Goal: Information Seeking & Learning: Learn about a topic

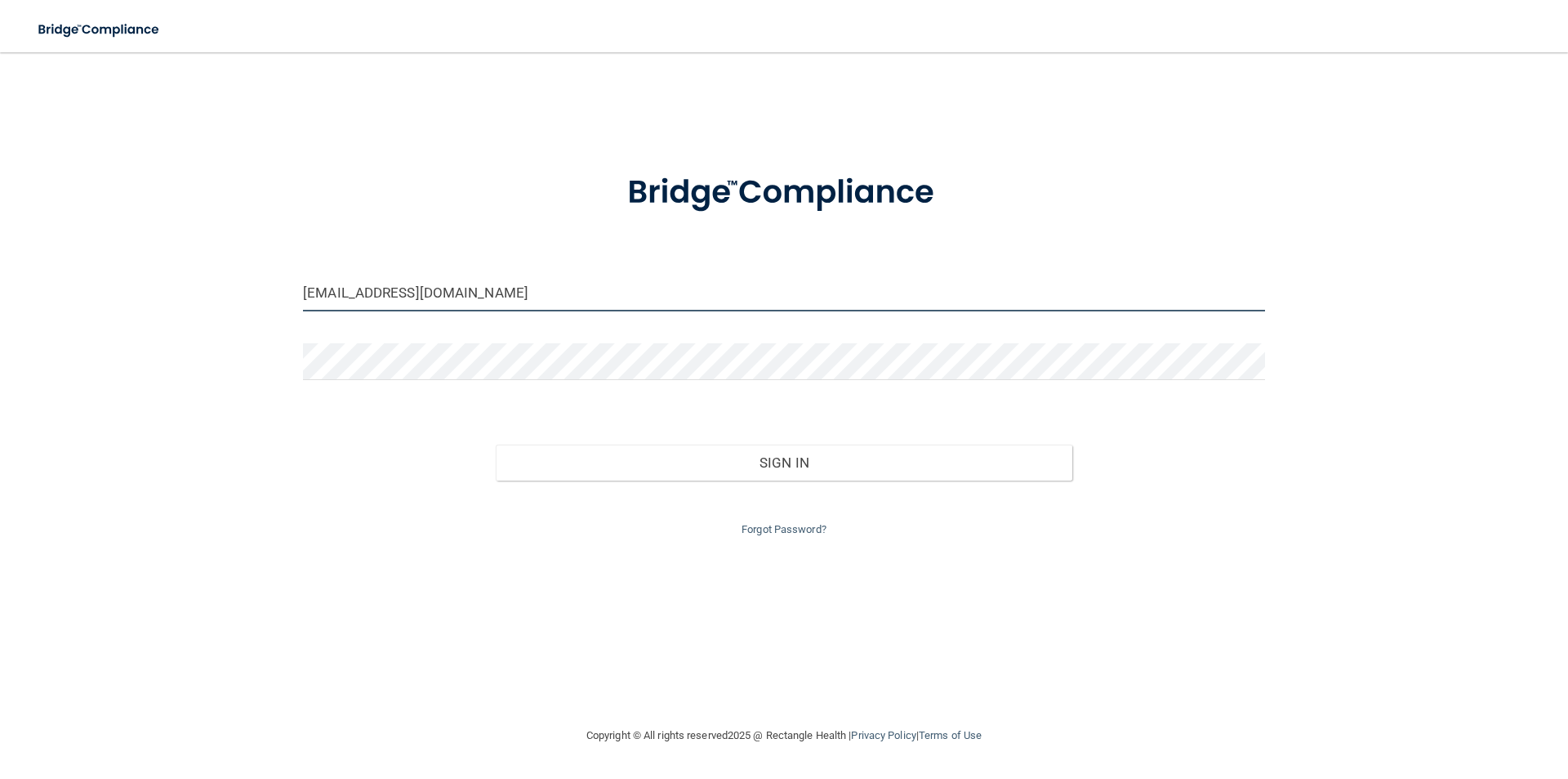
click at [445, 286] on input "mowler.parkway@gmail.com" at bounding box center [784, 293] width 962 height 37
click at [447, 286] on input "mowler.parkway@gmail.com" at bounding box center [784, 293] width 962 height 37
click at [447, 287] on input "mowler.parkway@gmail.com" at bounding box center [784, 293] width 962 height 37
click at [452, 306] on input "mowler.parkway@gmail.com" at bounding box center [784, 293] width 962 height 37
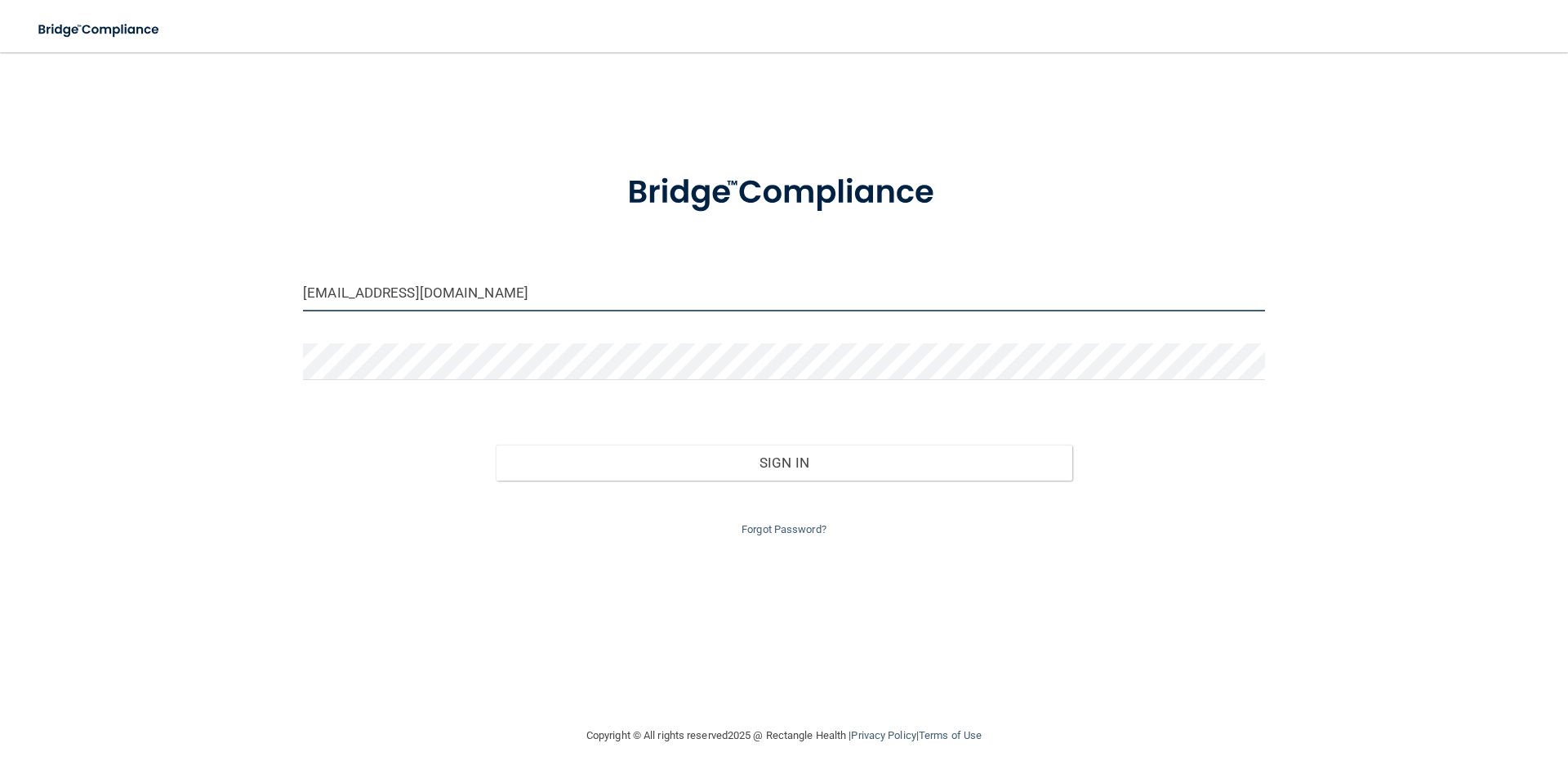
click at [452, 306] on input "mowler.parkway@gmail.com" at bounding box center [784, 293] width 962 height 37
click at [452, 308] on input "mowler.parkway@gmail.com" at bounding box center [784, 293] width 962 height 37
type input "[EMAIL_ADDRESS][DOMAIN_NAME]"
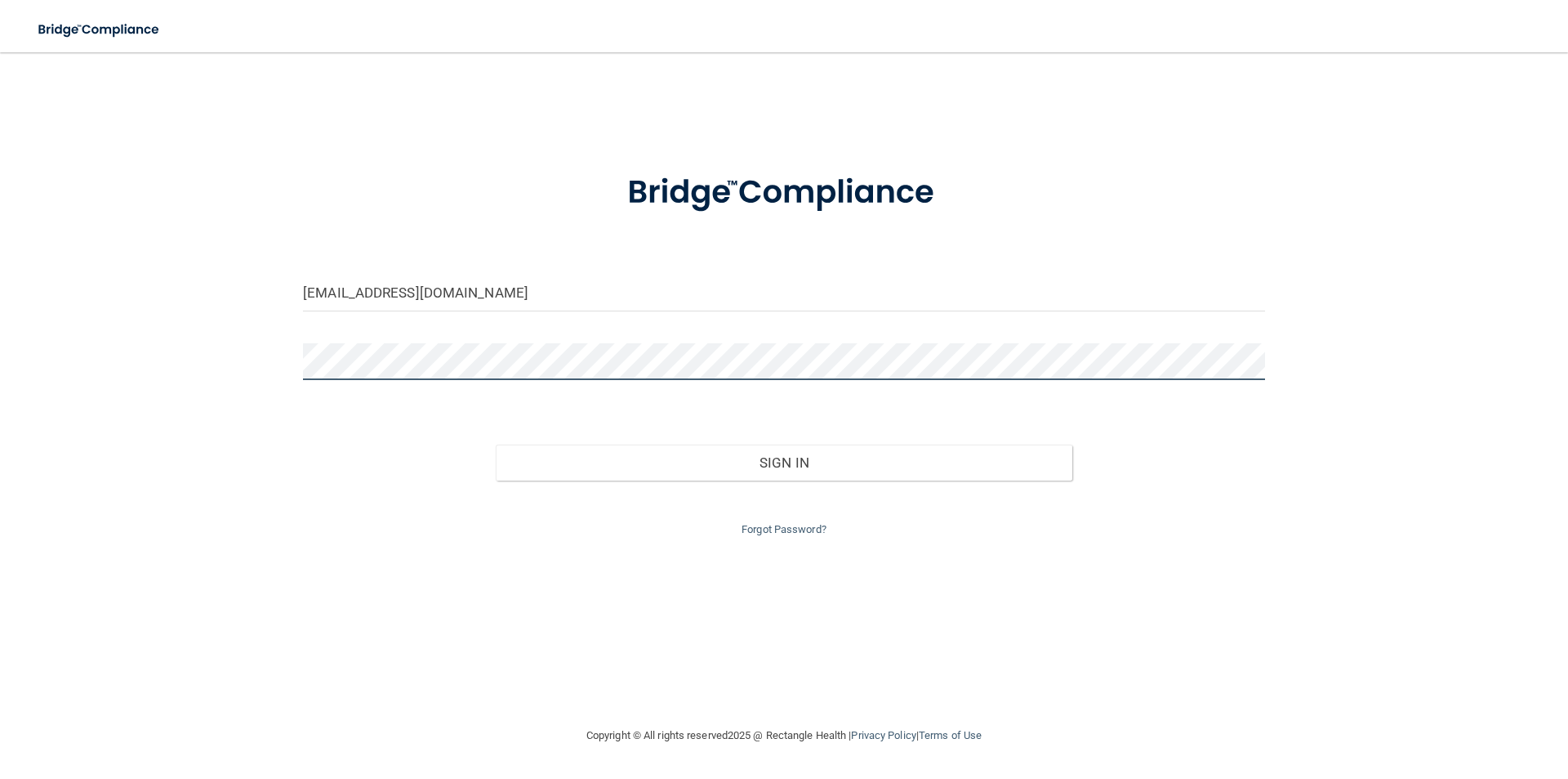
click at [496, 444] on button "Sign In" at bounding box center [784, 462] width 578 height 36
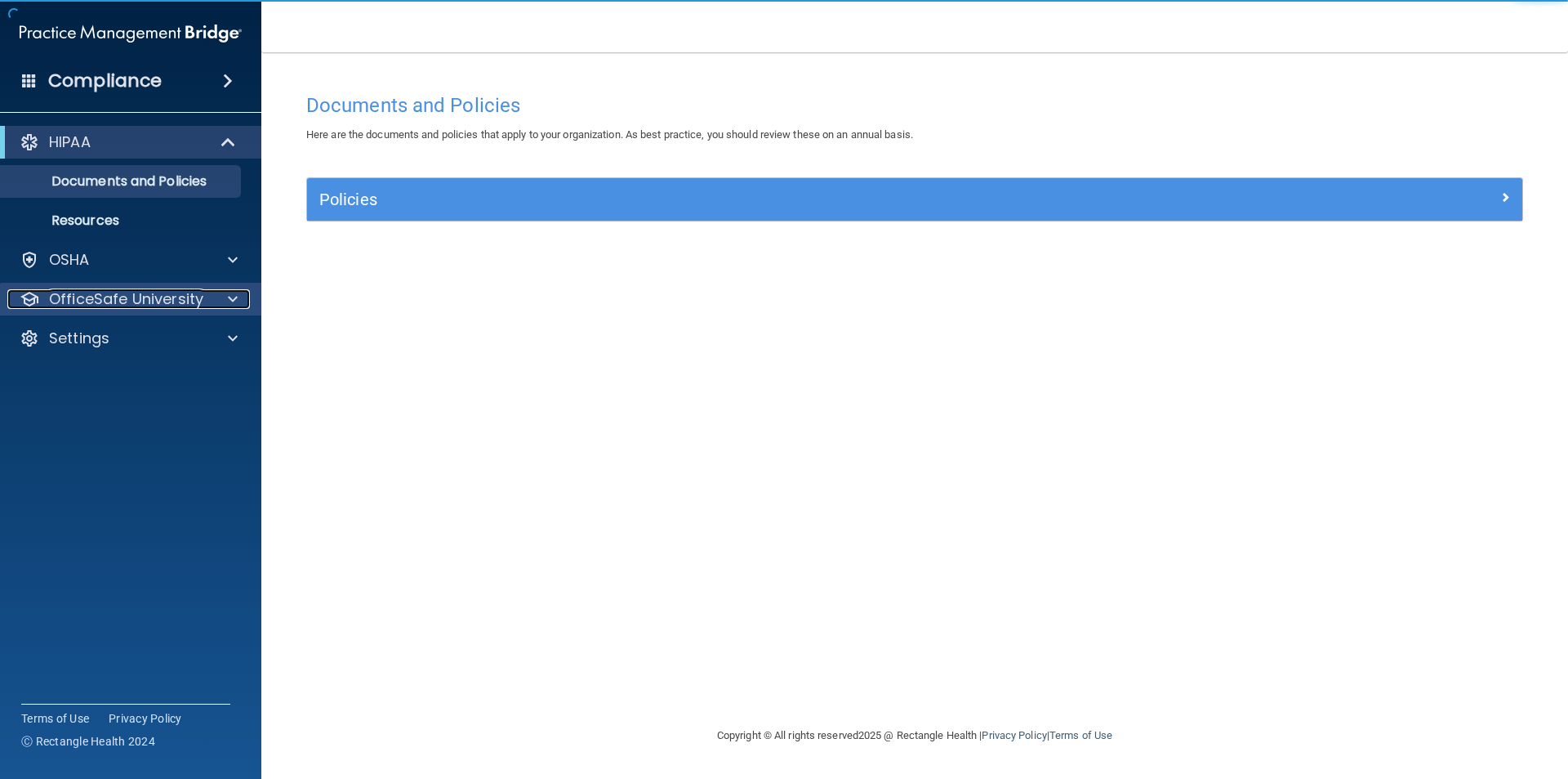
click at [219, 307] on div at bounding box center [230, 300] width 41 height 20
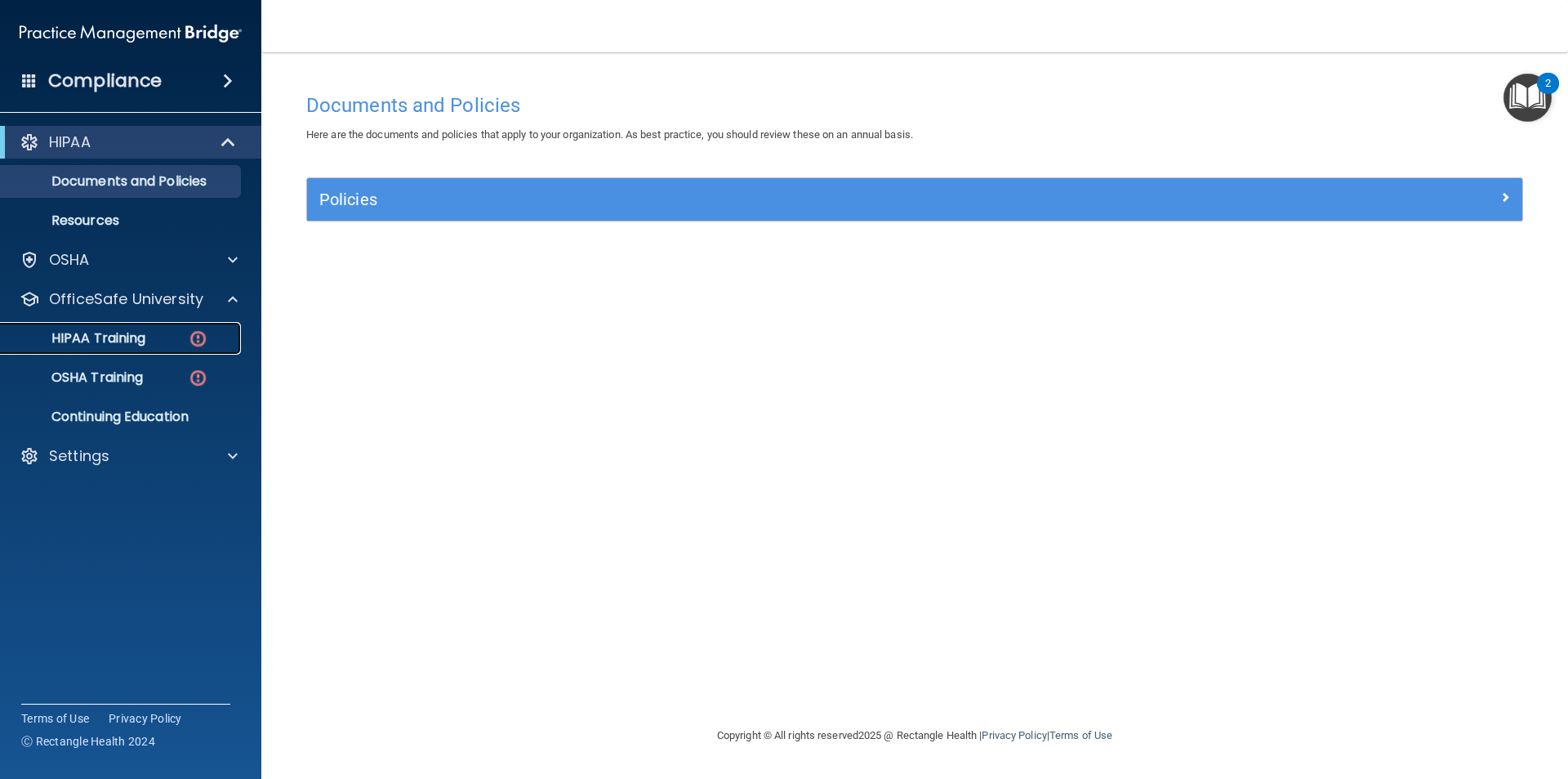
click at [123, 345] on p "HIPAA Training" at bounding box center [78, 339] width 135 height 16
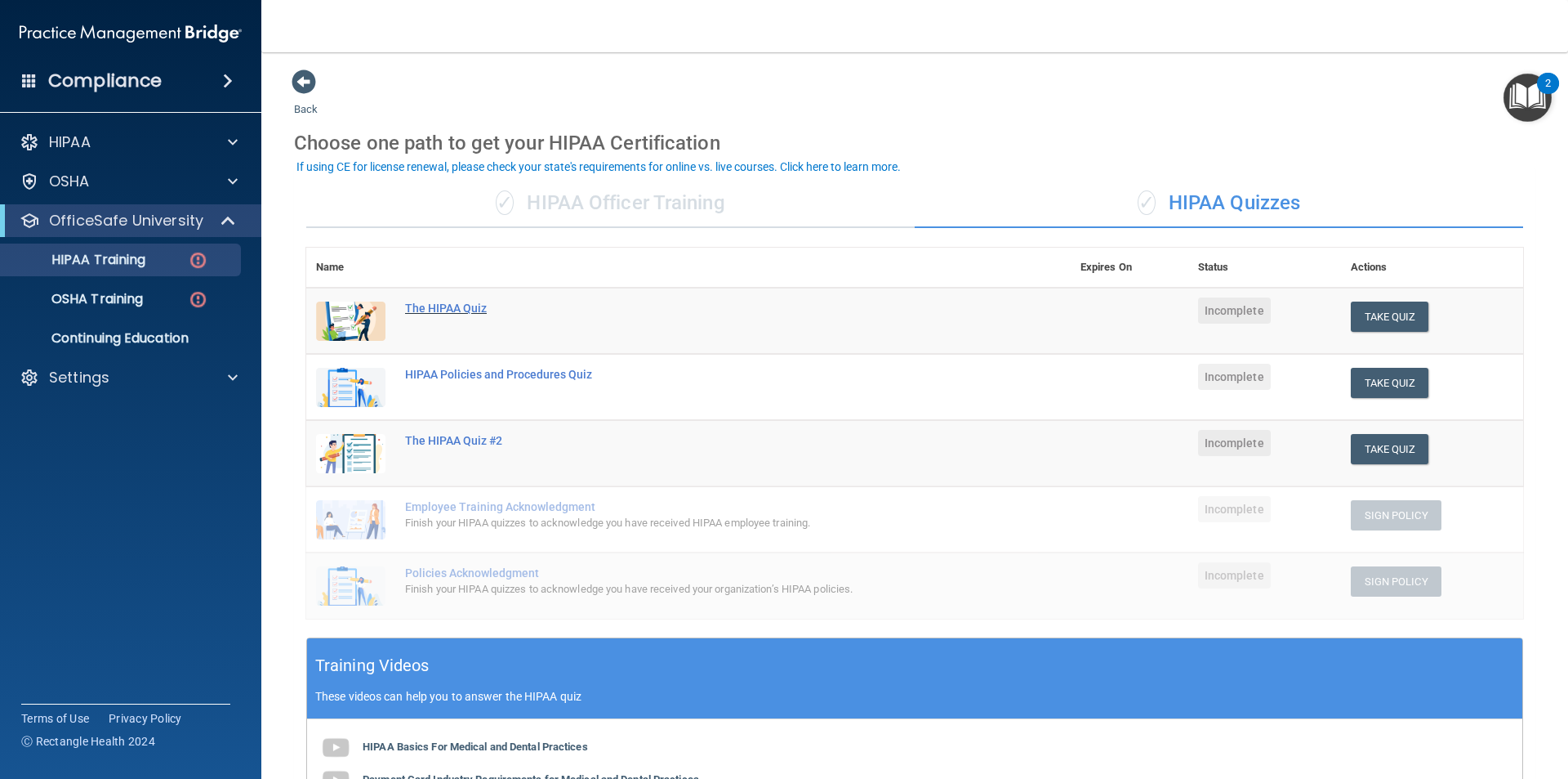
click at [447, 315] on div "The HIPAA Quiz" at bounding box center [697, 308] width 584 height 13
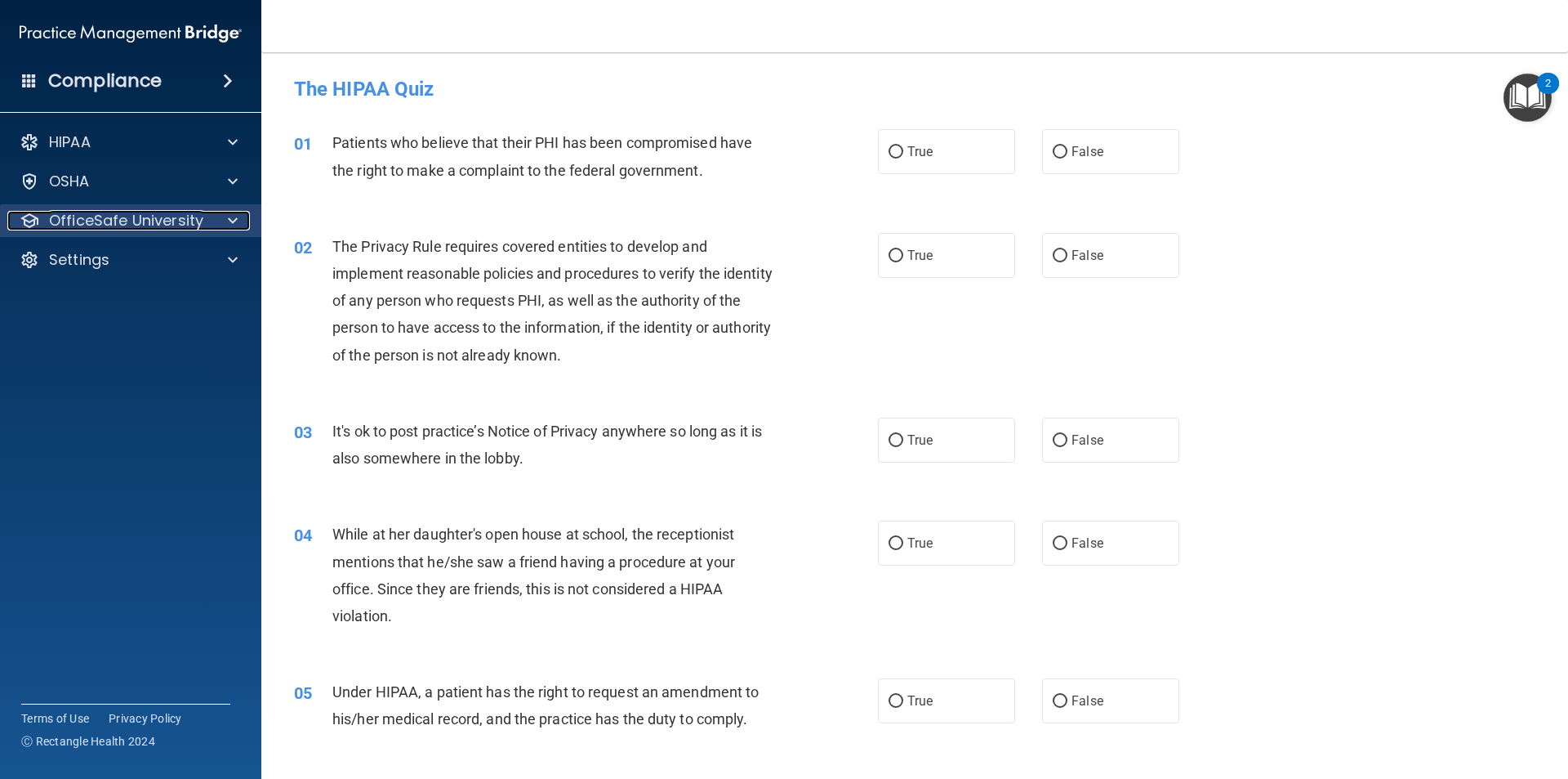
click at [226, 222] on div at bounding box center [230, 221] width 41 height 20
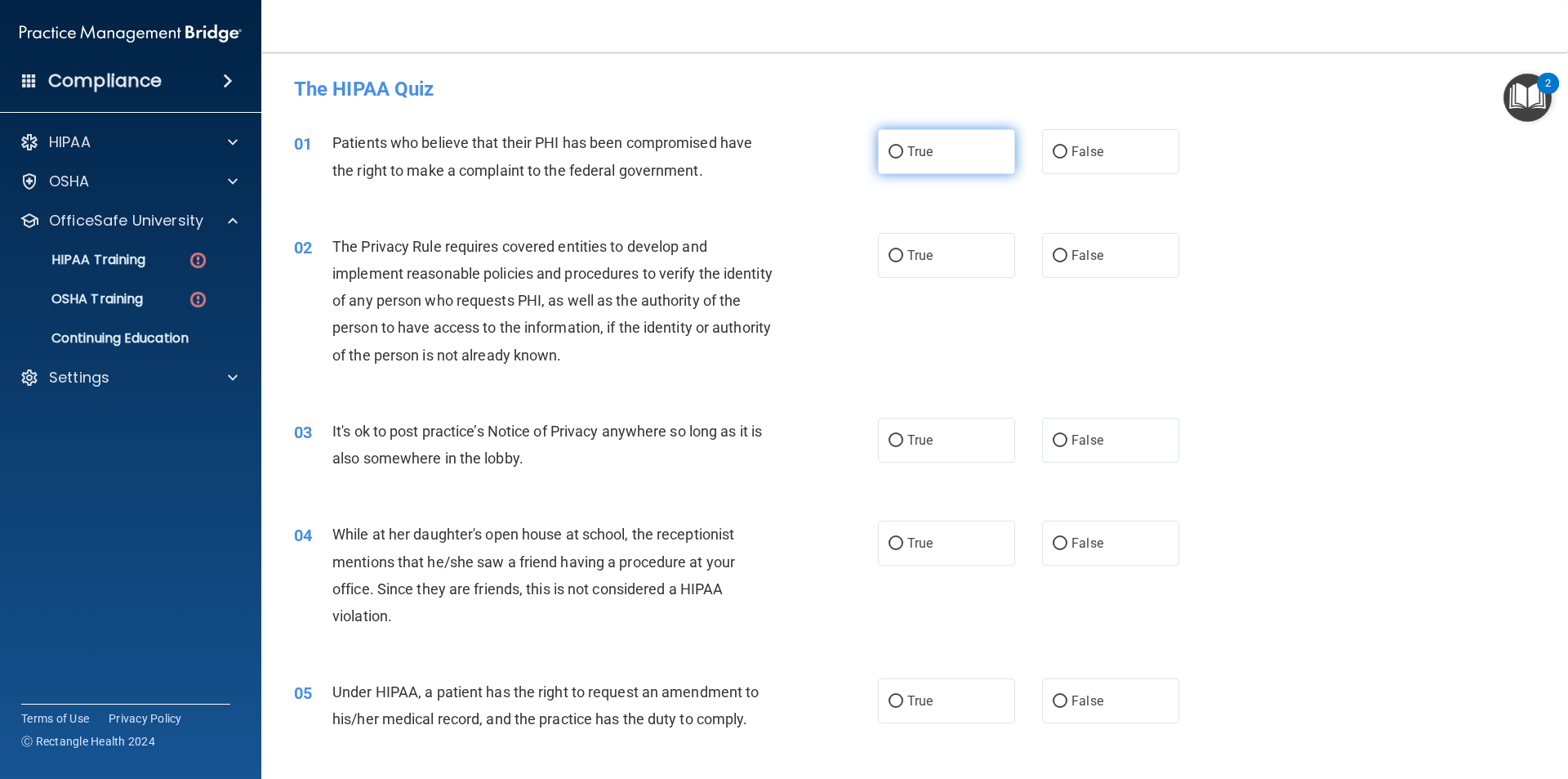
click at [878, 148] on label "True" at bounding box center [946, 151] width 137 height 45
click at [888, 148] on input "True" at bounding box center [895, 152] width 15 height 12
radio input "true"
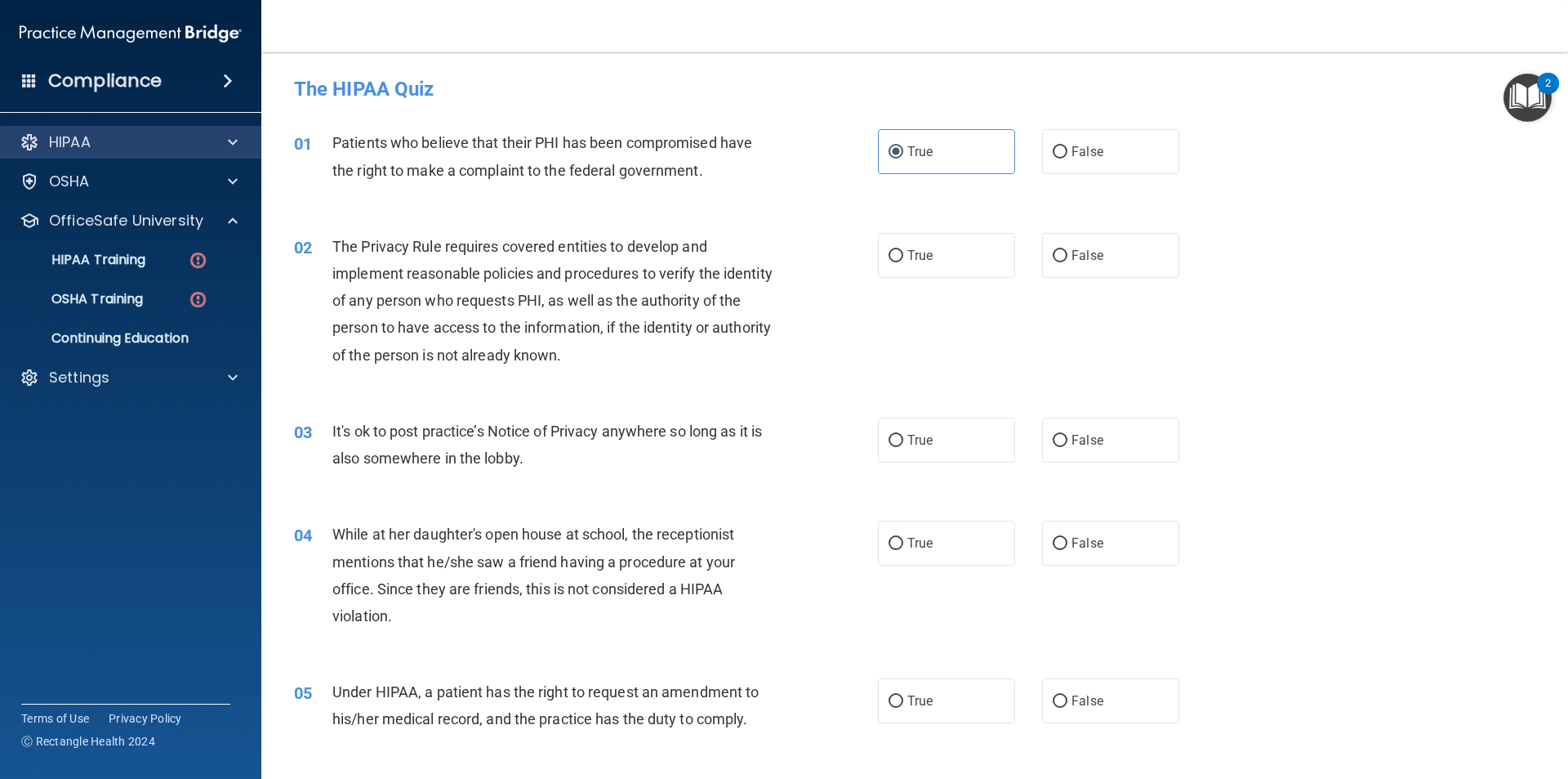
click at [214, 135] on div "HIPAA" at bounding box center [131, 142] width 262 height 33
click at [231, 134] on span at bounding box center [233, 143] width 10 height 20
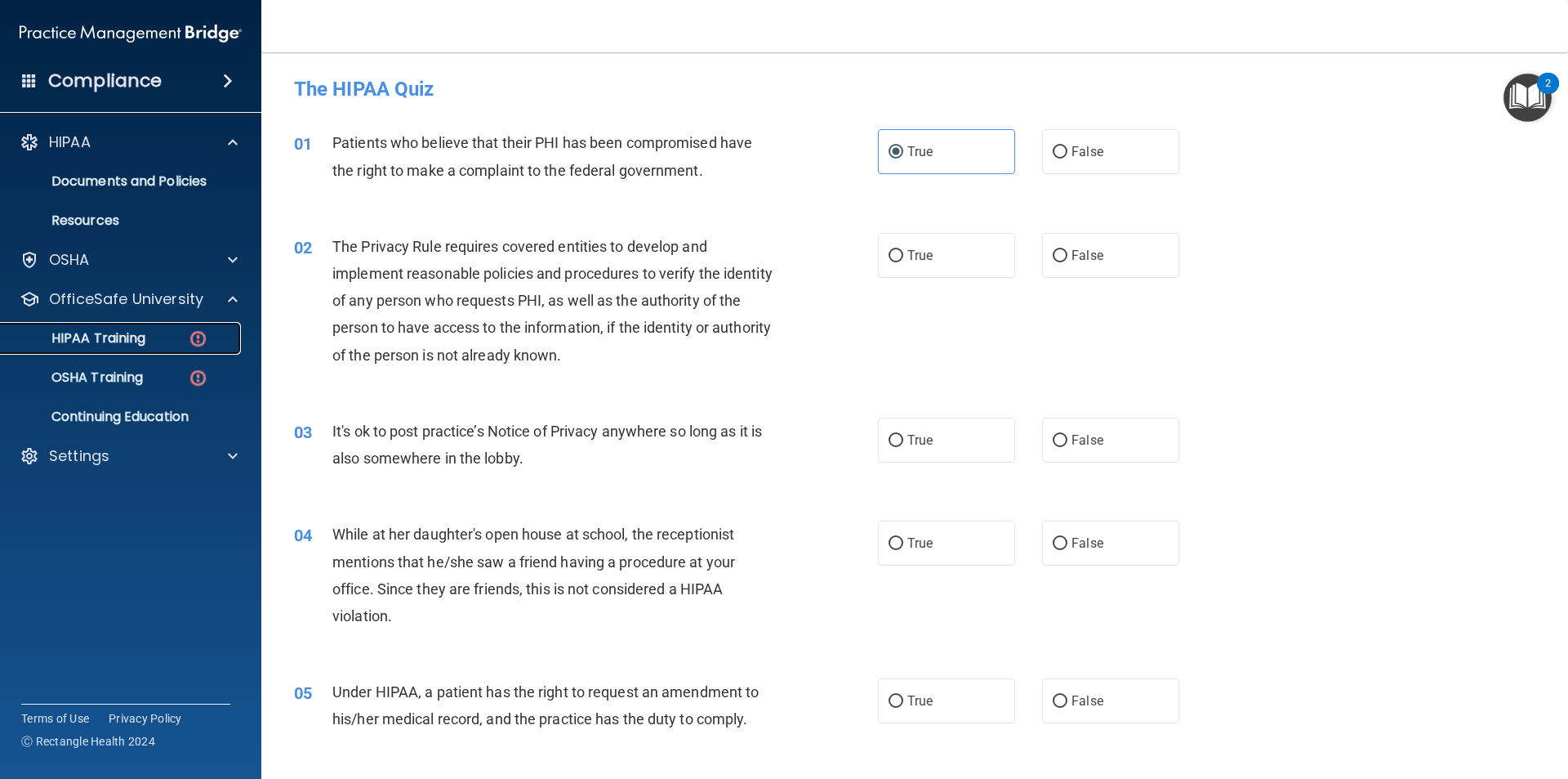
click at [145, 347] on p "HIPAA Training" at bounding box center [78, 339] width 135 height 16
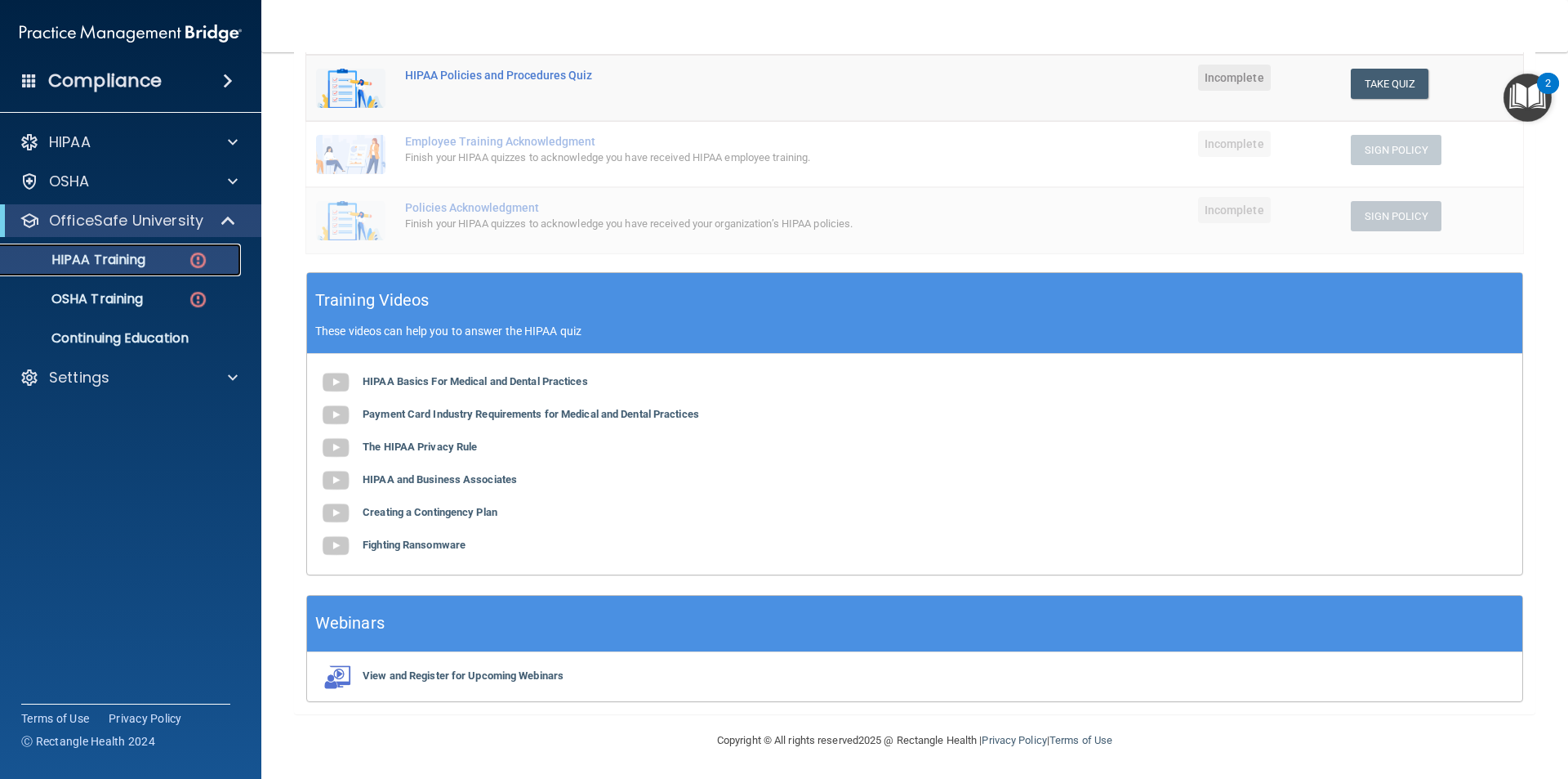
scroll to position [367, 0]
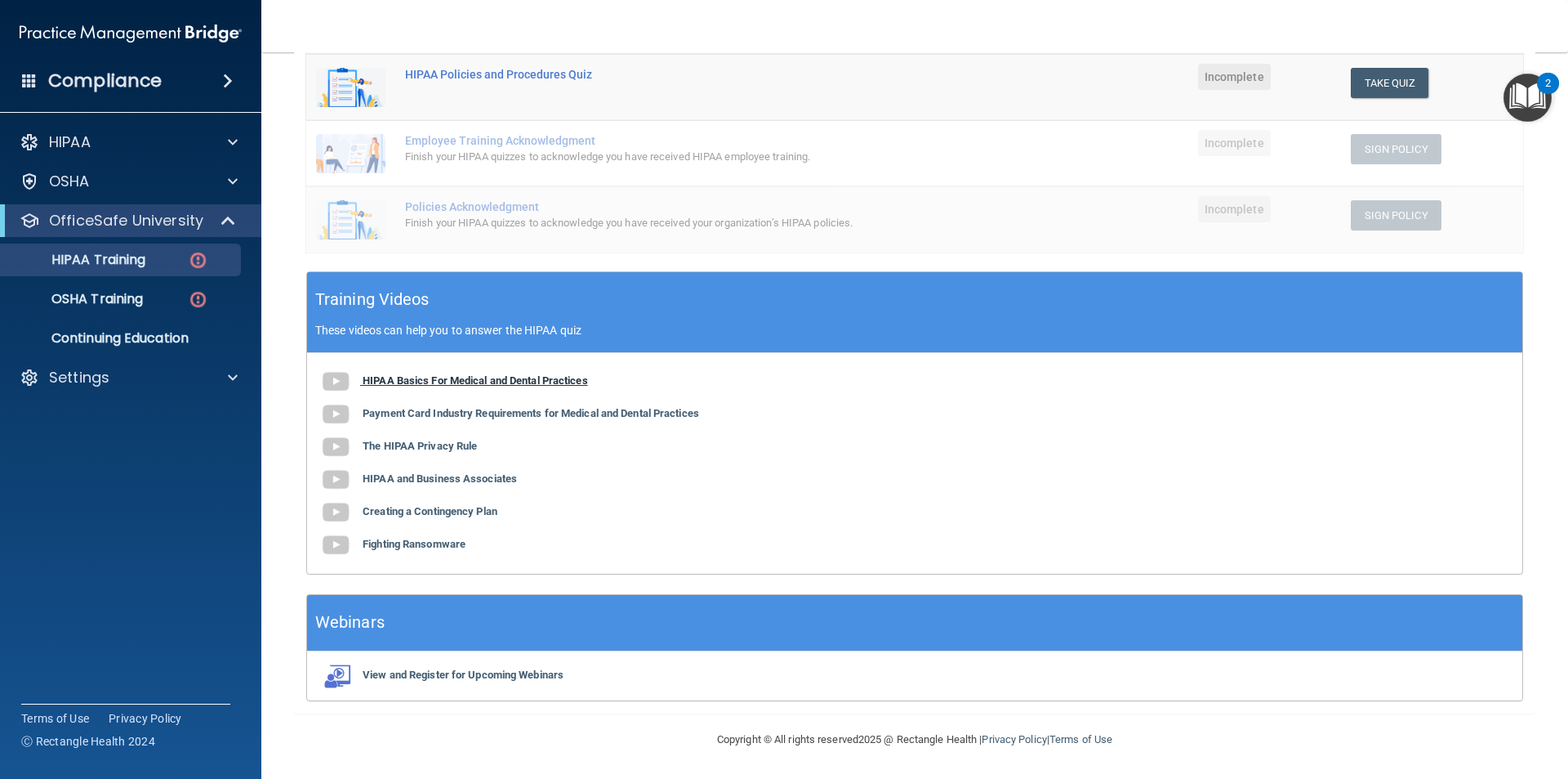
click at [502, 385] on b "HIPAA Basics For Medical and Dental Practices" at bounding box center [475, 381] width 226 height 12
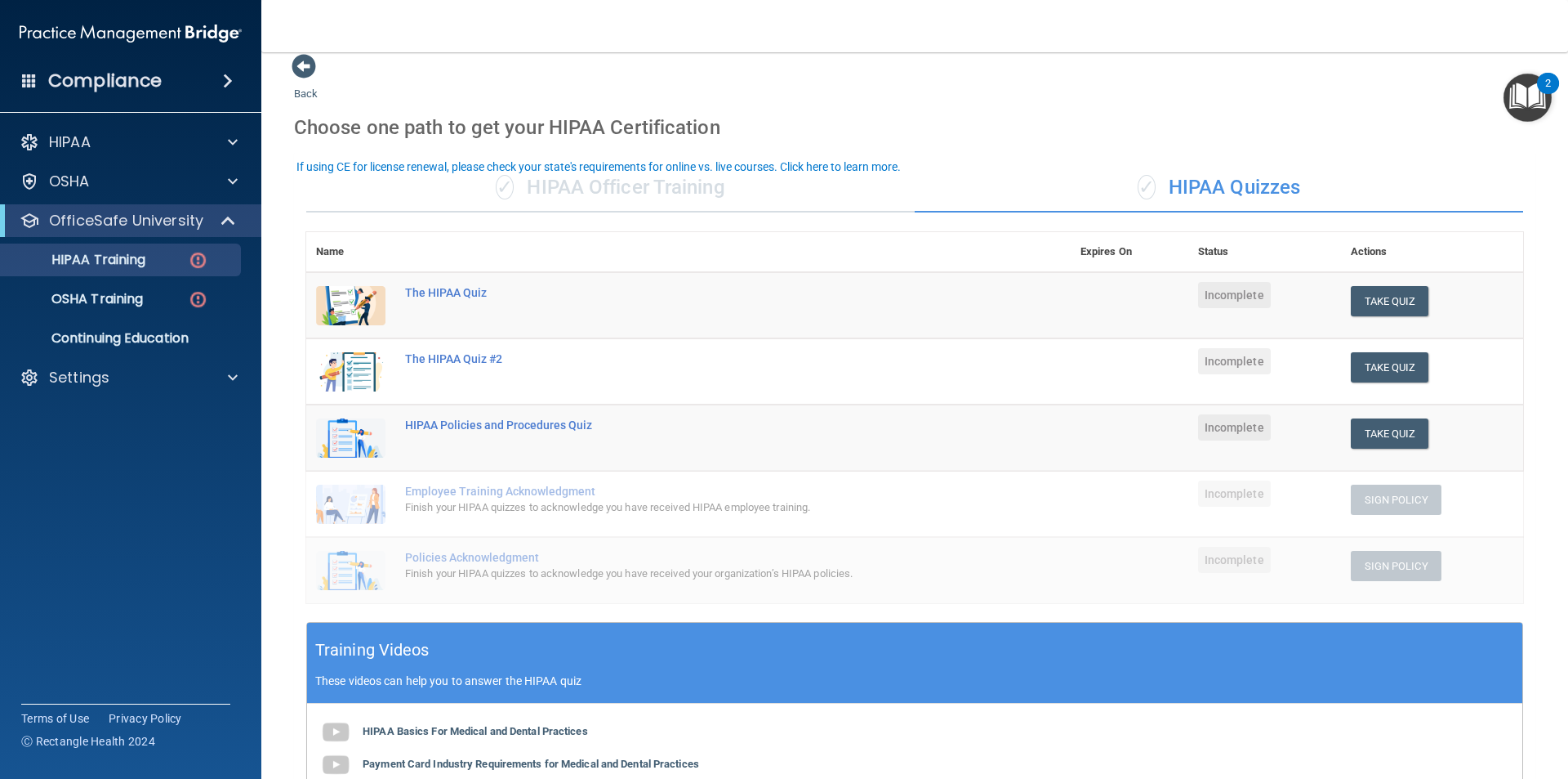
scroll to position [0, 0]
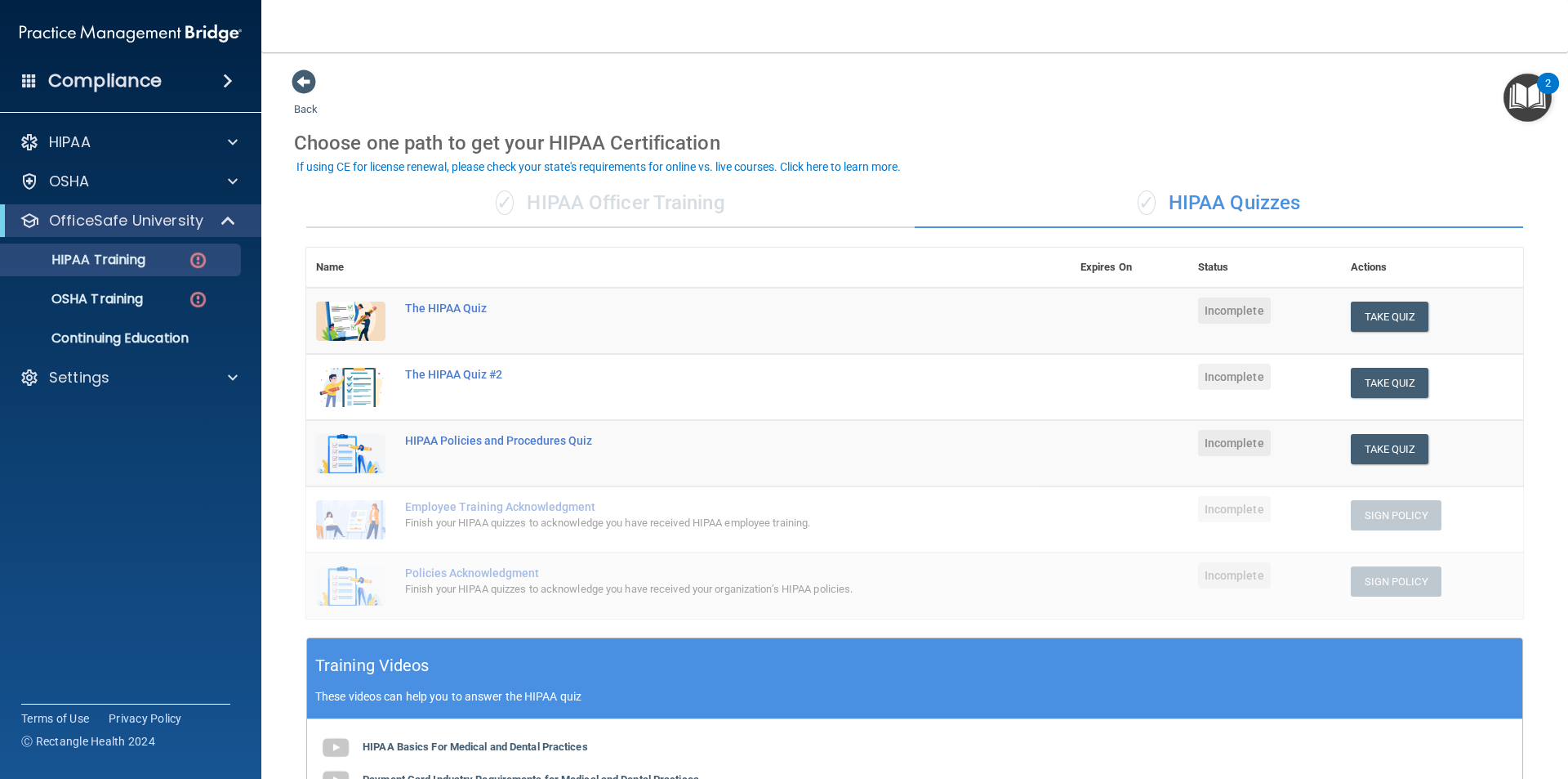
click at [641, 189] on div "✓ HIPAA Officer Training" at bounding box center [611, 203] width 609 height 49
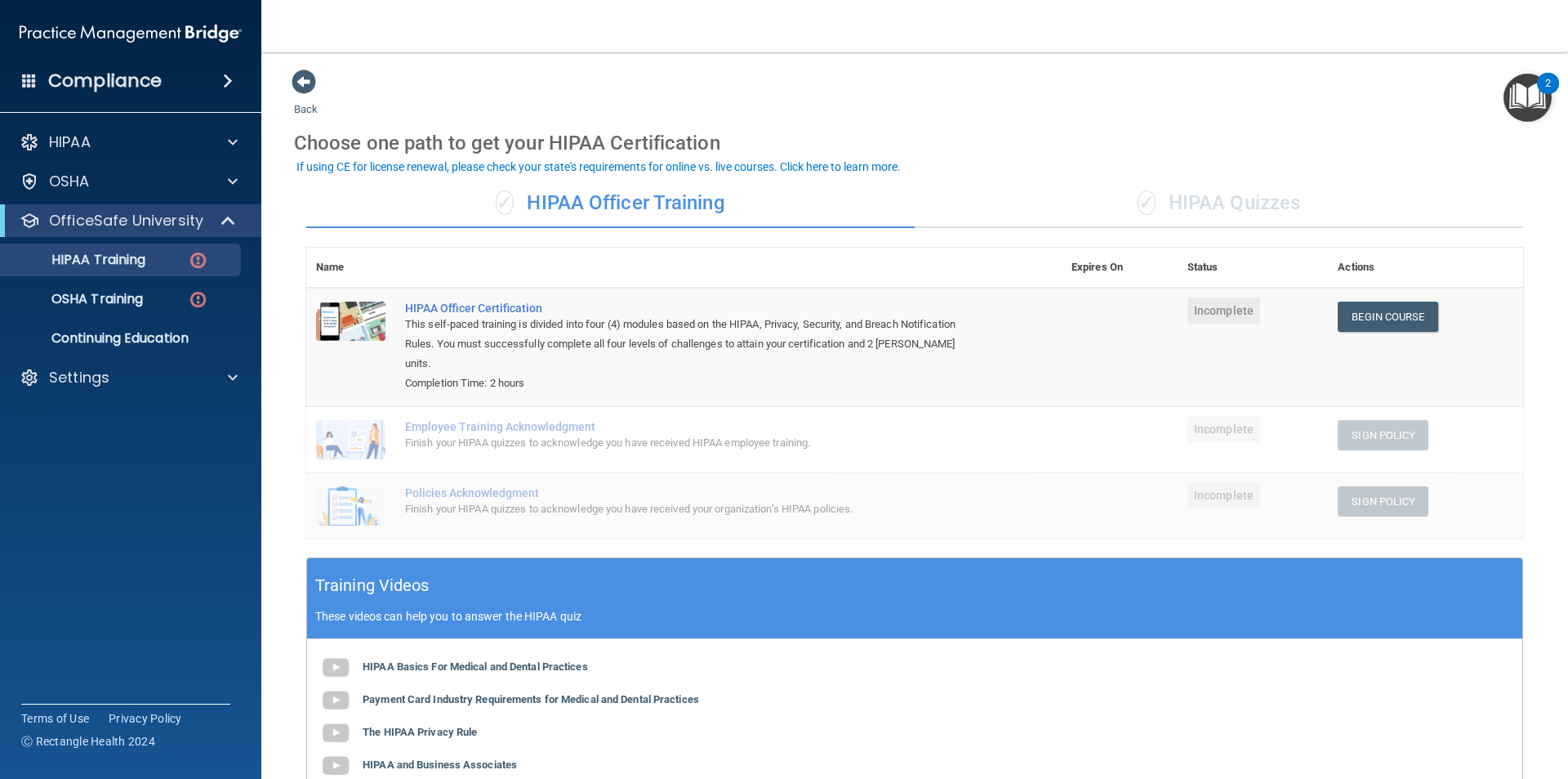
click at [748, 406] on td "Employee Training Acknowledgment Finish your HIPAA quizzes to acknowledge you h…" at bounding box center [729, 439] width 667 height 66
click at [1364, 322] on link "Begin Course" at bounding box center [1387, 317] width 100 height 30
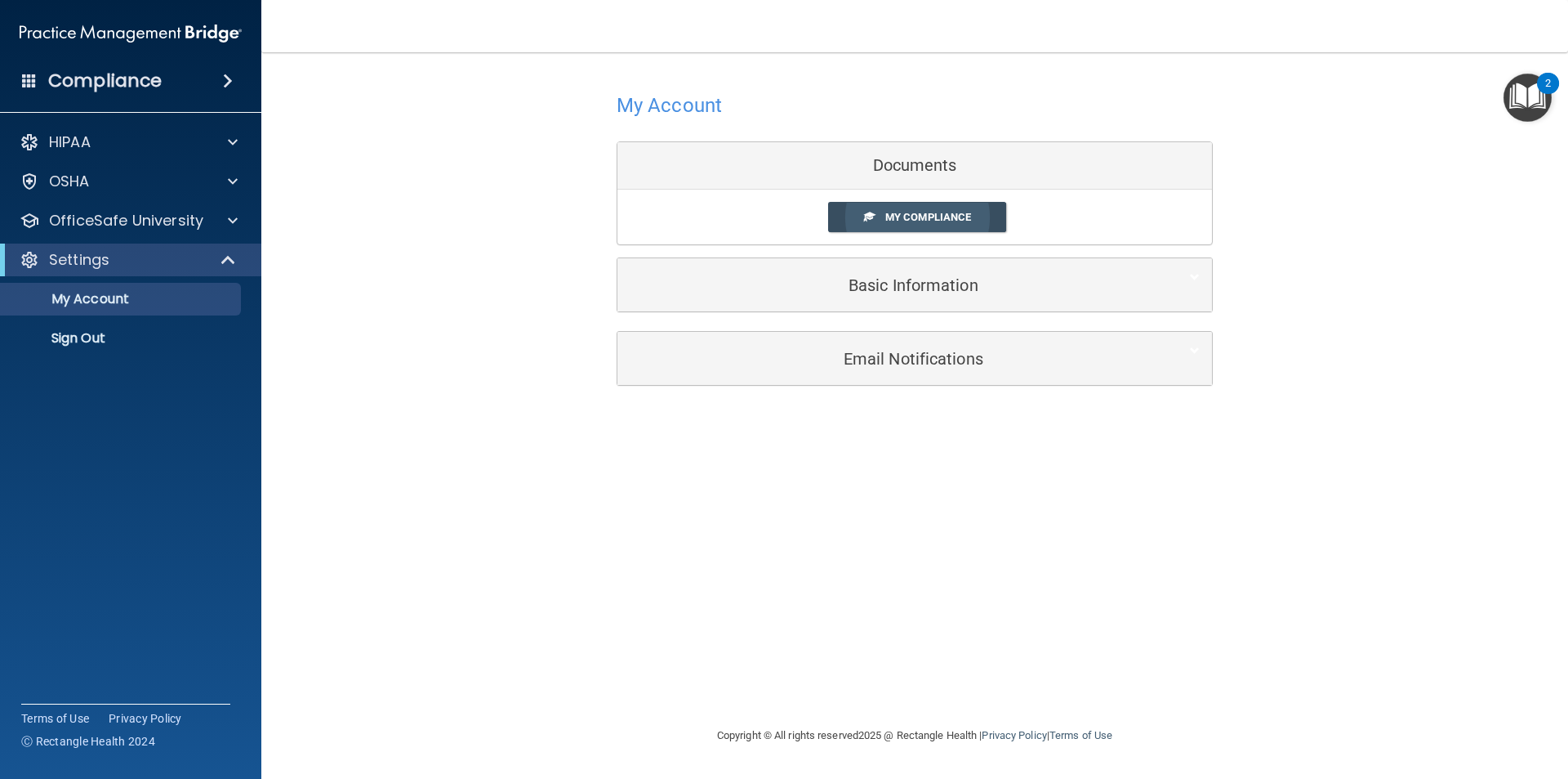
click at [925, 207] on link "My Compliance" at bounding box center [917, 217] width 179 height 30
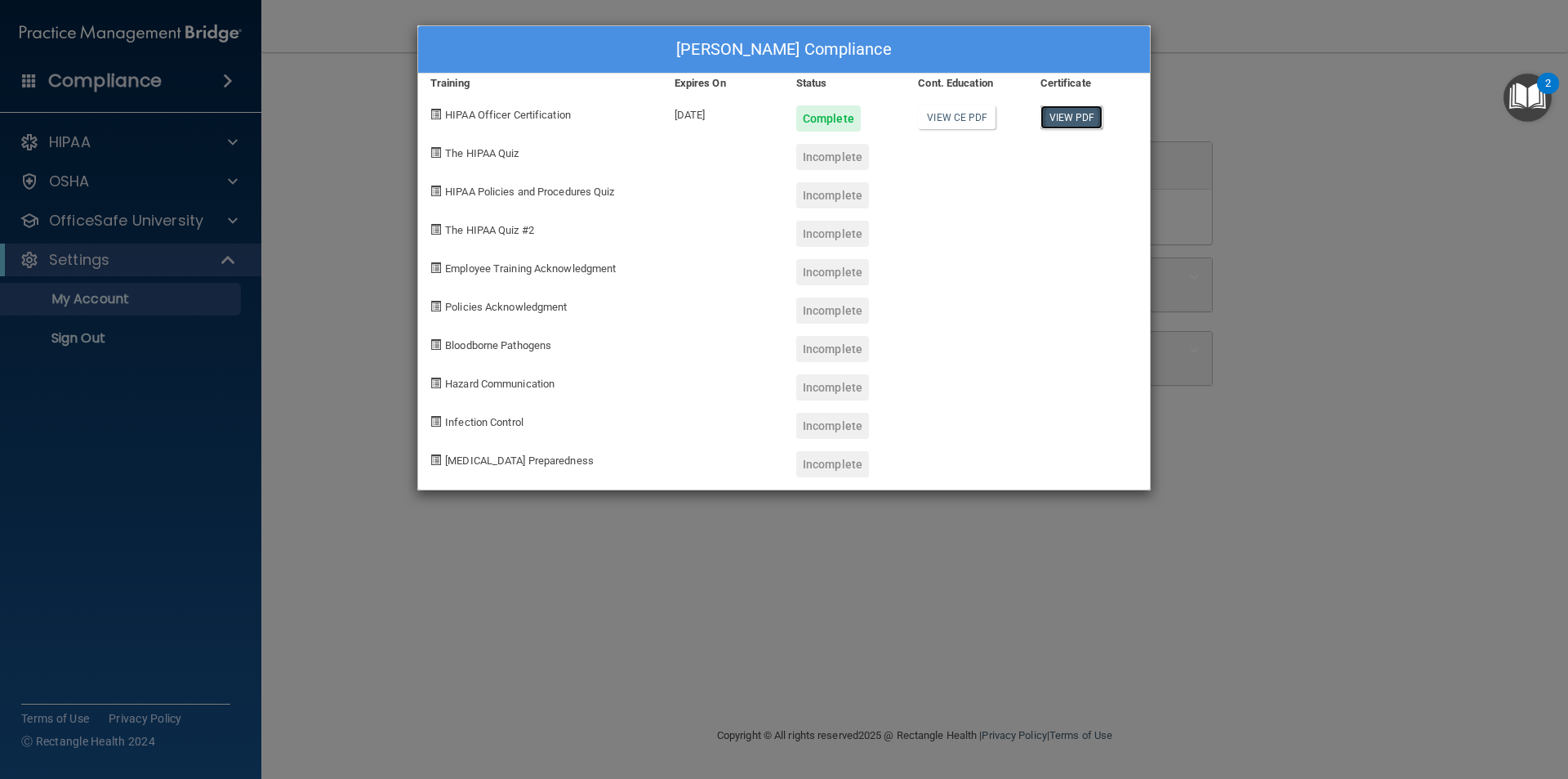
click at [1068, 107] on link "View PDF" at bounding box center [1072, 118] width 63 height 24
click at [1325, 139] on div "Yaremi Barraza's Compliance Training Expires On Status Cont. Education Certific…" at bounding box center [784, 390] width 1568 height 779
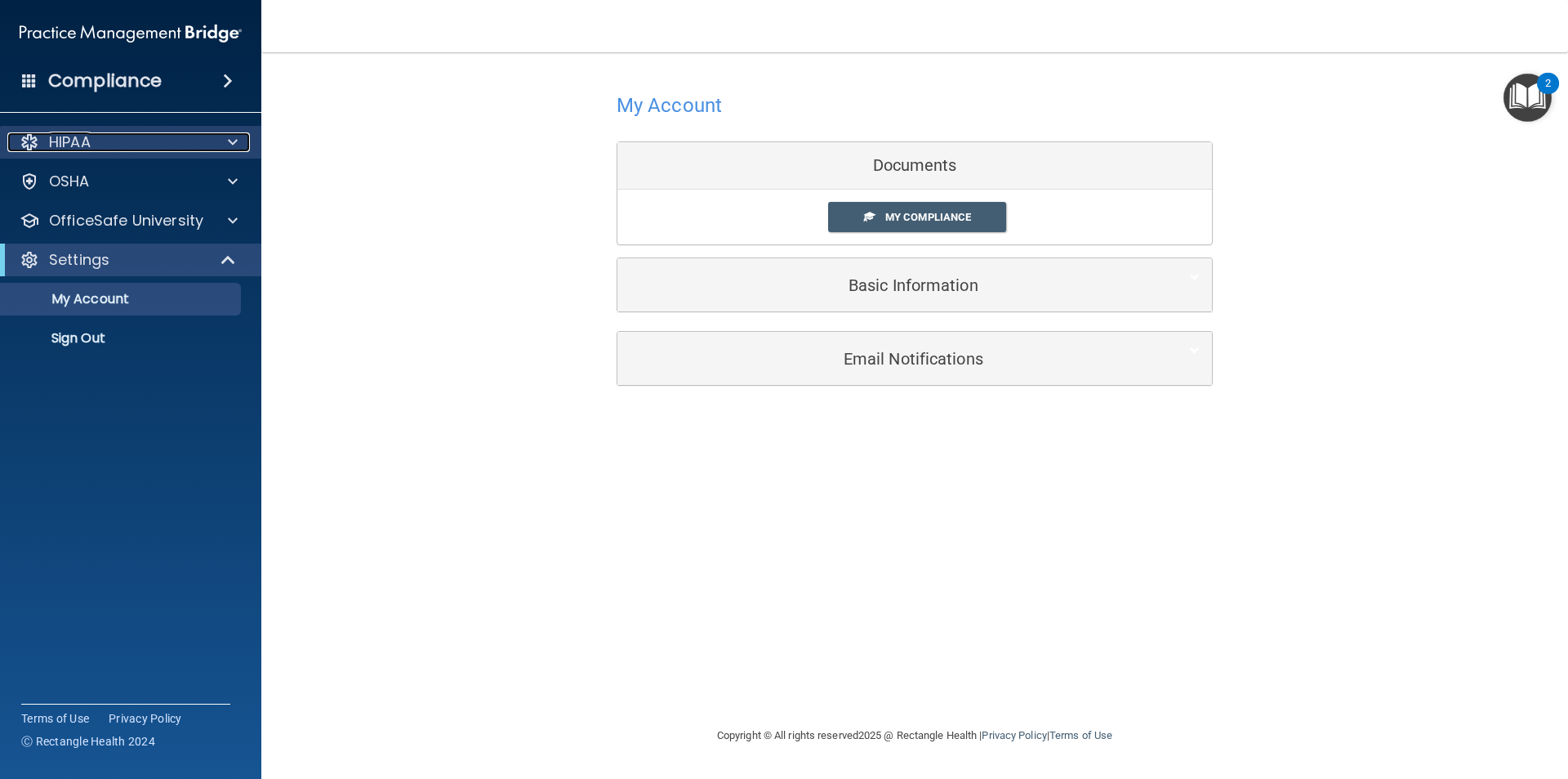
click at [203, 143] on div "HIPAA" at bounding box center [108, 143] width 203 height 20
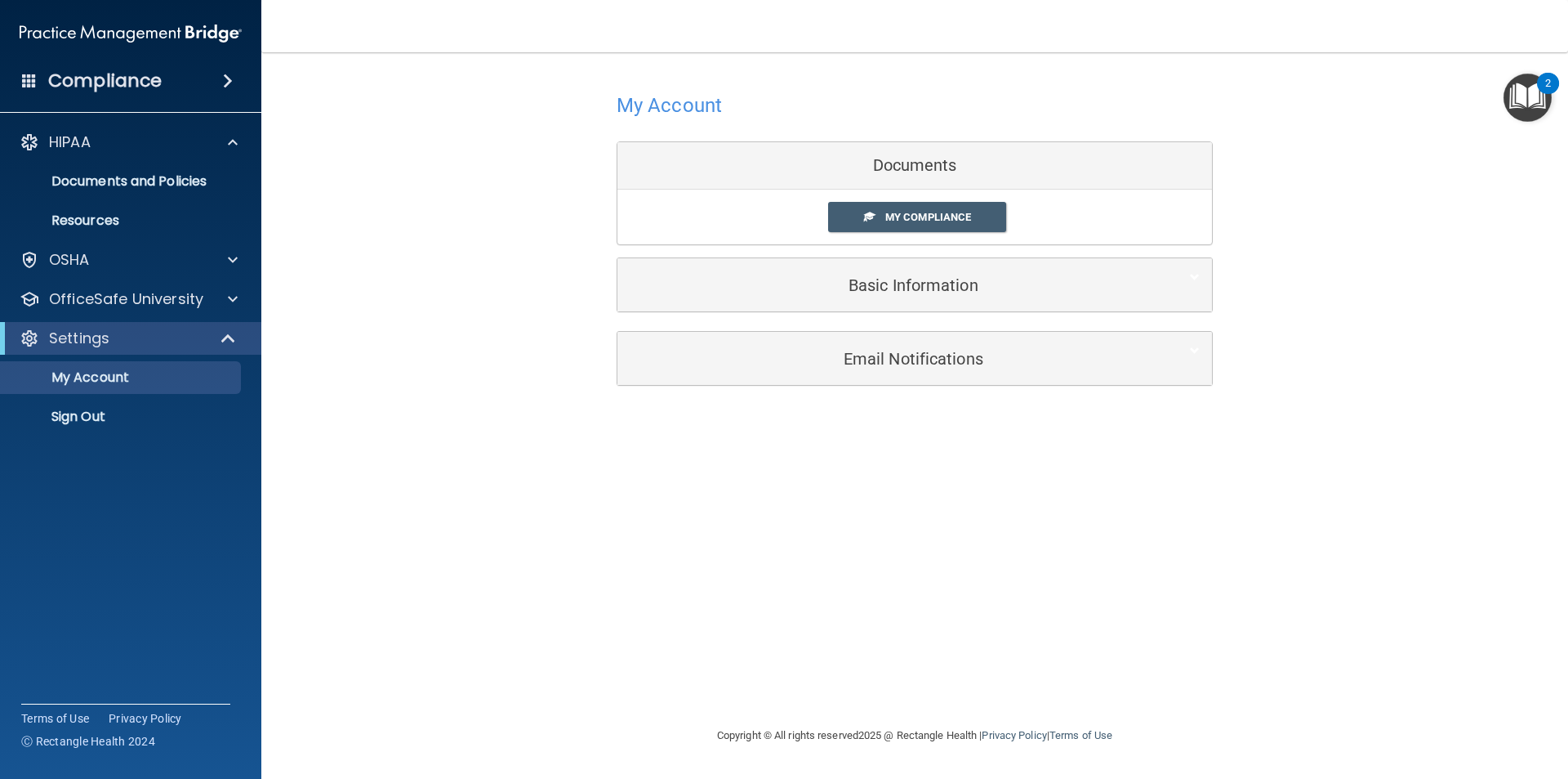
click at [149, 199] on ul "Documents and Policies Report an Incident Business Associates Emergency Plannin…" at bounding box center [132, 198] width 295 height 79
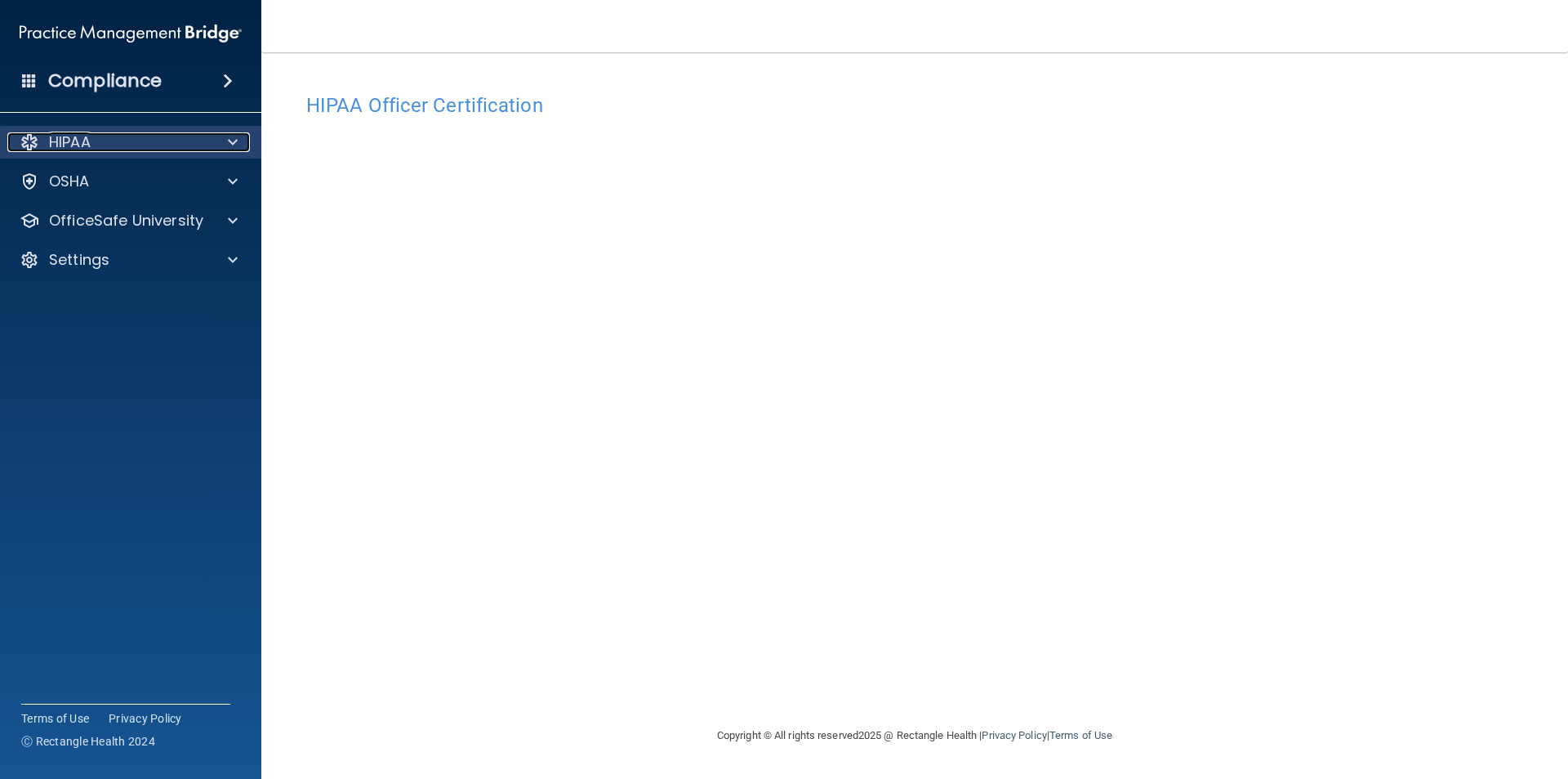
click at [249, 141] on div at bounding box center [230, 143] width 41 height 20
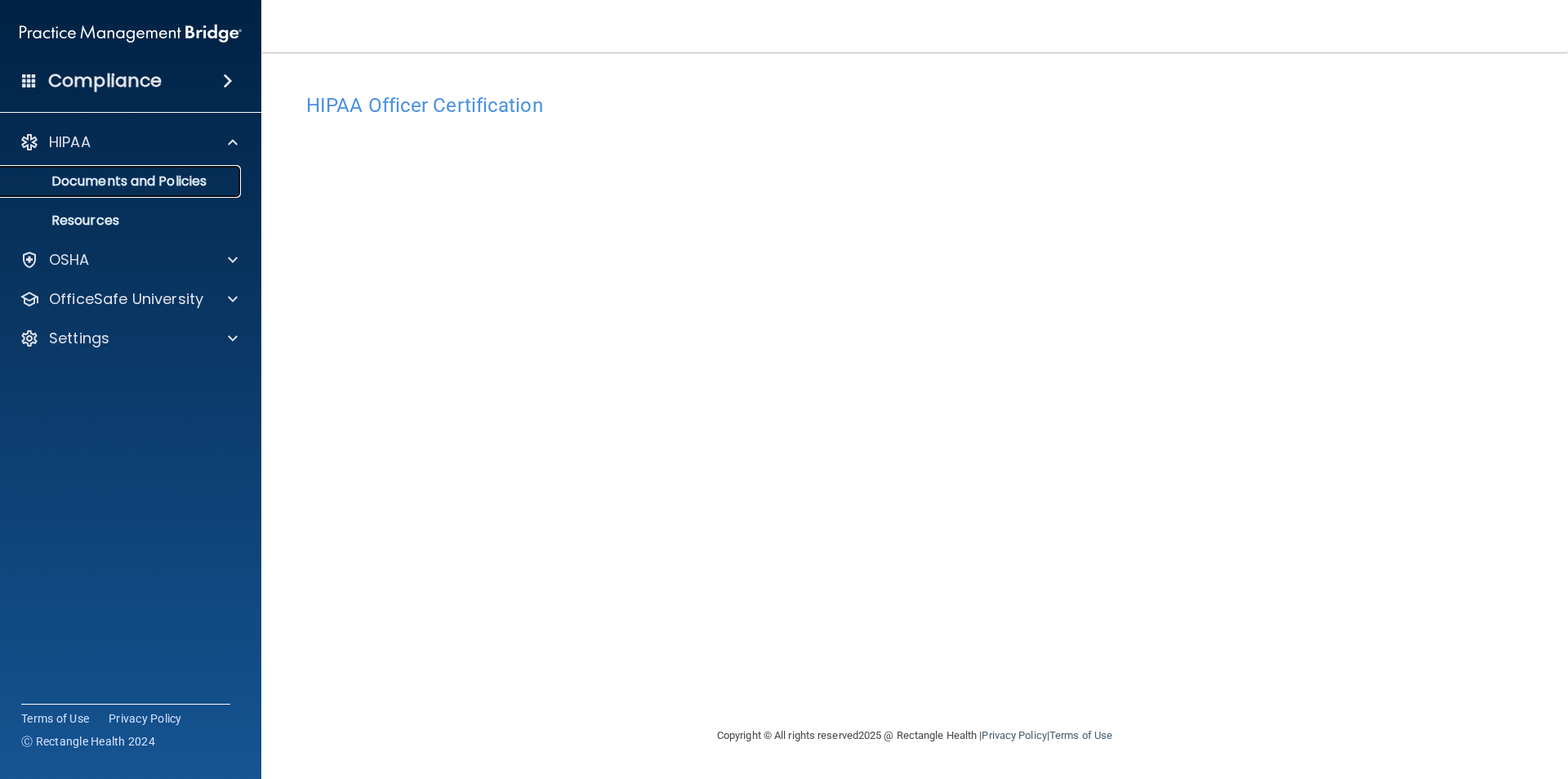
click at [184, 188] on p "Documents and Policies" at bounding box center [122, 181] width 223 height 16
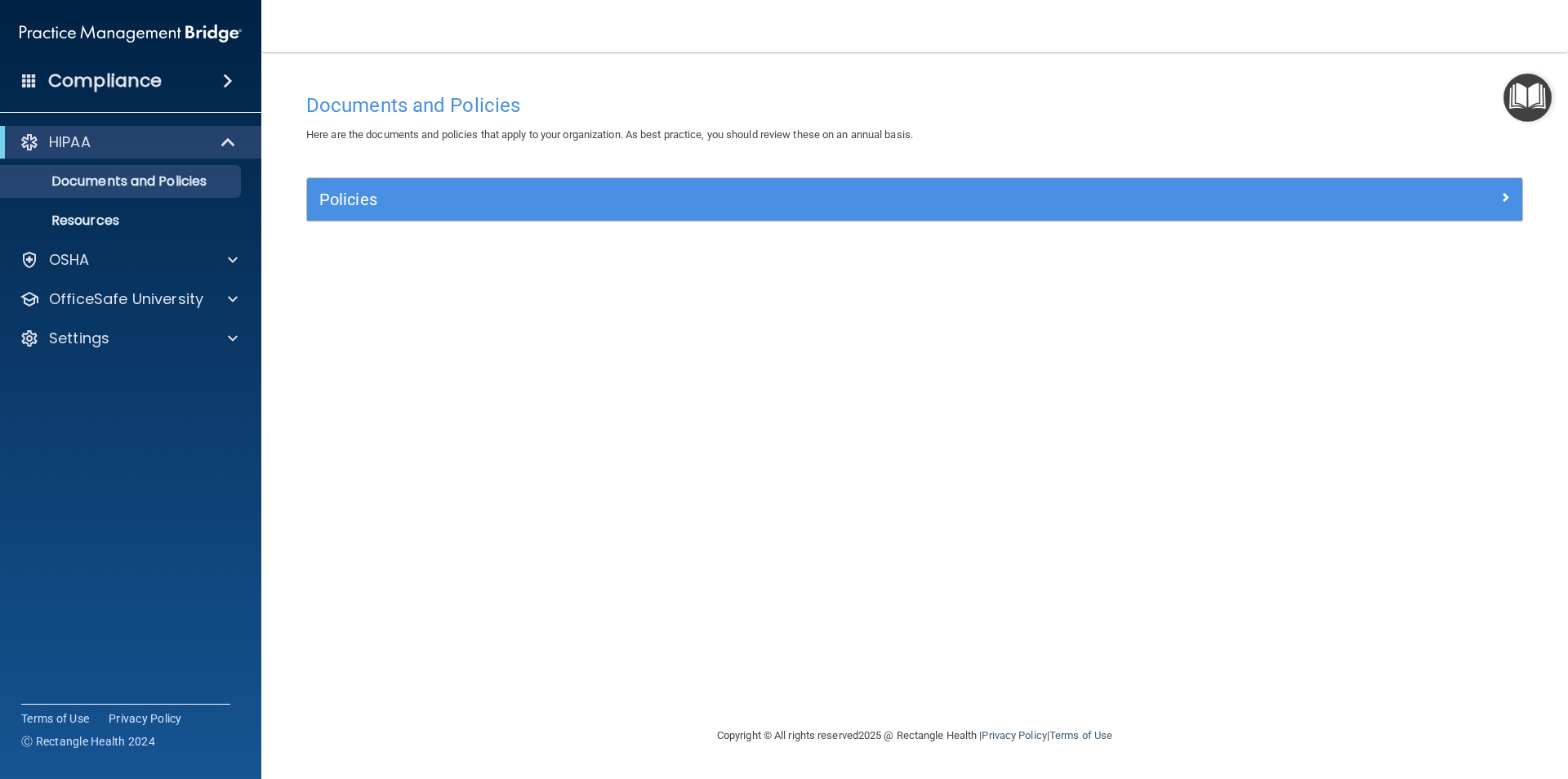
click at [675, 182] on div "Policies" at bounding box center [915, 199] width 1216 height 43
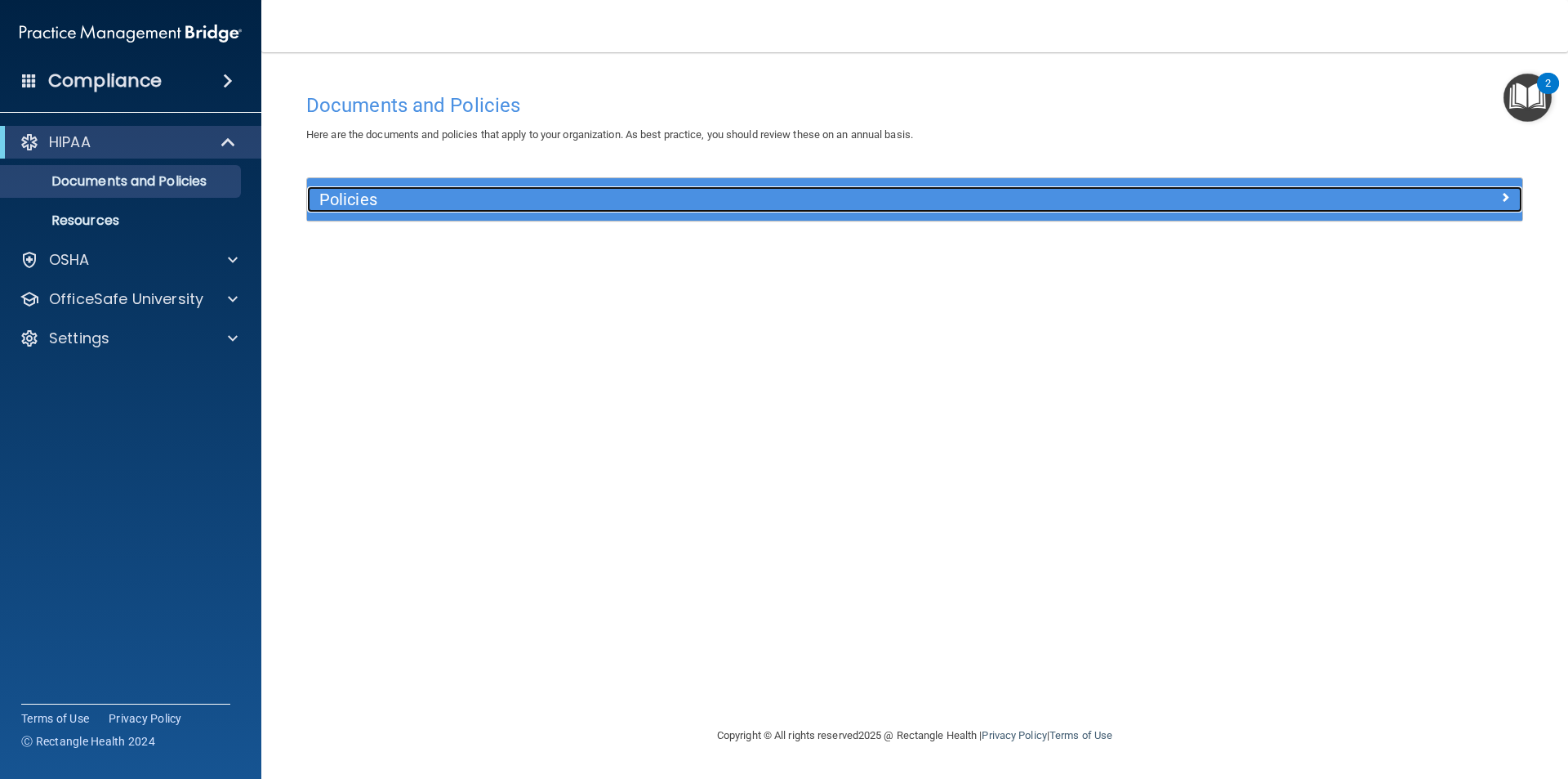
click at [1516, 205] on div at bounding box center [1370, 197] width 303 height 20
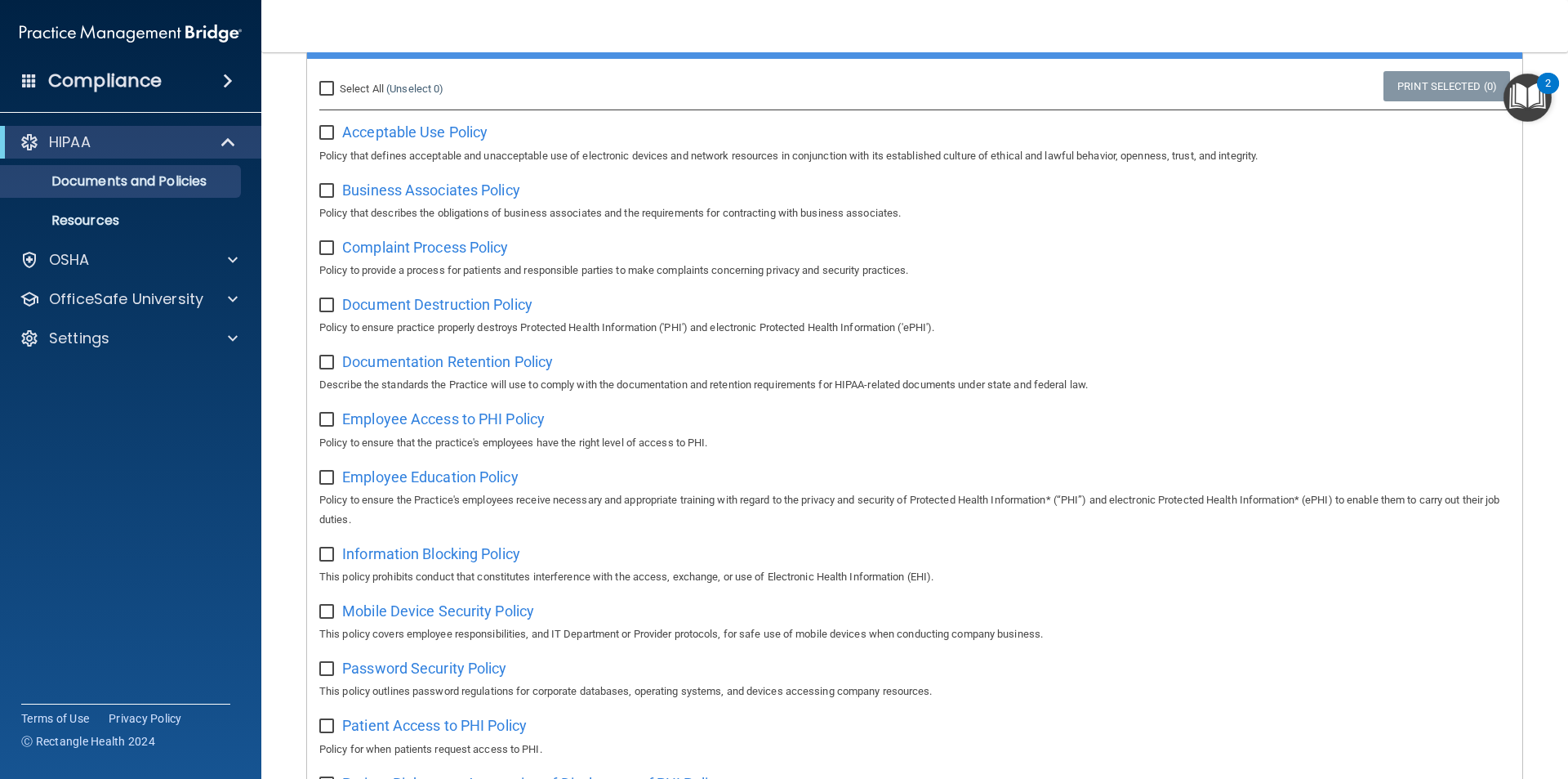
scroll to position [164, 0]
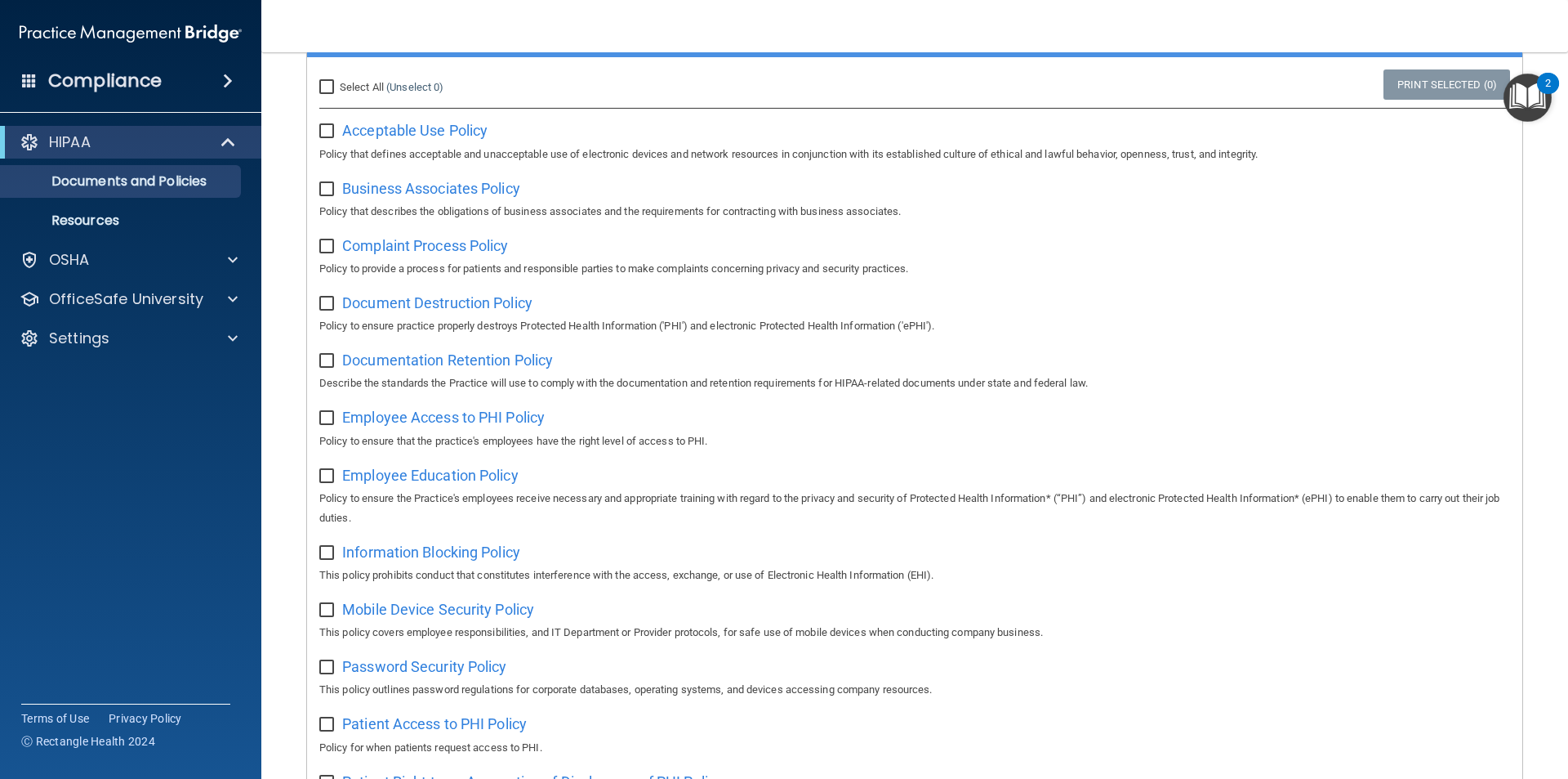
click at [337, 84] on label "Select All (Unselect 0) Unselect All" at bounding box center [381, 88] width 124 height 20
click at [324, 93] on input "Select All (Unselect 0) Unselect All" at bounding box center [328, 87] width 19 height 13
checkbox input "true"
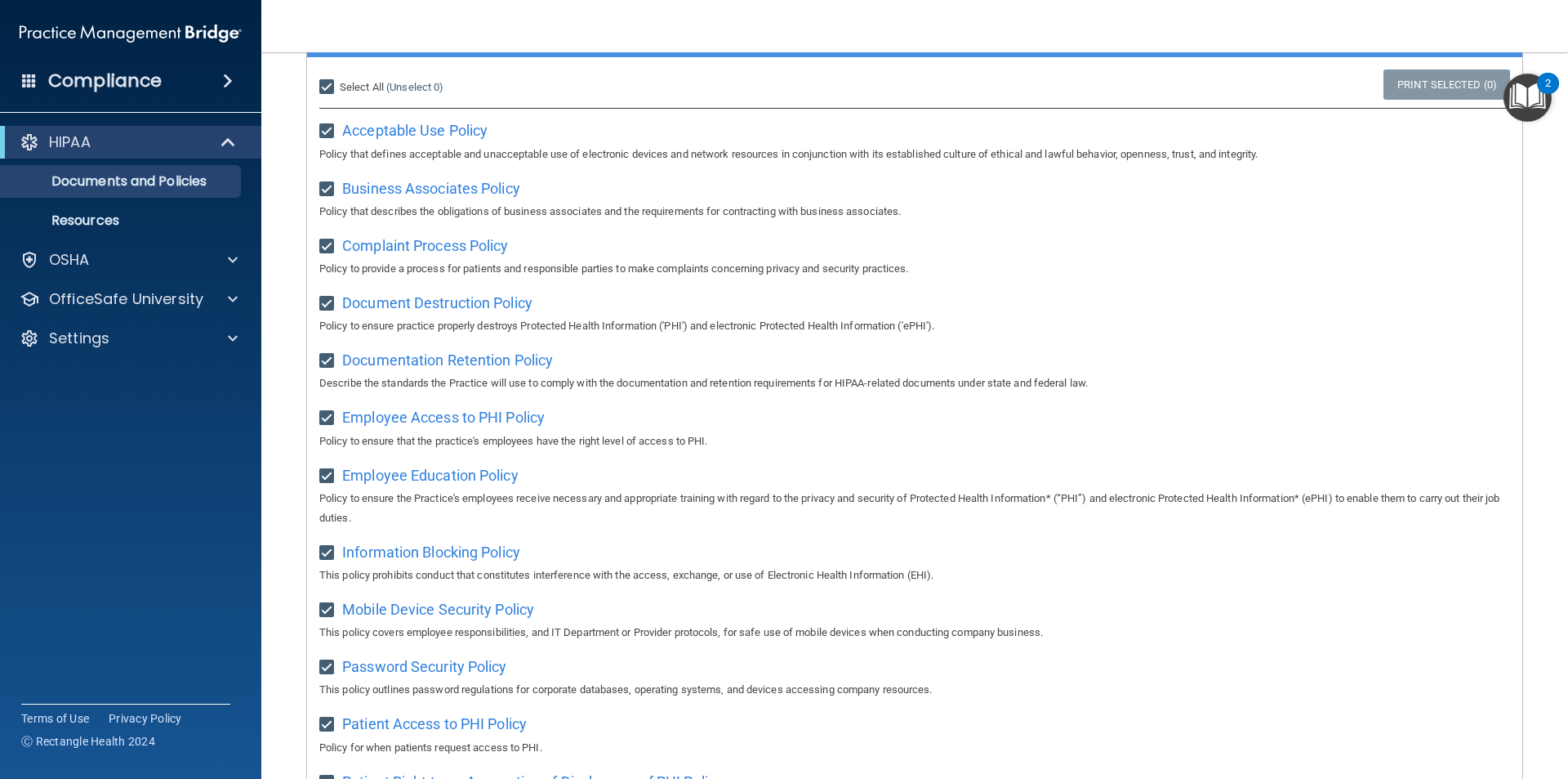
checkbox input "true"
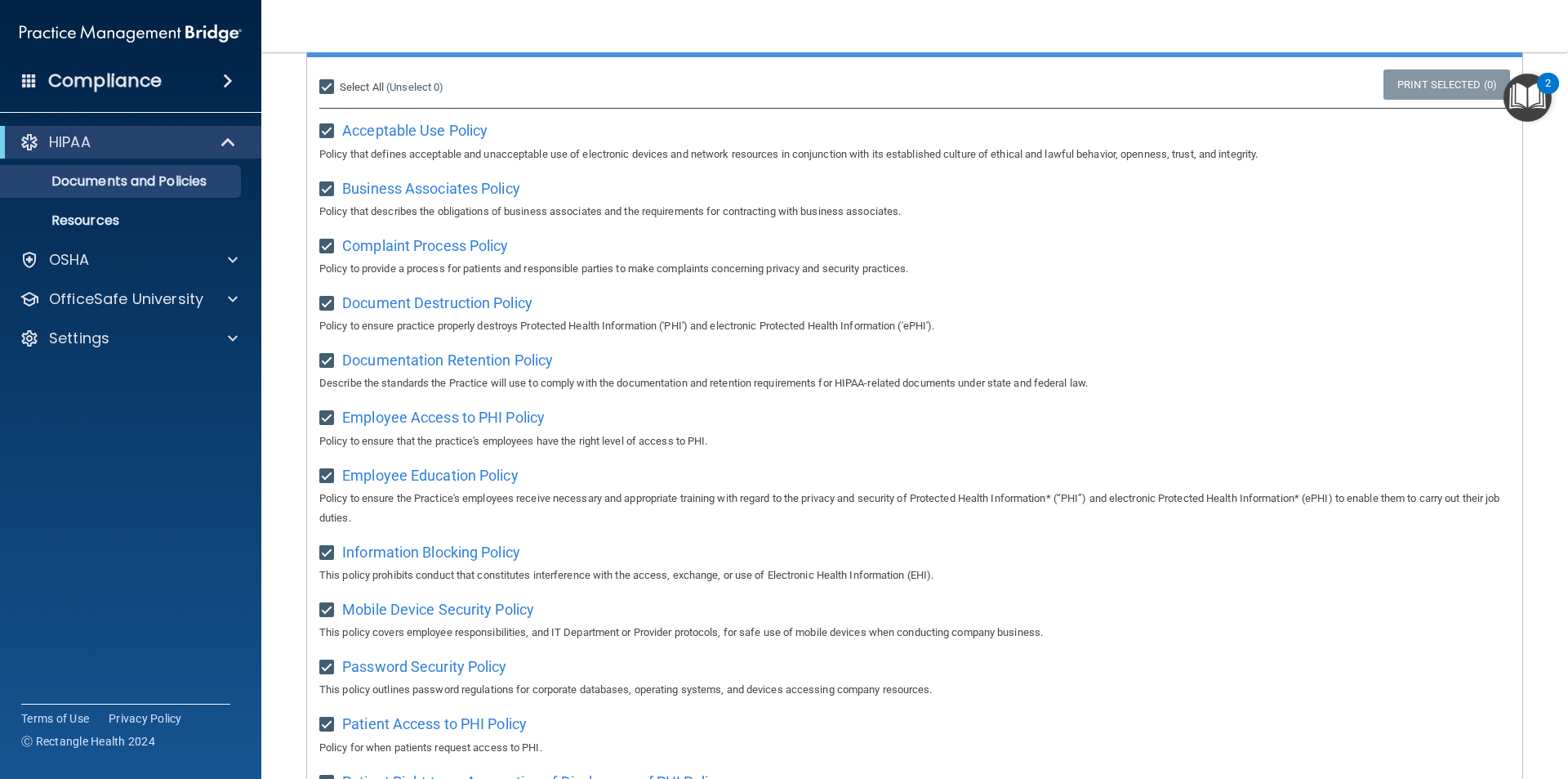
checkbox input "true"
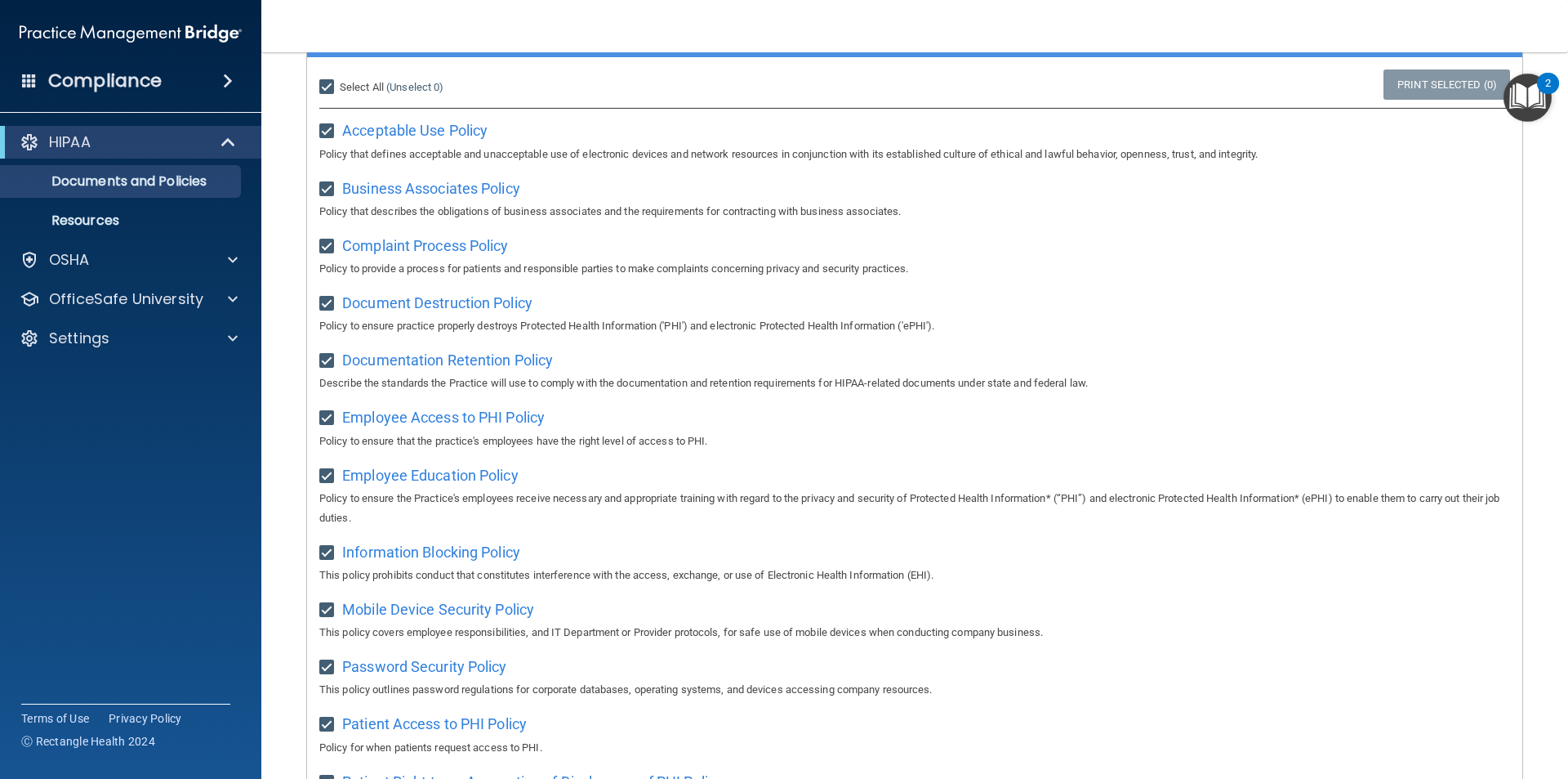
checkbox input "true"
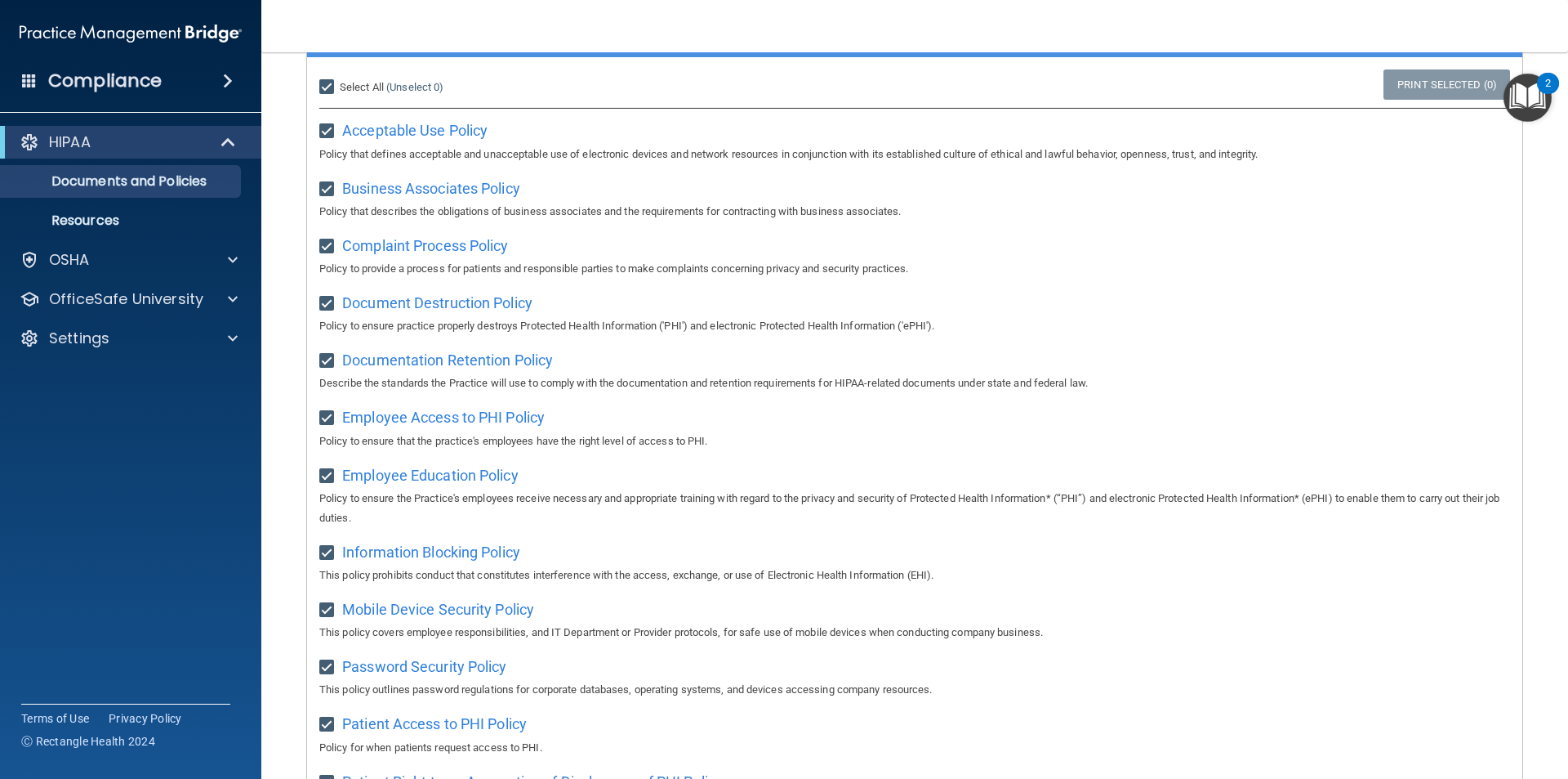
checkbox input "true"
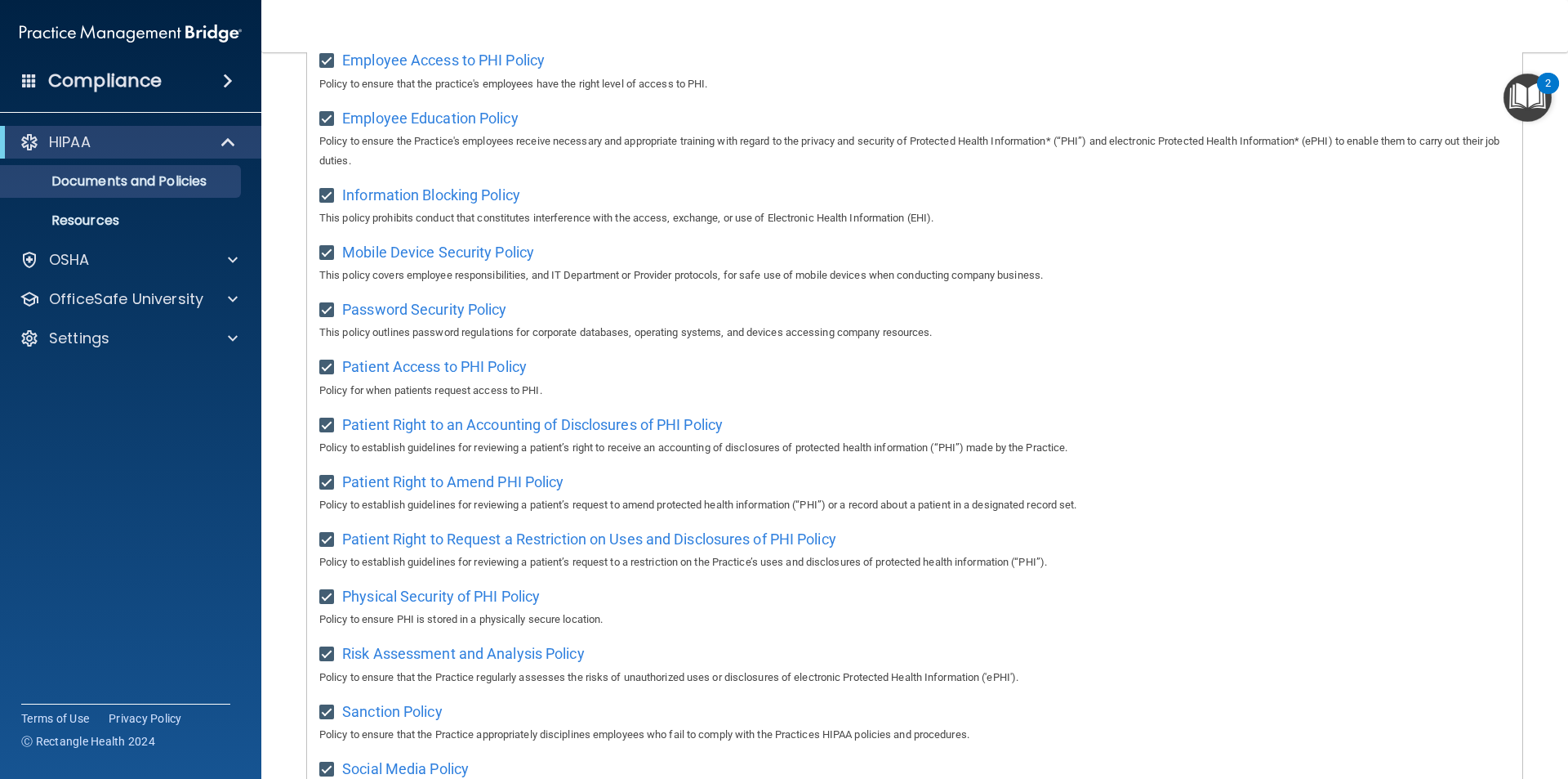
scroll to position [572, 0]
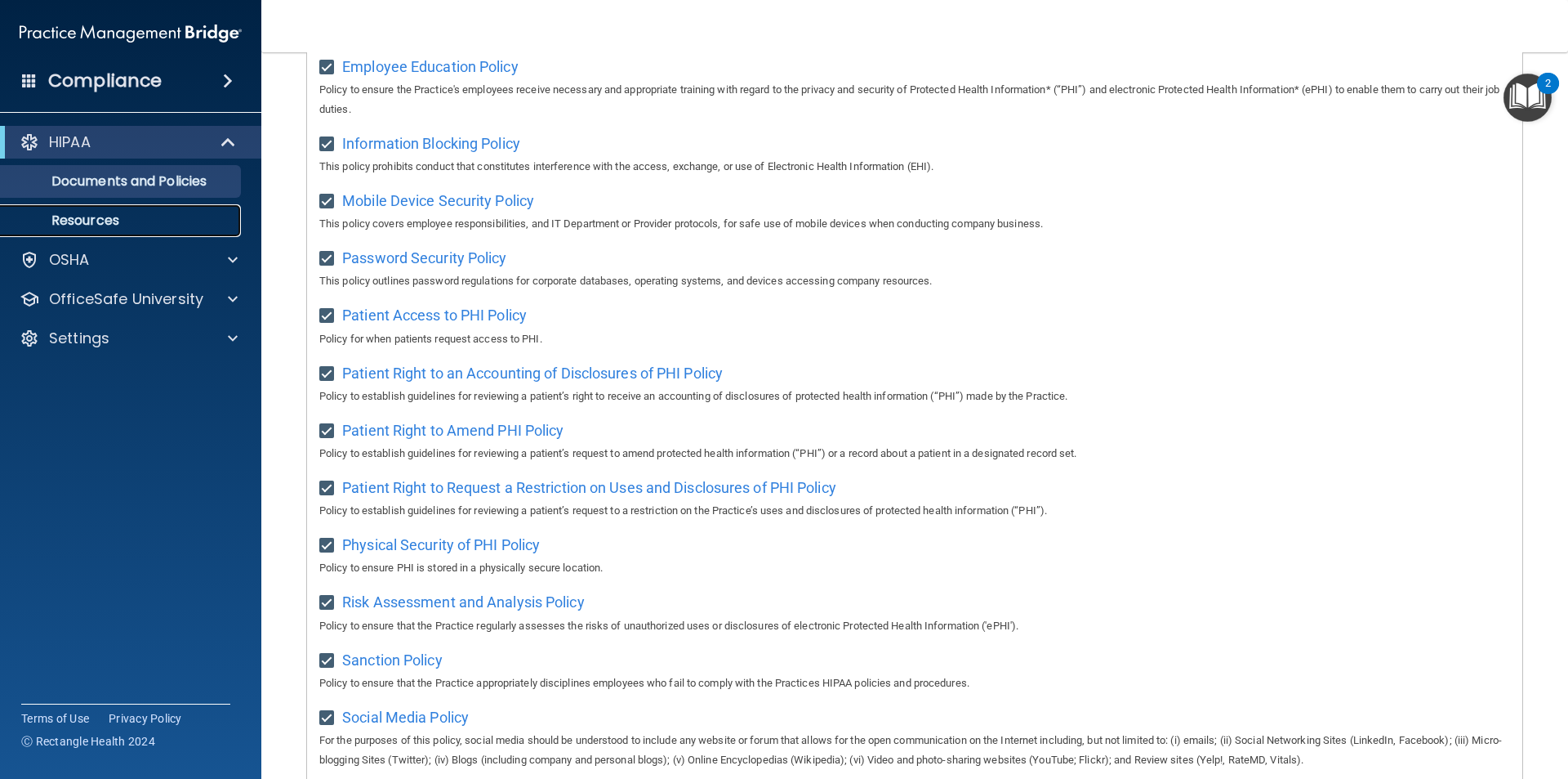
click at [152, 210] on link "Resources" at bounding box center [113, 221] width 258 height 33
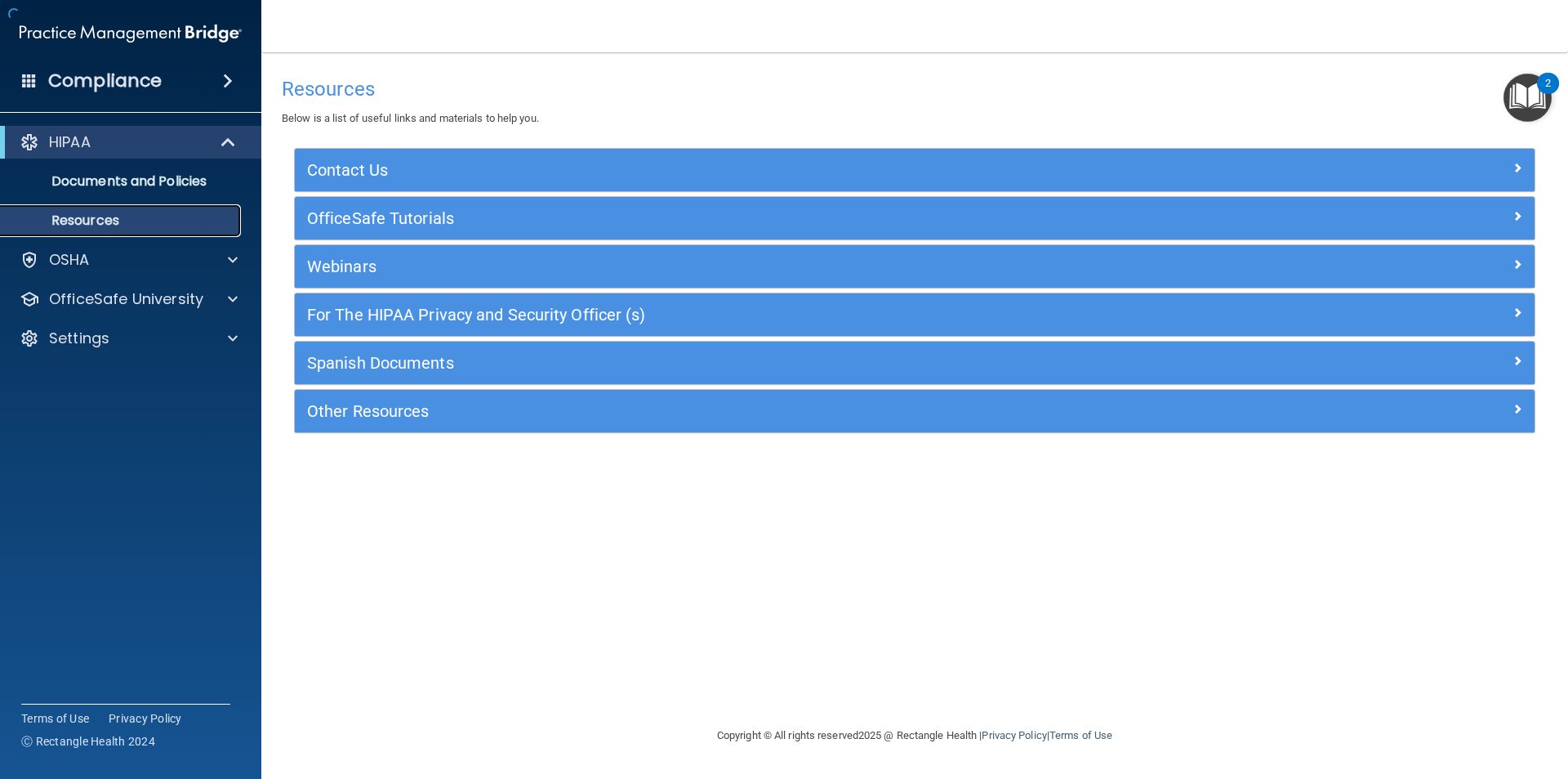
click at [70, 222] on p "Resources" at bounding box center [122, 221] width 223 height 16
click at [249, 286] on div "OfficeSafe University" at bounding box center [131, 299] width 262 height 33
click at [212, 304] on div at bounding box center [230, 300] width 41 height 20
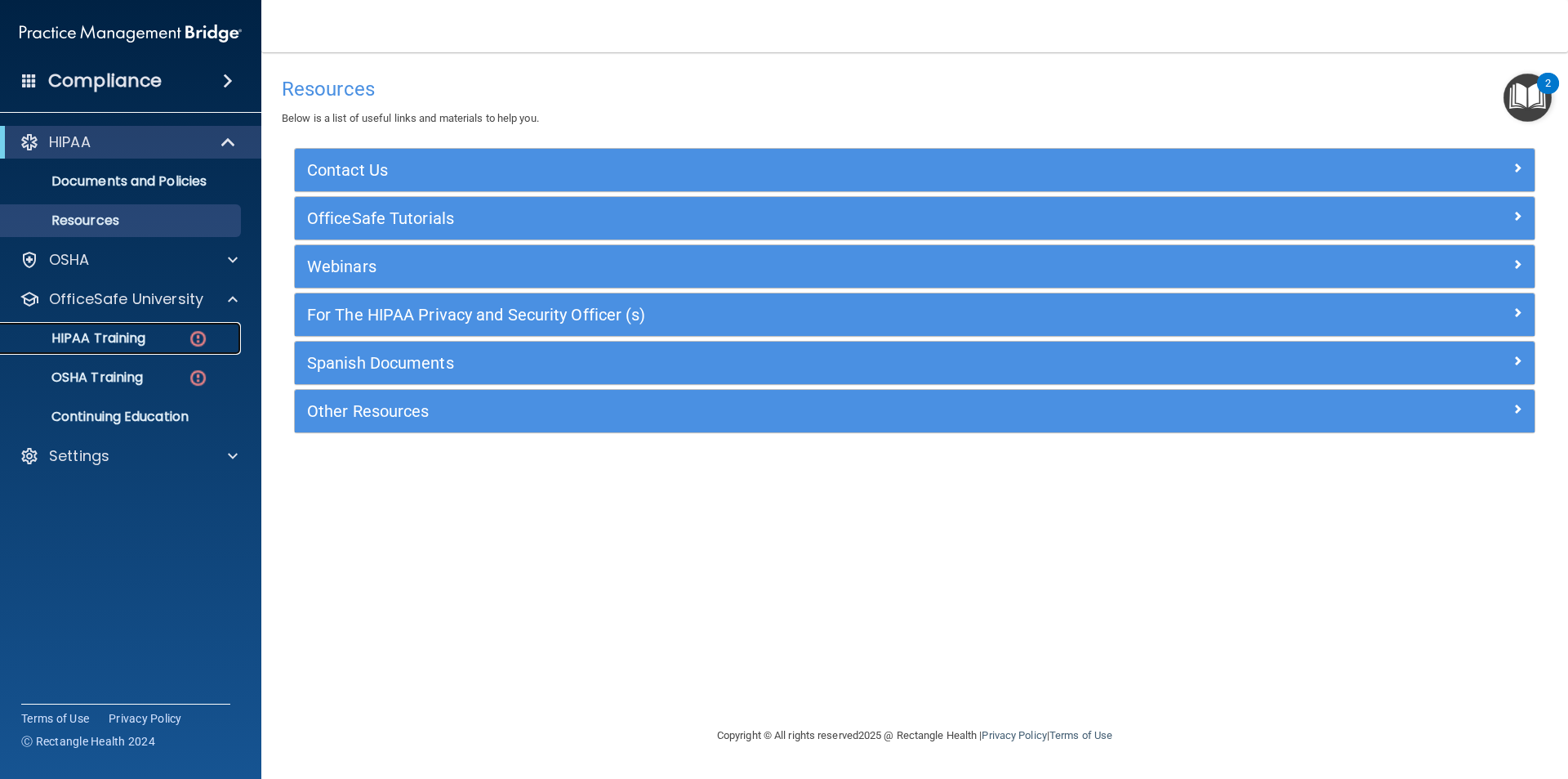
click at [113, 349] on link "HIPAA Training" at bounding box center [113, 338] width 258 height 33
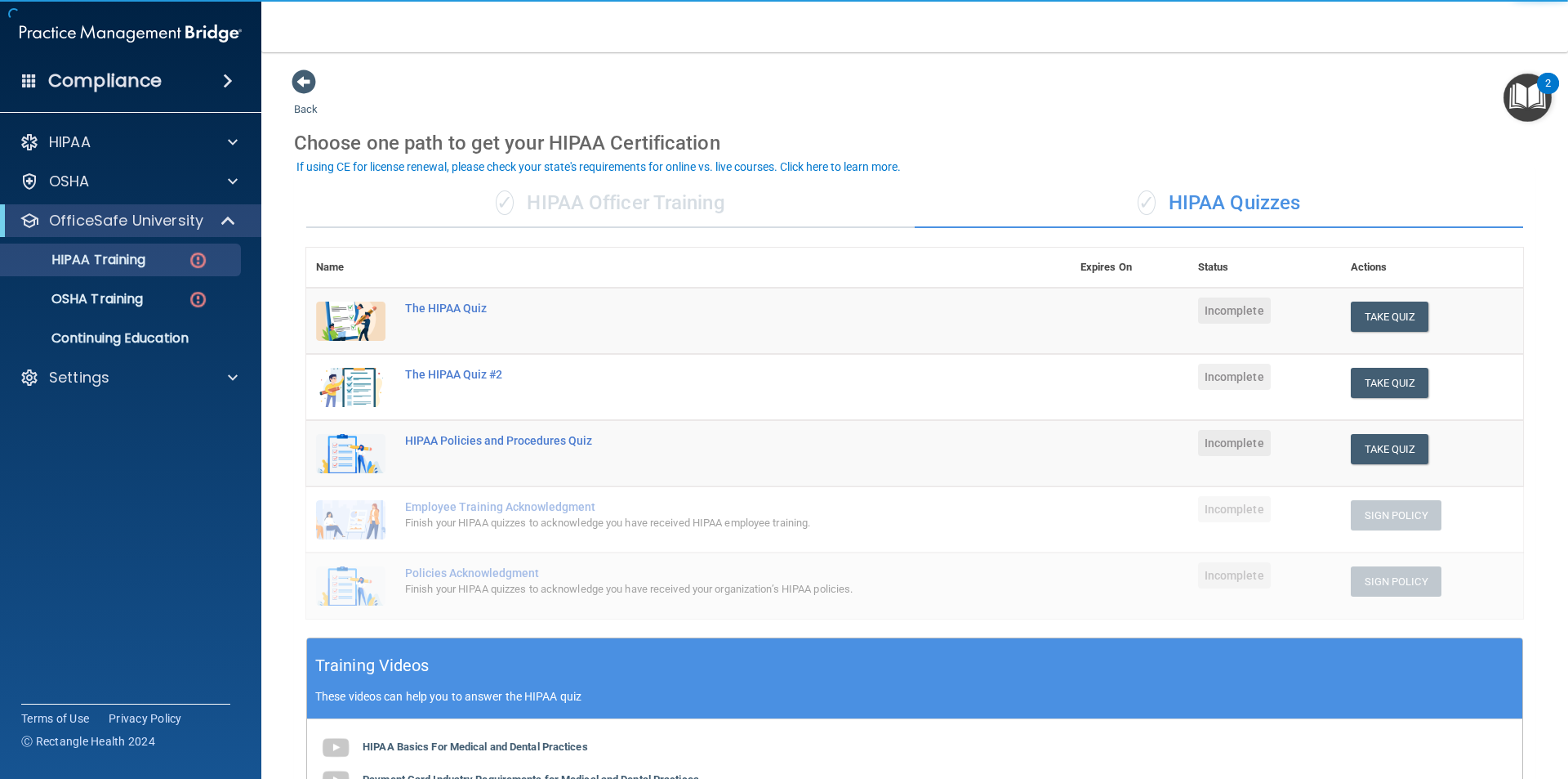
click at [659, 237] on div "✓ HIPAA Officer Training ✓ HIPAA Quizzes Name Expires On Status Actions The HIP…" at bounding box center [915, 623] width 1242 height 913
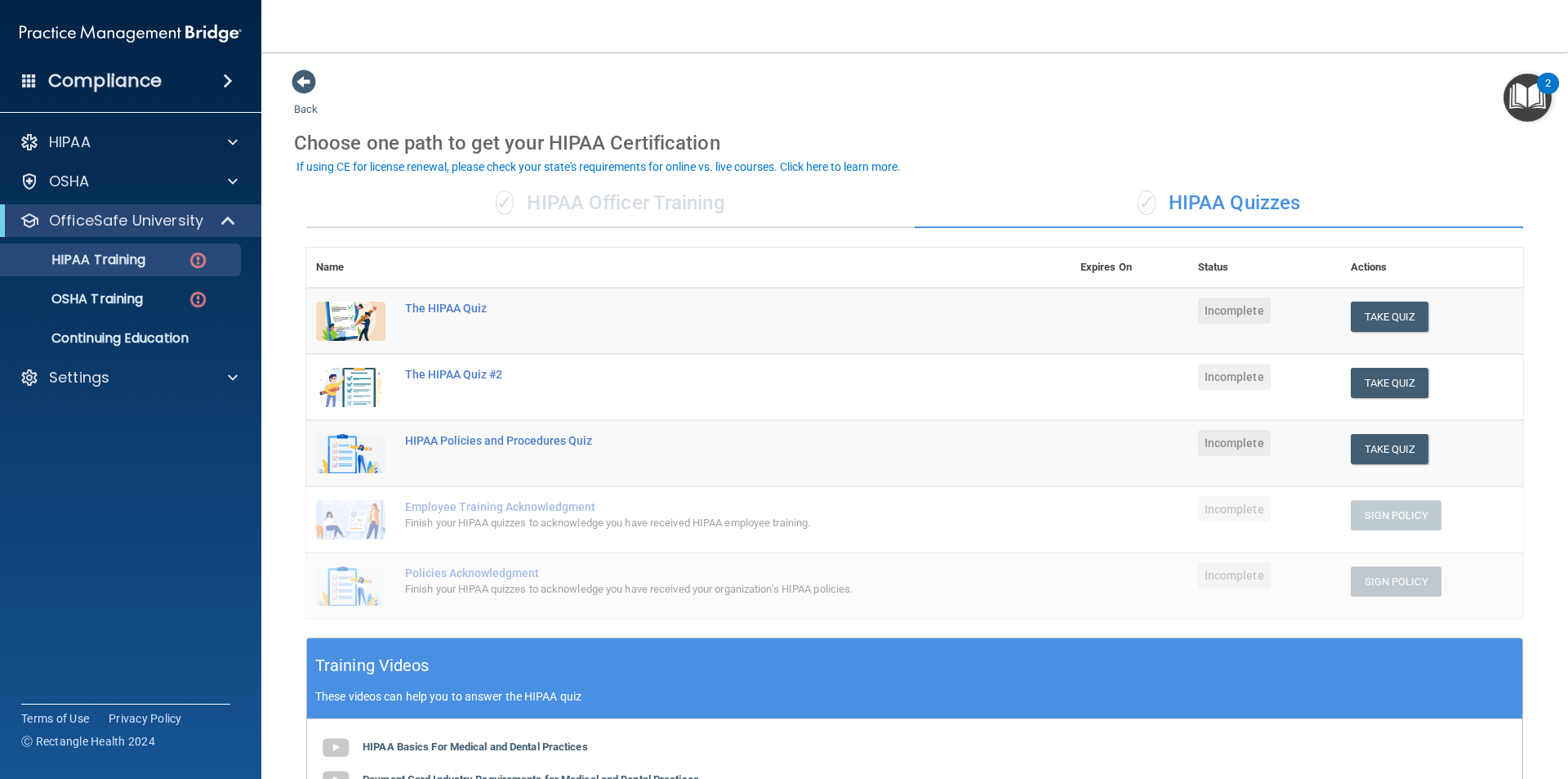
click at [652, 210] on div "✓ HIPAA Officer Training" at bounding box center [611, 203] width 609 height 49
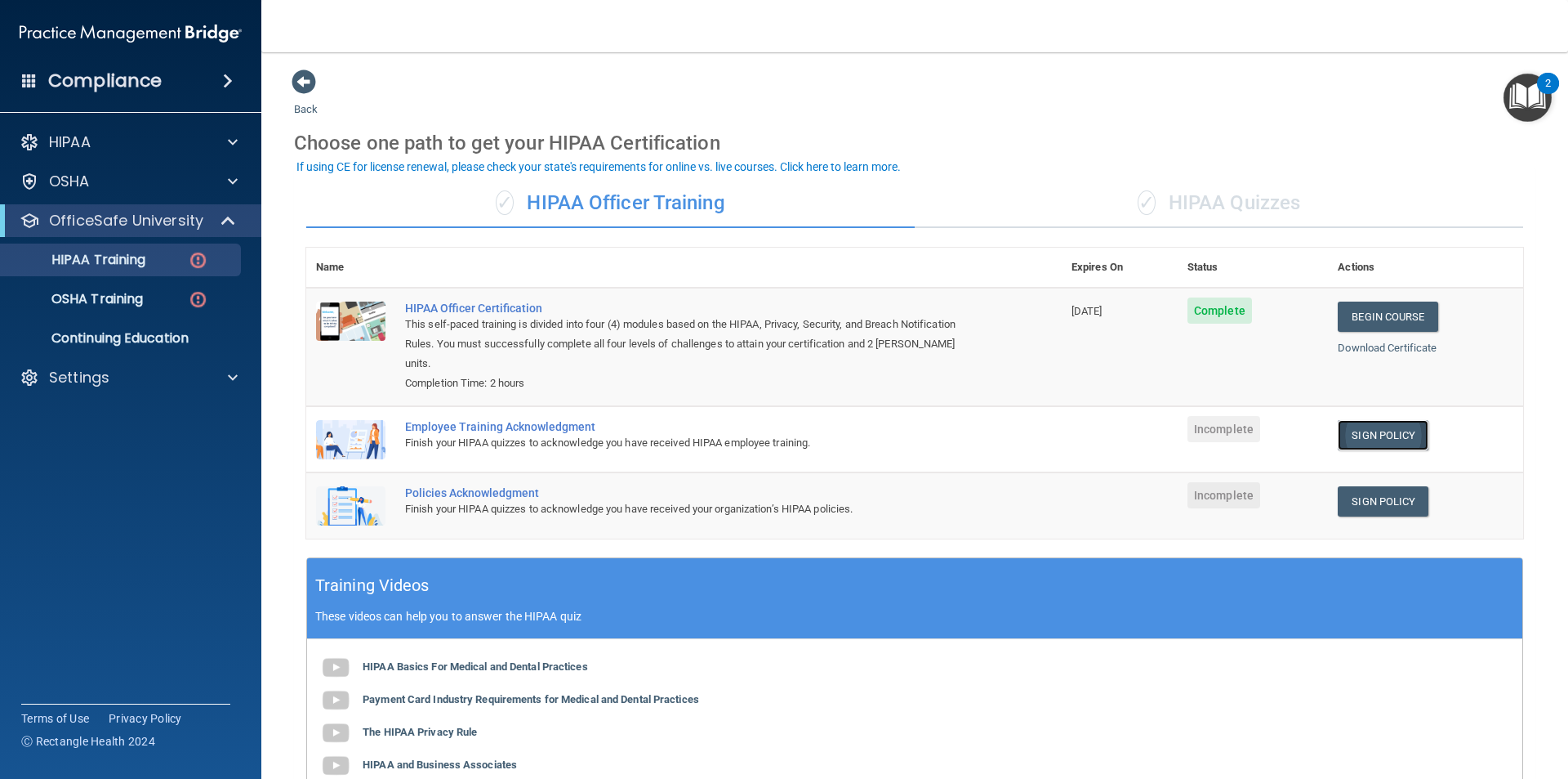
click at [1369, 420] on link "Sign Policy" at bounding box center [1382, 435] width 91 height 30
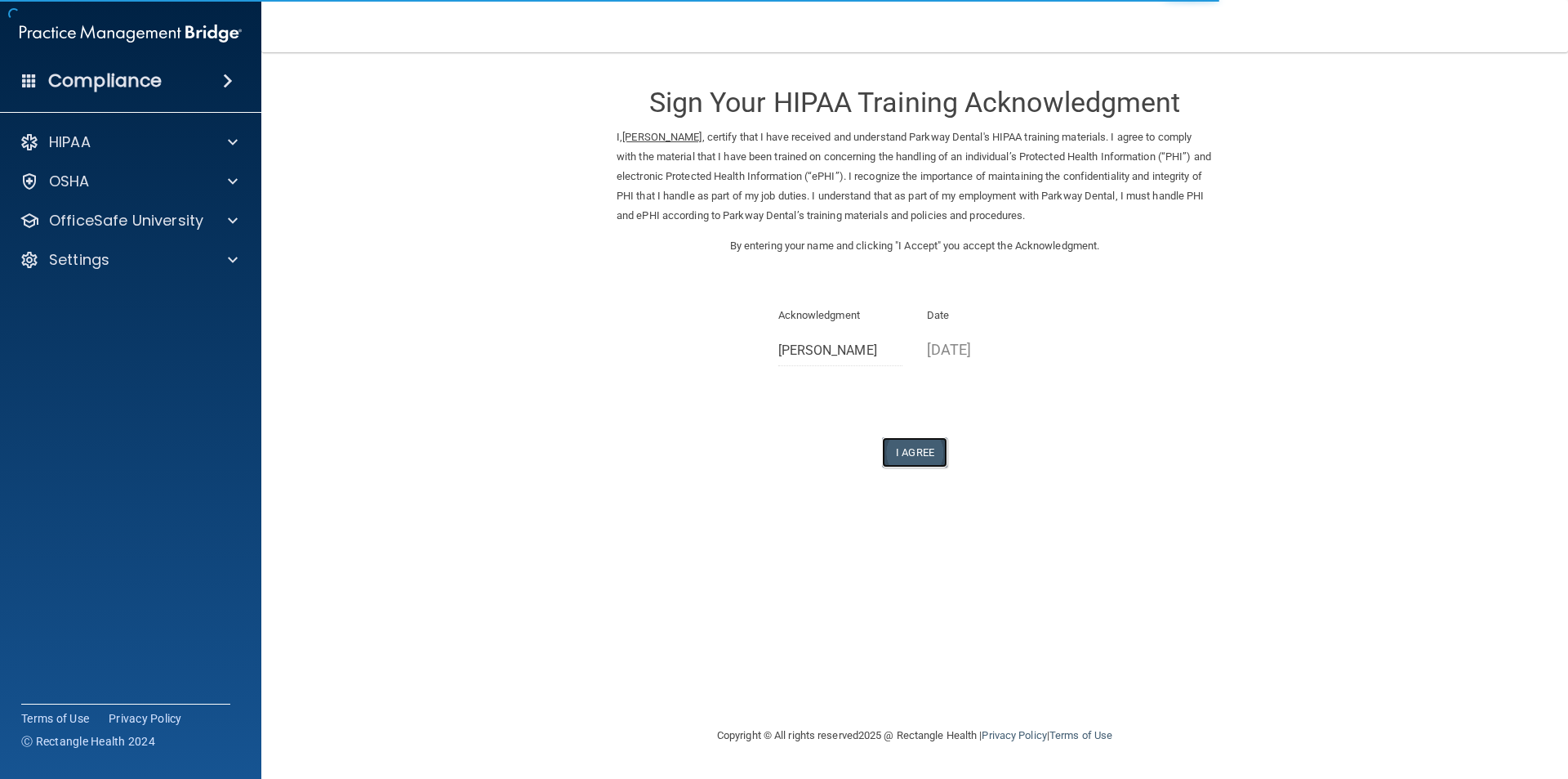
click at [928, 461] on button "I Agree" at bounding box center [914, 452] width 65 height 30
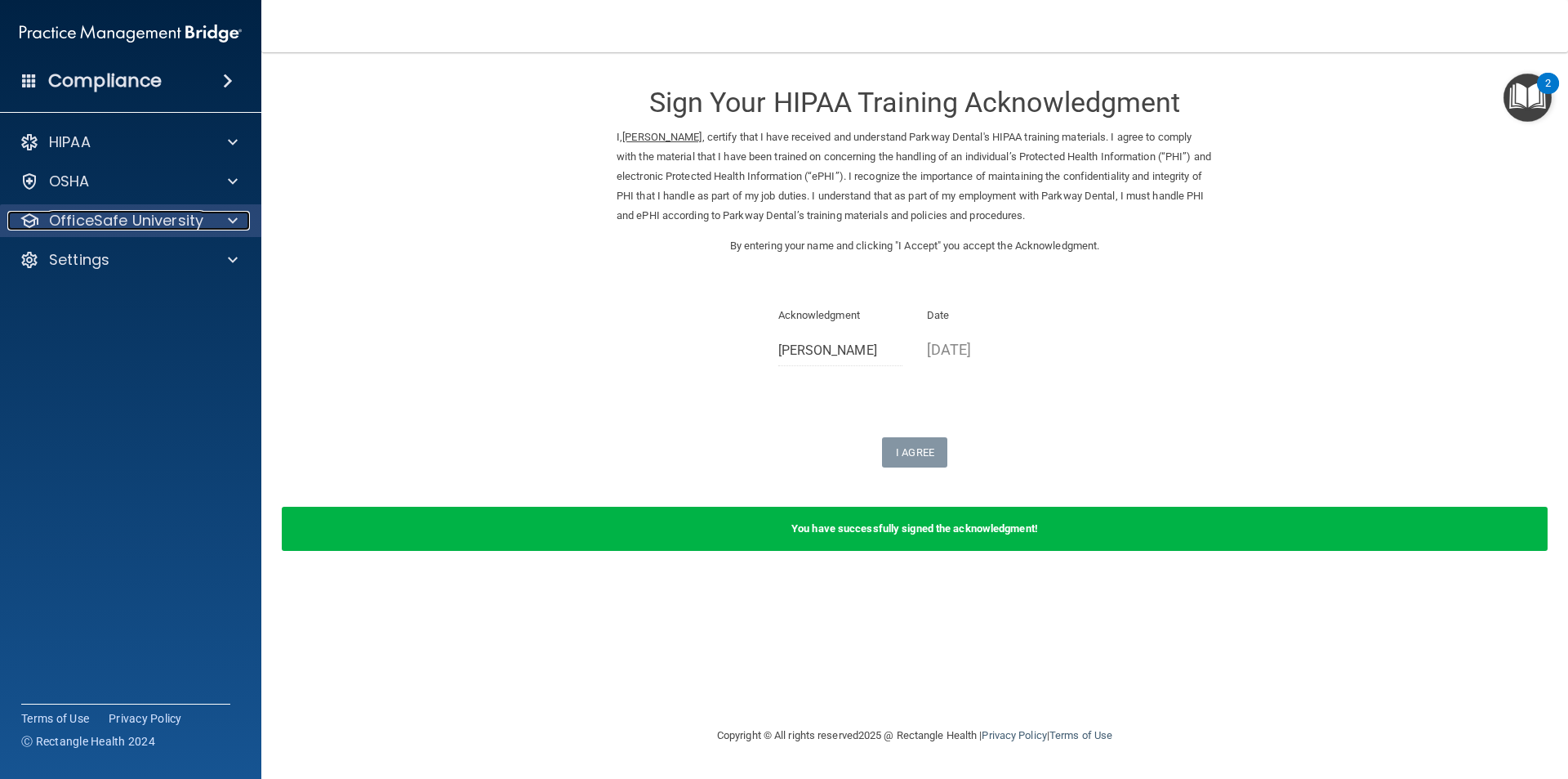
click at [220, 217] on div at bounding box center [230, 221] width 41 height 20
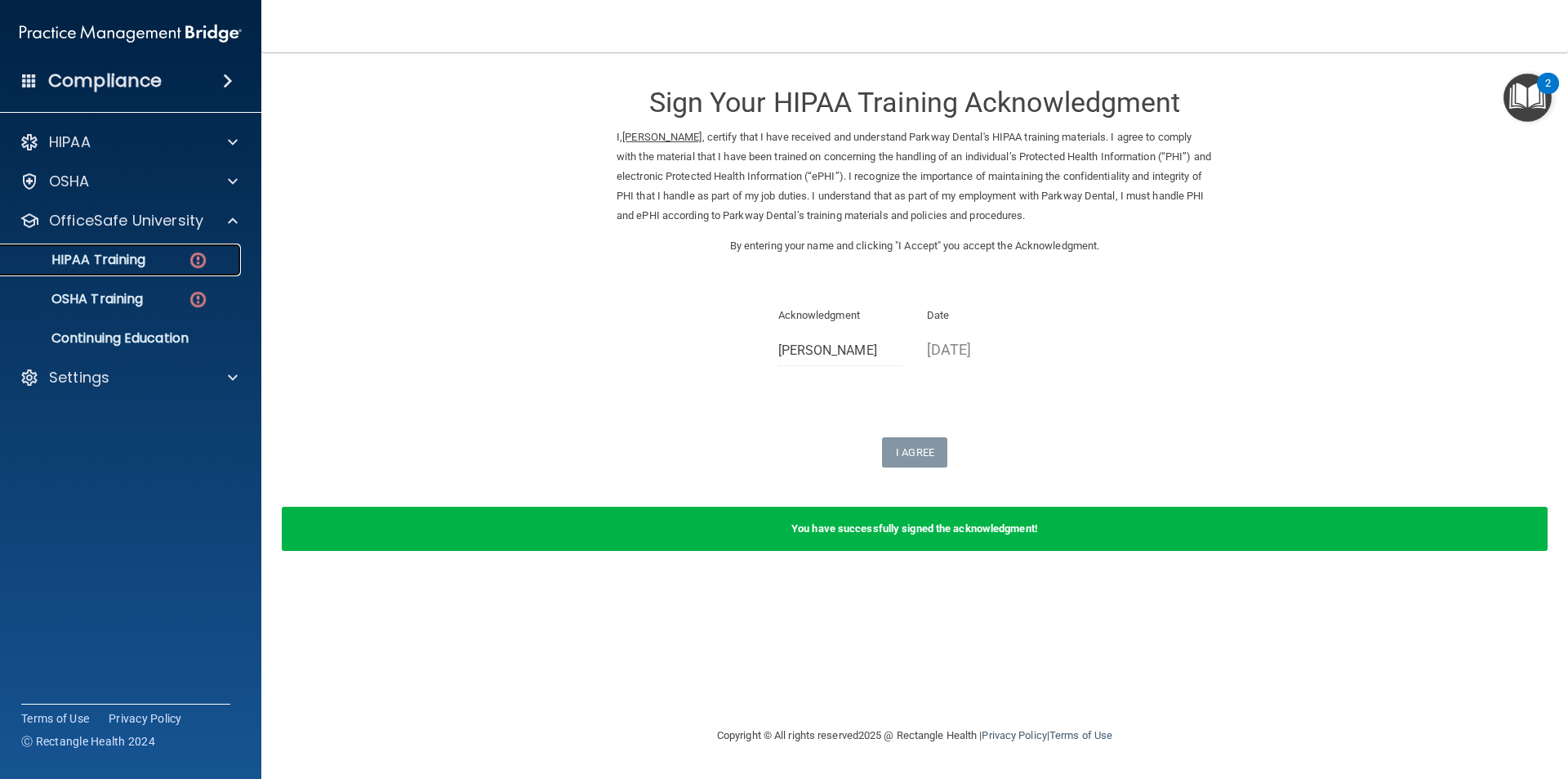
click at [119, 267] on p "HIPAA Training" at bounding box center [78, 260] width 135 height 16
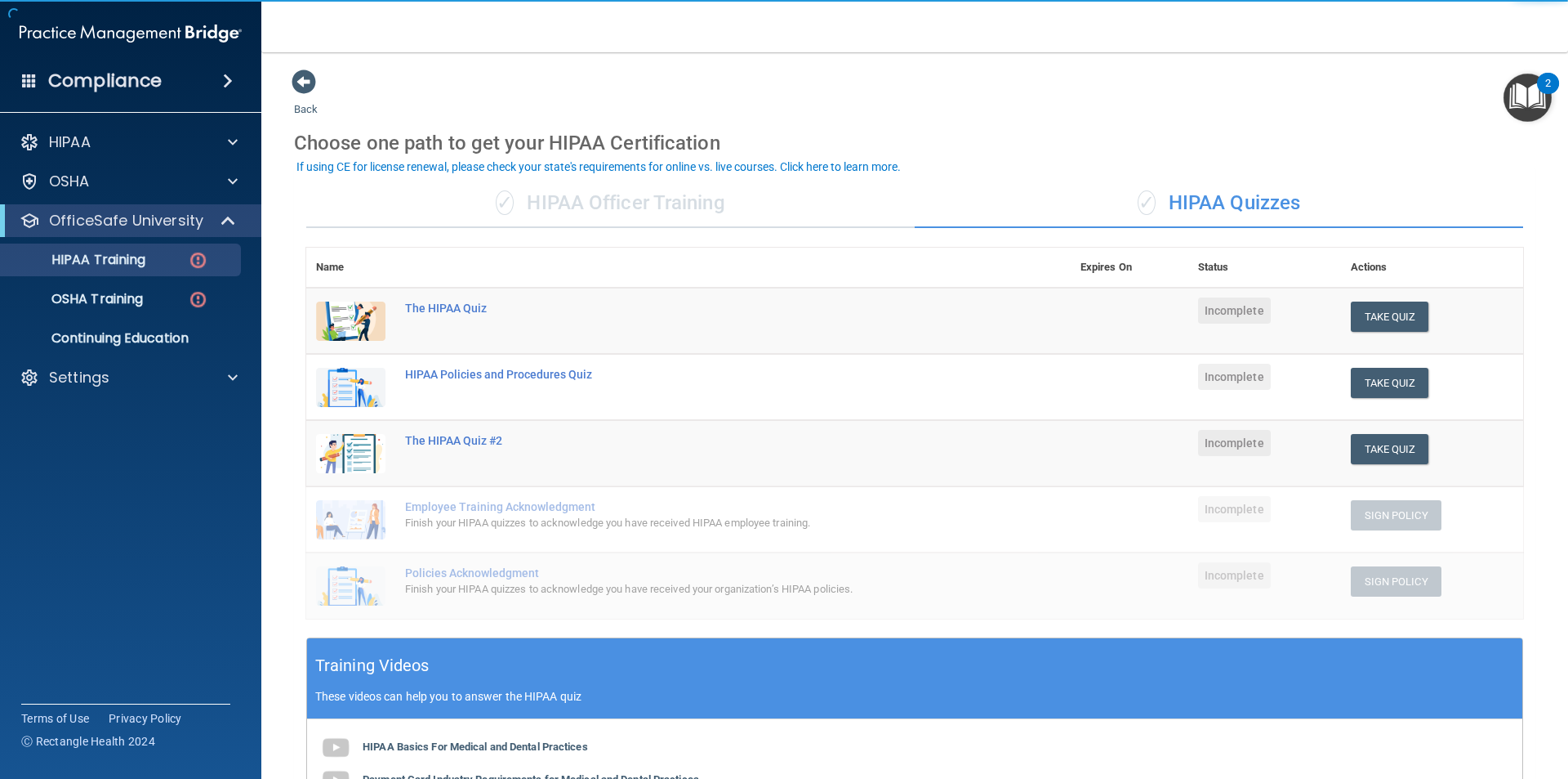
click at [612, 210] on div "✓ HIPAA Officer Training" at bounding box center [611, 203] width 609 height 49
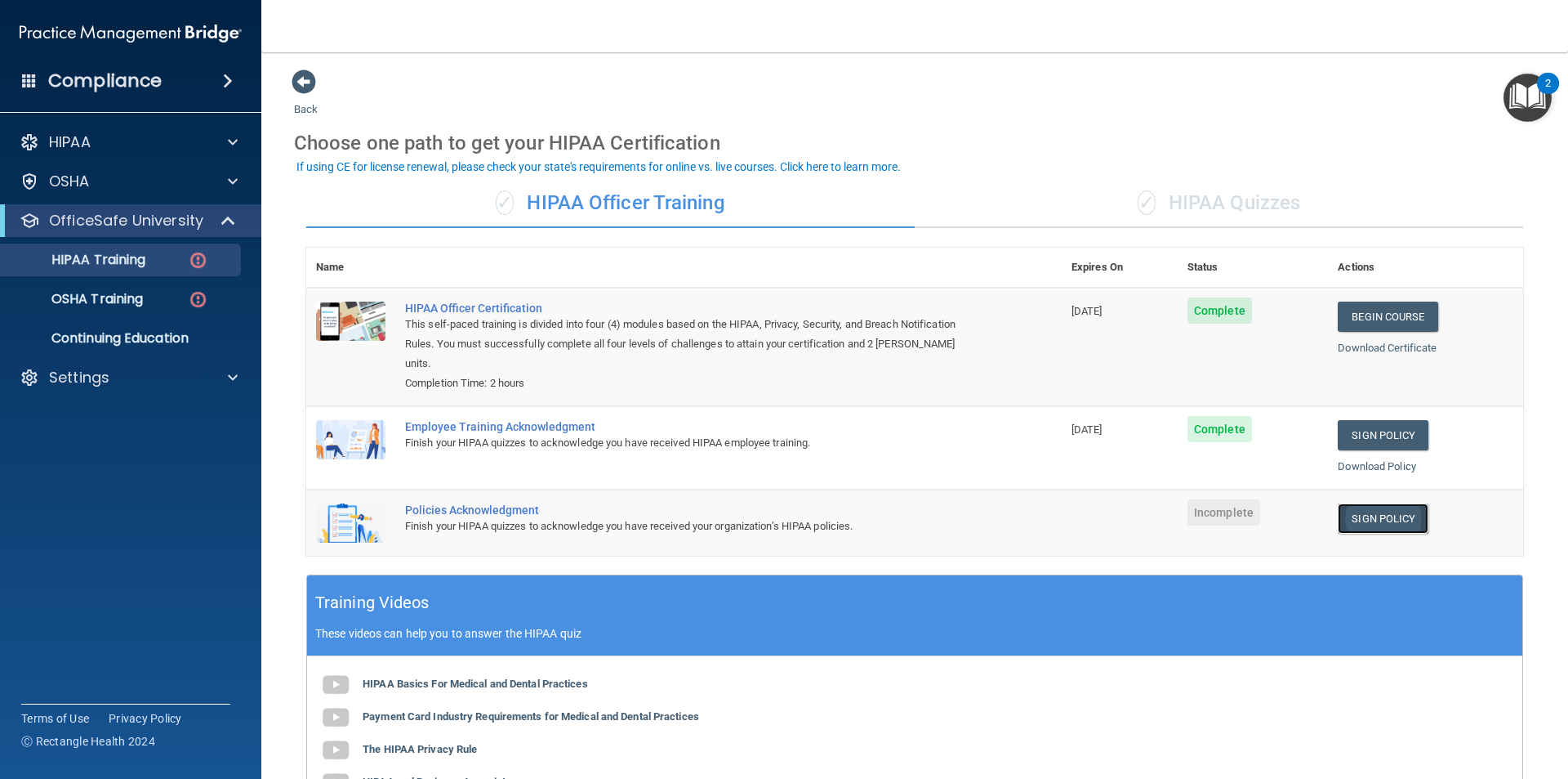
click at [1414, 503] on link "Sign Policy" at bounding box center [1382, 518] width 91 height 30
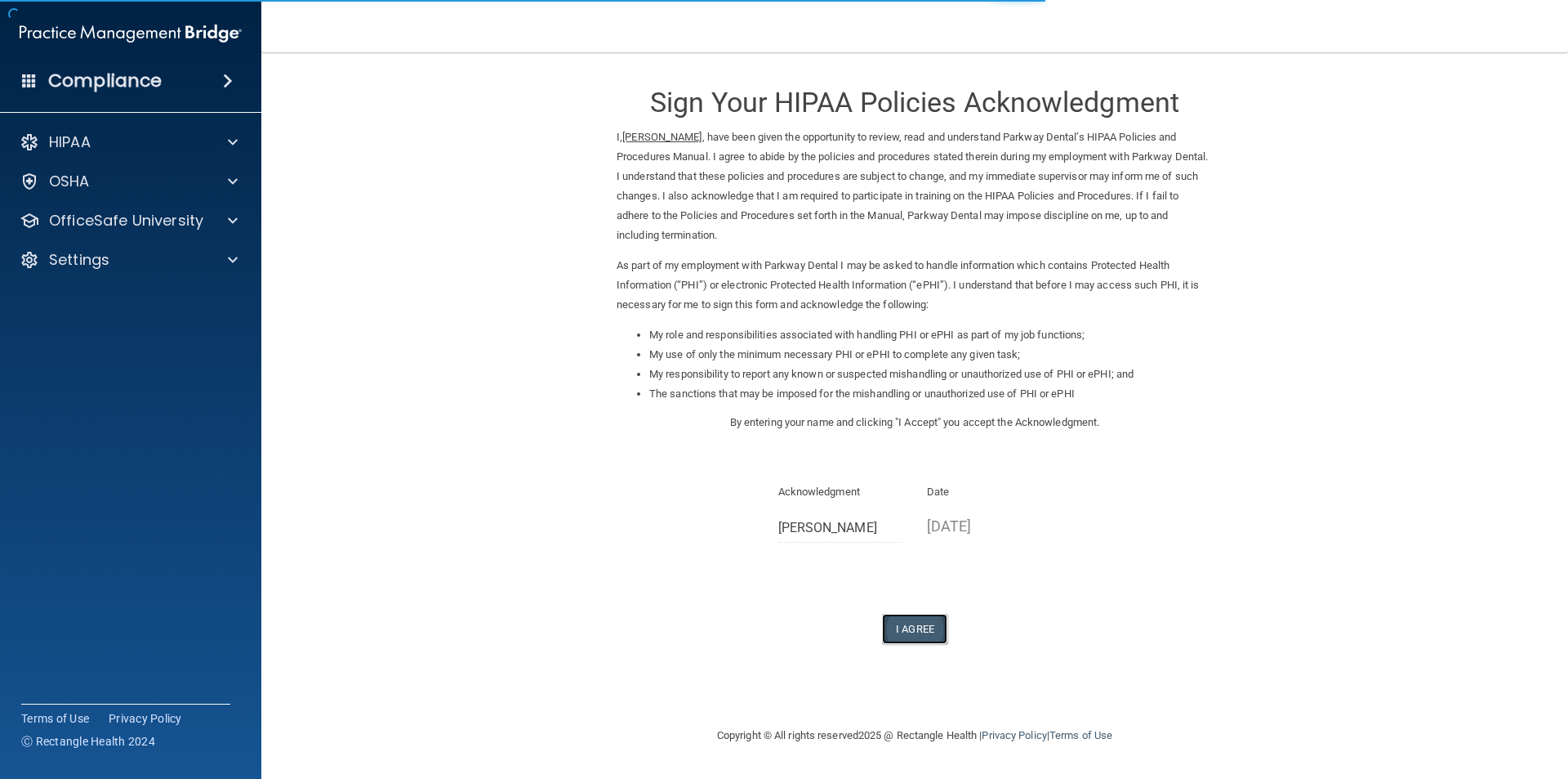
click at [919, 641] on button "I Agree" at bounding box center [914, 629] width 65 height 30
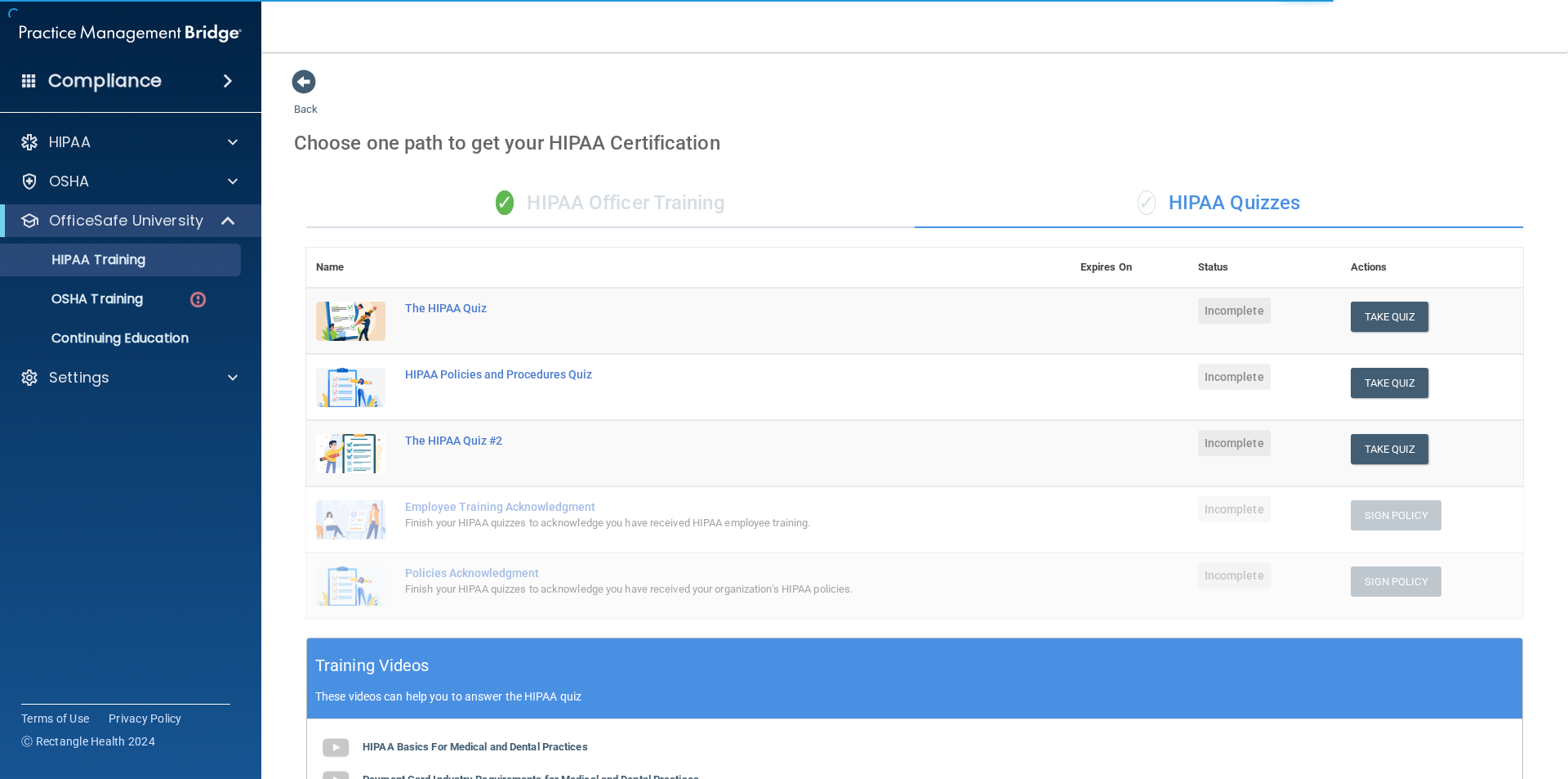
scroll to position [82, 0]
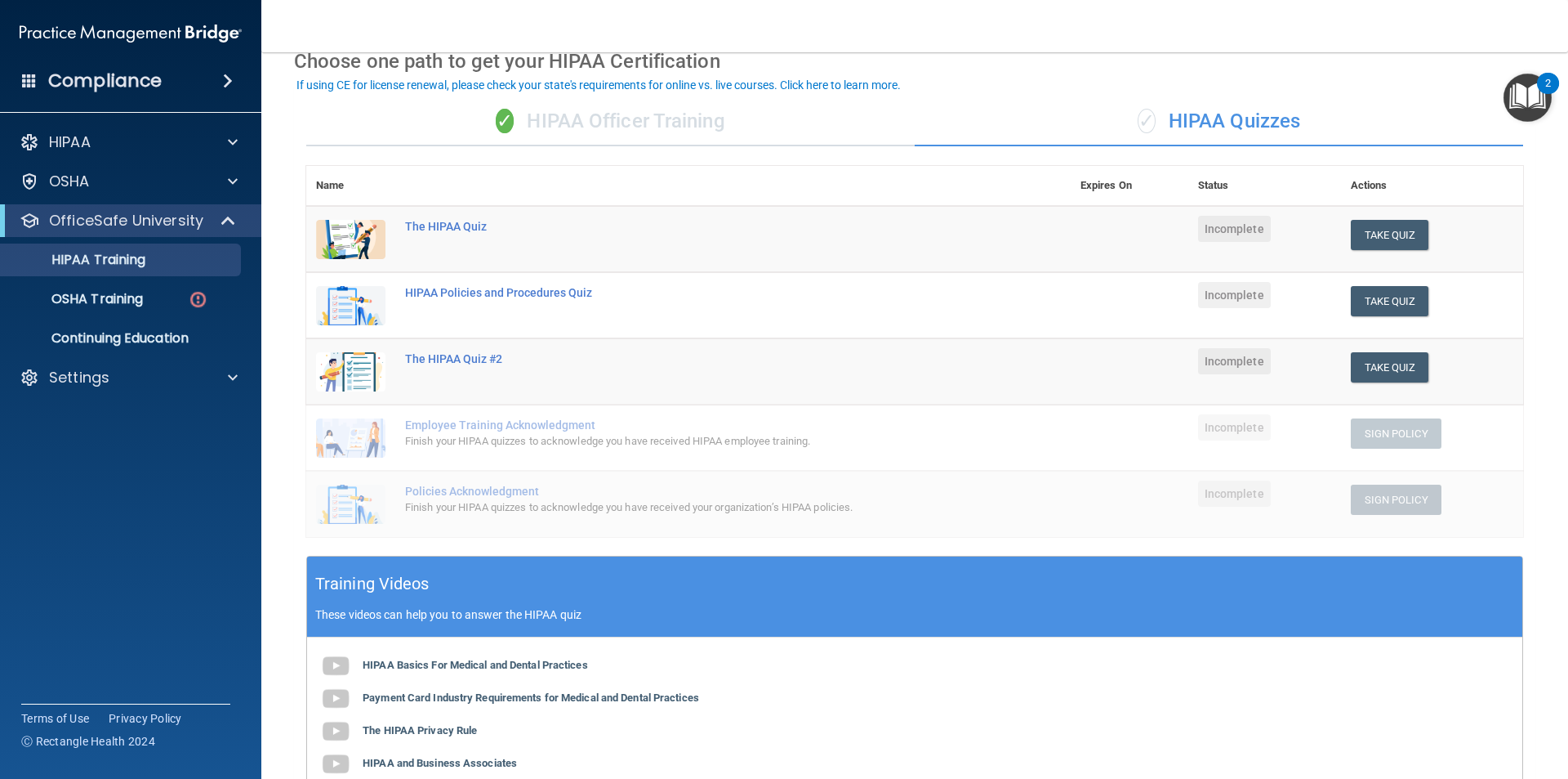
click at [727, 112] on div "✓ HIPAA Officer Training" at bounding box center [611, 121] width 609 height 49
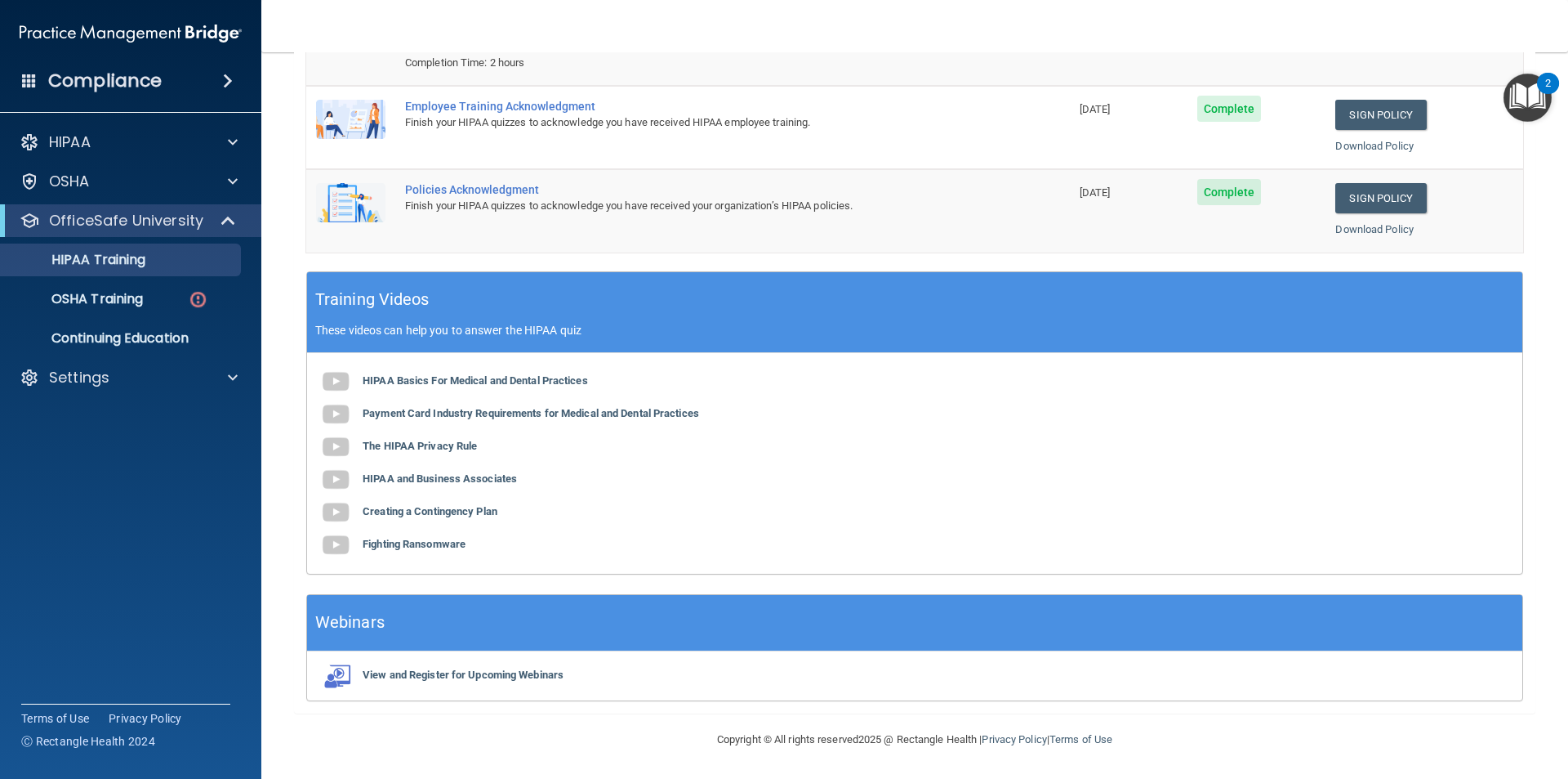
scroll to position [0, 0]
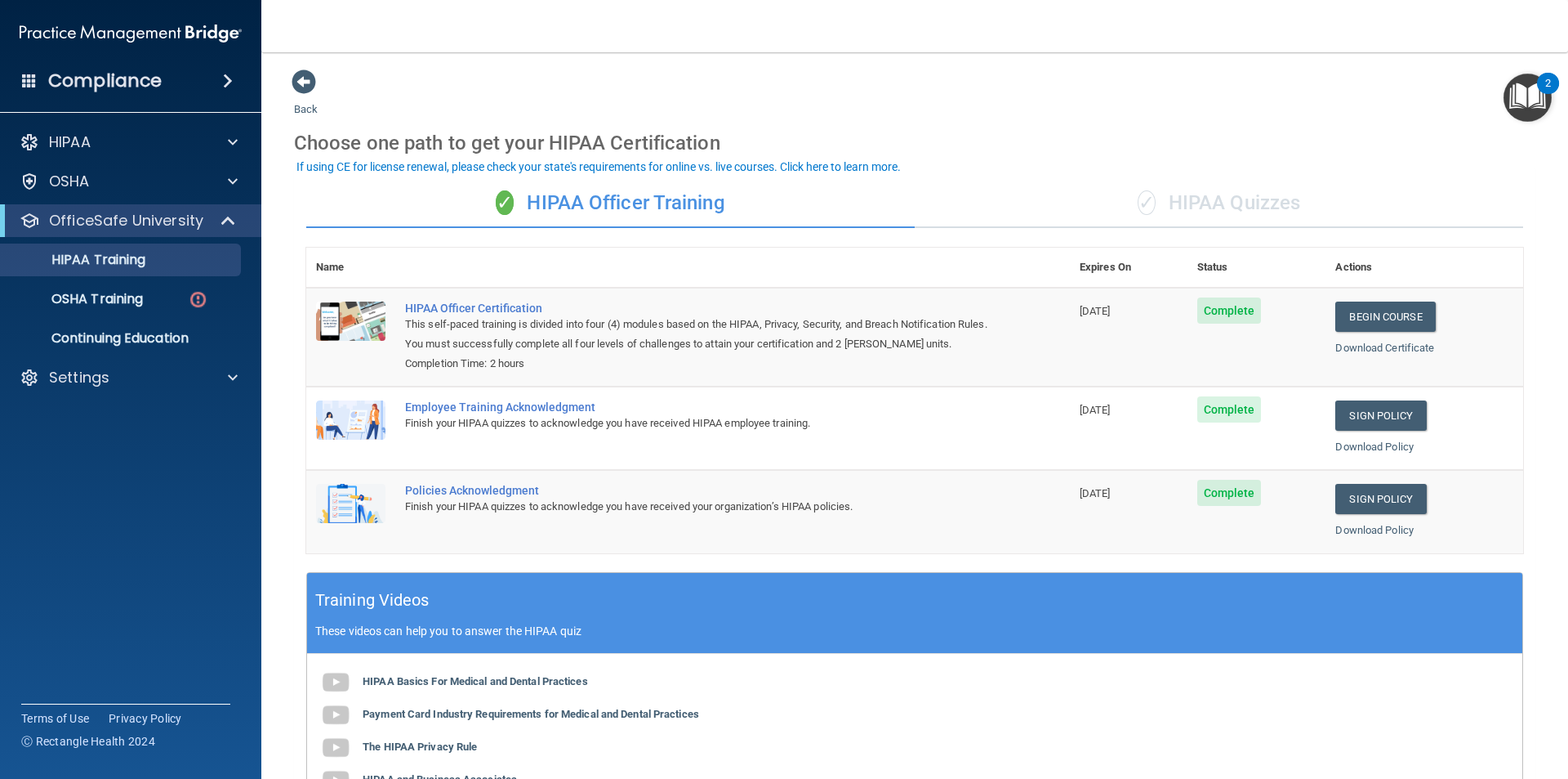
drag, startPoint x: 1157, startPoint y: 169, endPoint x: 1171, endPoint y: 170, distance: 14.0
click at [1159, 167] on div "✓ HIPAA Officer Training ✓ HIPAA Quizzes Name Expires On Status Actions HIPAA O…" at bounding box center [915, 590] width 1242 height 848
click at [1182, 178] on div "✓ HIPAA Officer Training ✓ HIPAA Quizzes Name Expires On Status Actions HIPAA O…" at bounding box center [915, 590] width 1242 height 848
click at [1198, 192] on div "✓ HIPAA Quizzes" at bounding box center [1220, 203] width 609 height 49
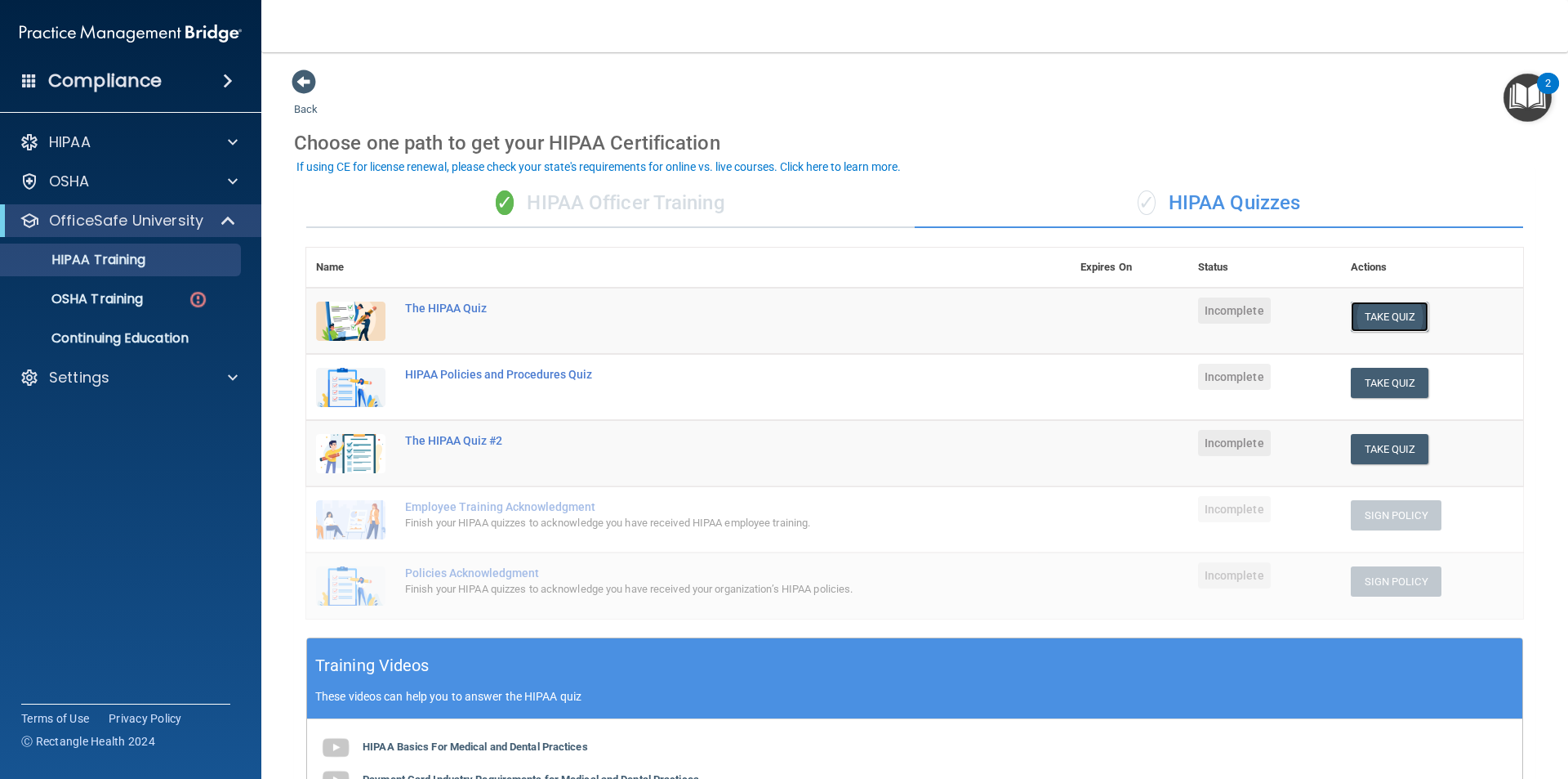
click at [1369, 309] on button "Take Quiz" at bounding box center [1390, 317] width 79 height 30
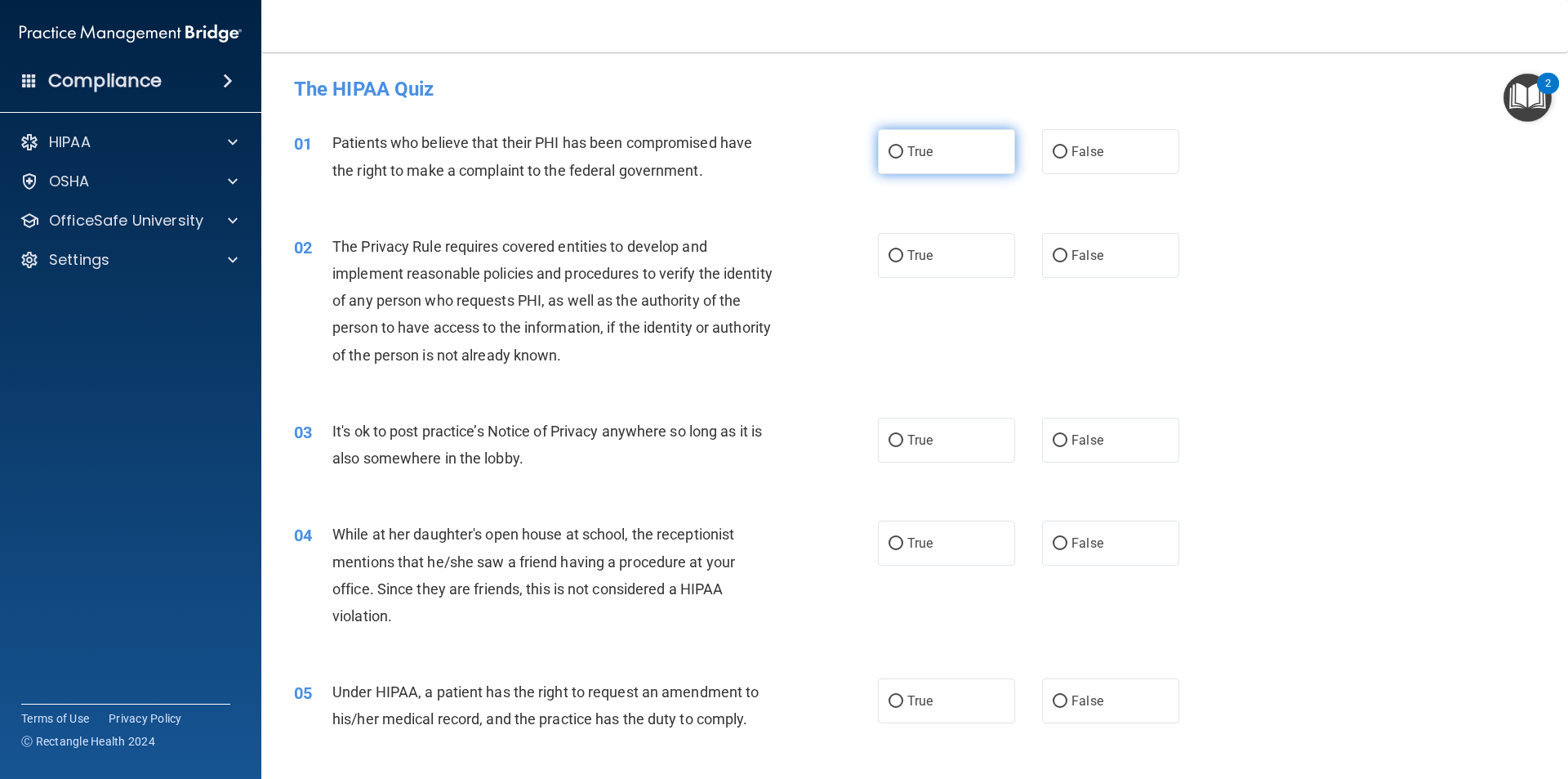
click at [901, 142] on label "True" at bounding box center [946, 151] width 137 height 45
click at [901, 146] on input "True" at bounding box center [895, 152] width 15 height 12
radio input "true"
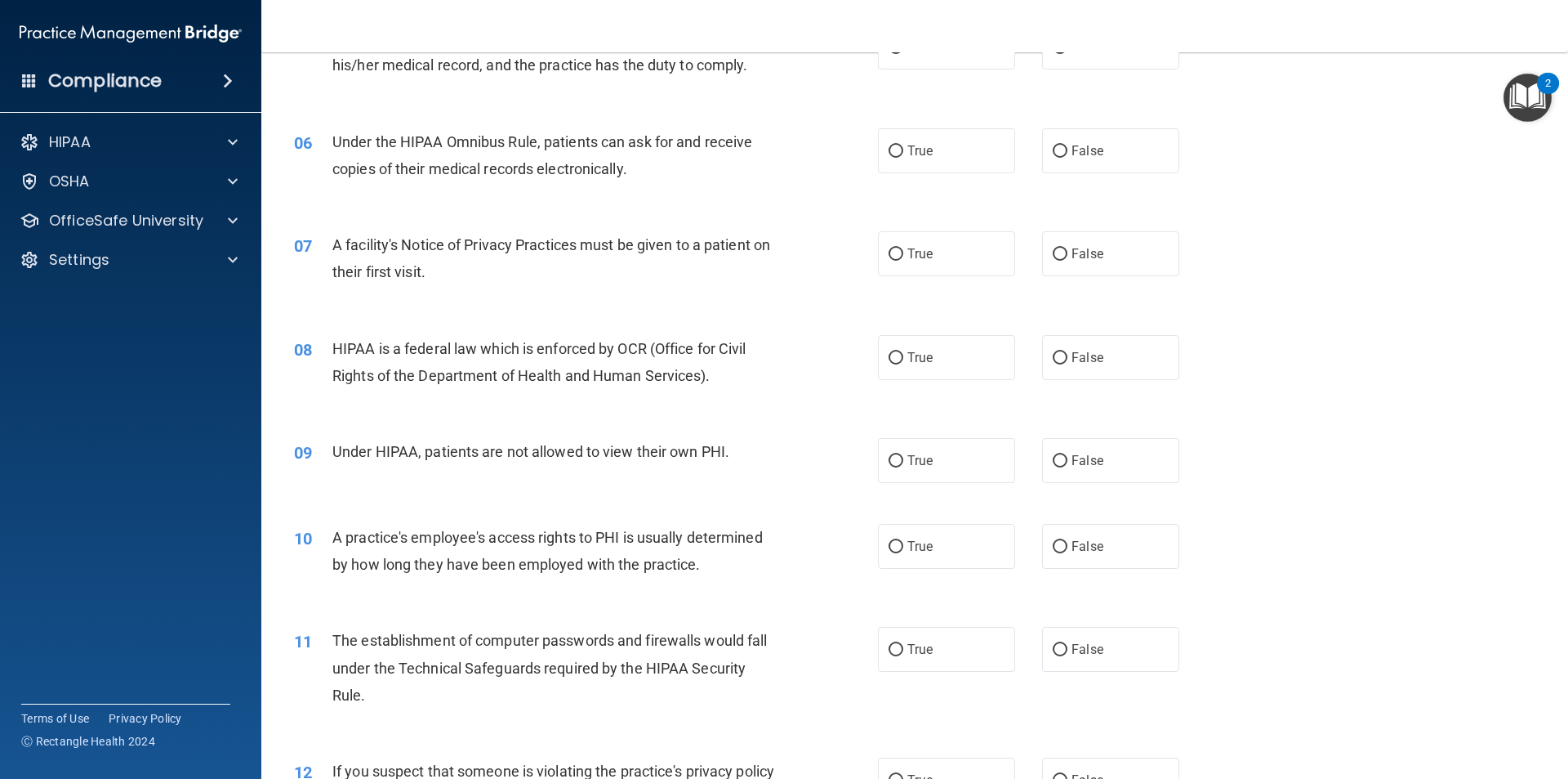
scroll to position [392, 0]
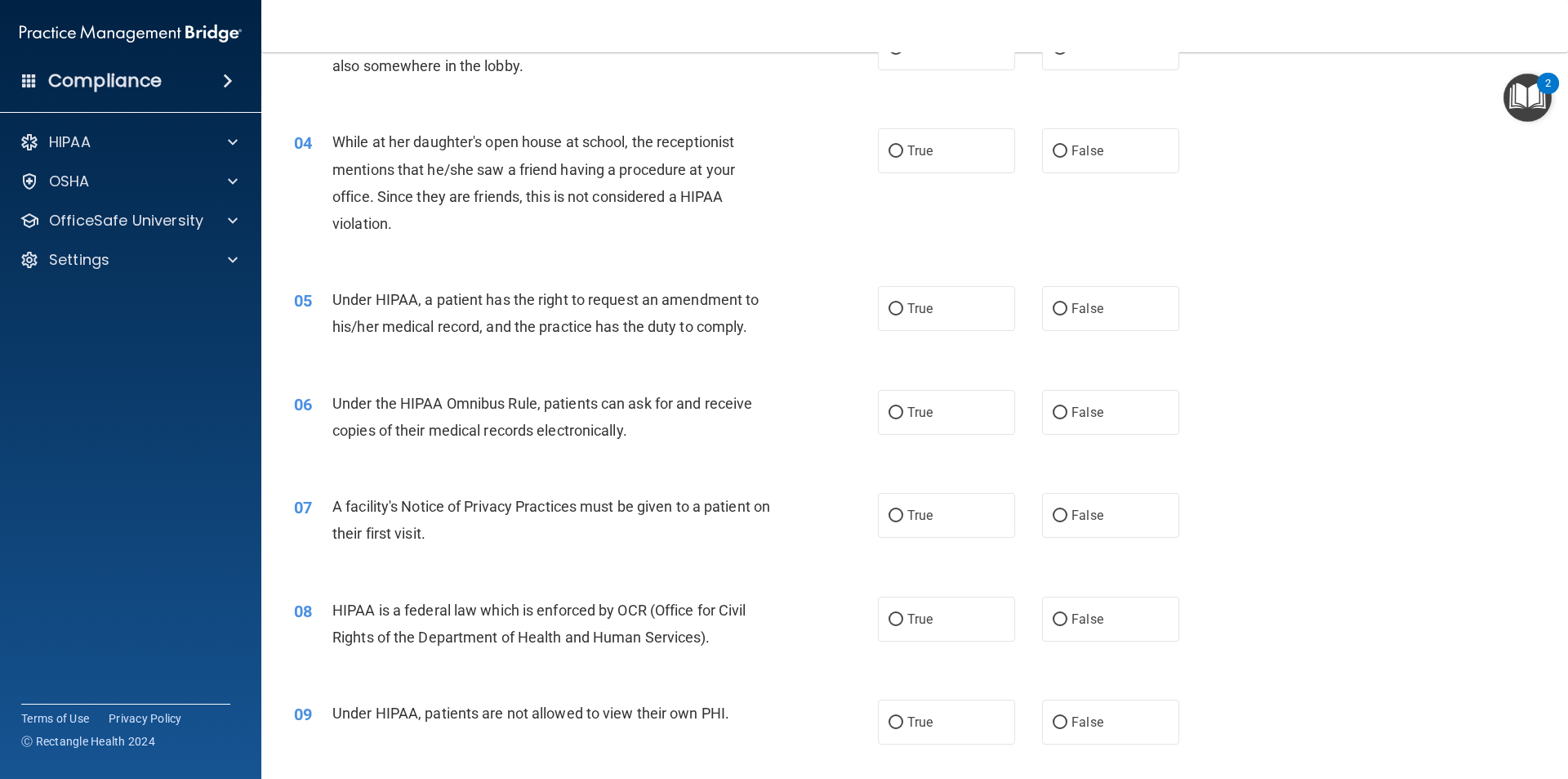
click at [1547, 83] on div "2" at bounding box center [1548, 93] width 6 height 21
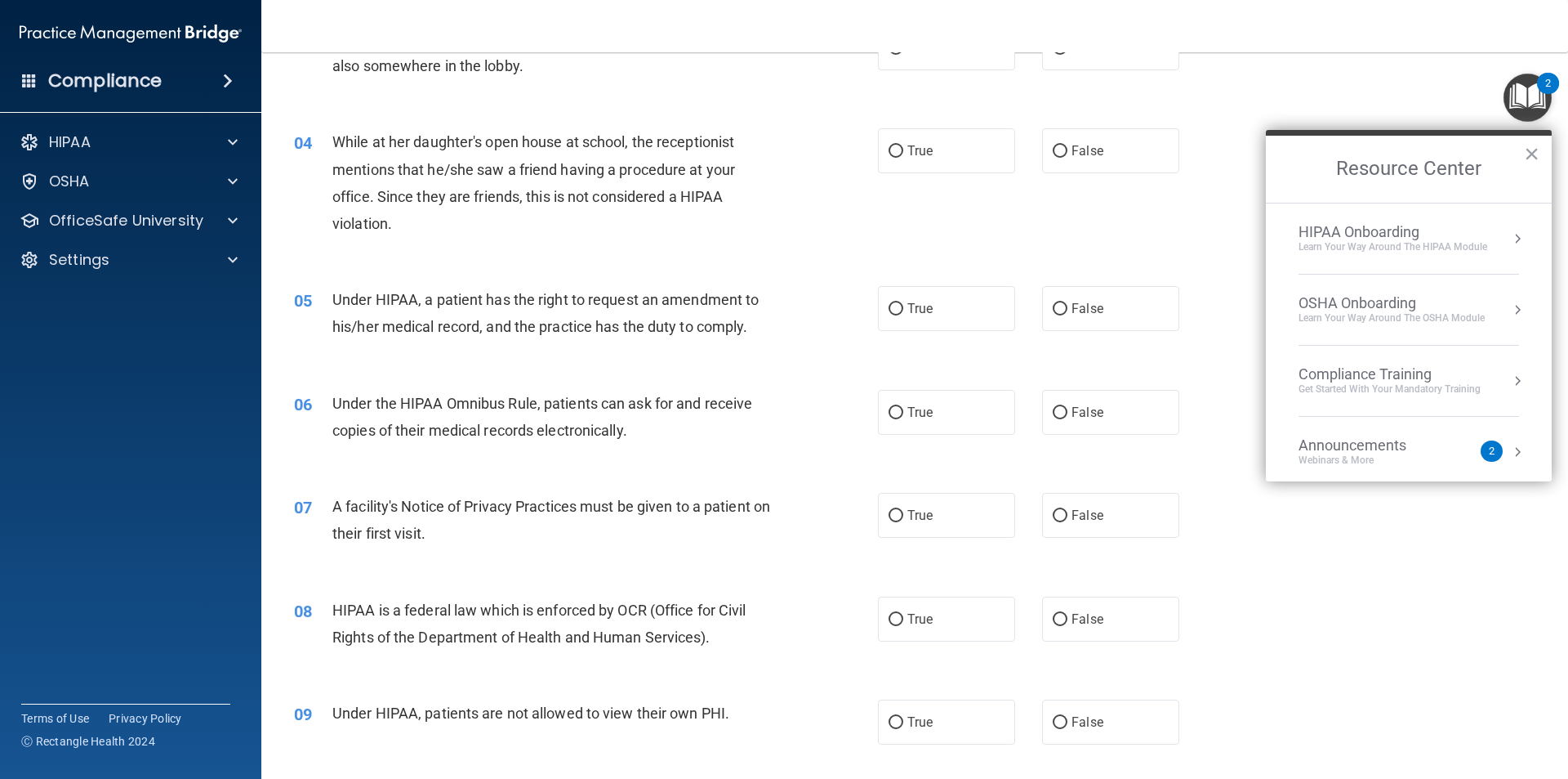
click at [1509, 234] on button "Resource Center" at bounding box center [1517, 239] width 16 height 16
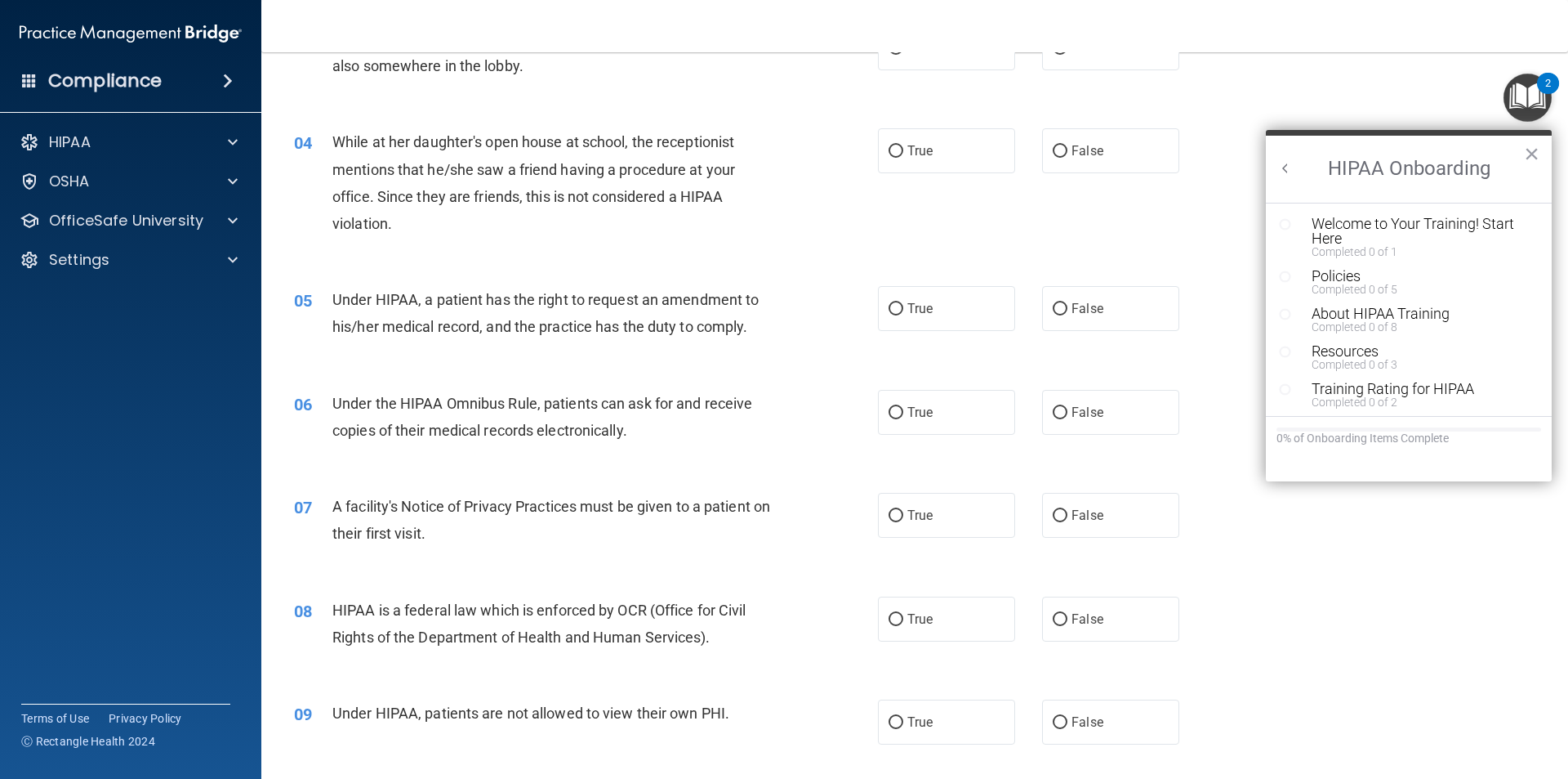
scroll to position [0, 0]
click at [1277, 174] on h2 "HIPAA Onboarding" at bounding box center [1408, 169] width 285 height 67
click at [1529, 160] on button "×" at bounding box center [1532, 154] width 16 height 26
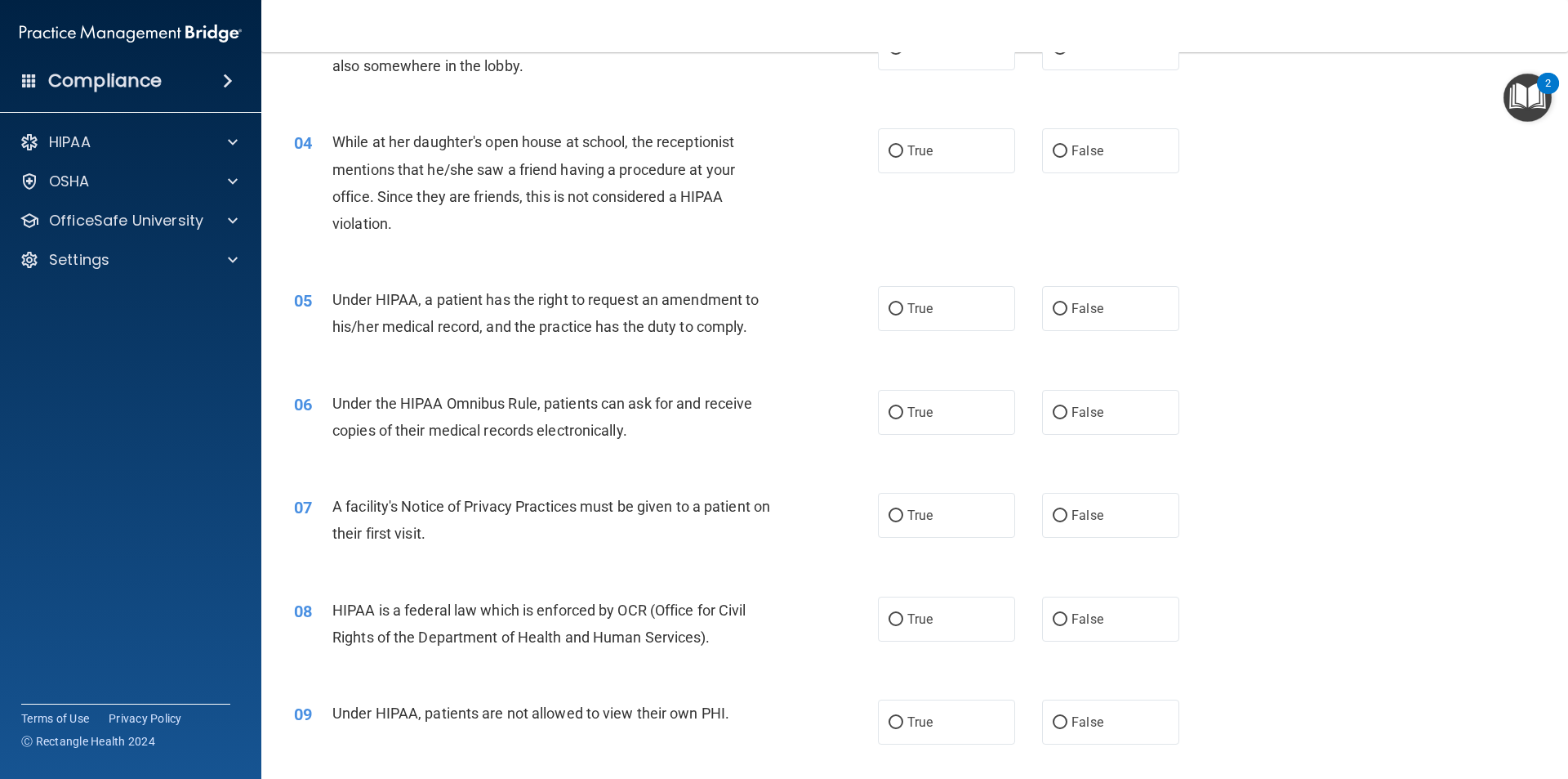
drag, startPoint x: 1503, startPoint y: 119, endPoint x: 1513, endPoint y: 108, distance: 14.9
click at [1508, 115] on body "Compliance HIPAA Documents and Policies Report an Incident Business Associates …" at bounding box center [784, 390] width 1568 height 779
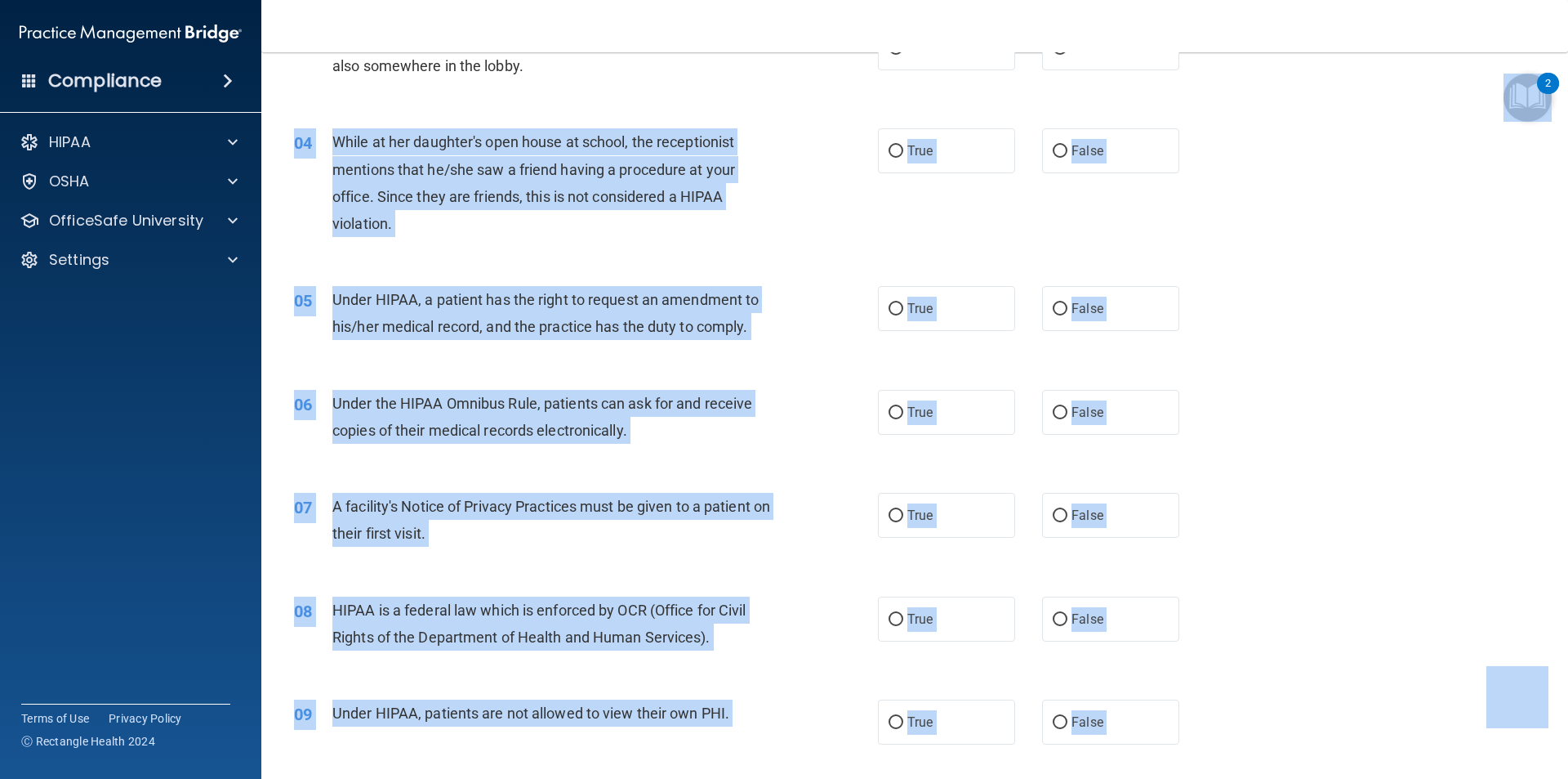
click at [1554, 80] on div "2" at bounding box center [1548, 83] width 22 height 21
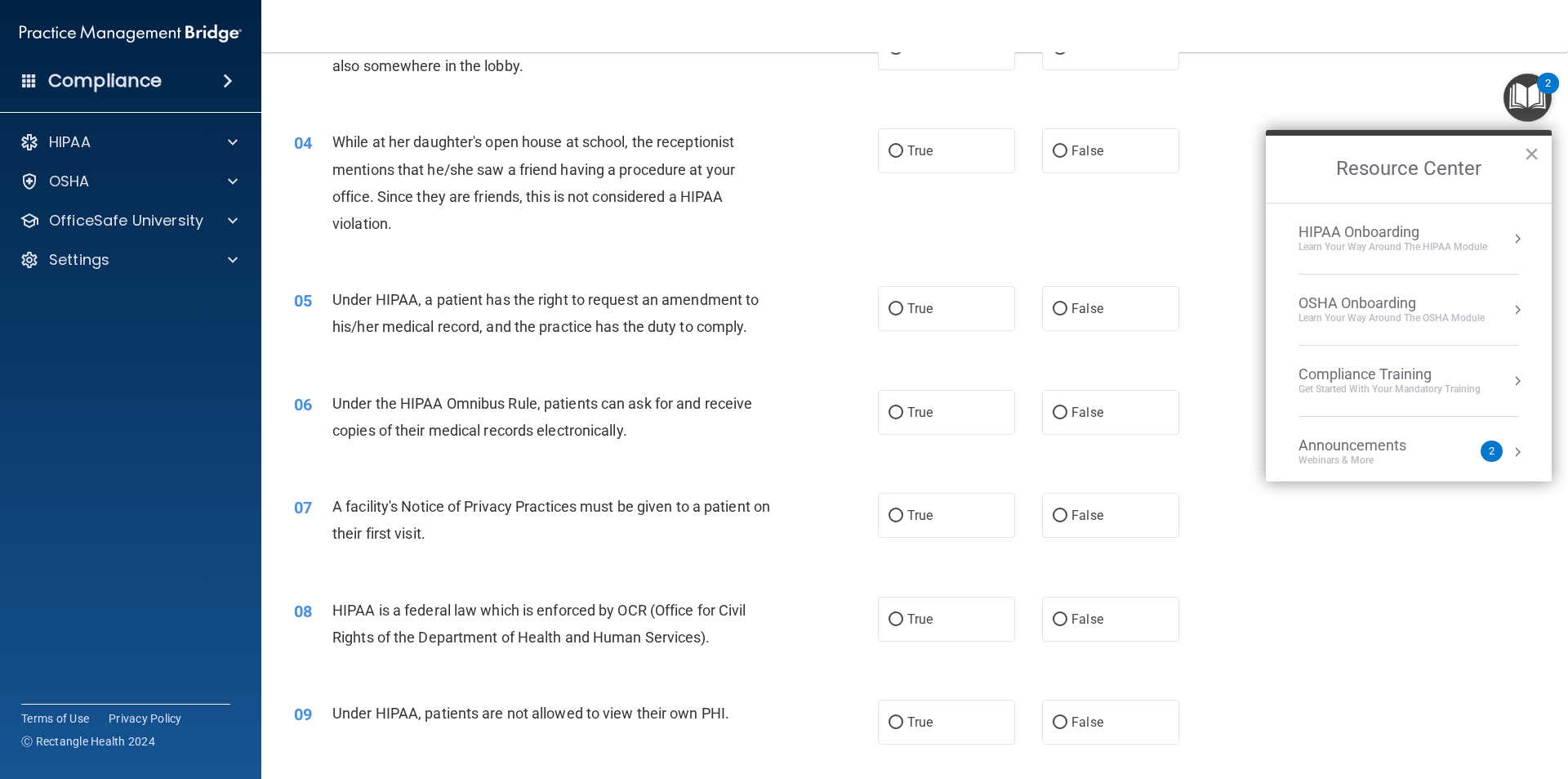
click at [1481, 457] on div "2" at bounding box center [1492, 450] width 22 height 21
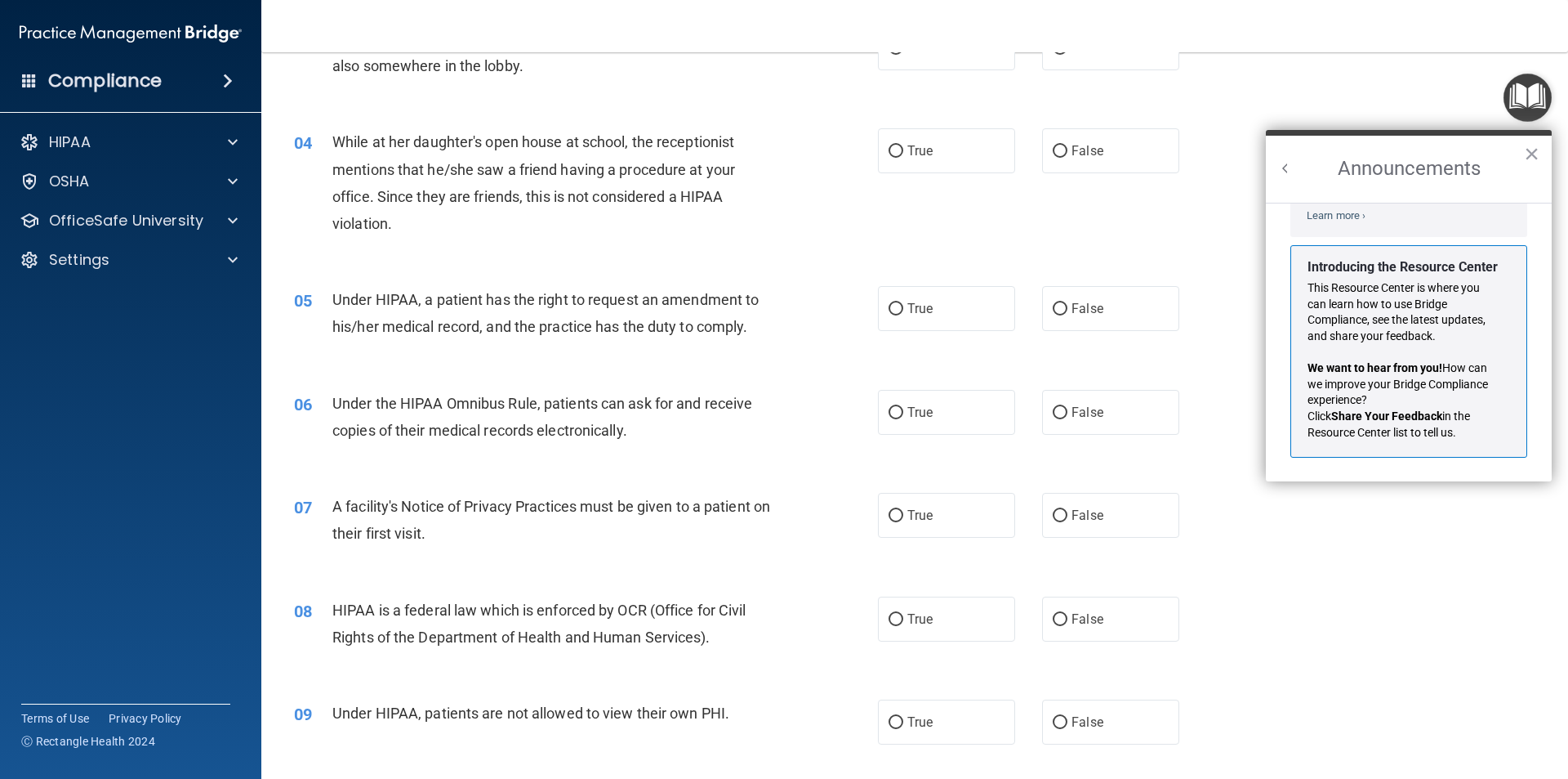
scroll to position [287, 0]
click at [1289, 168] on button "Back to Resource Center Home" at bounding box center [1286, 168] width 16 height 16
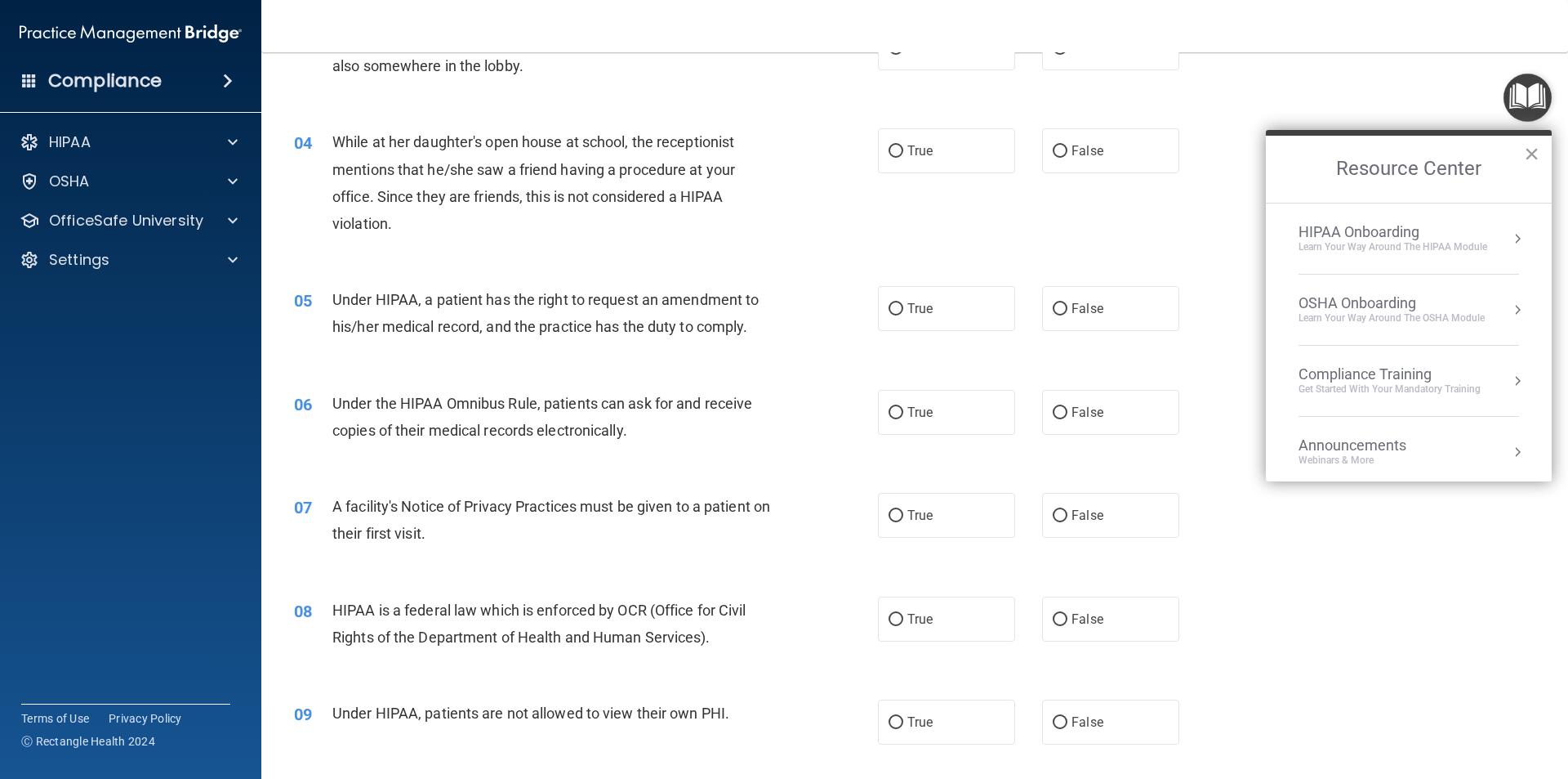
click at [1530, 160] on button "×" at bounding box center [1532, 154] width 16 height 26
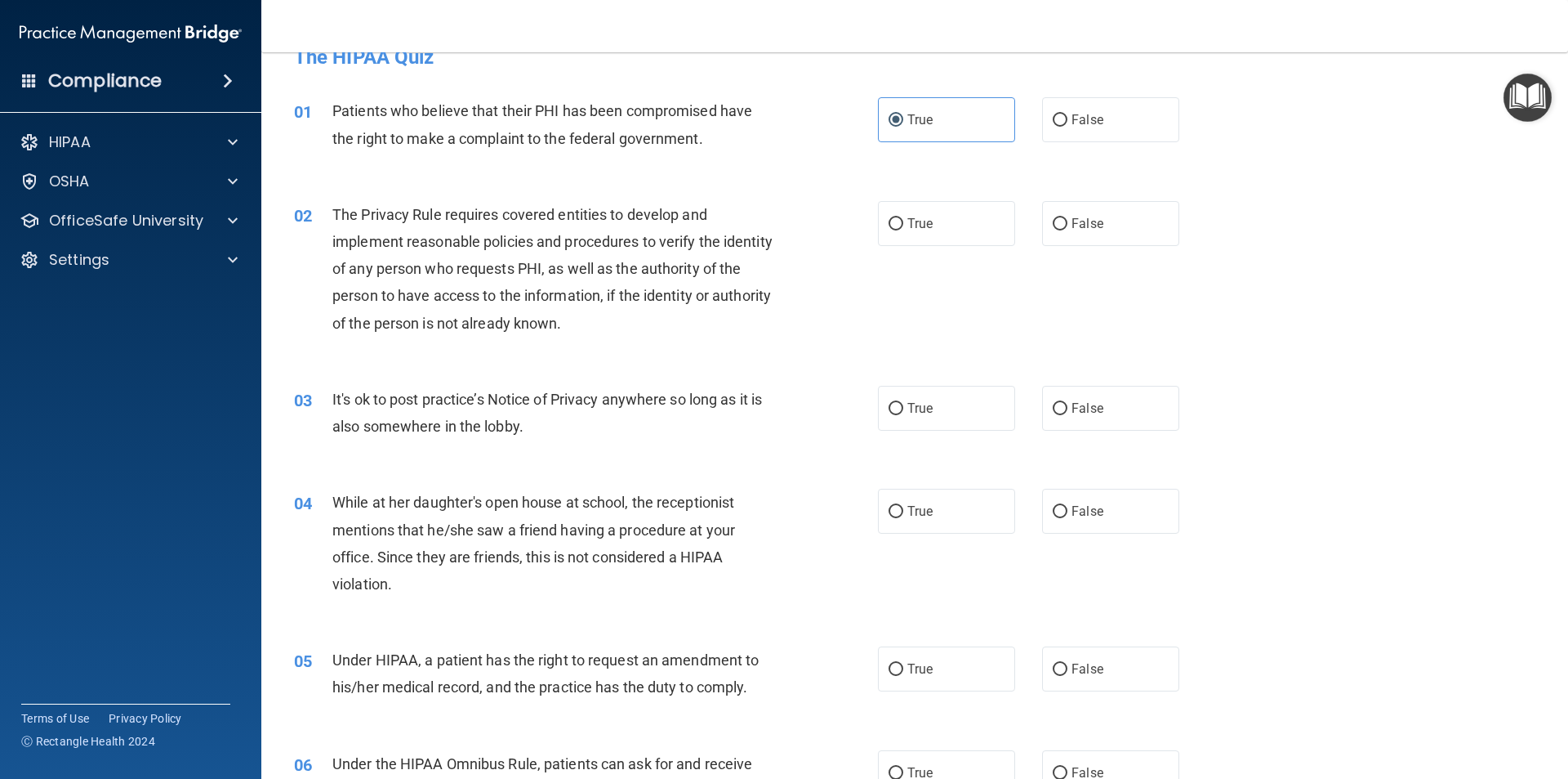
scroll to position [0, 0]
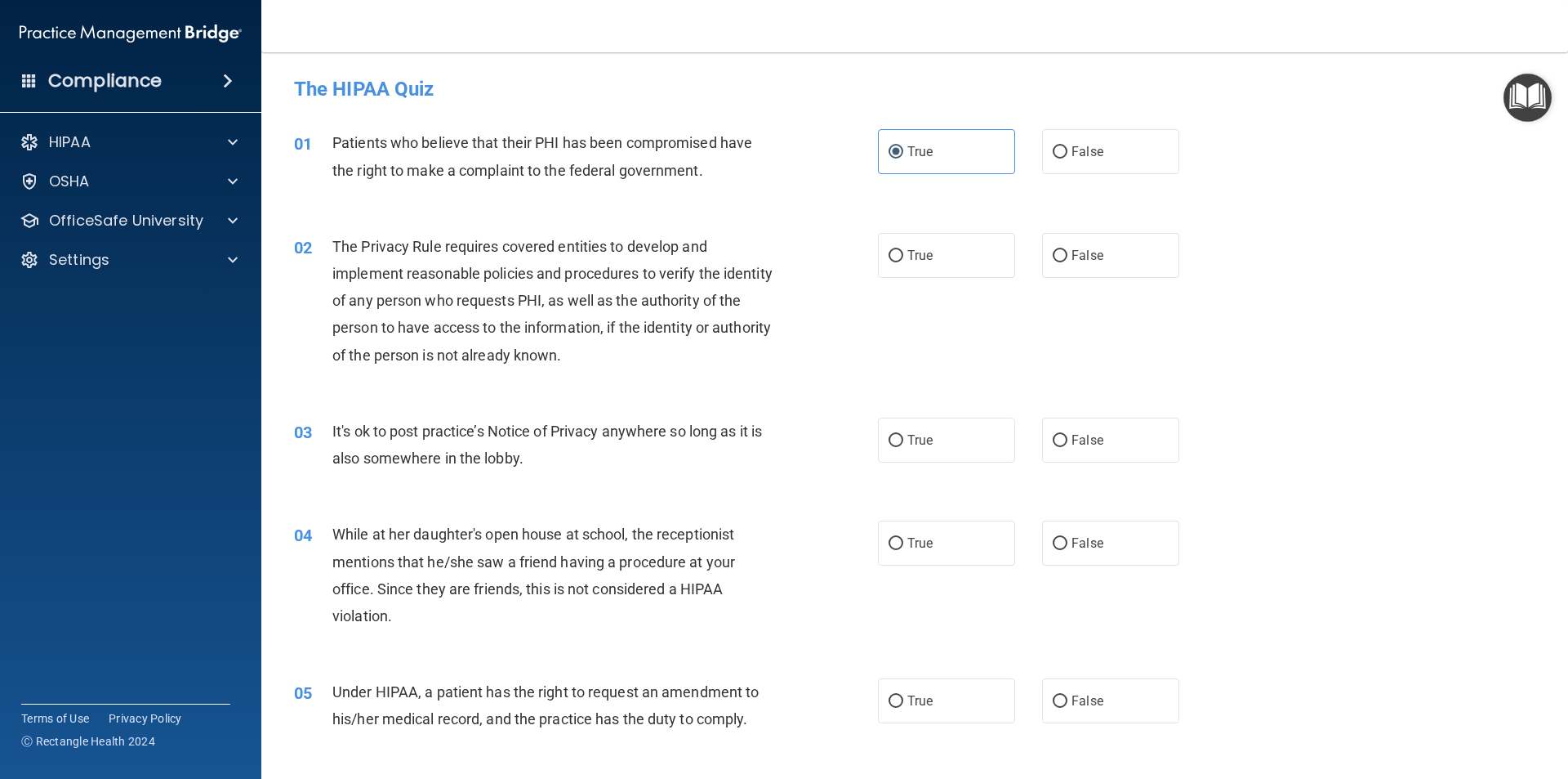
drag, startPoint x: 1464, startPoint y: 171, endPoint x: 1458, endPoint y: 148, distance: 23.8
click at [1459, 153] on div "01 Patients who believe that their PHI has been compromised have the right to m…" at bounding box center [914, 160] width 1266 height 103
click at [922, 448] on label "True" at bounding box center [946, 439] width 137 height 45
click at [903, 447] on input "True" at bounding box center [895, 440] width 15 height 12
radio input "true"
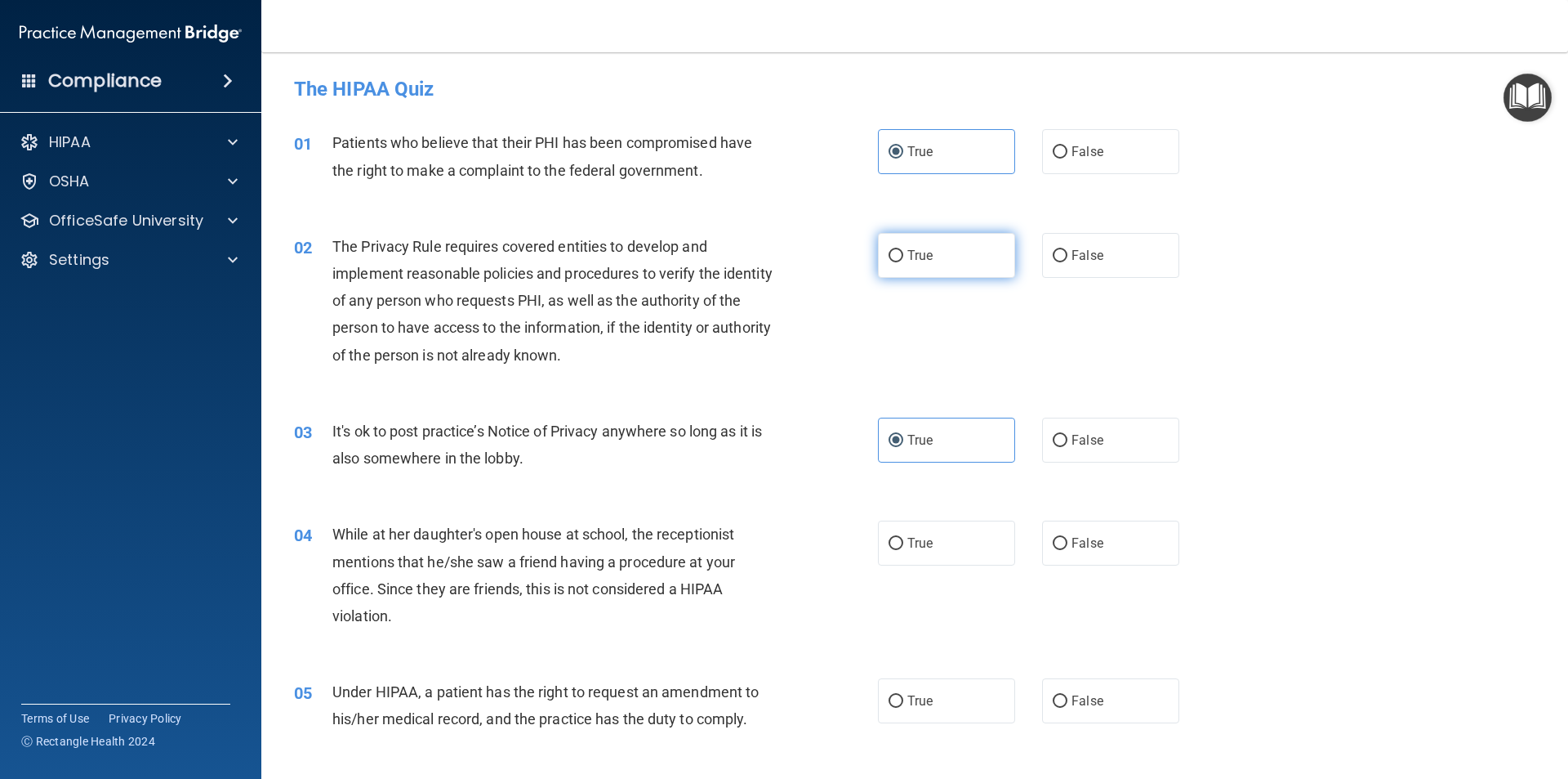
click at [939, 254] on label "True" at bounding box center [946, 255] width 137 height 45
click at [903, 254] on input "True" at bounding box center [895, 256] width 15 height 12
radio input "true"
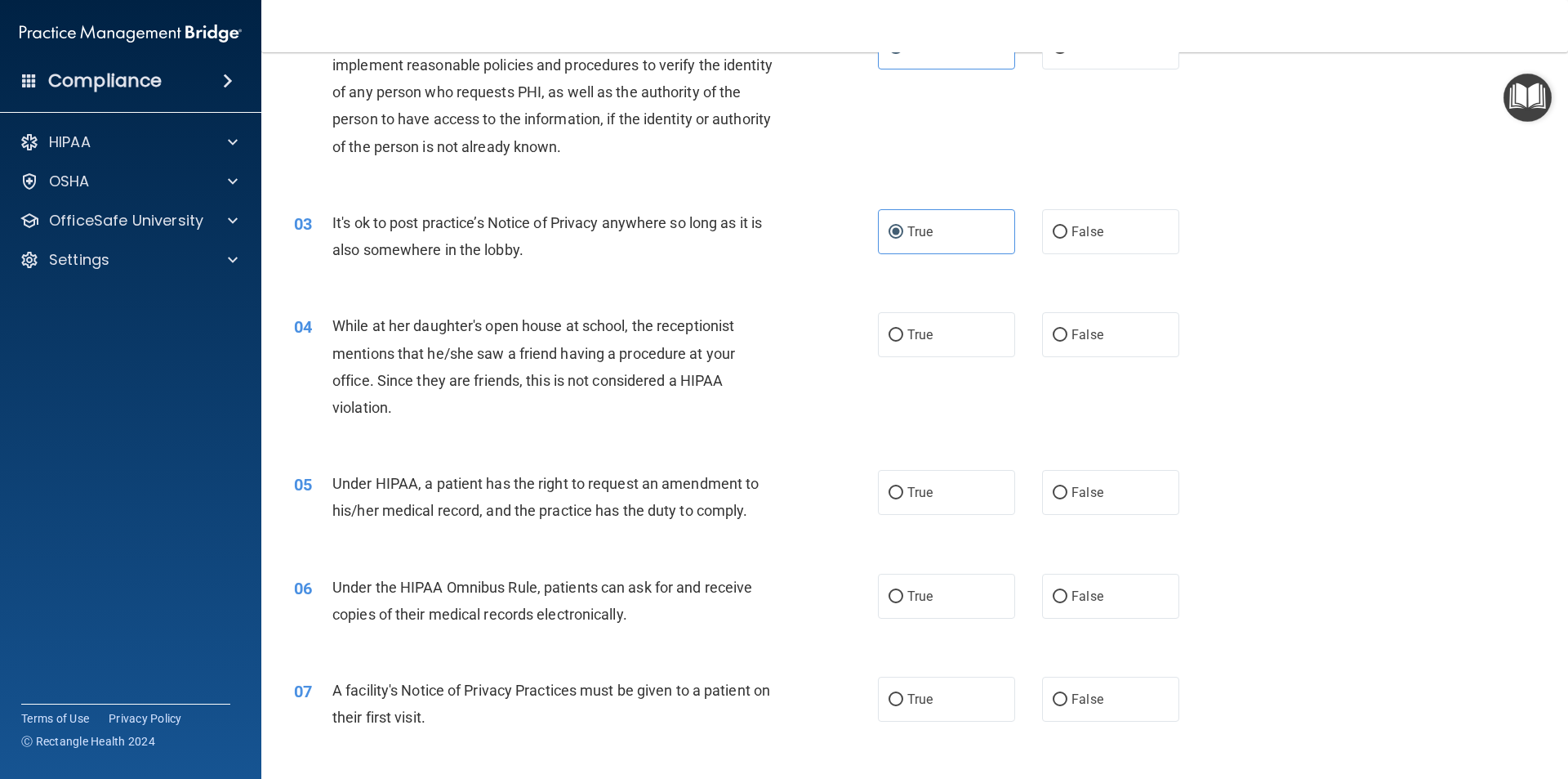
scroll to position [246, 0]
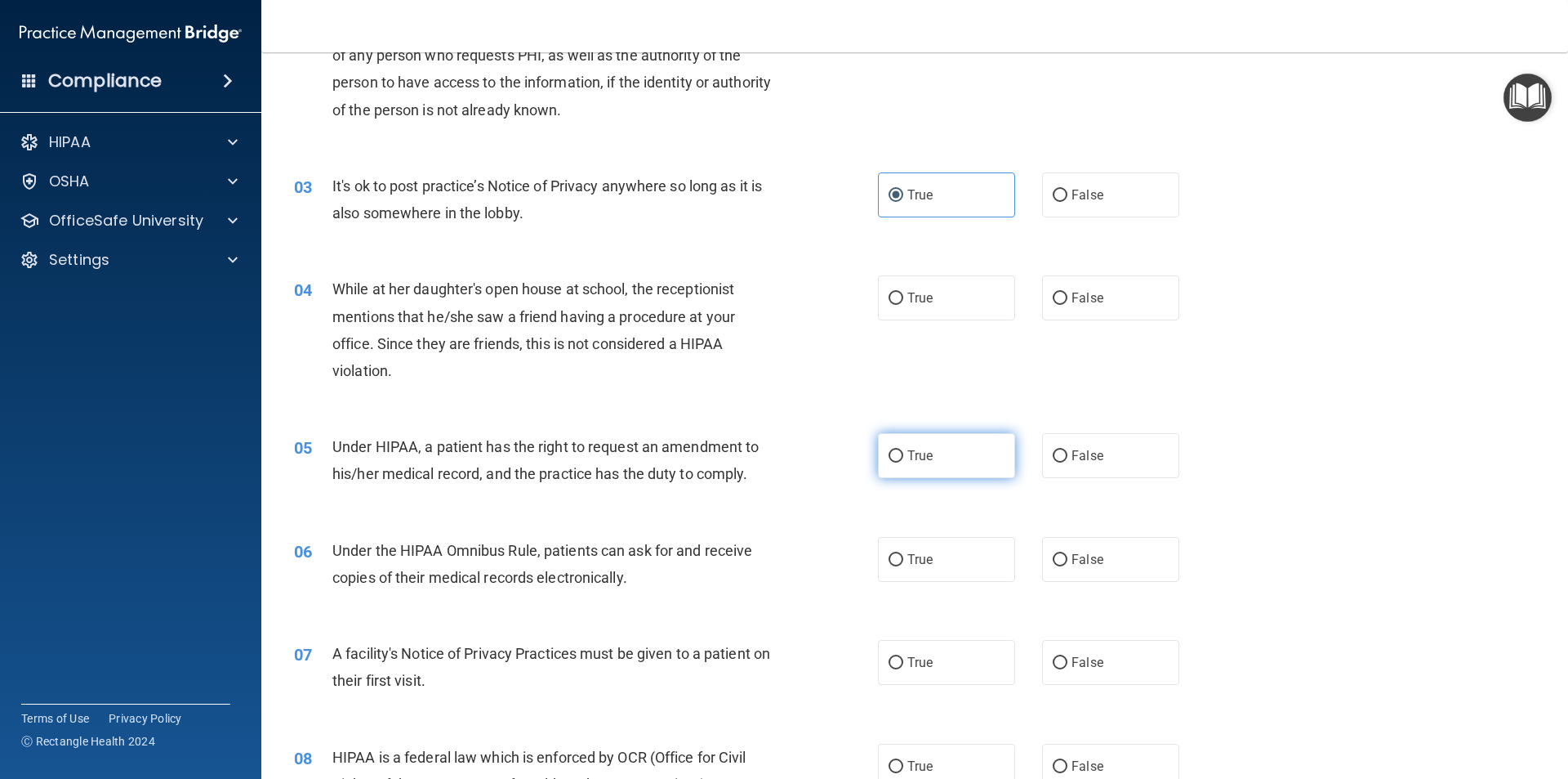
click at [908, 456] on span "True" at bounding box center [919, 455] width 25 height 16
click at [903, 456] on input "True" at bounding box center [895, 456] width 15 height 12
radio input "true"
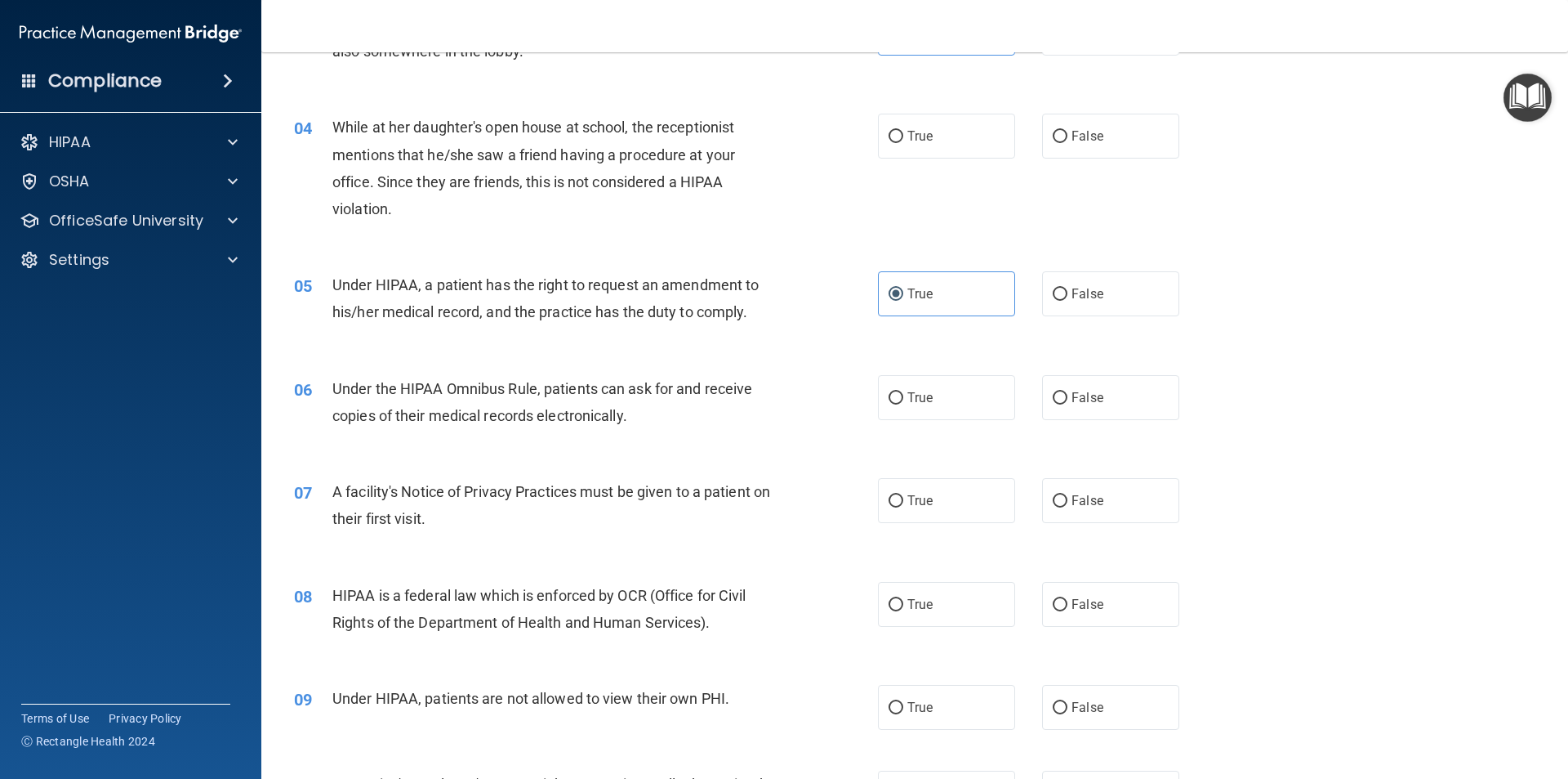
scroll to position [408, 0]
click at [941, 399] on label "True" at bounding box center [946, 395] width 137 height 45
click at [903, 399] on input "True" at bounding box center [895, 396] width 15 height 12
radio input "true"
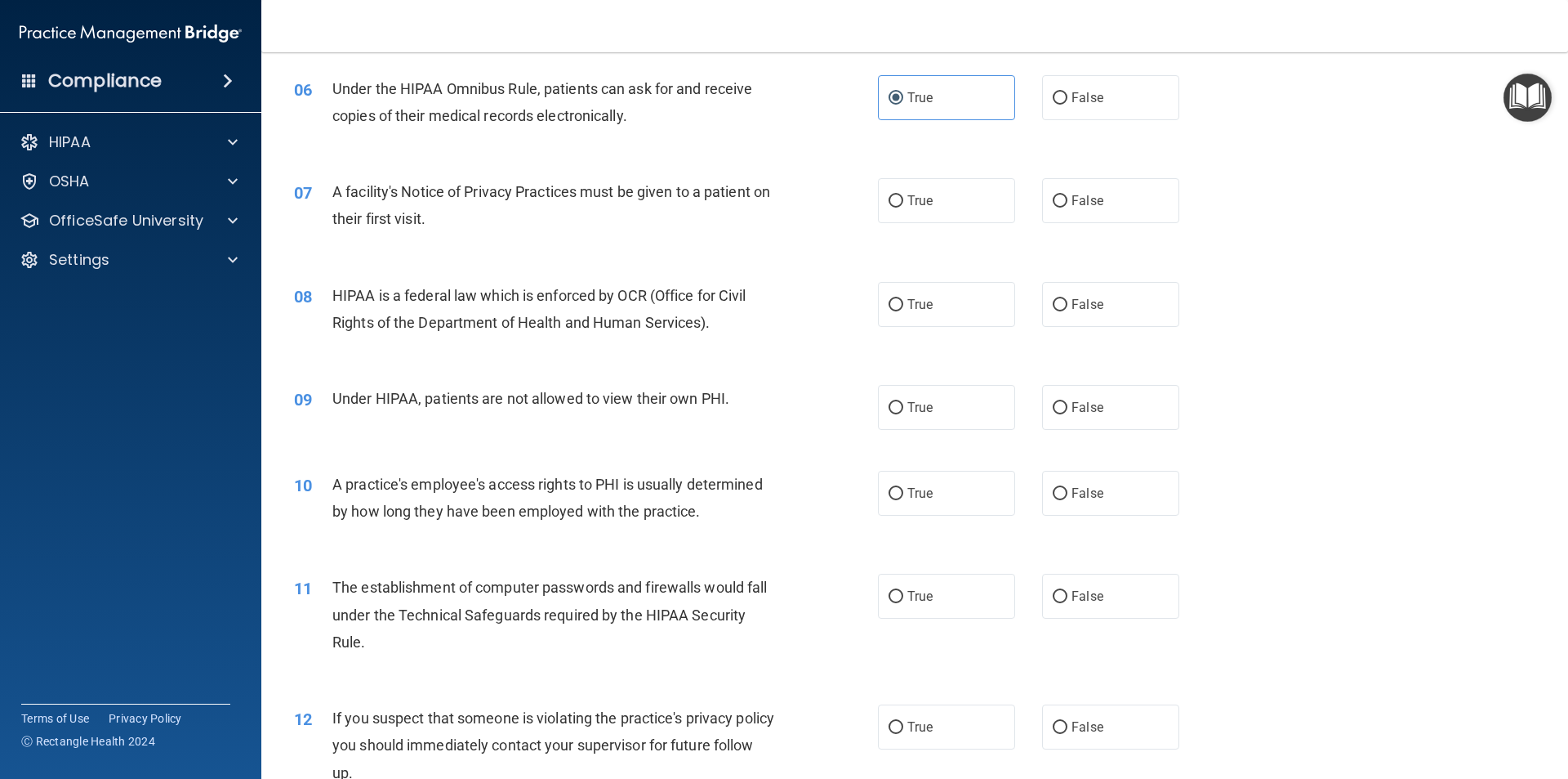
scroll to position [736, 0]
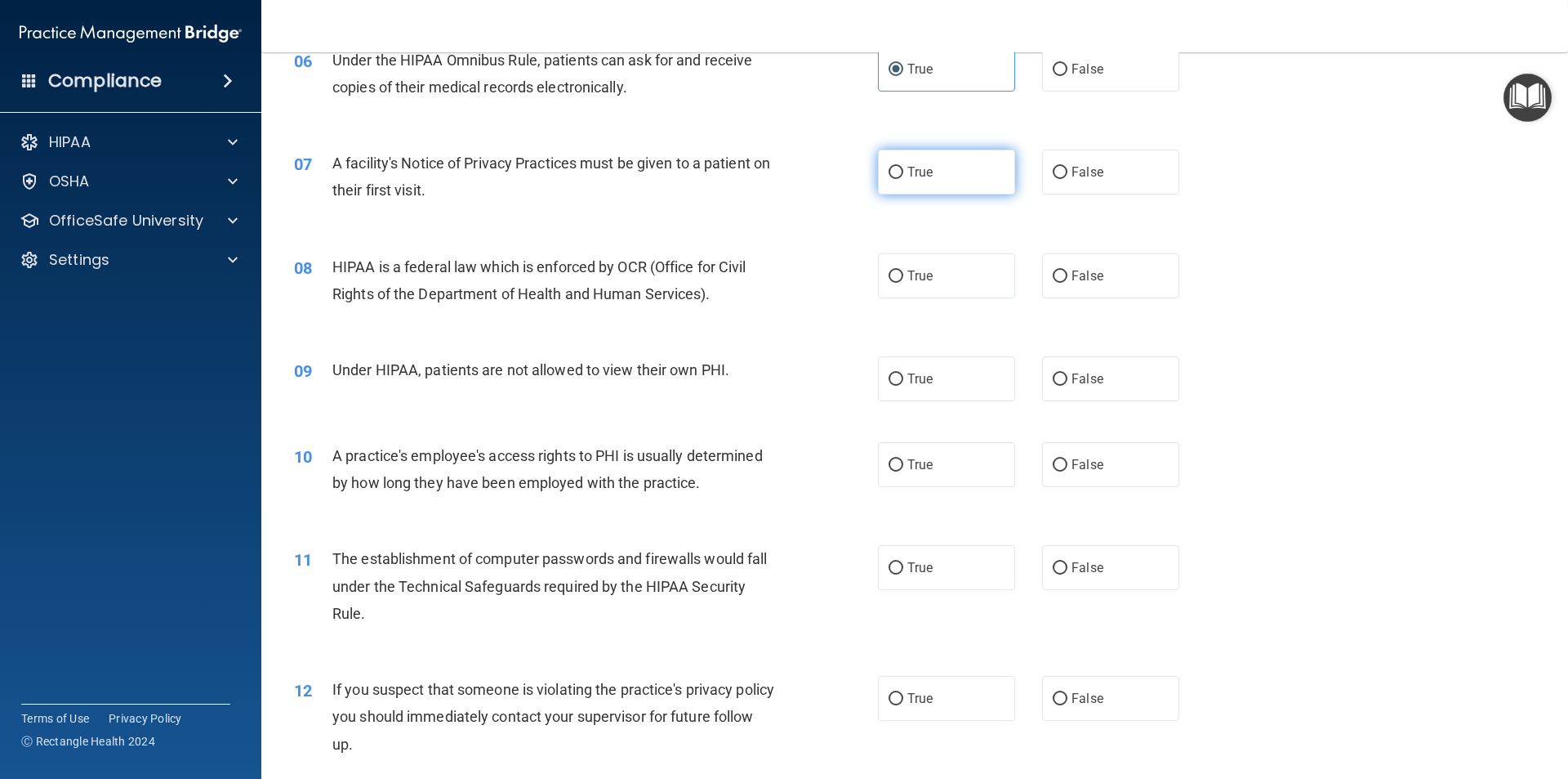
click at [901, 171] on label "True" at bounding box center [946, 172] width 137 height 45
click at [901, 171] on input "True" at bounding box center [895, 173] width 15 height 12
radio input "true"
click at [918, 283] on span "True" at bounding box center [919, 276] width 25 height 16
click at [903, 283] on input "True" at bounding box center [895, 277] width 15 height 12
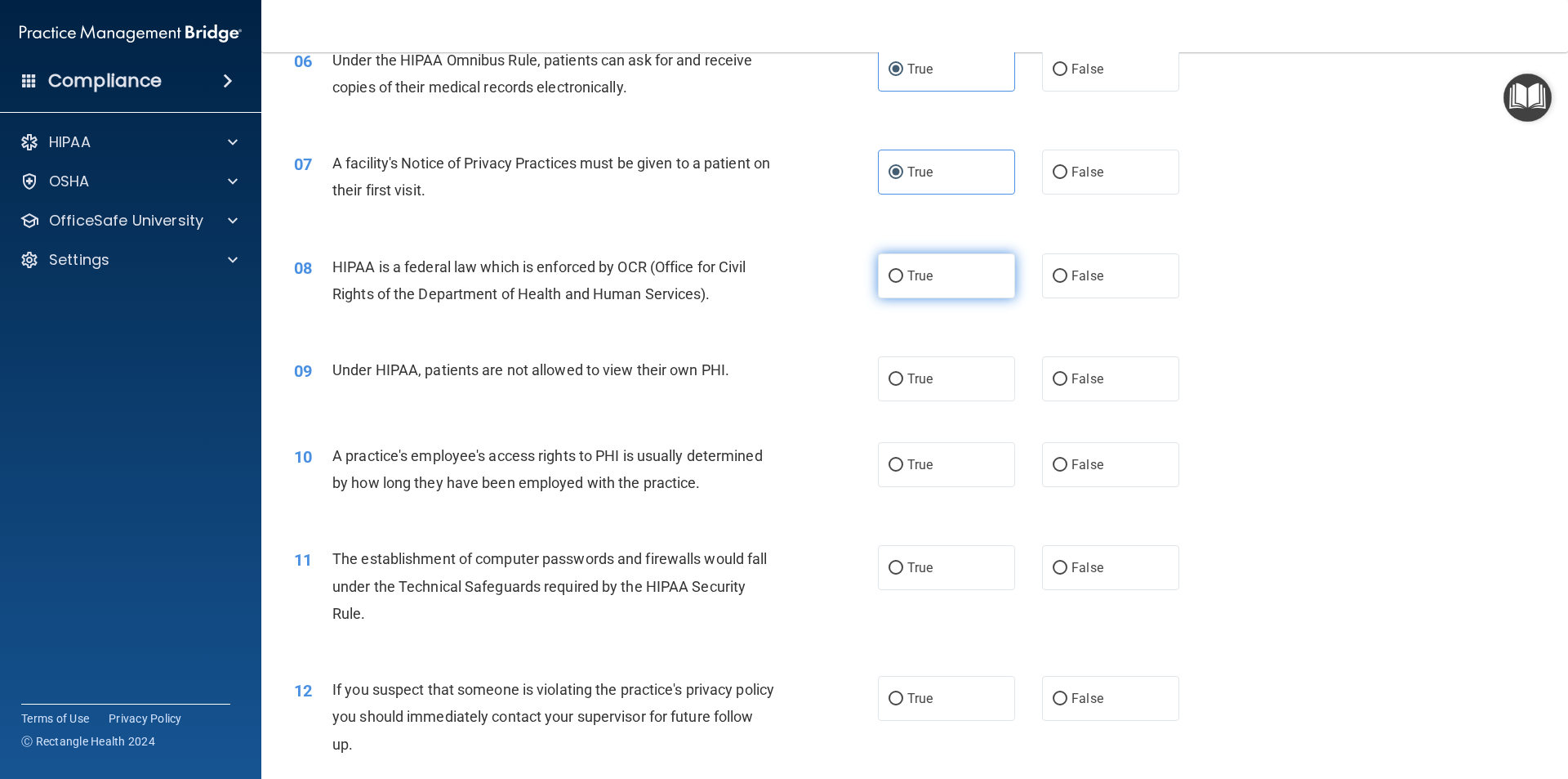
radio input "true"
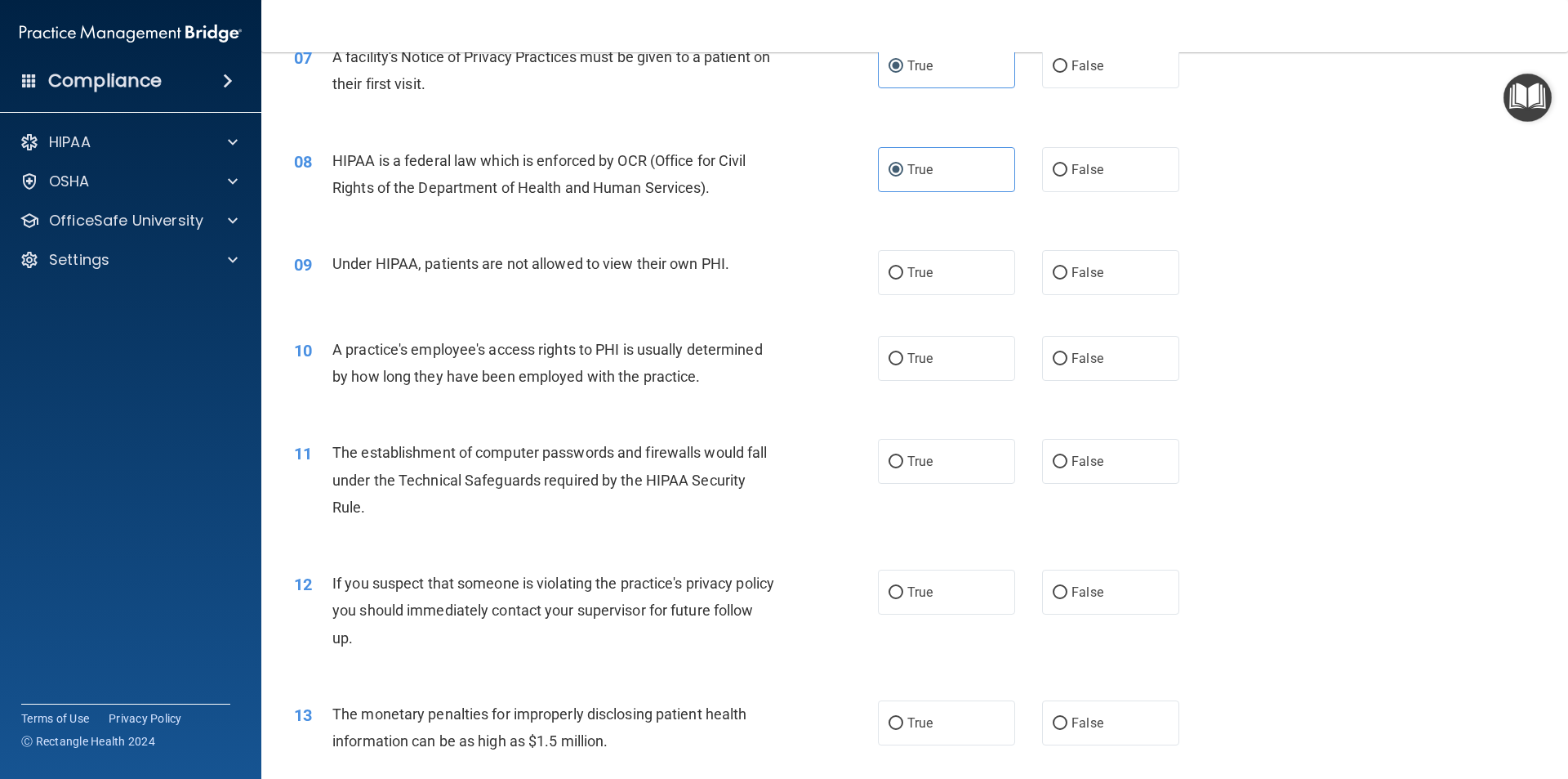
scroll to position [899, 0]
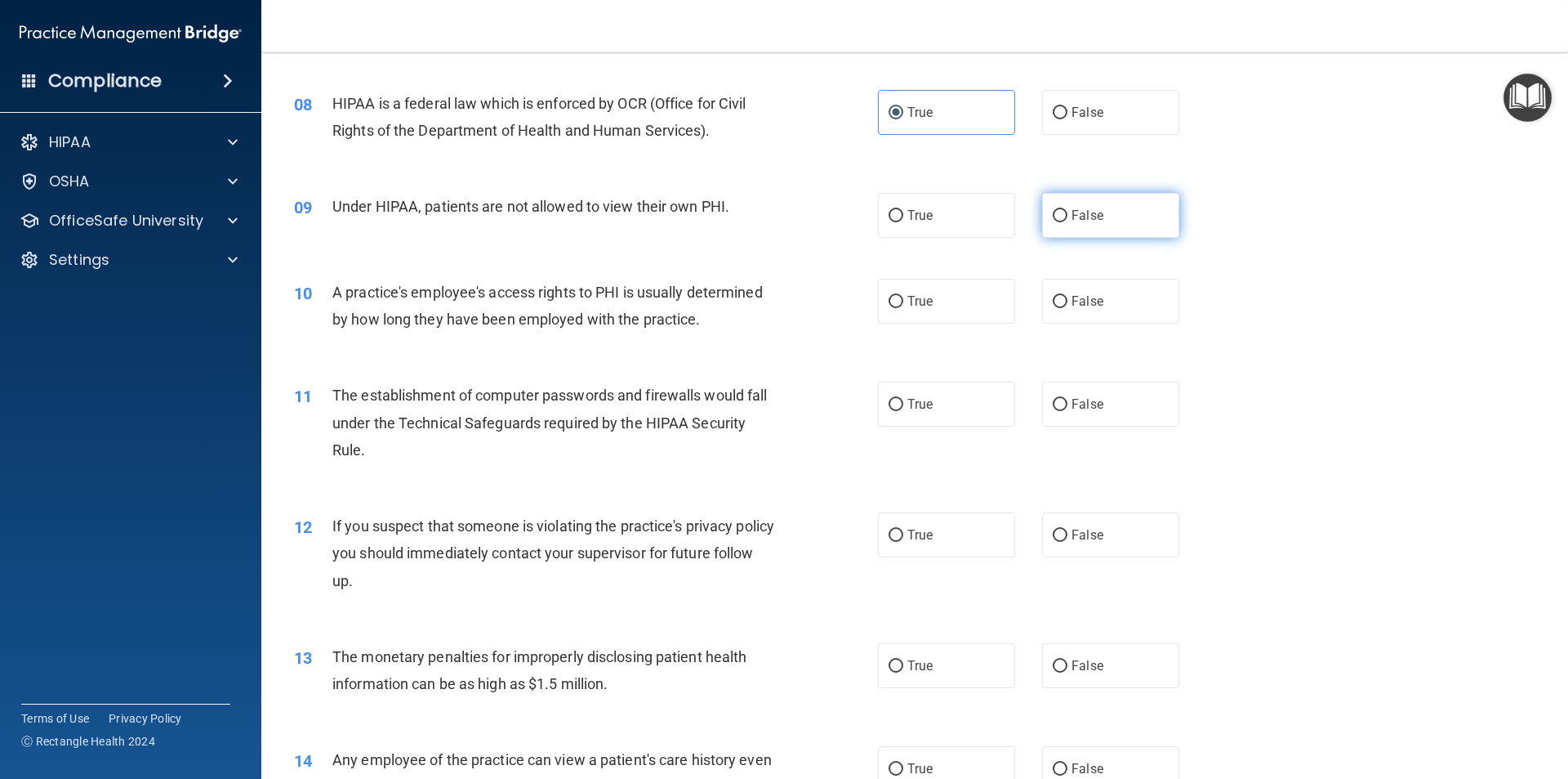
drag, startPoint x: 1082, startPoint y: 247, endPoint x: 1091, endPoint y: 220, distance: 28.5
click at [1082, 241] on div "09 Under HIPAA, patients are not allowed to view their own PHI. True False" at bounding box center [914, 216] width 1266 height 86
click at [1091, 219] on span "False" at bounding box center [1088, 216] width 32 height 16
click at [1068, 219] on input "False" at bounding box center [1060, 216] width 15 height 12
radio input "true"
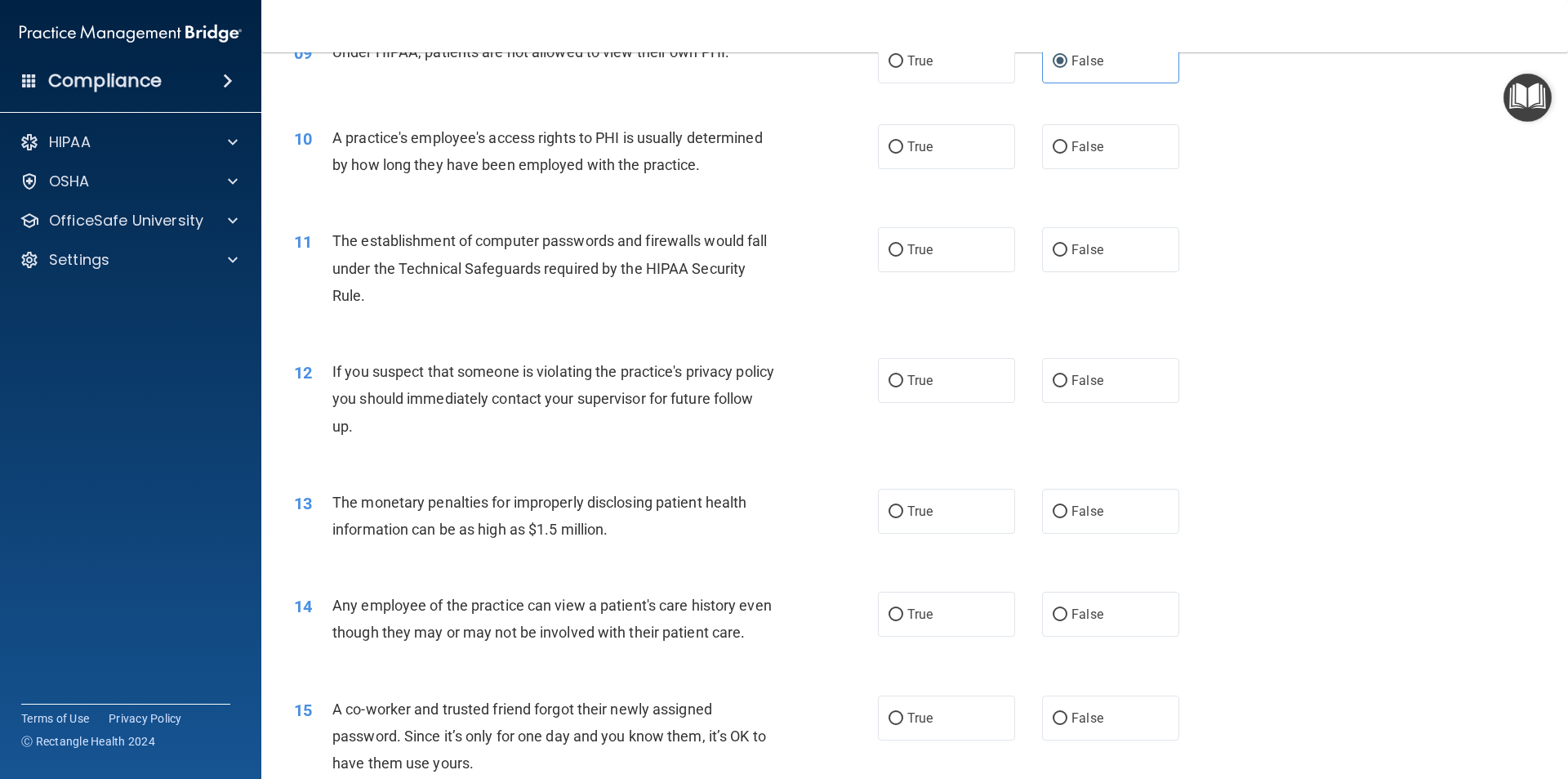
scroll to position [1063, 0]
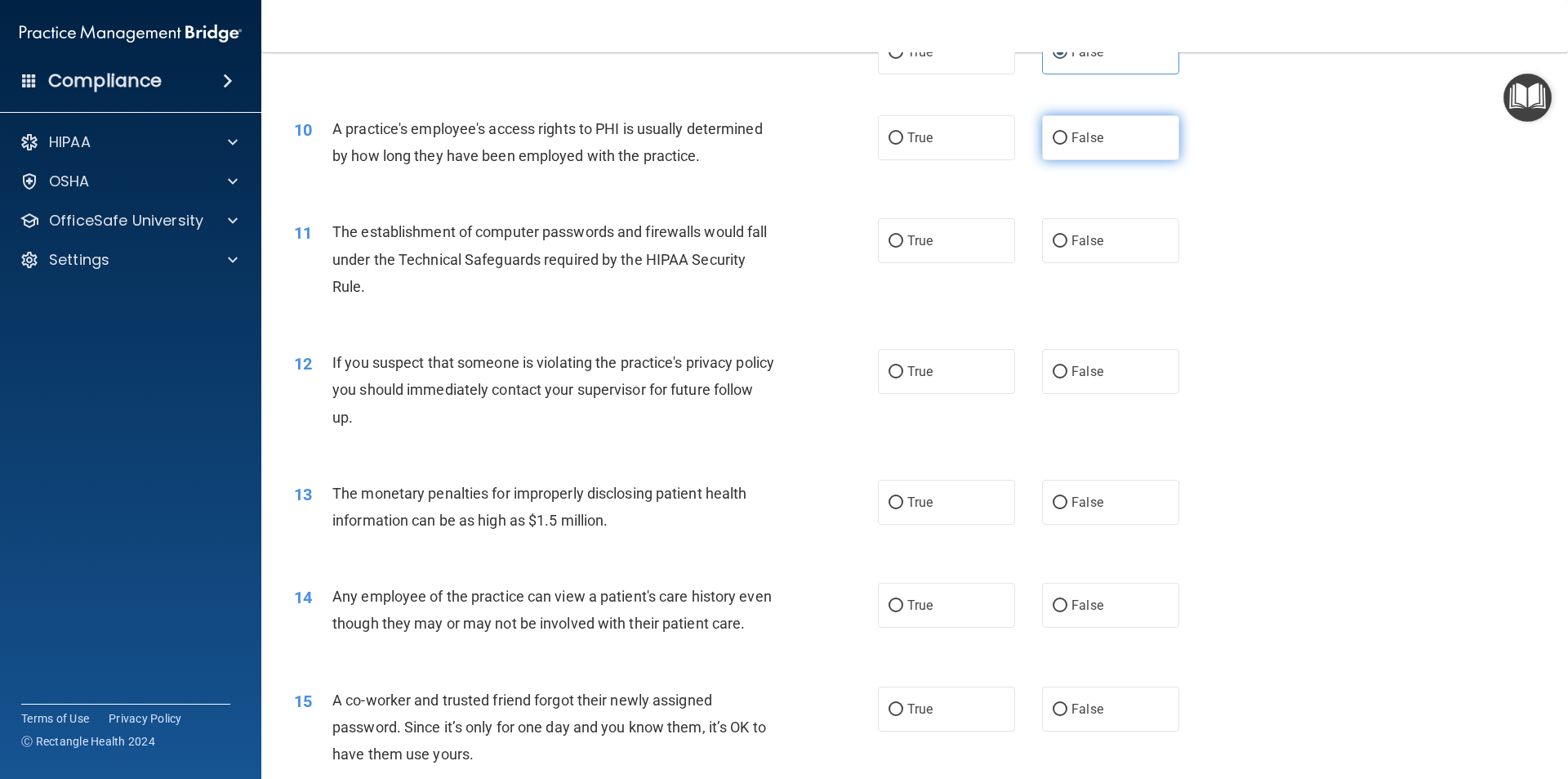
click at [1154, 148] on label "False" at bounding box center [1110, 137] width 137 height 45
click at [1068, 145] on input "False" at bounding box center [1060, 139] width 15 height 12
radio input "true"
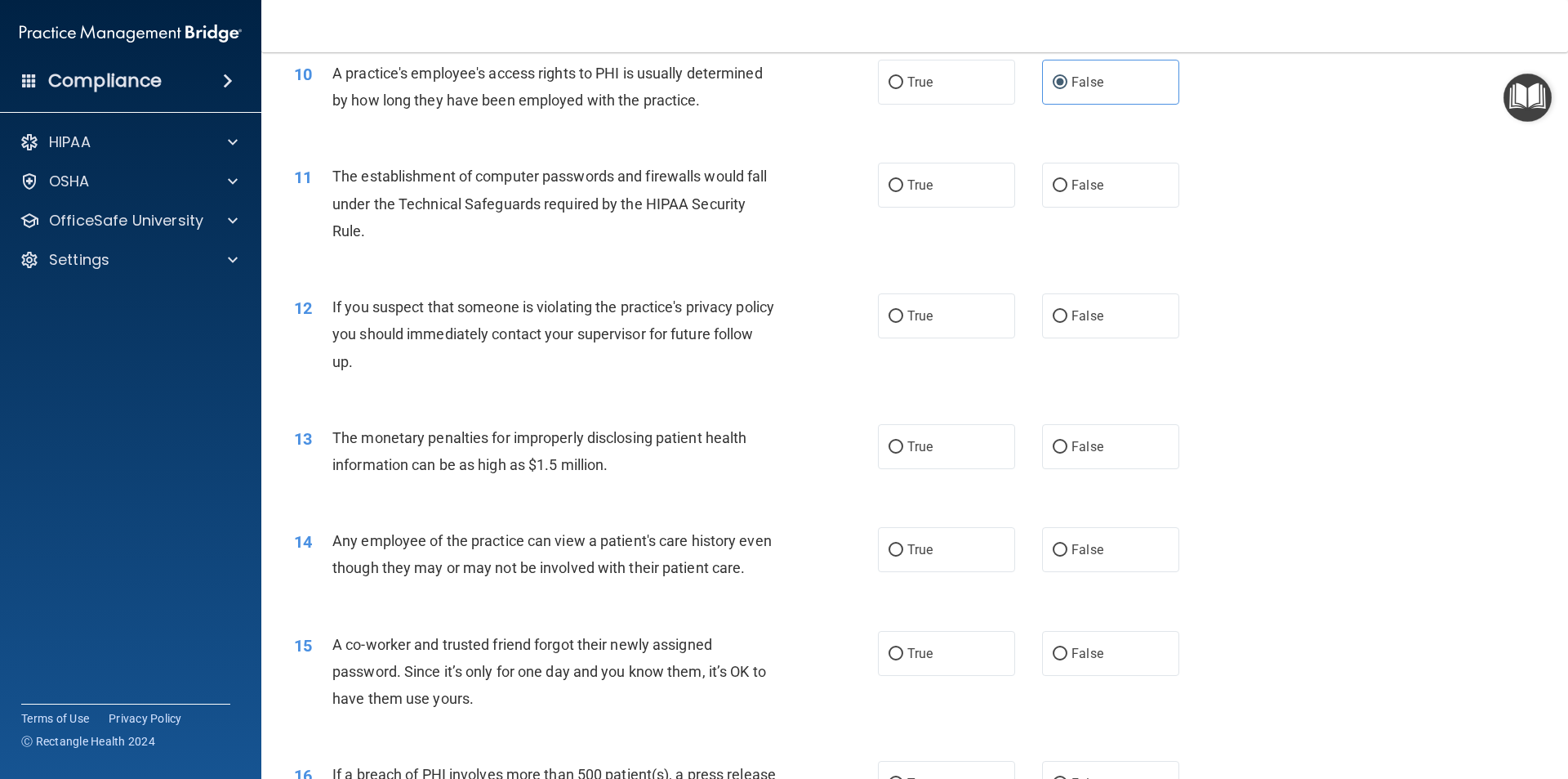
scroll to position [1145, 0]
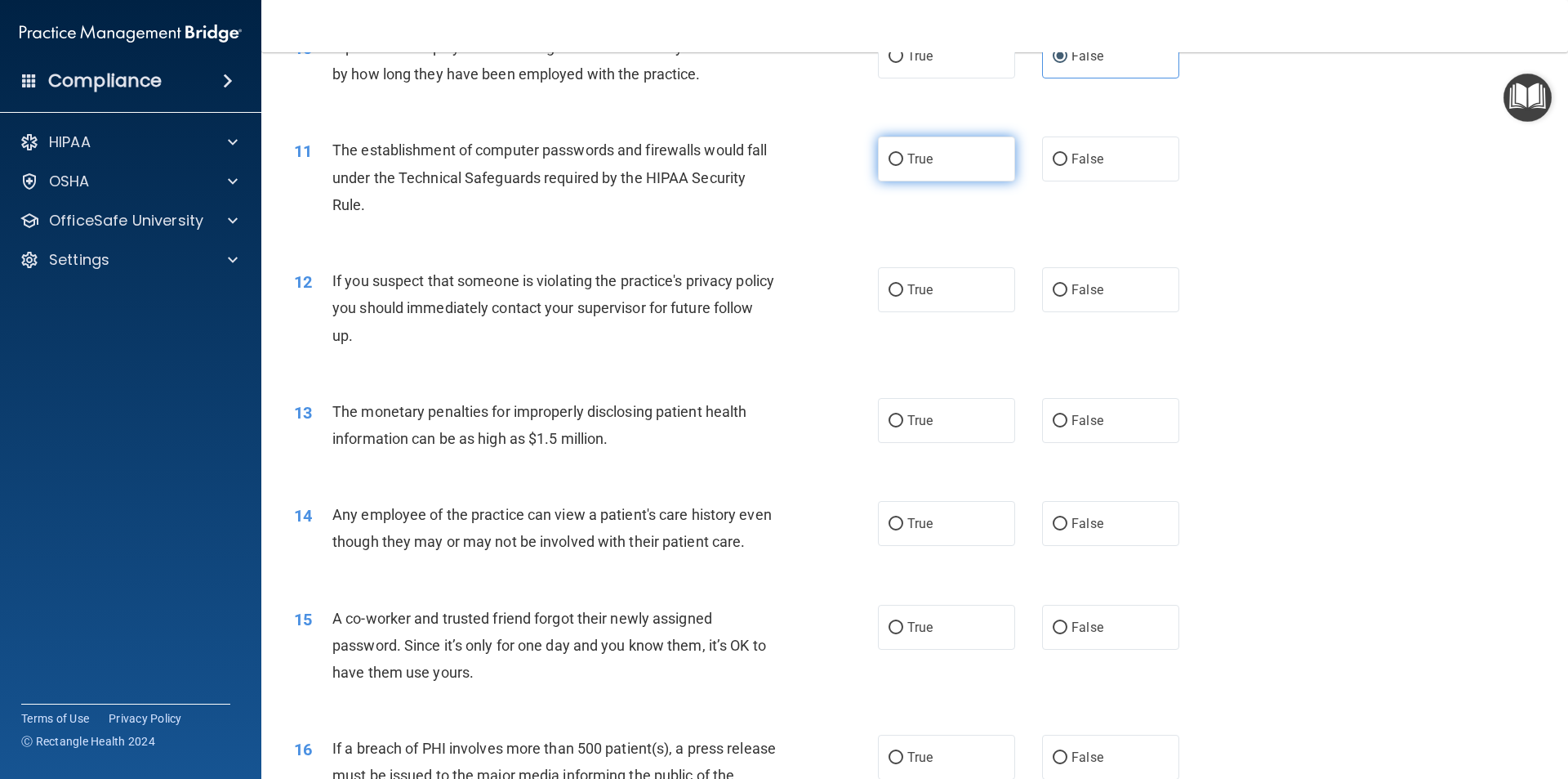
click at [890, 163] on input "True" at bounding box center [895, 160] width 15 height 12
radio input "true"
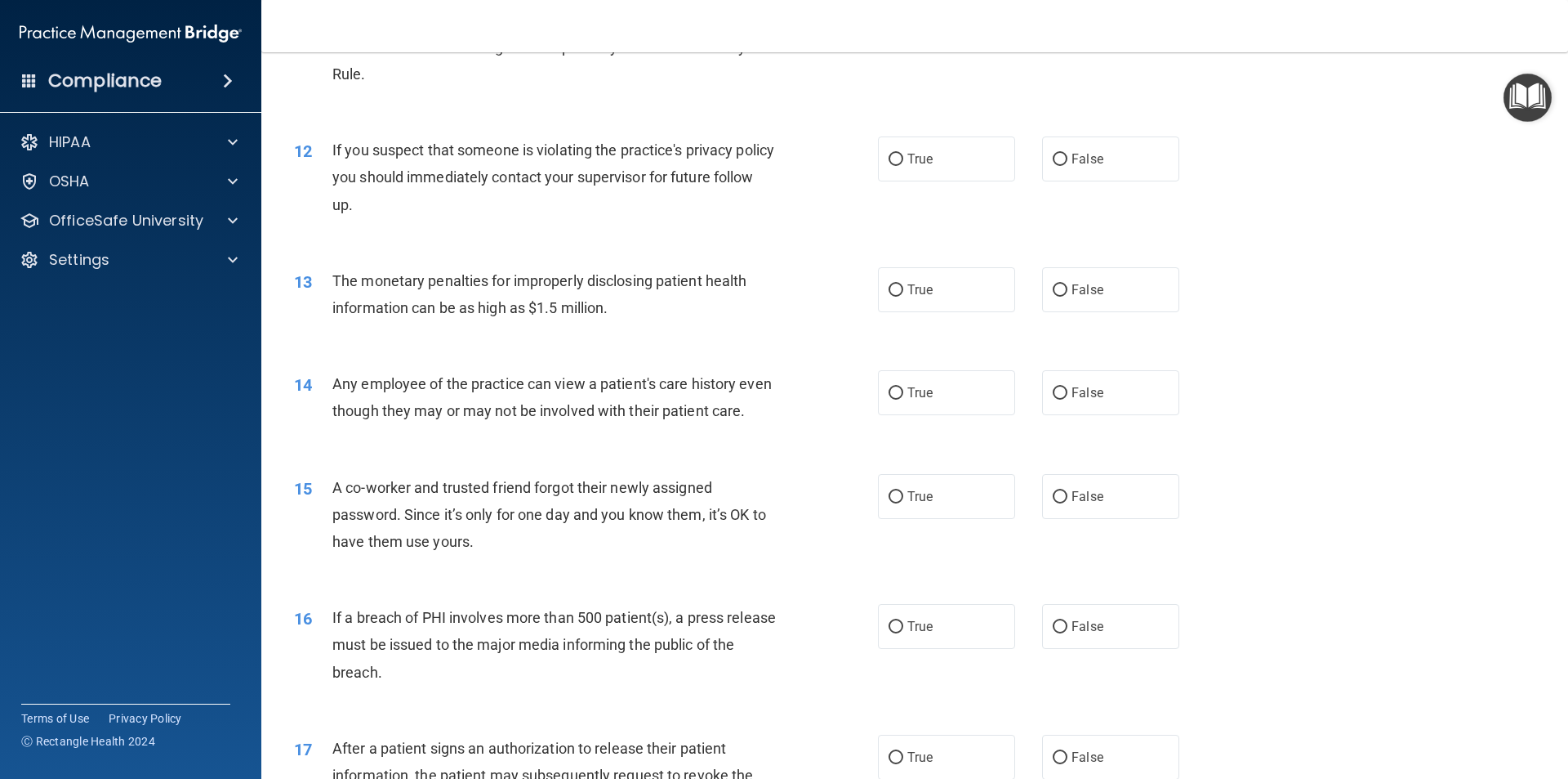
scroll to position [1307, 0]
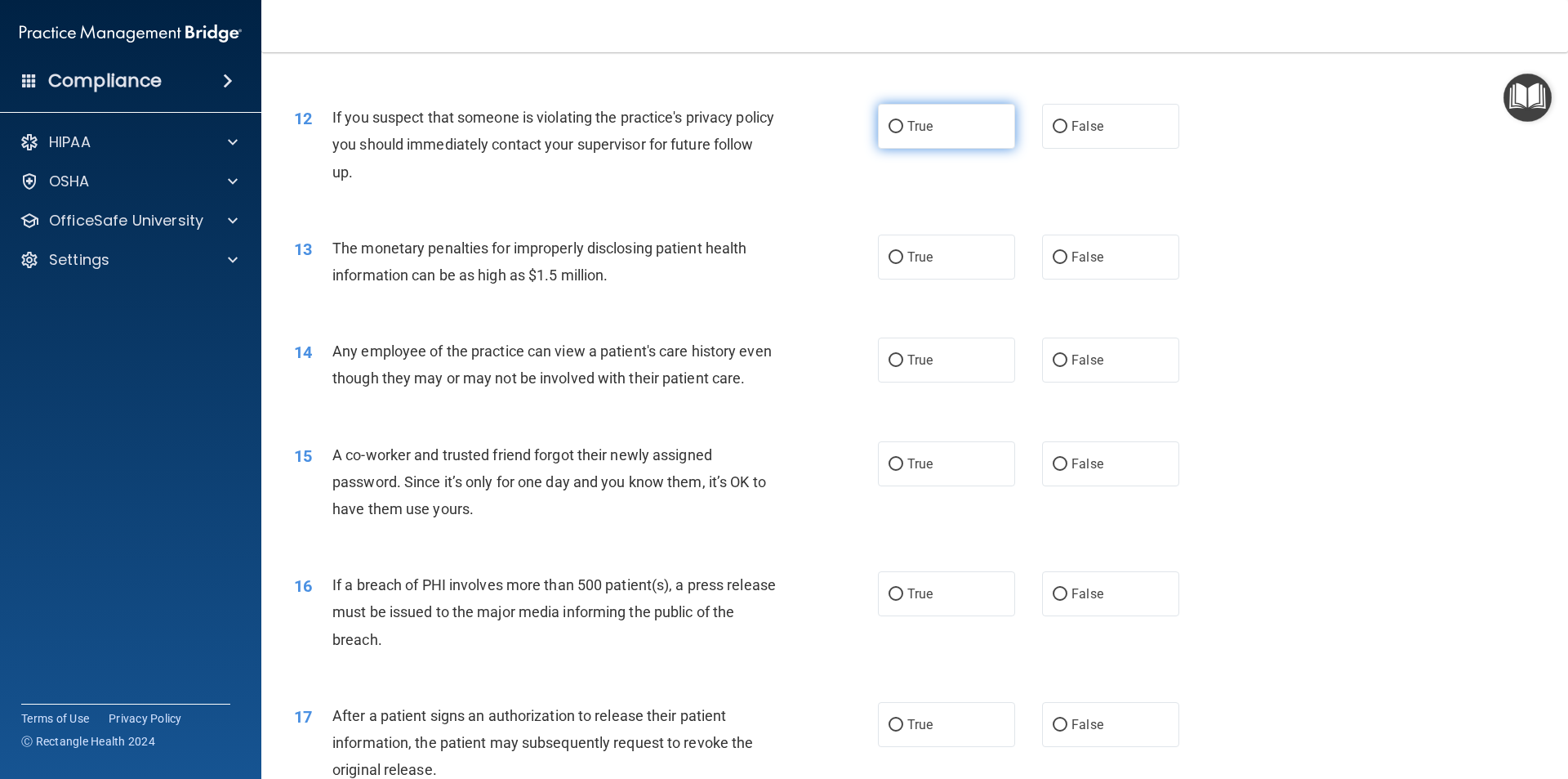
click at [878, 117] on label "True" at bounding box center [946, 126] width 137 height 45
click at [888, 121] on input "True" at bounding box center [895, 127] width 15 height 12
radio input "true"
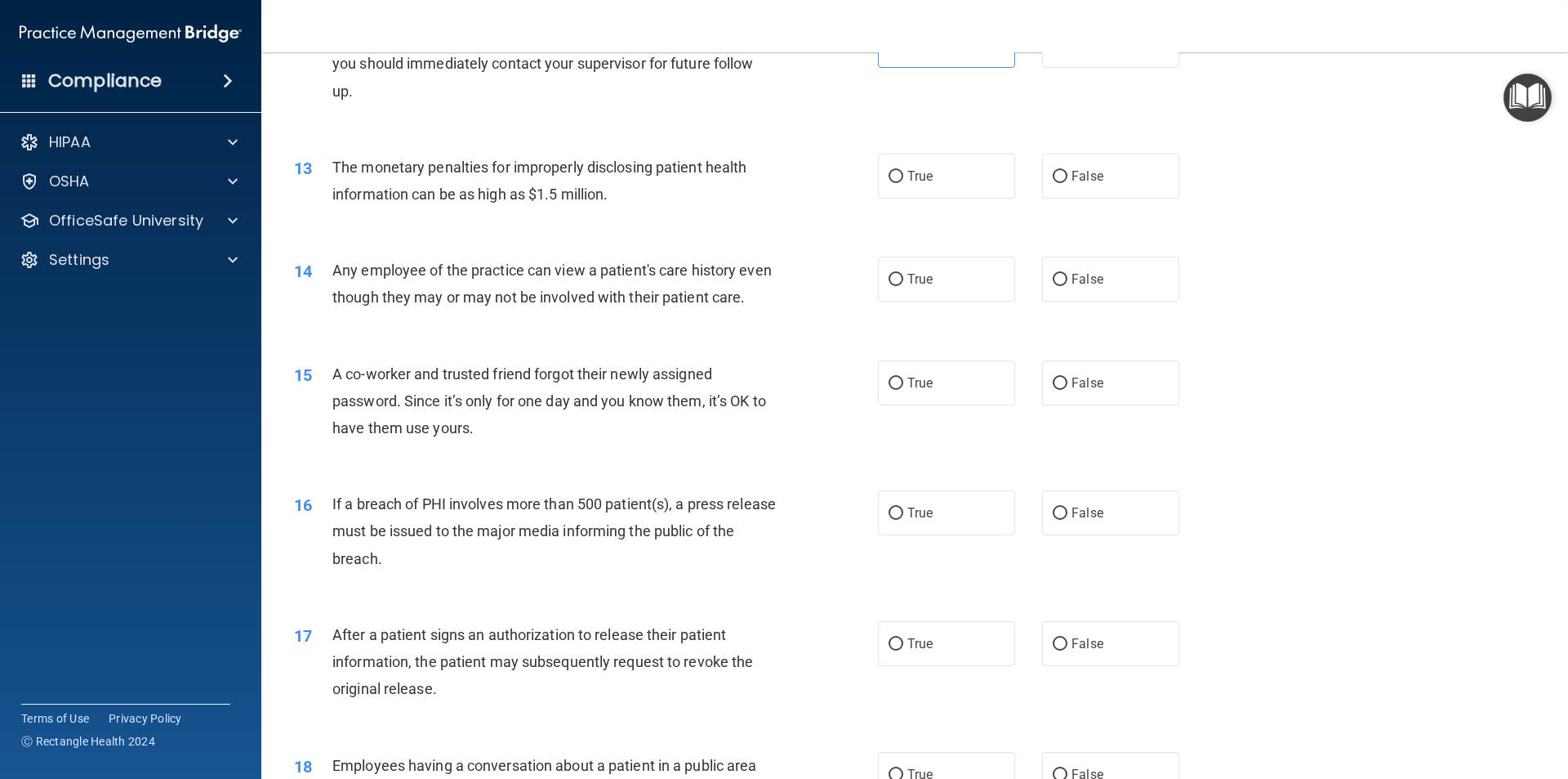
scroll to position [1389, 0]
click at [903, 158] on label "True" at bounding box center [946, 175] width 137 height 45
click at [903, 170] on input "True" at bounding box center [895, 176] width 15 height 12
radio input "true"
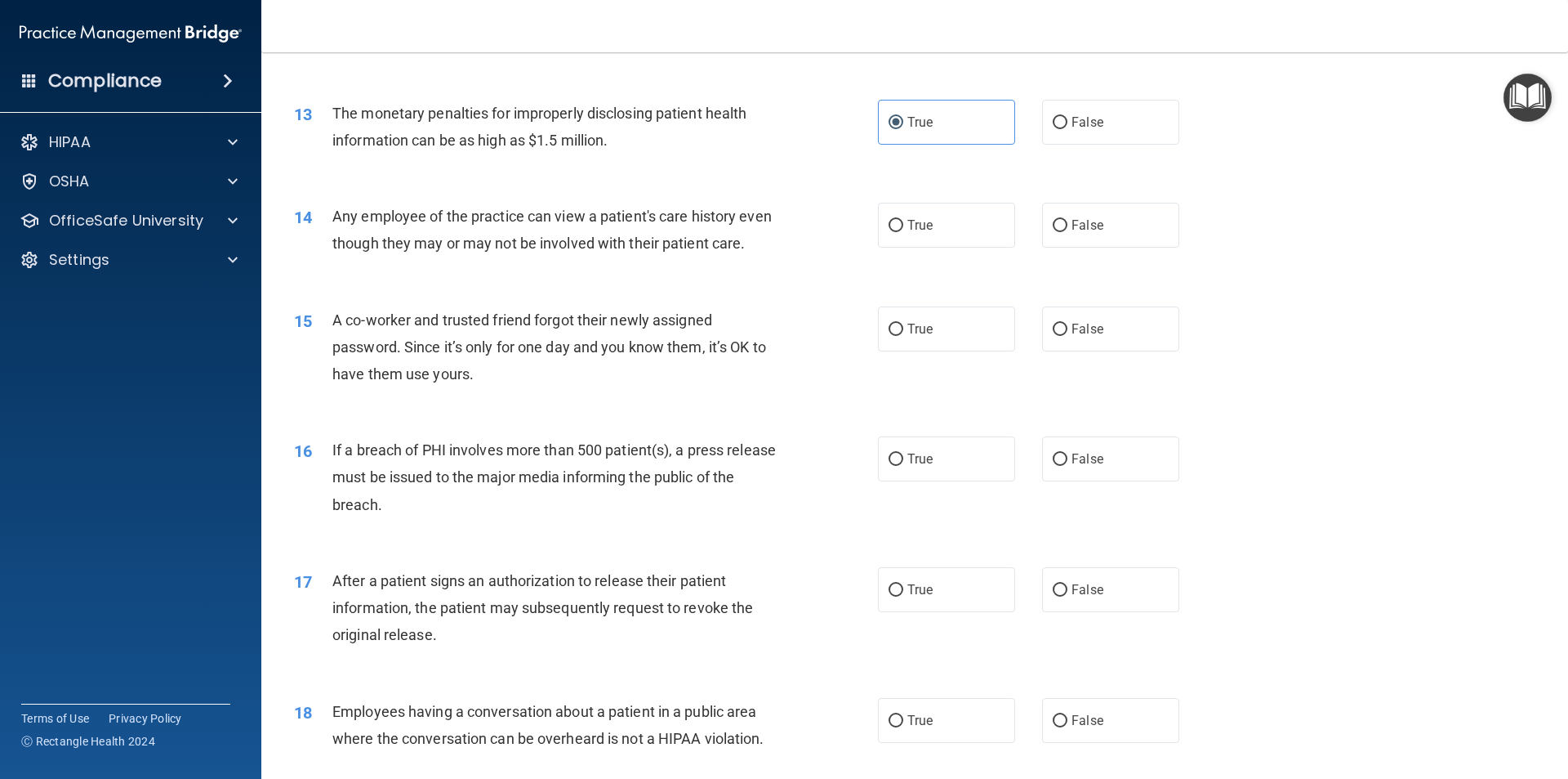
scroll to position [1471, 0]
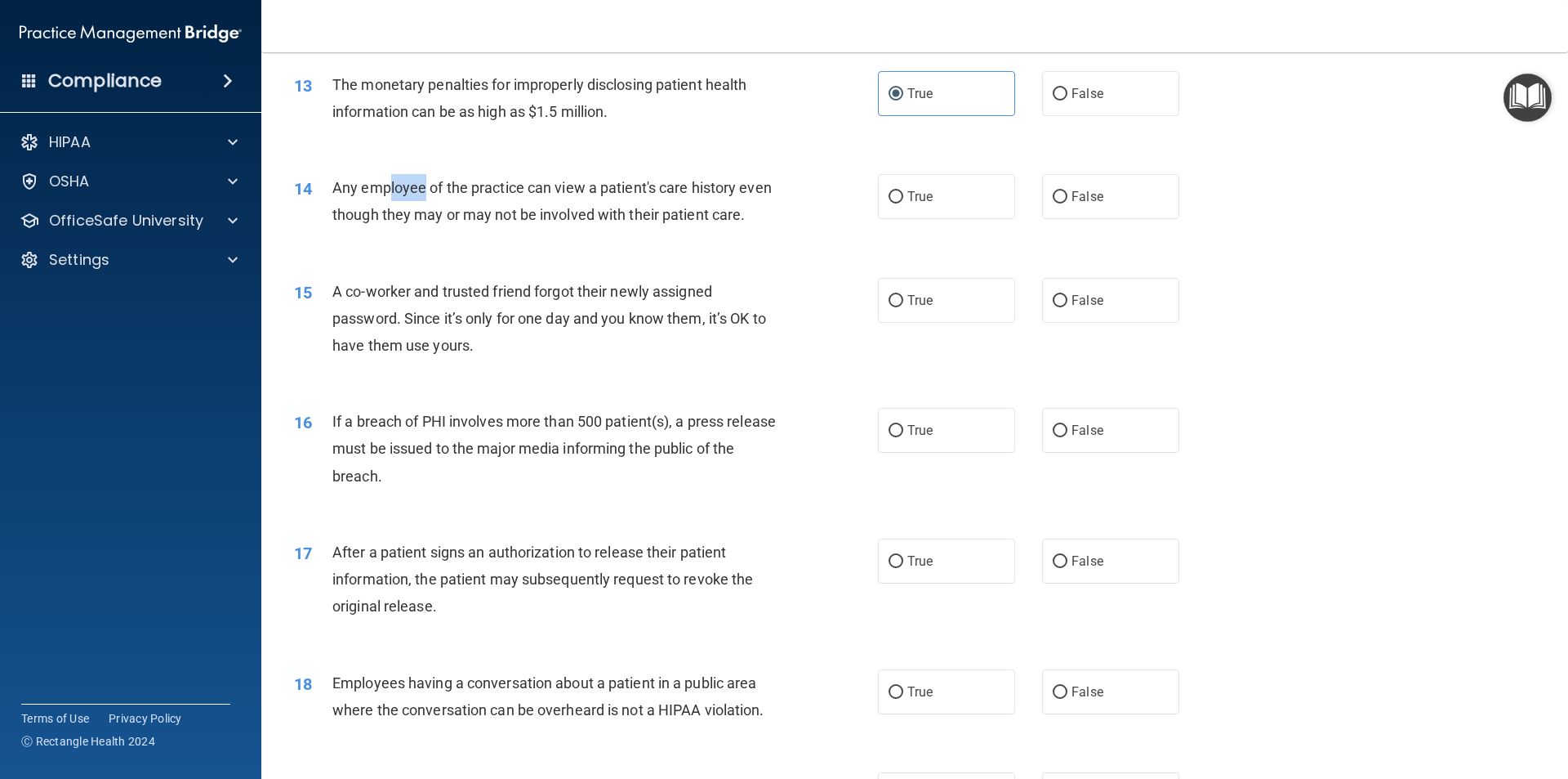
drag, startPoint x: 388, startPoint y: 187, endPoint x: 425, endPoint y: 196, distance: 38.1
click at [425, 196] on span "Any employee of the practice can view a patient's care history even though they…" at bounding box center [552, 201] width 439 height 44
click at [476, 219] on span "Any employee of the practice can view a patient's care history even though they…" at bounding box center [552, 201] width 439 height 44
click at [1157, 182] on label "False" at bounding box center [1110, 196] width 137 height 45
click at [1068, 191] on input "False" at bounding box center [1060, 197] width 15 height 12
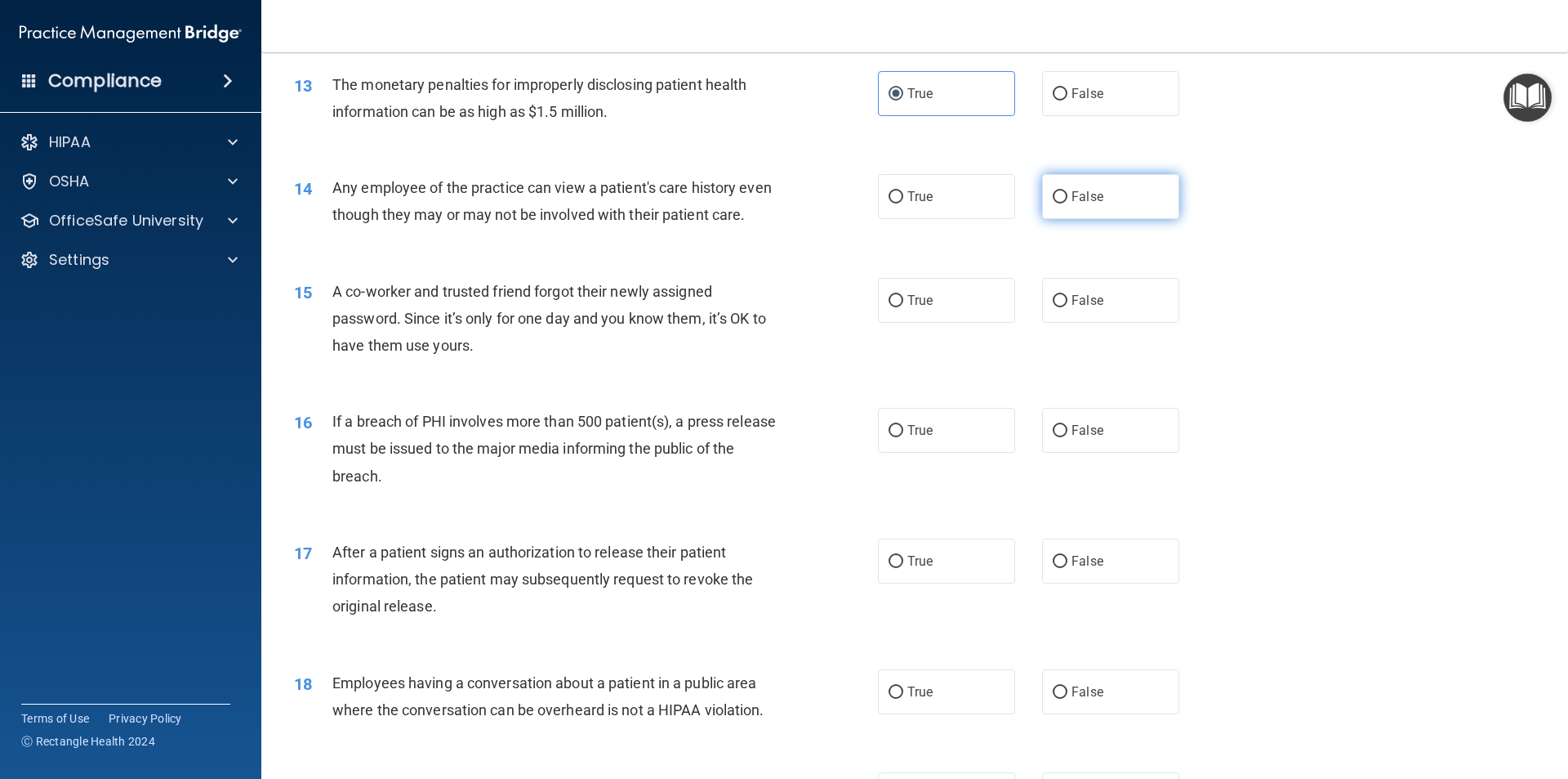
radio input "true"
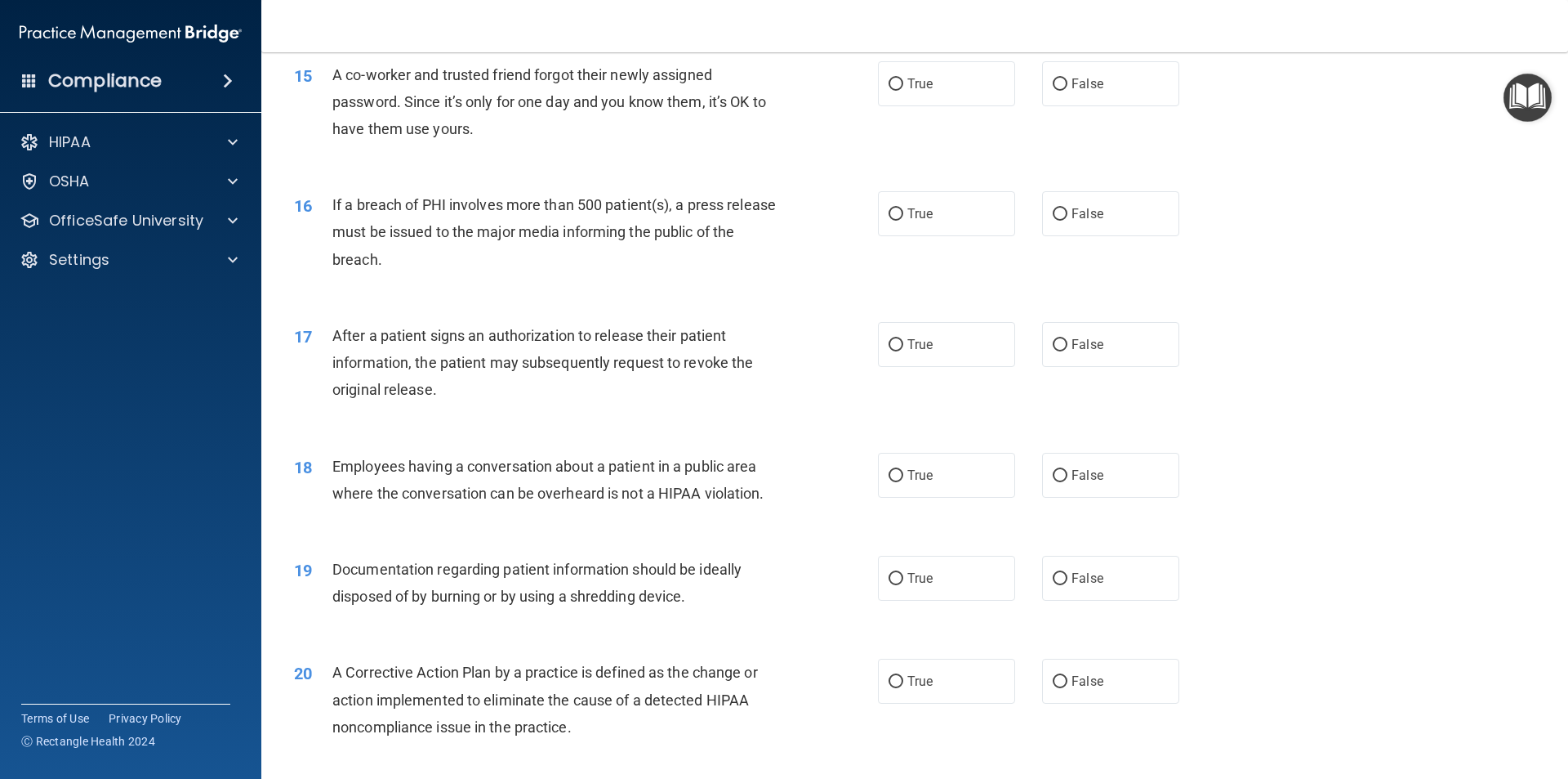
scroll to position [1717, 0]
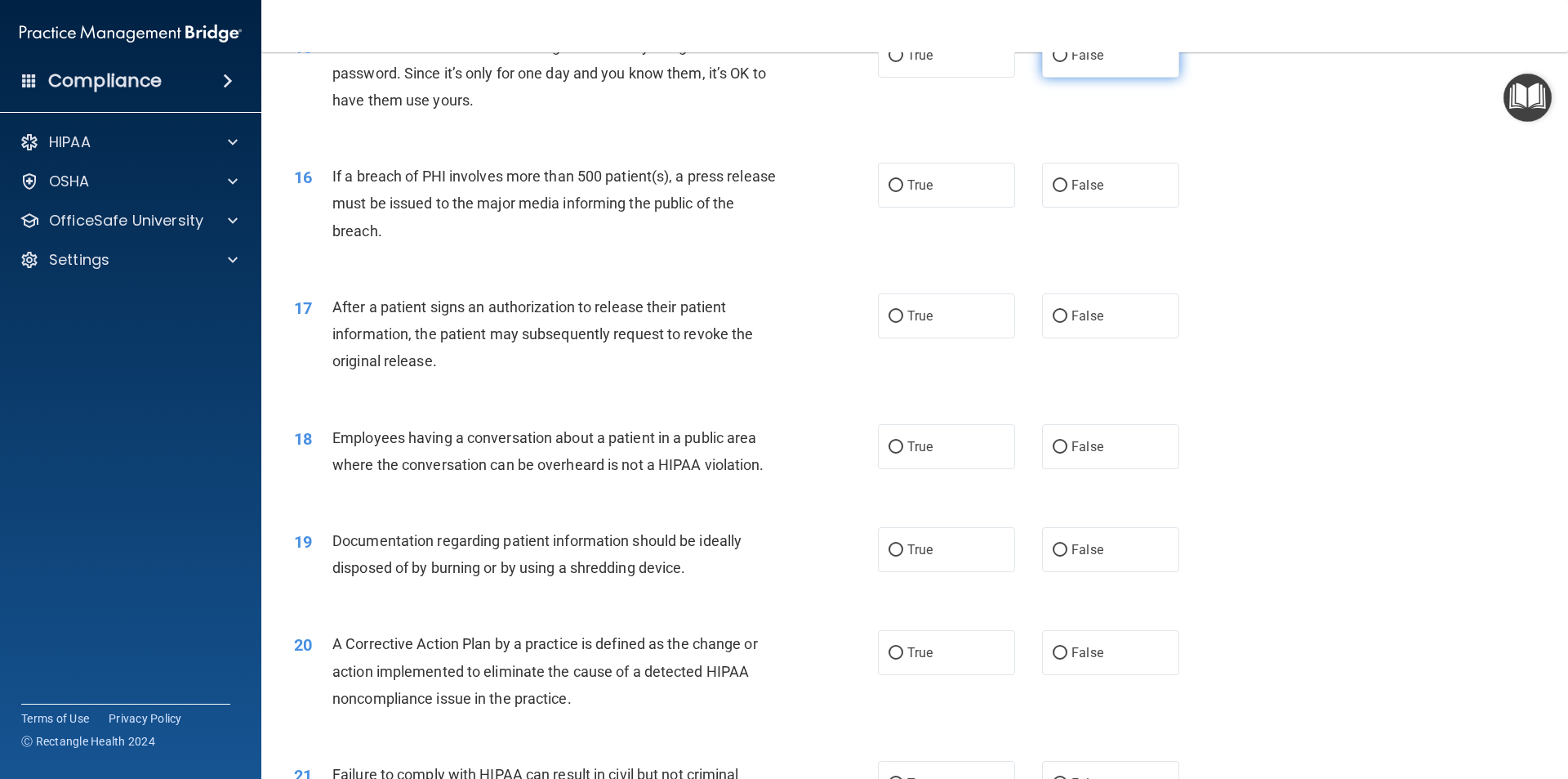
click at [1109, 77] on label "False" at bounding box center [1110, 55] width 137 height 45
click at [1068, 62] on input "False" at bounding box center [1060, 56] width 15 height 12
radio input "true"
click at [947, 208] on label "True" at bounding box center [946, 185] width 137 height 45
click at [903, 192] on input "True" at bounding box center [895, 186] width 15 height 12
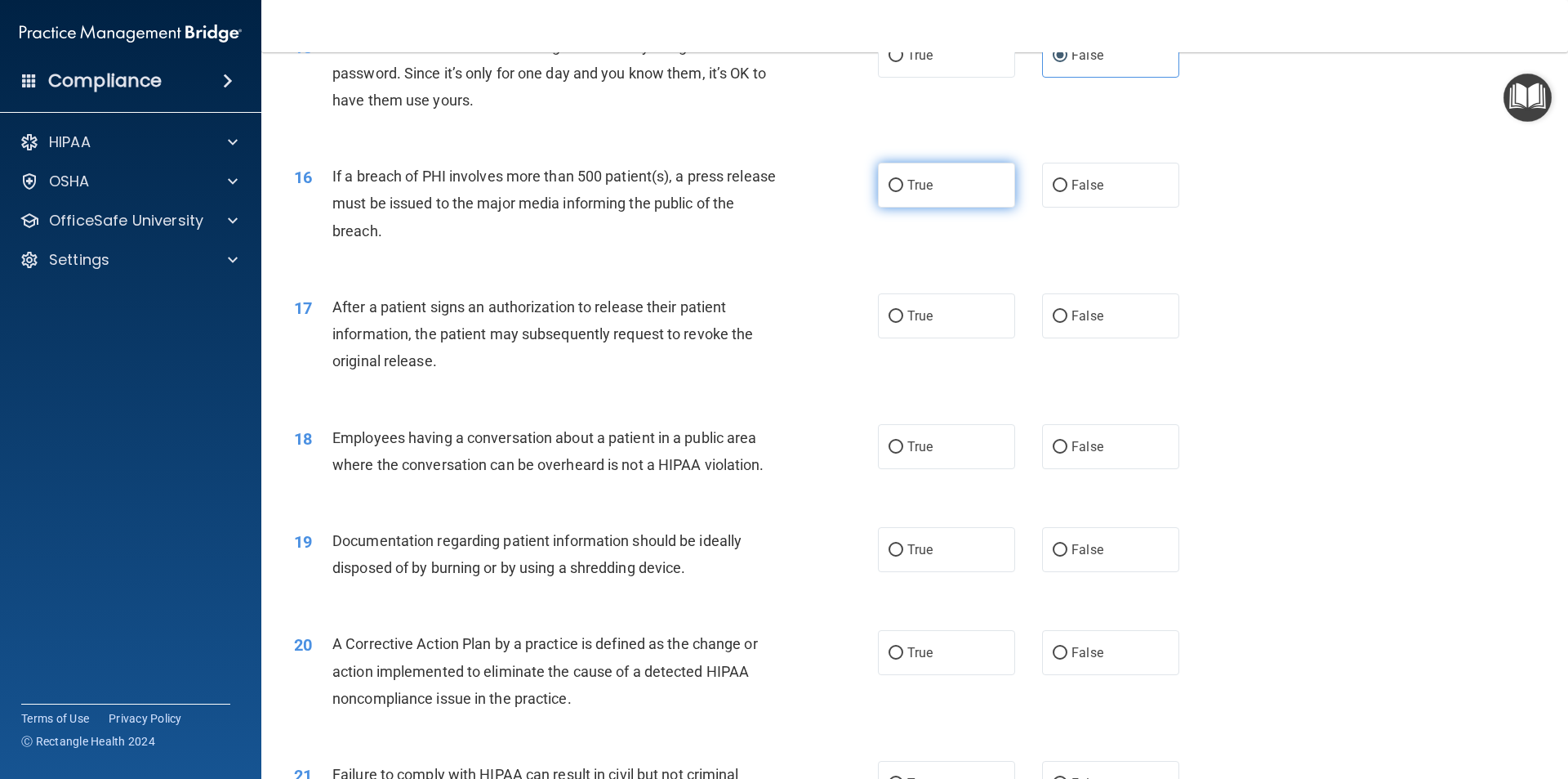
radio input "true"
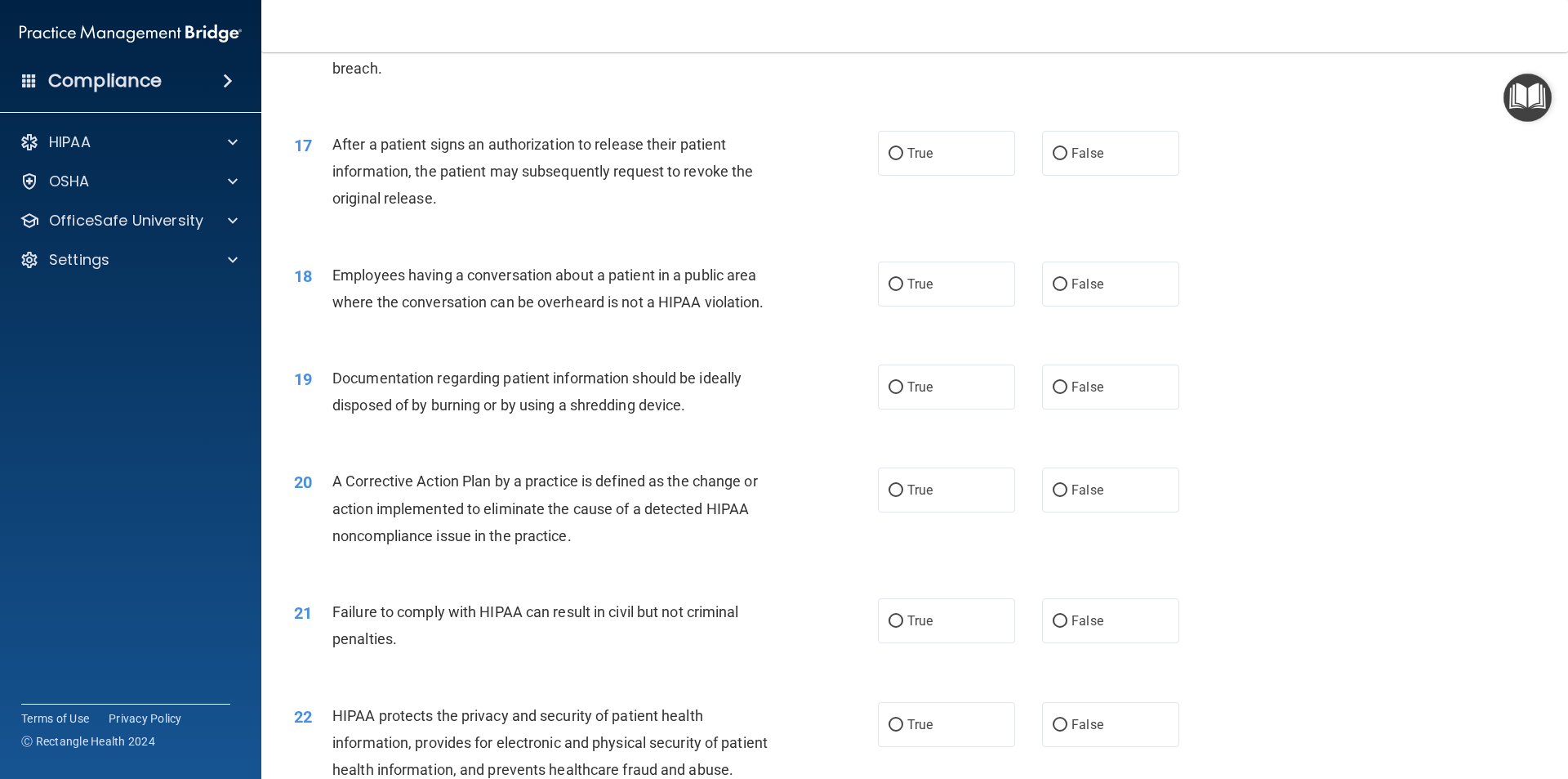
scroll to position [1880, 0]
click at [907, 160] on span "True" at bounding box center [919, 153] width 25 height 16
click at [903, 160] on input "True" at bounding box center [895, 153] width 15 height 12
radio input "true"
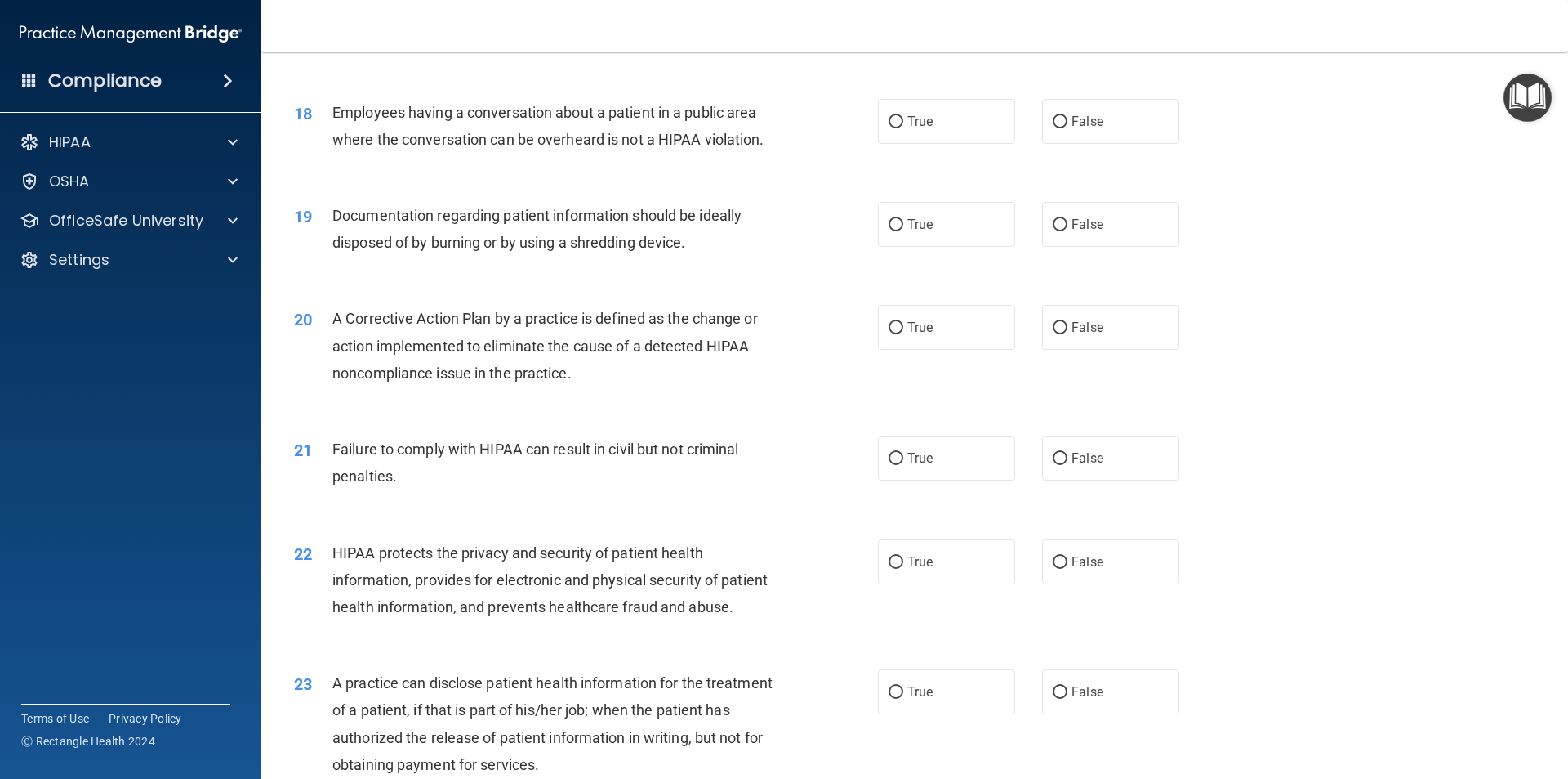
scroll to position [2043, 0]
click at [1093, 136] on label "False" at bounding box center [1110, 119] width 137 height 45
click at [1068, 127] on input "False" at bounding box center [1060, 121] width 15 height 12
radio input "true"
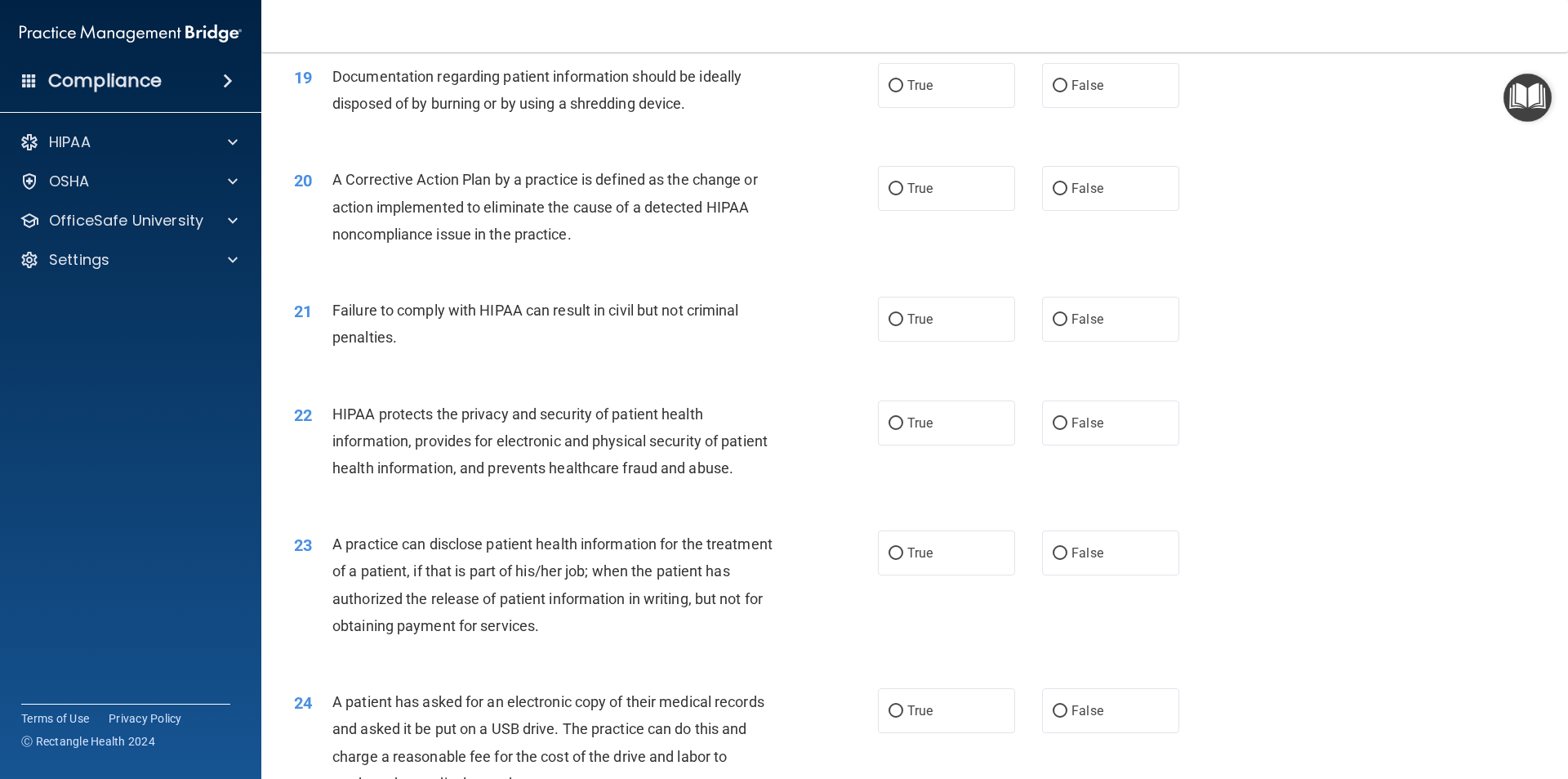
scroll to position [2207, 0]
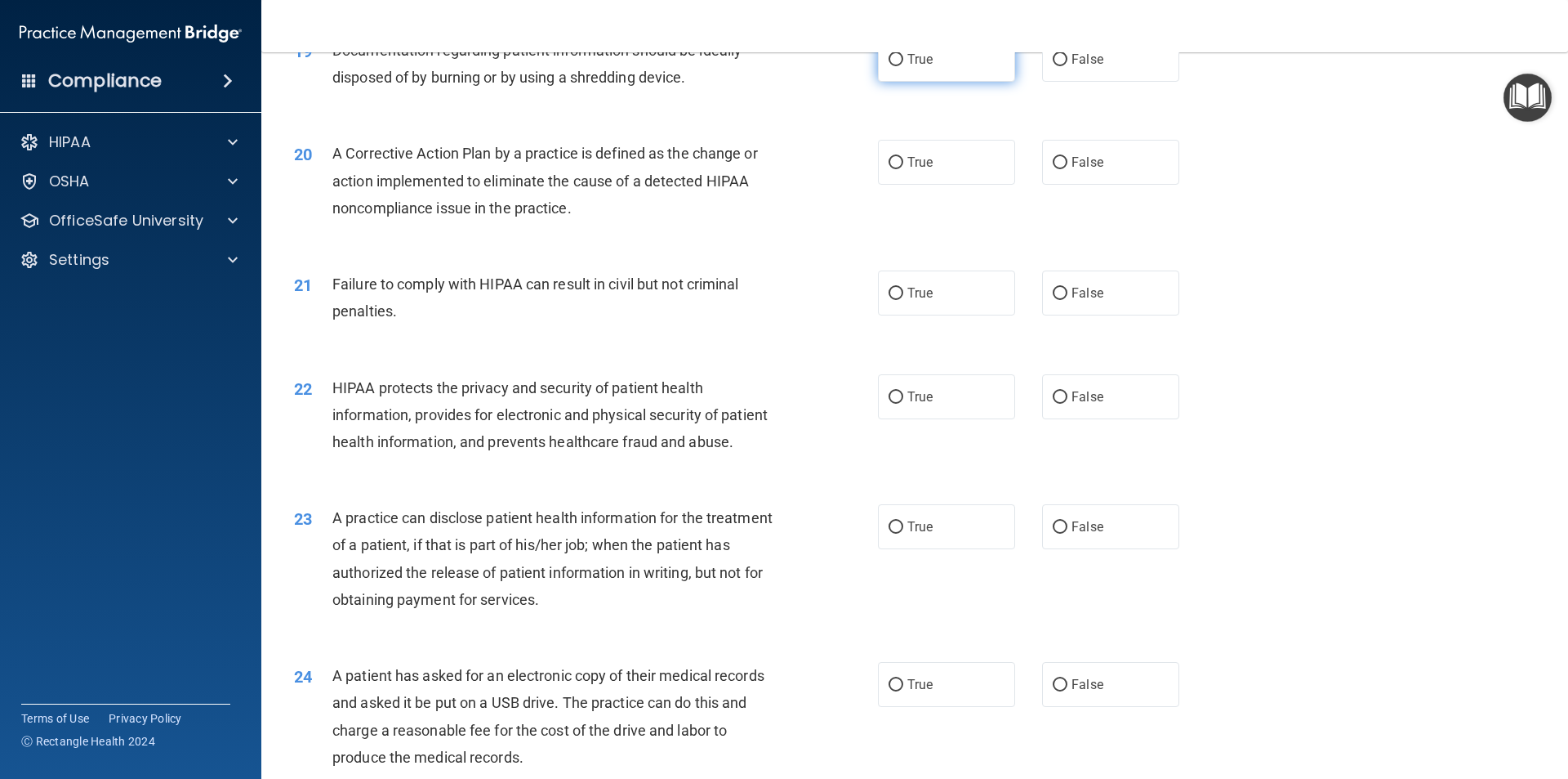
click at [987, 80] on label "True" at bounding box center [946, 59] width 137 height 45
click at [903, 66] on input "True" at bounding box center [895, 60] width 15 height 12
radio input "true"
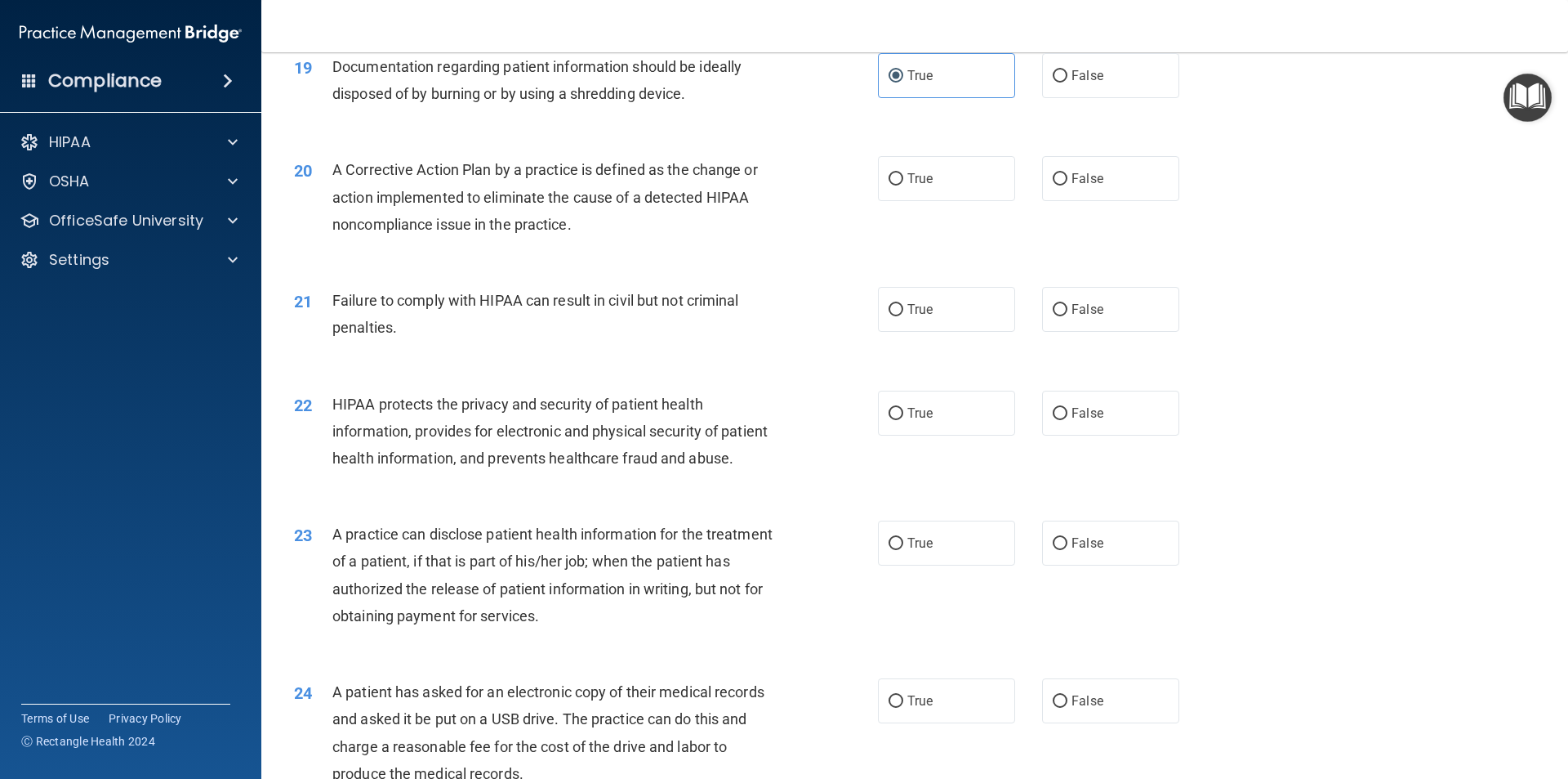
scroll to position [2272, 0]
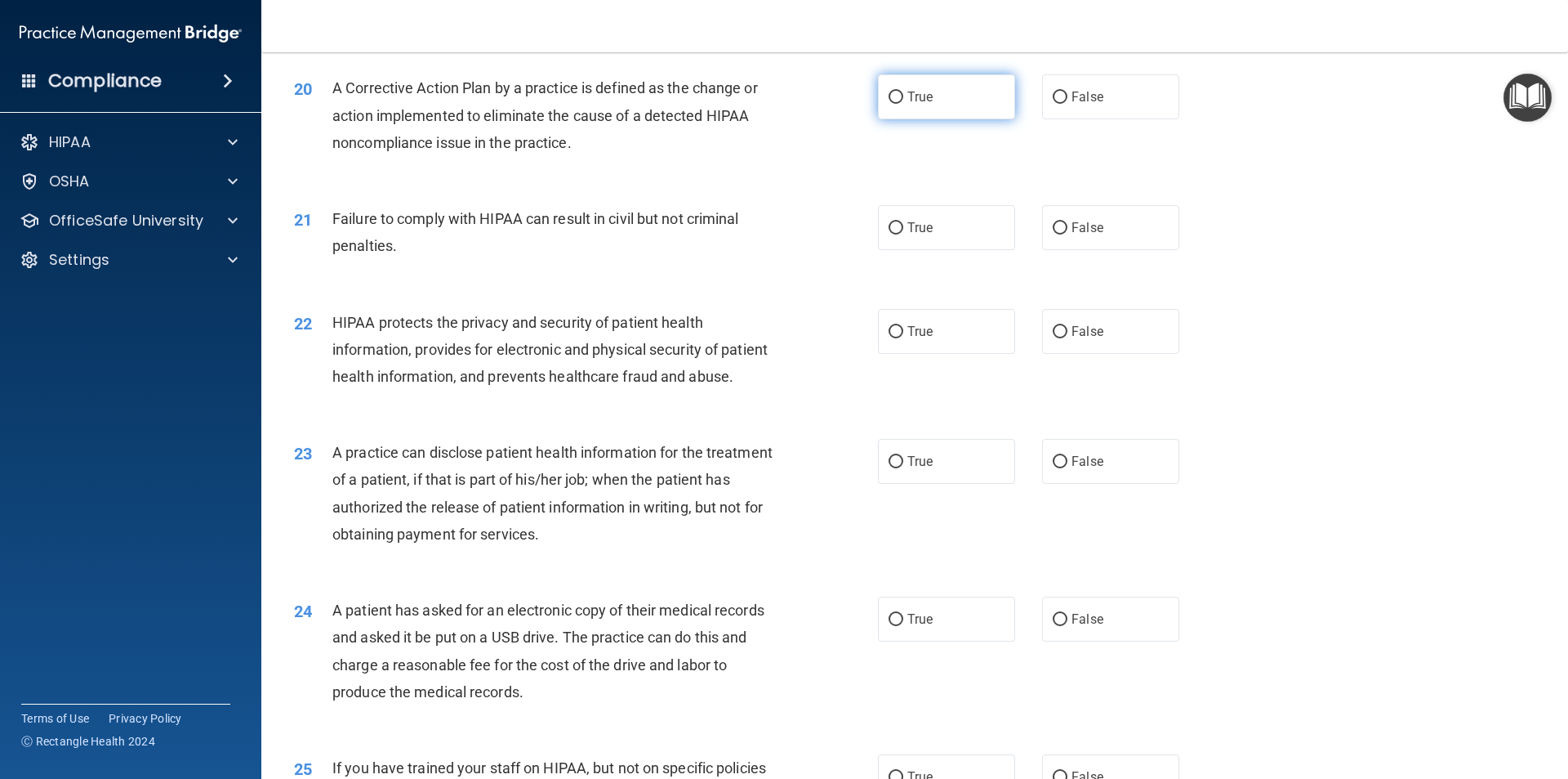
click at [878, 118] on label "True" at bounding box center [946, 96] width 137 height 45
click at [888, 104] on input "True" at bounding box center [895, 98] width 15 height 12
radio input "true"
click at [907, 236] on span "True" at bounding box center [919, 228] width 25 height 16
click at [903, 235] on input "True" at bounding box center [895, 229] width 15 height 12
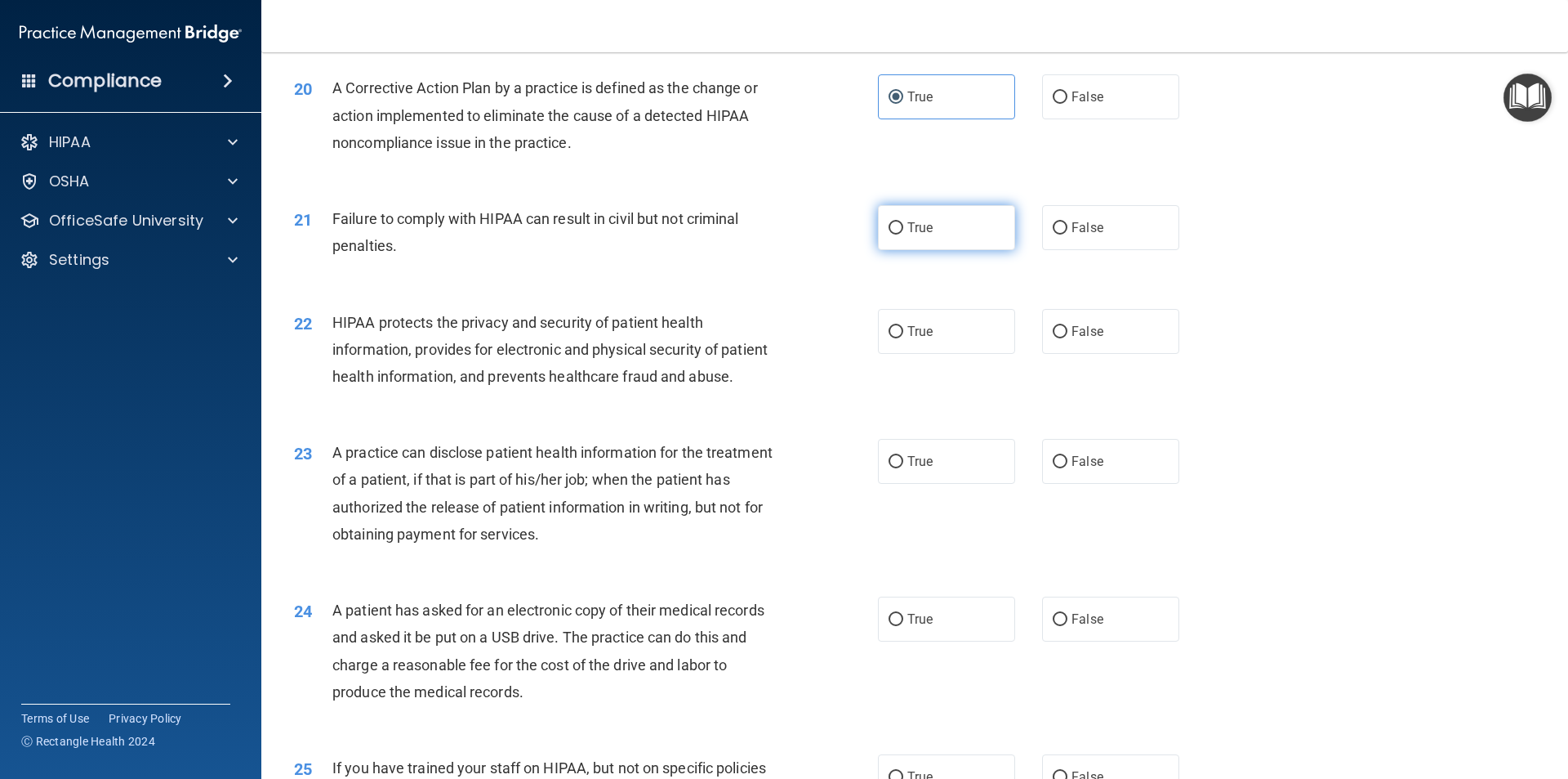
radio input "true"
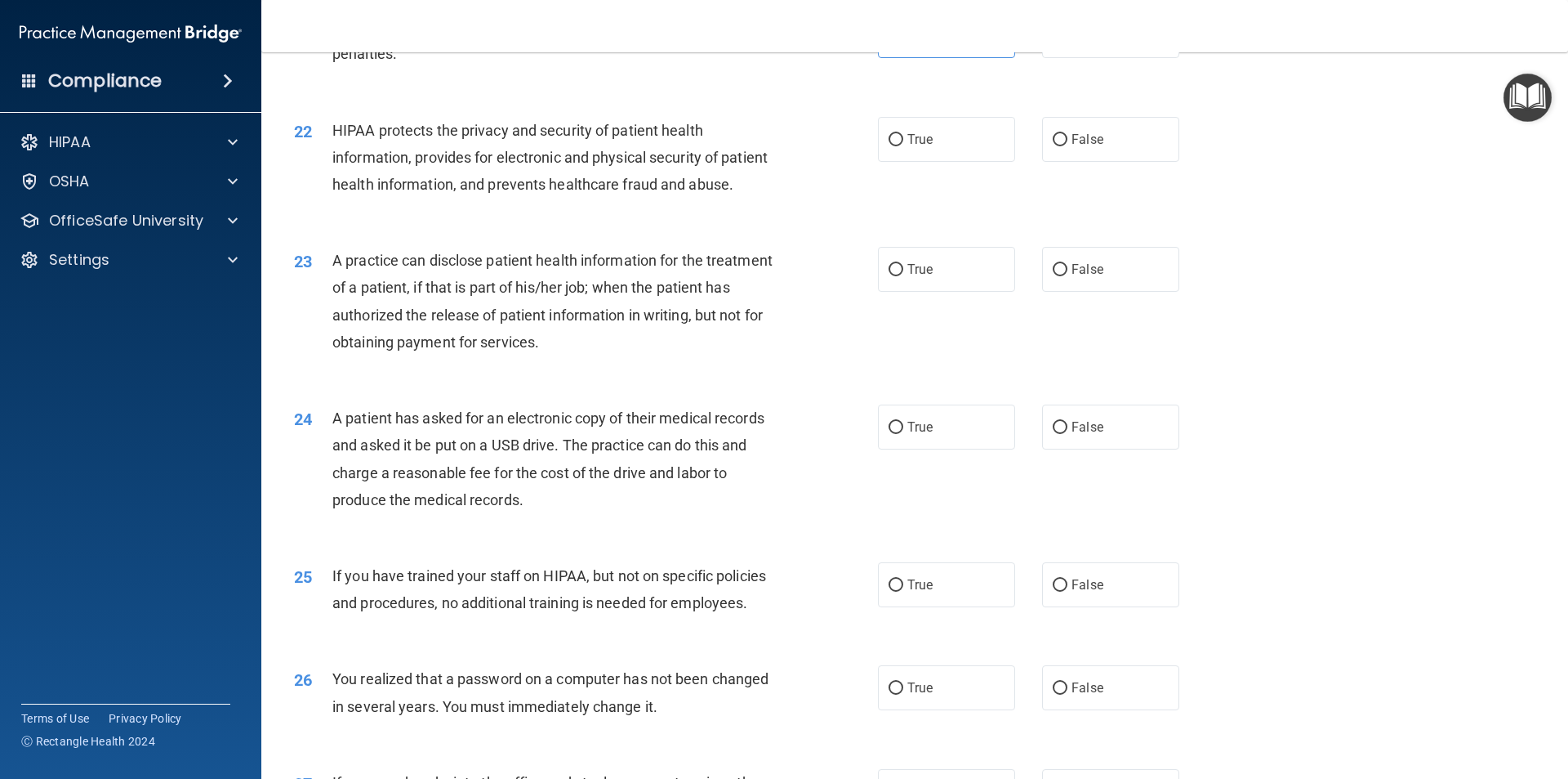
scroll to position [2436, 0]
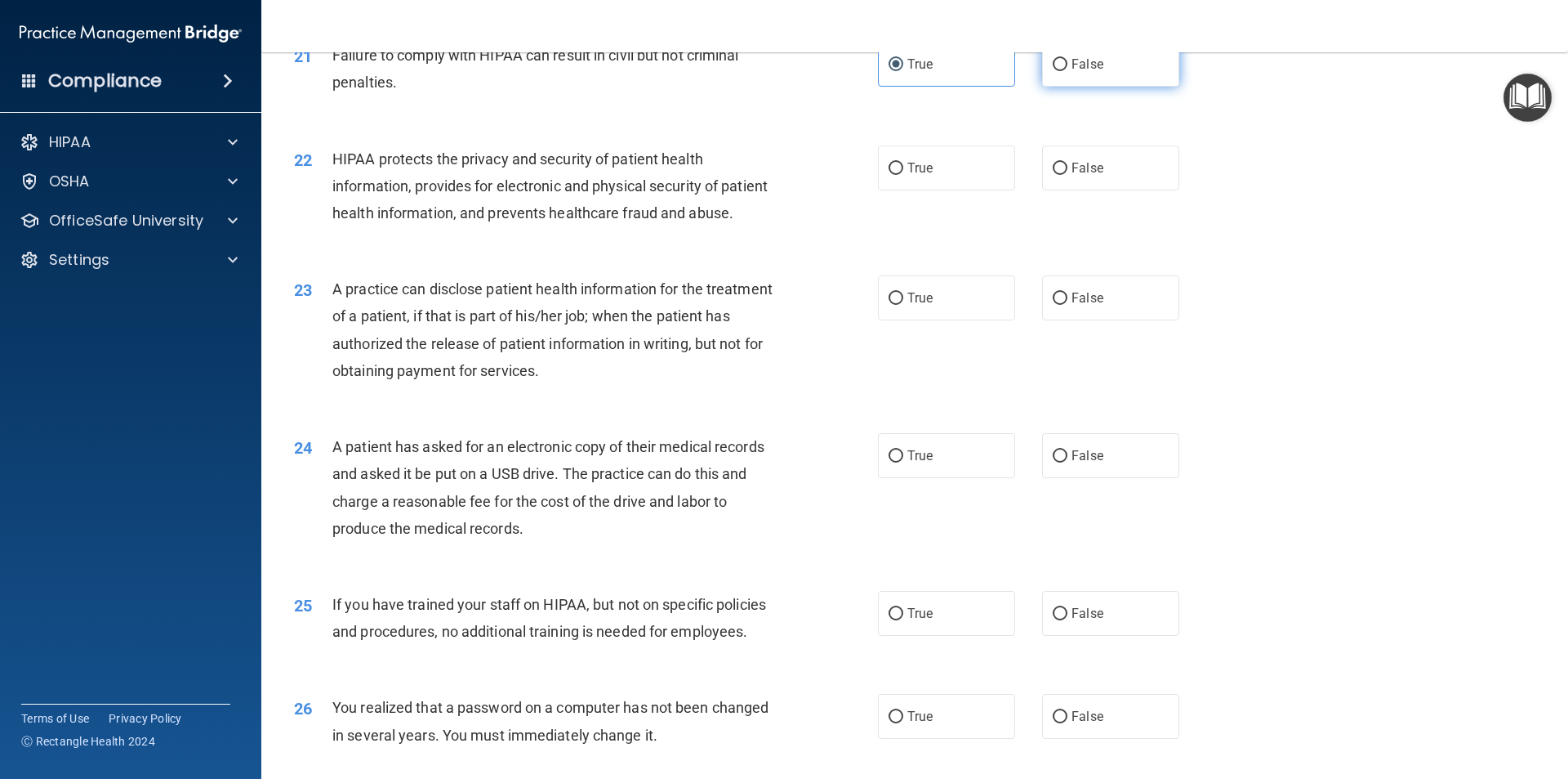
click at [1064, 87] on label "False" at bounding box center [1110, 64] width 137 height 45
click at [1064, 71] on input "False" at bounding box center [1060, 65] width 15 height 12
radio input "true"
radio input "false"
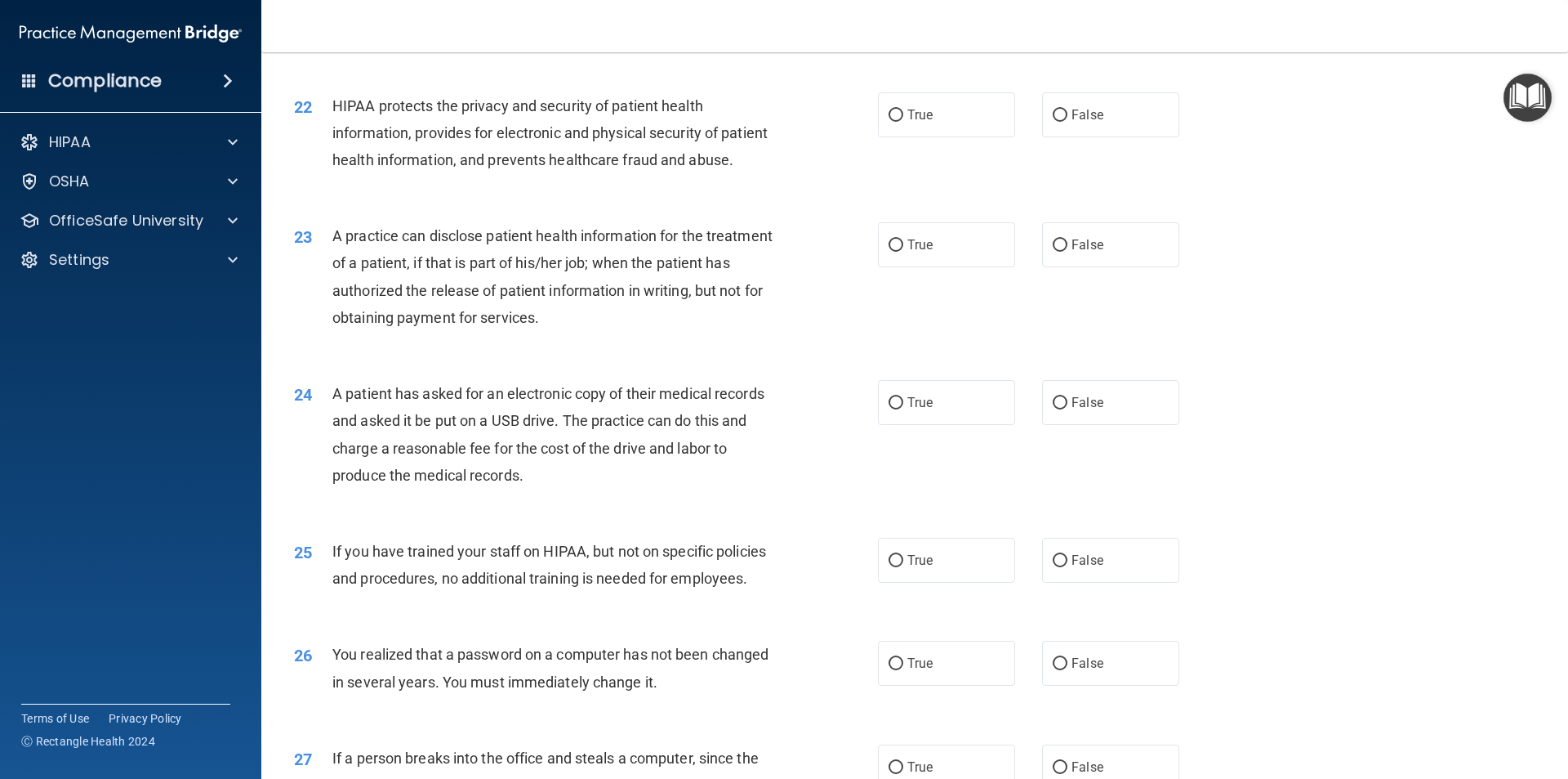
scroll to position [2518, 0]
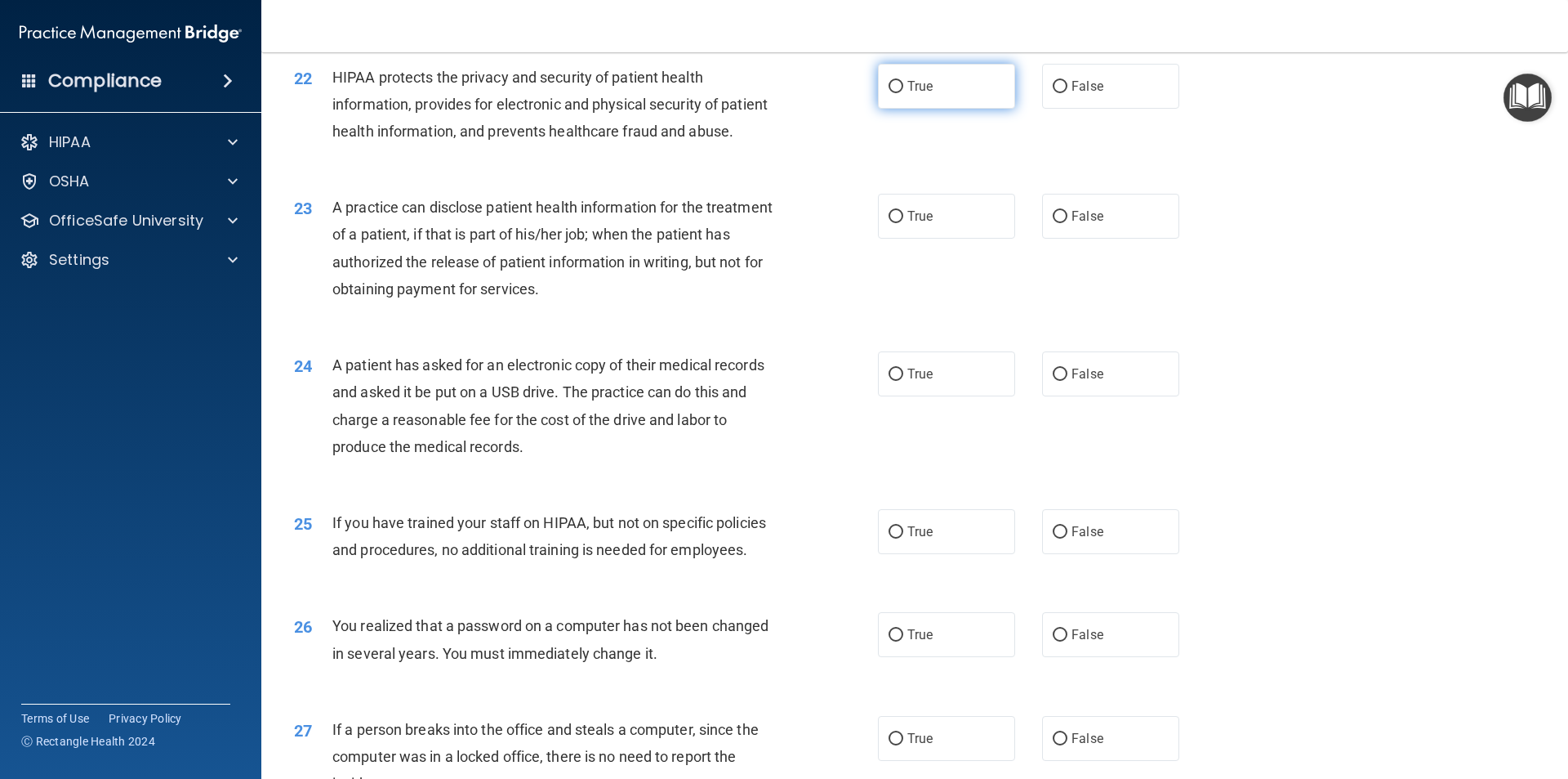
click at [879, 109] on label "True" at bounding box center [946, 86] width 137 height 45
click at [888, 93] on input "True" at bounding box center [895, 87] width 15 height 12
radio input "true"
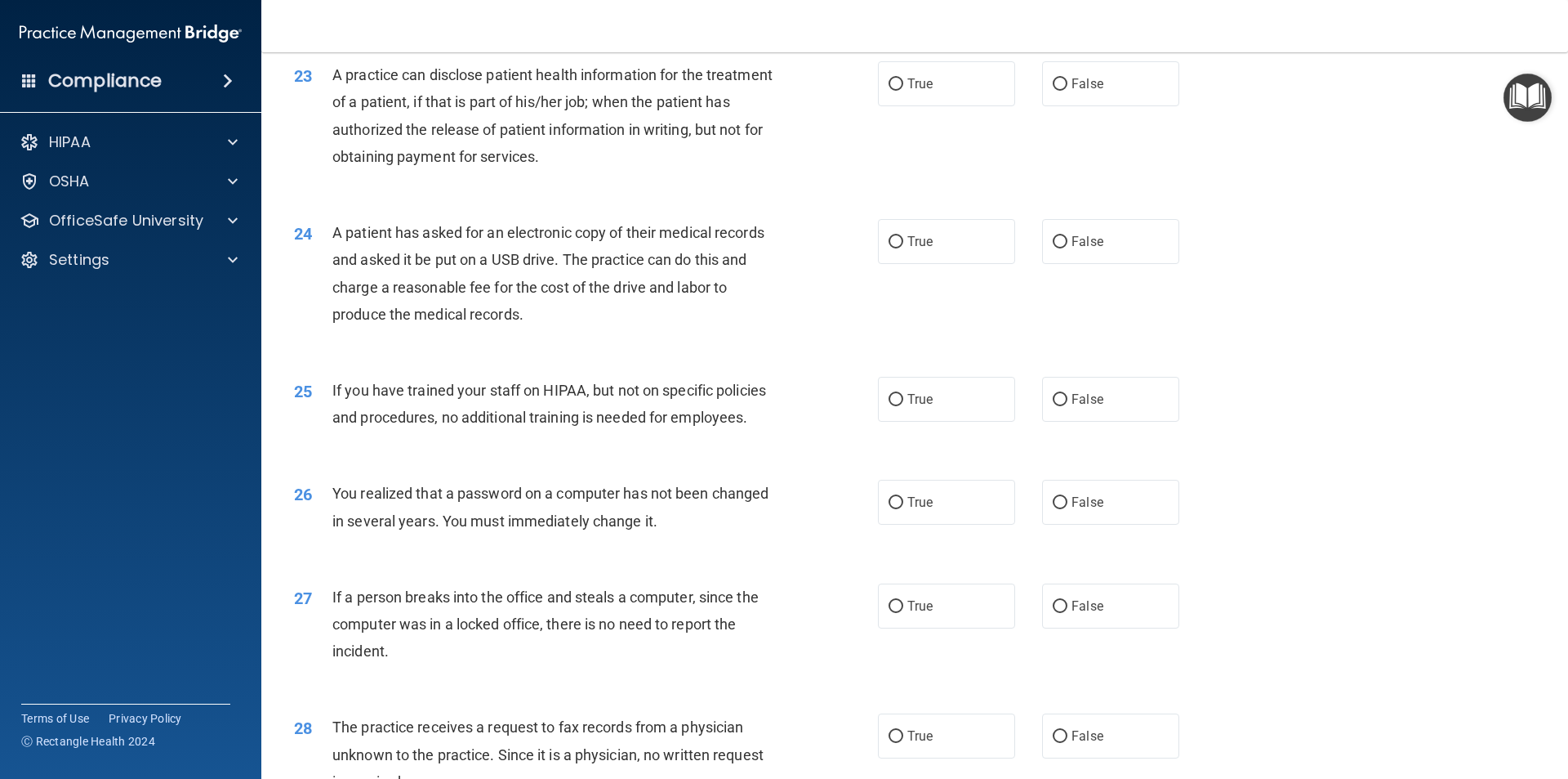
scroll to position [2681, 0]
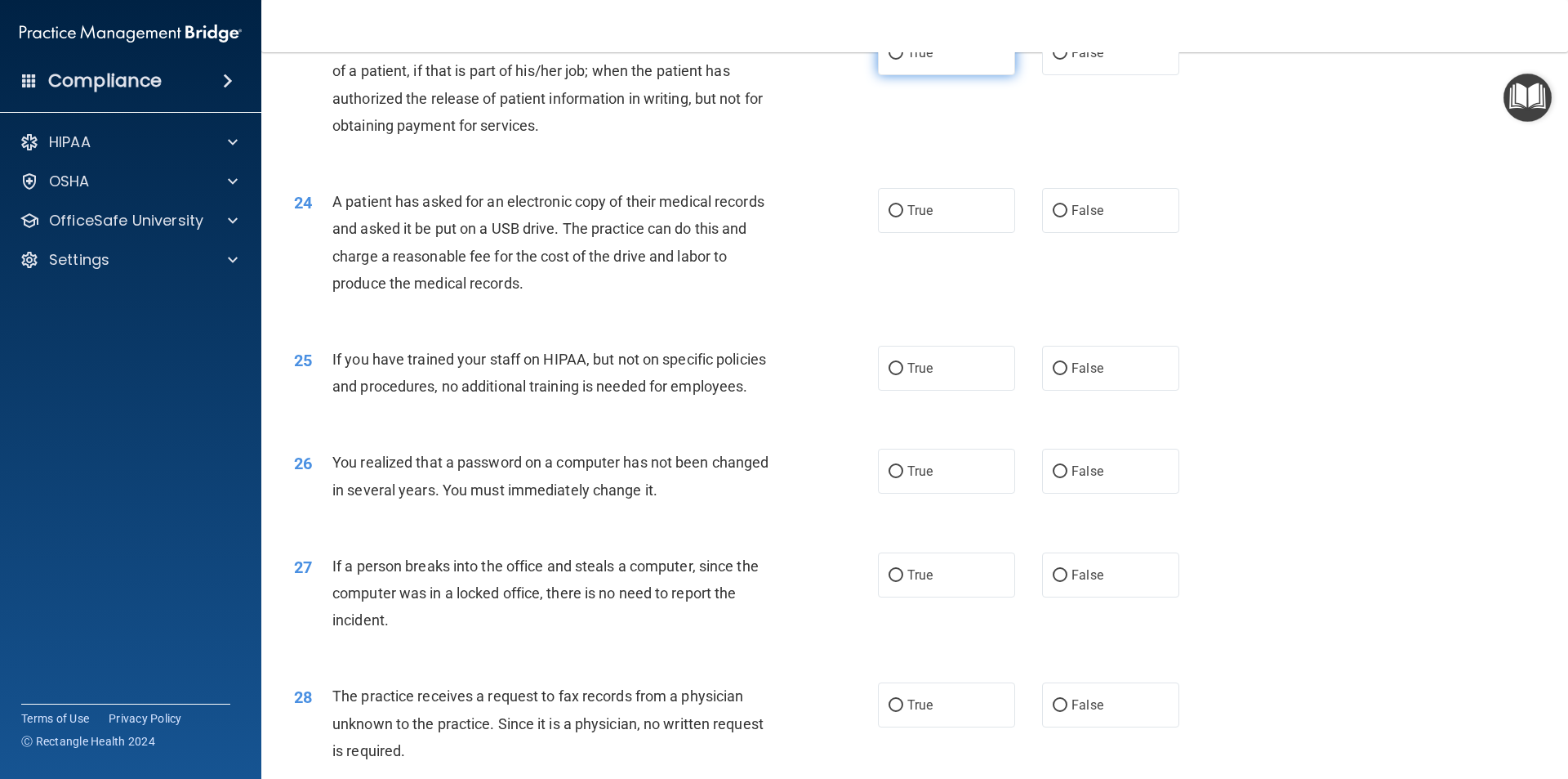
click at [925, 61] on span "True" at bounding box center [919, 53] width 25 height 16
click at [903, 60] on input "True" at bounding box center [895, 53] width 15 height 12
radio input "true"
click at [924, 233] on label "True" at bounding box center [946, 210] width 137 height 45
click at [903, 218] on input "True" at bounding box center [895, 211] width 15 height 12
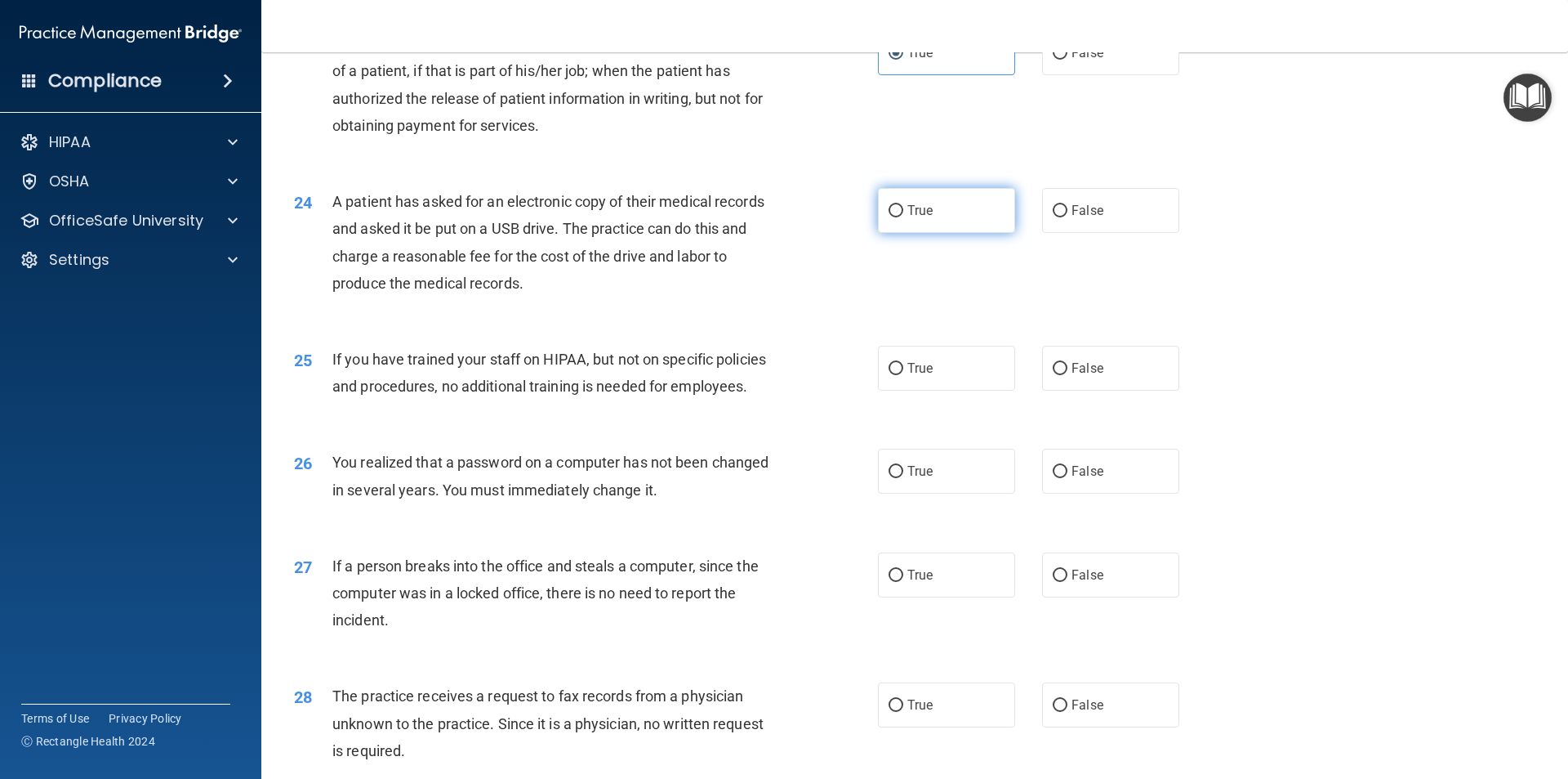
radio input "true"
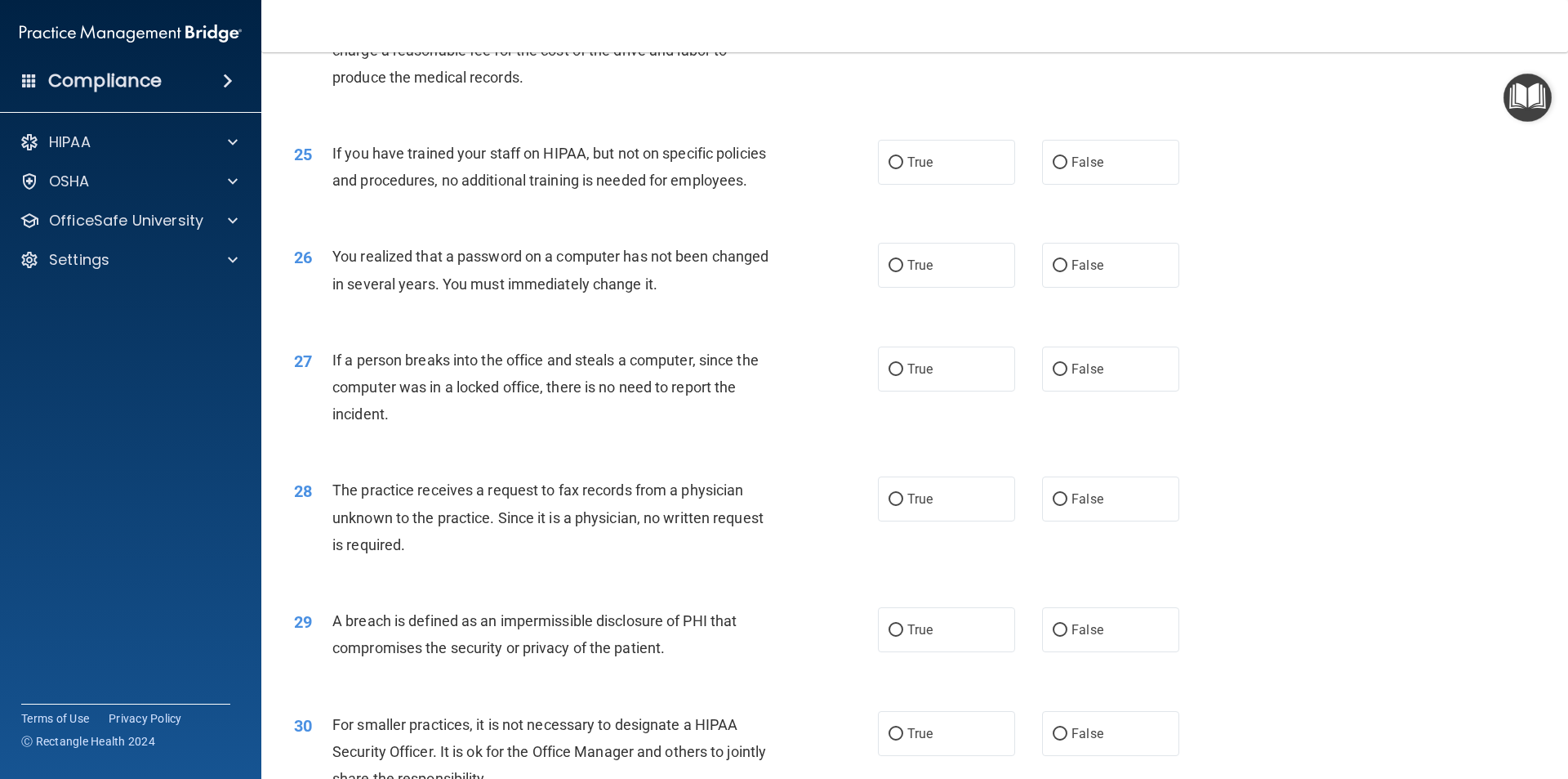
scroll to position [2926, 0]
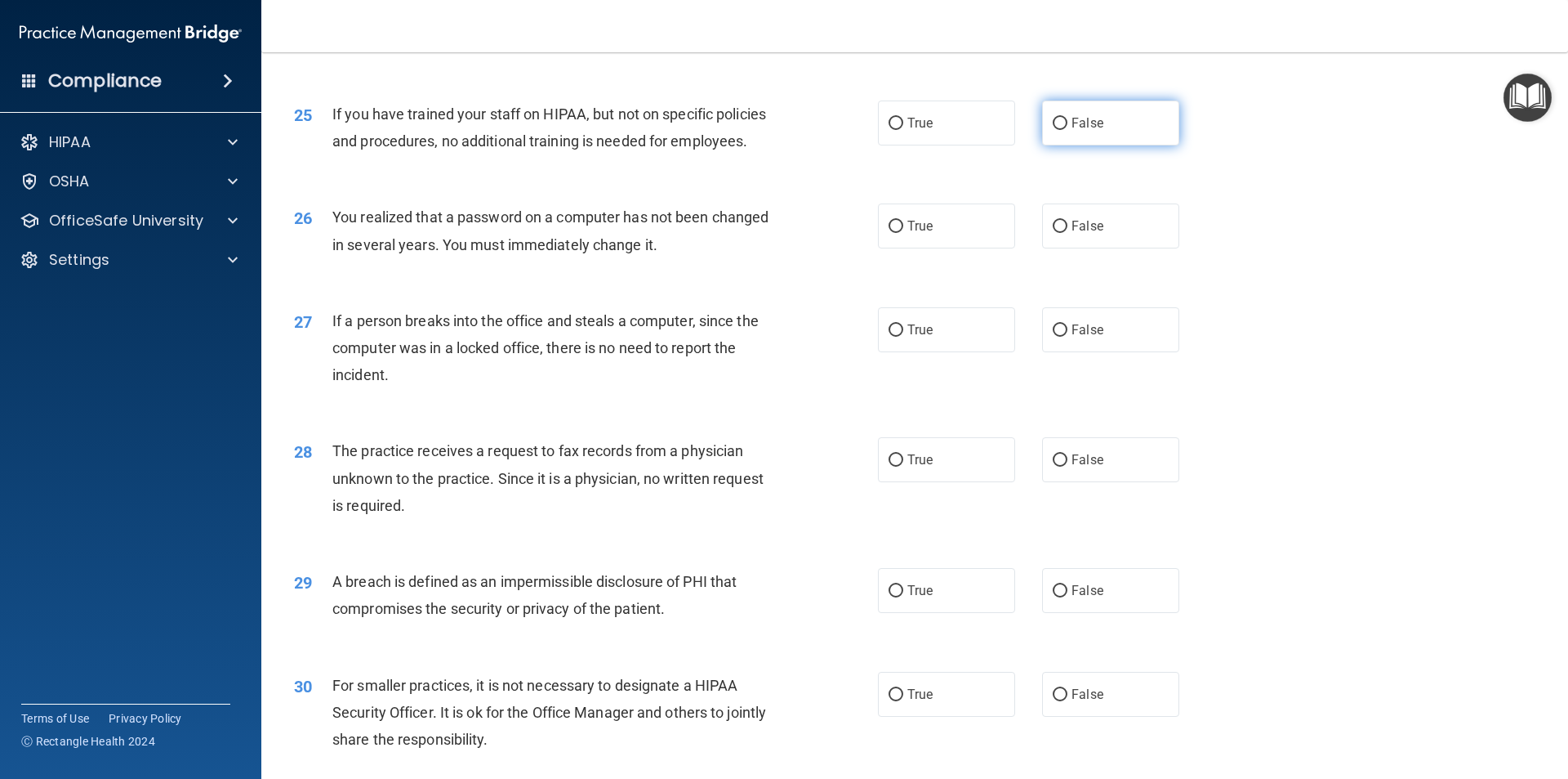
click at [1132, 146] on label "False" at bounding box center [1110, 123] width 137 height 45
click at [1068, 130] on input "False" at bounding box center [1060, 124] width 15 height 12
radio input "true"
click at [977, 249] on label "True" at bounding box center [946, 226] width 137 height 45
click at [903, 233] on input "True" at bounding box center [895, 227] width 15 height 12
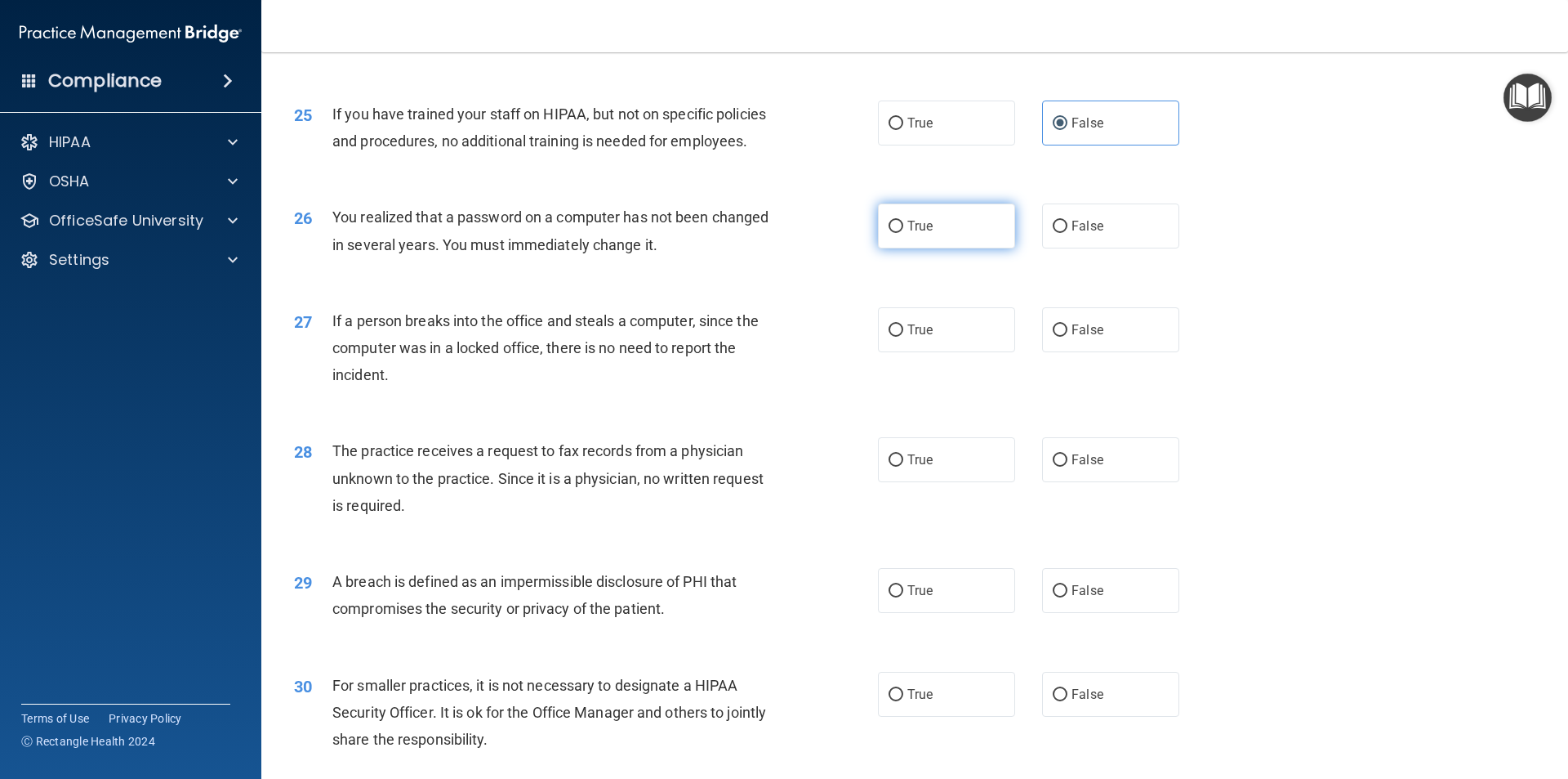
radio input "true"
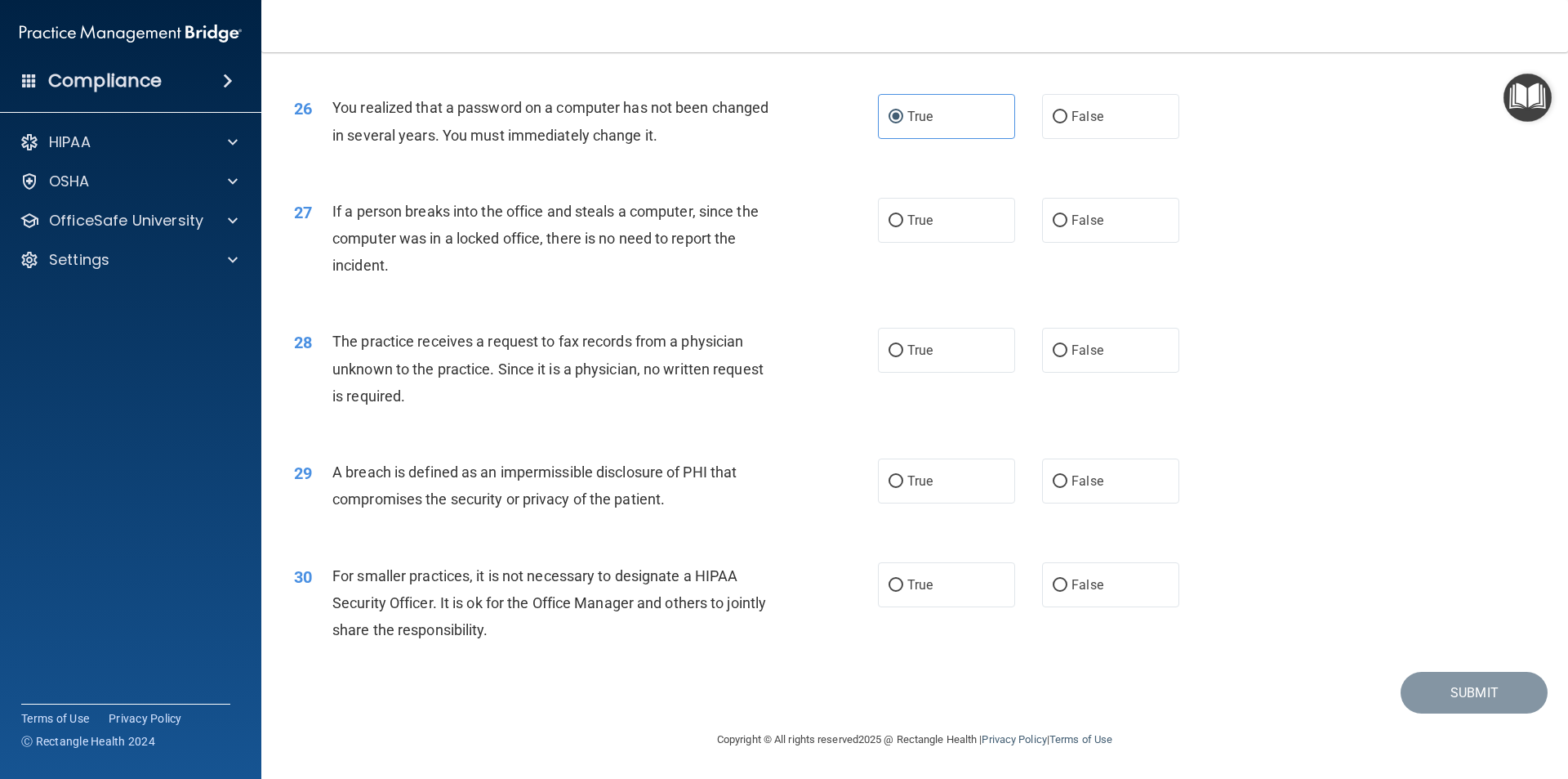
scroll to position [3089, 0]
click at [1080, 202] on label "False" at bounding box center [1110, 220] width 137 height 45
click at [1068, 215] on input "False" at bounding box center [1060, 221] width 15 height 12
radio input "true"
click at [1134, 345] on label "False" at bounding box center [1110, 350] width 137 height 45
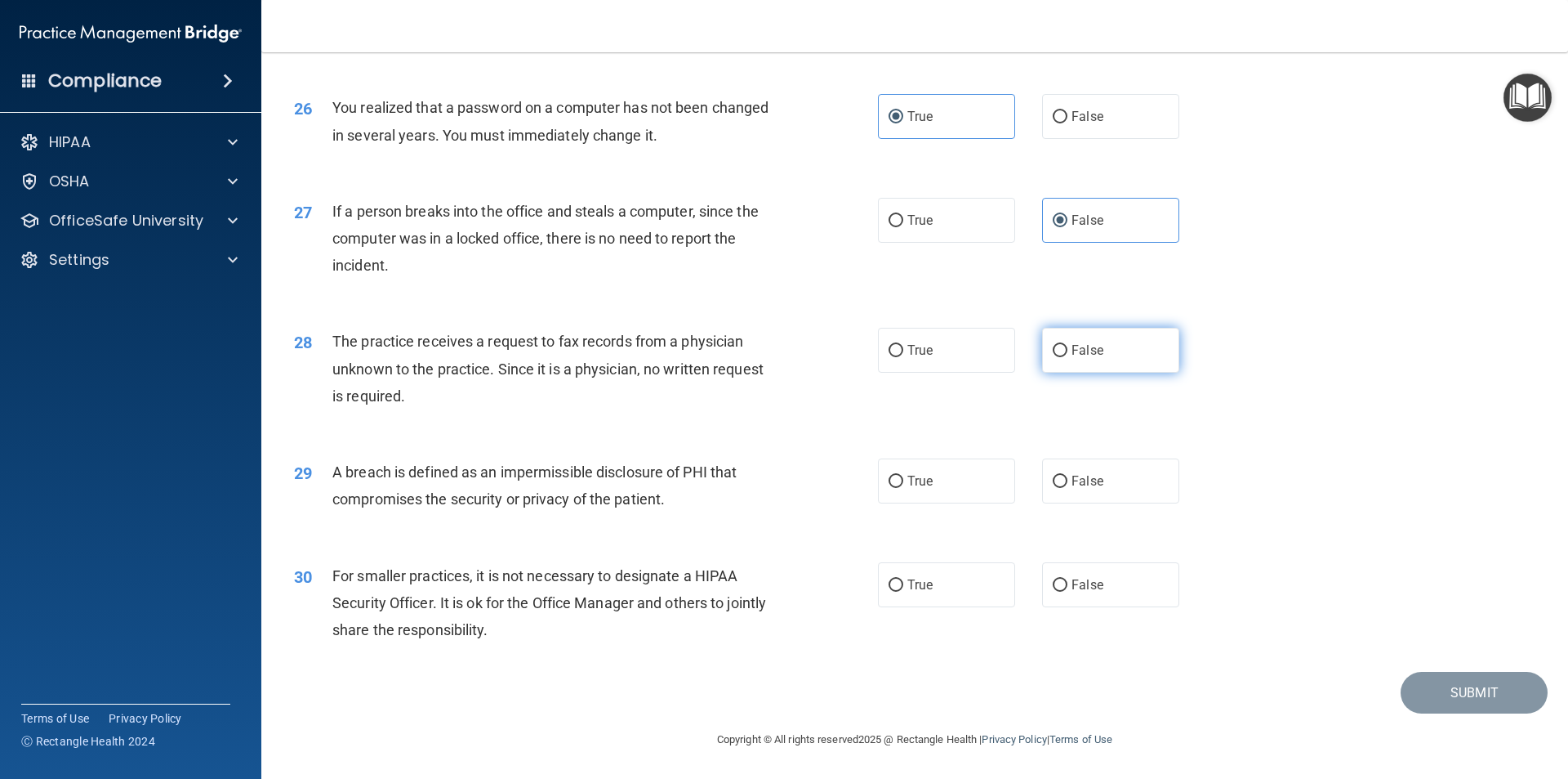
click at [1068, 345] on input "False" at bounding box center [1060, 351] width 15 height 12
radio input "true"
click at [902, 470] on label "True" at bounding box center [946, 480] width 137 height 45
click at [902, 475] on input "True" at bounding box center [895, 481] width 15 height 12
radio input "true"
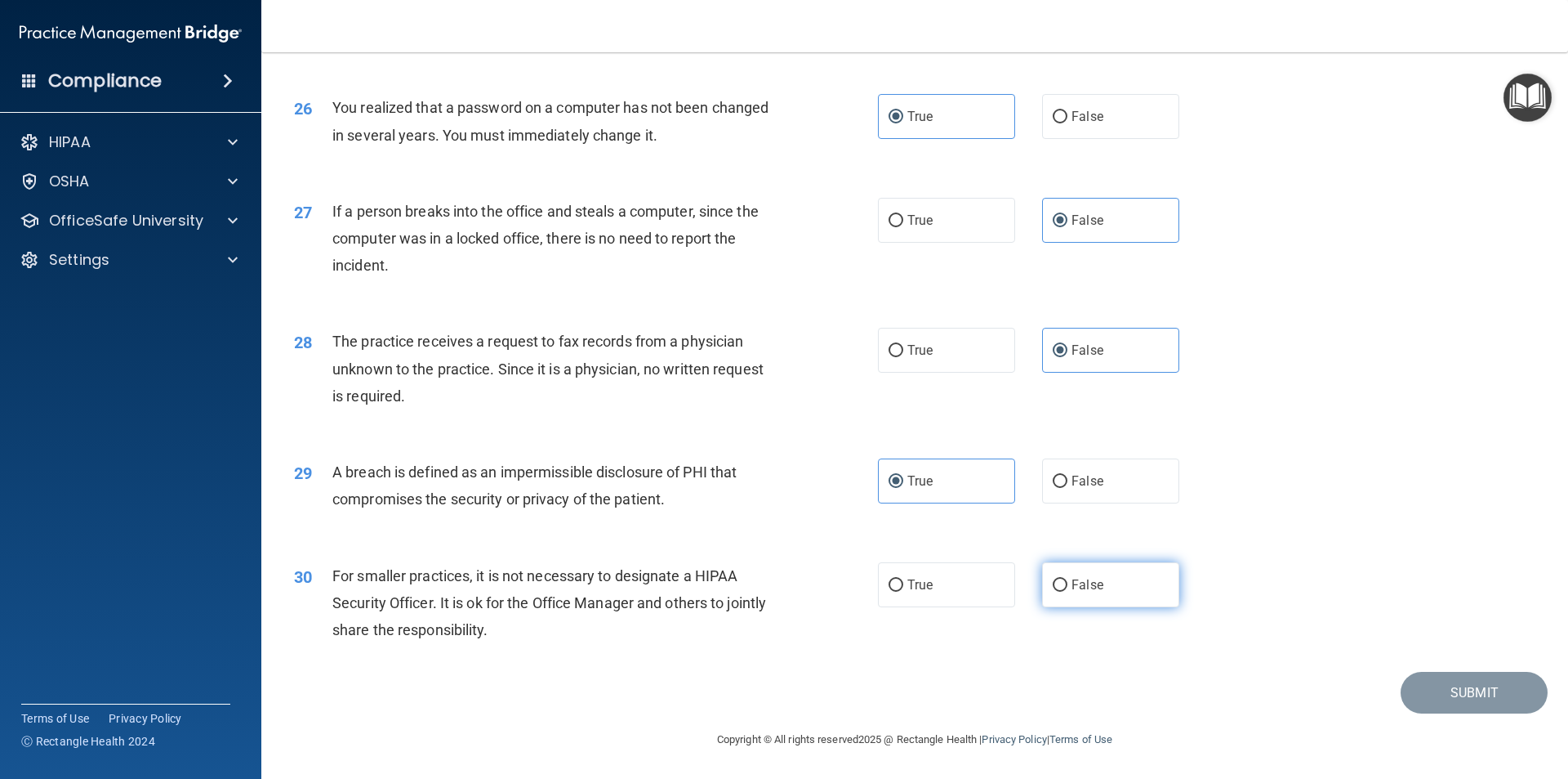
click at [1052, 603] on label "False" at bounding box center [1110, 584] width 137 height 45
click at [1053, 591] on input "False" at bounding box center [1060, 585] width 15 height 12
radio input "true"
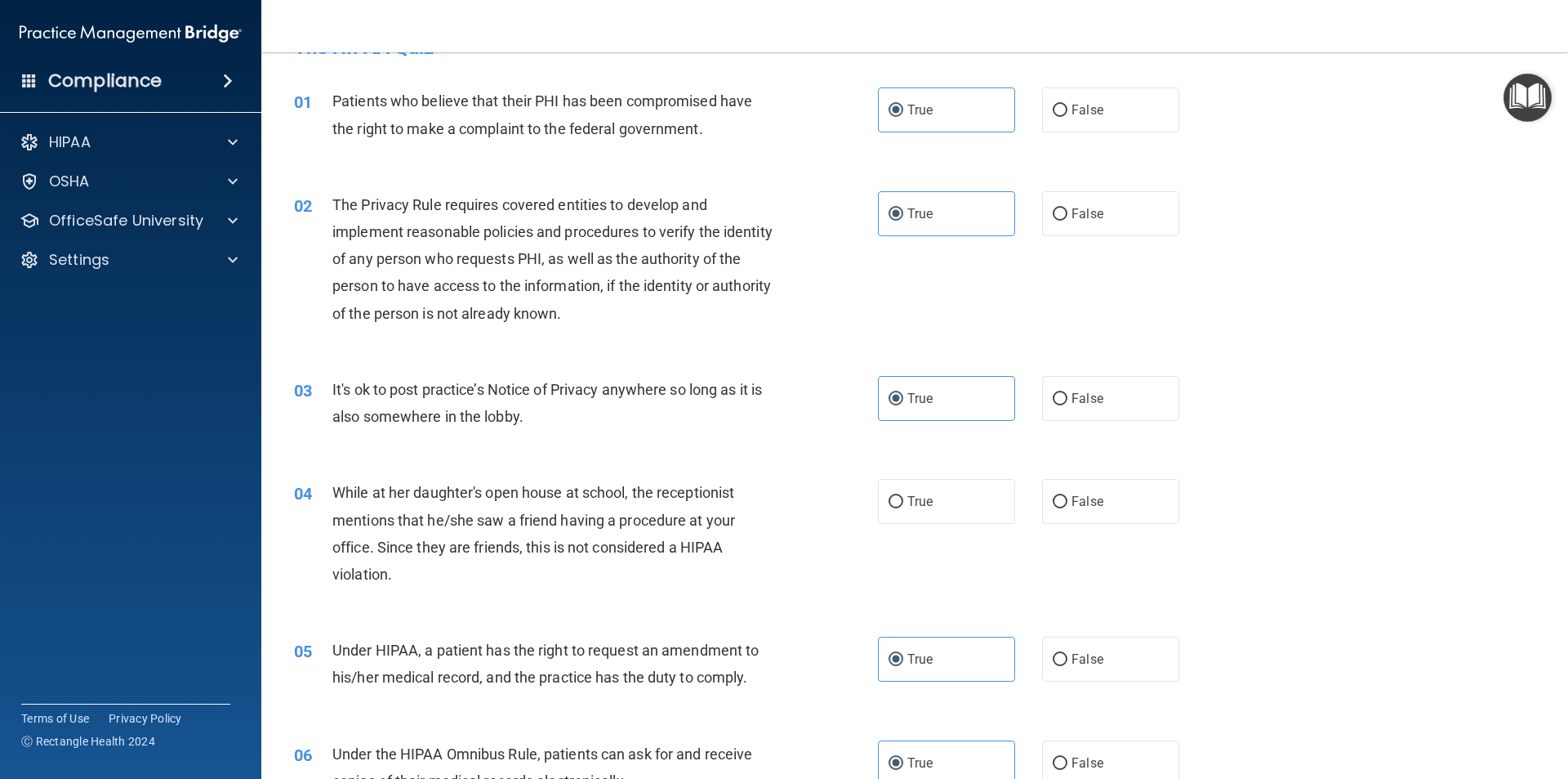
scroll to position [164, 0]
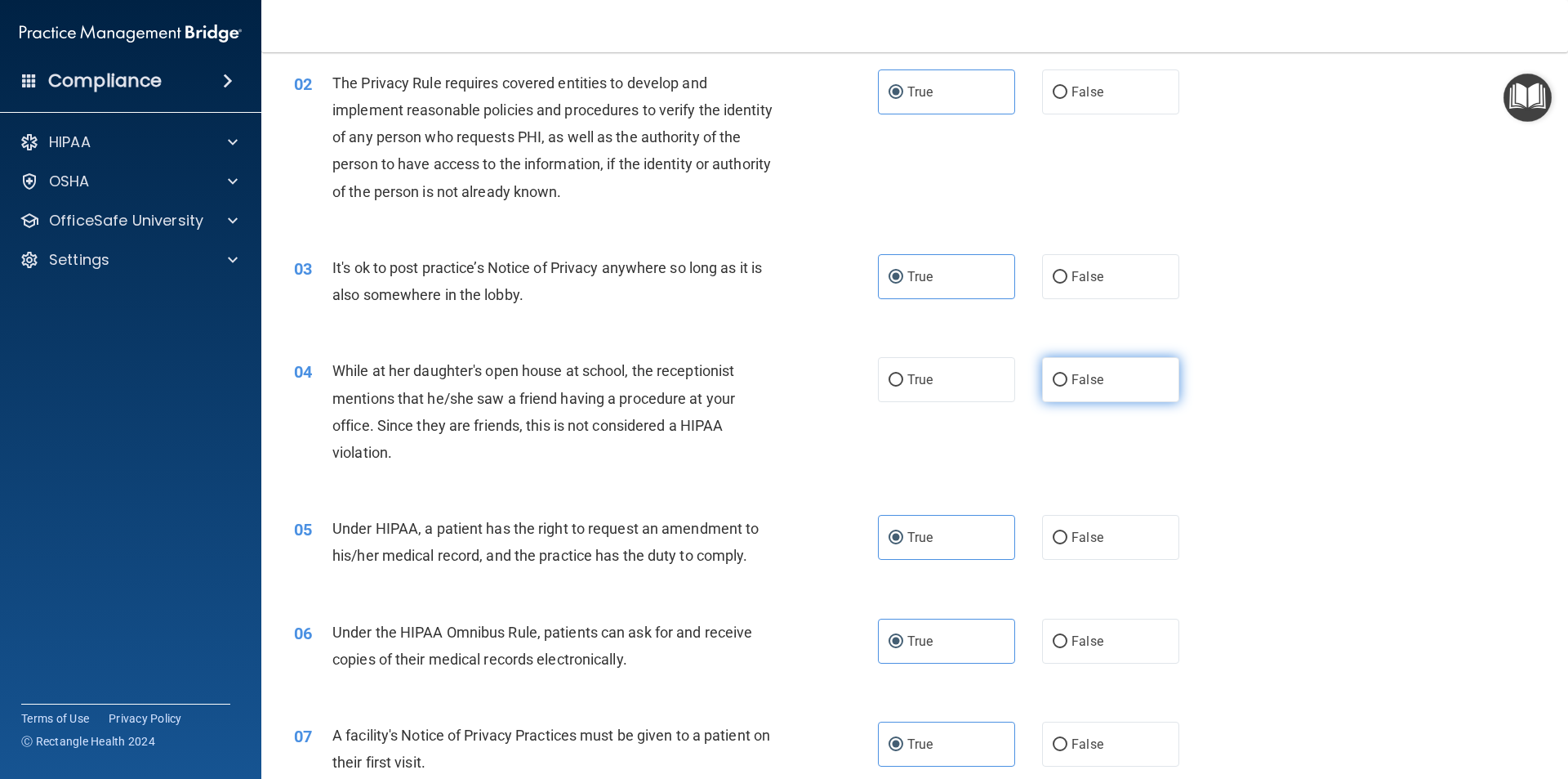
click at [1052, 371] on label "False" at bounding box center [1110, 380] width 137 height 45
click at [1053, 375] on input "False" at bounding box center [1060, 381] width 15 height 12
radio input "true"
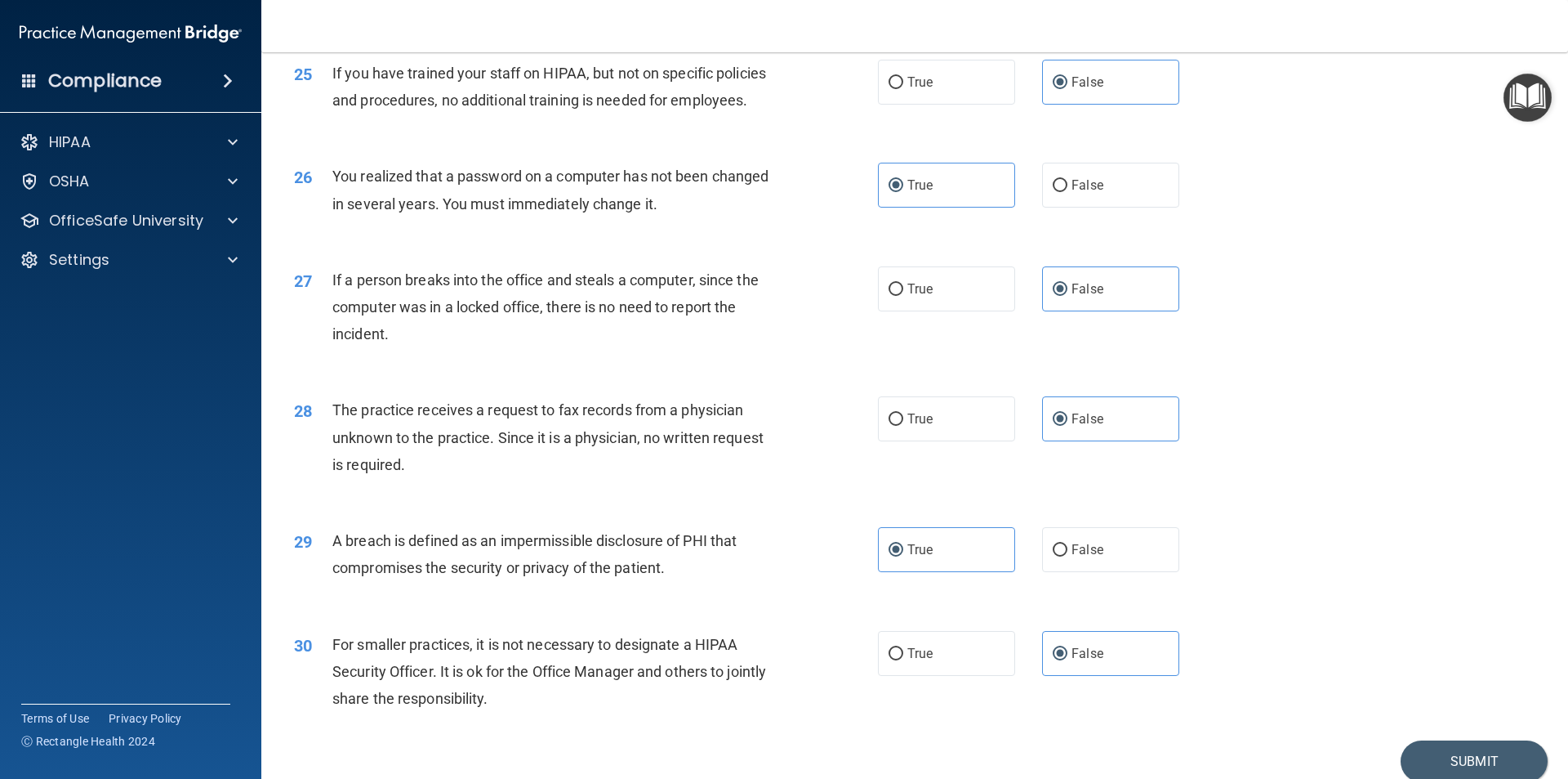
scroll to position [3089, 0]
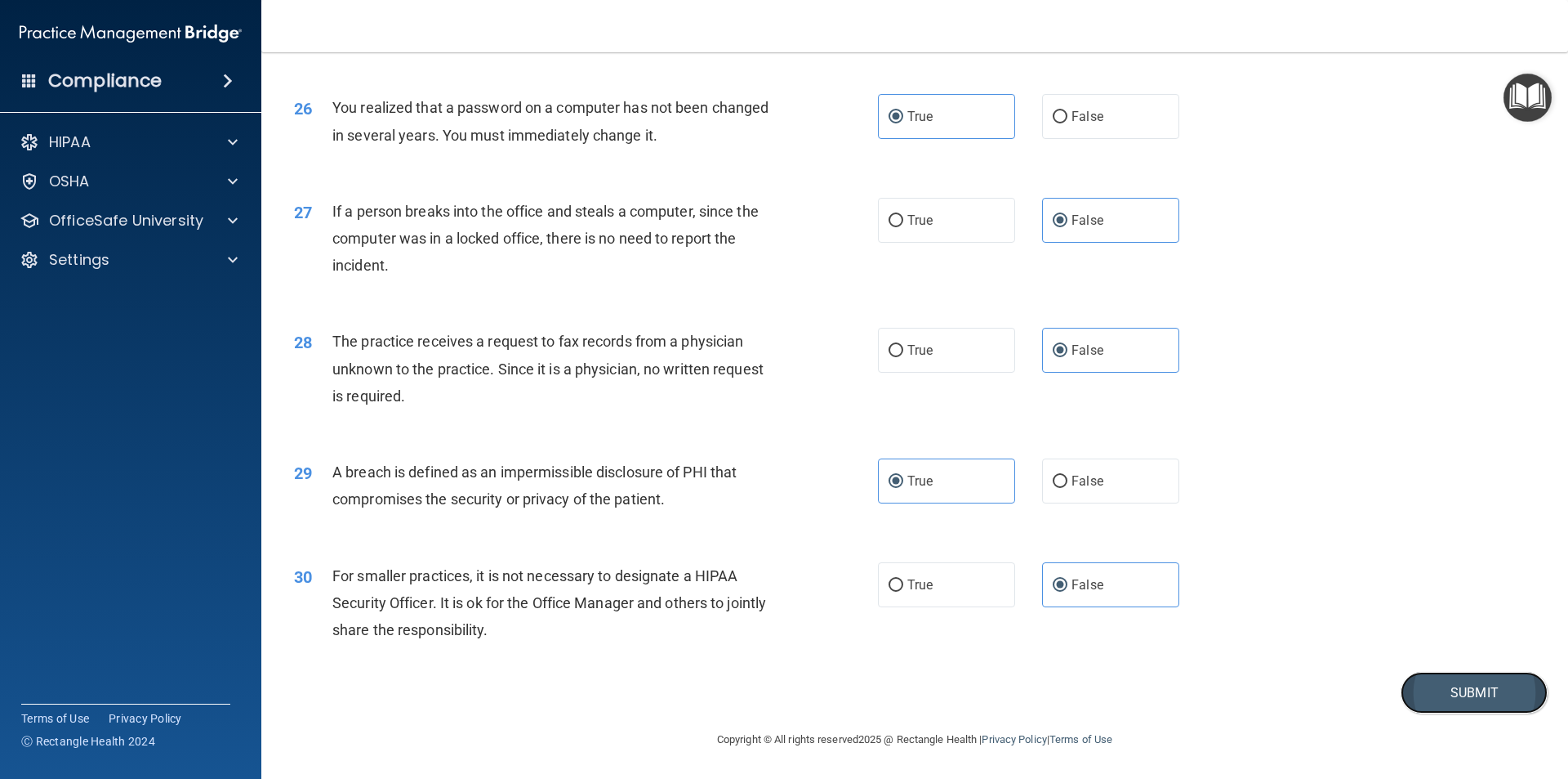
click at [1444, 691] on button "Submit" at bounding box center [1473, 693] width 147 height 42
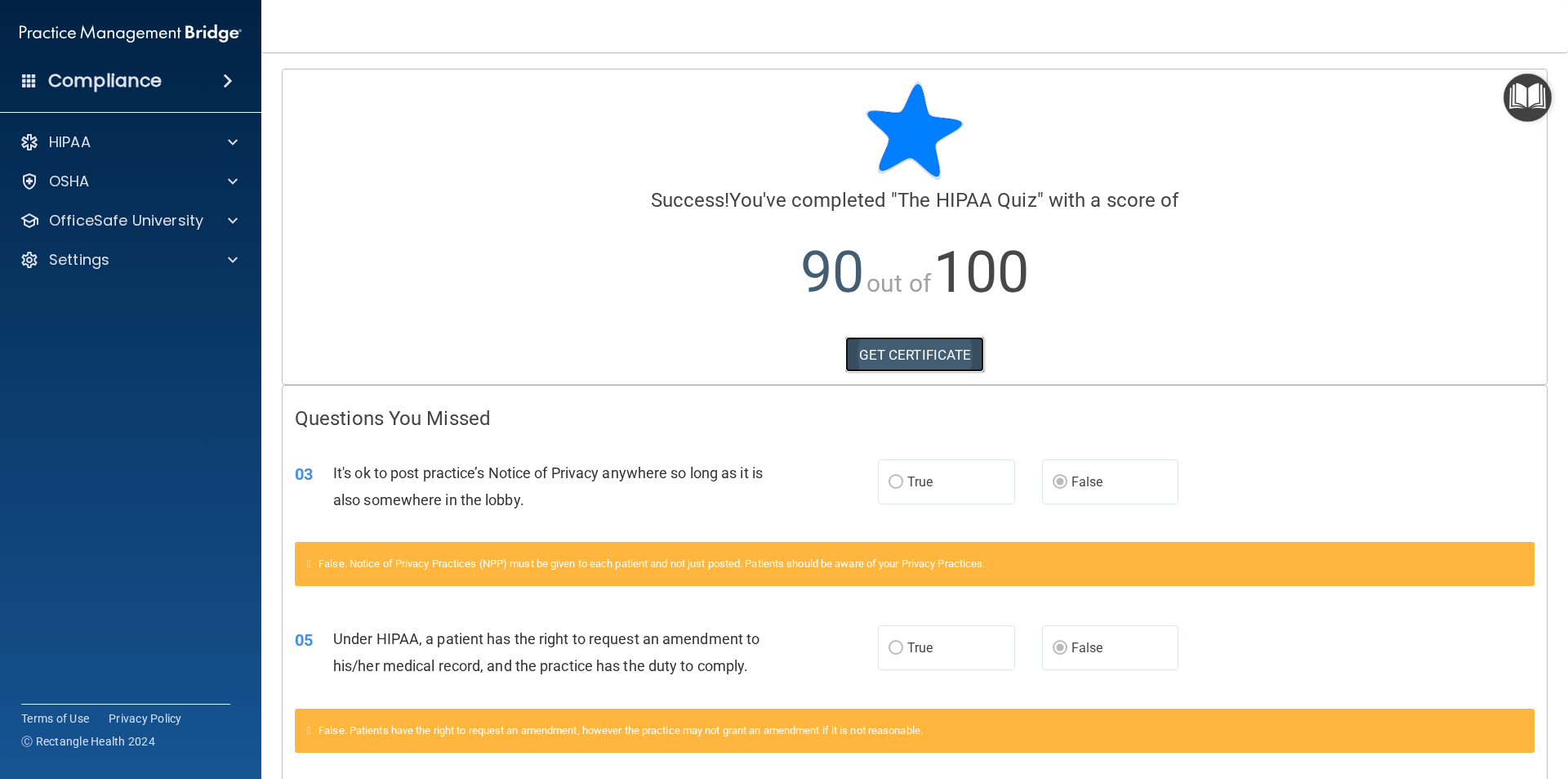
click at [915, 358] on link "GET CERTIFICATE" at bounding box center [915, 355] width 140 height 36
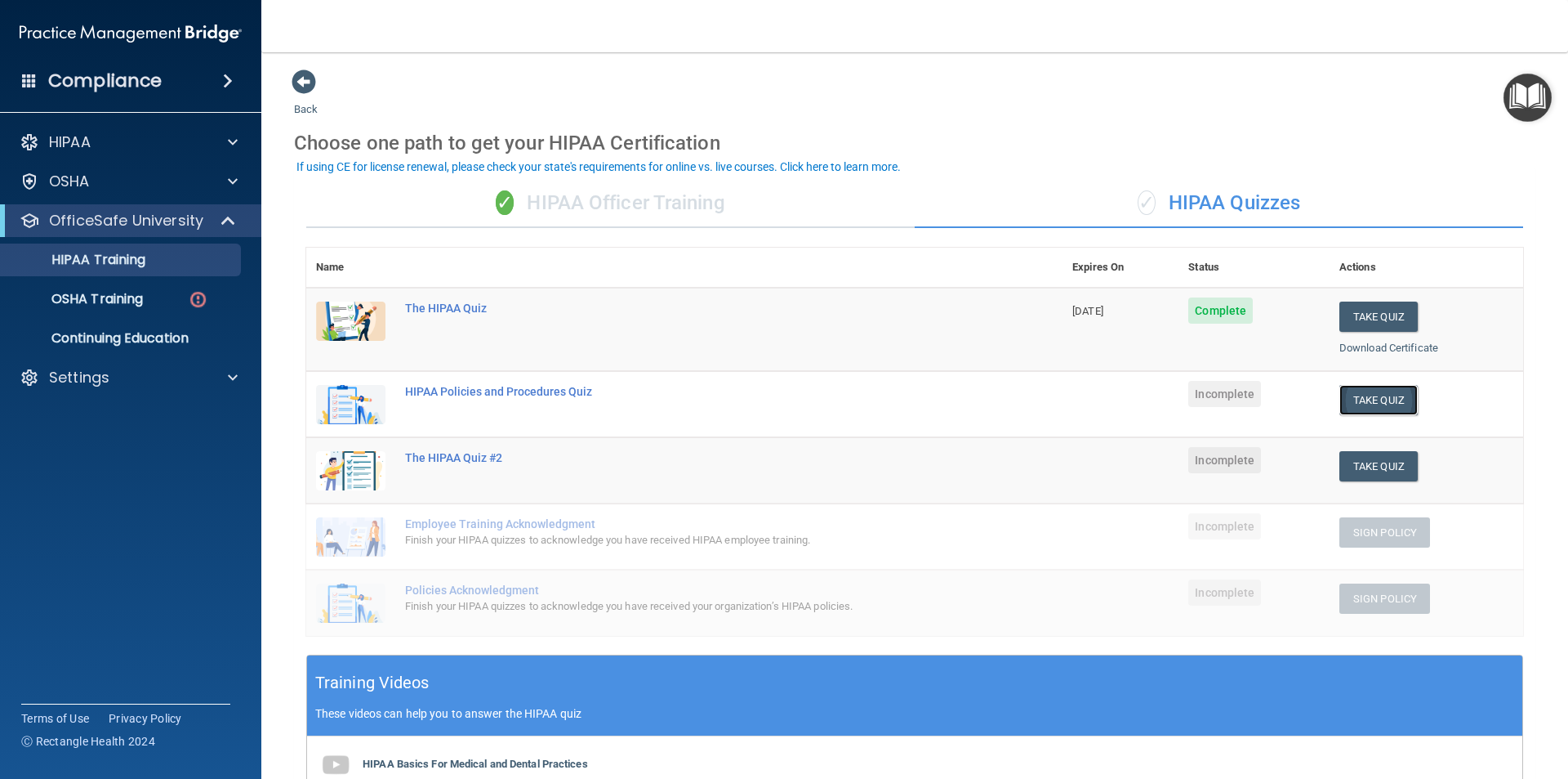
click at [1351, 398] on button "Take Quiz" at bounding box center [1378, 399] width 79 height 30
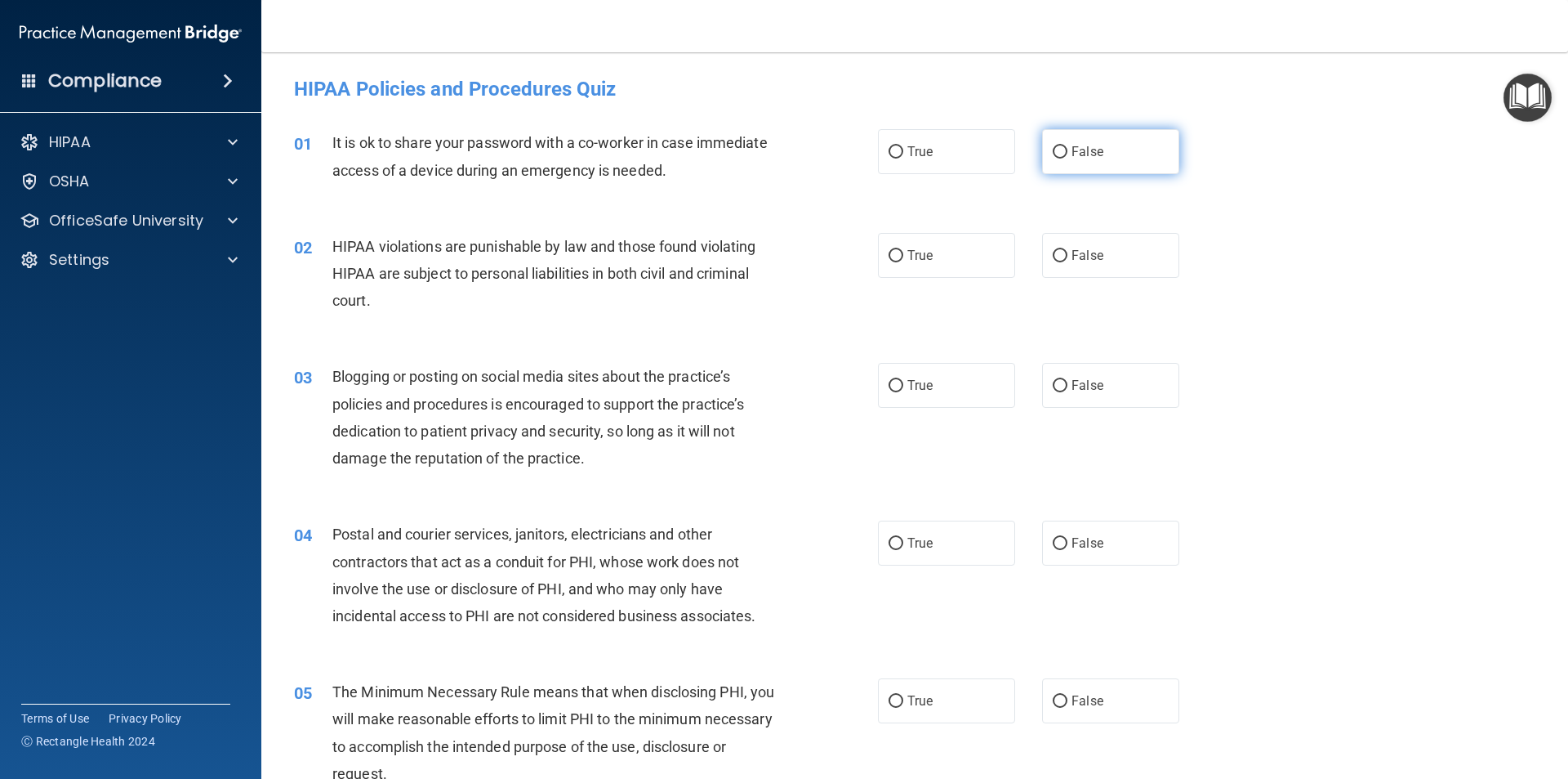
click at [1085, 157] on span "False" at bounding box center [1088, 152] width 32 height 16
click at [1068, 157] on input "False" at bounding box center [1060, 152] width 15 height 12
radio input "true"
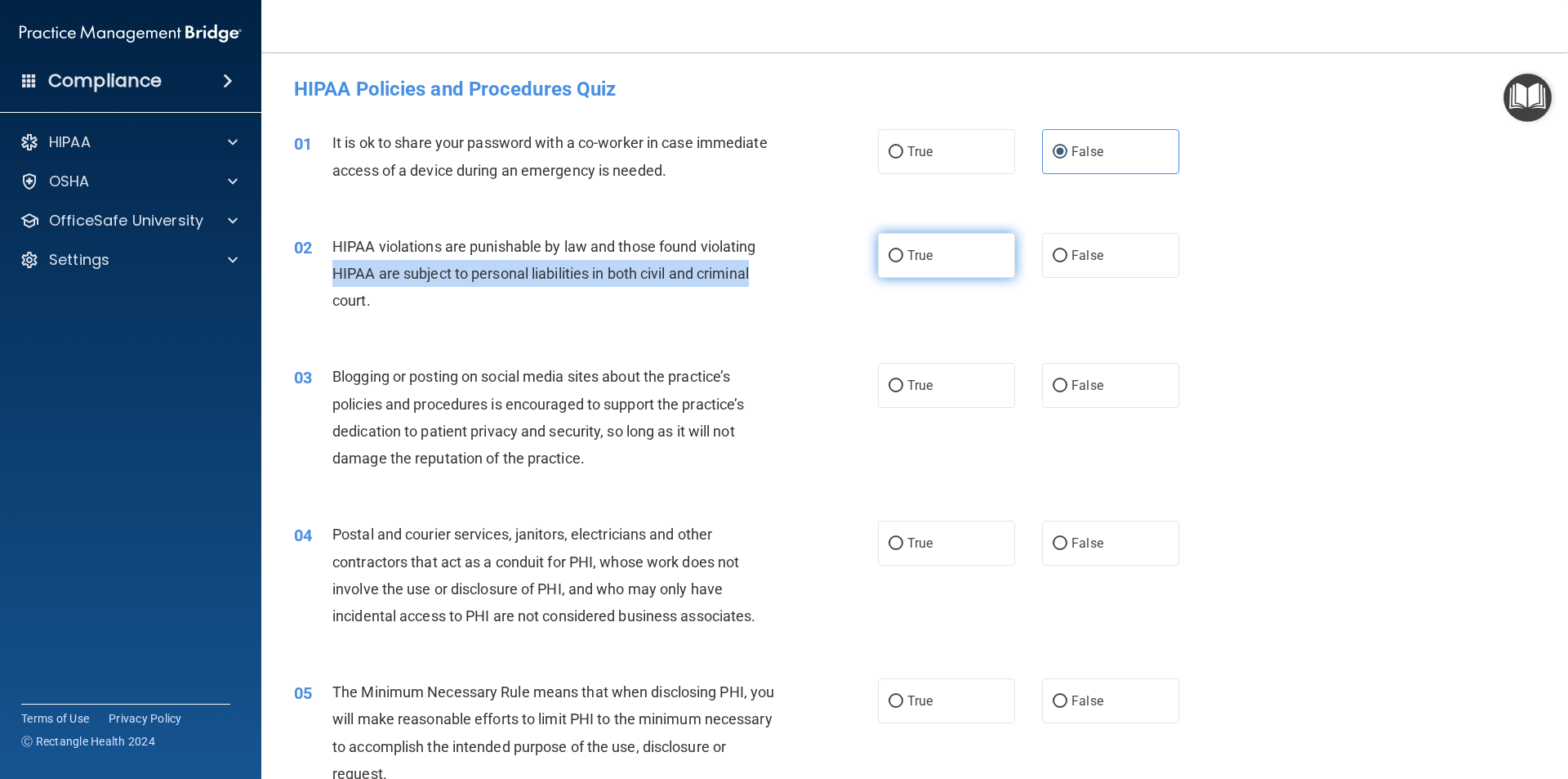
drag, startPoint x: 840, startPoint y: 264, endPoint x: 904, endPoint y: 252, distance: 65.1
click at [857, 257] on div "02 HIPAA violations are punishable by law and those found violating HIPAA are s…" at bounding box center [586, 278] width 633 height 90
click at [907, 252] on span "True" at bounding box center [919, 256] width 25 height 16
click at [903, 252] on input "True" at bounding box center [895, 256] width 15 height 12
radio input "true"
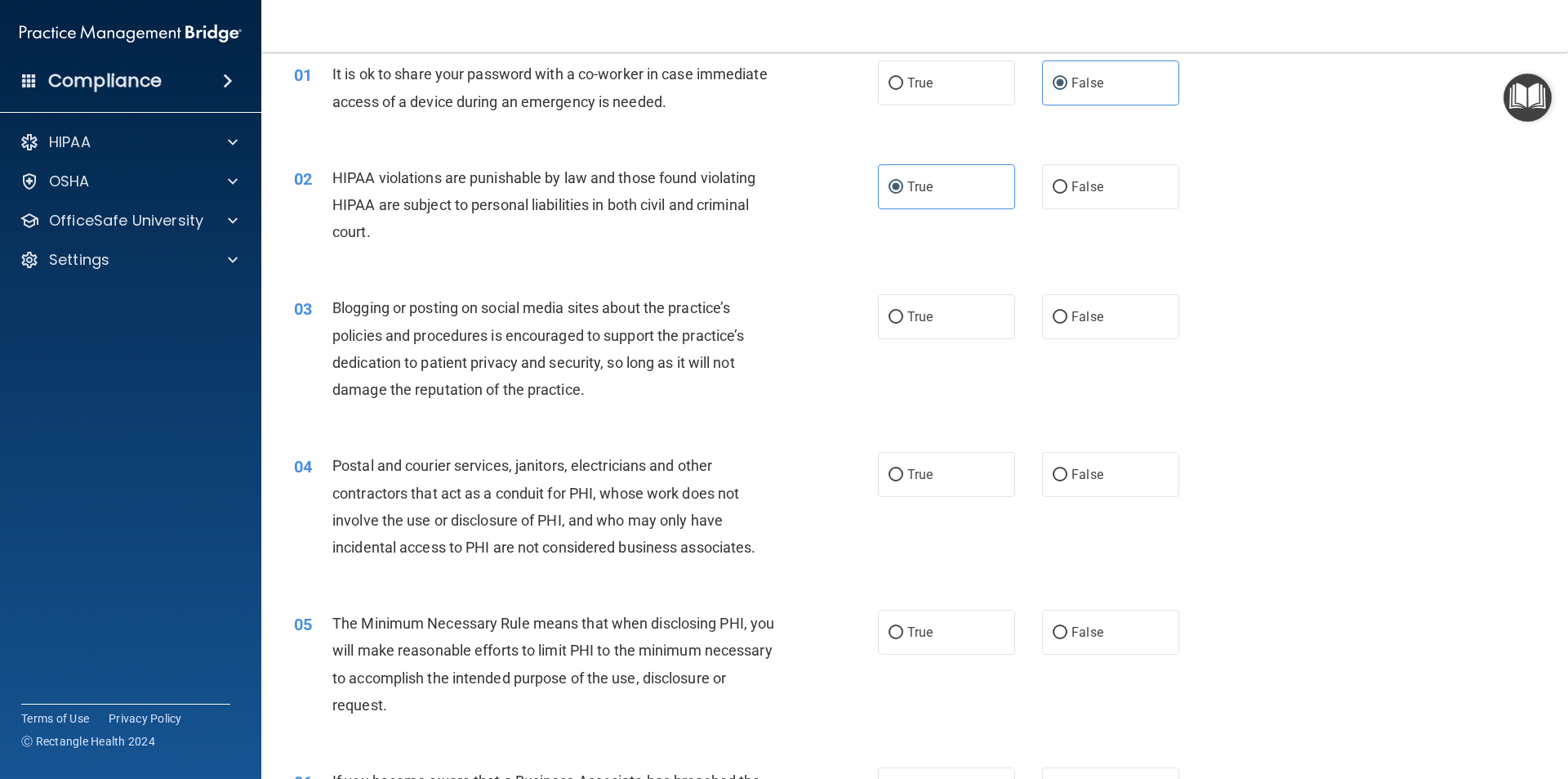
scroll to position [164, 0]
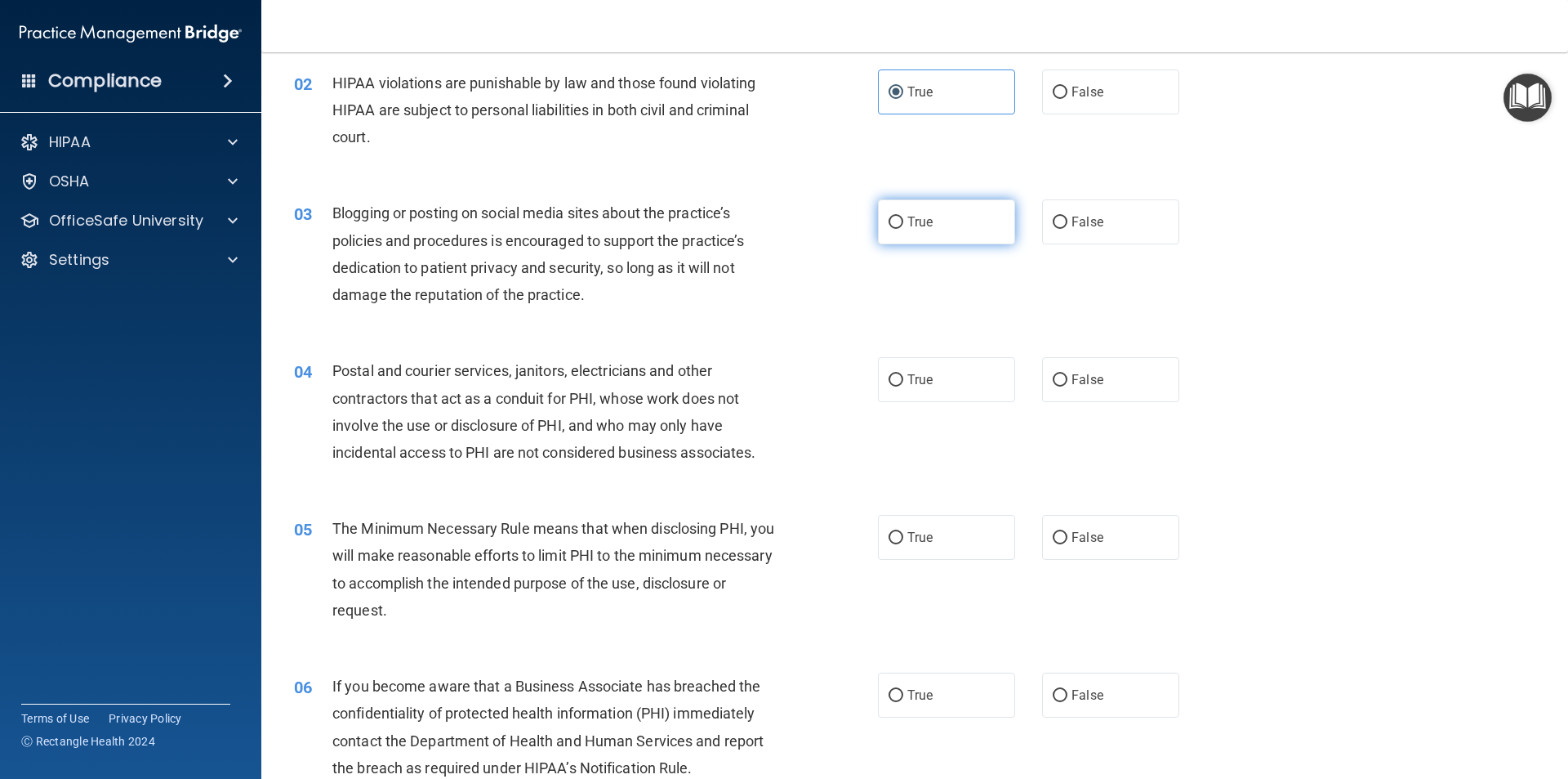
click at [909, 222] on span "True" at bounding box center [919, 222] width 25 height 16
click at [903, 222] on input "True" at bounding box center [895, 223] width 15 height 12
radio input "true"
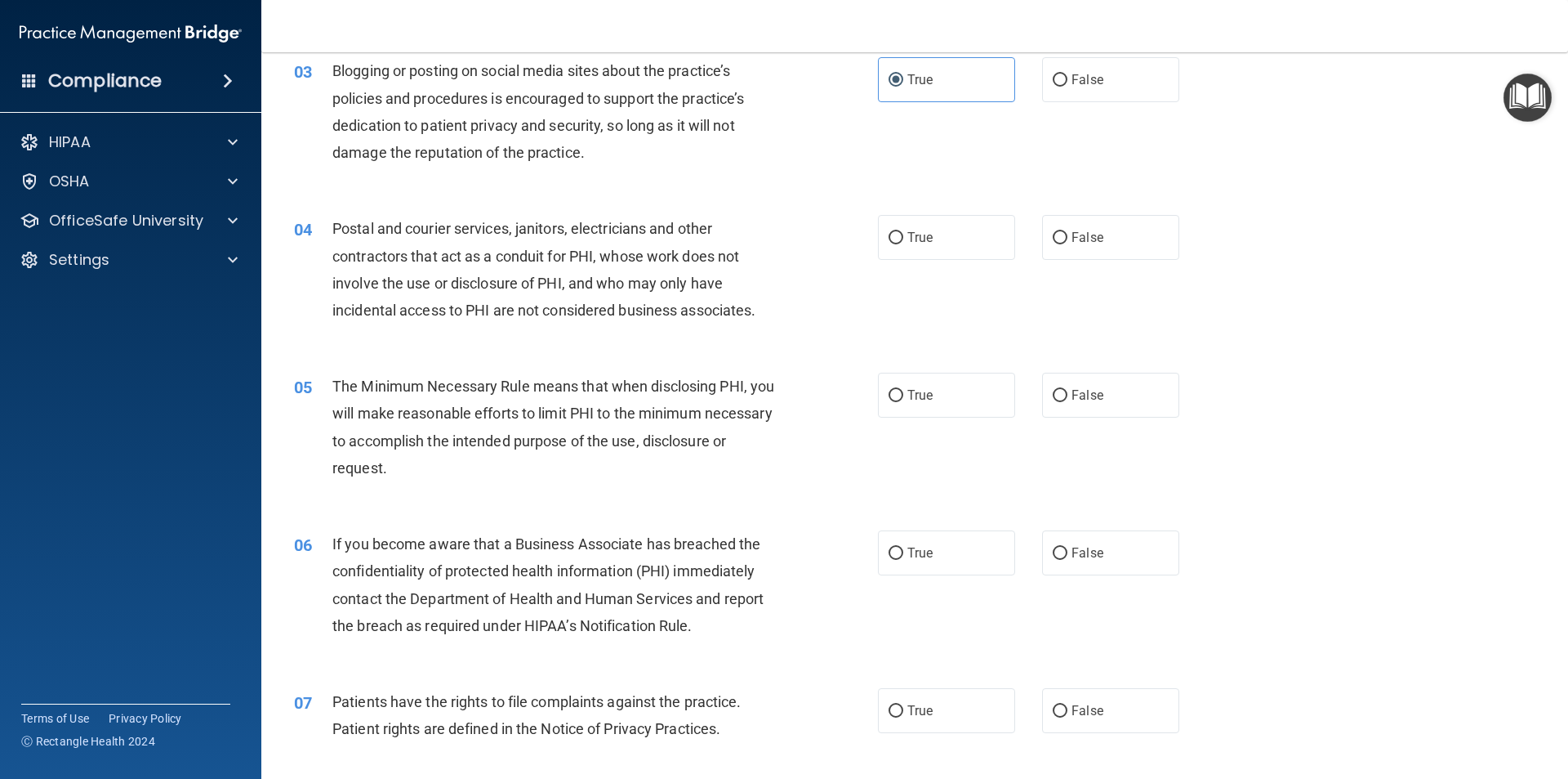
scroll to position [327, 0]
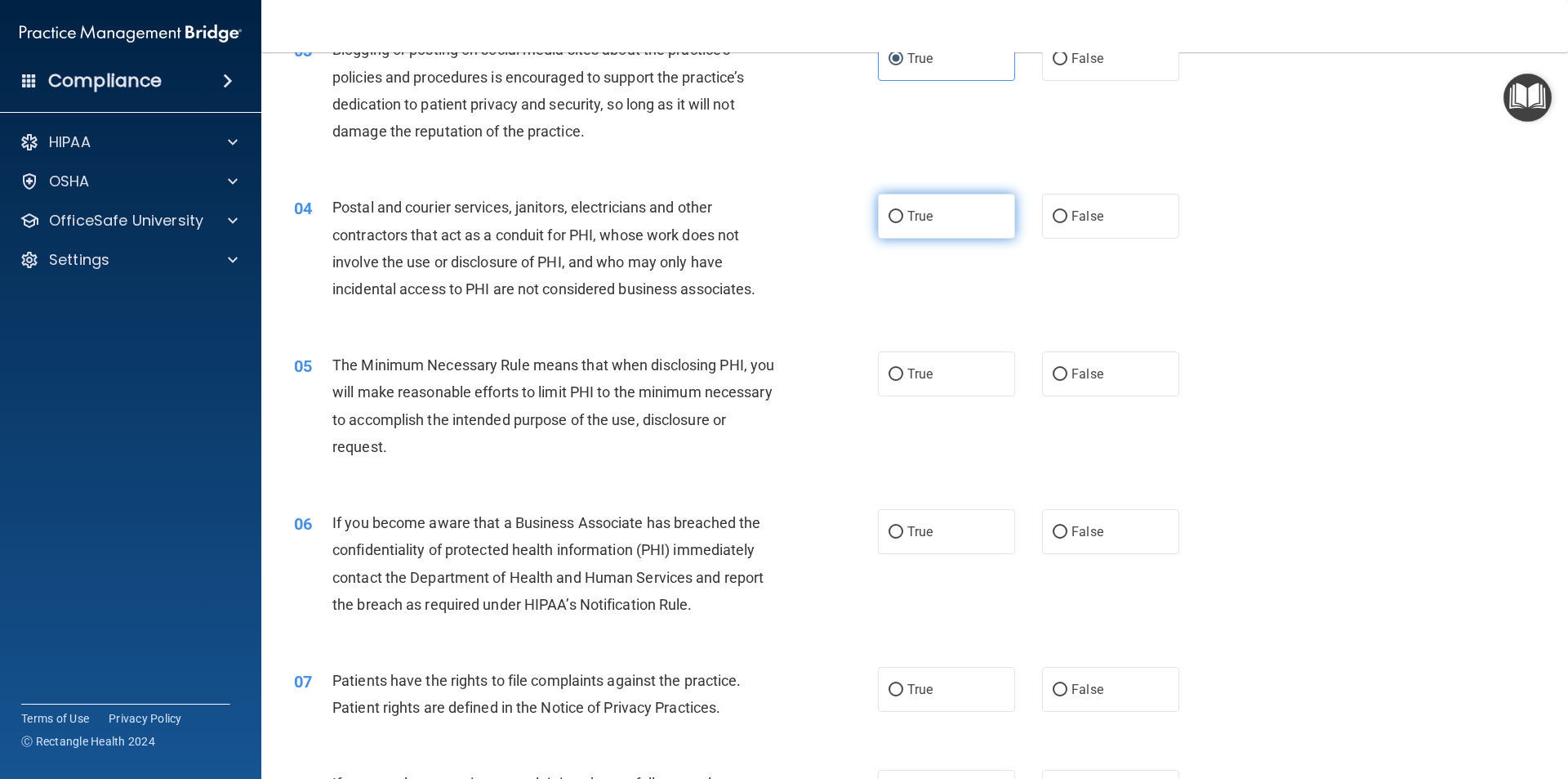
click at [920, 232] on label "True" at bounding box center [946, 216] width 137 height 45
click at [903, 223] on input "True" at bounding box center [895, 217] width 15 height 12
radio input "true"
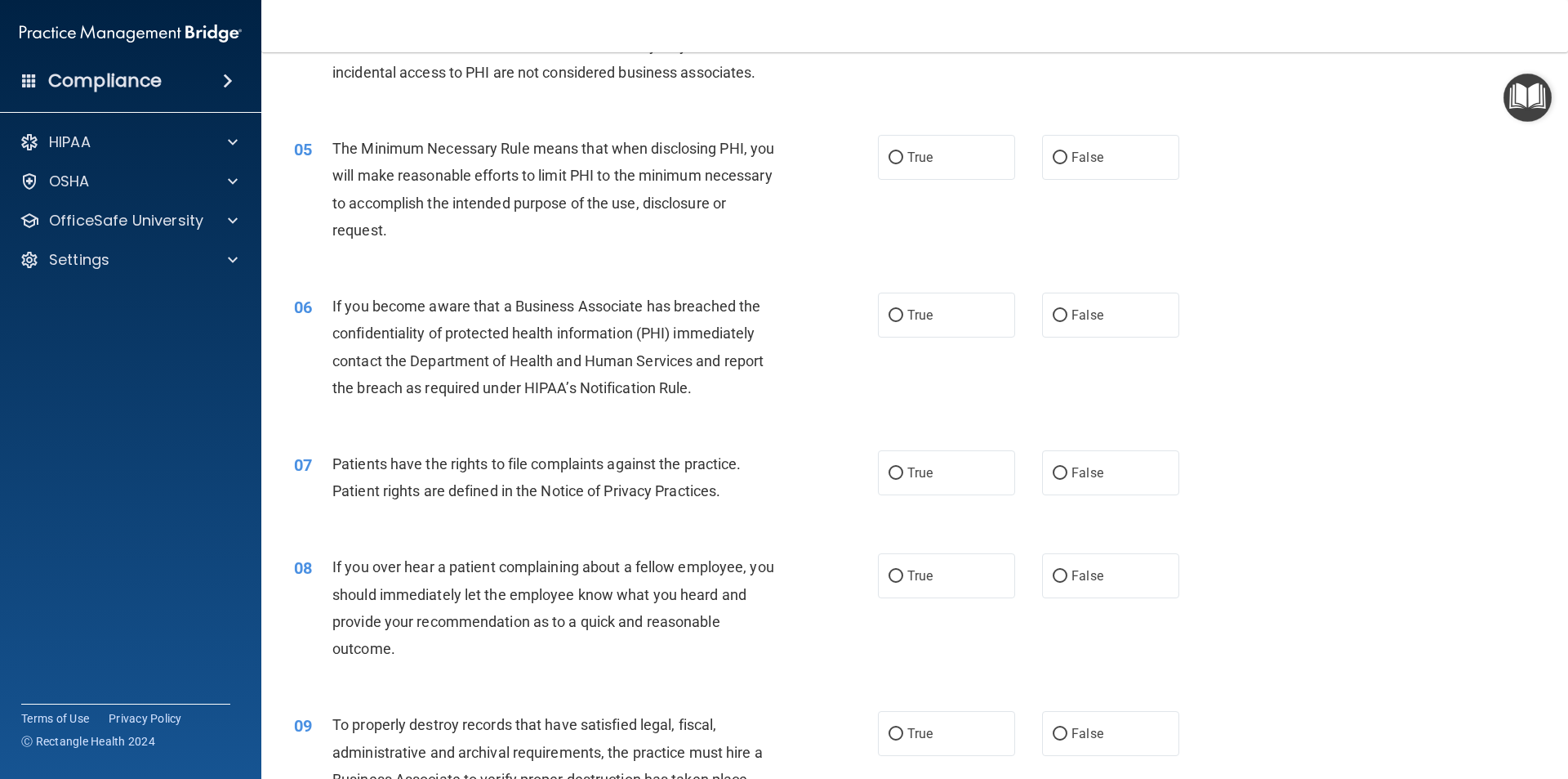
scroll to position [572, 0]
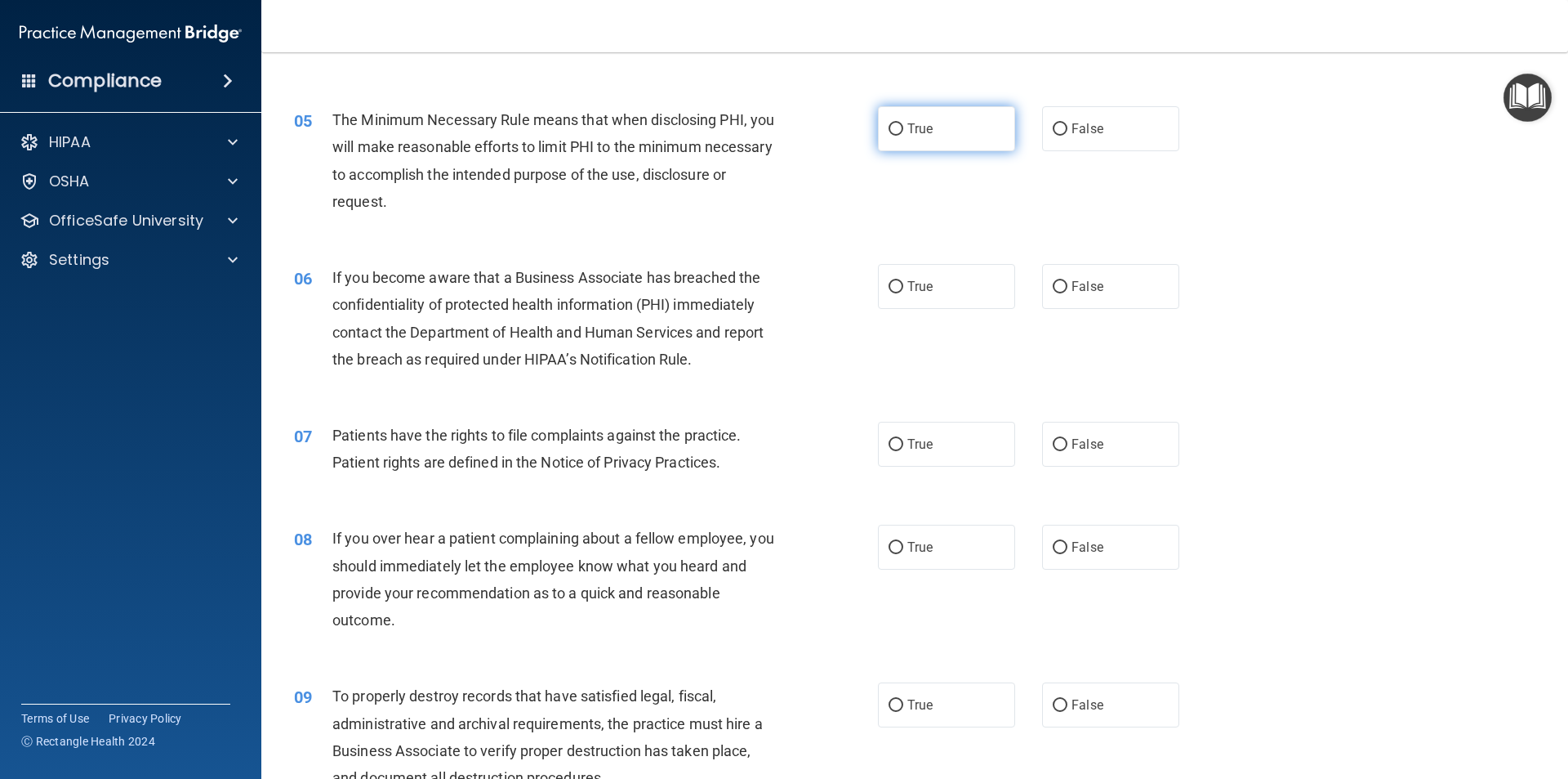
click at [894, 112] on label "True" at bounding box center [946, 128] width 137 height 45
click at [894, 124] on input "True" at bounding box center [895, 130] width 15 height 12
radio input "true"
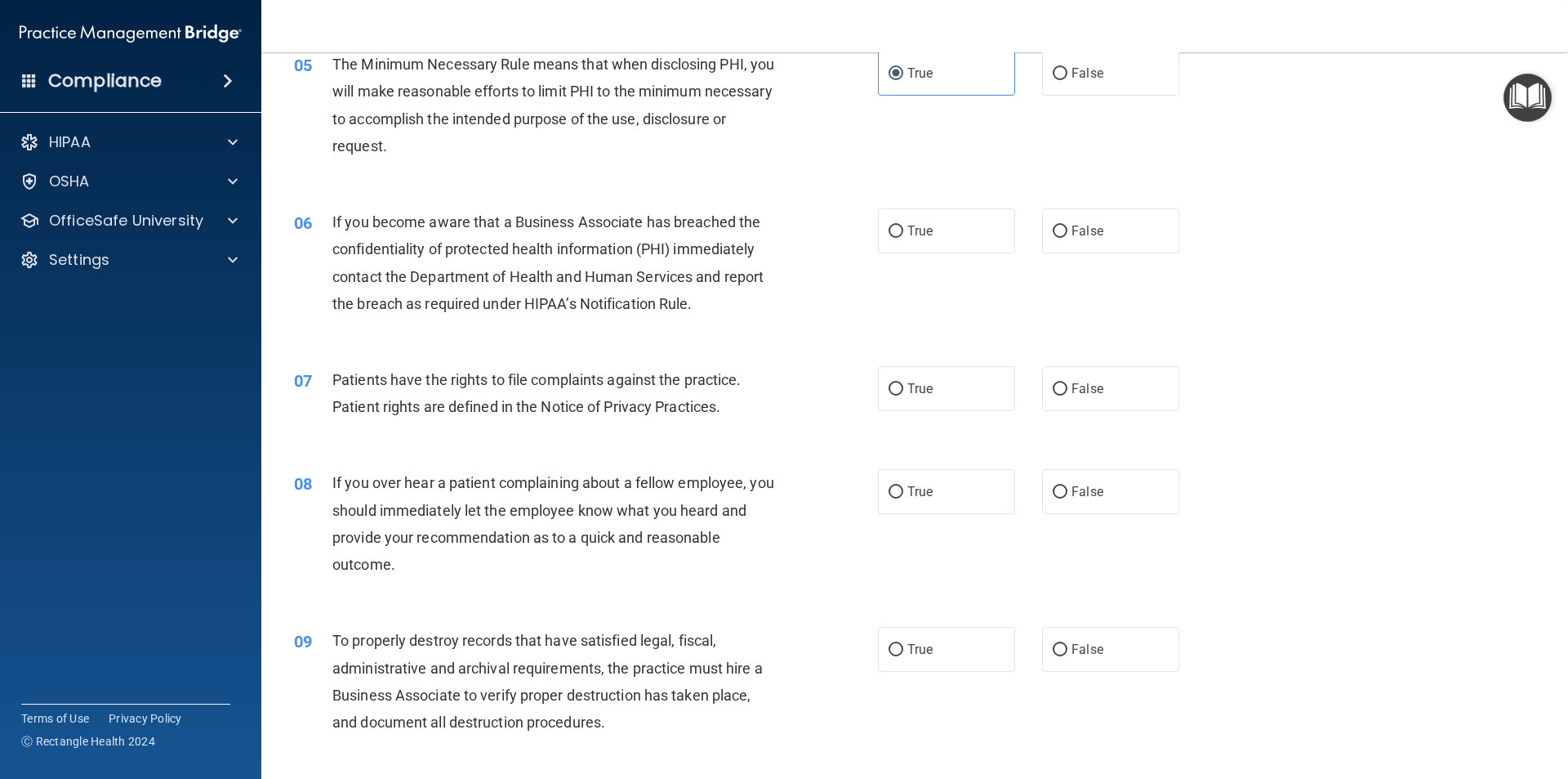
scroll to position [654, 0]
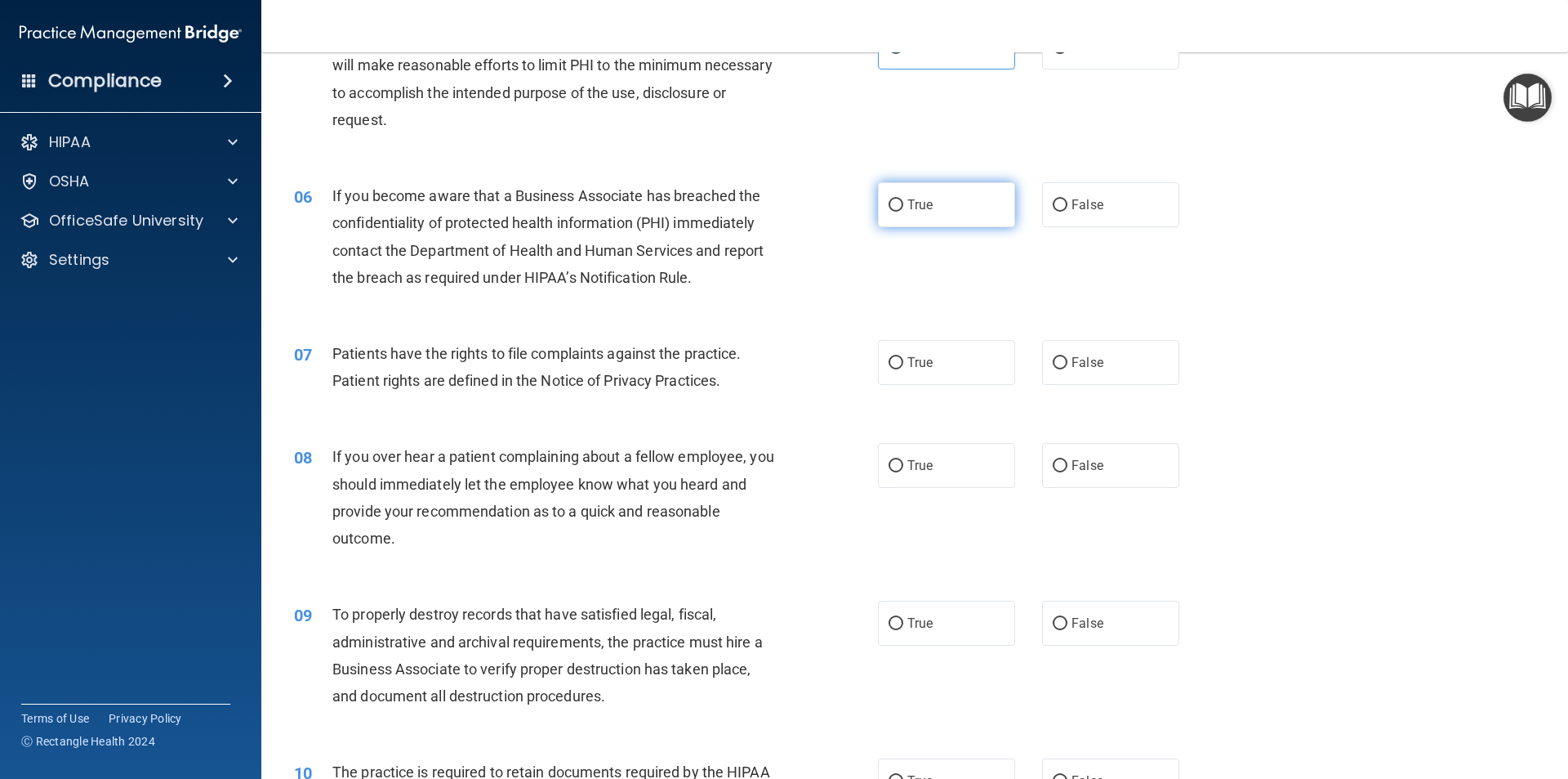
click at [892, 214] on label "True" at bounding box center [946, 204] width 137 height 45
click at [892, 212] on input "True" at bounding box center [895, 206] width 15 height 12
radio input "true"
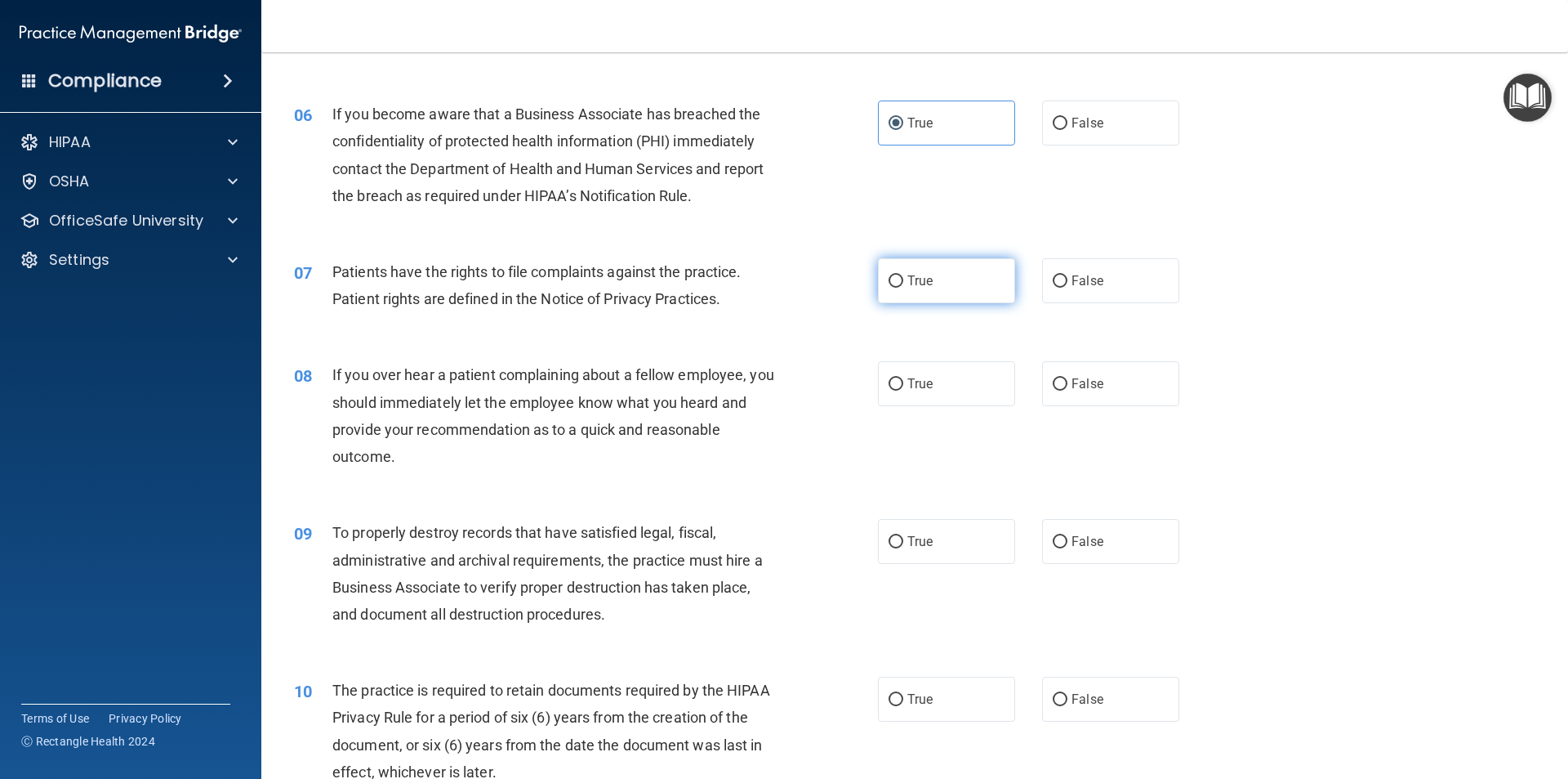
click at [946, 282] on label "True" at bounding box center [946, 281] width 137 height 45
click at [903, 282] on input "True" at bounding box center [895, 282] width 15 height 12
radio input "true"
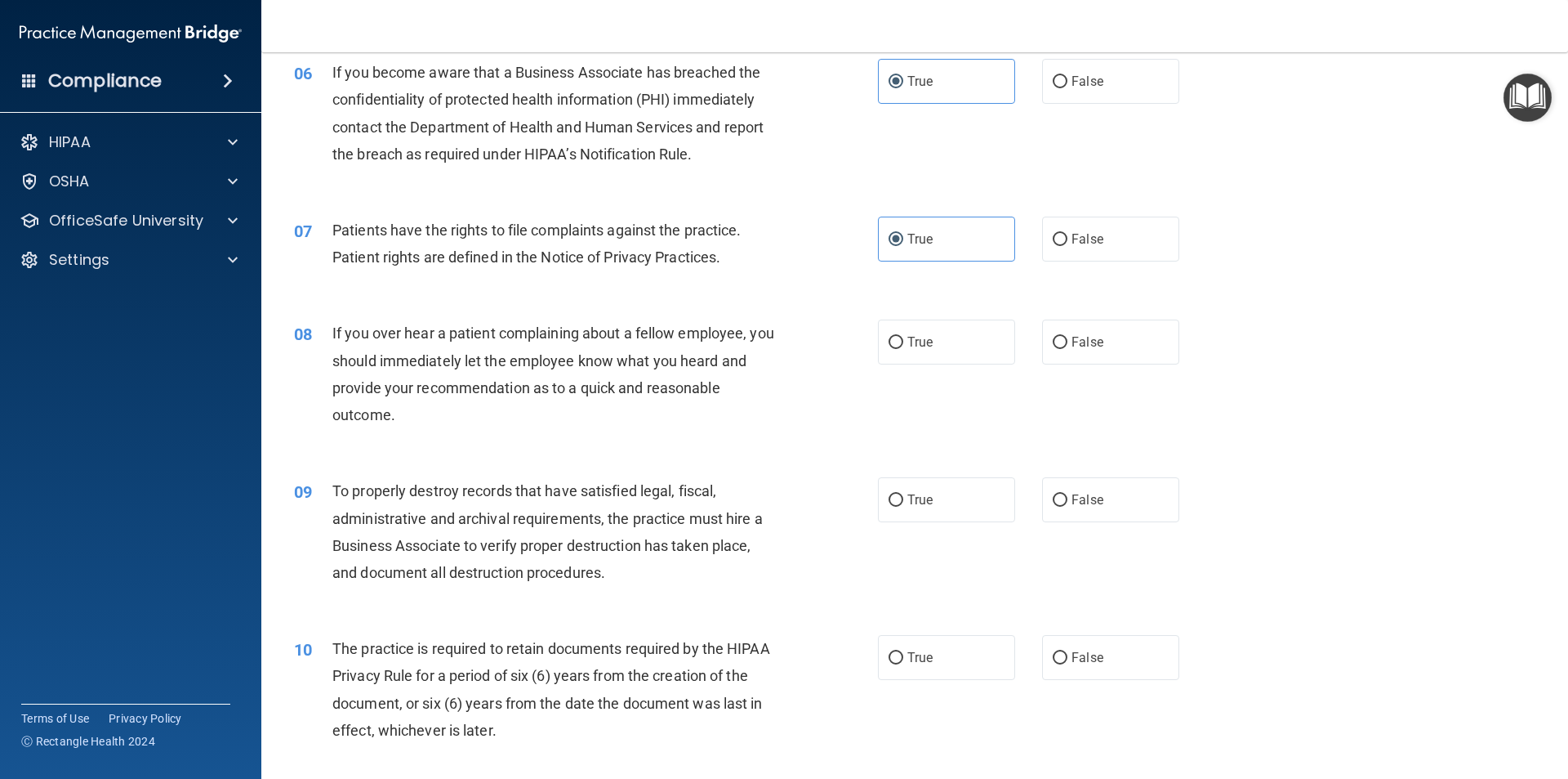
scroll to position [817, 0]
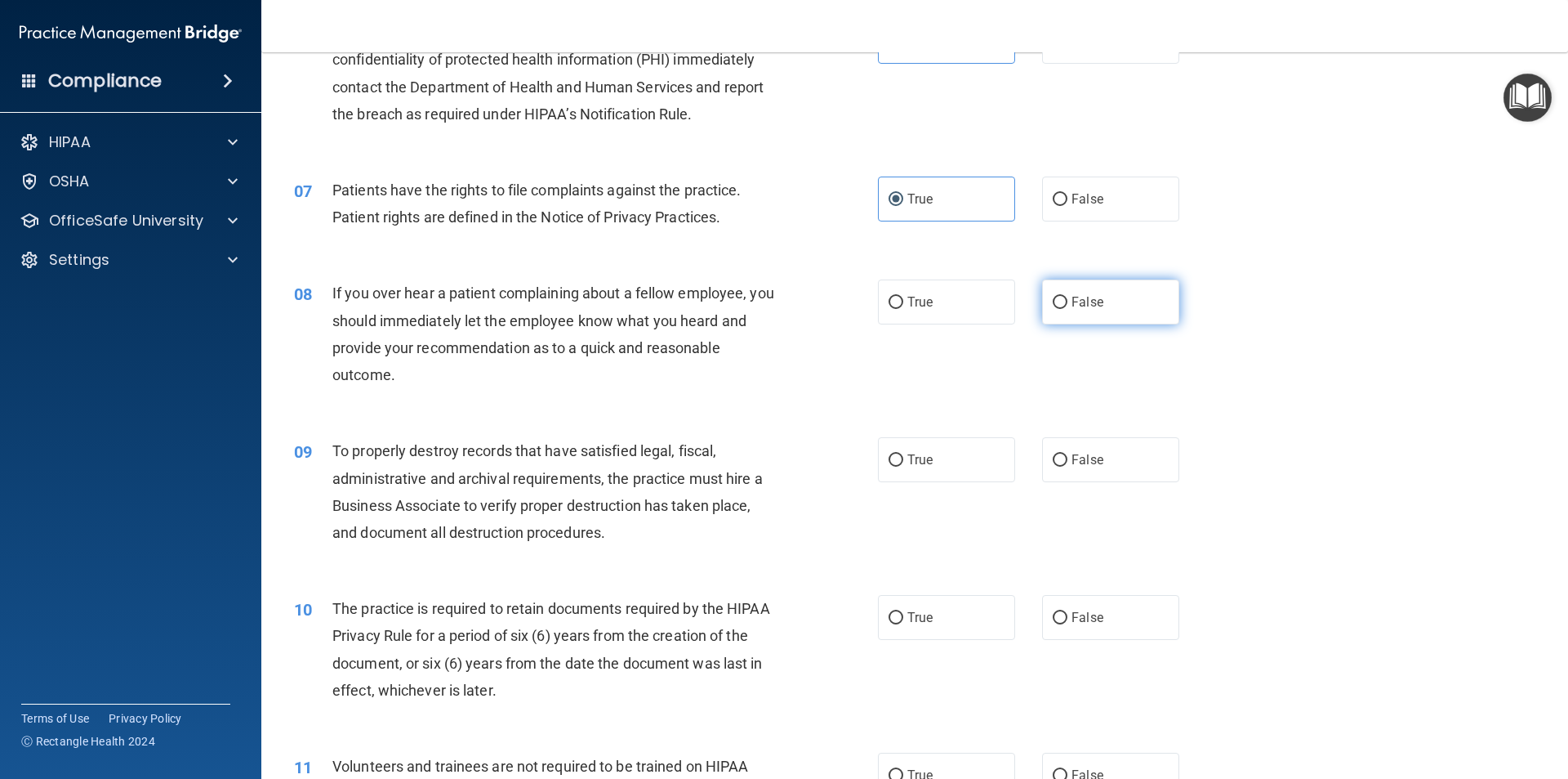
click at [1091, 295] on span "False" at bounding box center [1088, 303] width 32 height 16
click at [1068, 297] on input "False" at bounding box center [1060, 303] width 15 height 12
radio input "true"
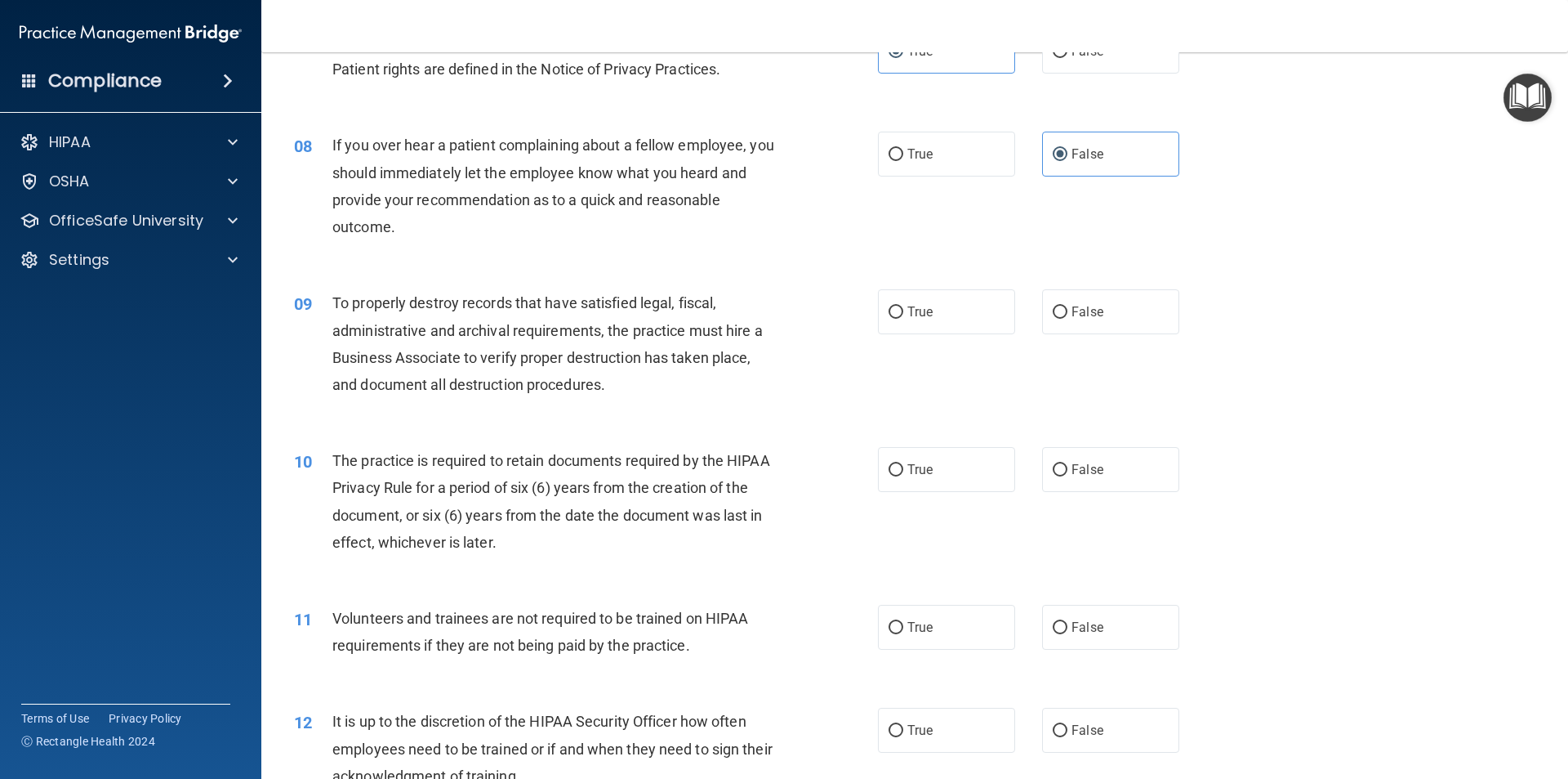
scroll to position [981, 0]
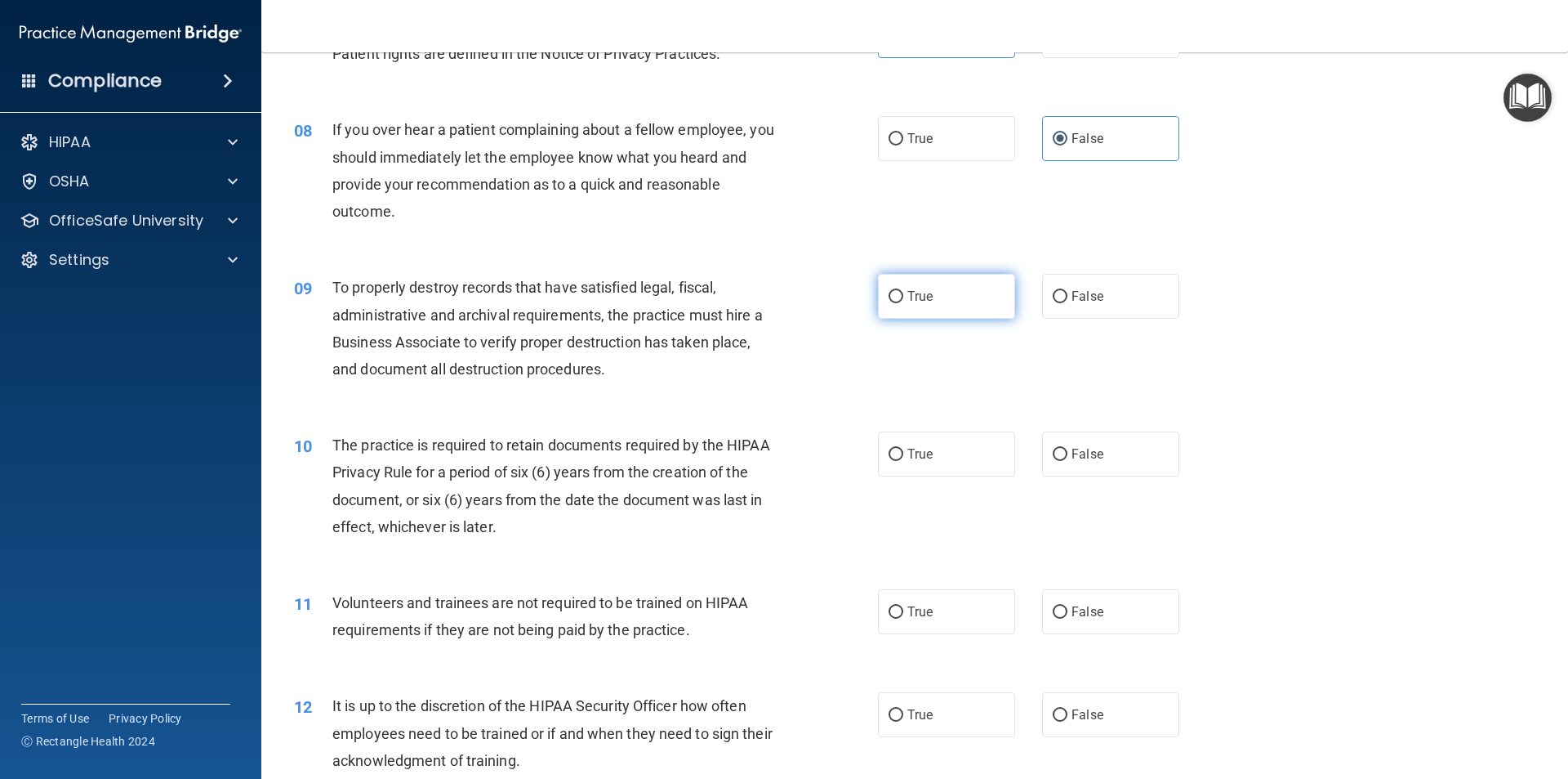
click at [960, 291] on label "True" at bounding box center [946, 296] width 137 height 45
click at [903, 291] on input "True" at bounding box center [895, 297] width 15 height 12
radio input "true"
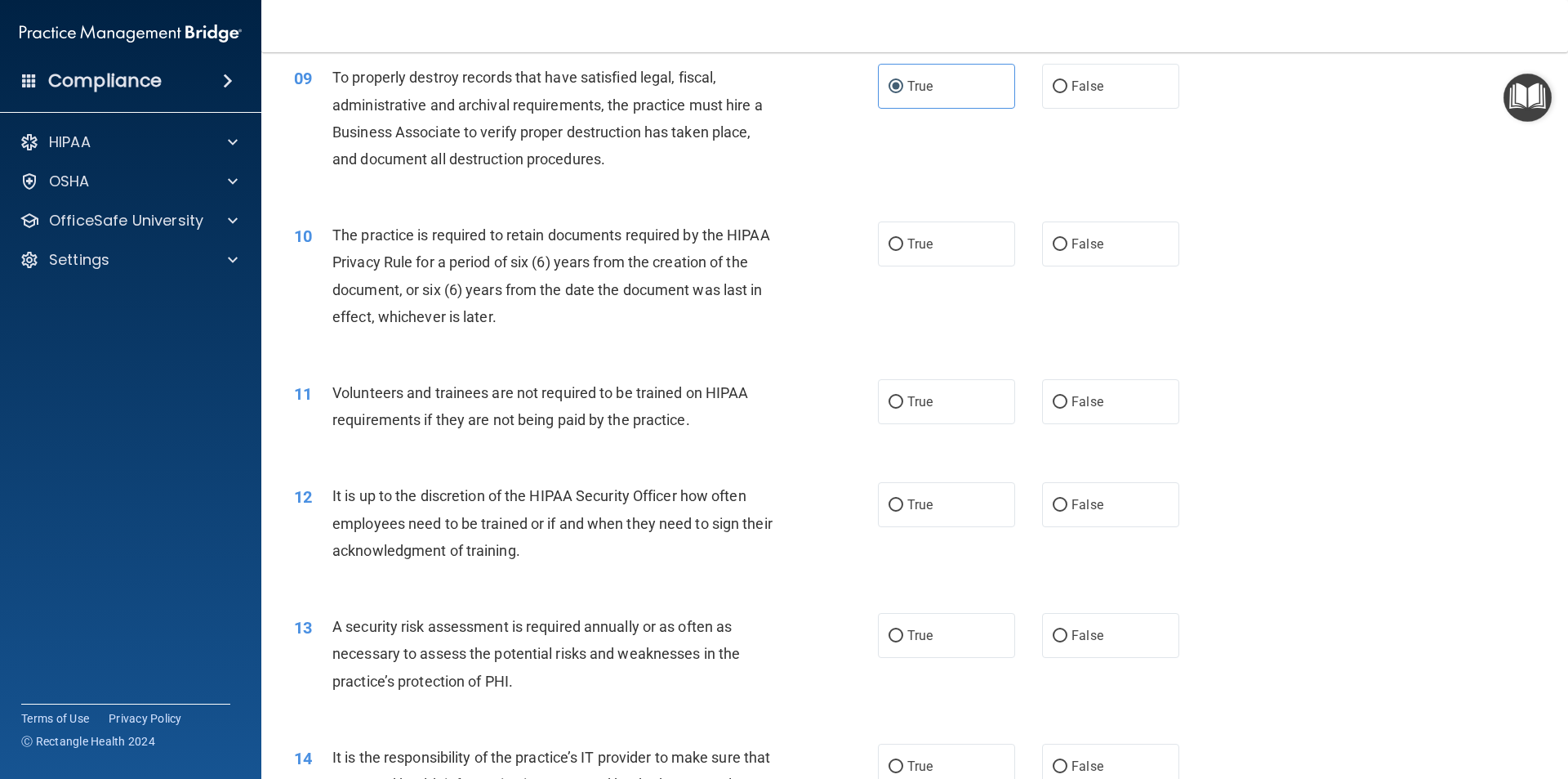
scroll to position [1307, 0]
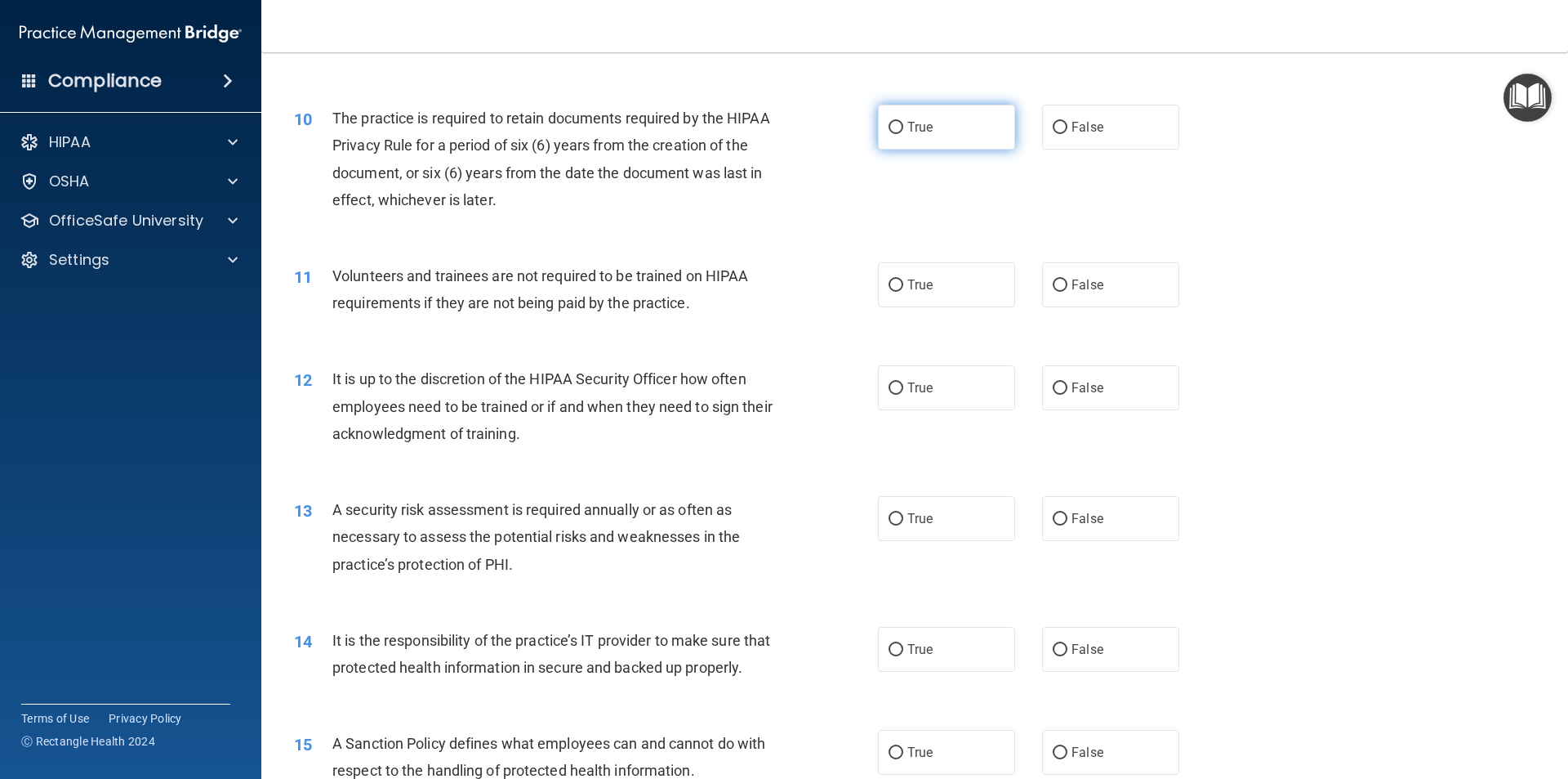
drag, startPoint x: 1034, startPoint y: 116, endPoint x: 992, endPoint y: 110, distance: 42.4
click at [1011, 110] on div "True False" at bounding box center [1043, 127] width 329 height 45
click at [964, 116] on label "True" at bounding box center [946, 127] width 137 height 45
click at [903, 122] on input "True" at bounding box center [895, 128] width 15 height 12
radio input "true"
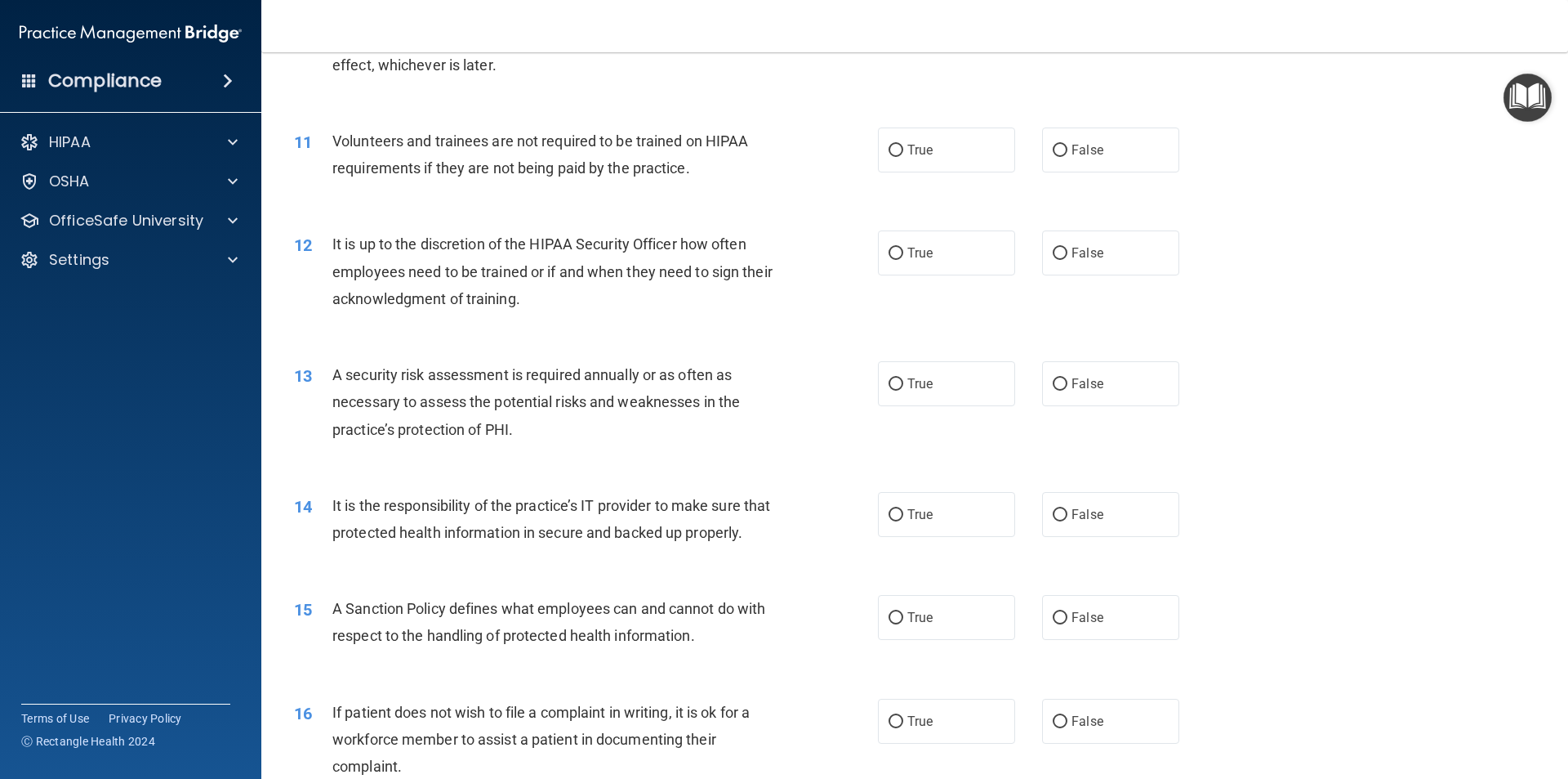
scroll to position [1471, 0]
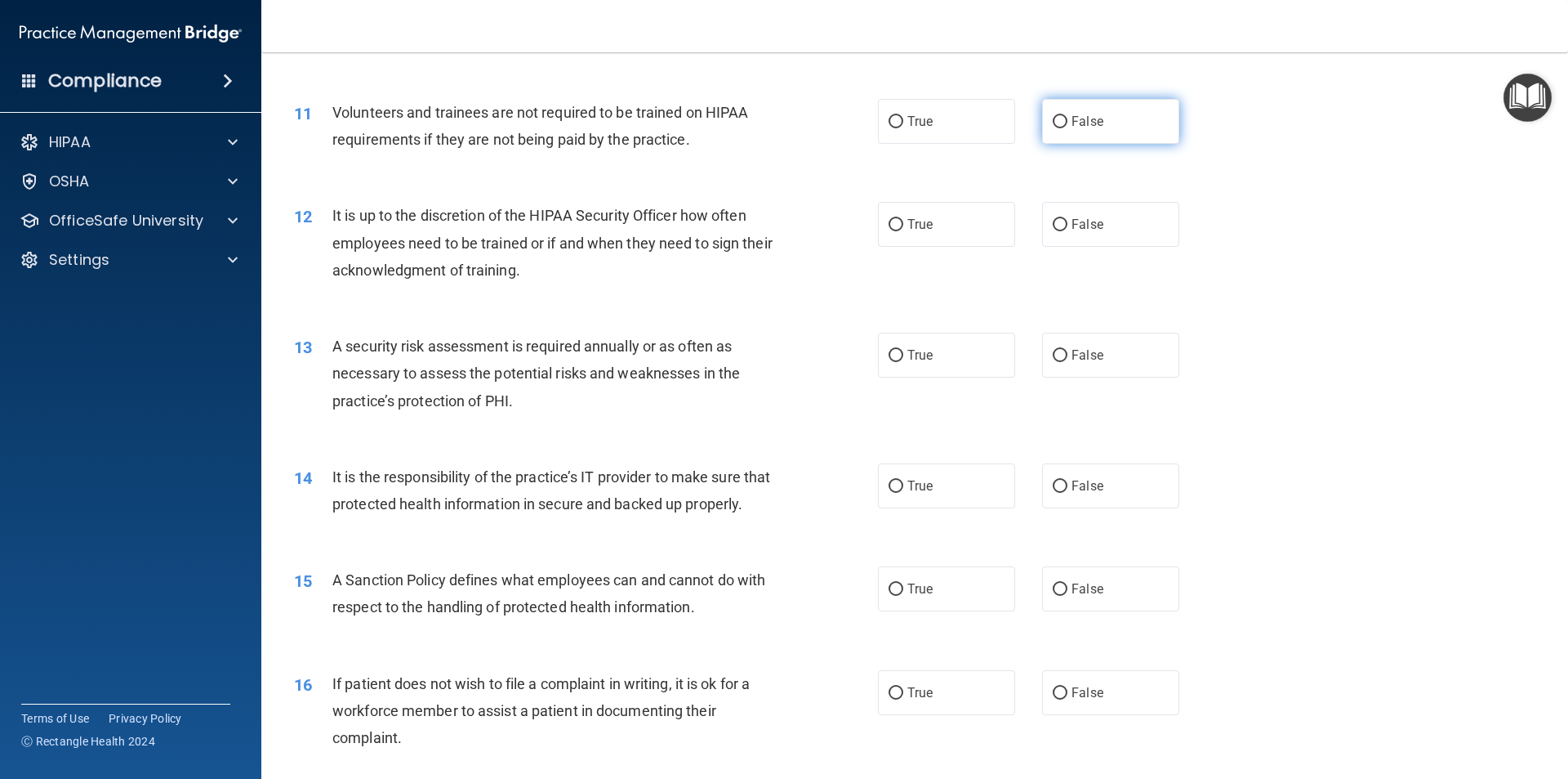
click at [1072, 122] on span "False" at bounding box center [1088, 122] width 32 height 16
click at [1065, 122] on input "False" at bounding box center [1060, 122] width 15 height 12
radio input "true"
click at [903, 109] on label "True" at bounding box center [946, 121] width 137 height 45
click at [903, 116] on input "True" at bounding box center [895, 122] width 15 height 12
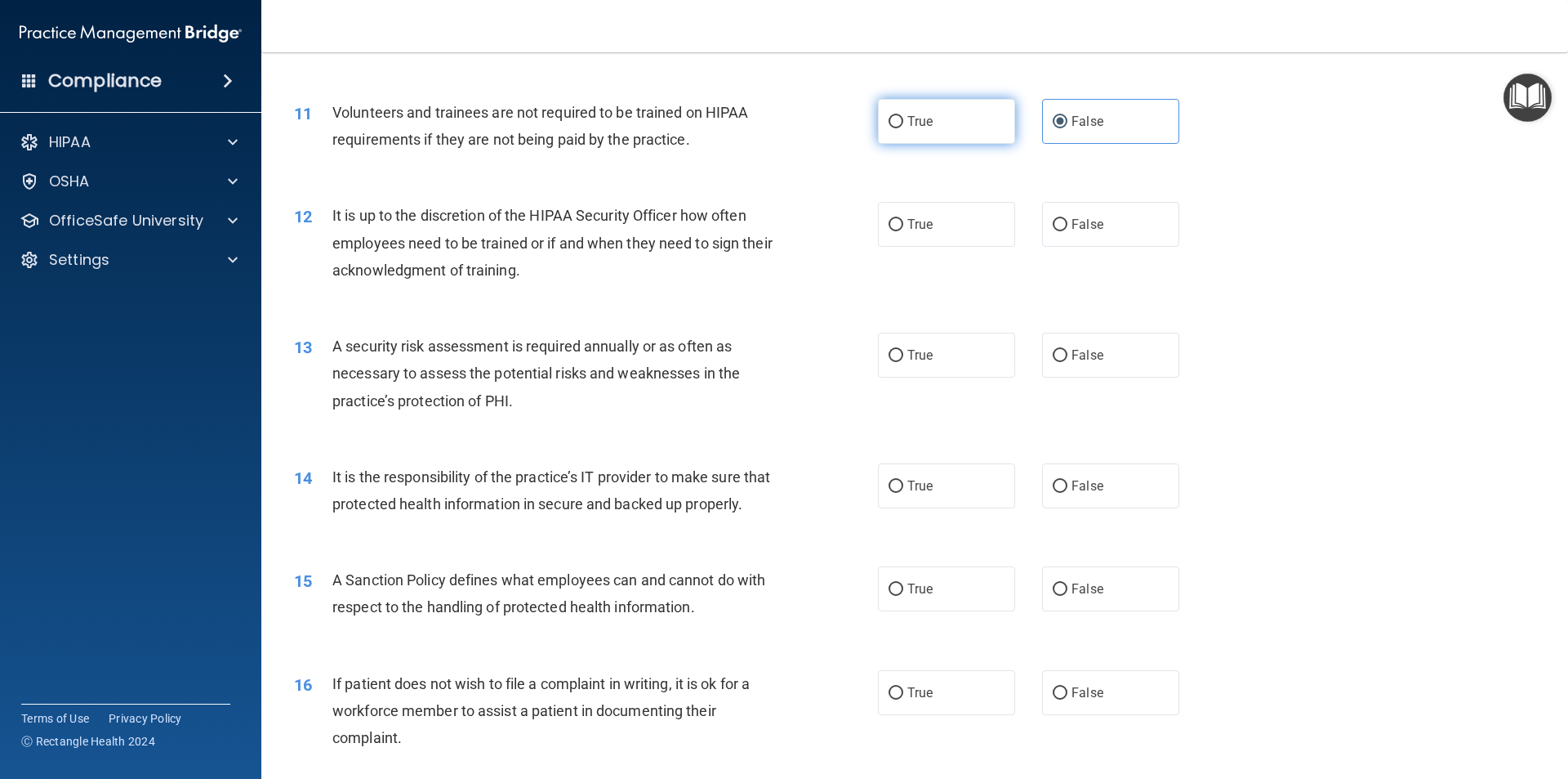
radio input "true"
radio input "false"
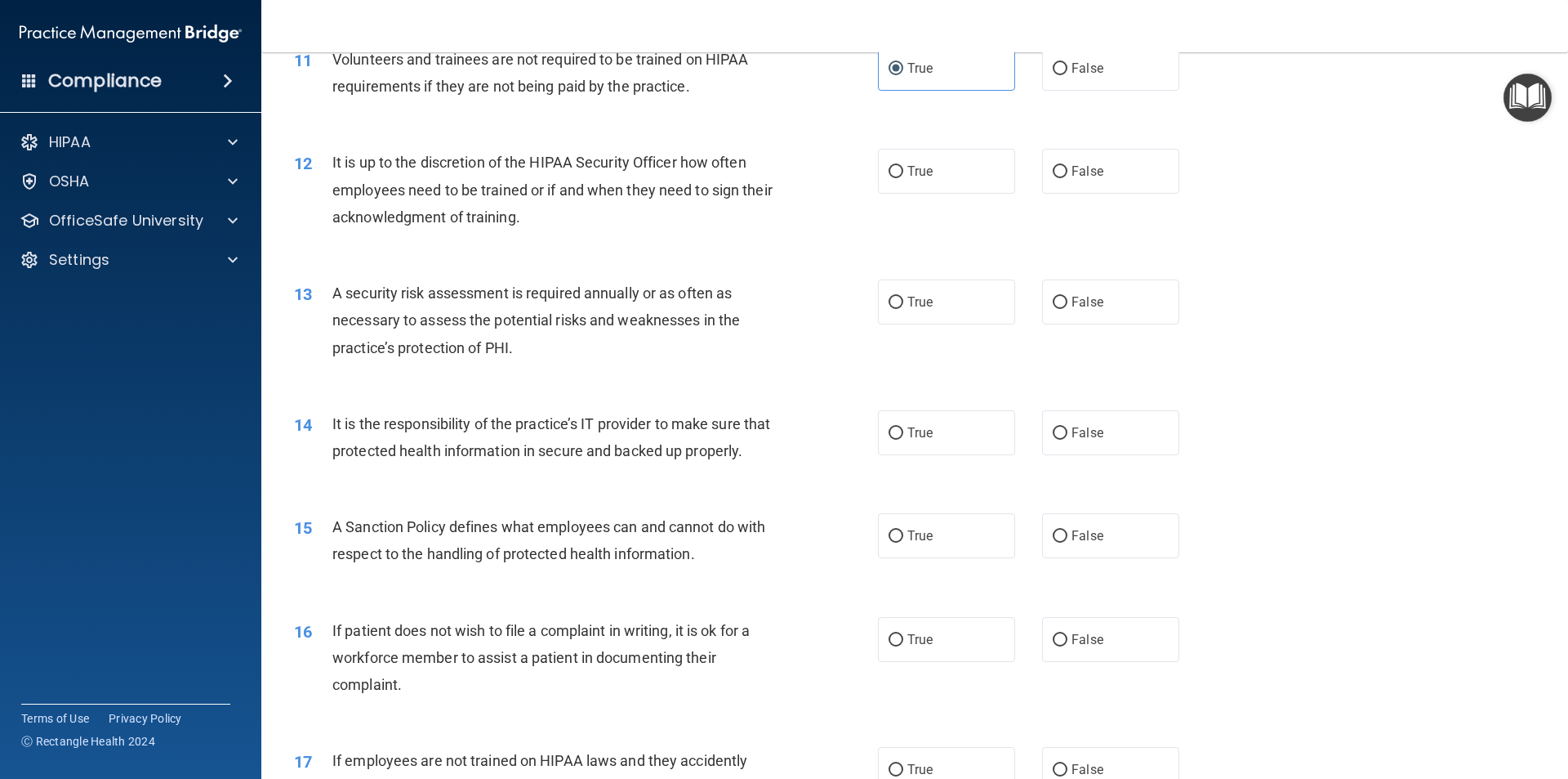
scroll to position [1553, 0]
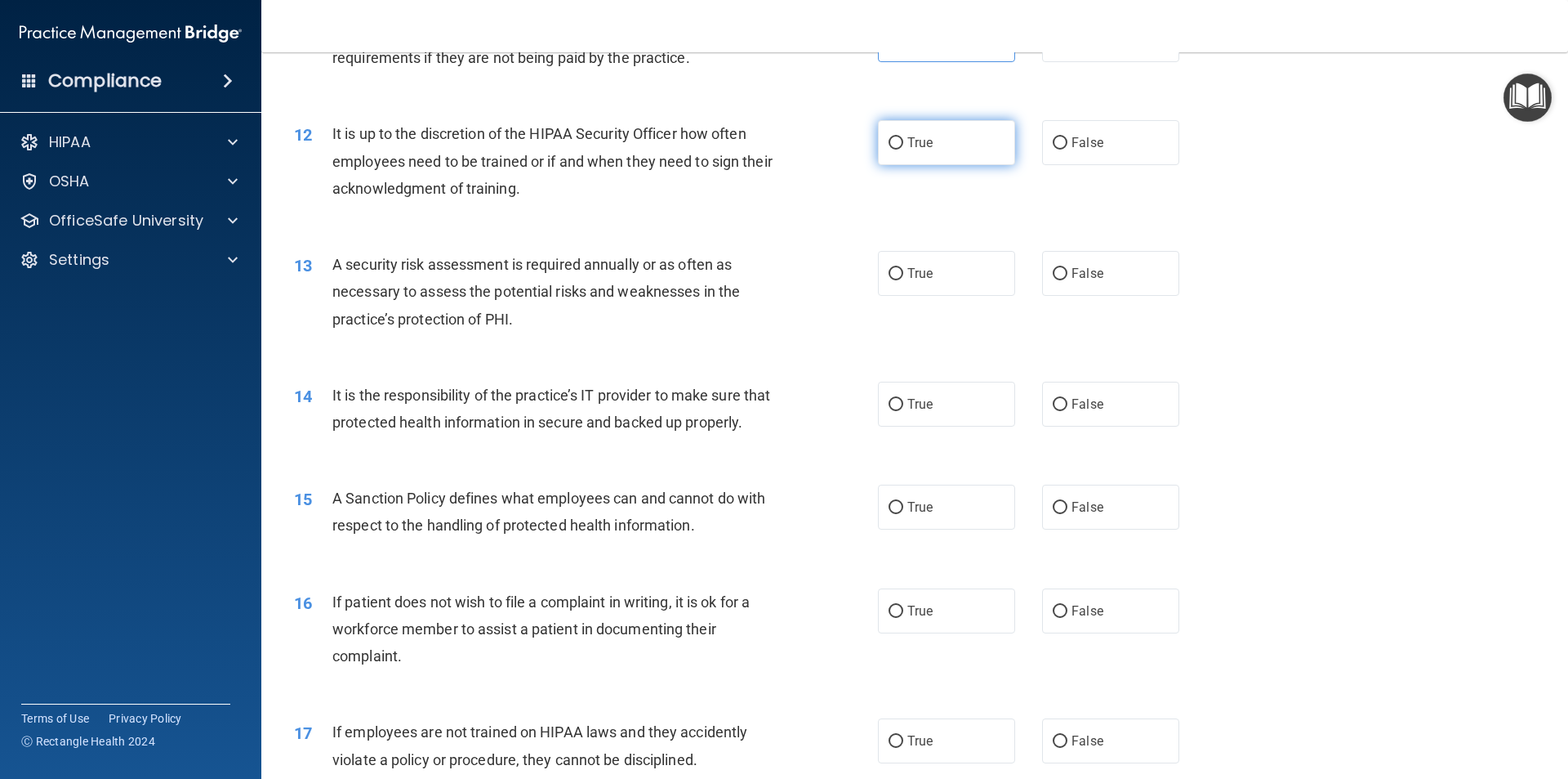
drag, startPoint x: 841, startPoint y: 141, endPoint x: 911, endPoint y: 125, distance: 71.8
click at [861, 135] on div "12 It is up to the discretion of the HIPAA Security Officer how often employees…" at bounding box center [586, 165] width 633 height 90
click at [913, 125] on label "True" at bounding box center [946, 142] width 137 height 45
click at [903, 137] on input "True" at bounding box center [895, 143] width 15 height 12
radio input "true"
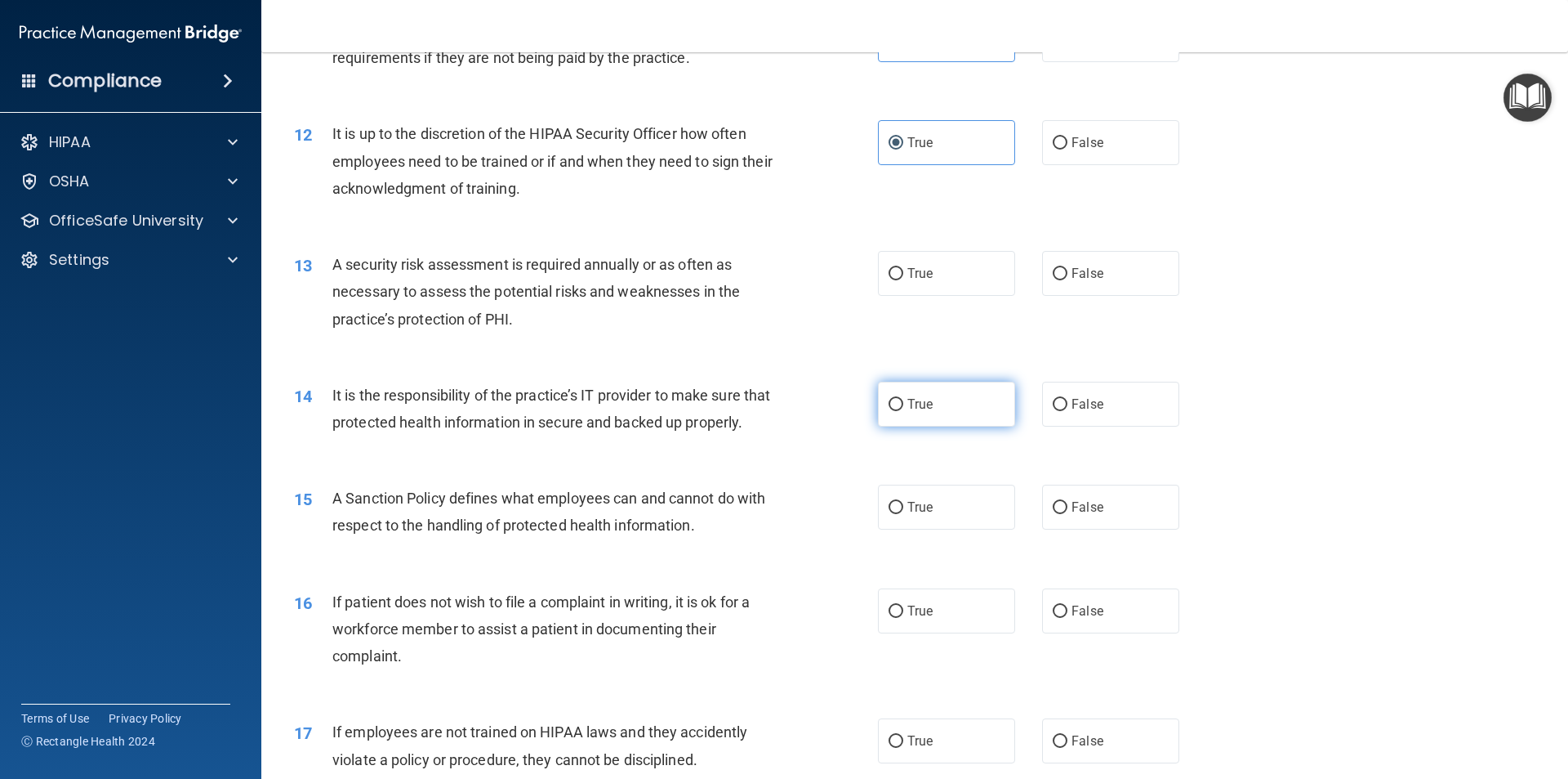
drag, startPoint x: 968, startPoint y: 408, endPoint x: 966, endPoint y: 396, distance: 12.2
click at [966, 397] on label "True" at bounding box center [946, 403] width 137 height 45
click at [903, 398] on input "True" at bounding box center [895, 404] width 15 height 12
radio input "true"
drag, startPoint x: 883, startPoint y: 294, endPoint x: 874, endPoint y: 300, distance: 10.8
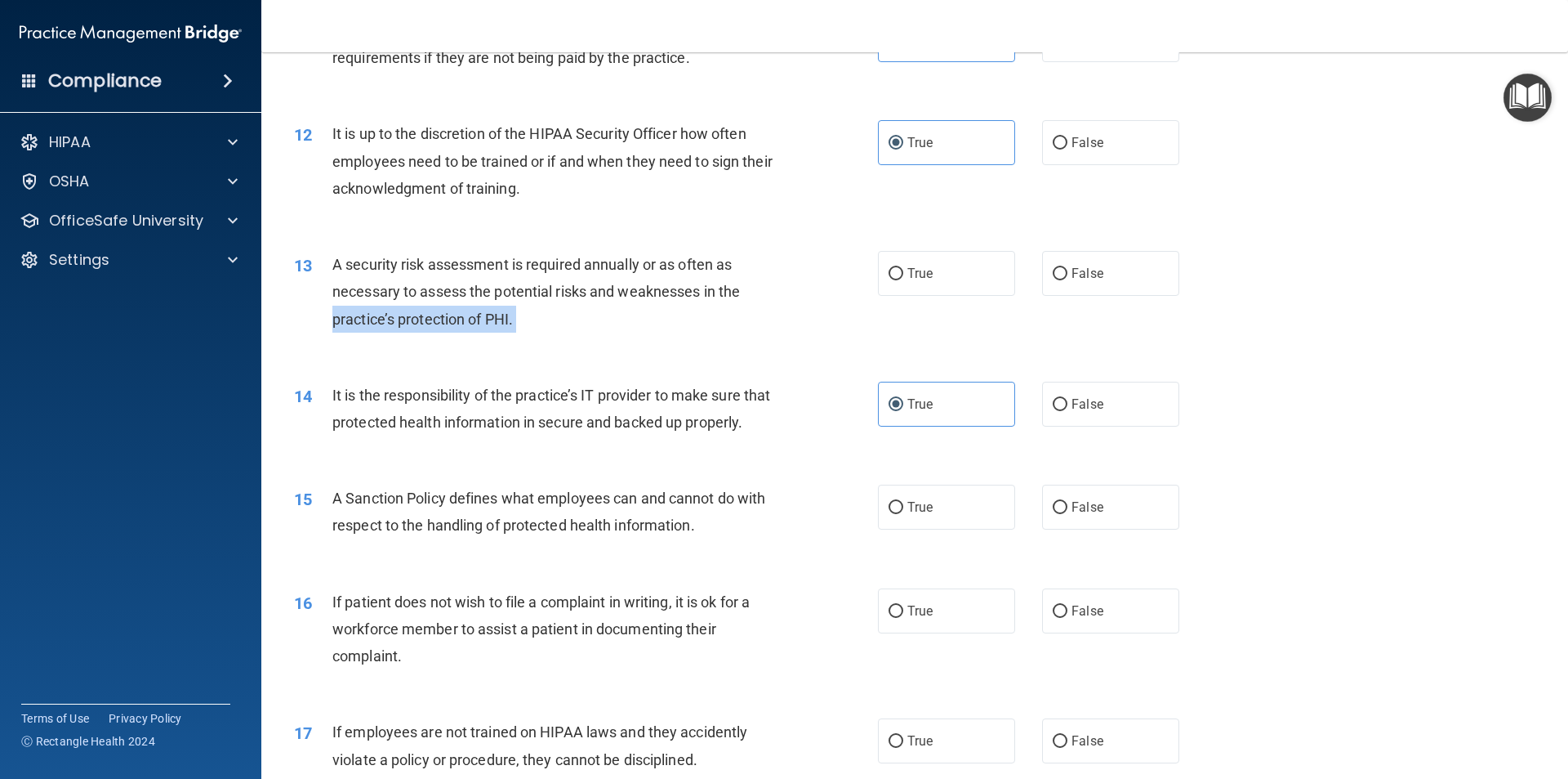
click at [1208, 251] on ng-form "13 A security risk assessment is required annually or as often as necessary to …" at bounding box center [1208, 251] width 0 height 0
click at [888, 277] on input "True" at bounding box center [895, 274] width 15 height 12
radio input "true"
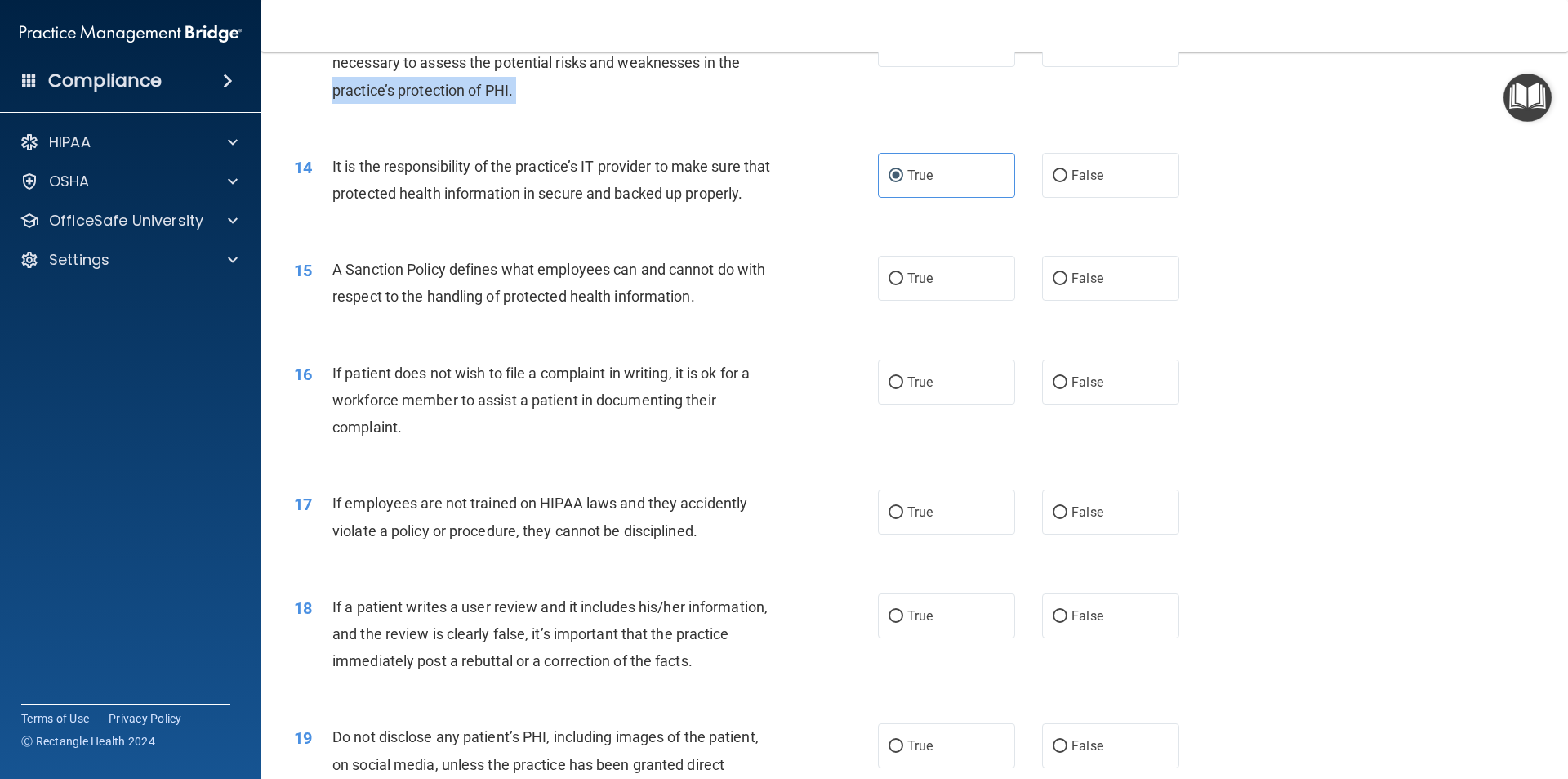
scroll to position [1798, 0]
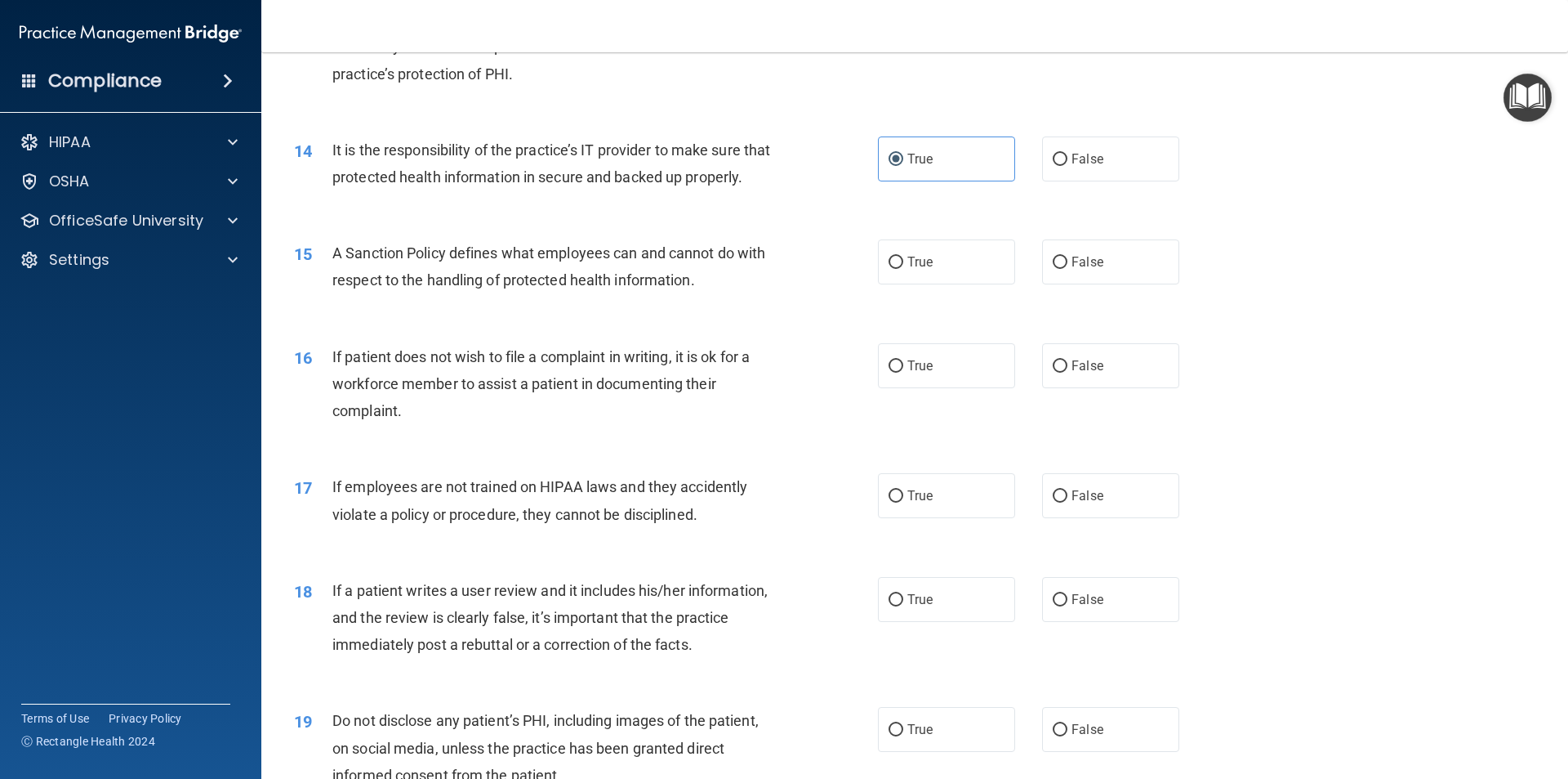
click at [743, 219] on div "14 It is the responsibility of the practice’s IT provider to make sure that pro…" at bounding box center [914, 167] width 1266 height 103
drag, startPoint x: 929, startPoint y: 312, endPoint x: 928, endPoint y: 323, distance: 11.0
click at [928, 285] on label "True" at bounding box center [946, 262] width 137 height 45
click at [903, 269] on input "True" at bounding box center [895, 263] width 15 height 12
radio input "true"
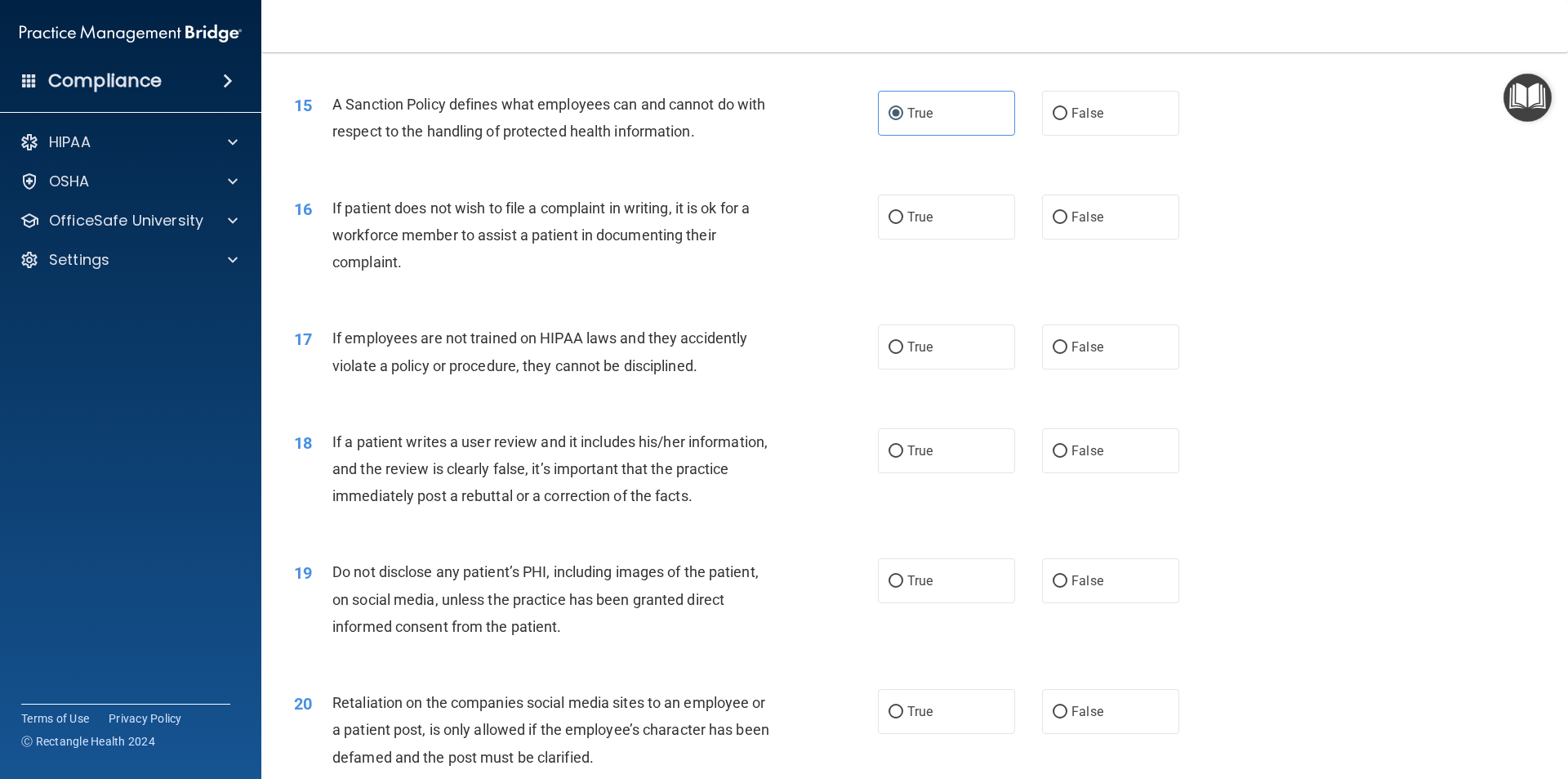
scroll to position [1961, 0]
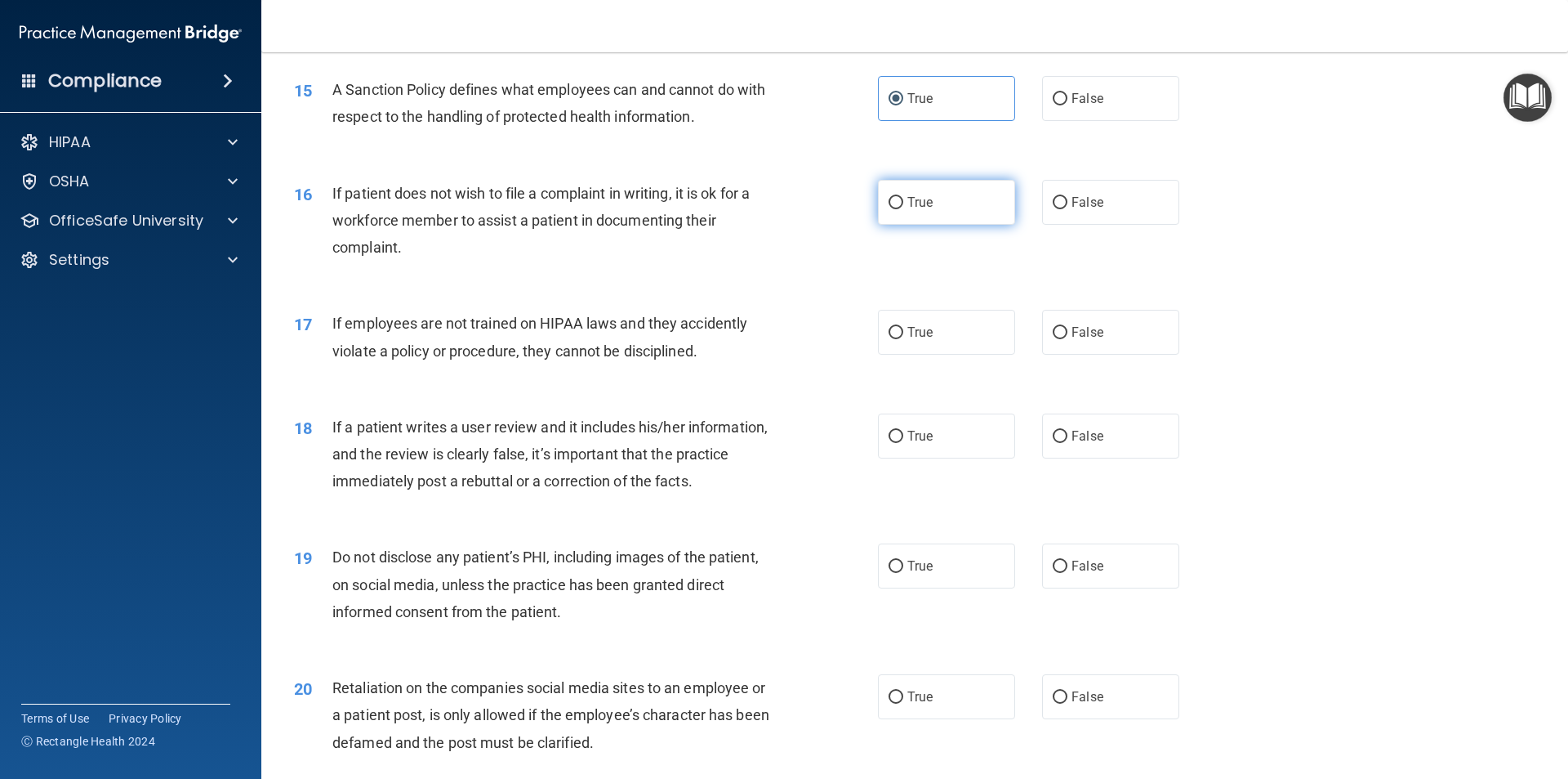
click at [946, 225] on label "True" at bounding box center [946, 202] width 137 height 45
click at [903, 210] on input "True" at bounding box center [895, 203] width 15 height 12
radio input "true"
click at [1021, 355] on div "True False" at bounding box center [1043, 332] width 329 height 45
click at [1104, 352] on label "False" at bounding box center [1110, 332] width 137 height 45
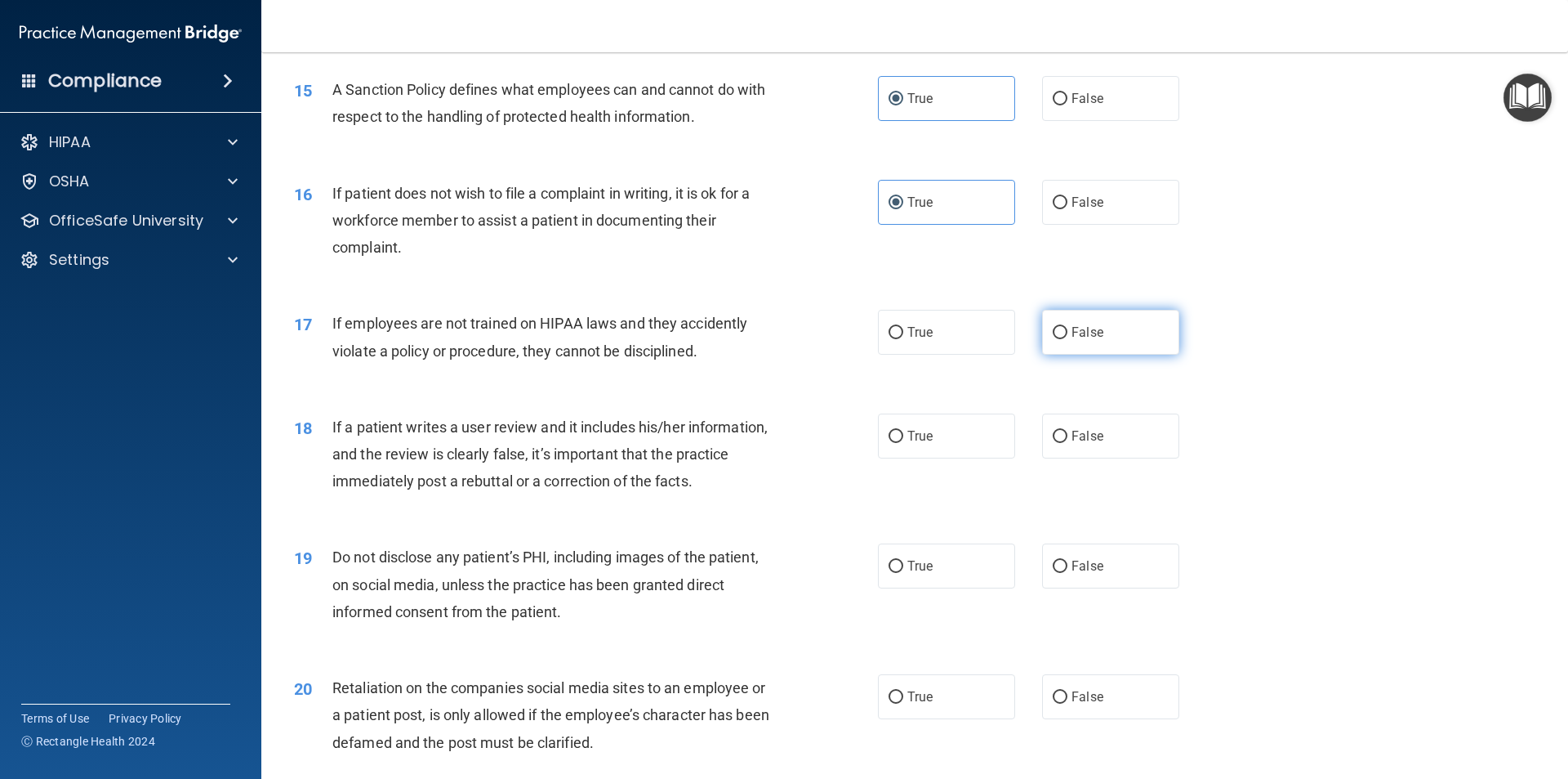
click at [1068, 340] on input "False" at bounding box center [1060, 333] width 15 height 12
radio input "true"
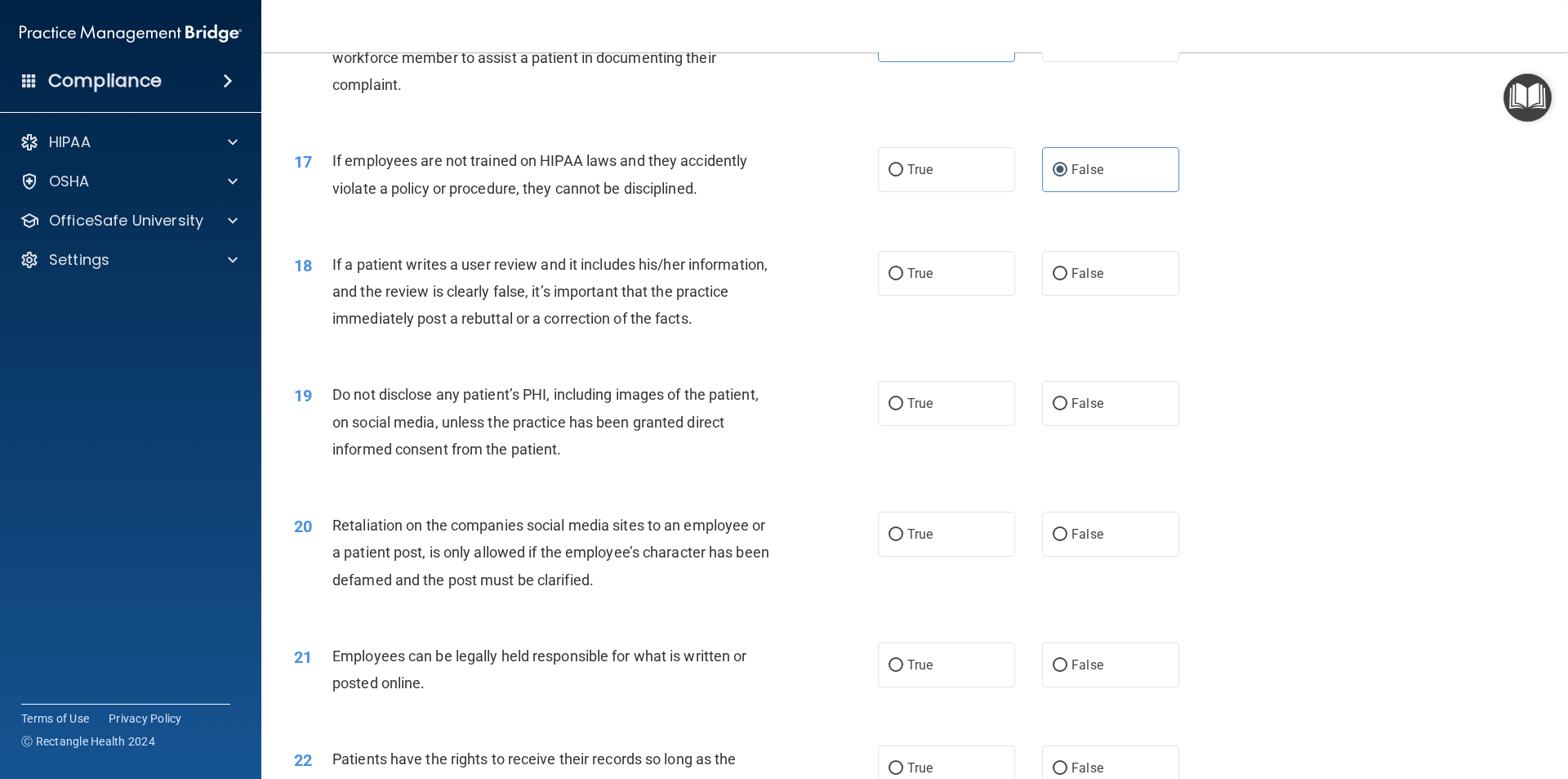
scroll to position [2125, 0]
click at [878, 295] on label "True" at bounding box center [946, 272] width 137 height 45
click at [888, 280] on input "True" at bounding box center [895, 274] width 15 height 12
radio input "true"
click at [910, 421] on label "True" at bounding box center [946, 402] width 137 height 45
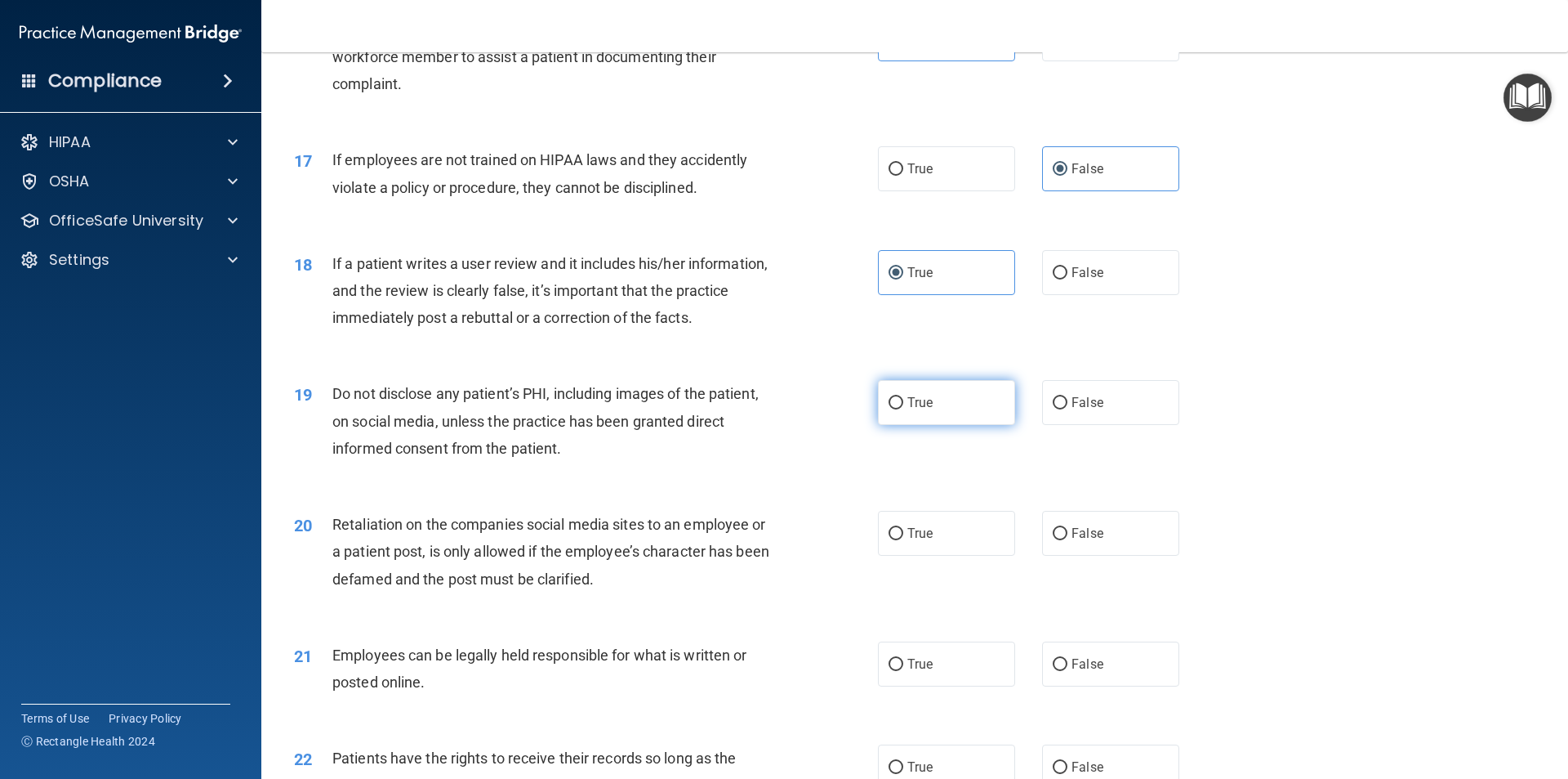
click at [903, 409] on input "True" at bounding box center [895, 403] width 15 height 12
radio input "true"
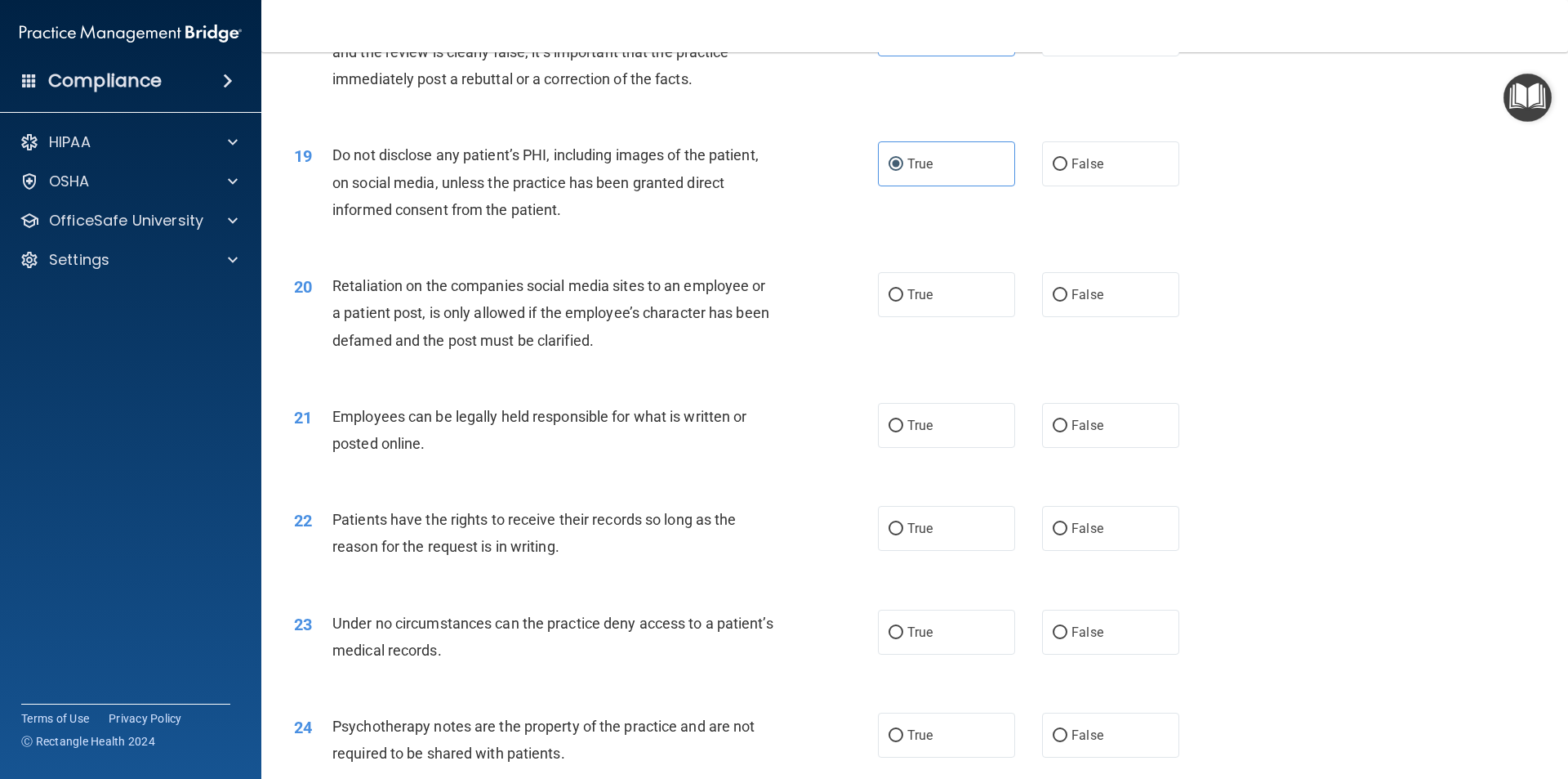
scroll to position [2452, 0]
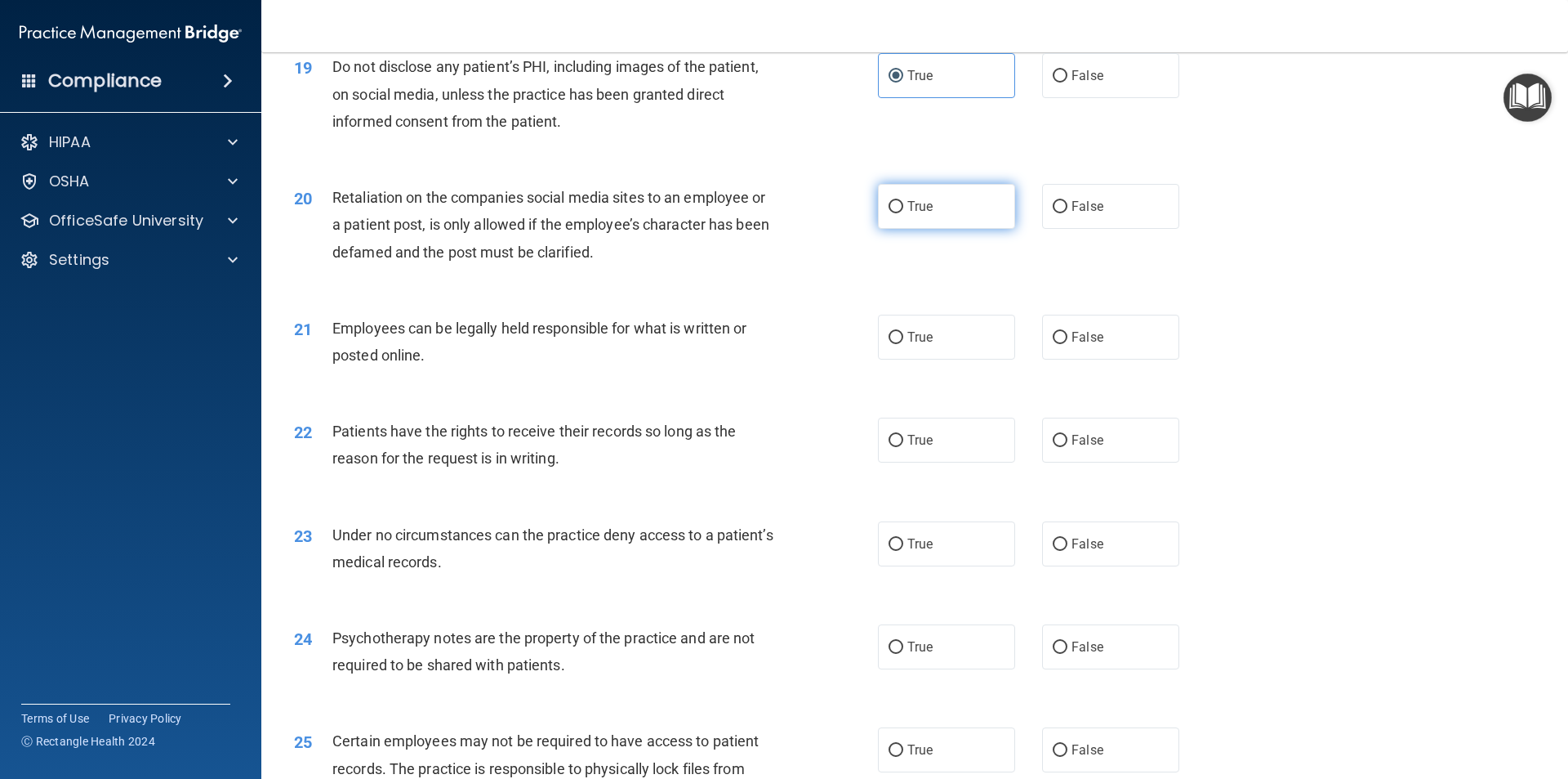
click at [974, 217] on label "True" at bounding box center [946, 206] width 137 height 45
click at [903, 214] on input "True" at bounding box center [895, 207] width 15 height 12
radio input "true"
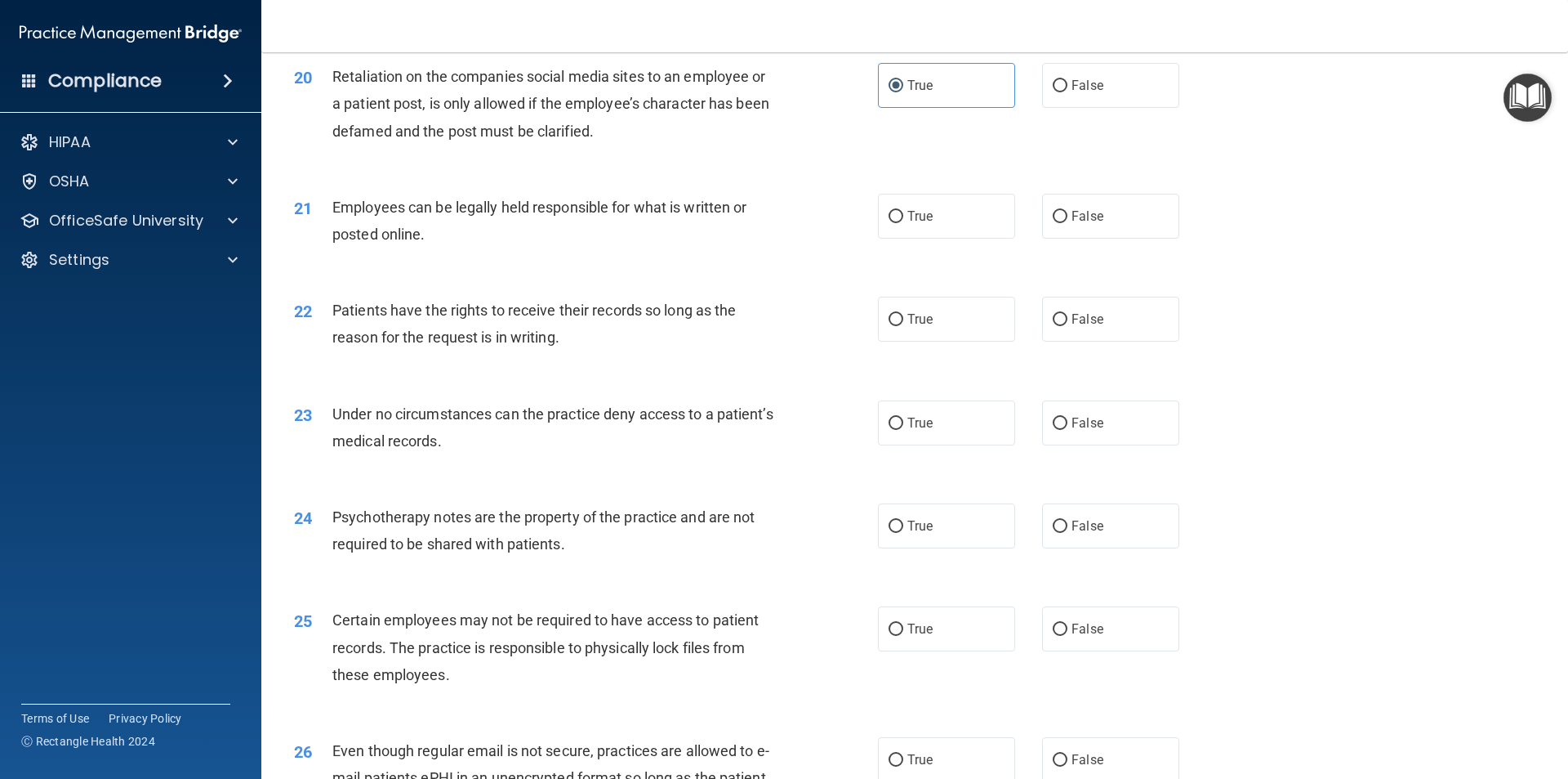
scroll to position [2616, 0]
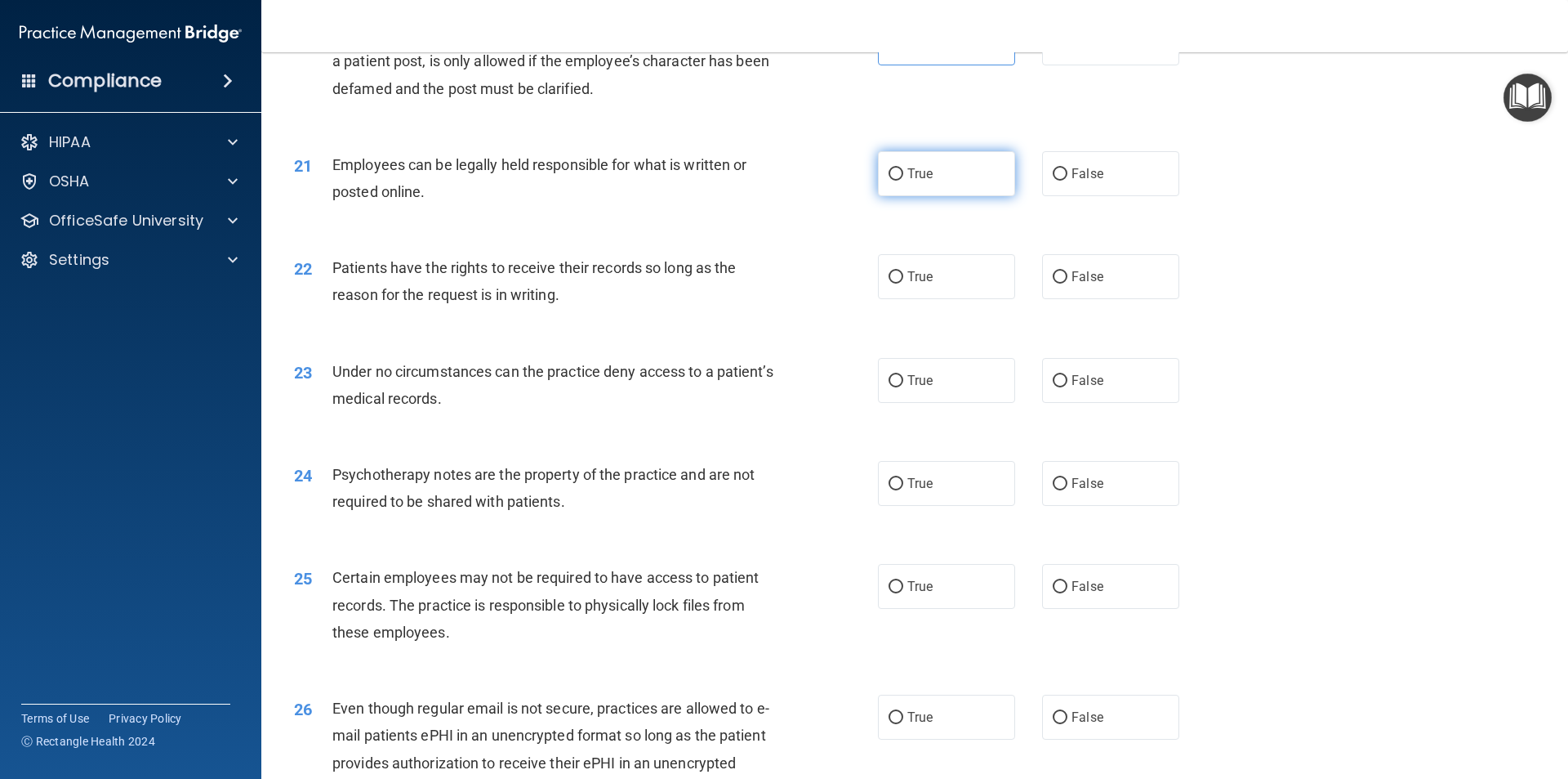
click at [907, 182] on span "True" at bounding box center [919, 174] width 25 height 16
click at [903, 181] on input "True" at bounding box center [895, 175] width 15 height 12
radio input "true"
click at [910, 300] on label "True" at bounding box center [946, 277] width 137 height 45
click at [903, 284] on input "True" at bounding box center [895, 278] width 15 height 12
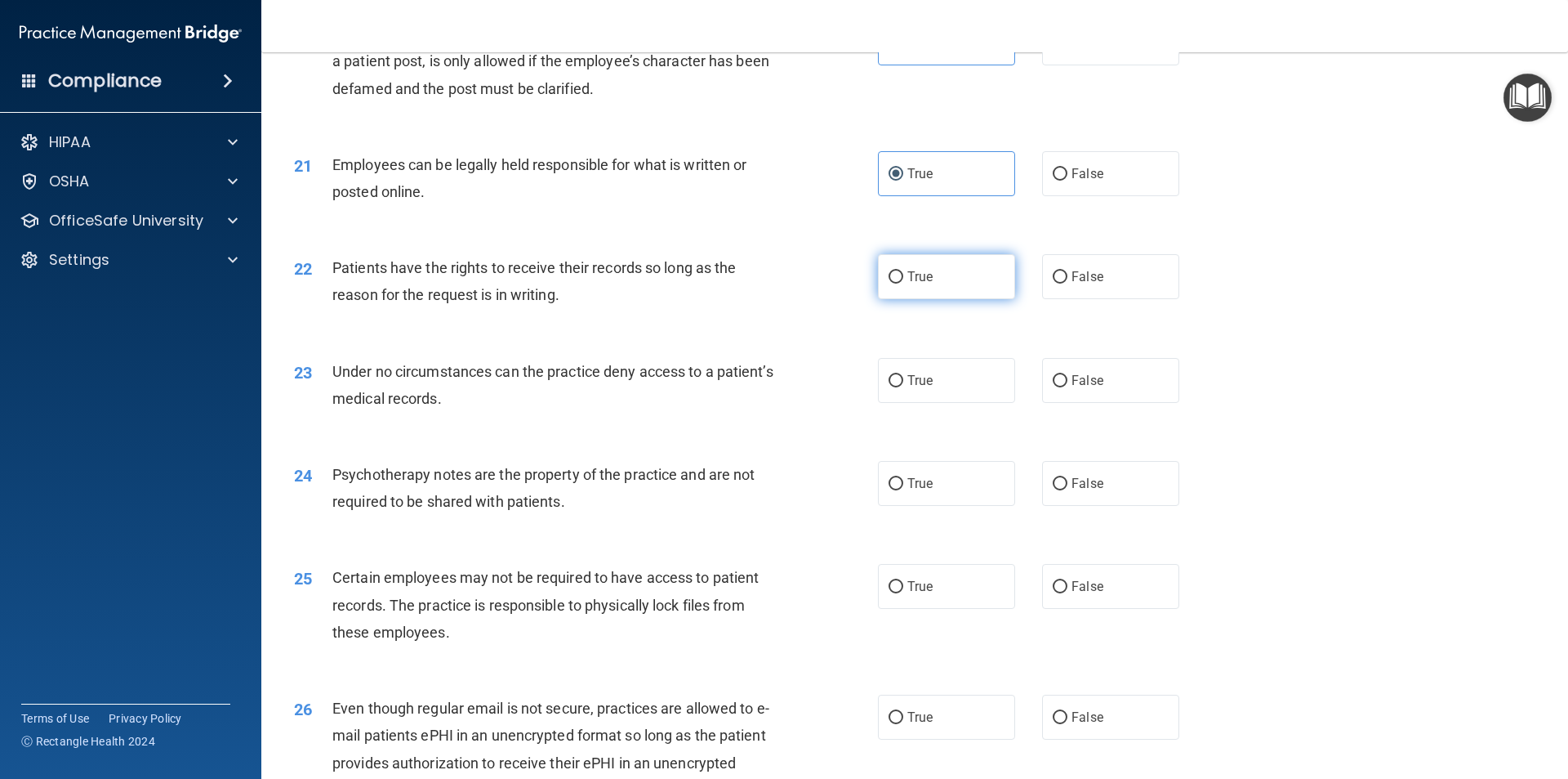
radio input "true"
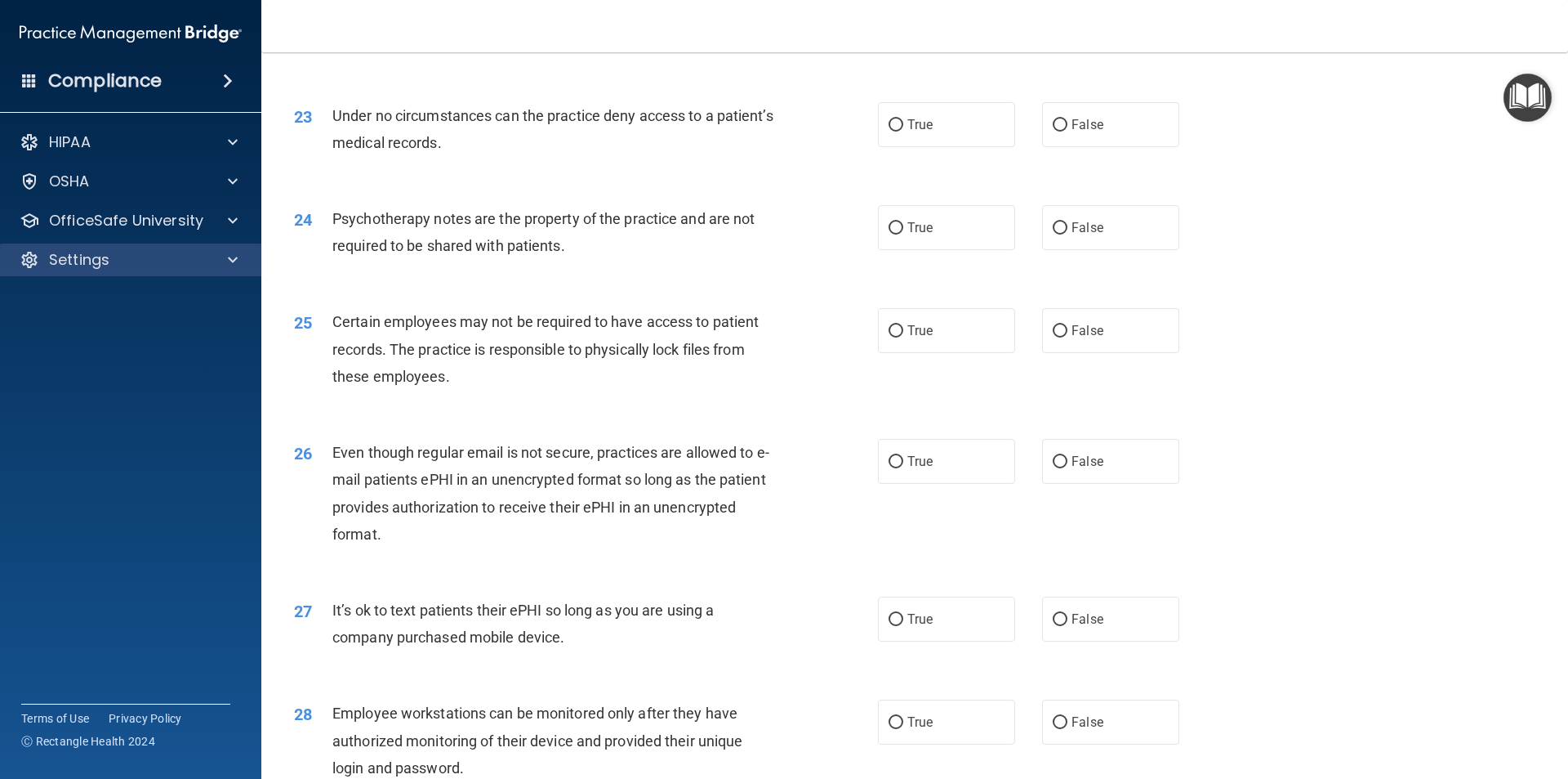
scroll to position [2942, 0]
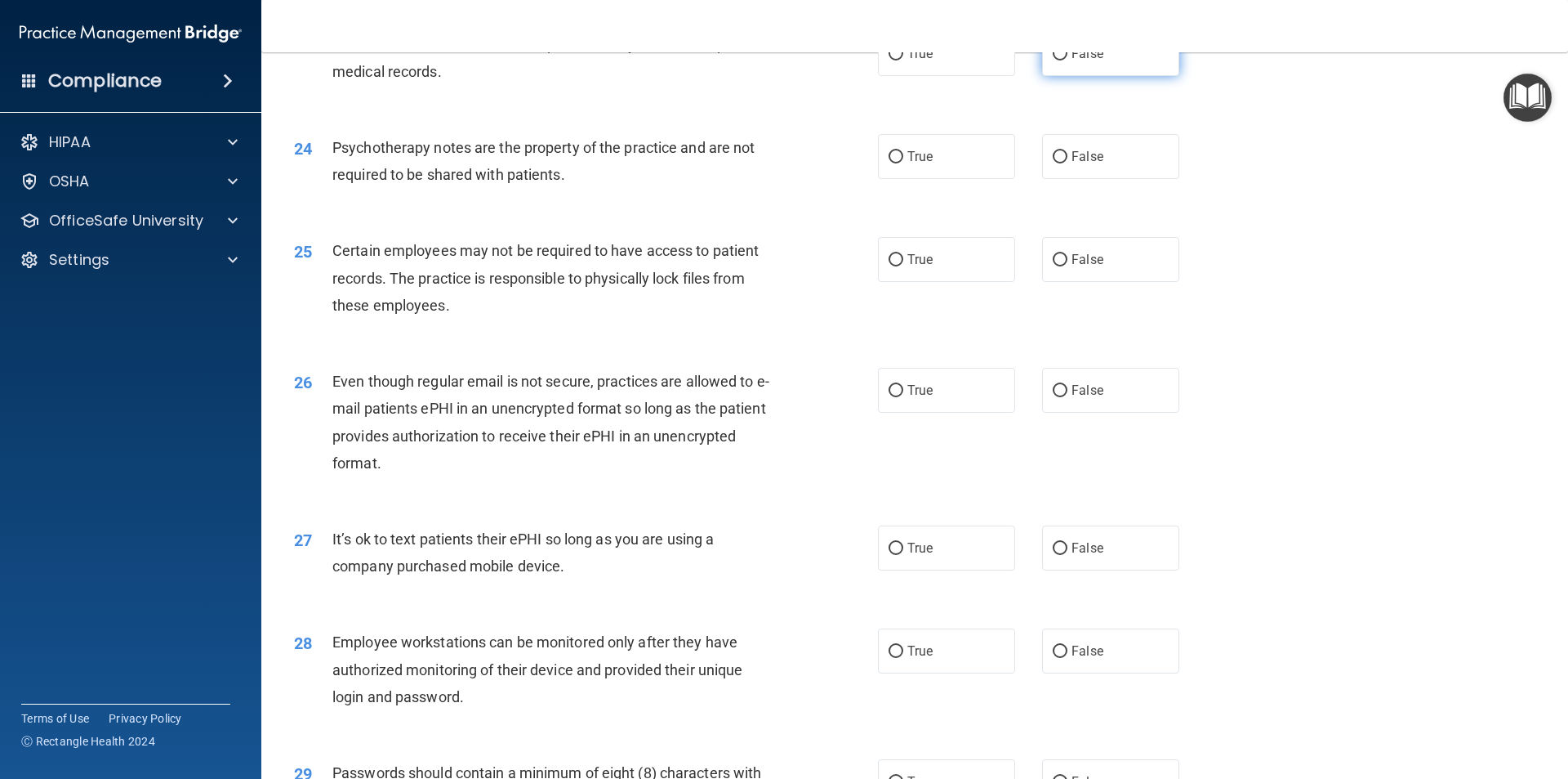
click at [1059, 76] on label "False" at bounding box center [1110, 53] width 137 height 45
click at [1059, 61] on input "False" at bounding box center [1060, 54] width 15 height 12
radio input "true"
click at [1032, 178] on div "True False" at bounding box center [1043, 156] width 329 height 45
click at [975, 177] on label "True" at bounding box center [946, 156] width 137 height 45
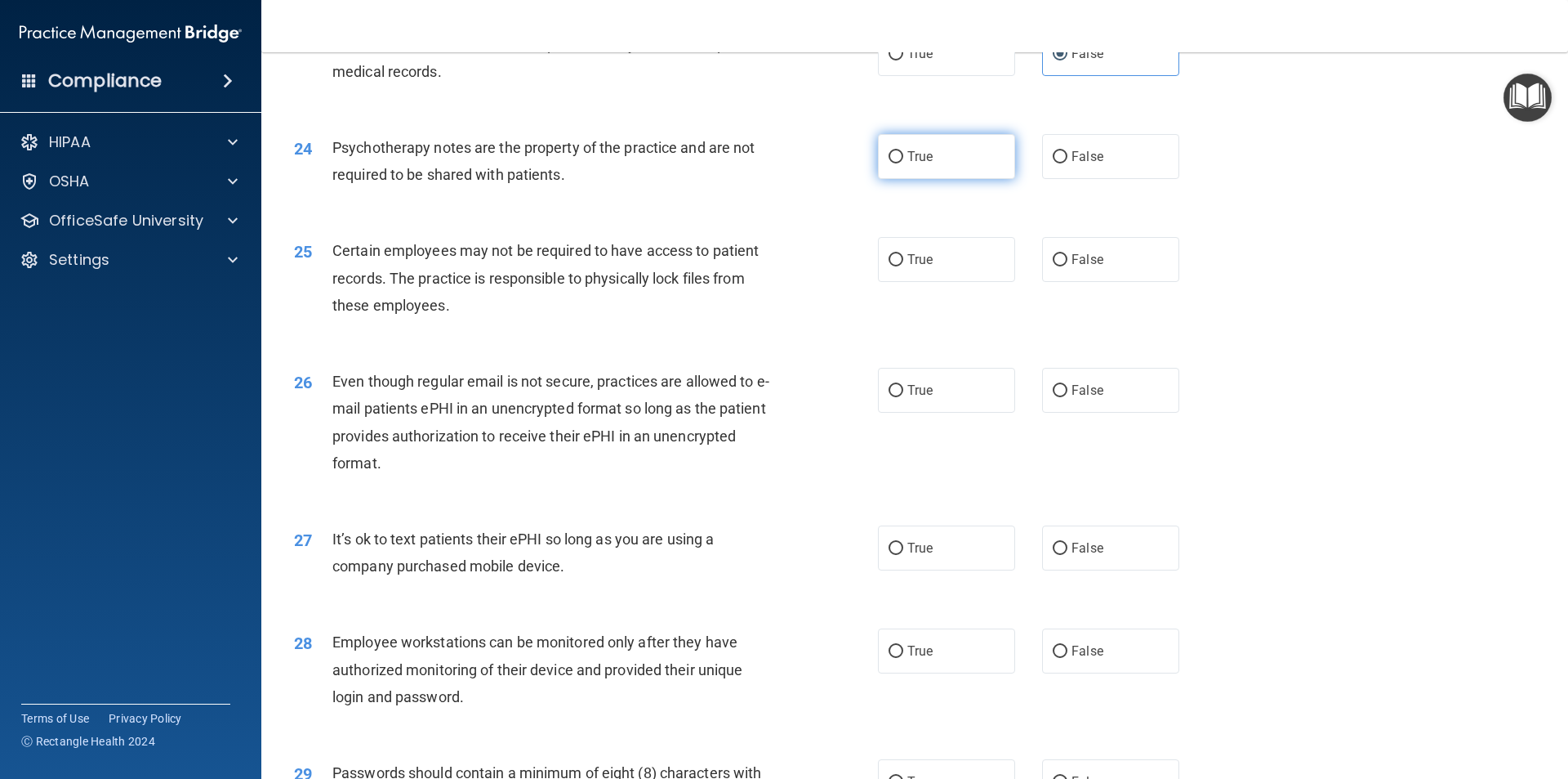
click at [903, 164] on input "True" at bounding box center [895, 157] width 15 height 12
radio input "true"
click at [890, 274] on label "True" at bounding box center [946, 259] width 137 height 45
click at [890, 267] on input "True" at bounding box center [895, 261] width 15 height 12
radio input "true"
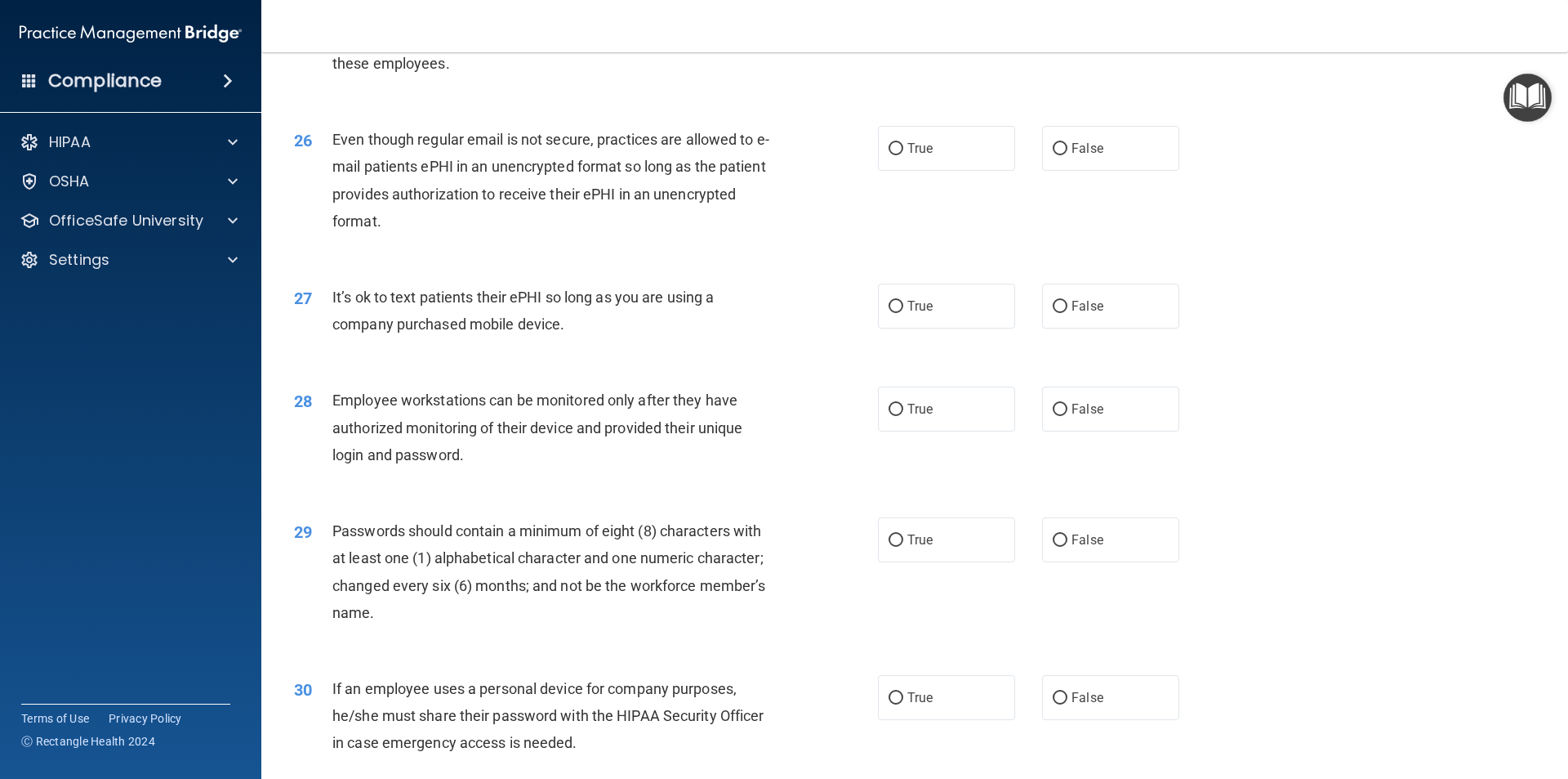
scroll to position [3188, 0]
click at [966, 159] on label "True" at bounding box center [946, 145] width 137 height 45
click at [903, 152] on input "True" at bounding box center [895, 146] width 15 height 12
radio input "true"
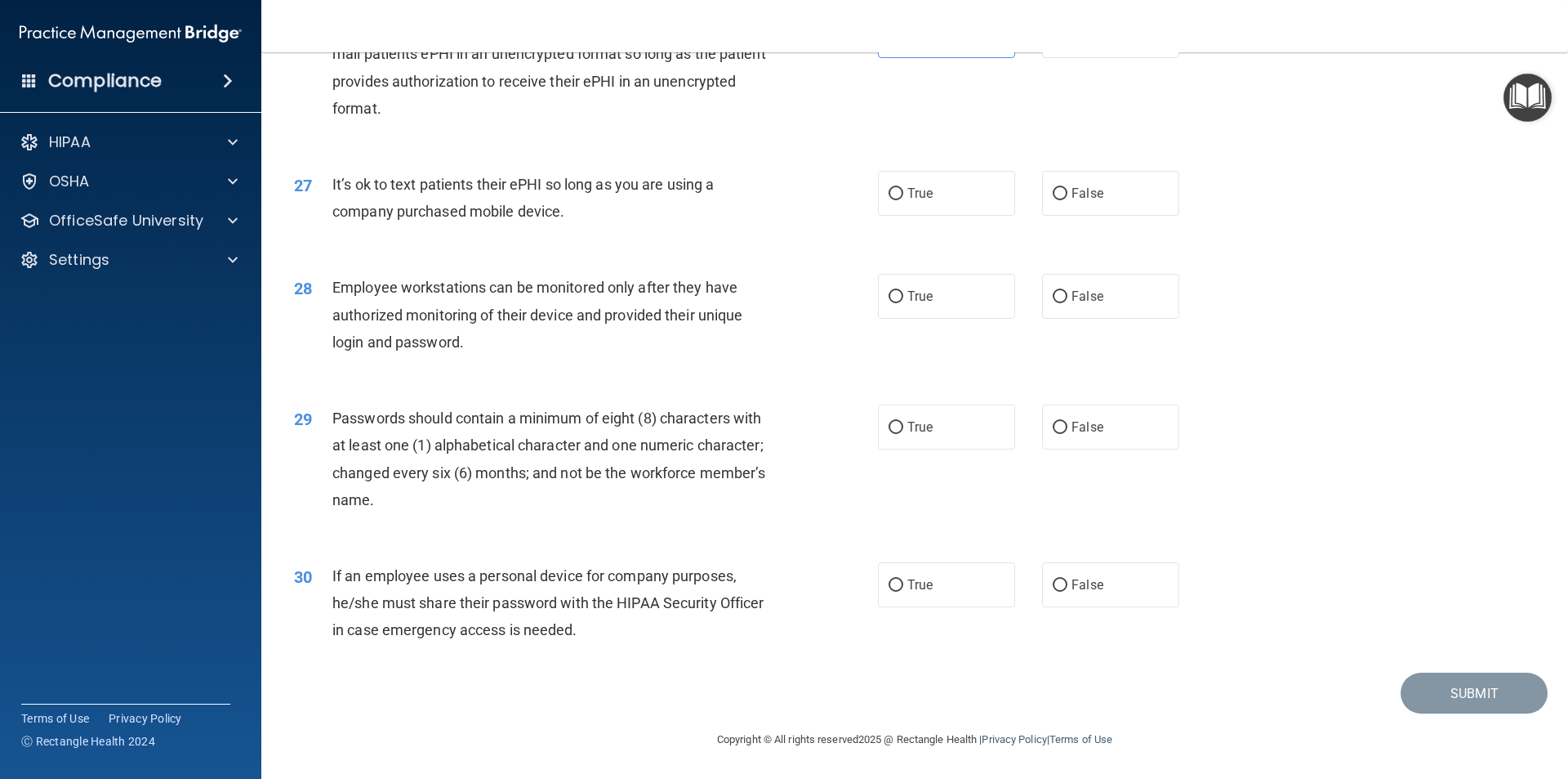
scroll to position [3324, 0]
click at [1095, 186] on label "False" at bounding box center [1110, 193] width 137 height 45
click at [1068, 188] on input "False" at bounding box center [1060, 194] width 15 height 12
radio input "true"
click at [919, 308] on label "True" at bounding box center [946, 296] width 137 height 45
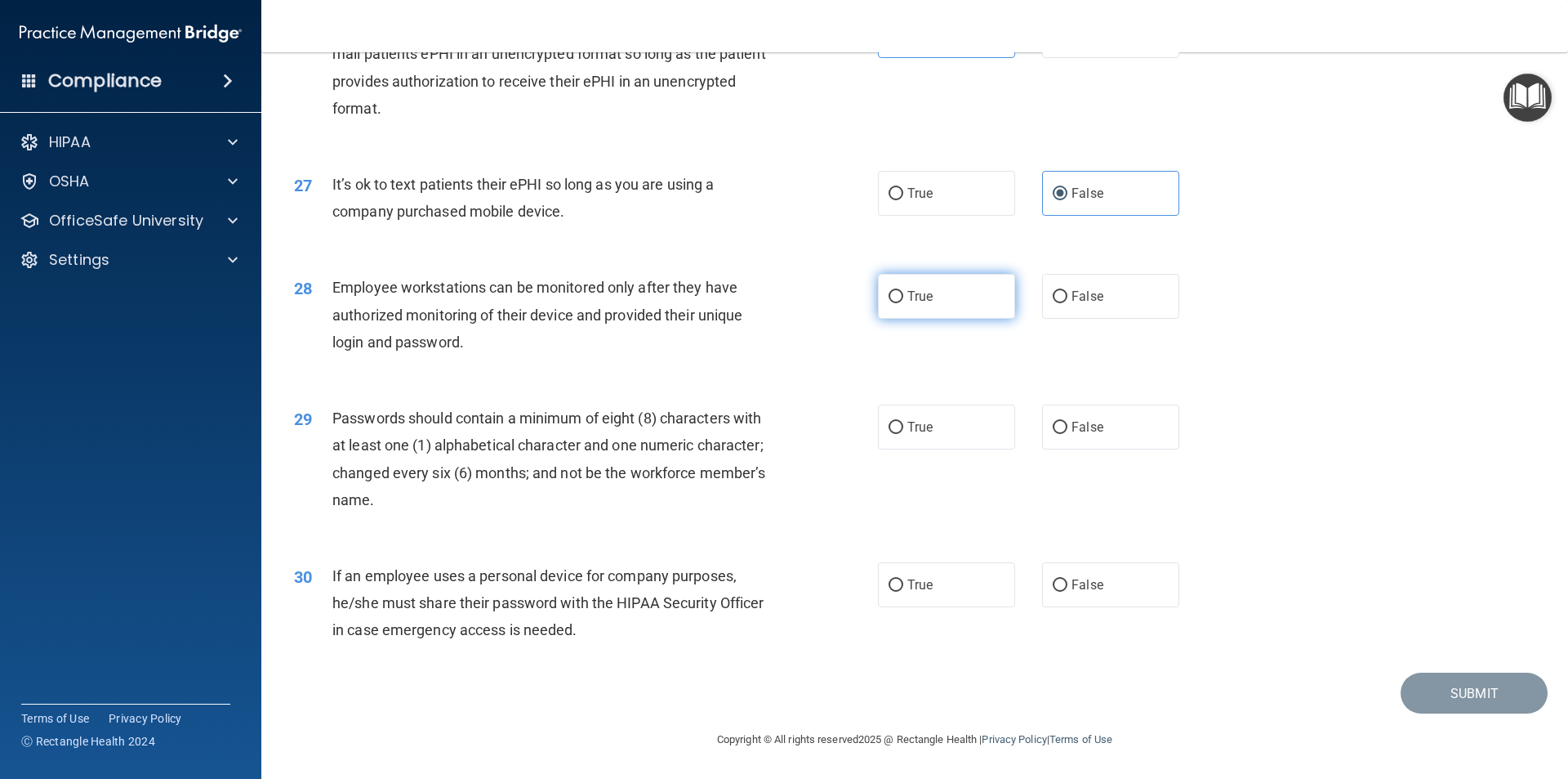
click at [903, 304] on input "True" at bounding box center [895, 297] width 15 height 12
radio input "true"
click at [933, 424] on label "True" at bounding box center [946, 426] width 137 height 45
click at [903, 424] on input "True" at bounding box center [895, 427] width 15 height 12
radio input "true"
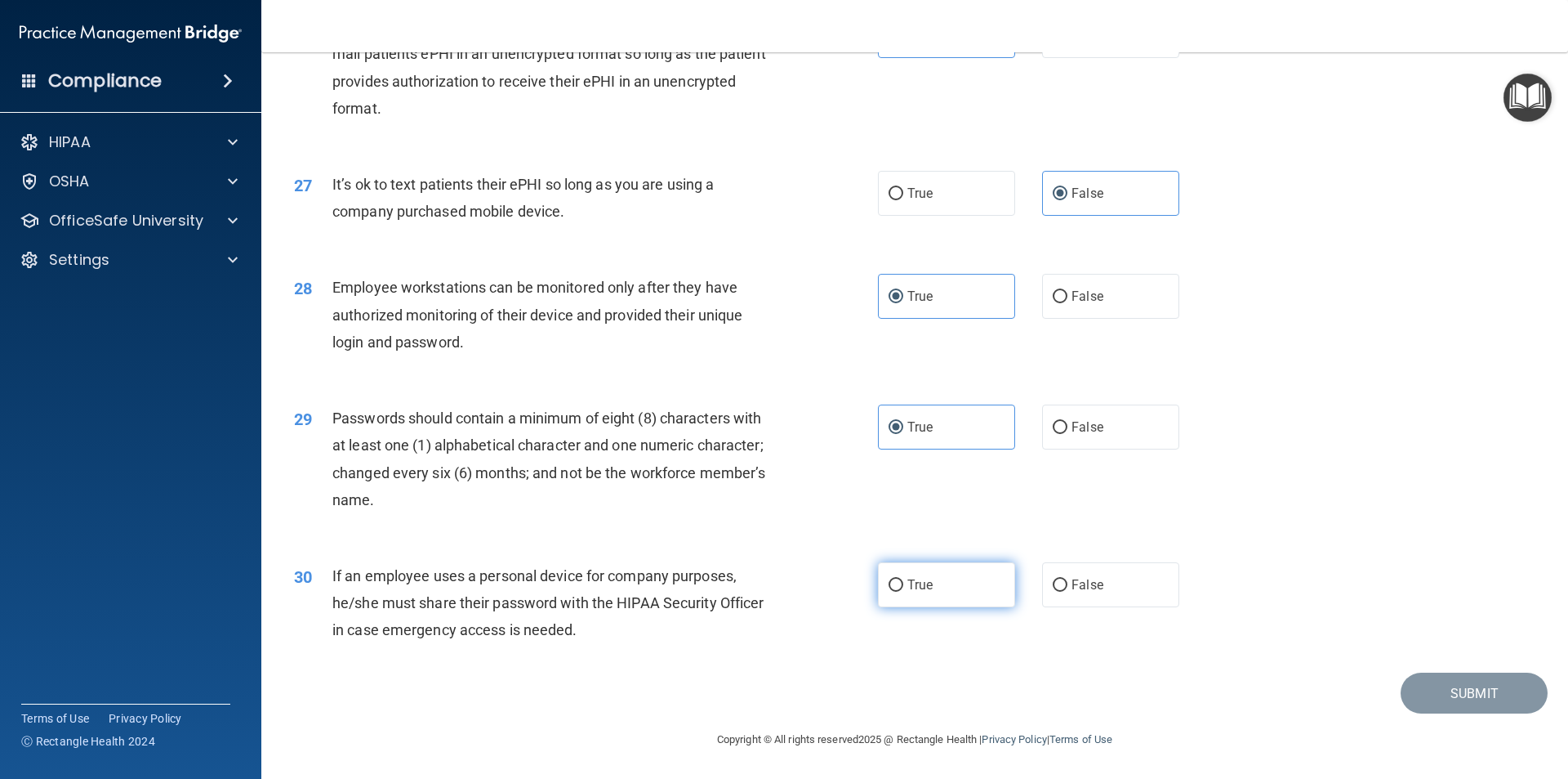
drag, startPoint x: 1064, startPoint y: 582, endPoint x: 977, endPoint y: 584, distance: 87.0
click at [1061, 578] on label "False" at bounding box center [1110, 584] width 137 height 45
click at [1061, 579] on input "False" at bounding box center [1060, 585] width 15 height 12
radio input "true"
click at [1513, 701] on button "Submit" at bounding box center [1473, 694] width 147 height 42
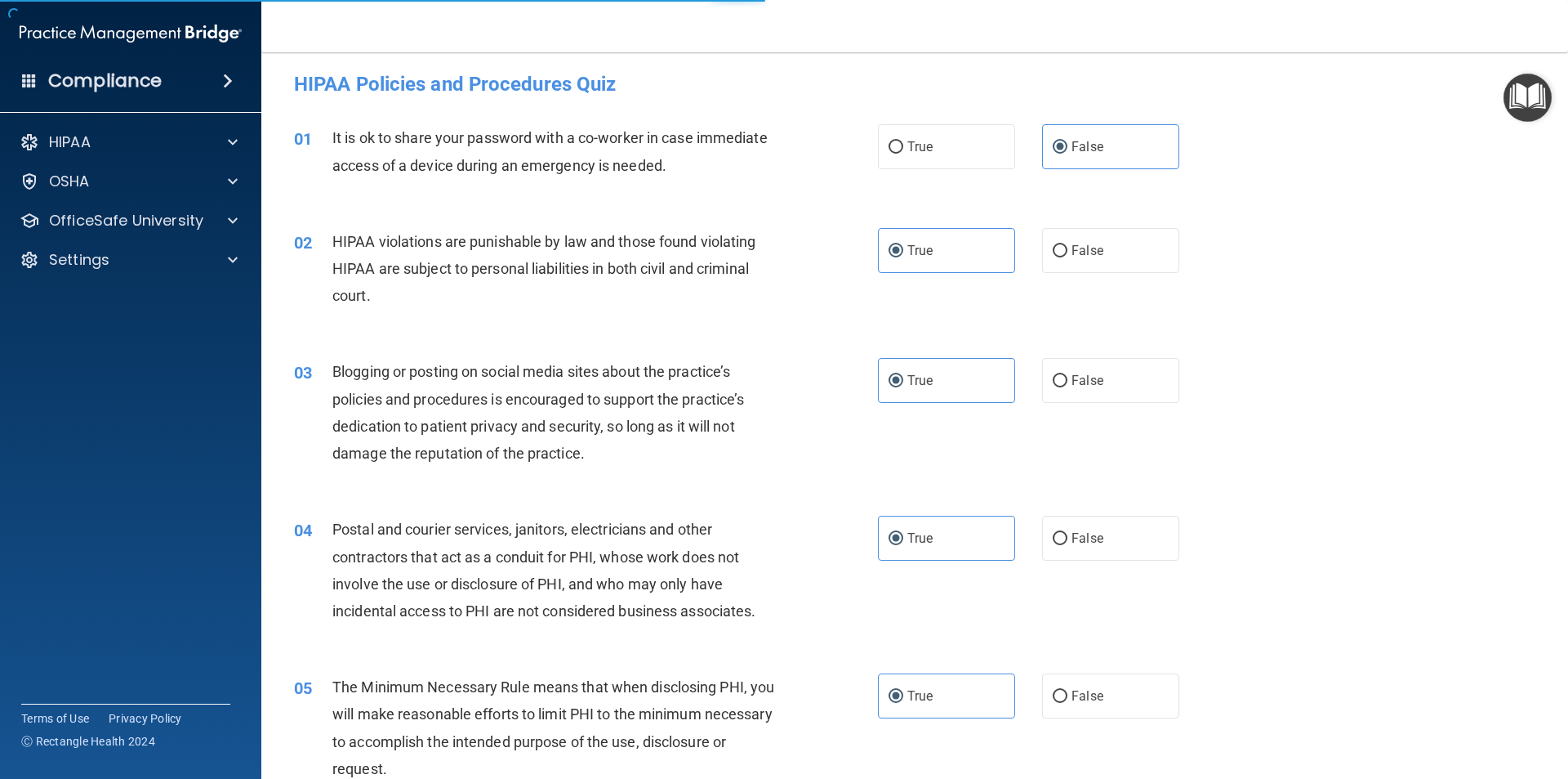
scroll to position [0, 0]
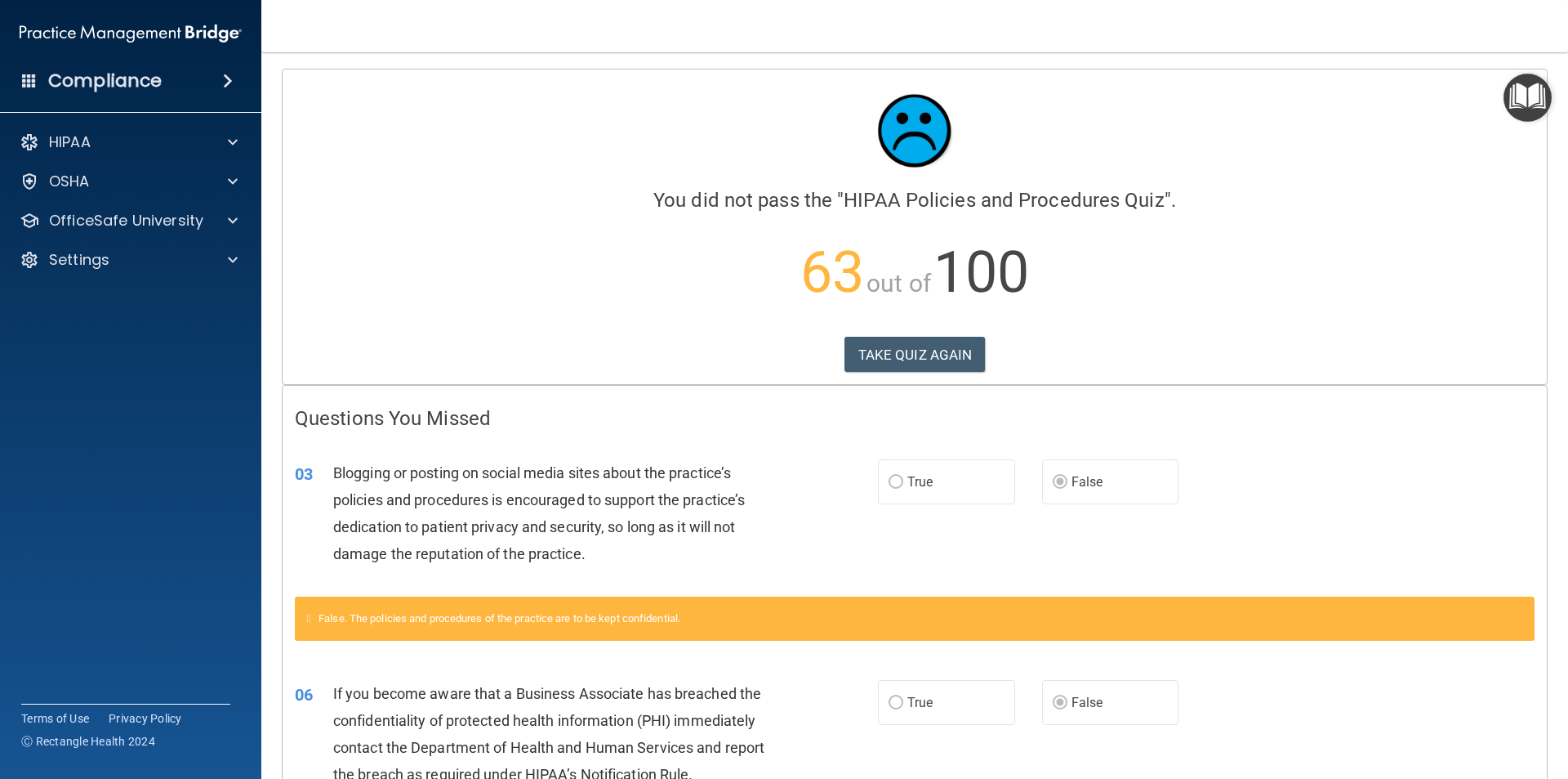
click at [907, 334] on div "Calculating your score.... You did not pass the " HIPAA Policies and Procedures…" at bounding box center [914, 227] width 1265 height 315
click at [909, 363] on button "TAKE QUIZ AGAIN" at bounding box center [915, 355] width 142 height 36
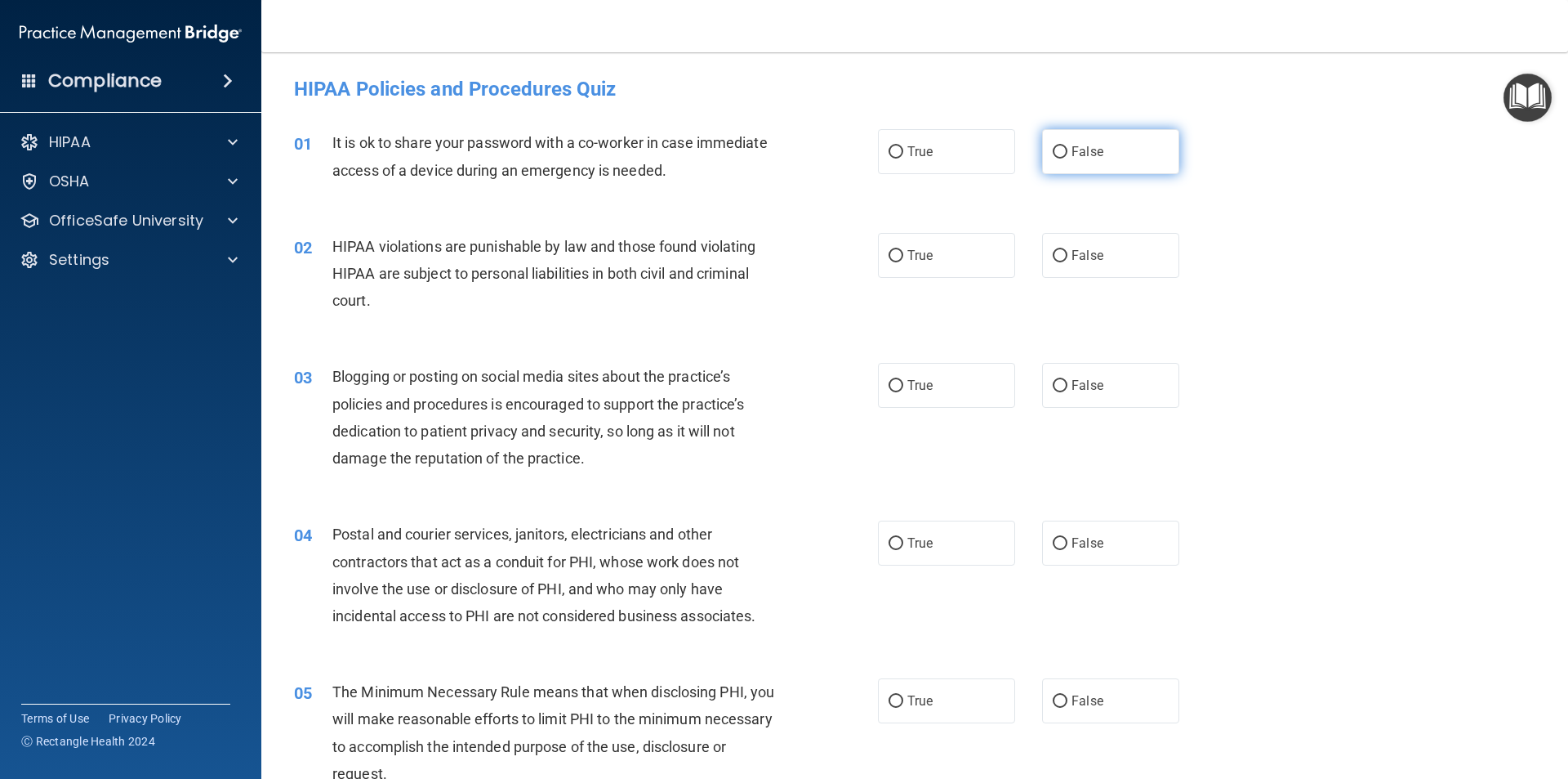
click at [1095, 157] on label "False" at bounding box center [1110, 151] width 137 height 45
click at [1068, 157] on input "False" at bounding box center [1060, 152] width 15 height 12
radio input "true"
click at [879, 247] on label "True" at bounding box center [946, 255] width 137 height 45
click at [888, 250] on input "True" at bounding box center [895, 256] width 15 height 12
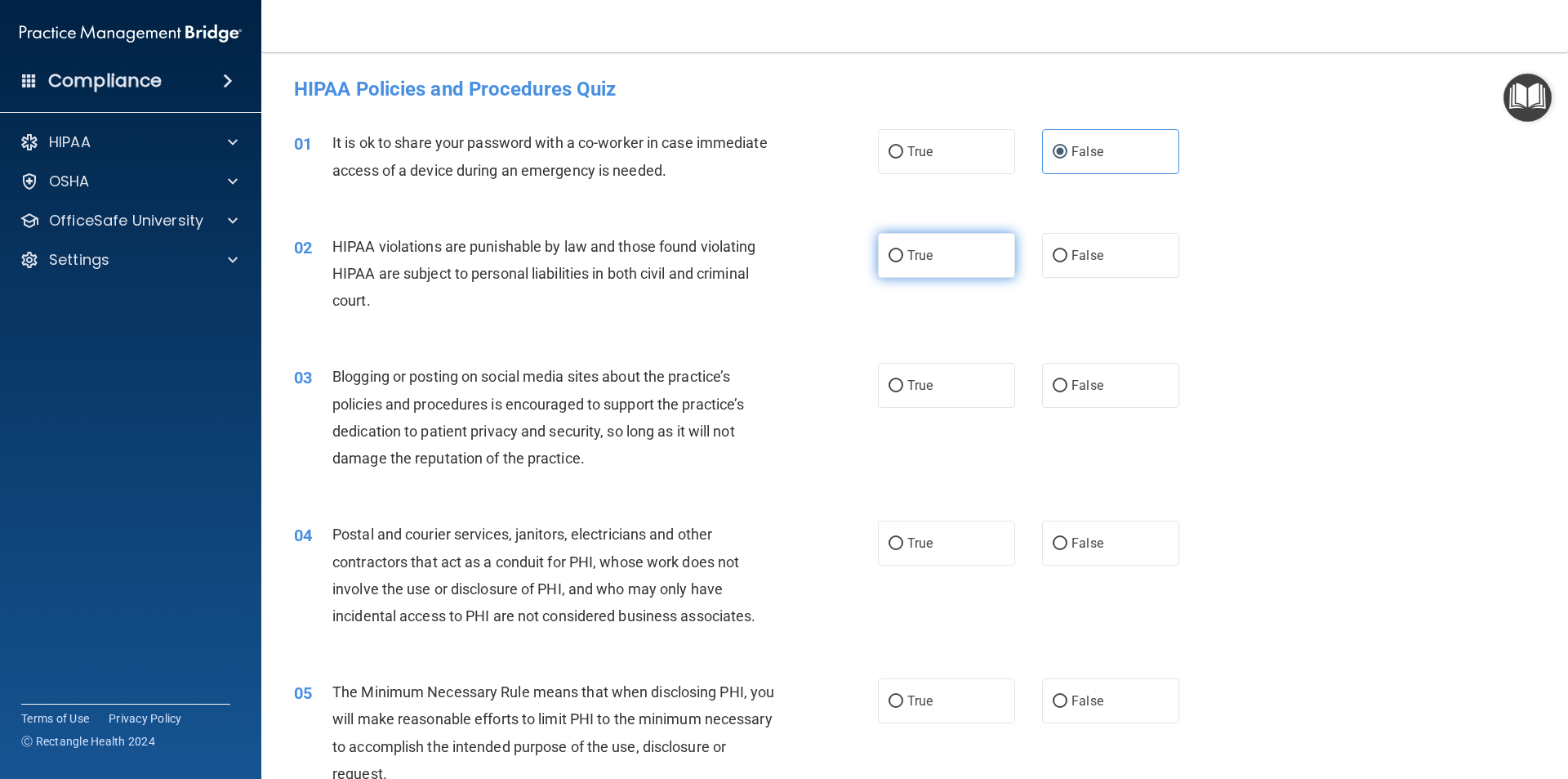
radio input "true"
click at [1072, 390] on span "False" at bounding box center [1088, 386] width 32 height 16
click at [1066, 390] on input "False" at bounding box center [1060, 387] width 15 height 12
radio input "true"
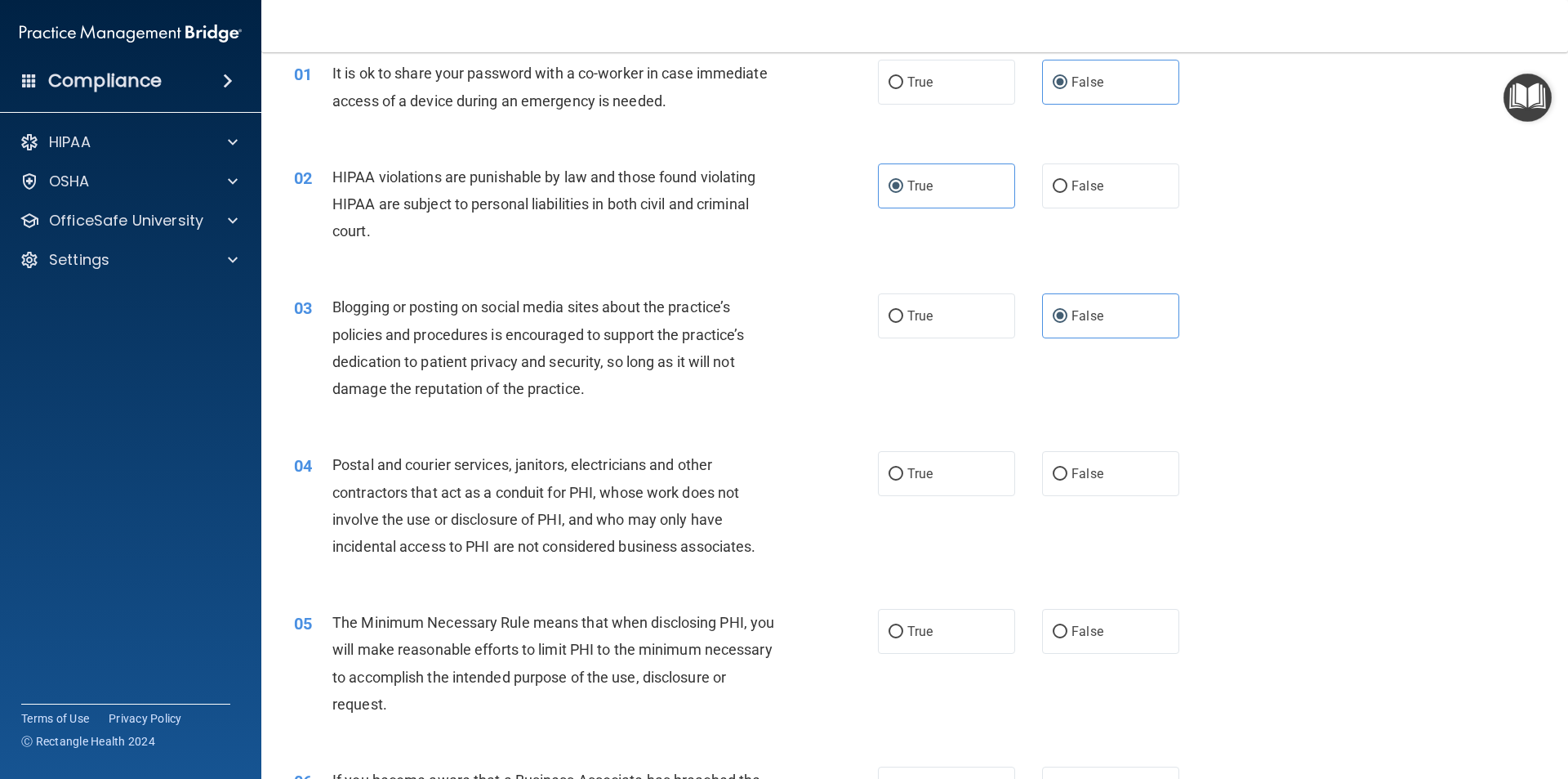
scroll to position [164, 0]
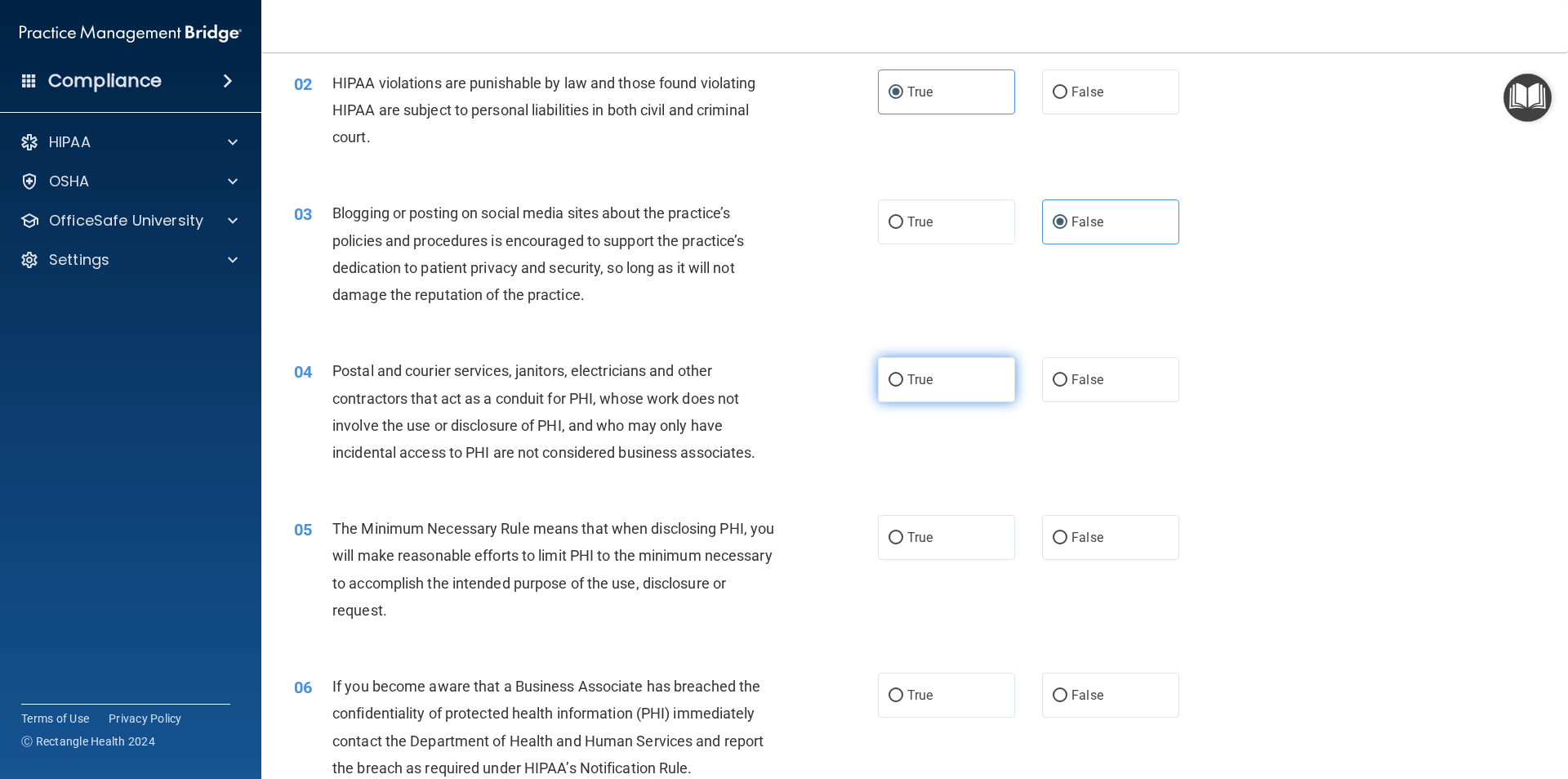
click at [889, 397] on label "True" at bounding box center [946, 380] width 137 height 45
click at [889, 387] on input "True" at bounding box center [895, 381] width 15 height 12
radio input "true"
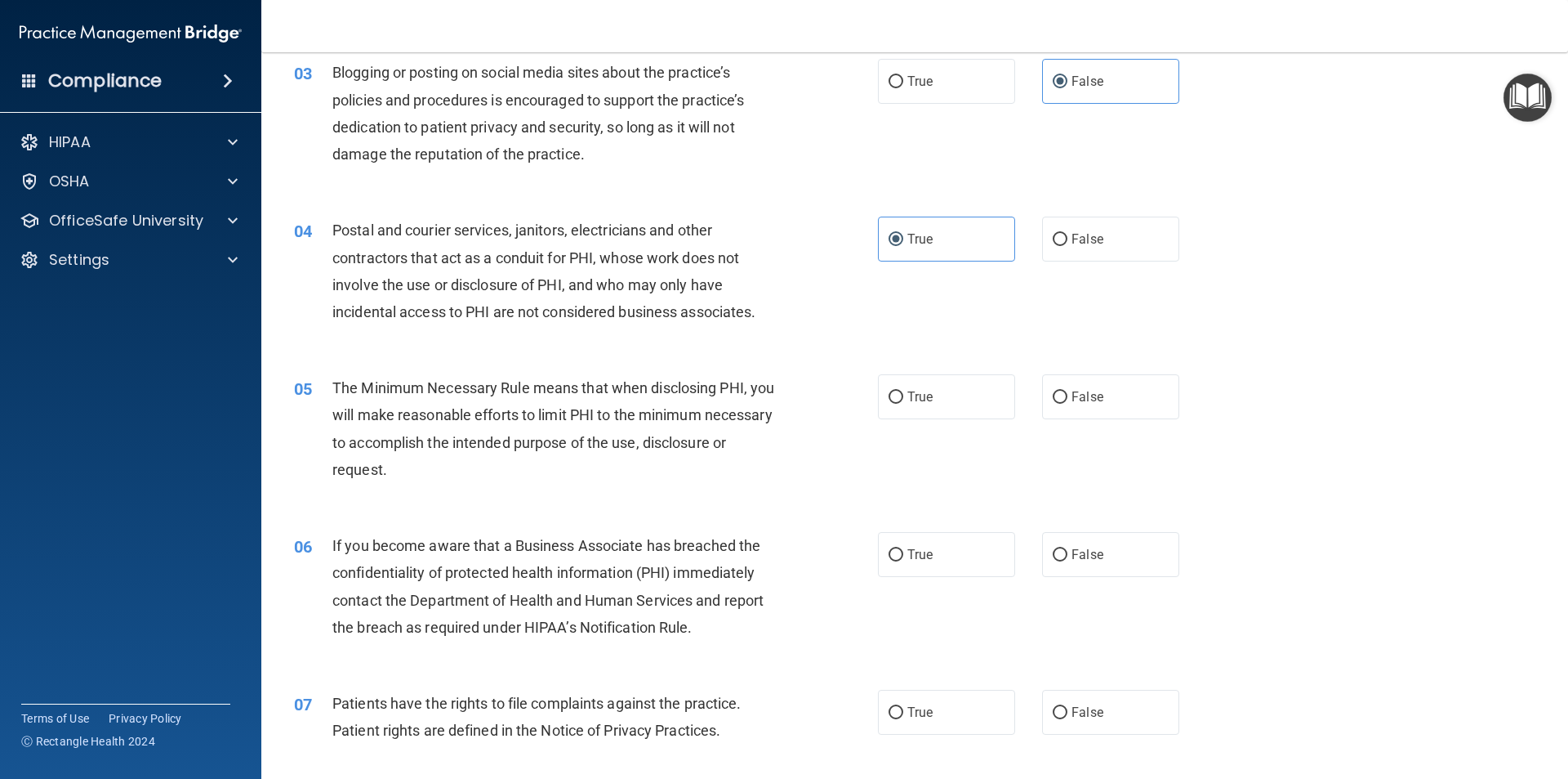
scroll to position [327, 0]
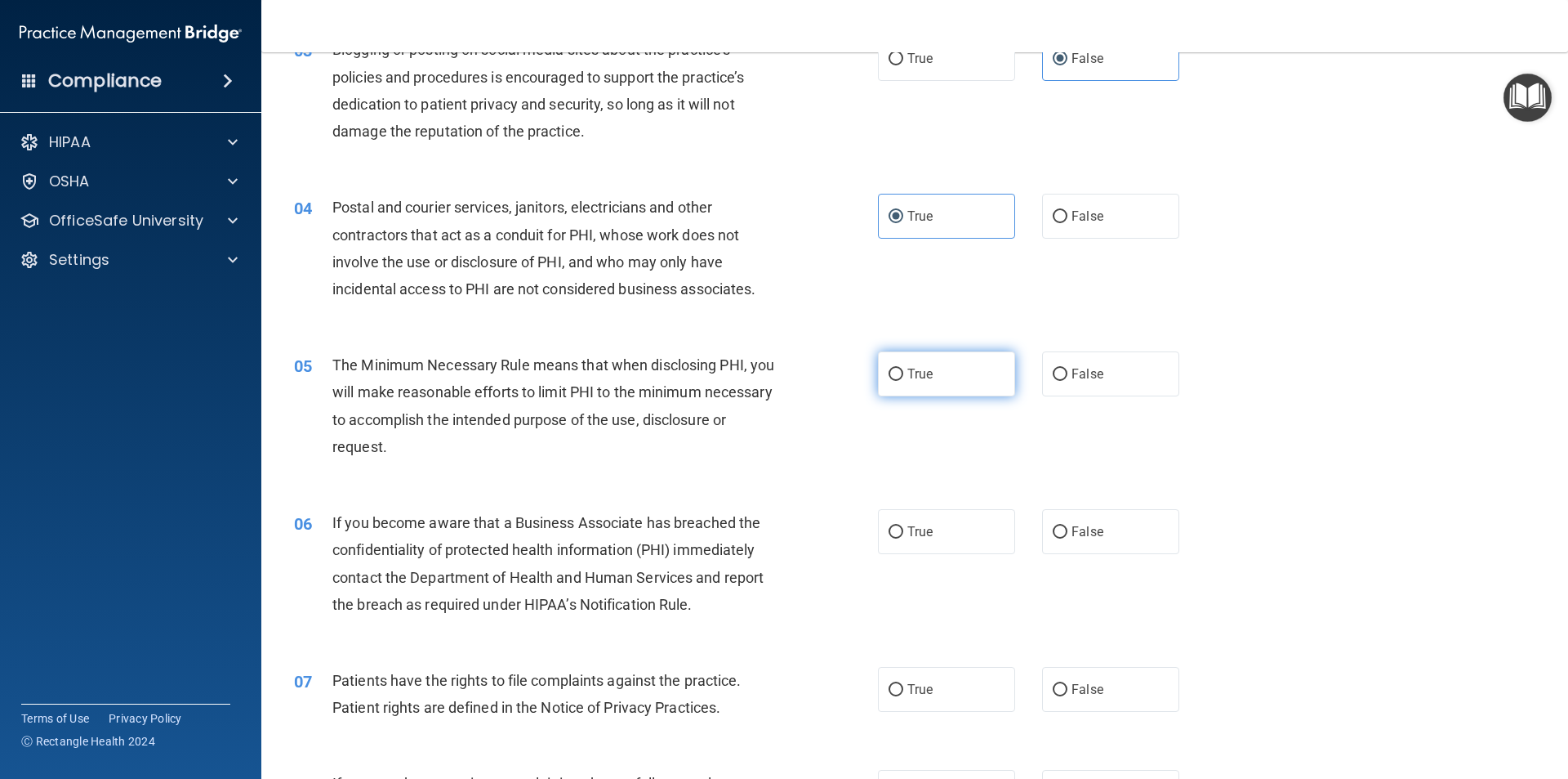
click at [925, 386] on label "True" at bounding box center [946, 374] width 137 height 45
click at [903, 381] on input "True" at bounding box center [895, 375] width 15 height 12
radio input "true"
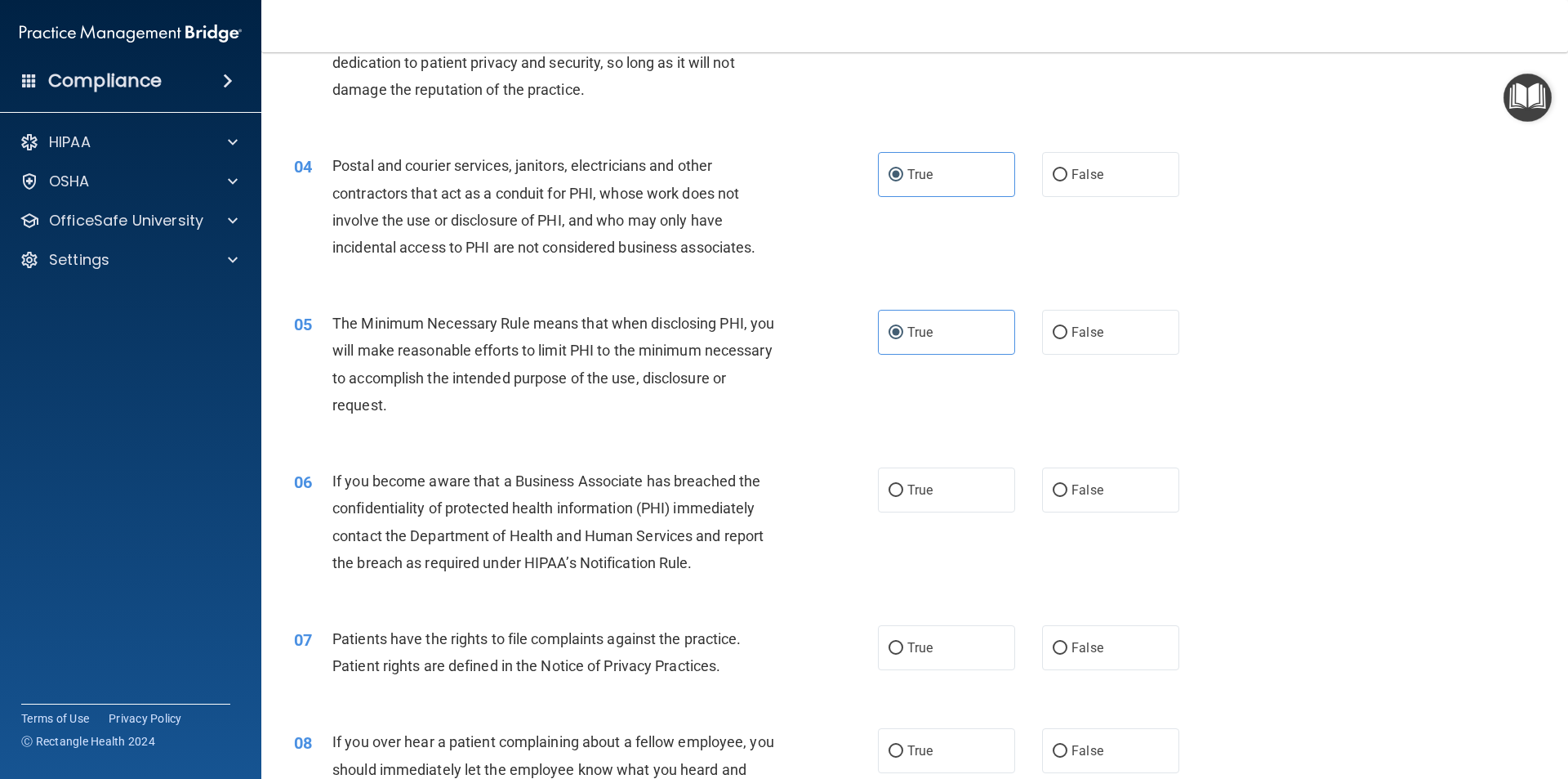
scroll to position [408, 0]
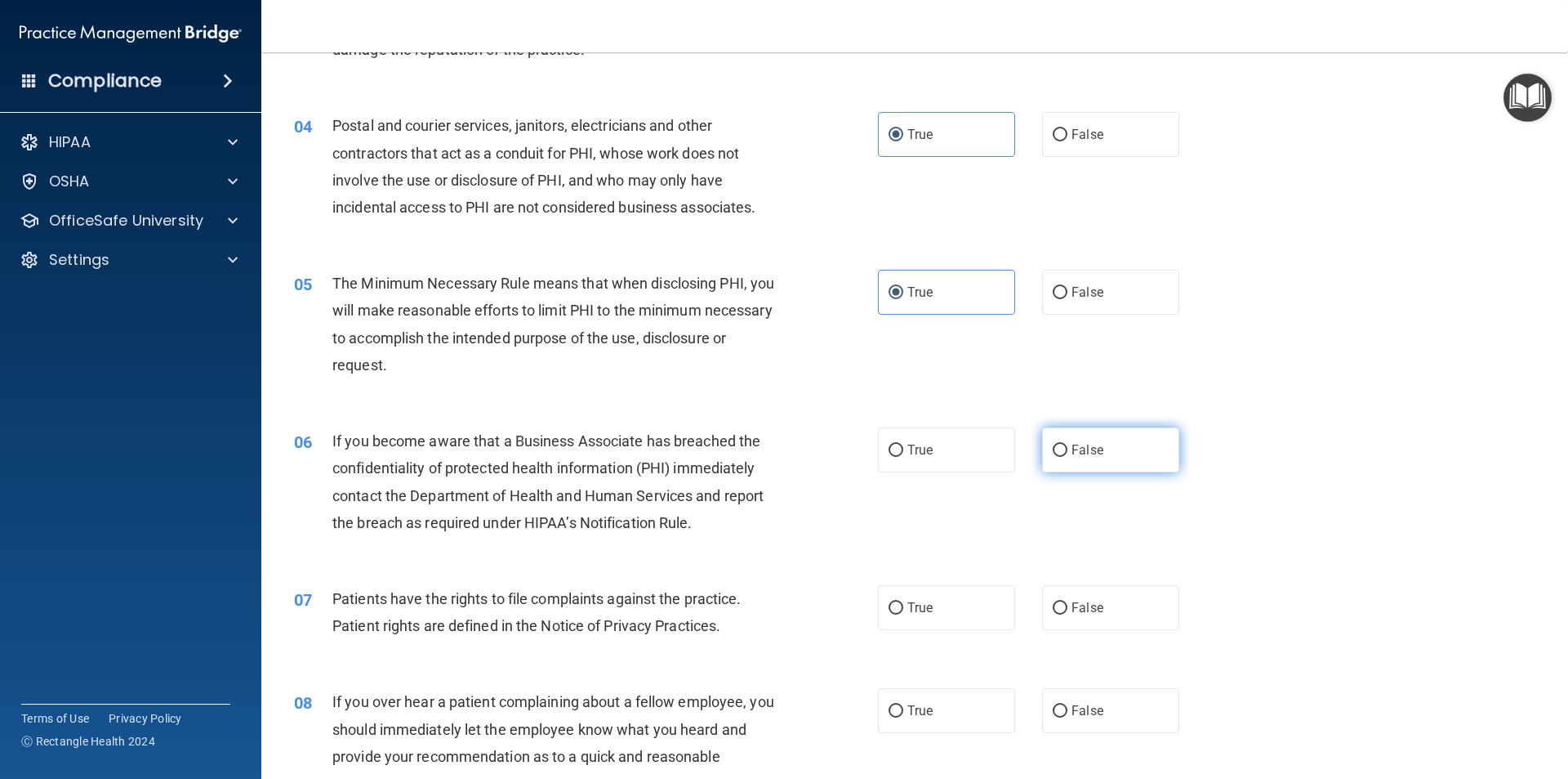
click at [1118, 436] on label "False" at bounding box center [1110, 449] width 137 height 45
click at [1068, 444] on input "False" at bounding box center [1060, 450] width 15 height 12
radio input "true"
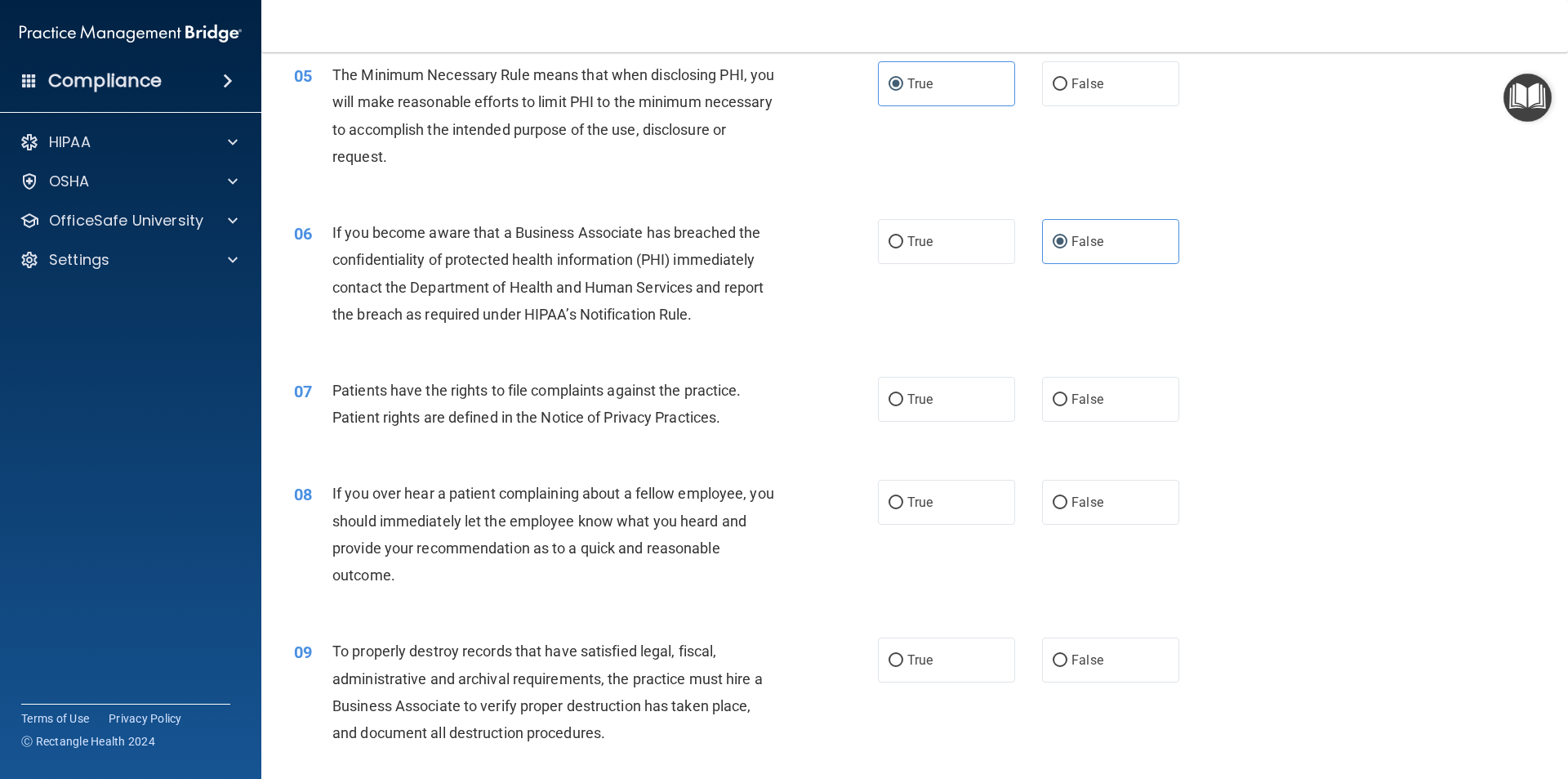
scroll to position [654, 0]
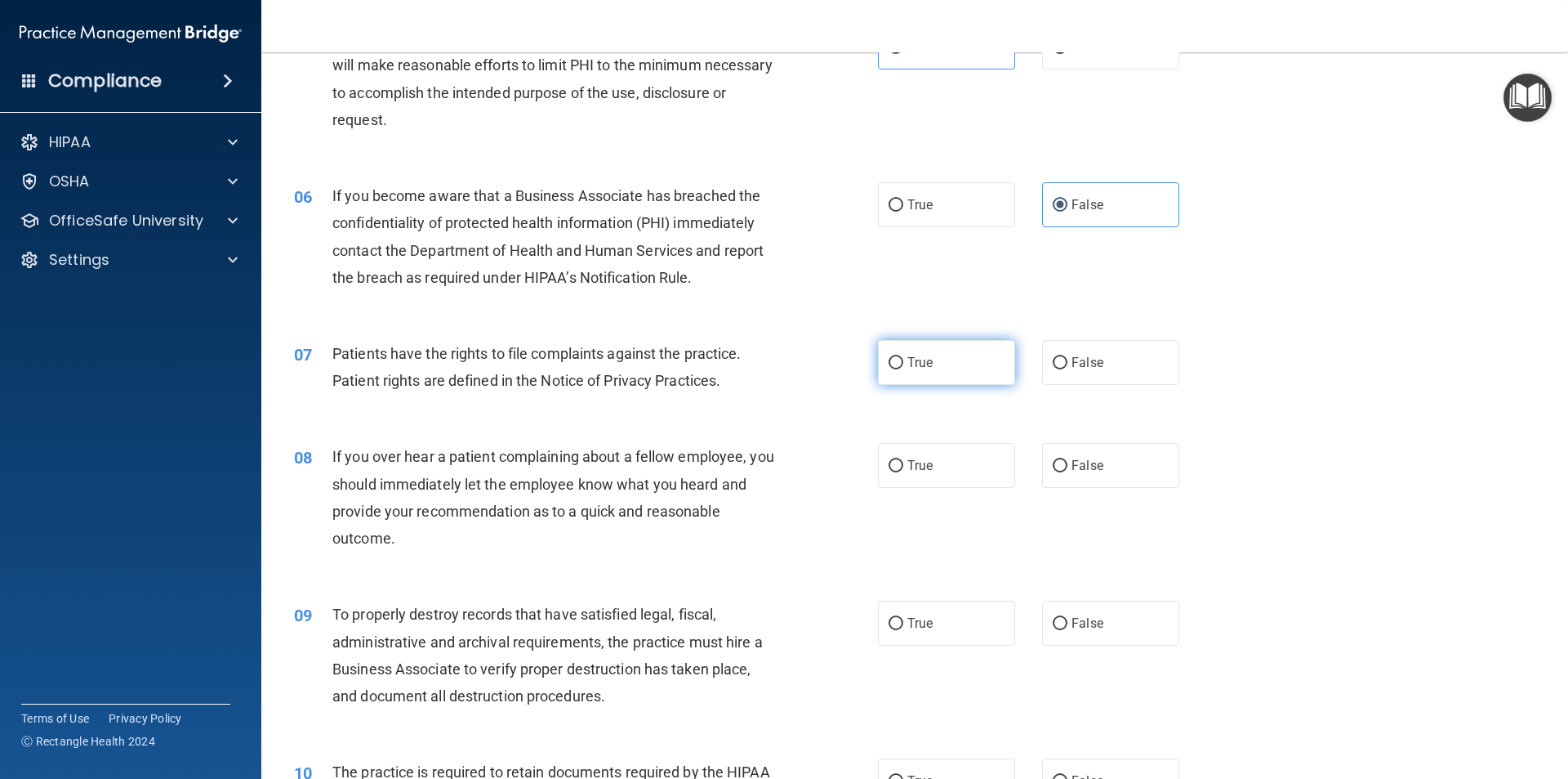
click at [906, 371] on label "True" at bounding box center [946, 362] width 137 height 45
click at [903, 370] on input "True" at bounding box center [895, 364] width 15 height 12
radio input "true"
click at [1126, 464] on label "False" at bounding box center [1110, 465] width 137 height 45
click at [1068, 464] on input "False" at bounding box center [1060, 466] width 15 height 12
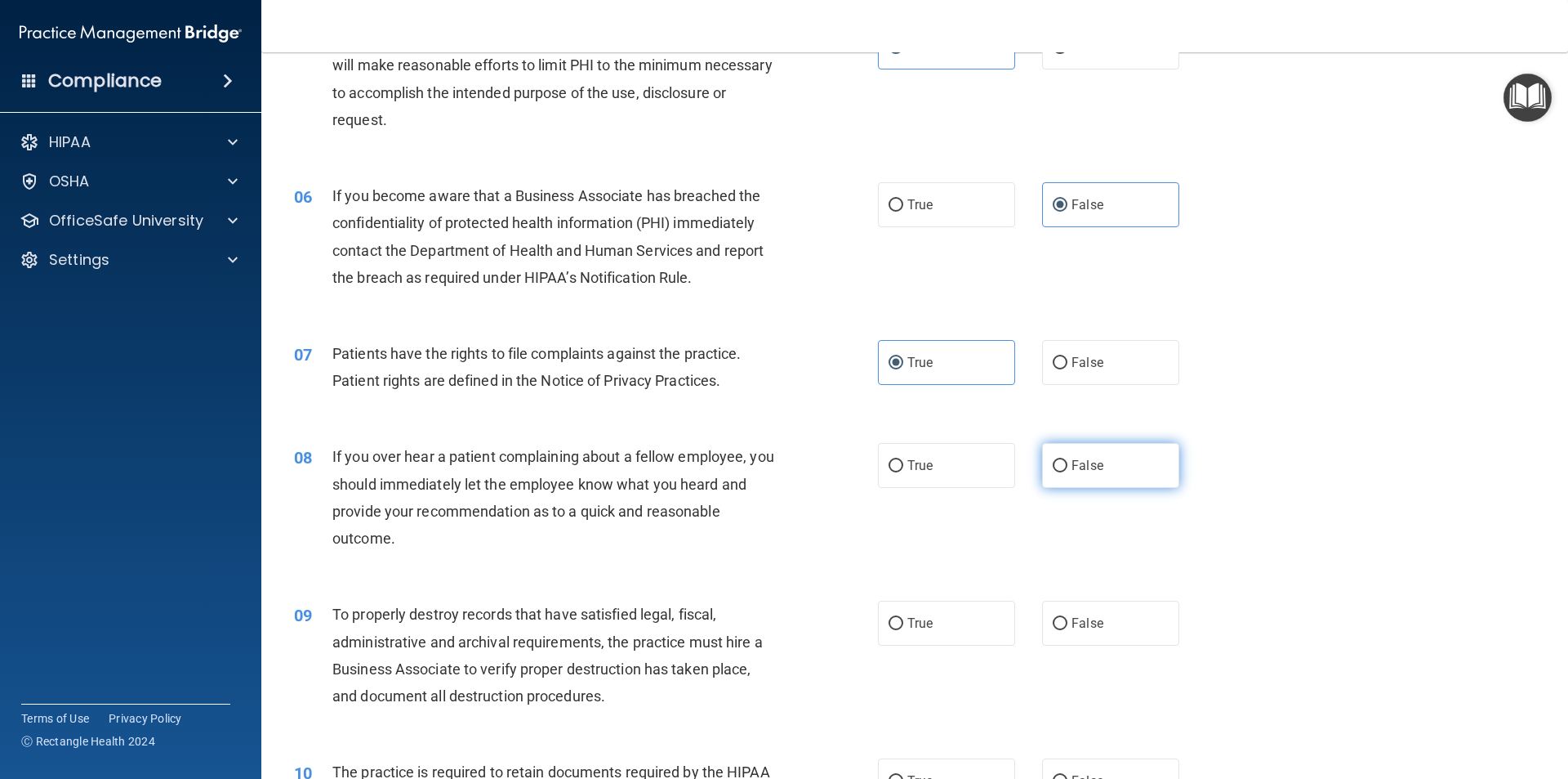
radio input "true"
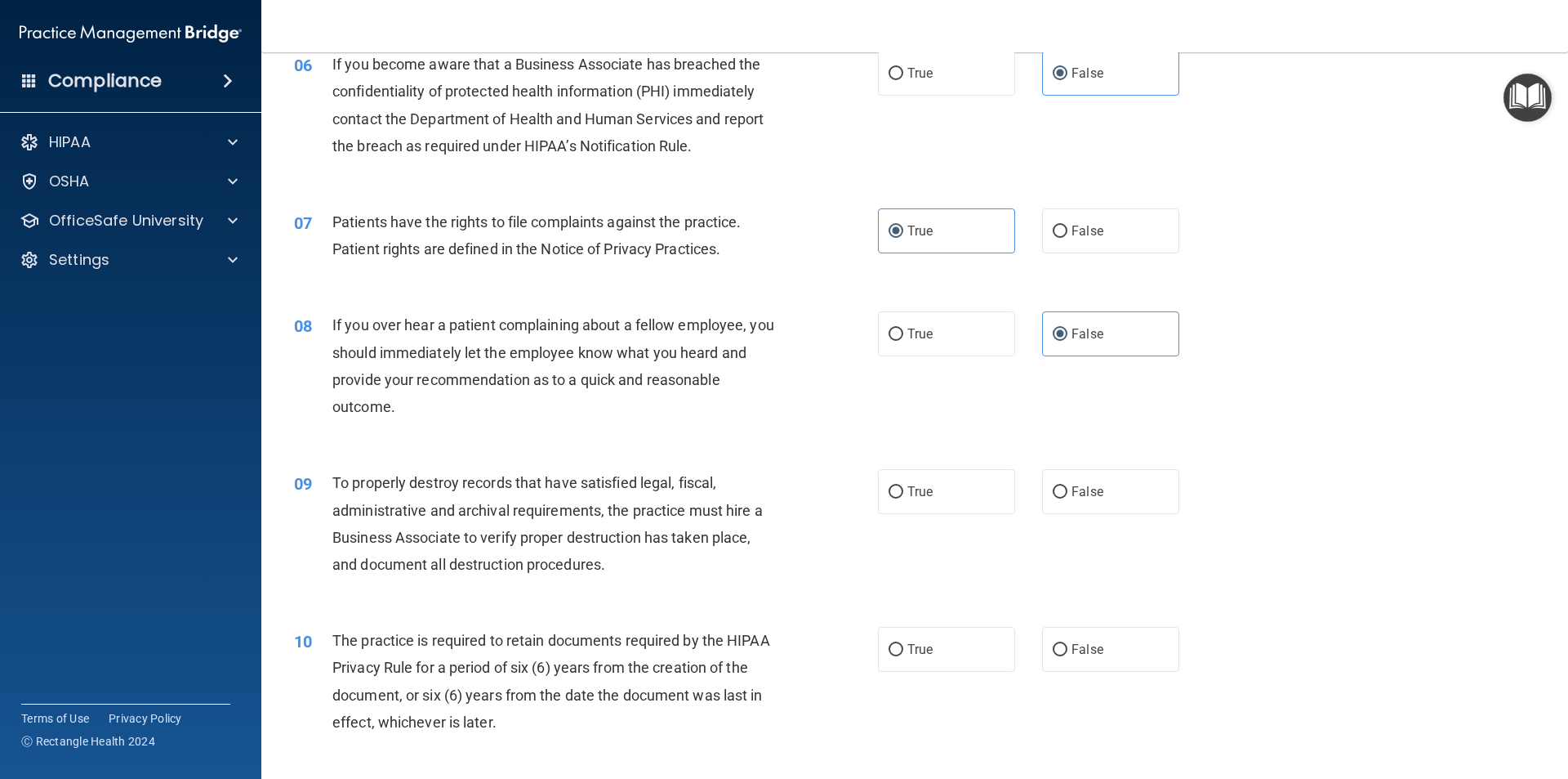
scroll to position [817, 0]
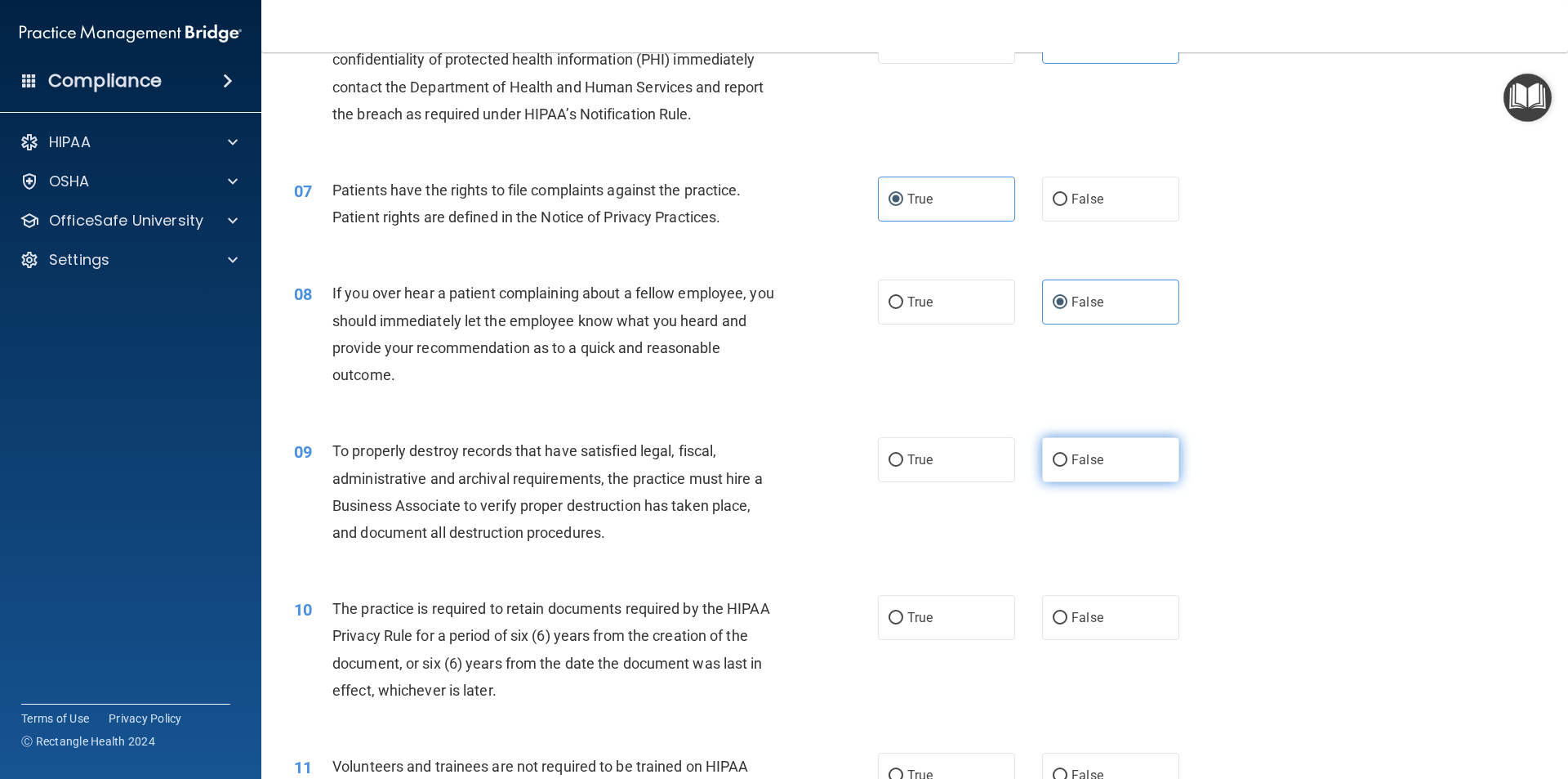
drag, startPoint x: 1157, startPoint y: 447, endPoint x: 1148, endPoint y: 447, distance: 9.0
click at [1148, 447] on div "True False" at bounding box center [1043, 459] width 329 height 45
click at [1140, 447] on label "False" at bounding box center [1110, 459] width 137 height 45
click at [1068, 454] on input "False" at bounding box center [1060, 460] width 15 height 12
radio input "true"
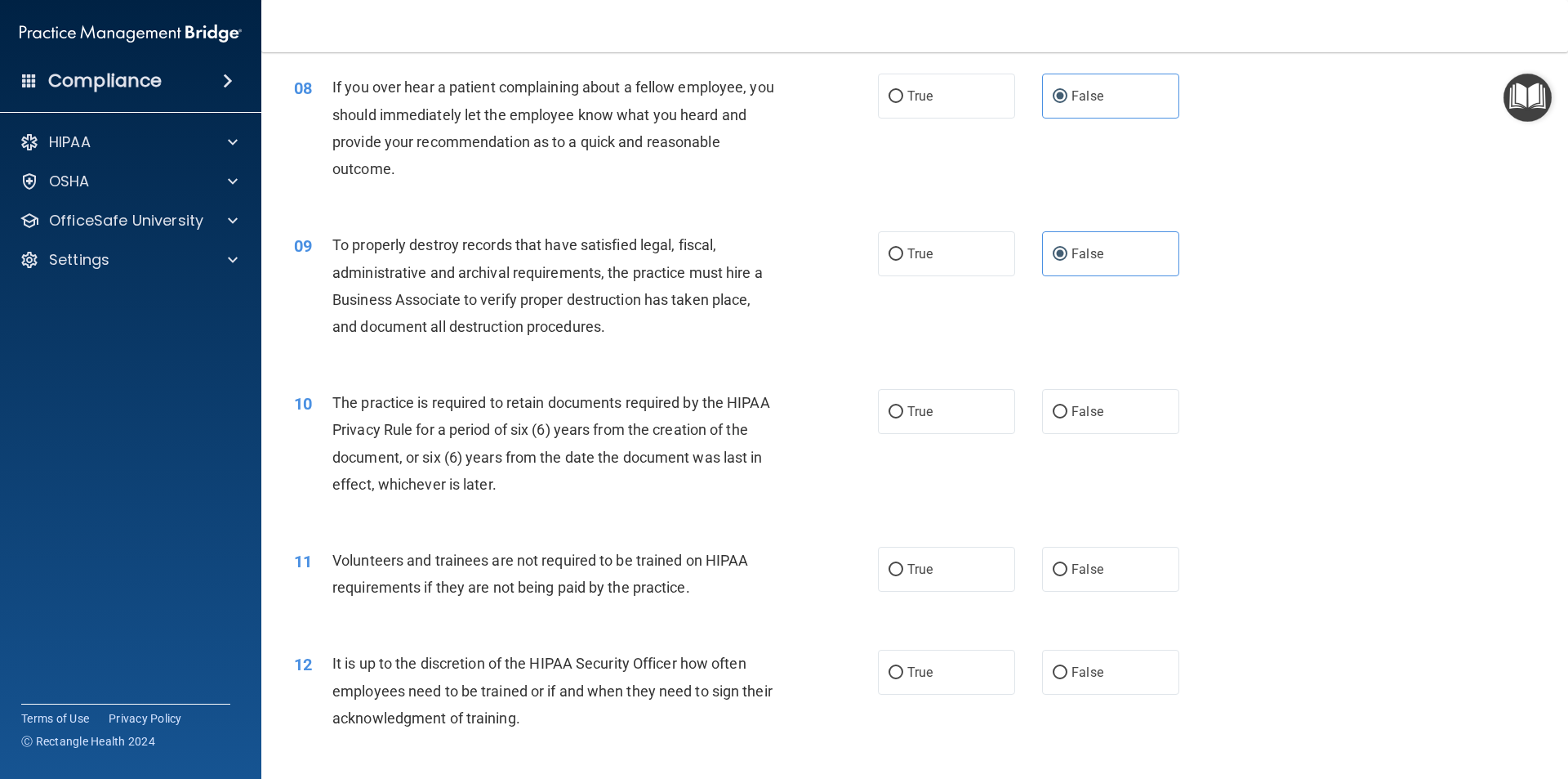
scroll to position [1063, 0]
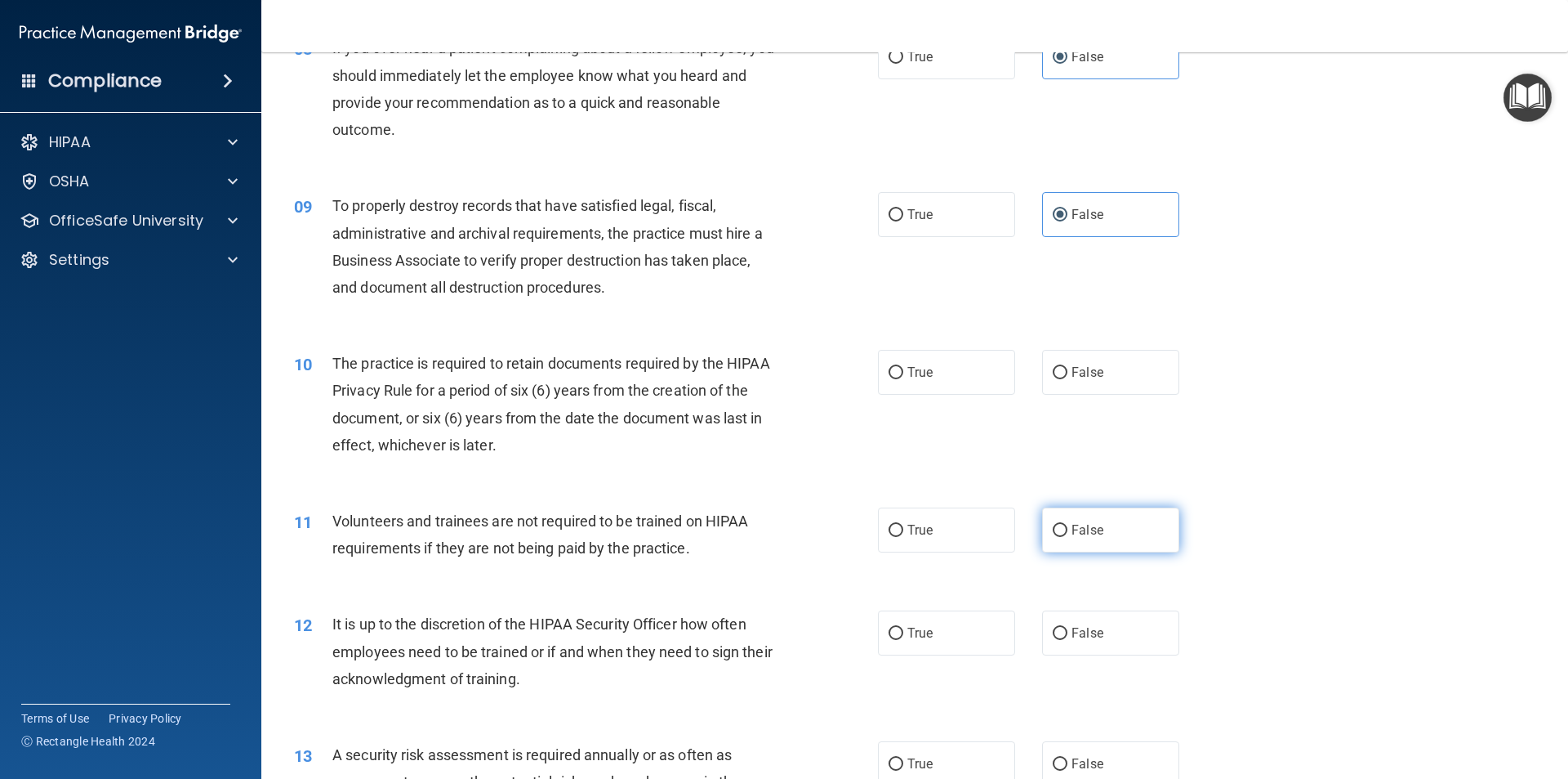
click at [1124, 519] on label "False" at bounding box center [1110, 529] width 137 height 45
click at [1068, 524] on input "False" at bounding box center [1060, 530] width 15 height 12
radio input "true"
click at [1118, 632] on label "False" at bounding box center [1110, 632] width 137 height 45
click at [1068, 632] on input "False" at bounding box center [1060, 634] width 15 height 12
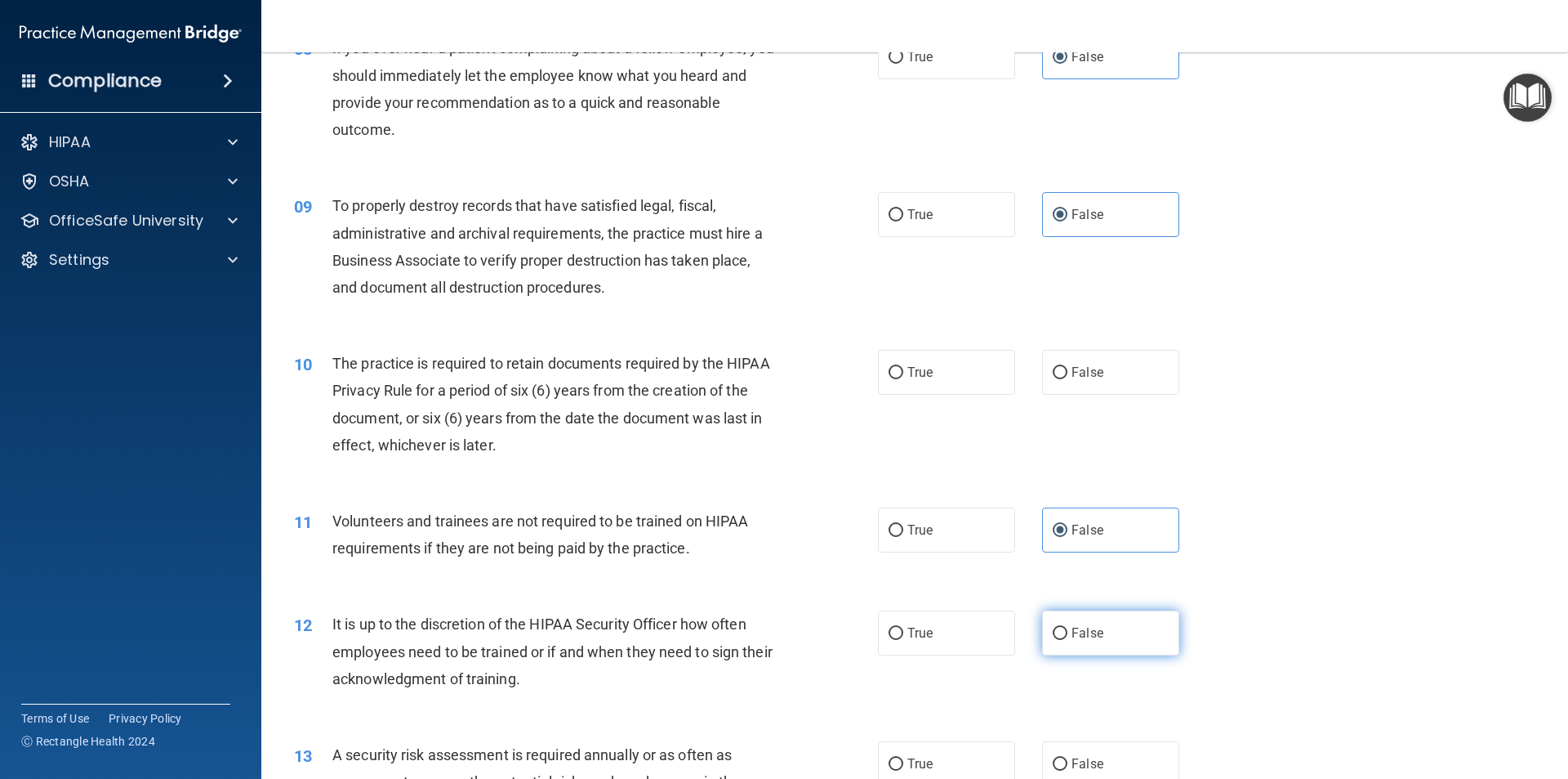
radio input "true"
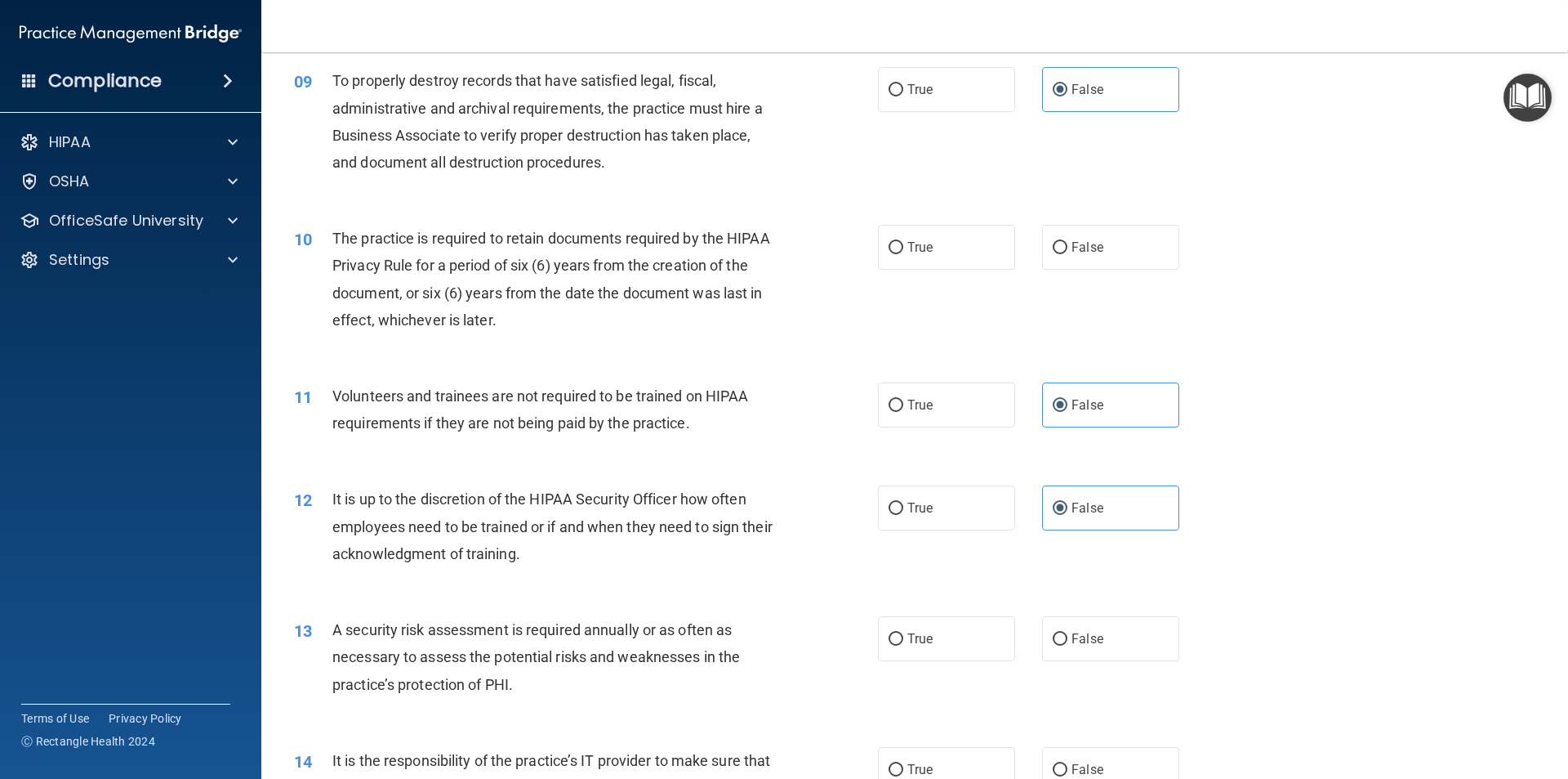
scroll to position [1226, 0]
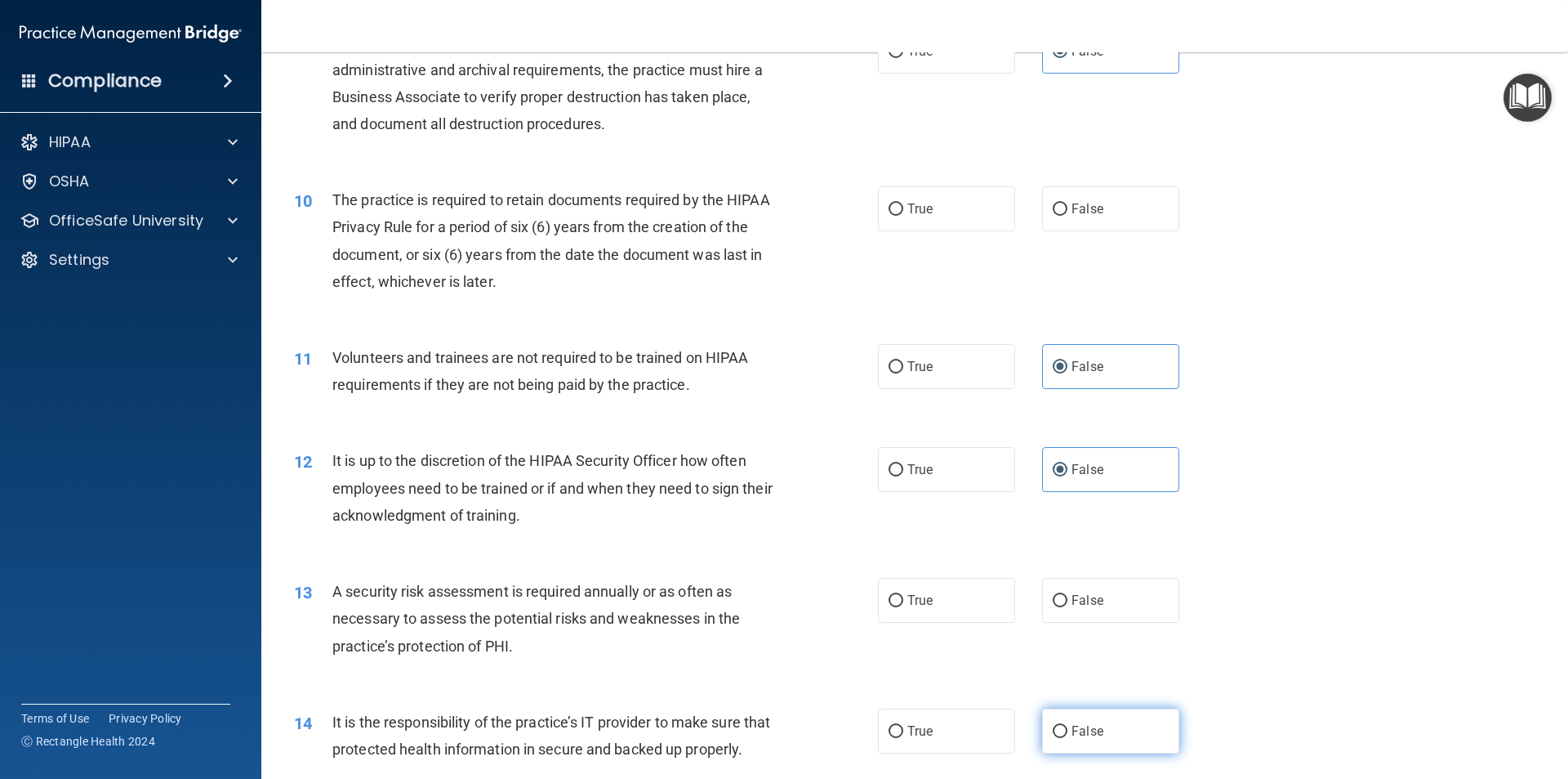
click at [1116, 728] on label "False" at bounding box center [1110, 731] width 137 height 45
click at [1068, 728] on input "False" at bounding box center [1060, 732] width 15 height 12
radio input "true"
click at [884, 196] on label "True" at bounding box center [946, 209] width 137 height 45
click at [888, 204] on input "True" at bounding box center [895, 210] width 15 height 12
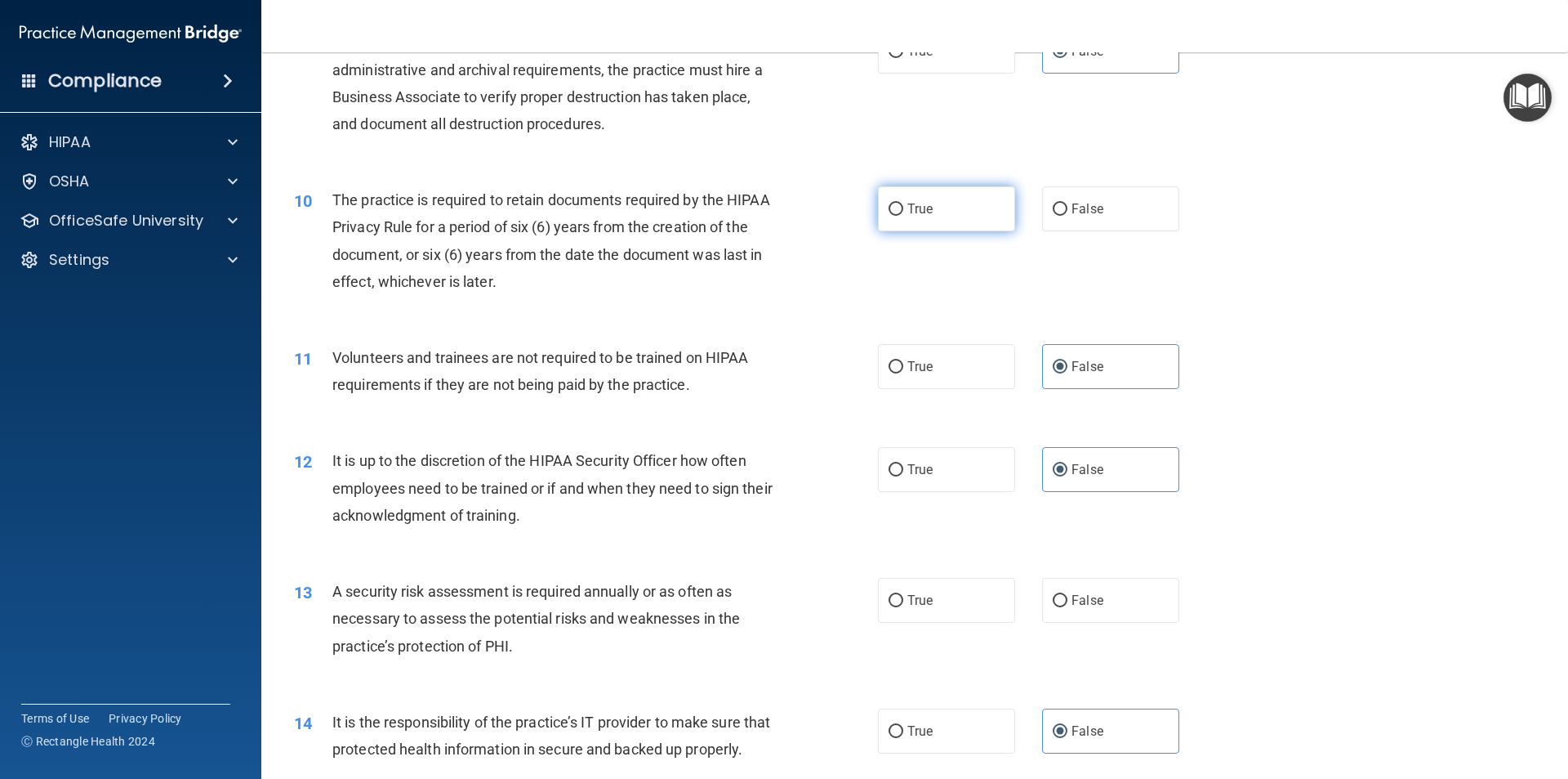
radio input "true"
click at [906, 591] on label "True" at bounding box center [946, 600] width 137 height 45
click at [903, 595] on input "True" at bounding box center [895, 601] width 15 height 12
radio input "true"
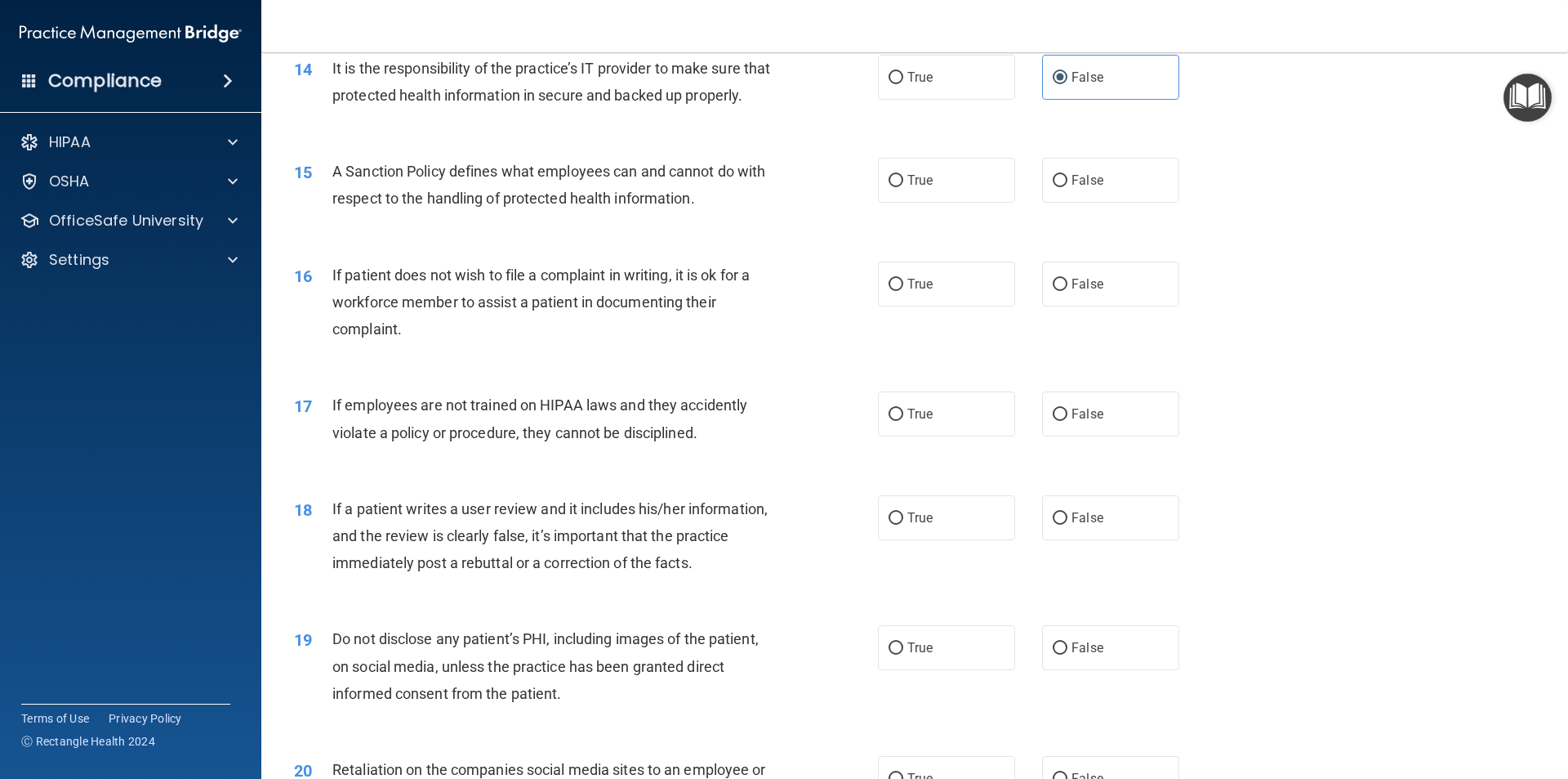
scroll to position [1961, 0]
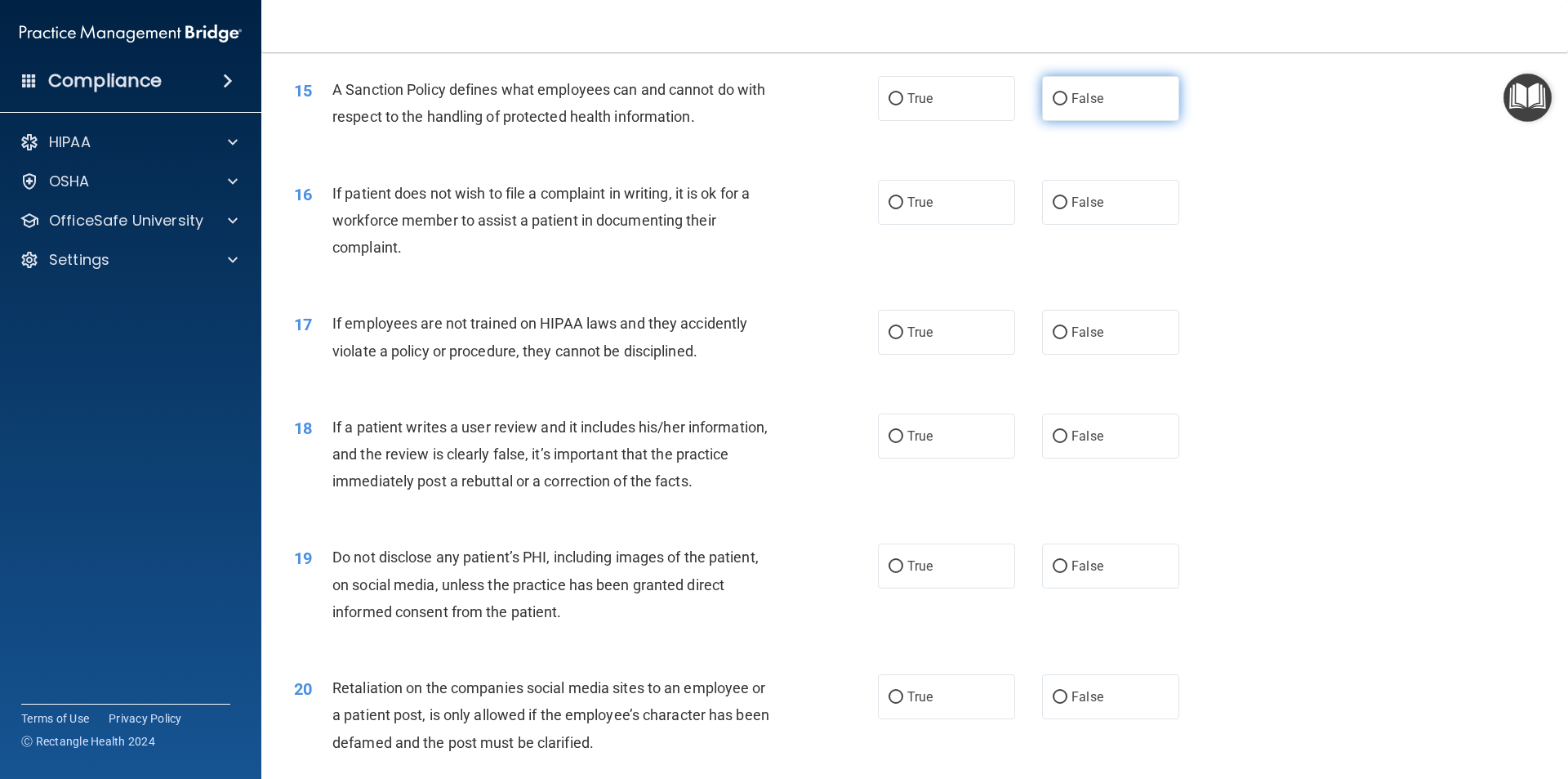
click at [1092, 106] on span "False" at bounding box center [1088, 99] width 32 height 16
click at [1068, 106] on input "False" at bounding box center [1060, 99] width 15 height 12
radio input "true"
click at [1088, 458] on label "False" at bounding box center [1110, 435] width 137 height 45
click at [1068, 443] on input "False" at bounding box center [1060, 436] width 15 height 12
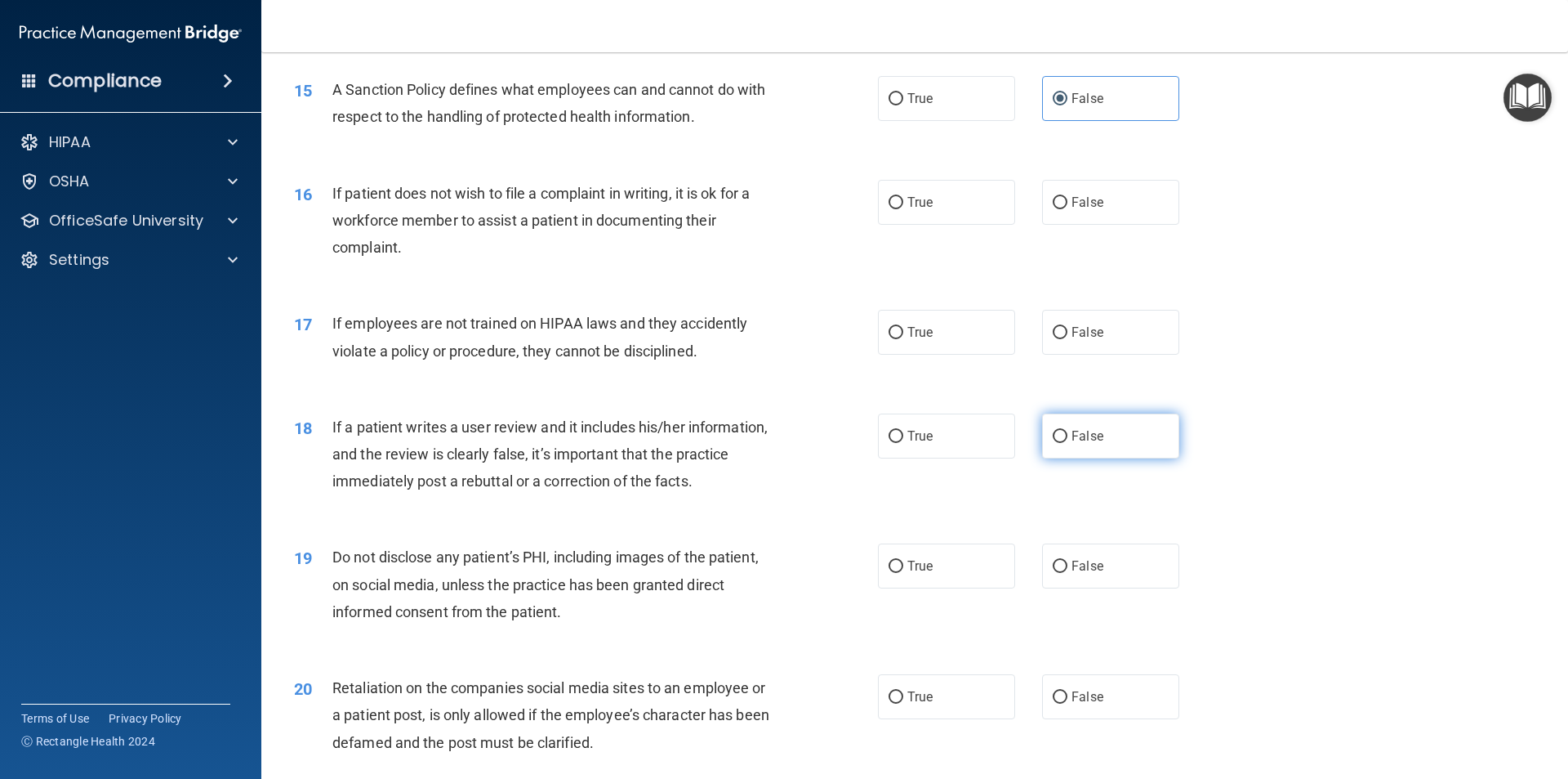
radio input "true"
click at [1072, 704] on span "False" at bounding box center [1088, 697] width 32 height 16
click at [1068, 704] on input "False" at bounding box center [1060, 697] width 15 height 12
radio input "true"
click at [878, 225] on label "True" at bounding box center [946, 202] width 137 height 45
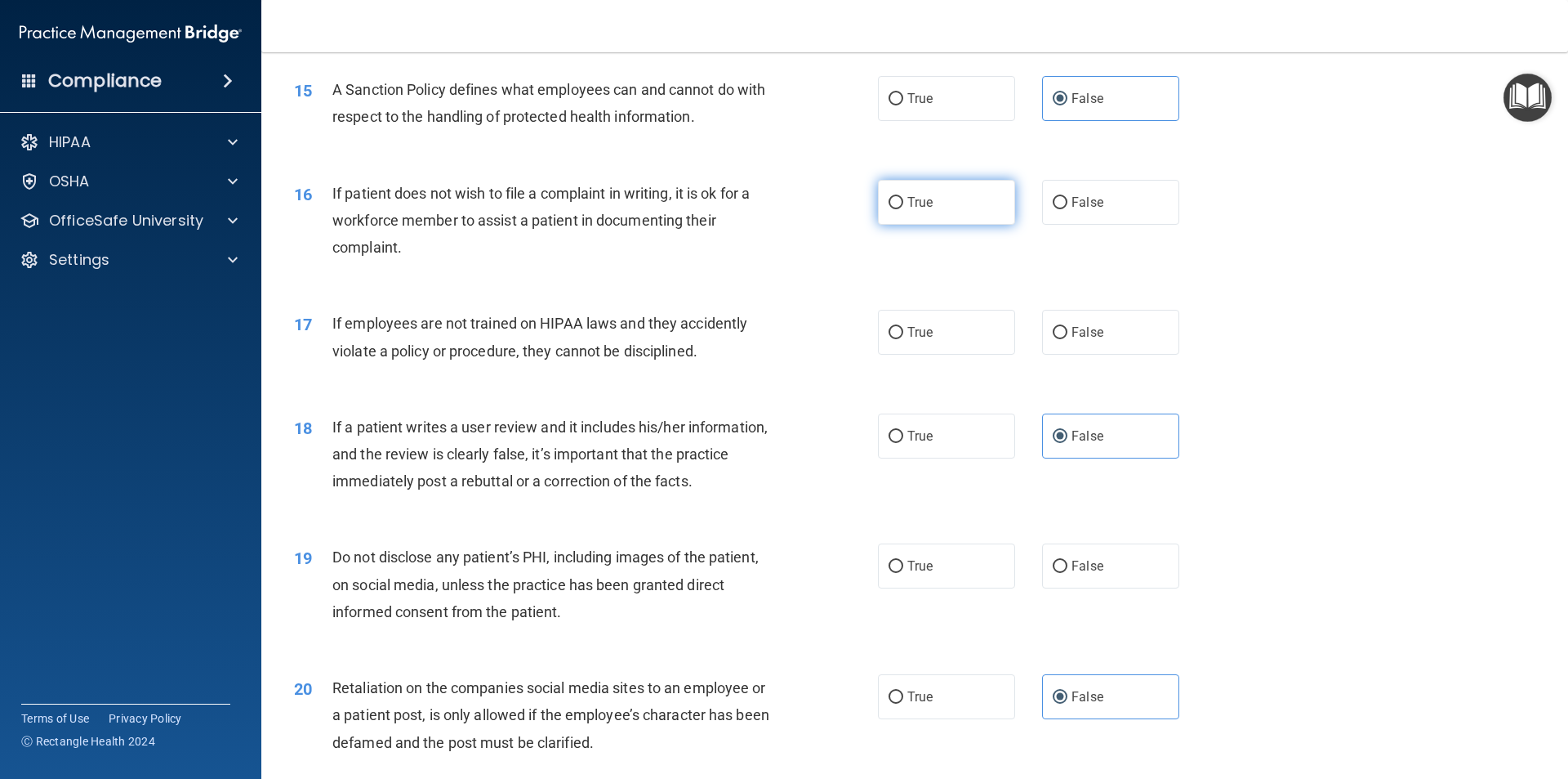
click at [888, 210] on input "True" at bounding box center [895, 203] width 15 height 12
radio input "true"
click at [1079, 345] on label "False" at bounding box center [1110, 332] width 137 height 45
click at [1068, 340] on input "False" at bounding box center [1060, 333] width 15 height 12
radio input "true"
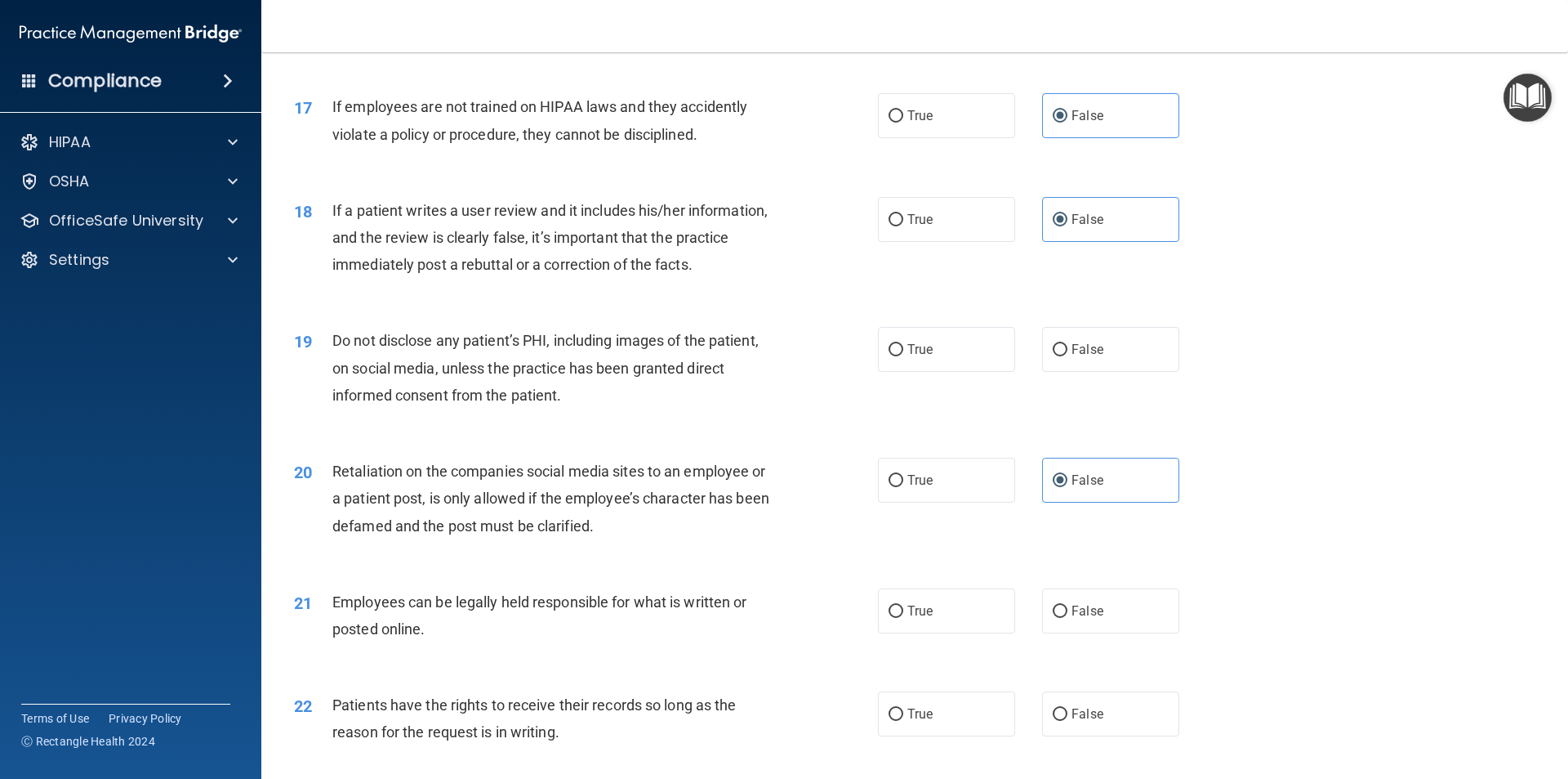
scroll to position [2207, 0]
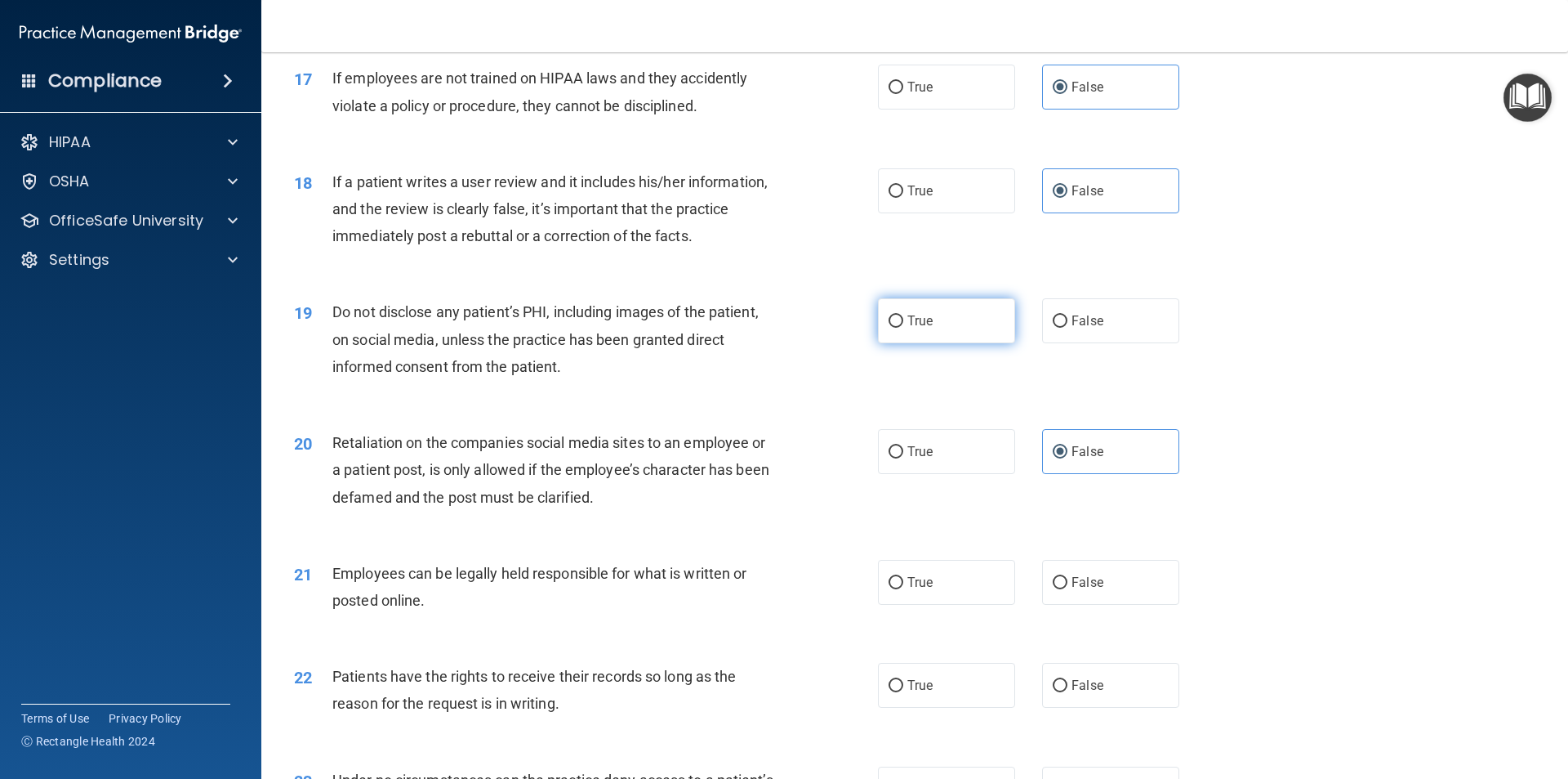
click at [979, 343] on label "True" at bounding box center [946, 321] width 137 height 45
click at [903, 328] on input "True" at bounding box center [895, 322] width 15 height 12
radio input "true"
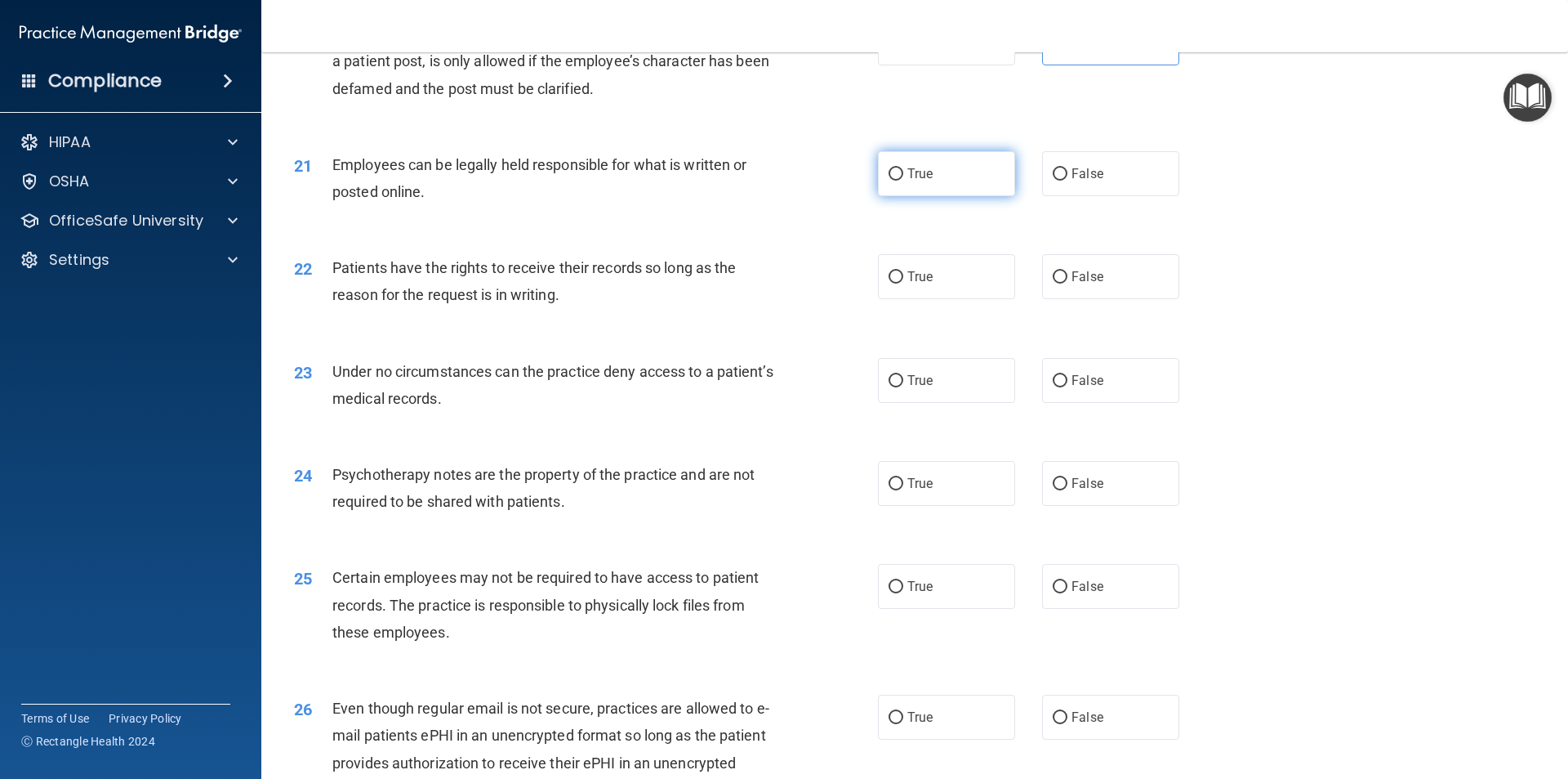
scroll to position [2698, 0]
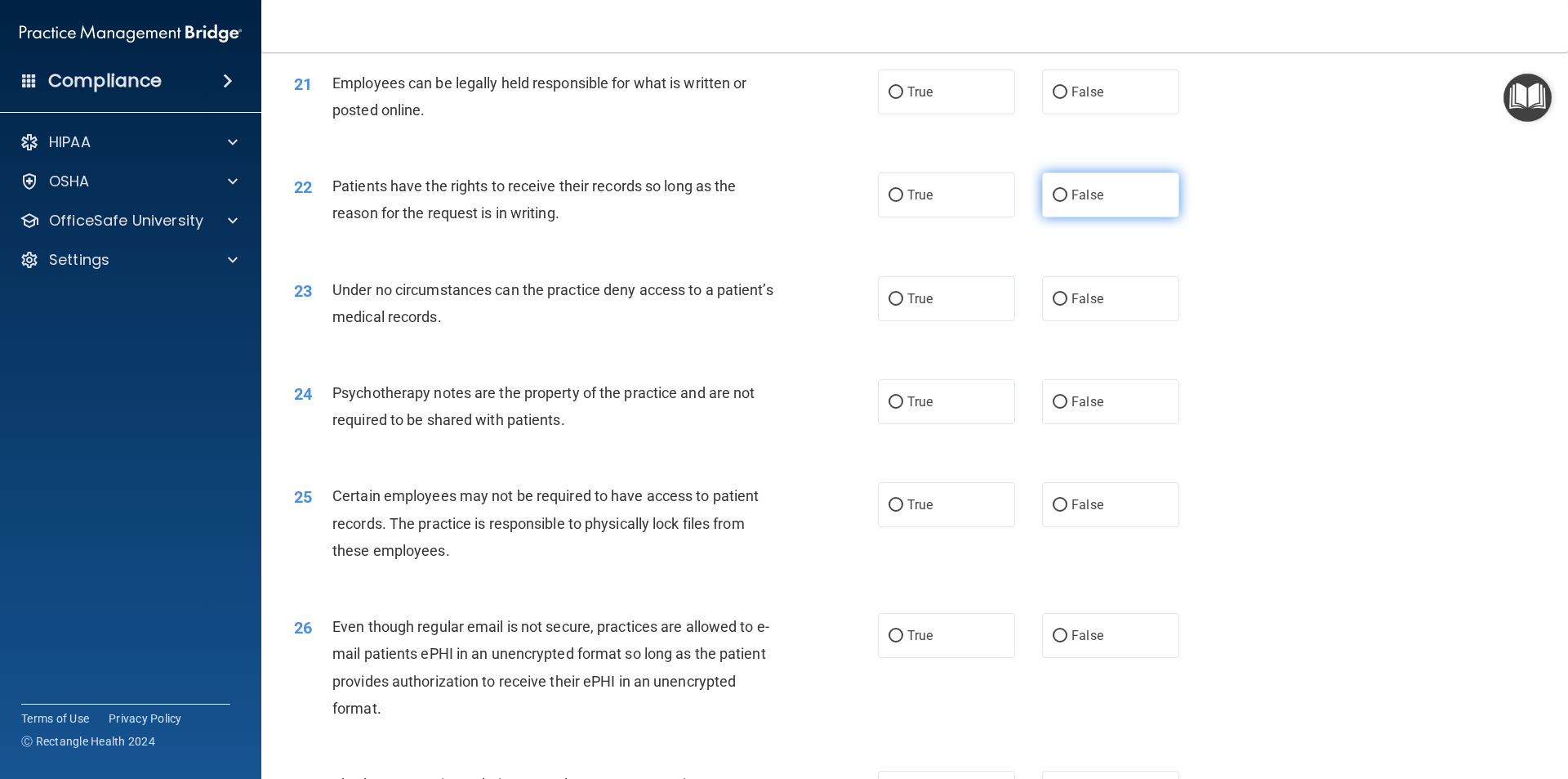
click at [1064, 205] on label "False" at bounding box center [1110, 195] width 137 height 45
click at [1064, 202] on input "False" at bounding box center [1060, 196] width 15 height 12
radio input "true"
click at [909, 101] on label "True" at bounding box center [946, 92] width 137 height 45
click at [903, 99] on input "True" at bounding box center [895, 93] width 15 height 12
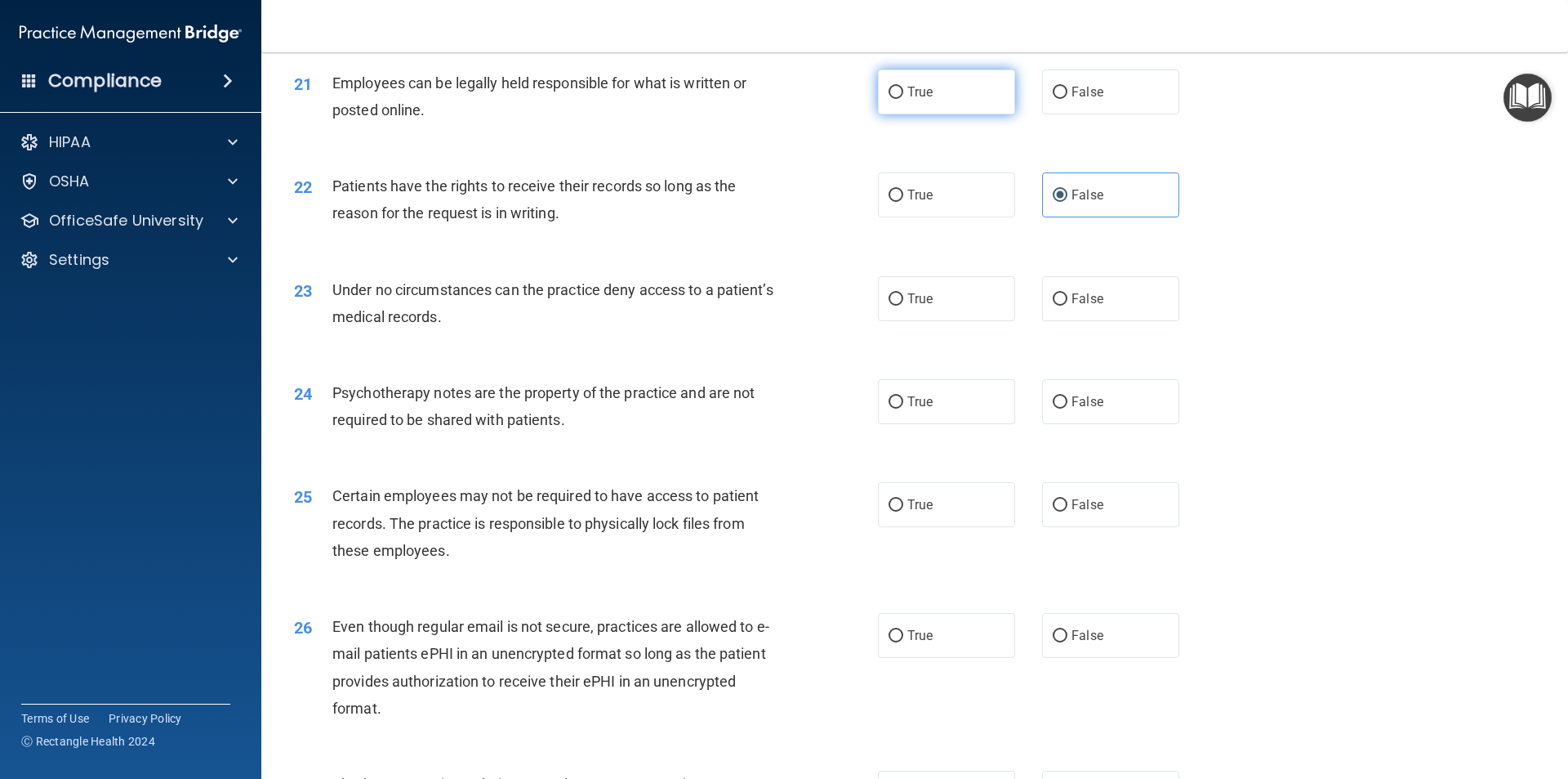
radio input "true"
click at [909, 322] on label "True" at bounding box center [946, 299] width 137 height 45
click at [903, 306] on input "True" at bounding box center [895, 300] width 15 height 12
radio input "true"
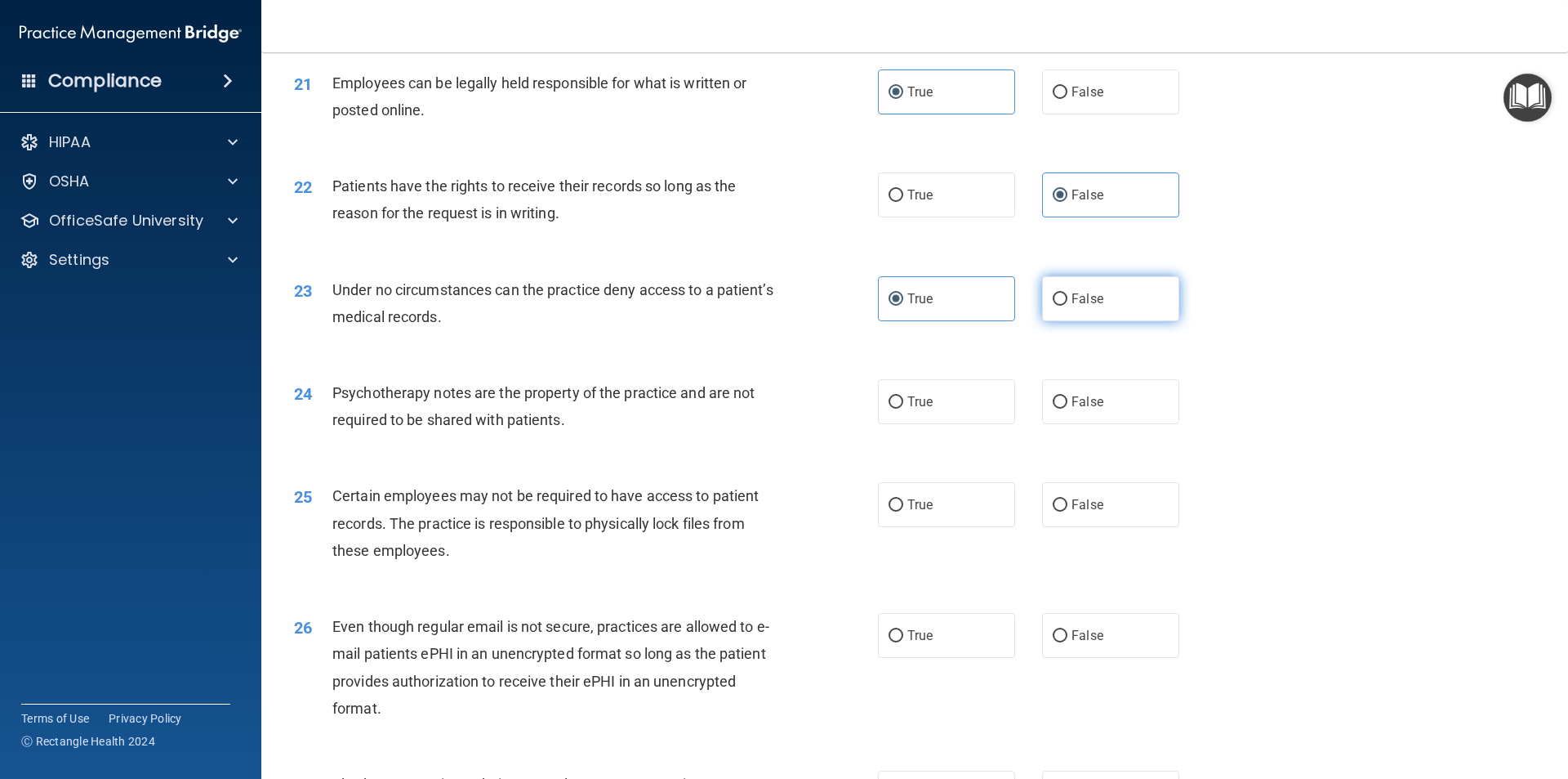
click at [1123, 313] on label "False" at bounding box center [1110, 299] width 137 height 45
click at [1068, 306] on input "False" at bounding box center [1060, 300] width 15 height 12
radio input "true"
radio input "false"
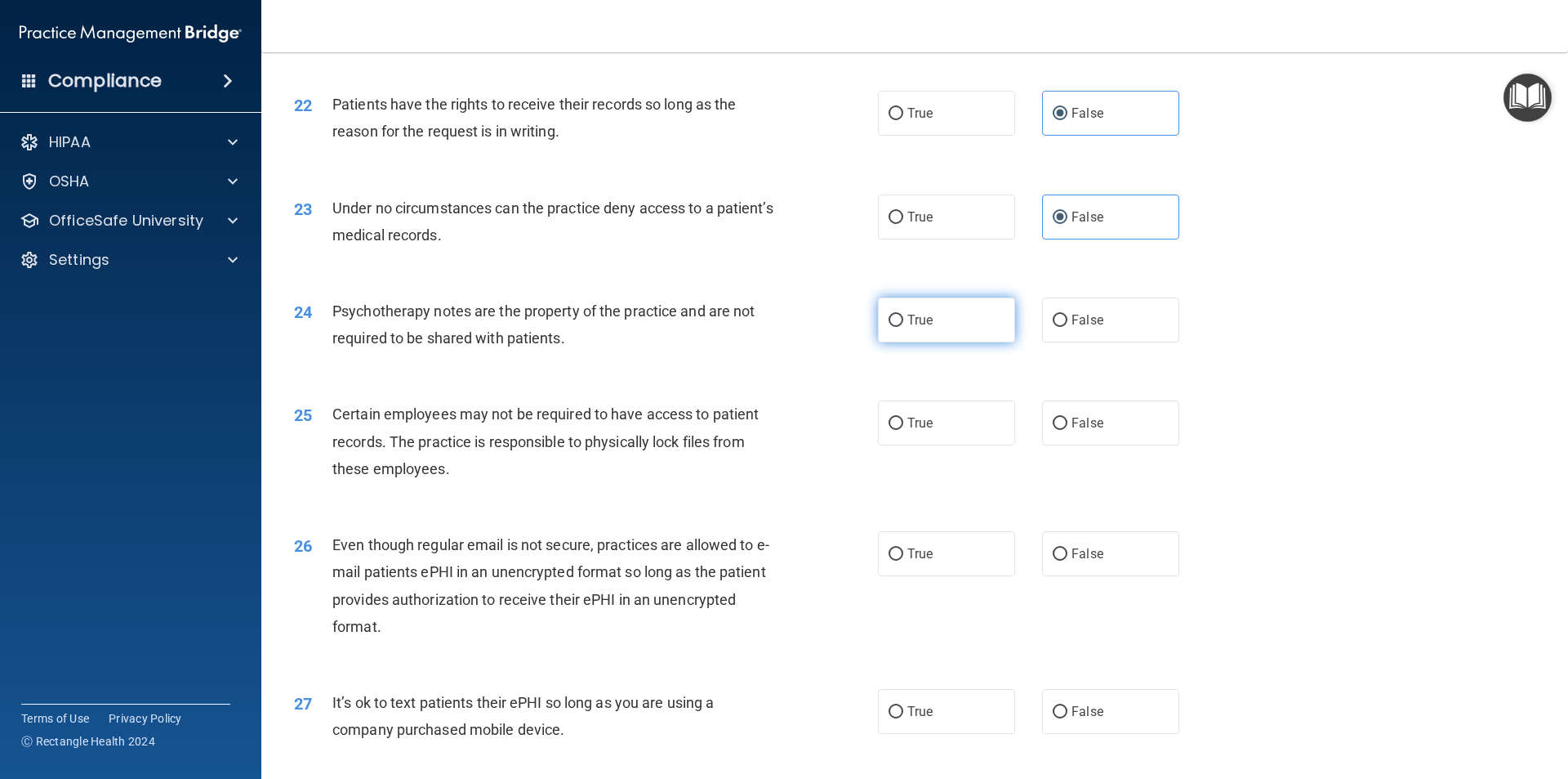
click at [948, 343] on label "True" at bounding box center [946, 320] width 137 height 45
click at [903, 327] on input "True" at bounding box center [895, 321] width 15 height 12
radio input "true"
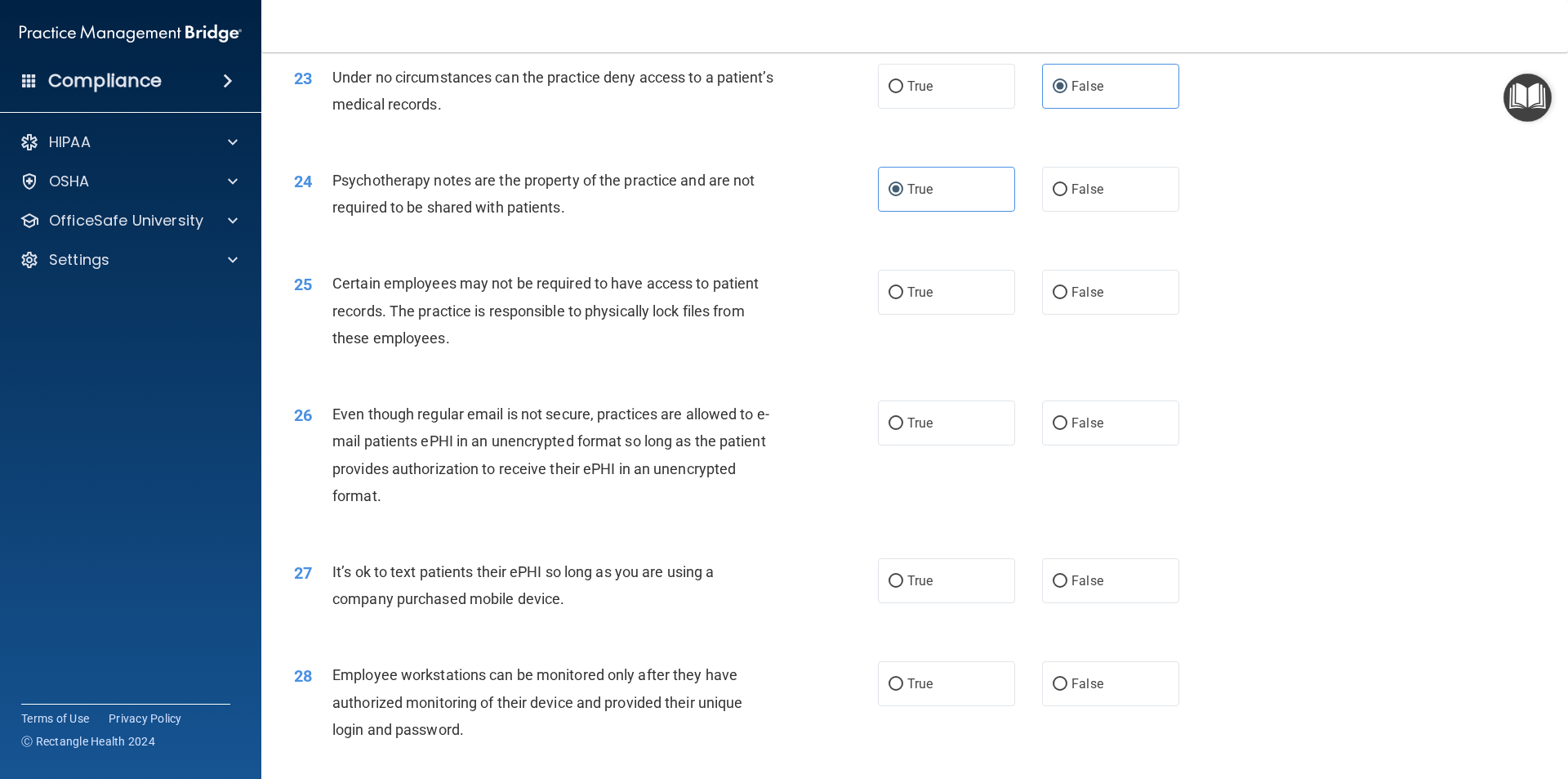
scroll to position [2942, 0]
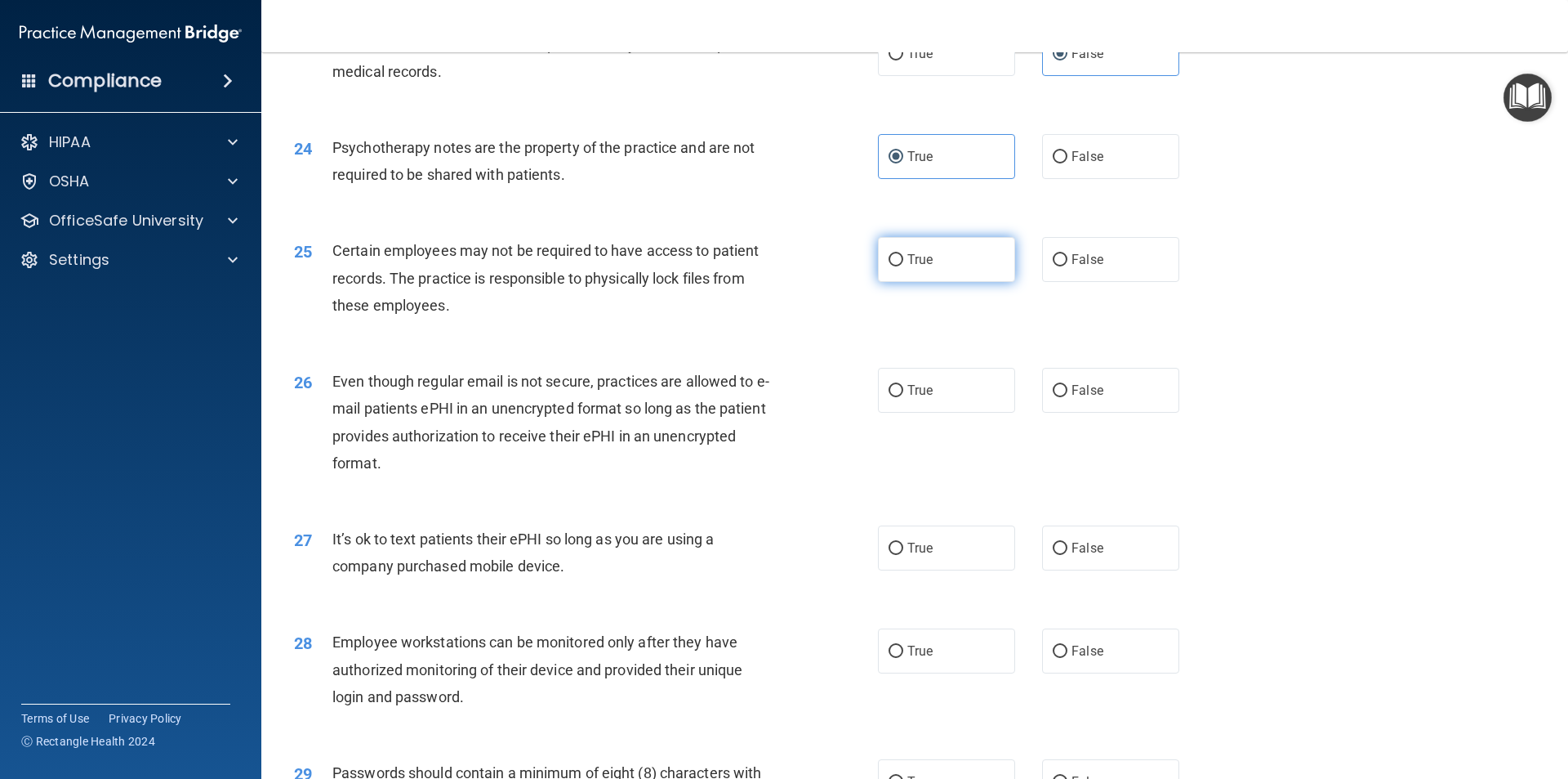
click at [936, 282] on label "True" at bounding box center [946, 259] width 137 height 45
click at [903, 267] on input "True" at bounding box center [895, 261] width 15 height 12
radio input "true"
click at [915, 398] on span "True" at bounding box center [919, 390] width 25 height 16
click at [903, 397] on input "True" at bounding box center [895, 390] width 15 height 12
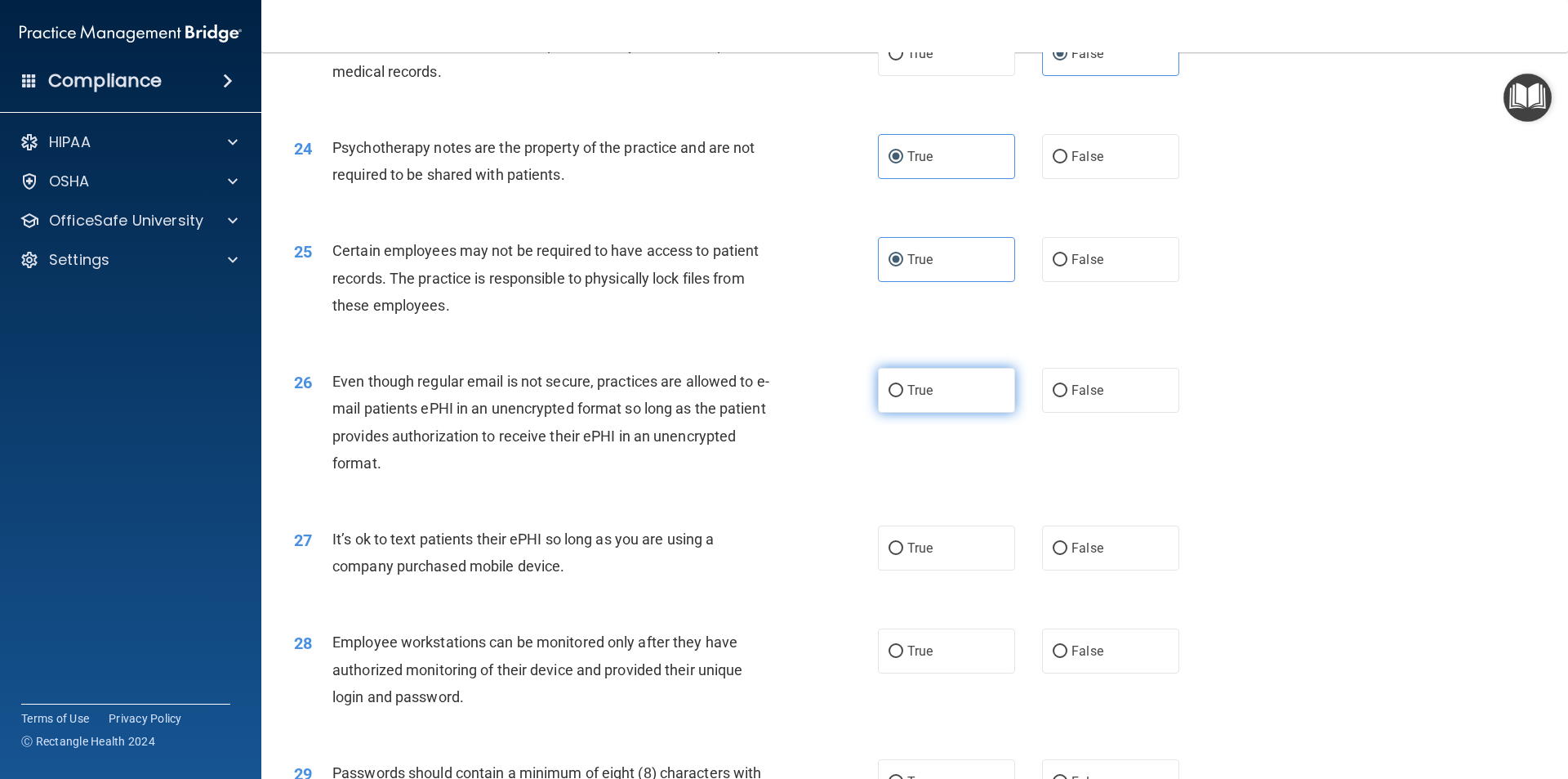
radio input "true"
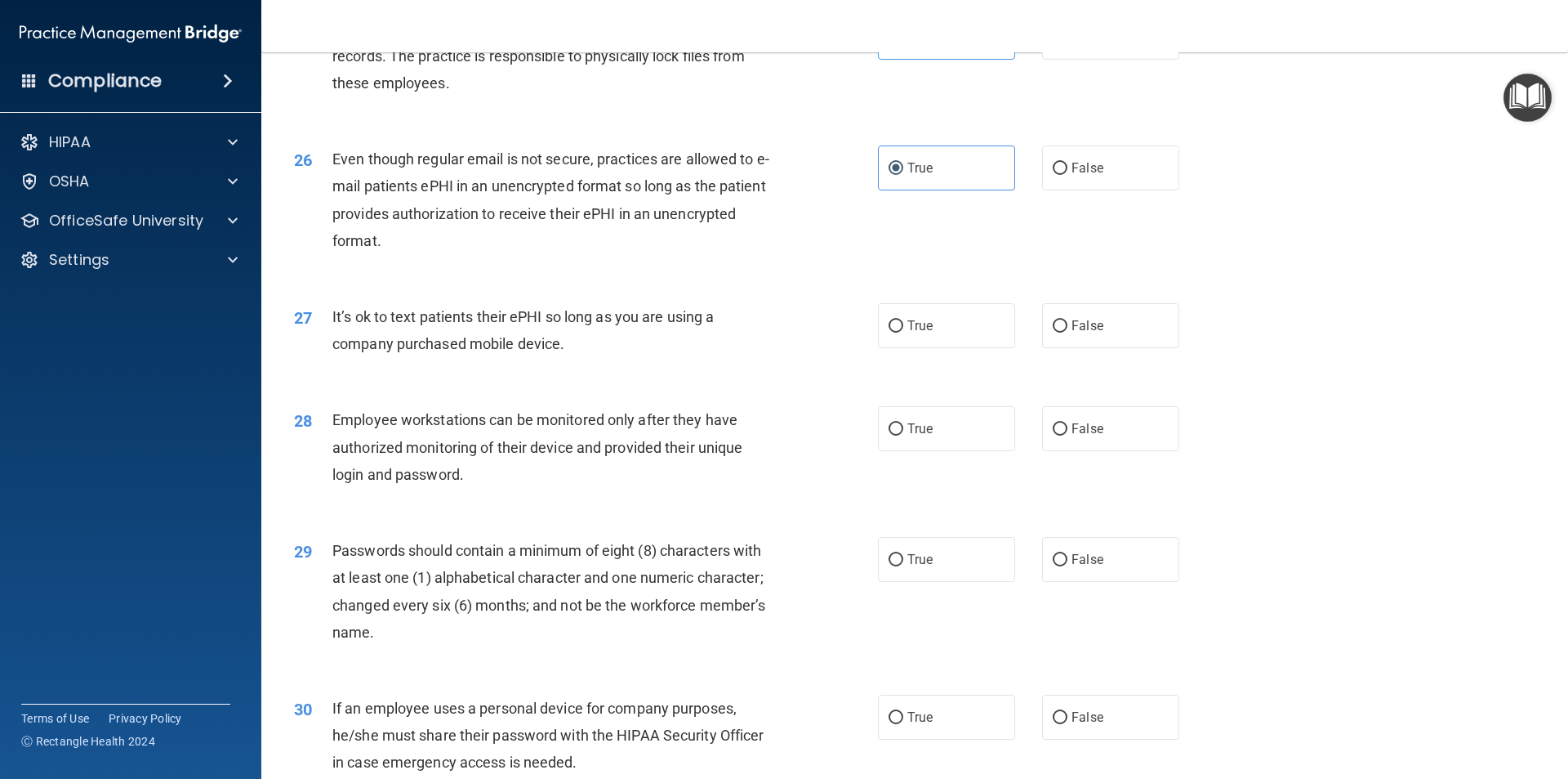
scroll to position [3188, 0]
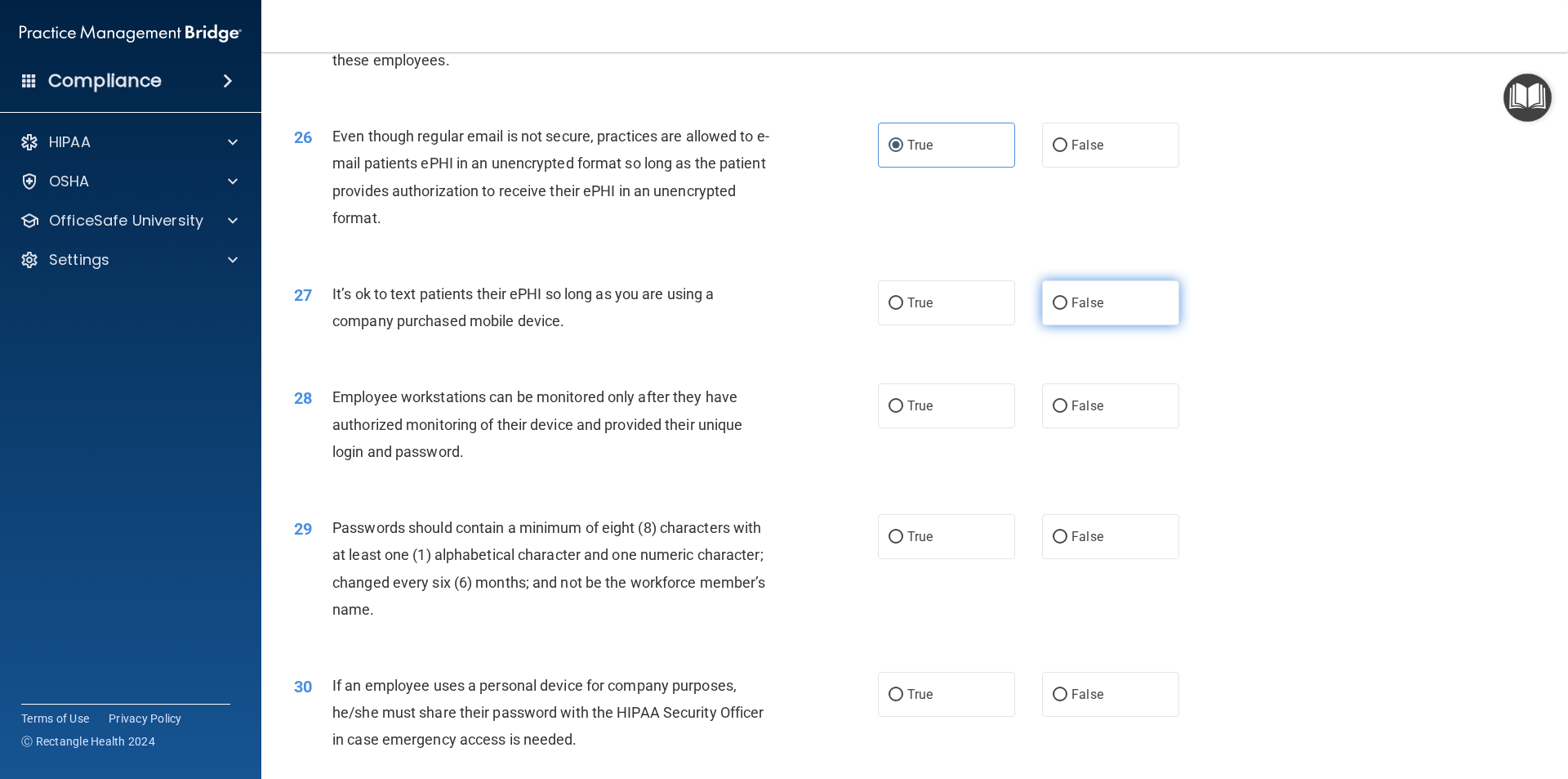
click at [1109, 326] on label "False" at bounding box center [1110, 303] width 137 height 45
click at [1068, 310] on input "False" at bounding box center [1060, 304] width 15 height 12
radio input "true"
drag, startPoint x: 1042, startPoint y: 454, endPoint x: 1050, endPoint y: 448, distance: 10.0
click at [1046, 428] on label "False" at bounding box center [1110, 405] width 137 height 45
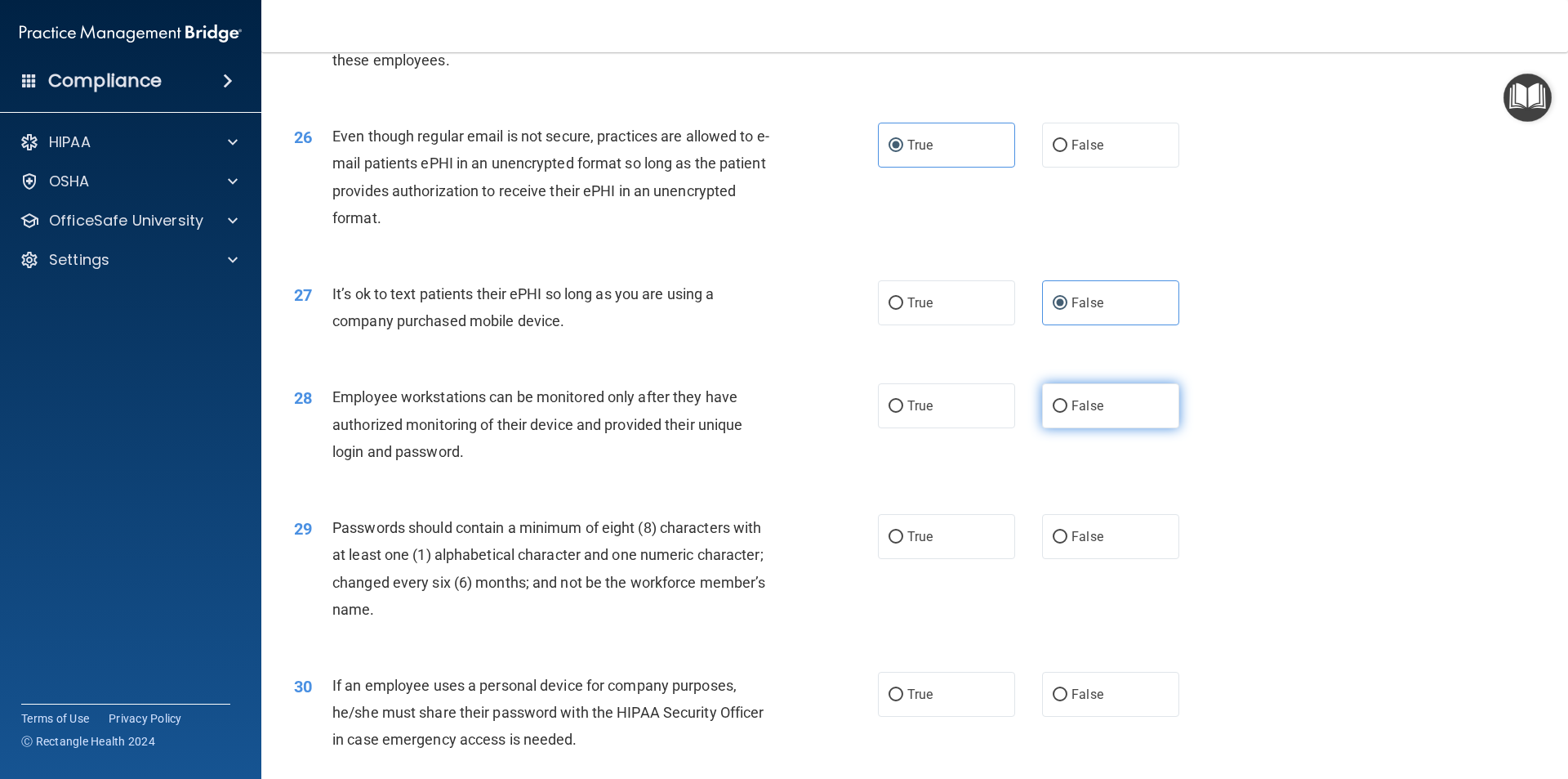
click at [1053, 412] on input "False" at bounding box center [1060, 406] width 15 height 12
radio input "true"
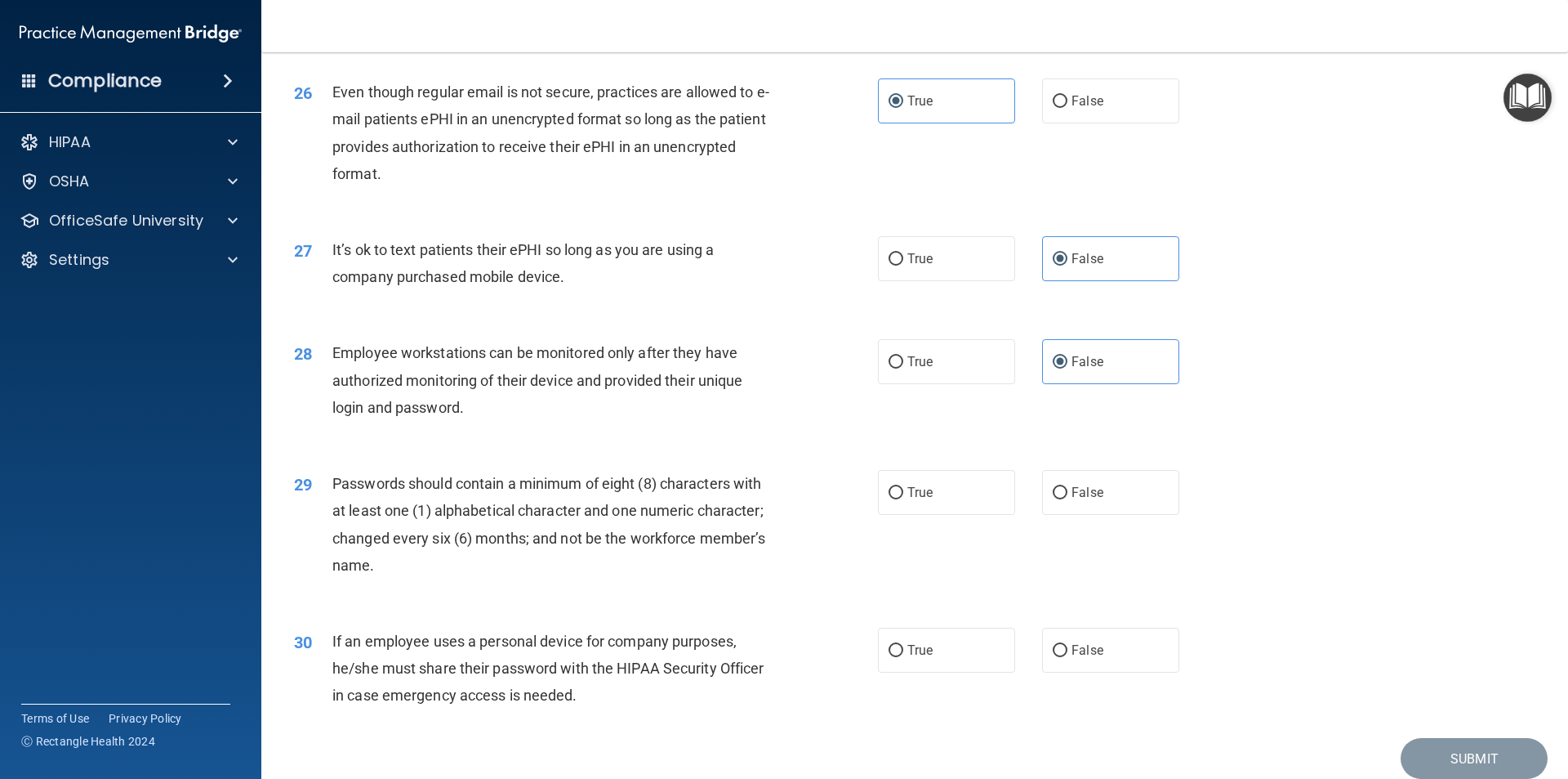
scroll to position [3269, 0]
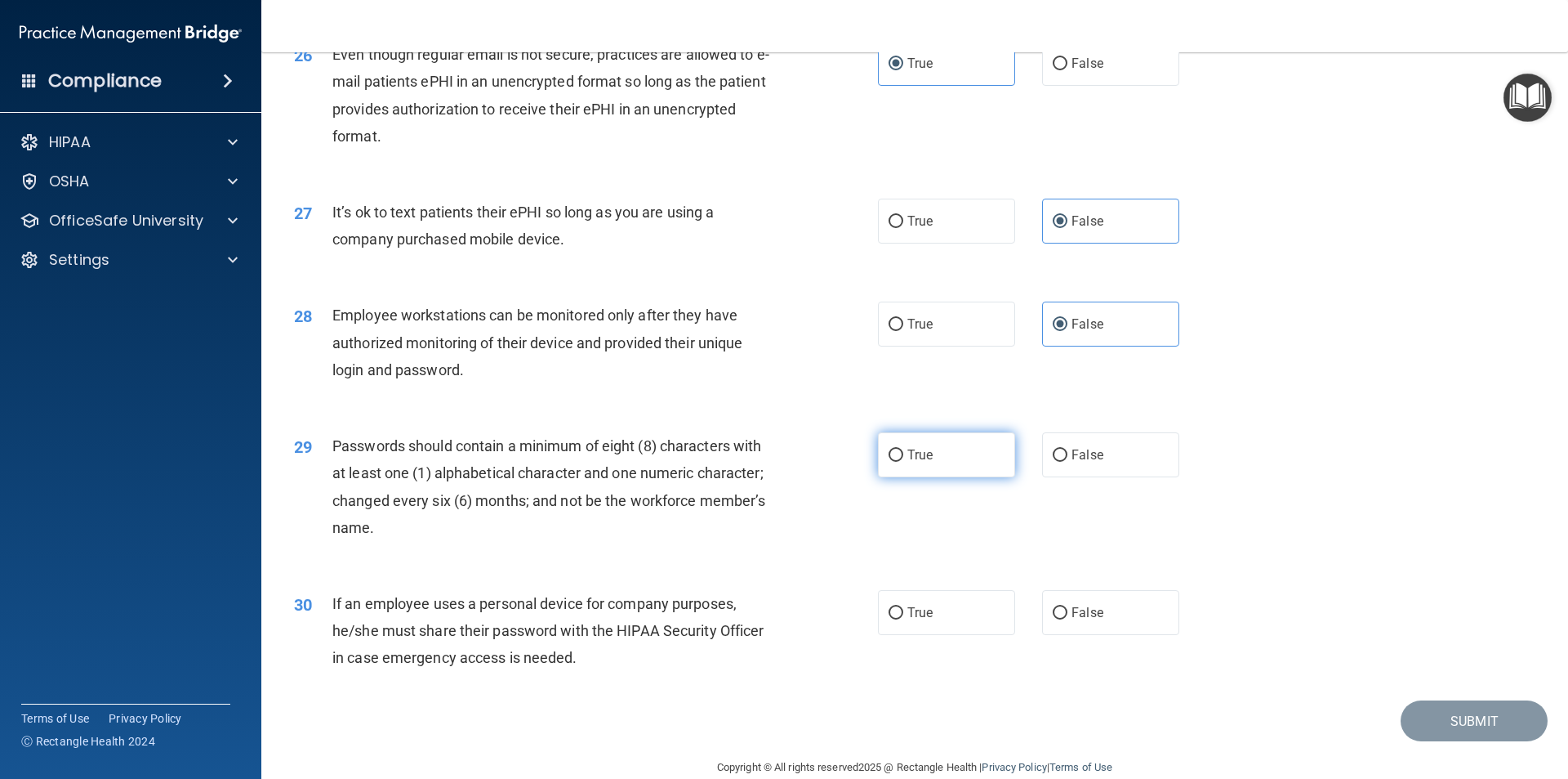
click at [916, 477] on label "True" at bounding box center [946, 454] width 137 height 45
click at [903, 461] on input "True" at bounding box center [895, 455] width 15 height 12
radio input "true"
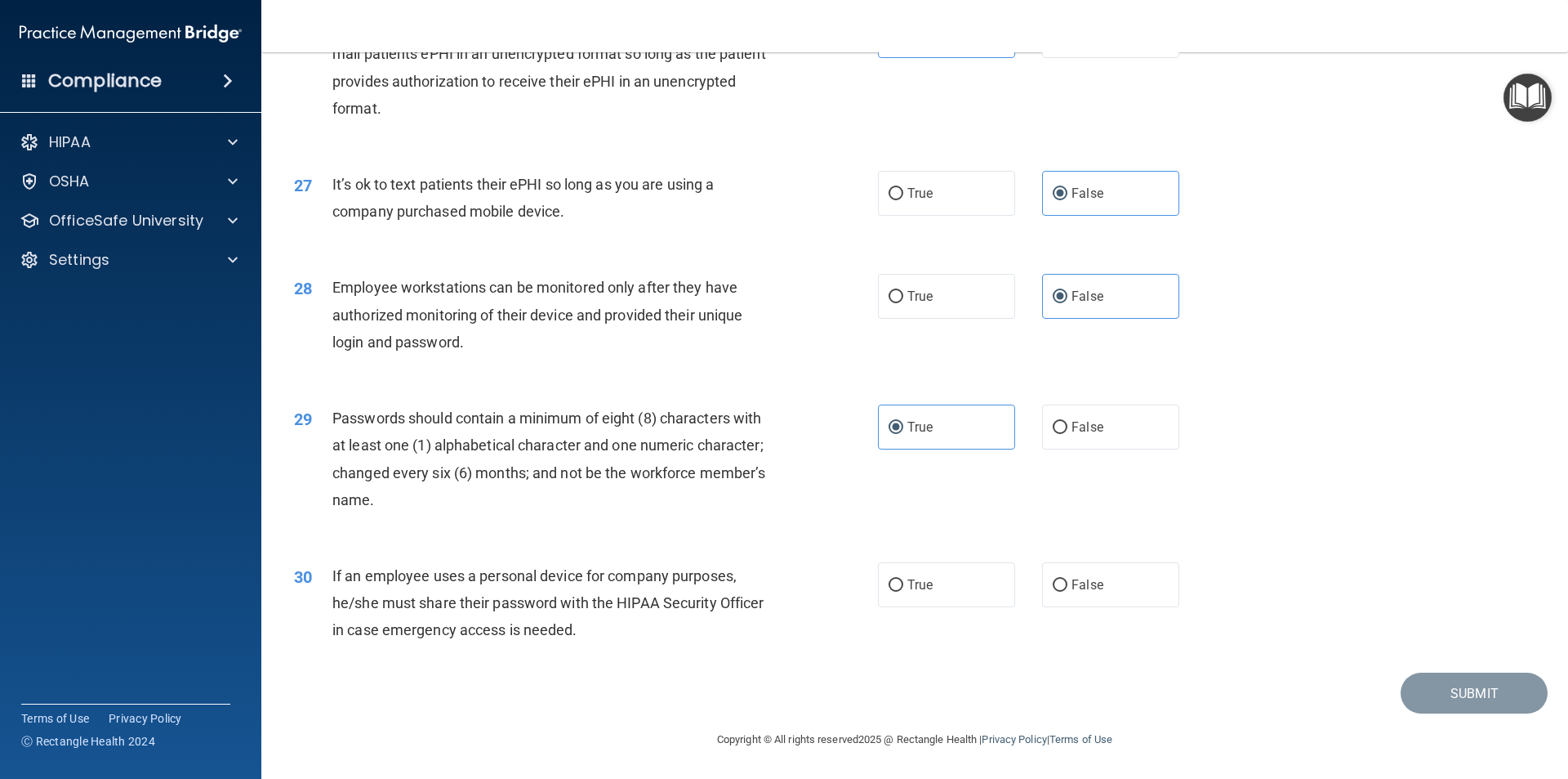
scroll to position [3324, 0]
click at [1104, 585] on label "False" at bounding box center [1110, 584] width 137 height 45
click at [1068, 585] on input "False" at bounding box center [1060, 585] width 15 height 12
radio input "true"
click at [1461, 691] on button "Submit" at bounding box center [1473, 694] width 147 height 42
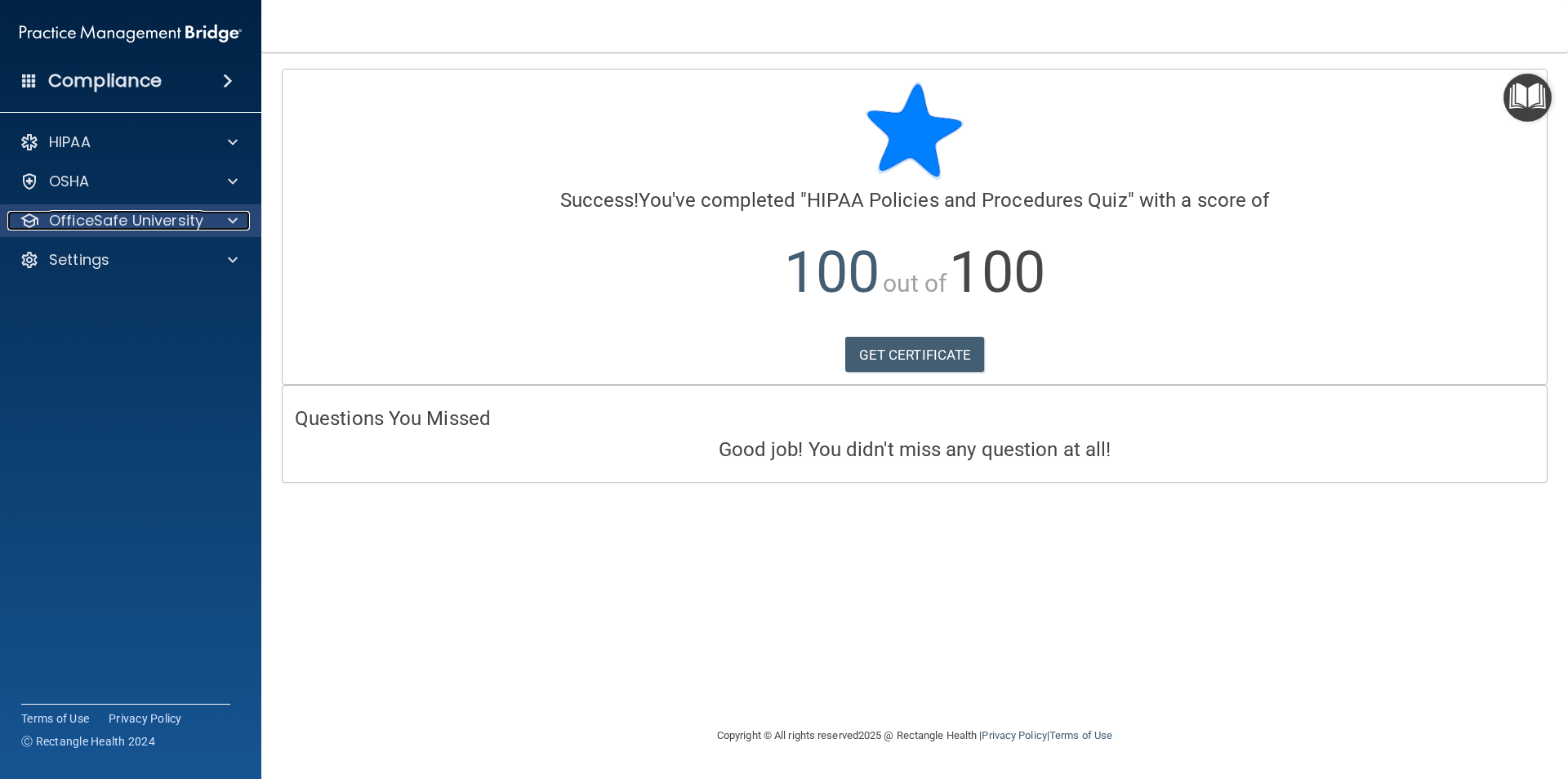
click at [197, 226] on p "OfficeSafe University" at bounding box center [126, 221] width 155 height 20
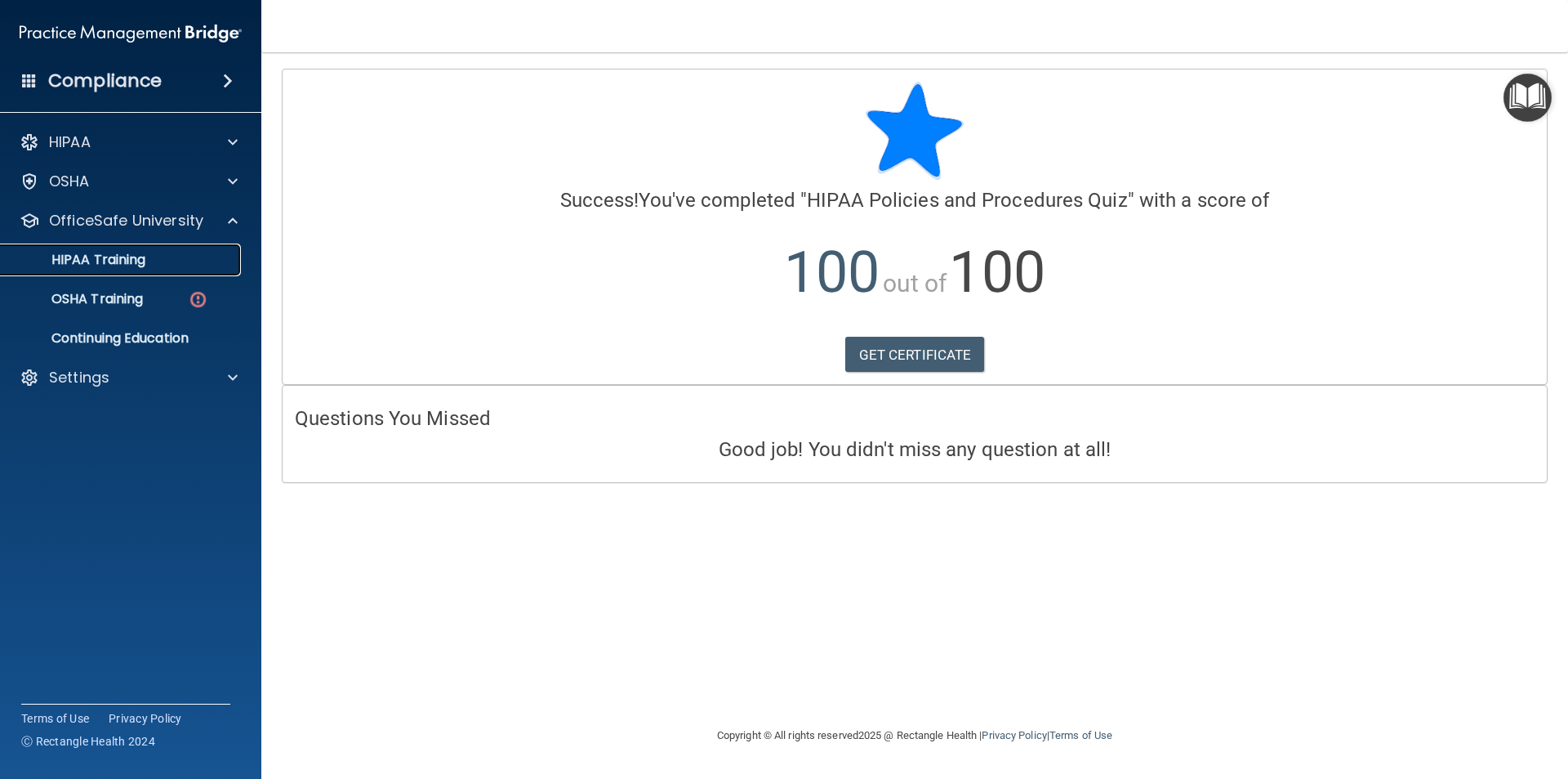
click at [125, 272] on link "HIPAA Training" at bounding box center [113, 260] width 258 height 33
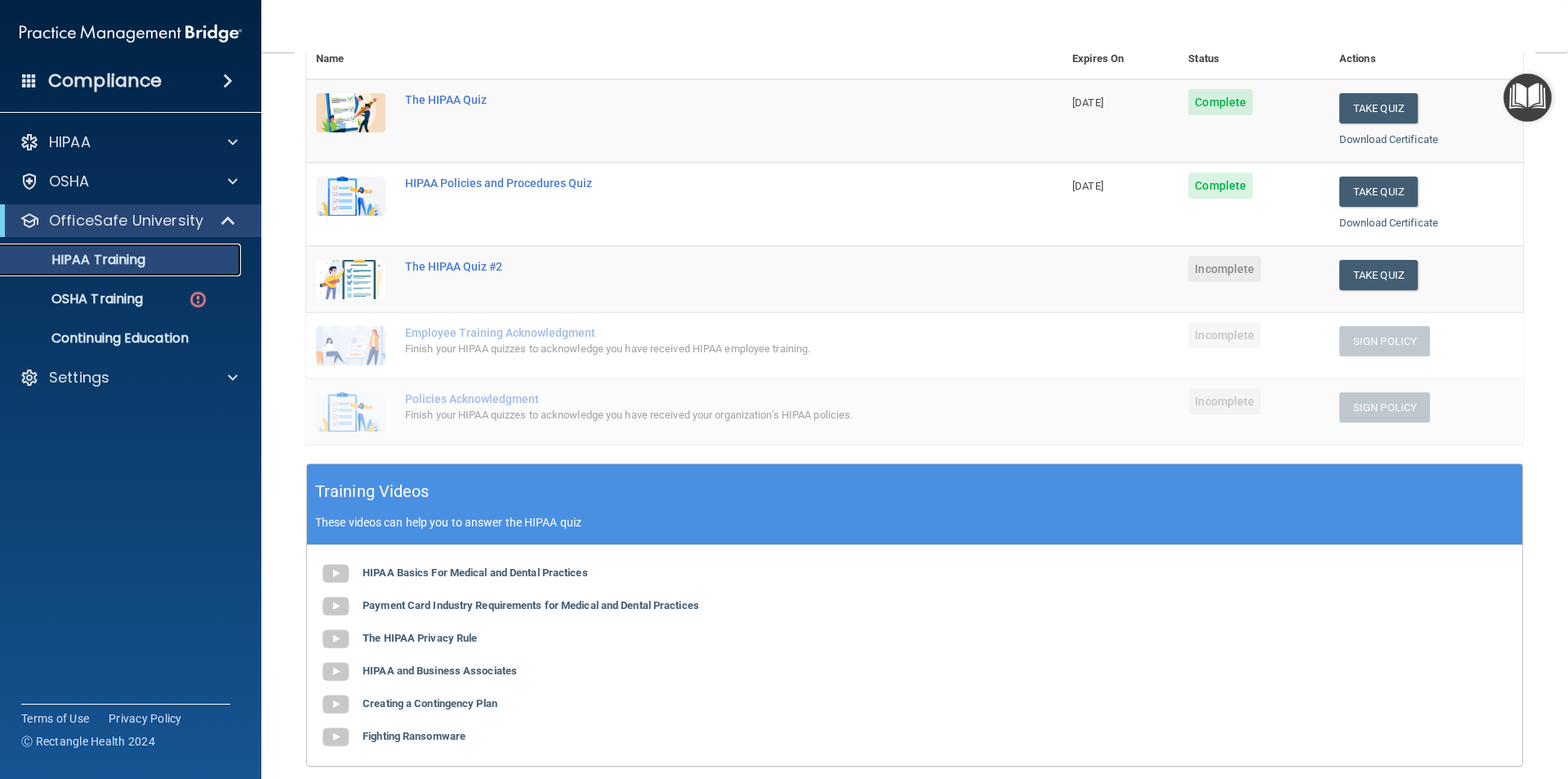
scroll to position [246, 0]
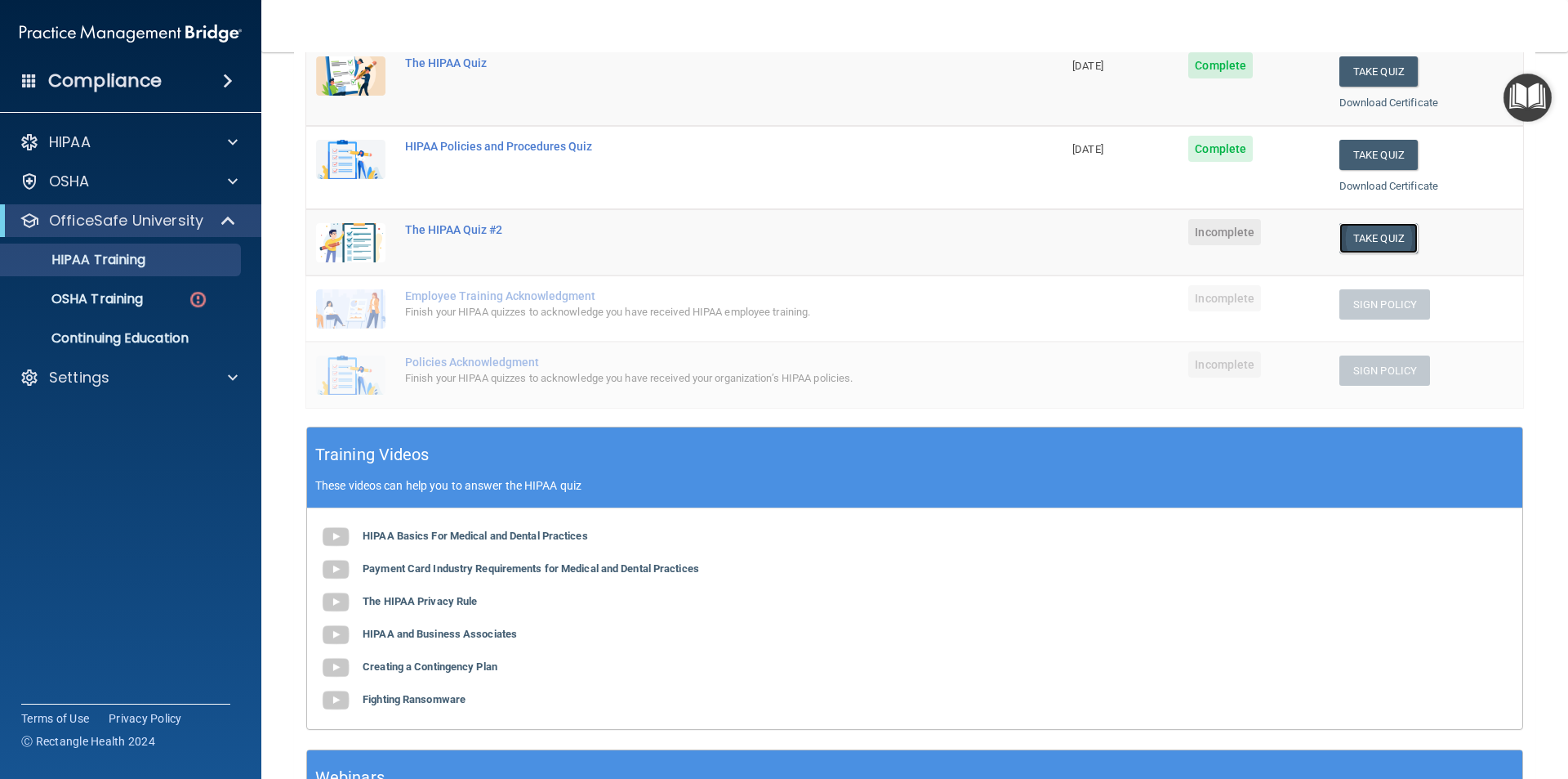
click at [1364, 246] on button "Take Quiz" at bounding box center [1378, 238] width 79 height 30
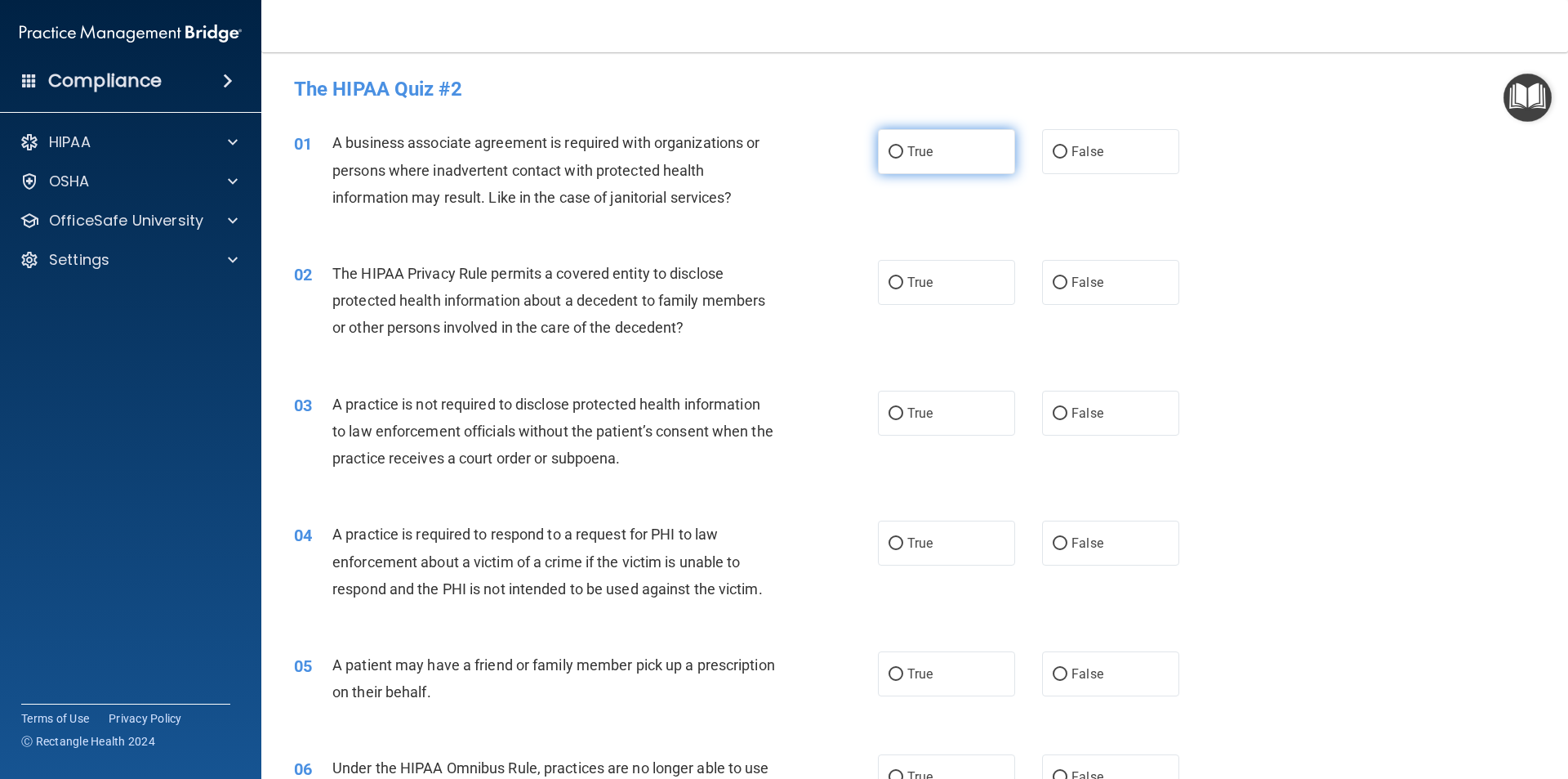
click at [888, 149] on input "True" at bounding box center [895, 152] width 15 height 12
radio input "true"
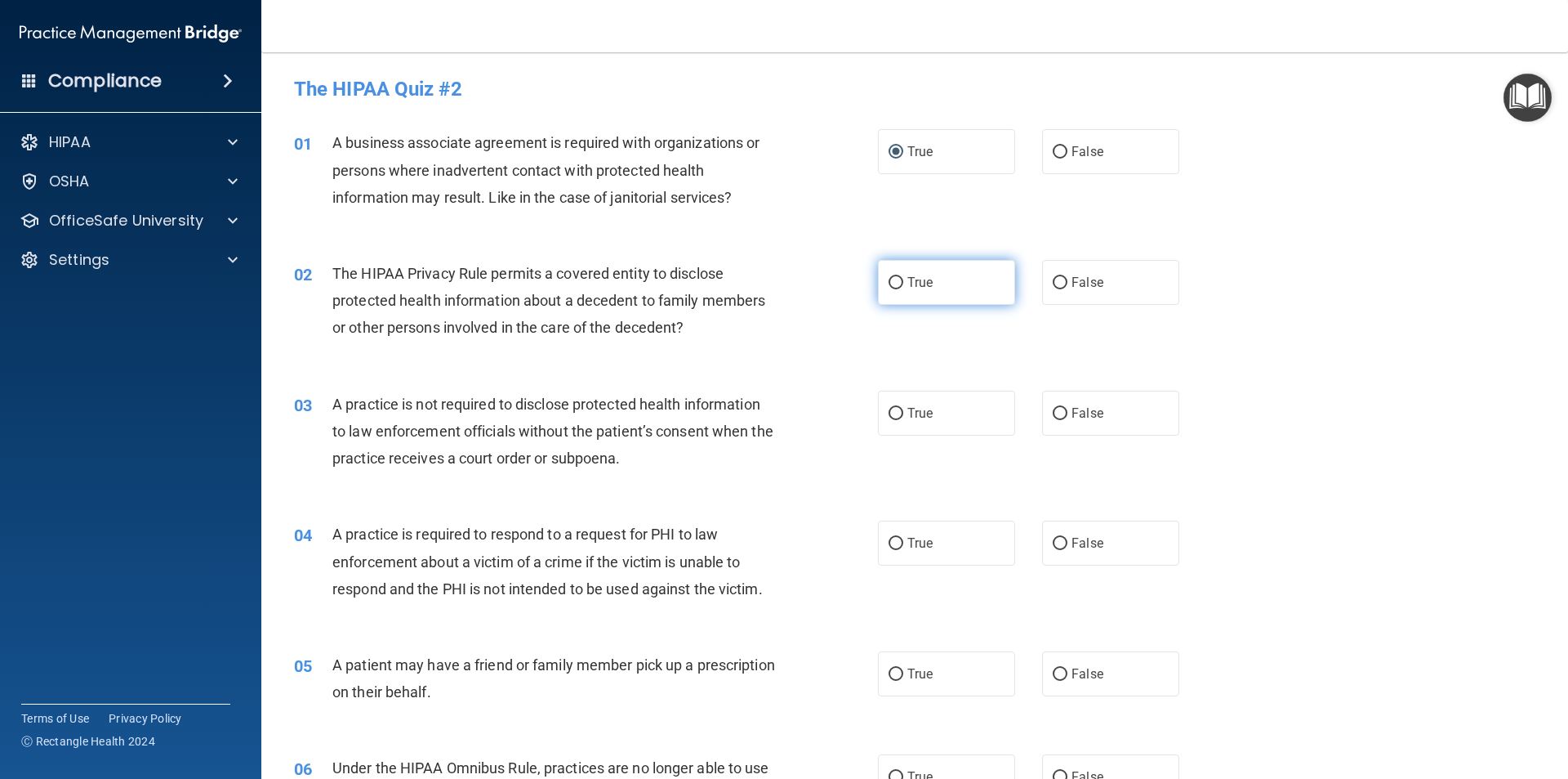
click at [963, 271] on label "True" at bounding box center [946, 282] width 137 height 45
click at [903, 277] on input "True" at bounding box center [895, 283] width 15 height 12
radio input "true"
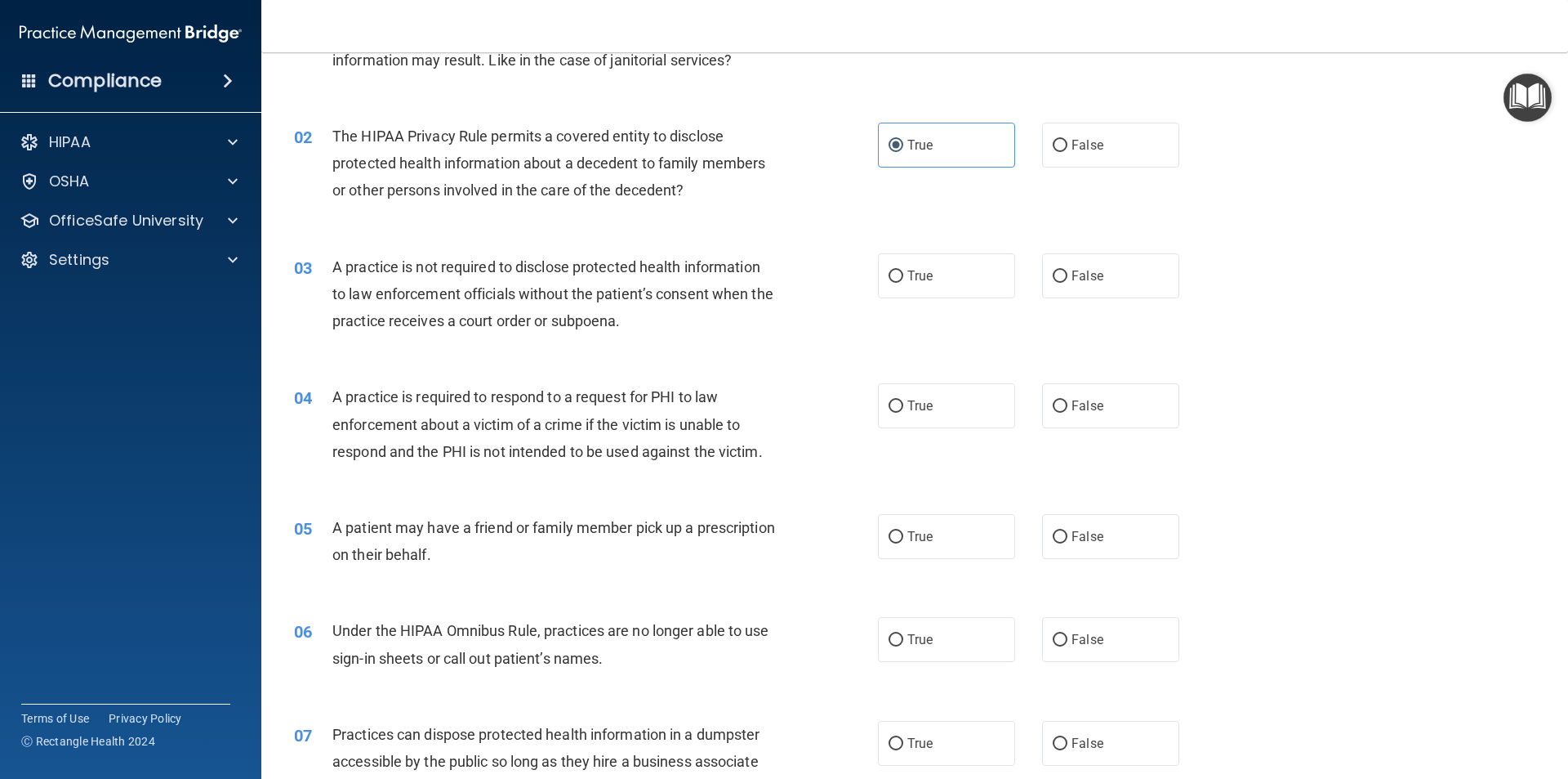
scroll to position [164, 0]
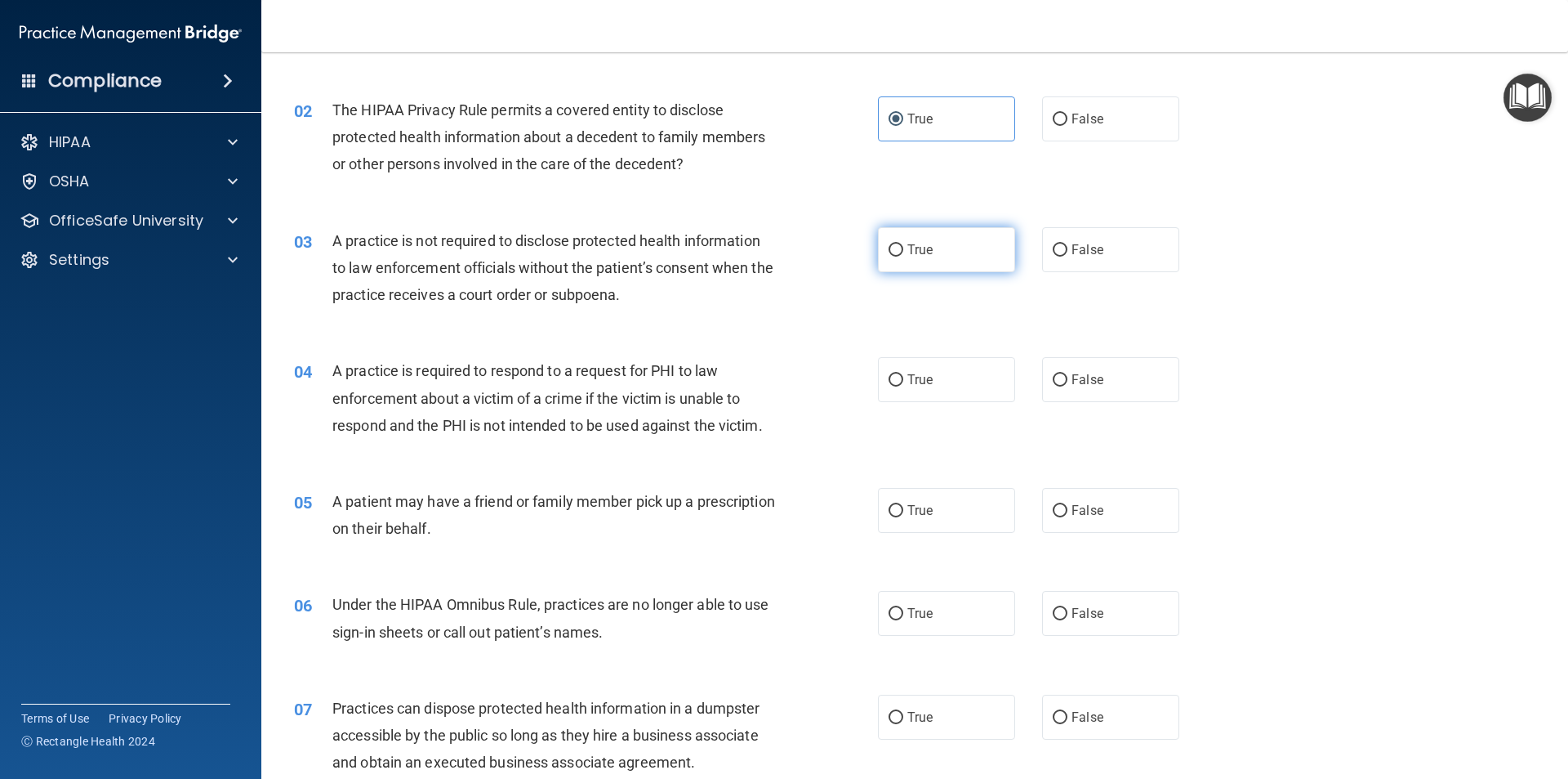
click at [996, 231] on label "True" at bounding box center [946, 250] width 137 height 45
click at [903, 245] on input "True" at bounding box center [895, 251] width 15 height 12
radio input "true"
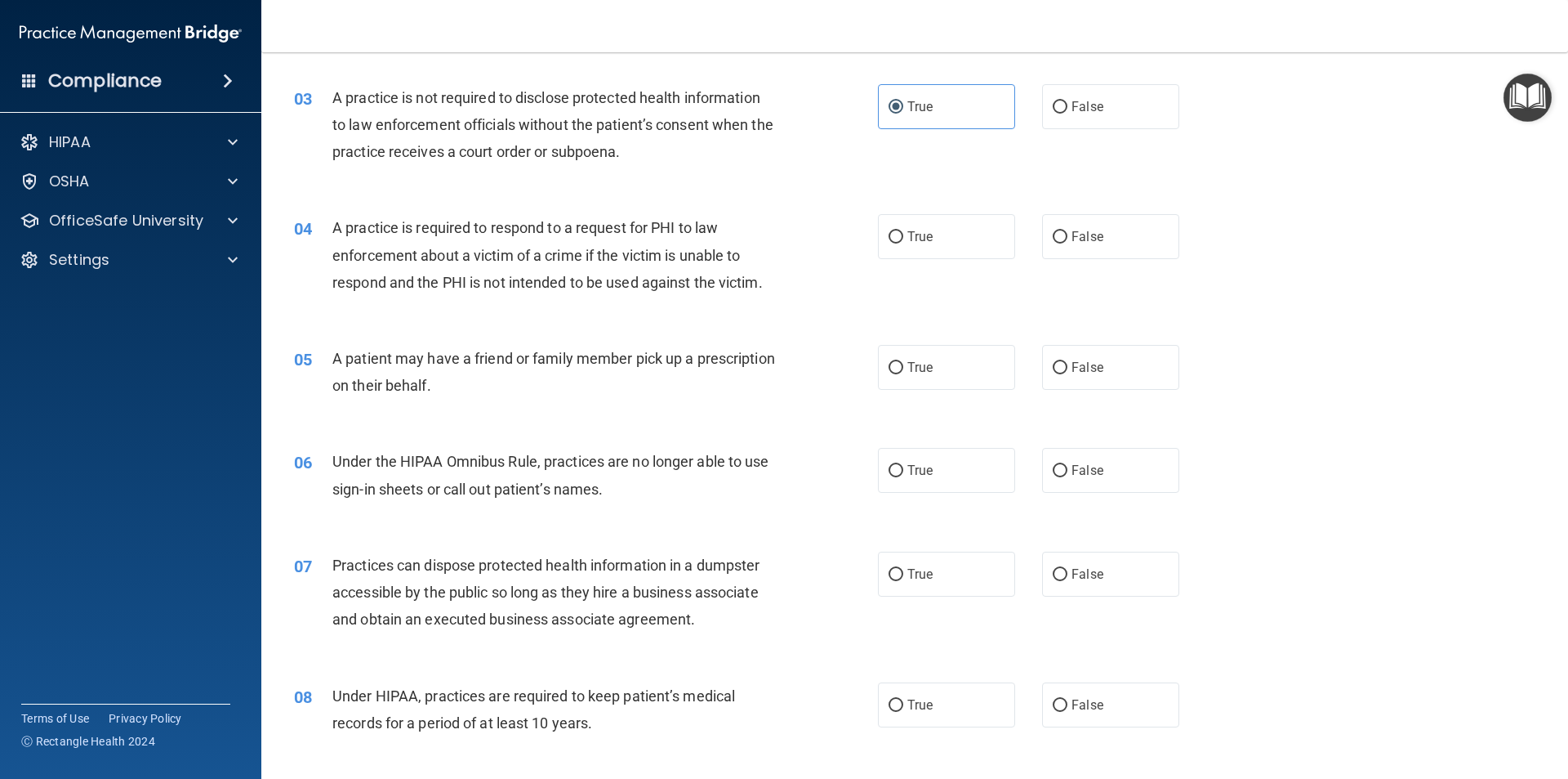
scroll to position [327, 0]
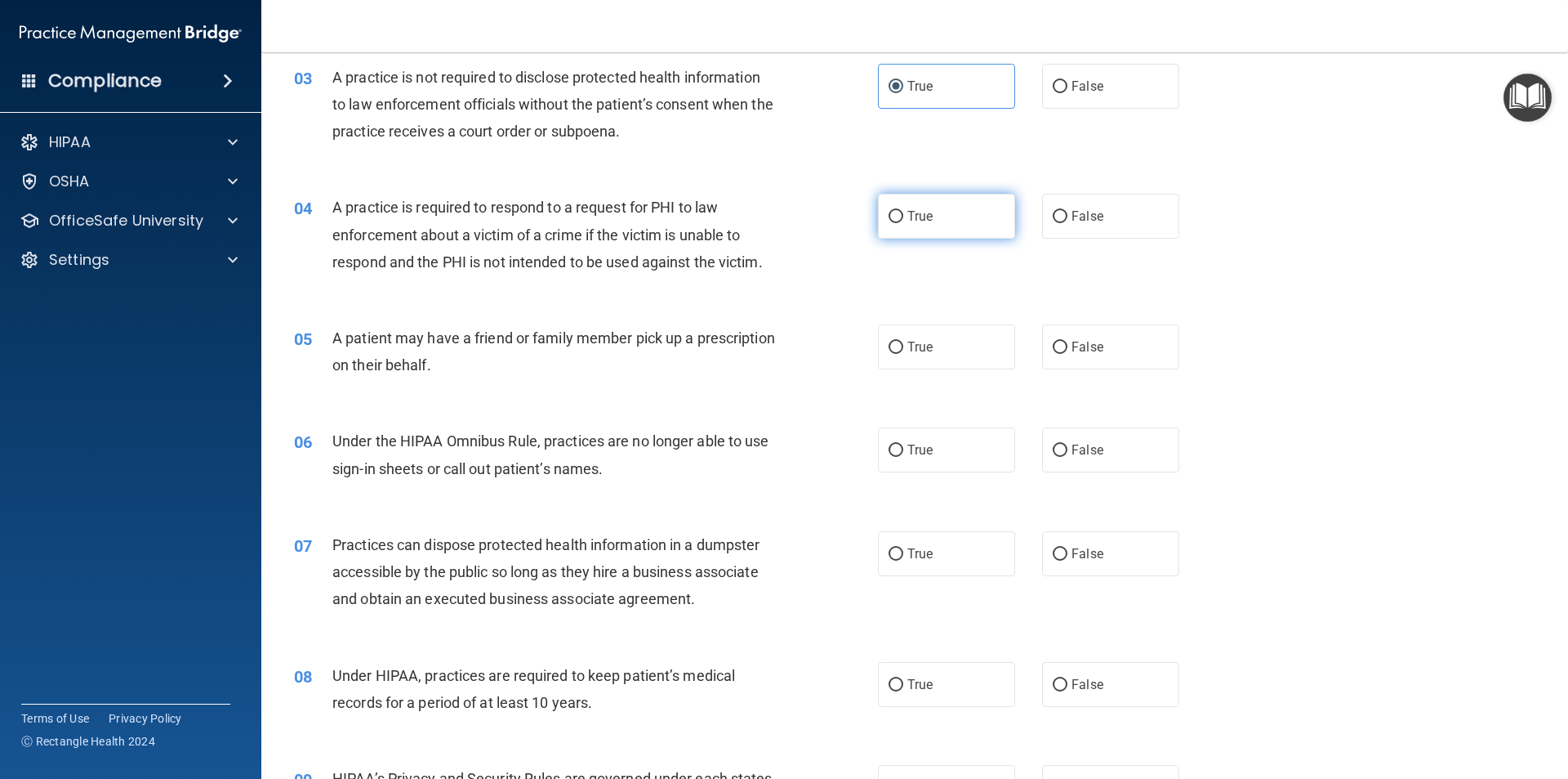
click at [915, 221] on span "True" at bounding box center [919, 217] width 25 height 16
click at [903, 221] on input "True" at bounding box center [895, 217] width 15 height 12
radio input "true"
click at [1087, 361] on label "False" at bounding box center [1110, 347] width 137 height 45
click at [1068, 354] on input "False" at bounding box center [1060, 348] width 15 height 12
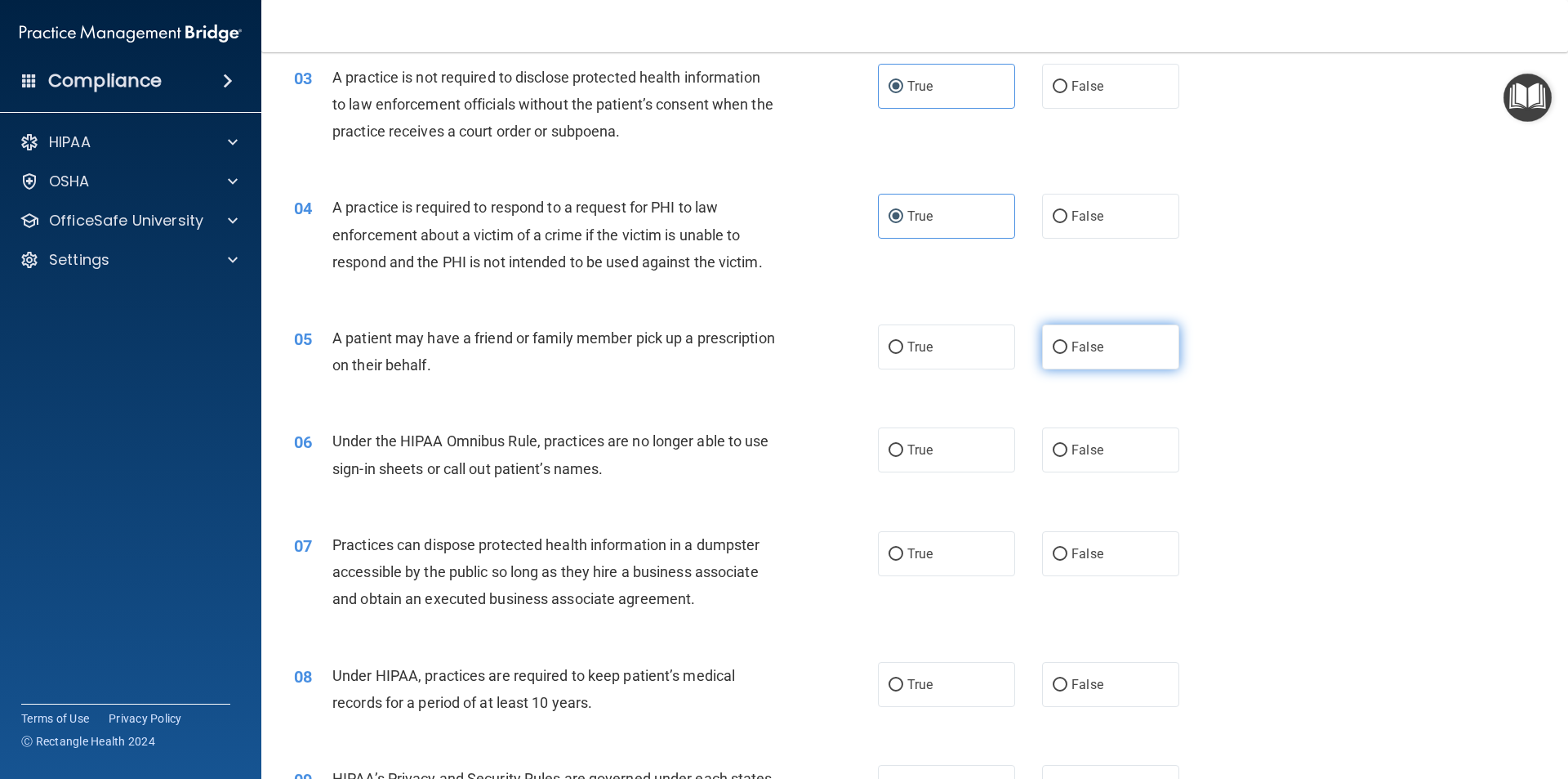
radio input "true"
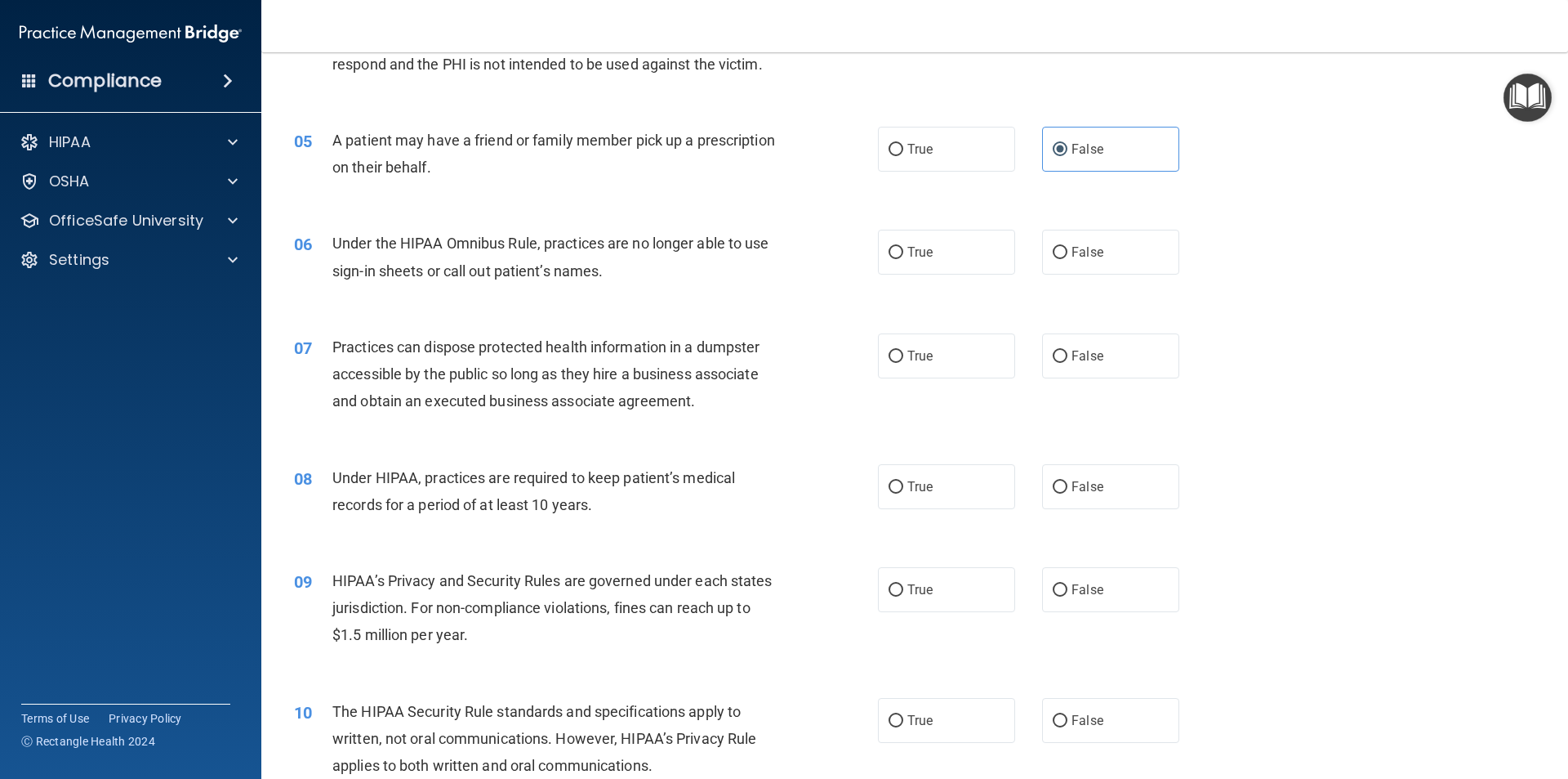
scroll to position [572, 0]
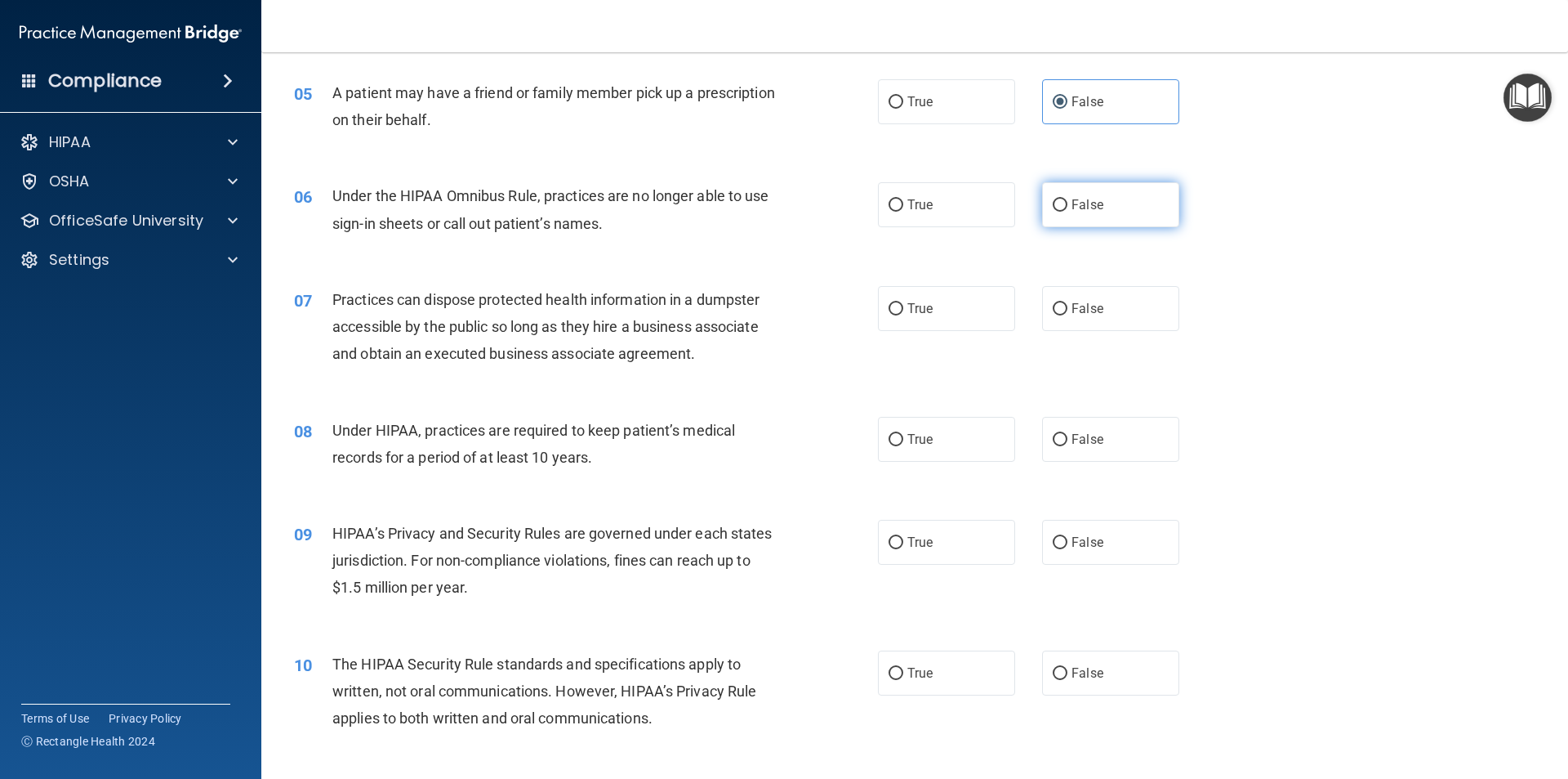
click at [1072, 198] on label "False" at bounding box center [1110, 204] width 137 height 45
click at [1068, 200] on input "False" at bounding box center [1060, 206] width 15 height 12
radio input "true"
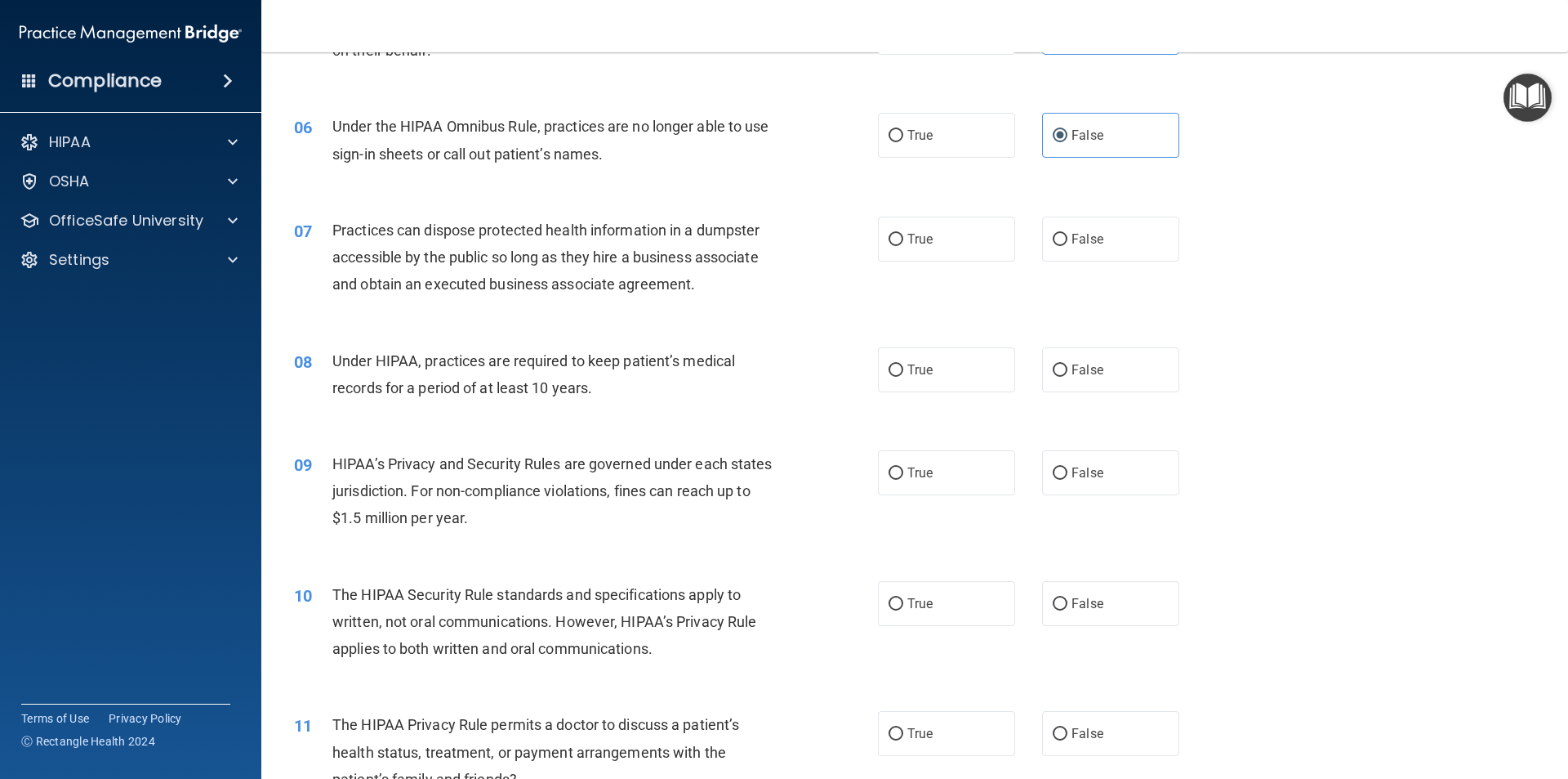
scroll to position [736, 0]
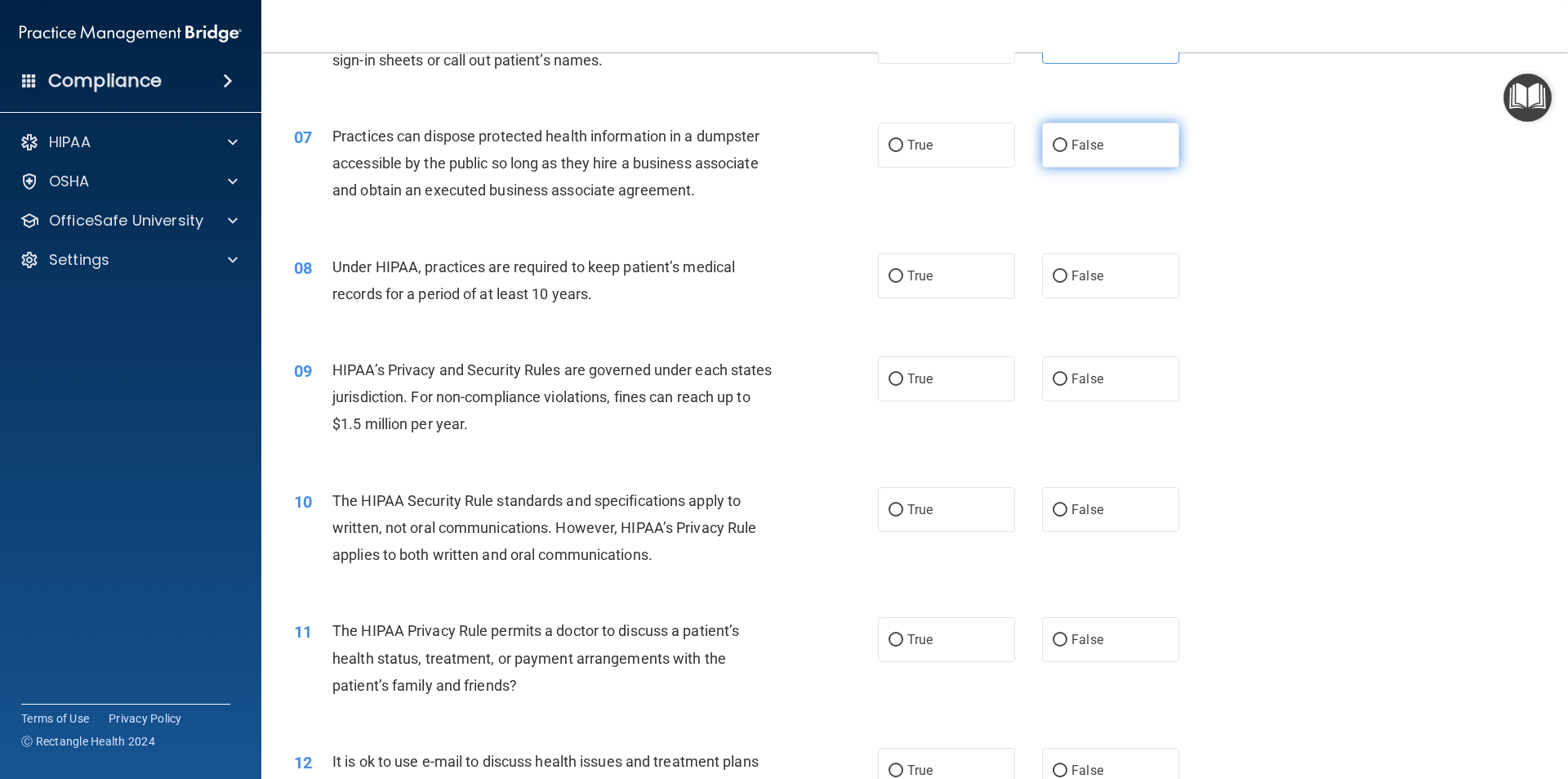
click at [1102, 131] on label "False" at bounding box center [1110, 145] width 137 height 45
click at [1068, 140] on input "False" at bounding box center [1060, 146] width 15 height 12
radio input "true"
click at [952, 280] on label "True" at bounding box center [946, 276] width 137 height 45
click at [903, 280] on input "True" at bounding box center [895, 277] width 15 height 12
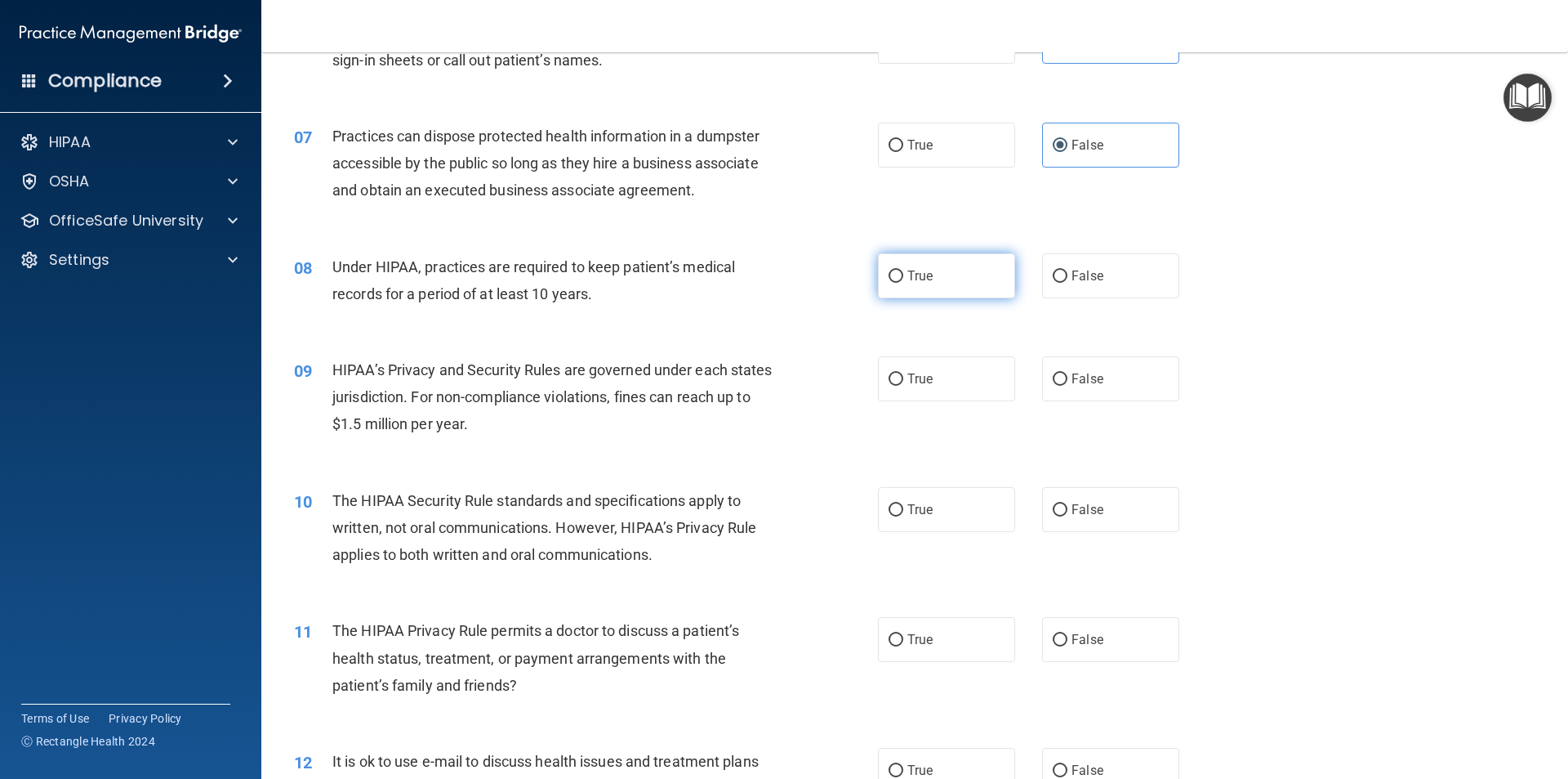
radio input "true"
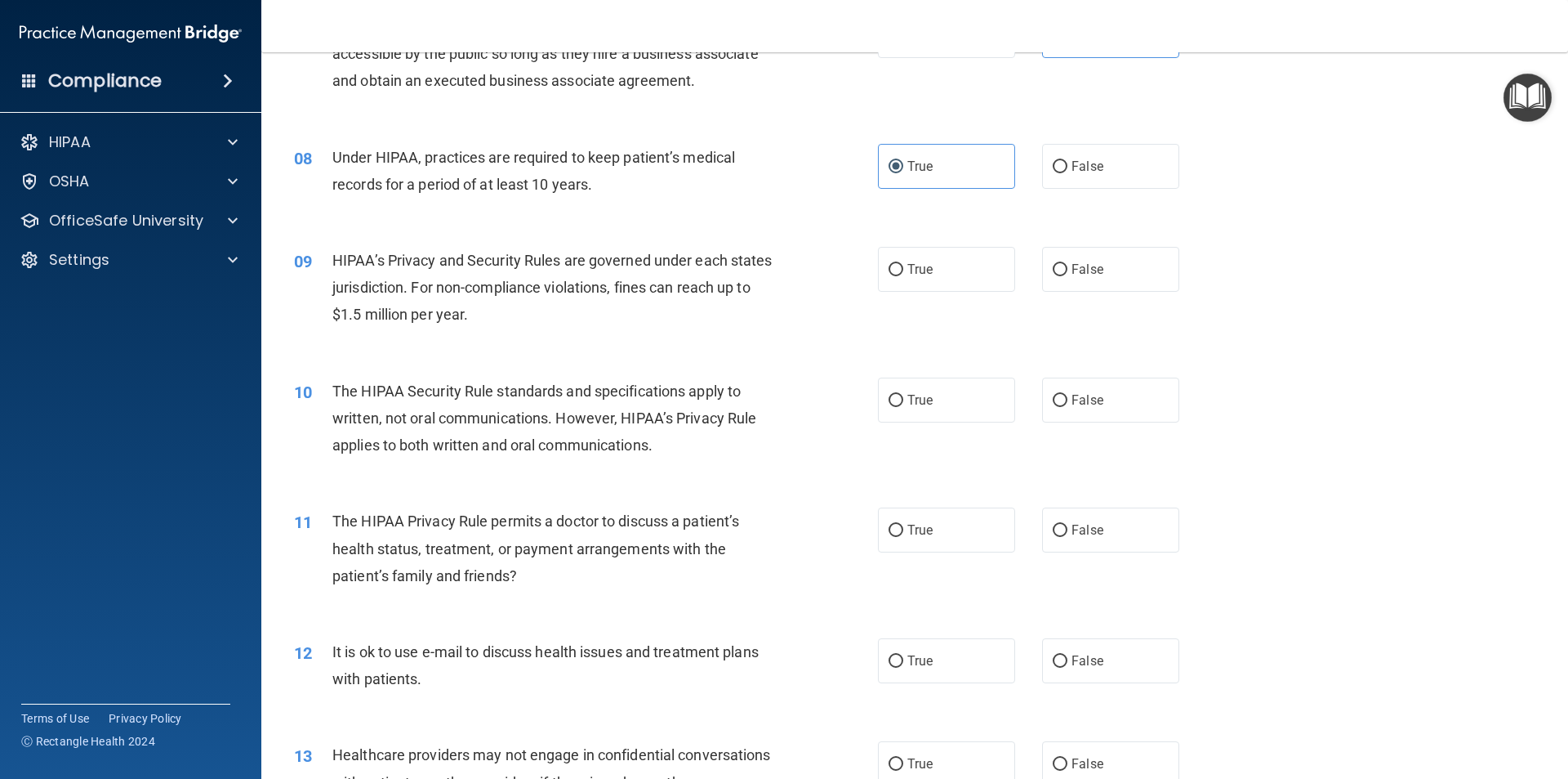
scroll to position [899, 0]
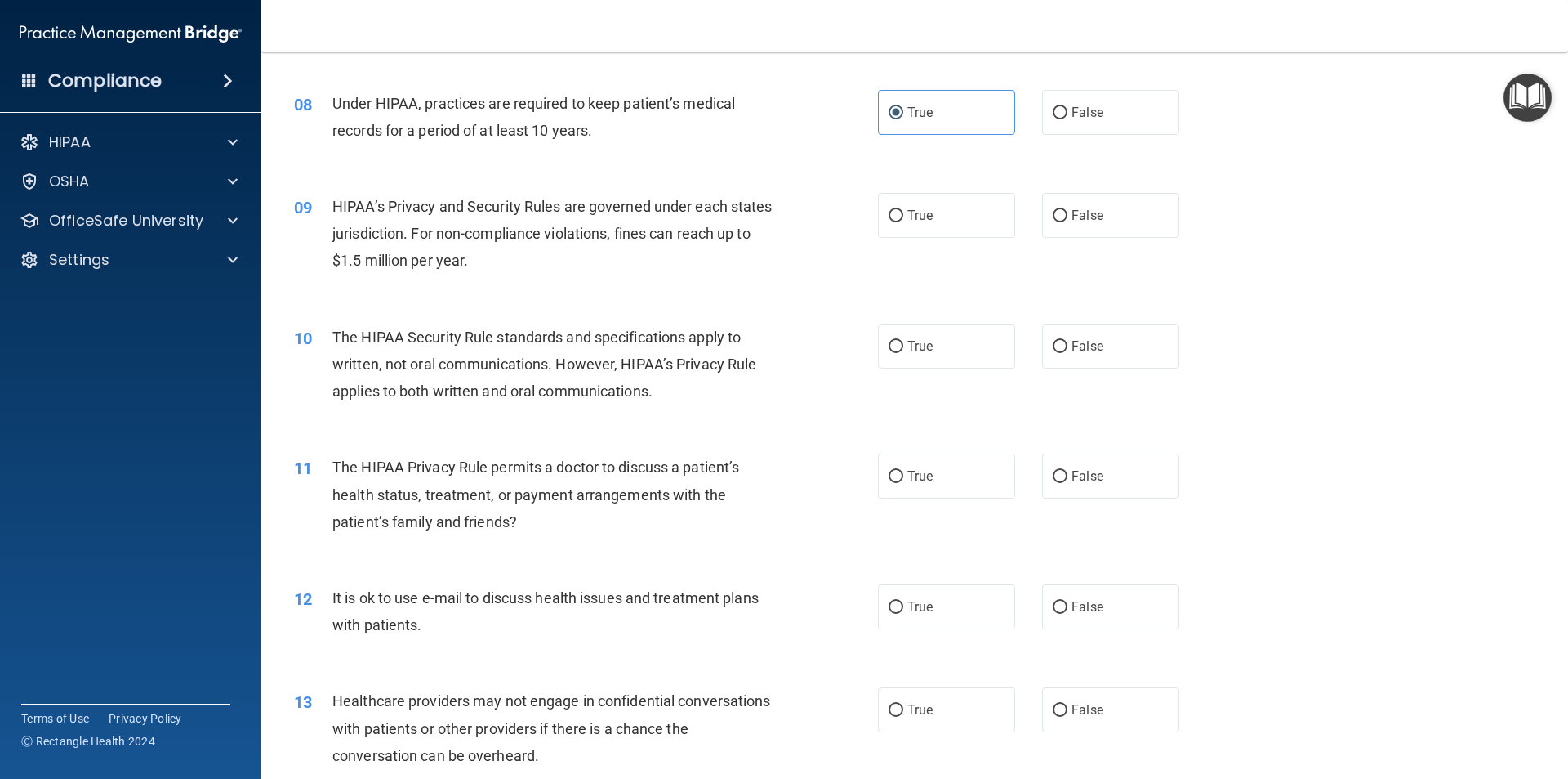
click at [854, 230] on div "09 HIPAA’s Privacy and Security Rules are governed under each states jurisdicti…" at bounding box center [586, 238] width 633 height 90
click at [901, 228] on label "True" at bounding box center [946, 215] width 137 height 45
click at [901, 223] on input "True" at bounding box center [895, 216] width 15 height 12
radio input "true"
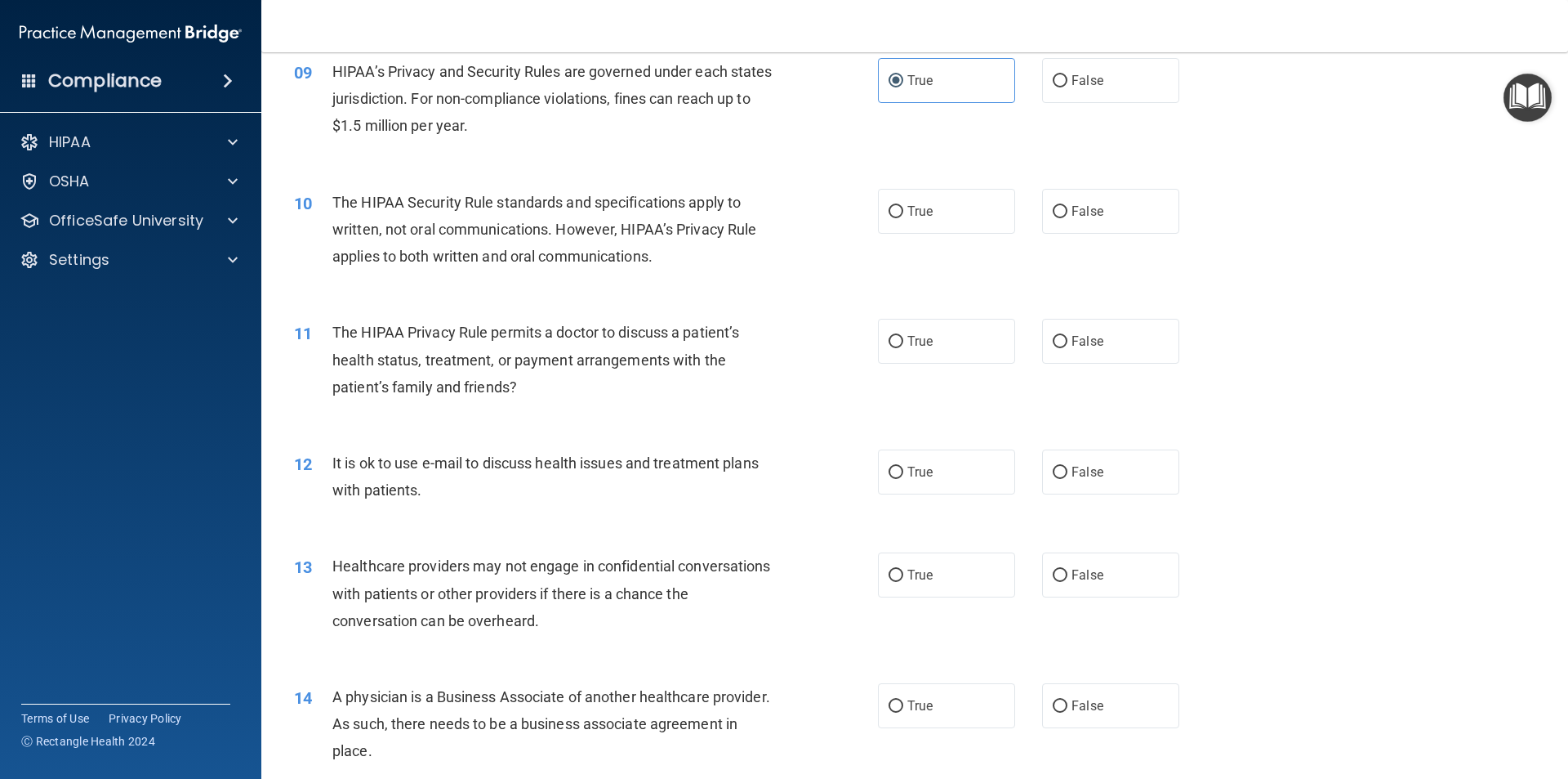
scroll to position [1063, 0]
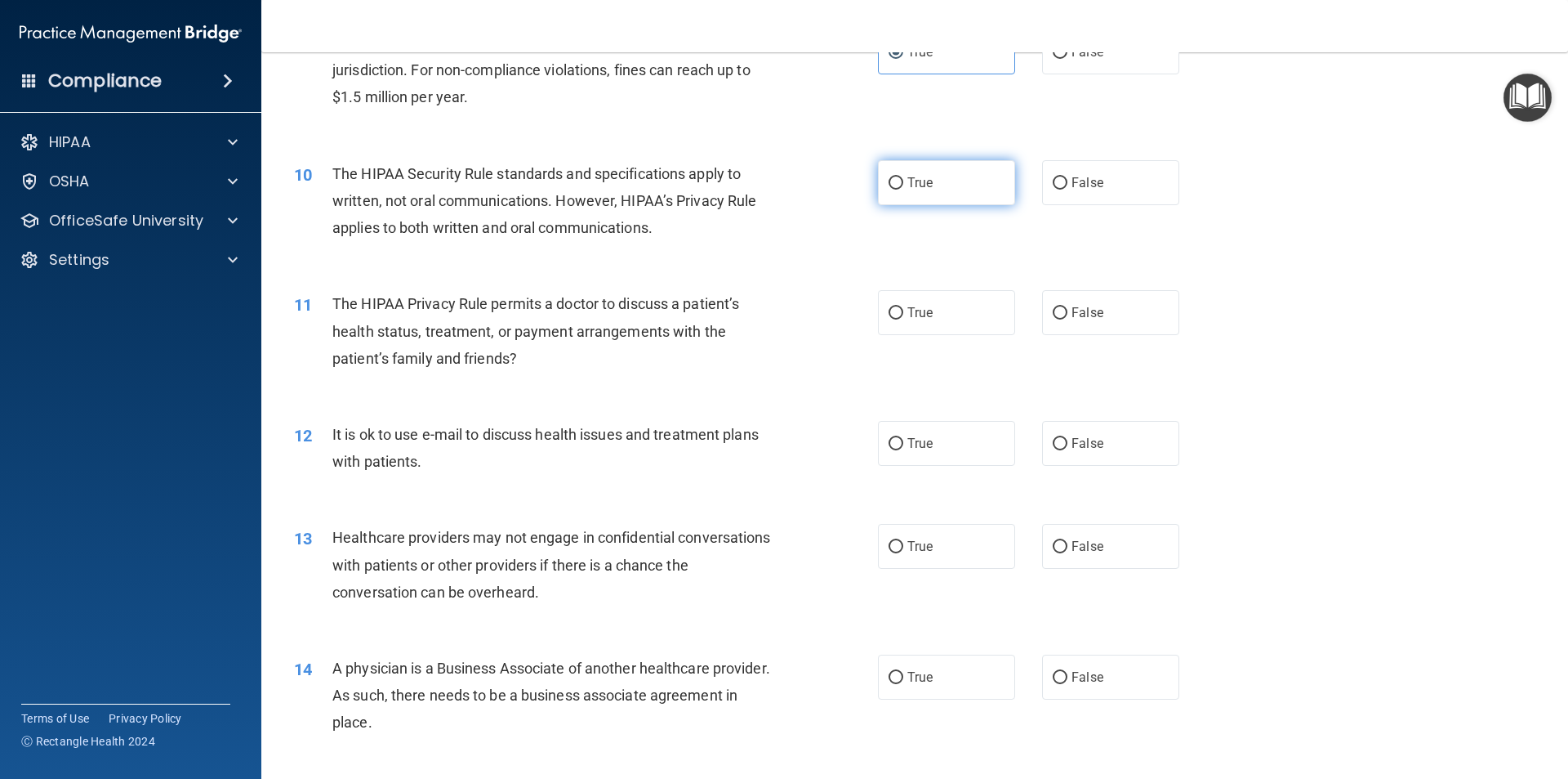
click at [944, 191] on label "True" at bounding box center [946, 182] width 137 height 45
click at [903, 190] on input "True" at bounding box center [895, 184] width 15 height 12
radio input "true"
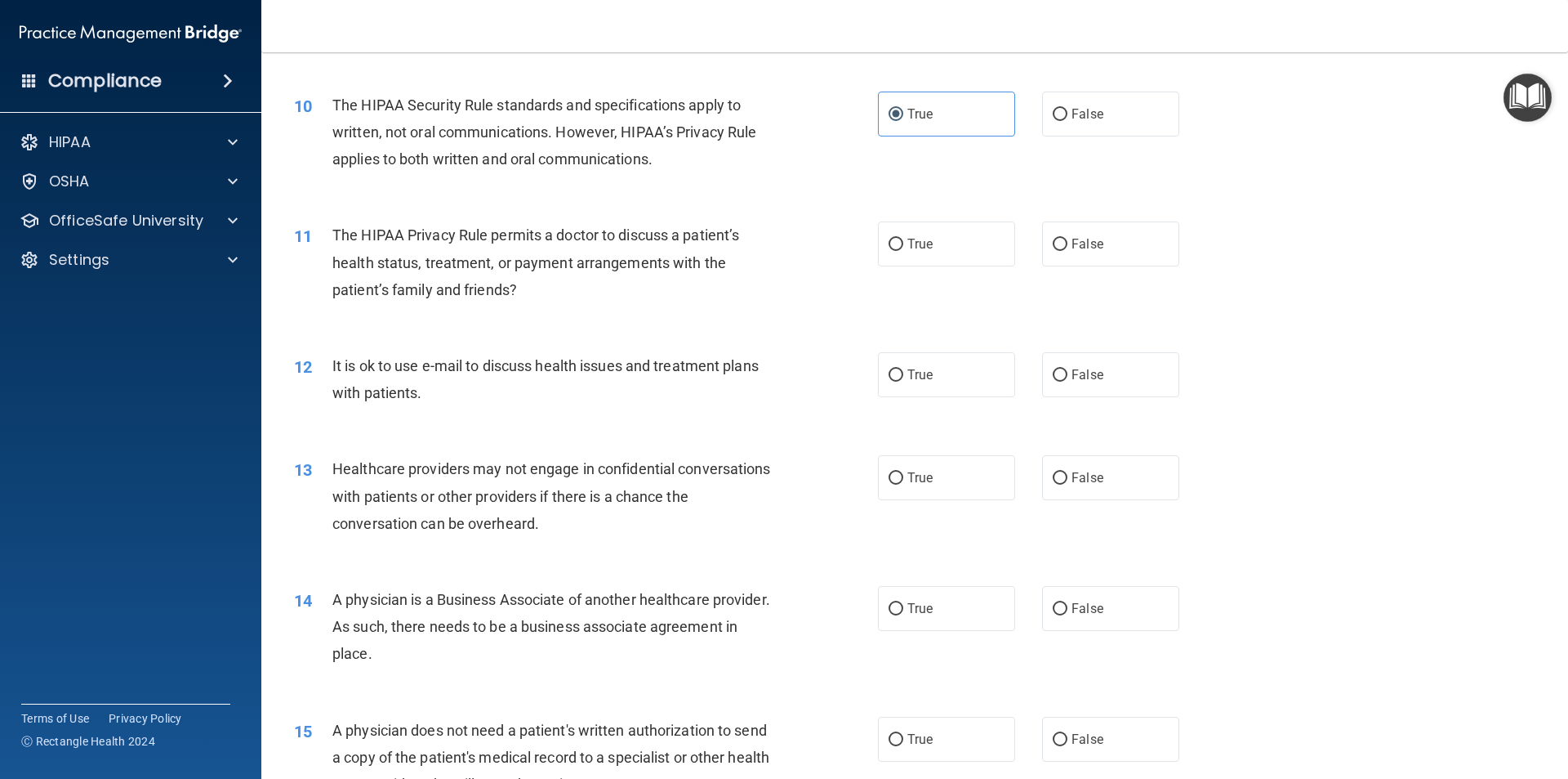
scroll to position [1226, 0]
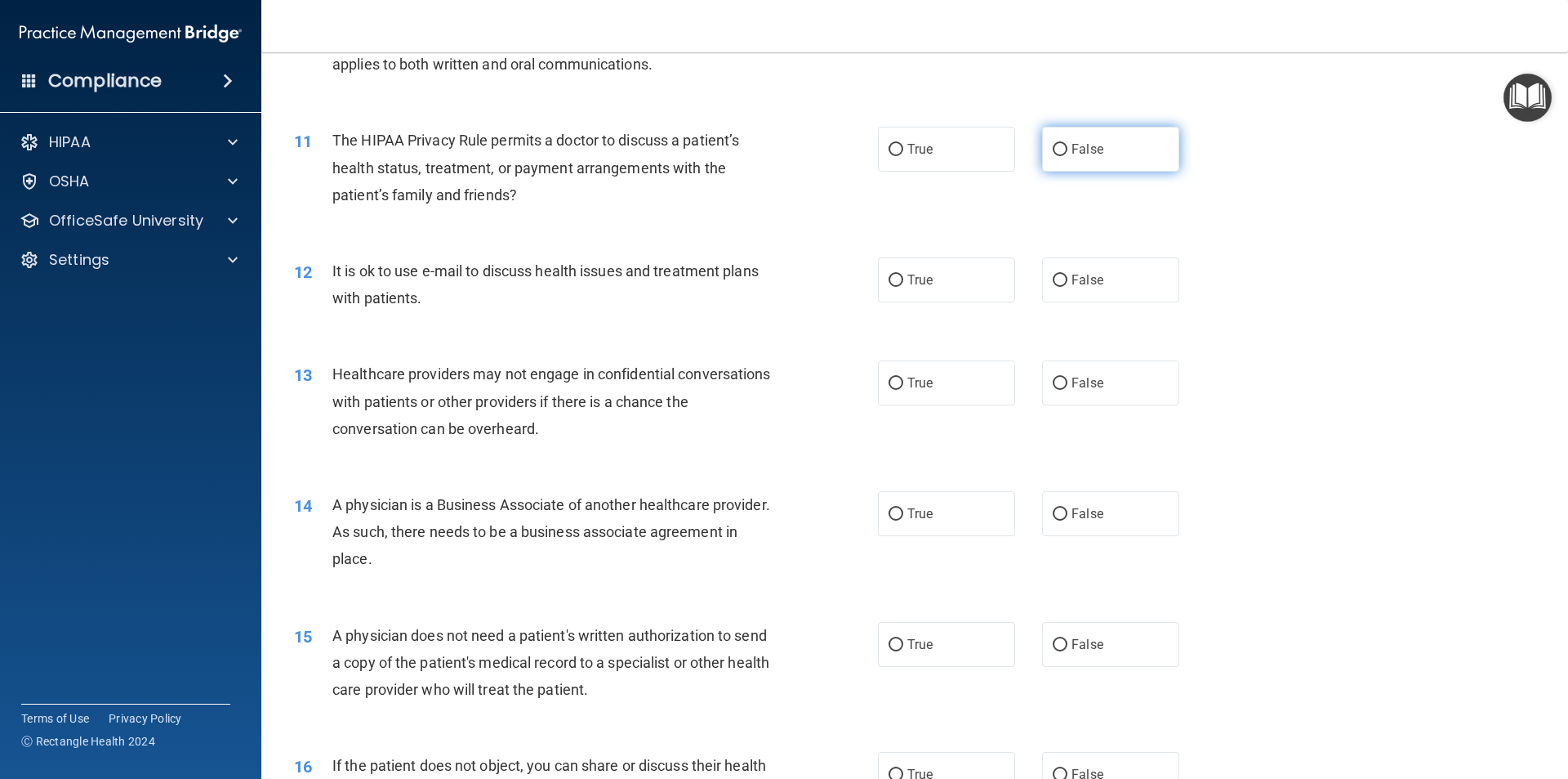
click at [1118, 138] on label "False" at bounding box center [1110, 149] width 137 height 45
click at [1068, 144] on input "False" at bounding box center [1060, 150] width 15 height 12
radio input "true"
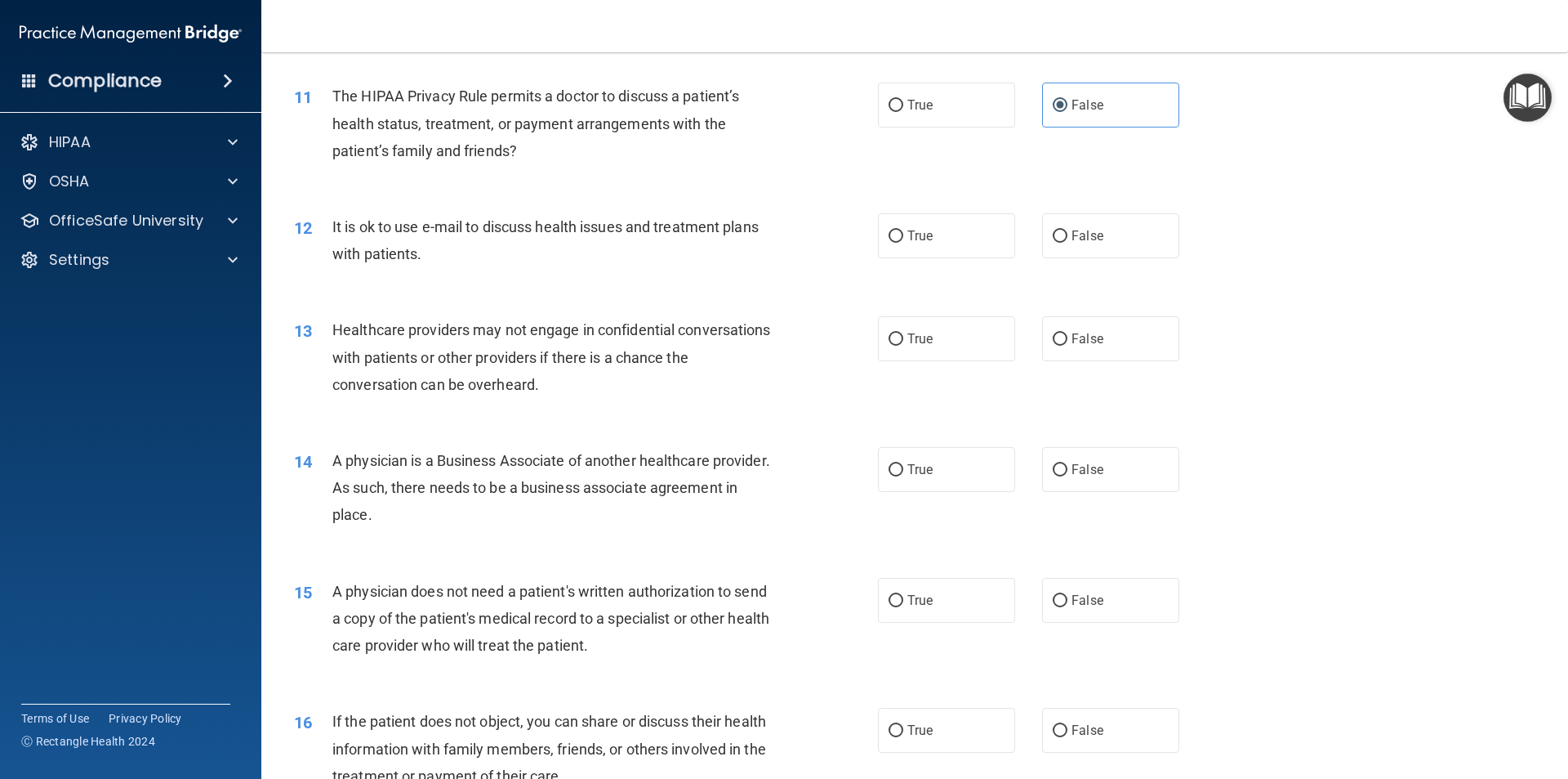
scroll to position [1307, 0]
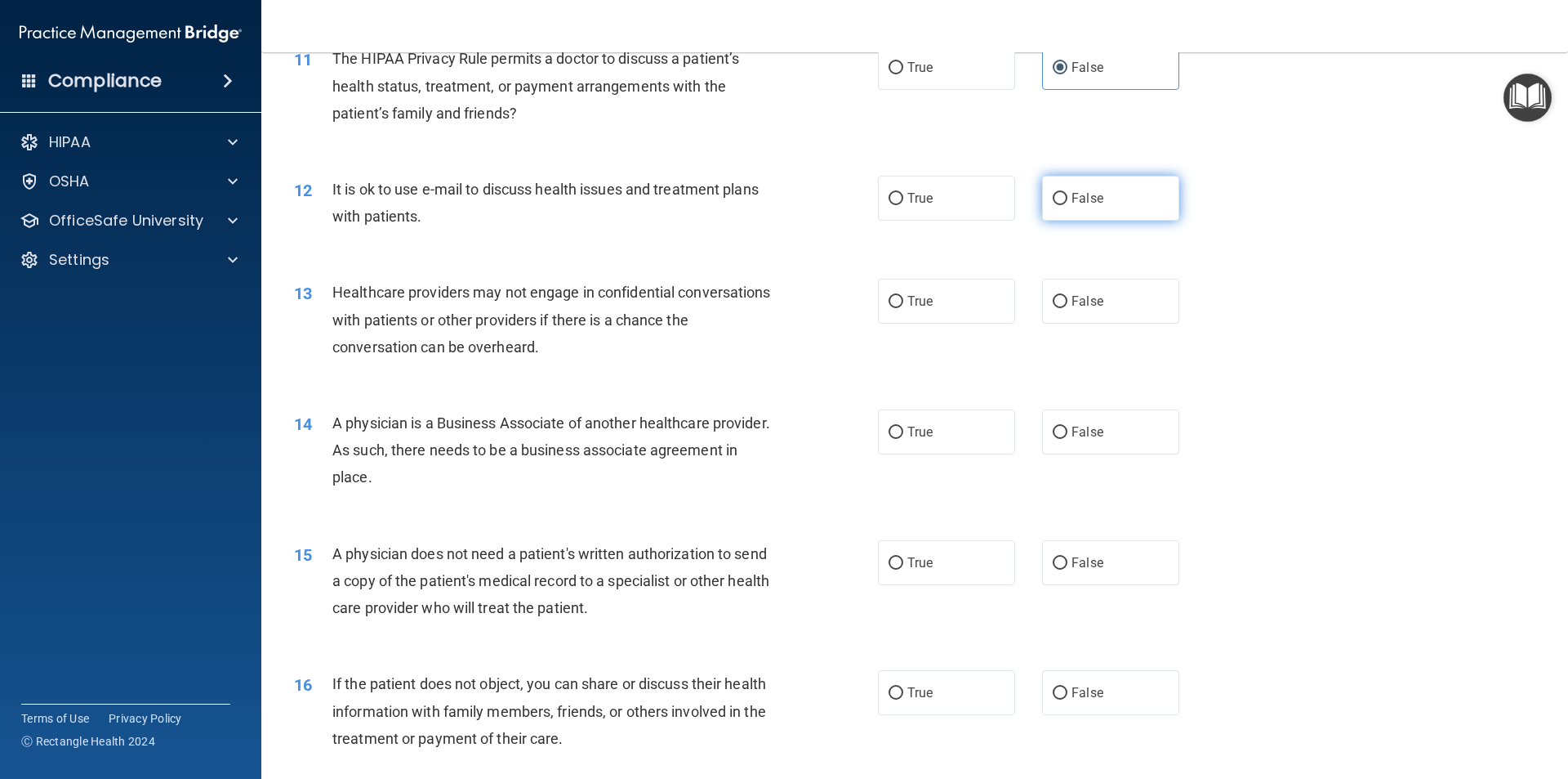
drag, startPoint x: 1058, startPoint y: 187, endPoint x: 1039, endPoint y: 190, distance: 19.2
click at [1057, 185] on label "False" at bounding box center [1110, 198] width 137 height 45
click at [1057, 193] on input "False" at bounding box center [1060, 199] width 15 height 12
radio input "true"
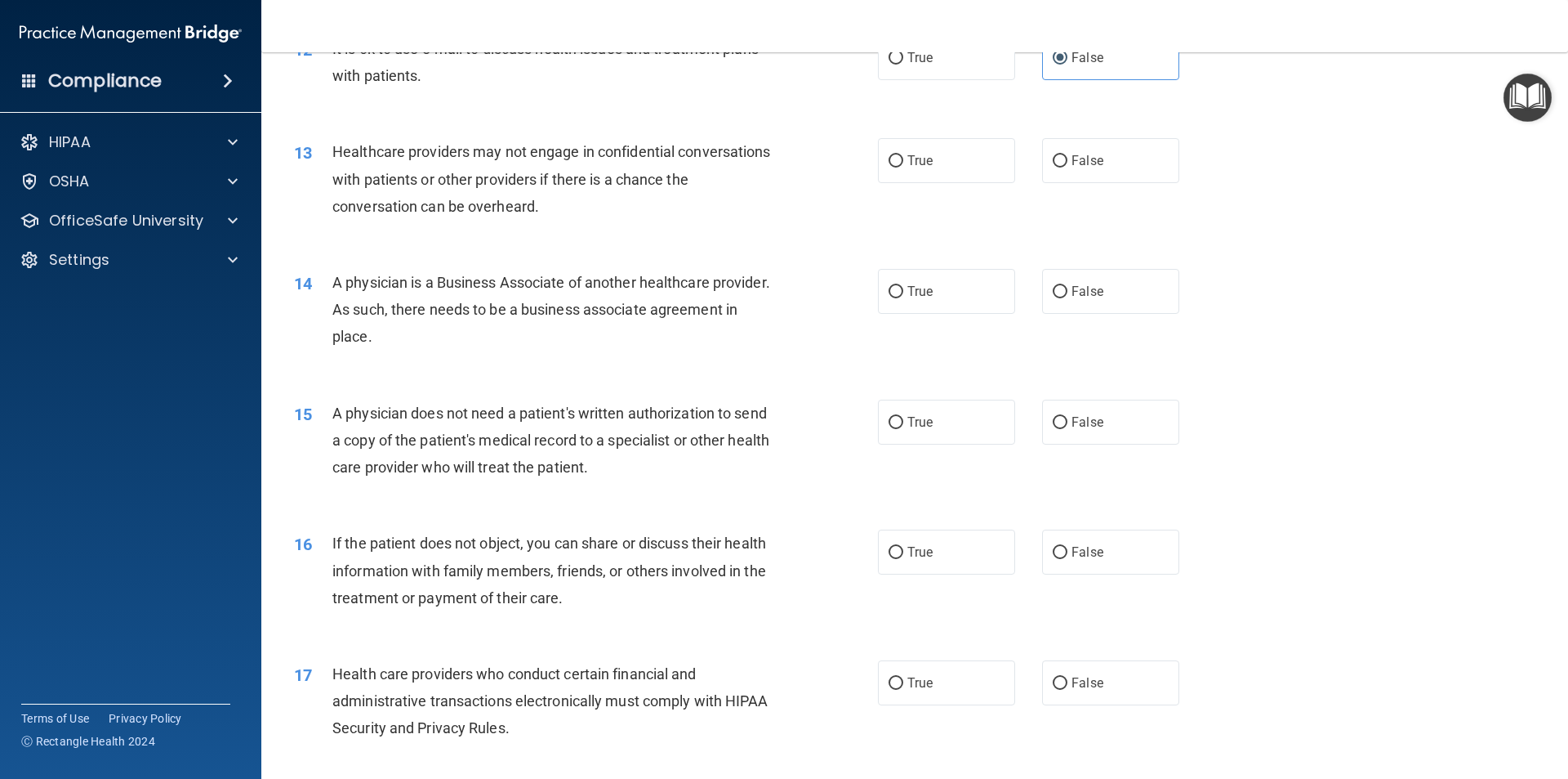
scroll to position [1471, 0]
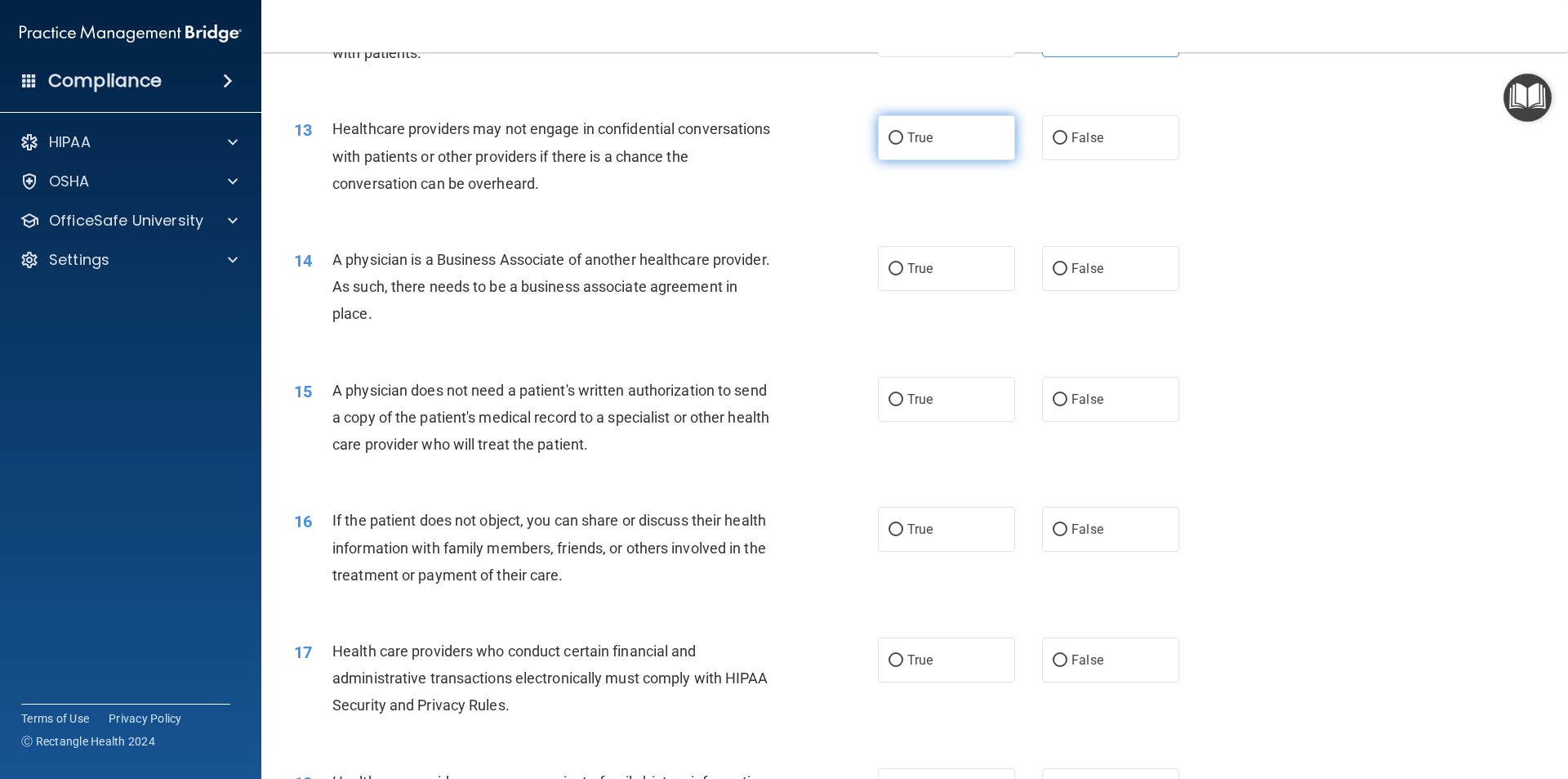
click at [928, 134] on label "True" at bounding box center [946, 137] width 137 height 45
click at [903, 134] on input "True" at bounding box center [895, 139] width 15 height 12
radio input "true"
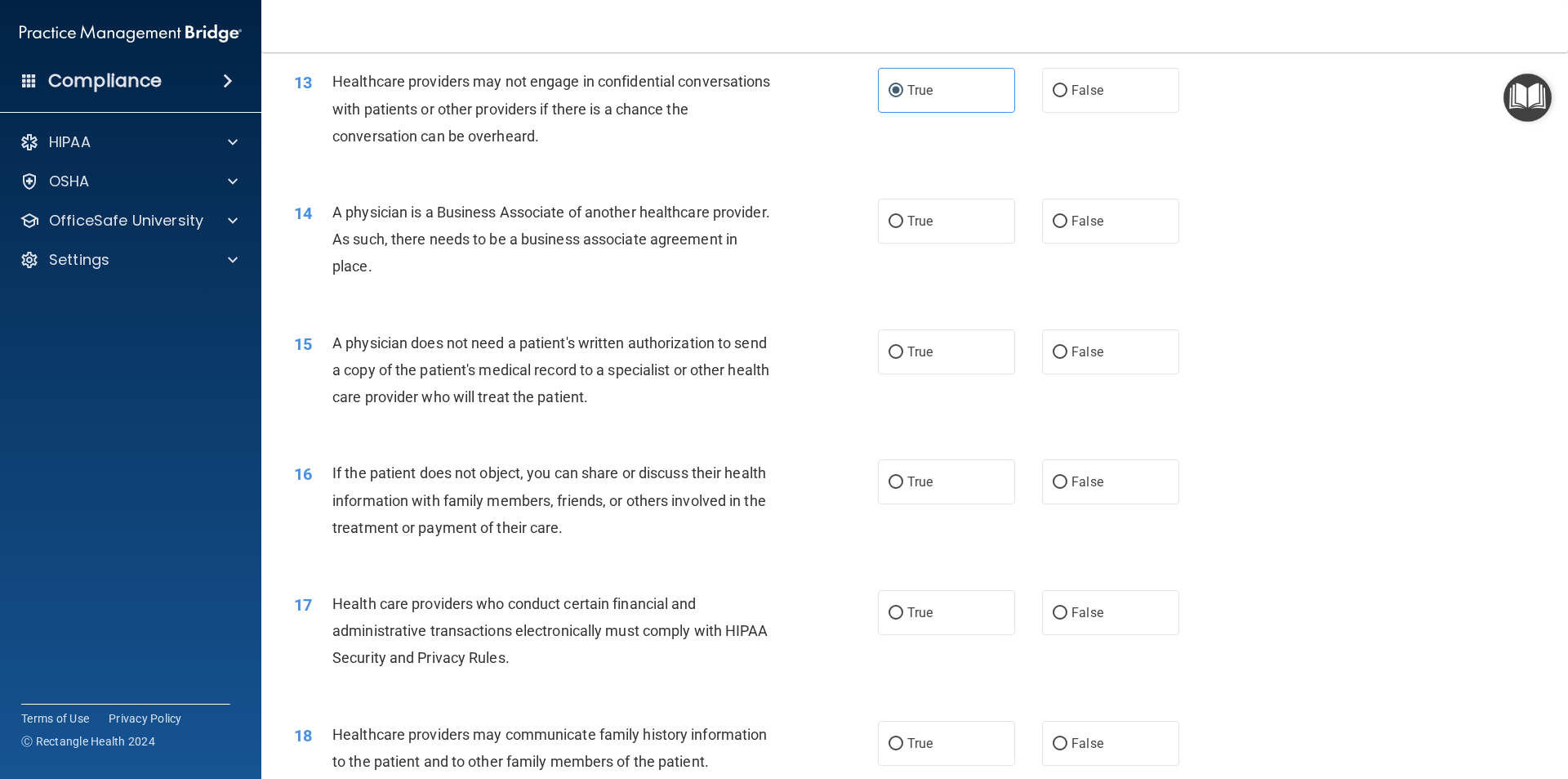
scroll to position [1635, 0]
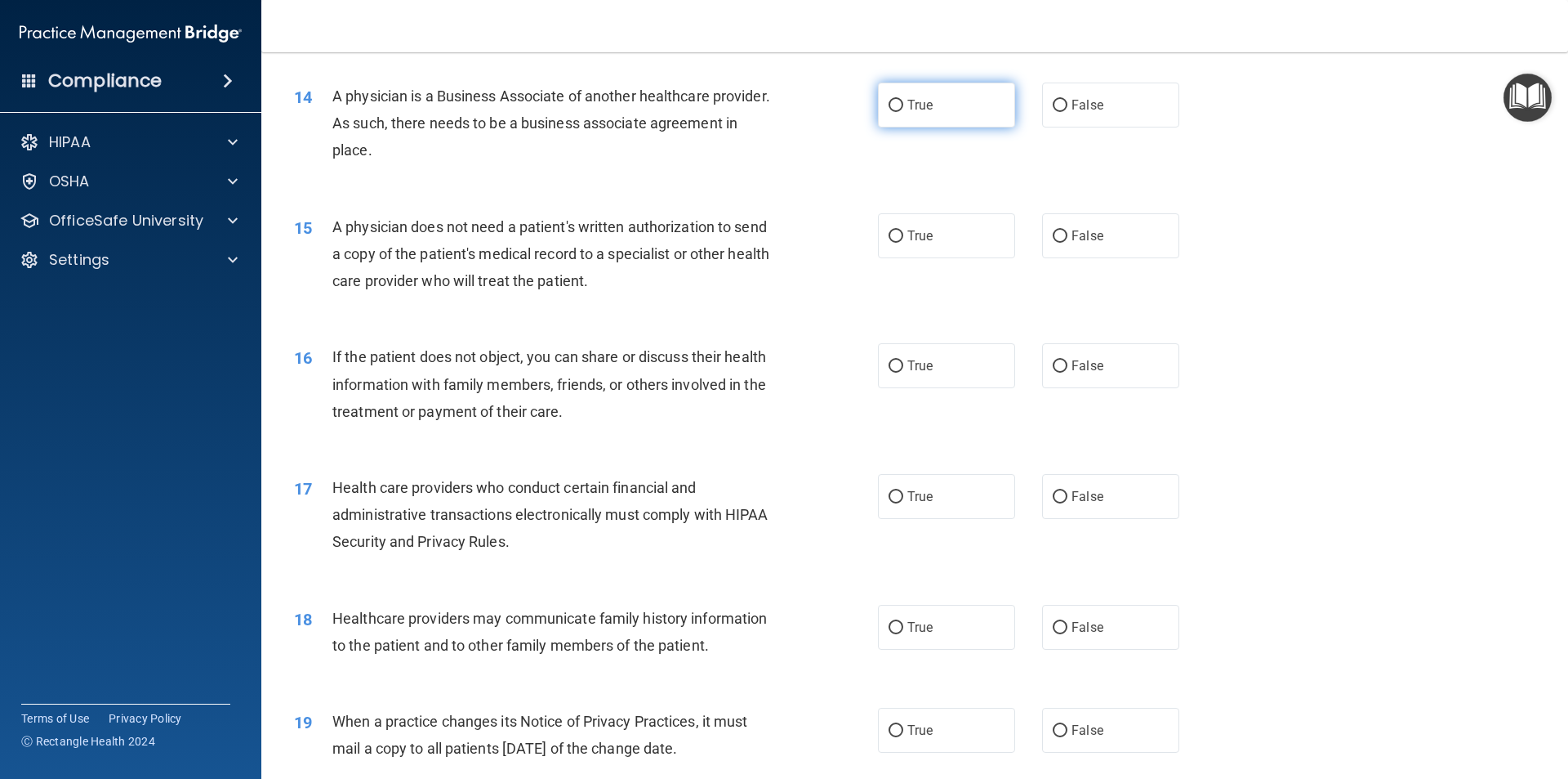
click at [956, 98] on label "True" at bounding box center [946, 105] width 137 height 45
click at [903, 100] on input "True" at bounding box center [895, 106] width 15 height 12
radio input "true"
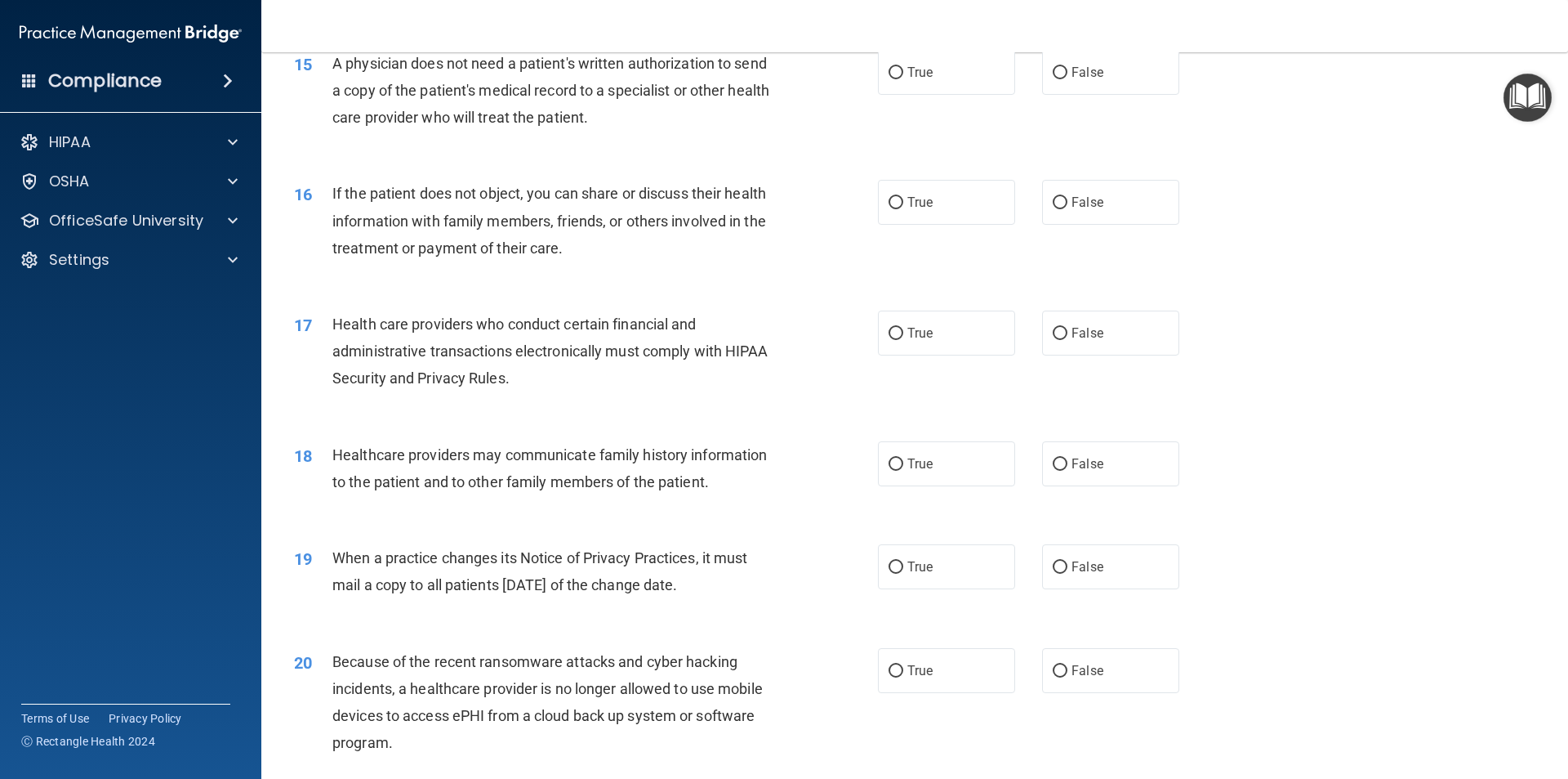
scroll to position [1717, 0]
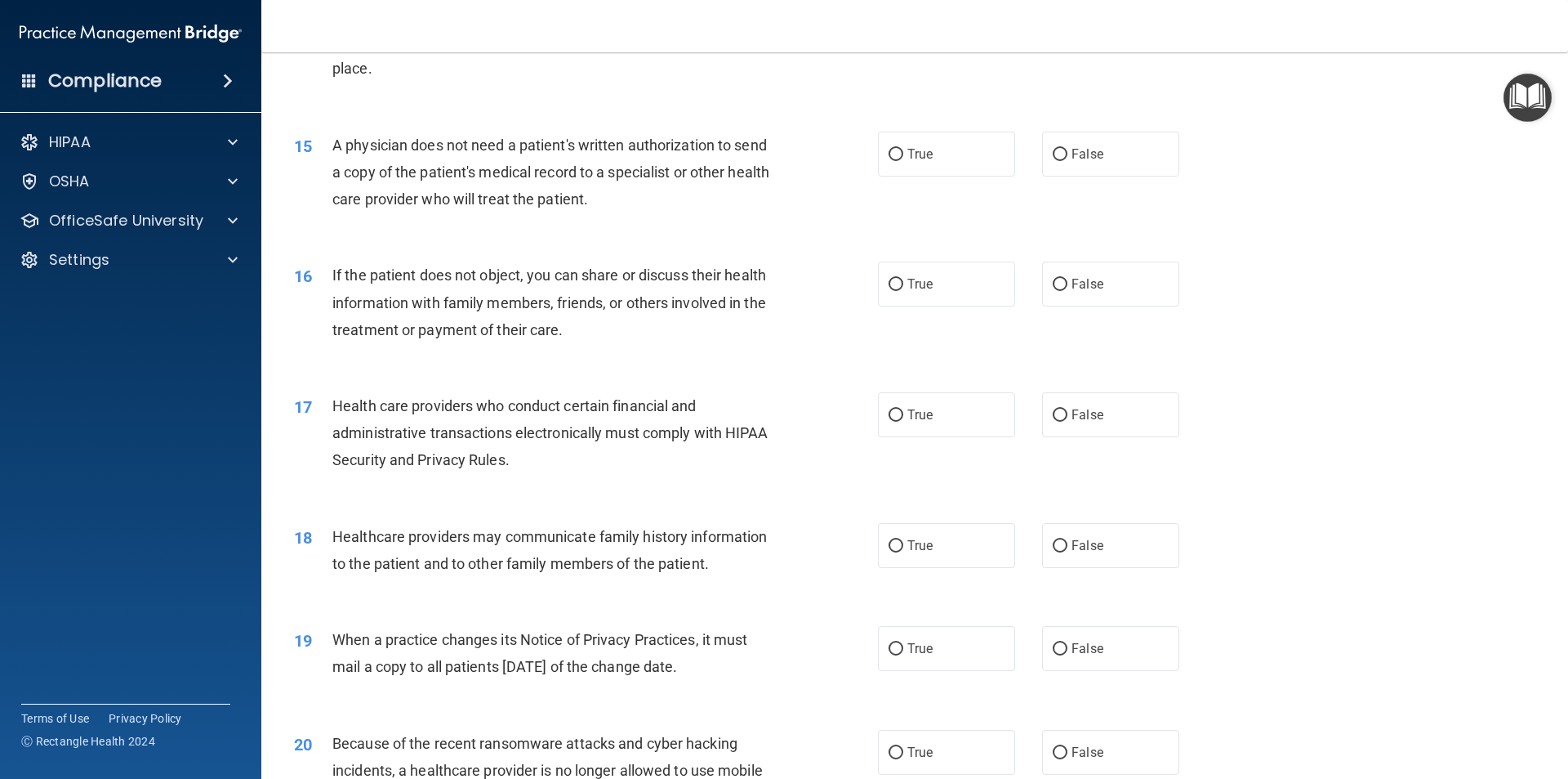
click at [1199, 134] on div "15 A physician does not need a patient's written authorization to send a copy o…" at bounding box center [914, 176] width 1266 height 131
click at [1117, 147] on label "False" at bounding box center [1110, 154] width 137 height 45
click at [1068, 149] on input "False" at bounding box center [1060, 155] width 15 height 12
radio input "true"
click at [945, 160] on label "True" at bounding box center [946, 154] width 137 height 45
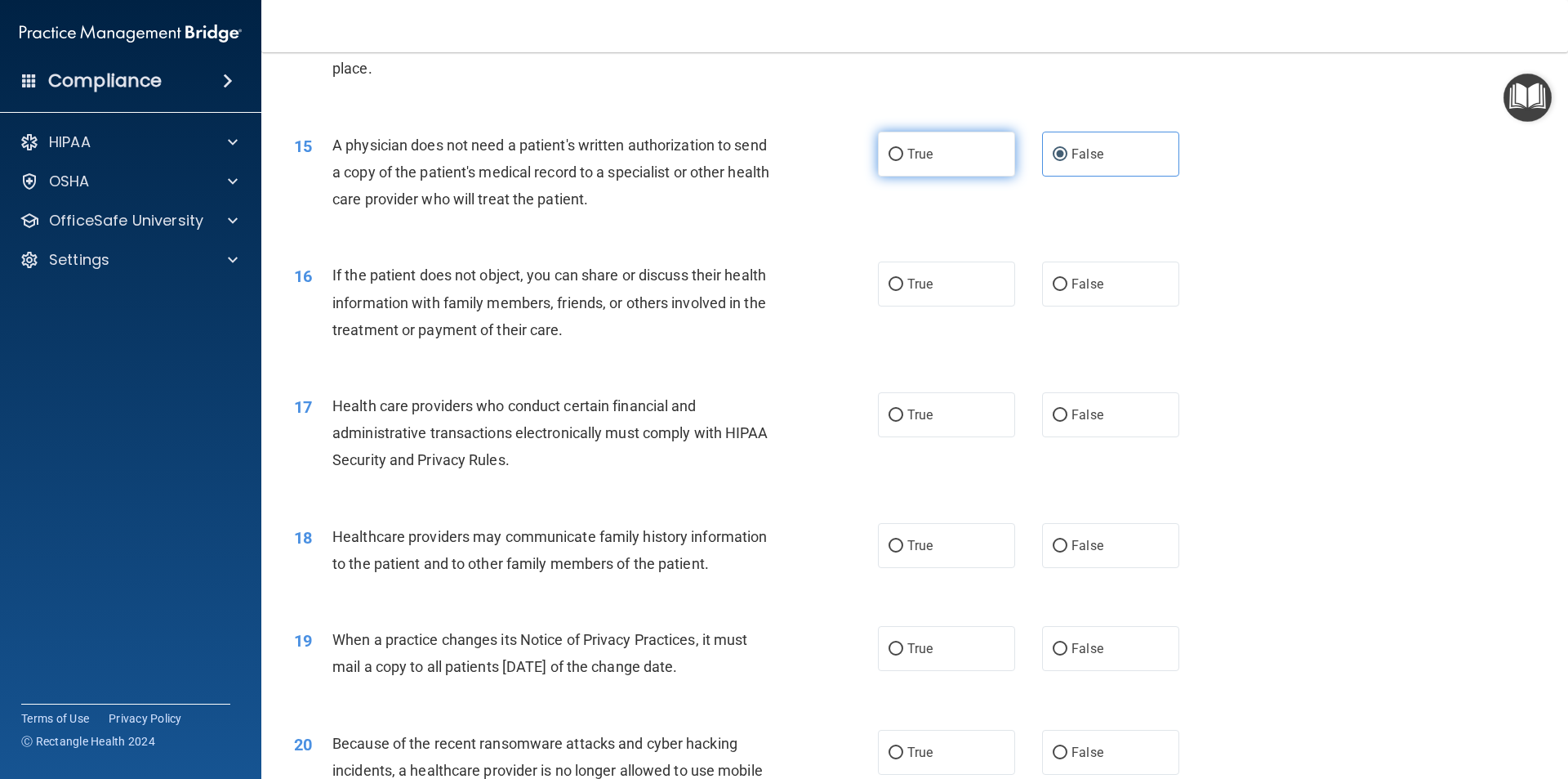
click at [903, 160] on input "True" at bounding box center [895, 155] width 15 height 12
radio input "true"
radio input "false"
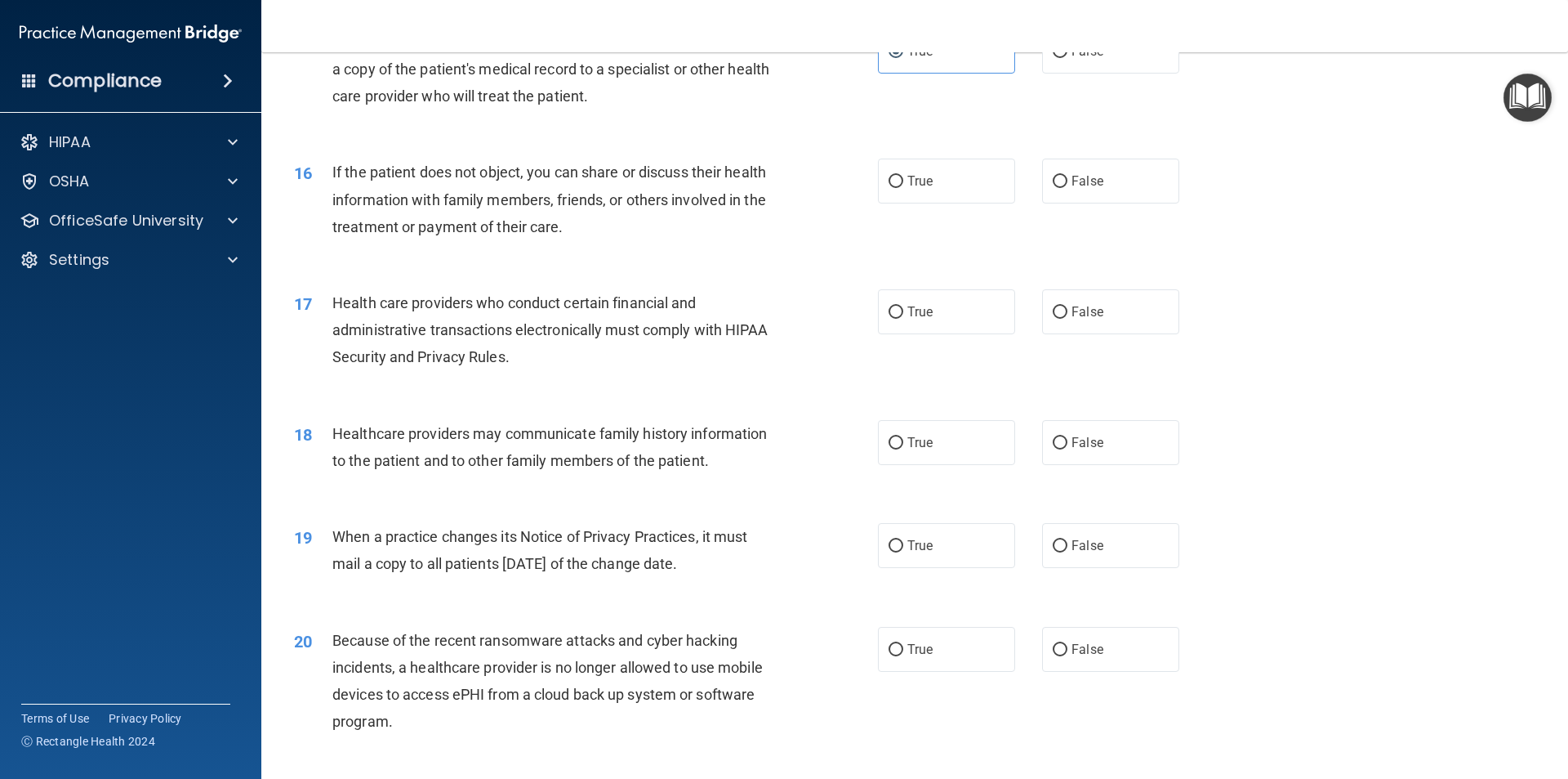
scroll to position [1880, 0]
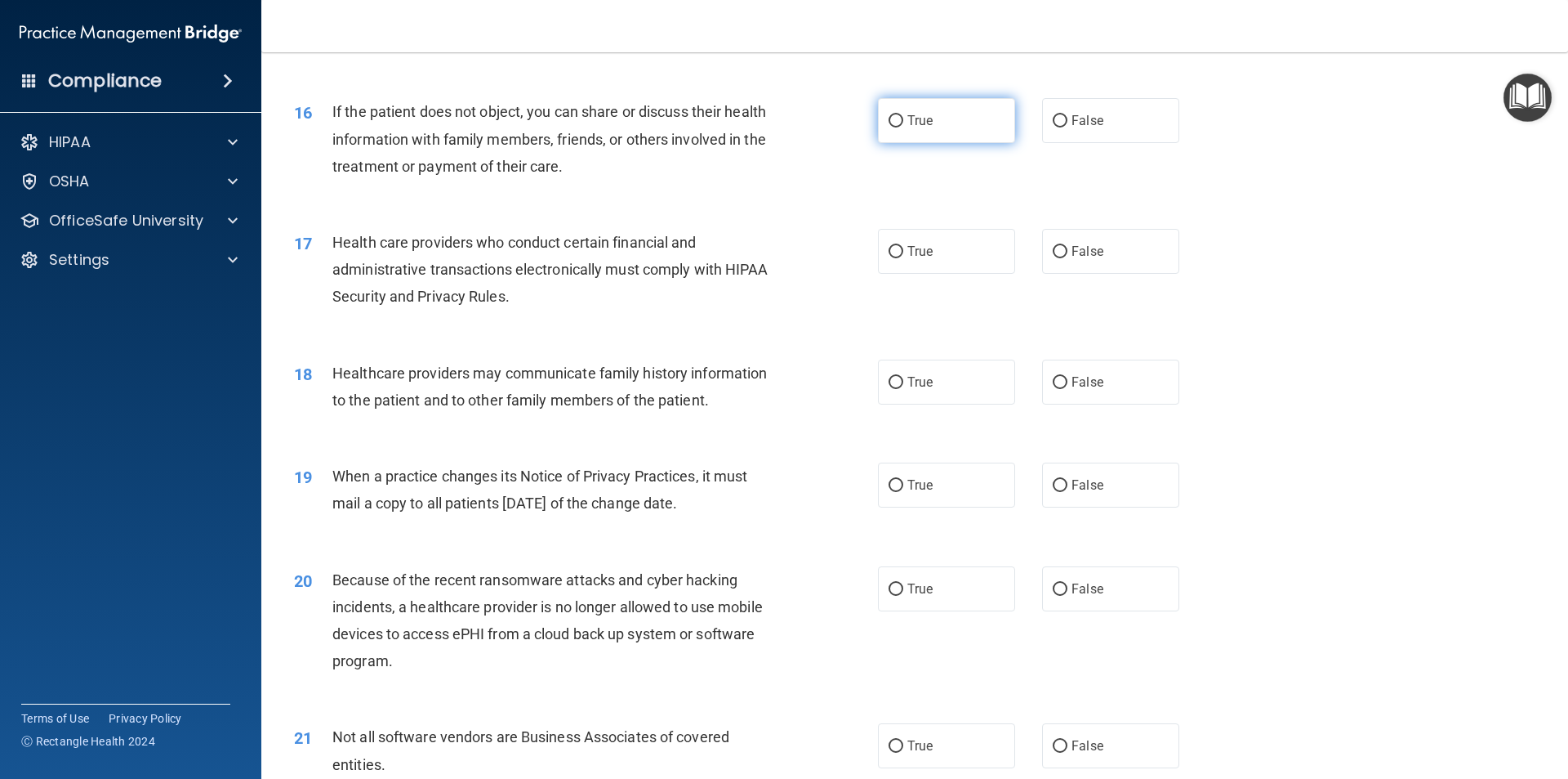
click at [931, 132] on label "True" at bounding box center [946, 120] width 137 height 45
click at [903, 128] on input "True" at bounding box center [895, 121] width 15 height 12
radio input "true"
click at [910, 260] on label "True" at bounding box center [946, 251] width 137 height 45
click at [903, 259] on input "True" at bounding box center [895, 252] width 15 height 12
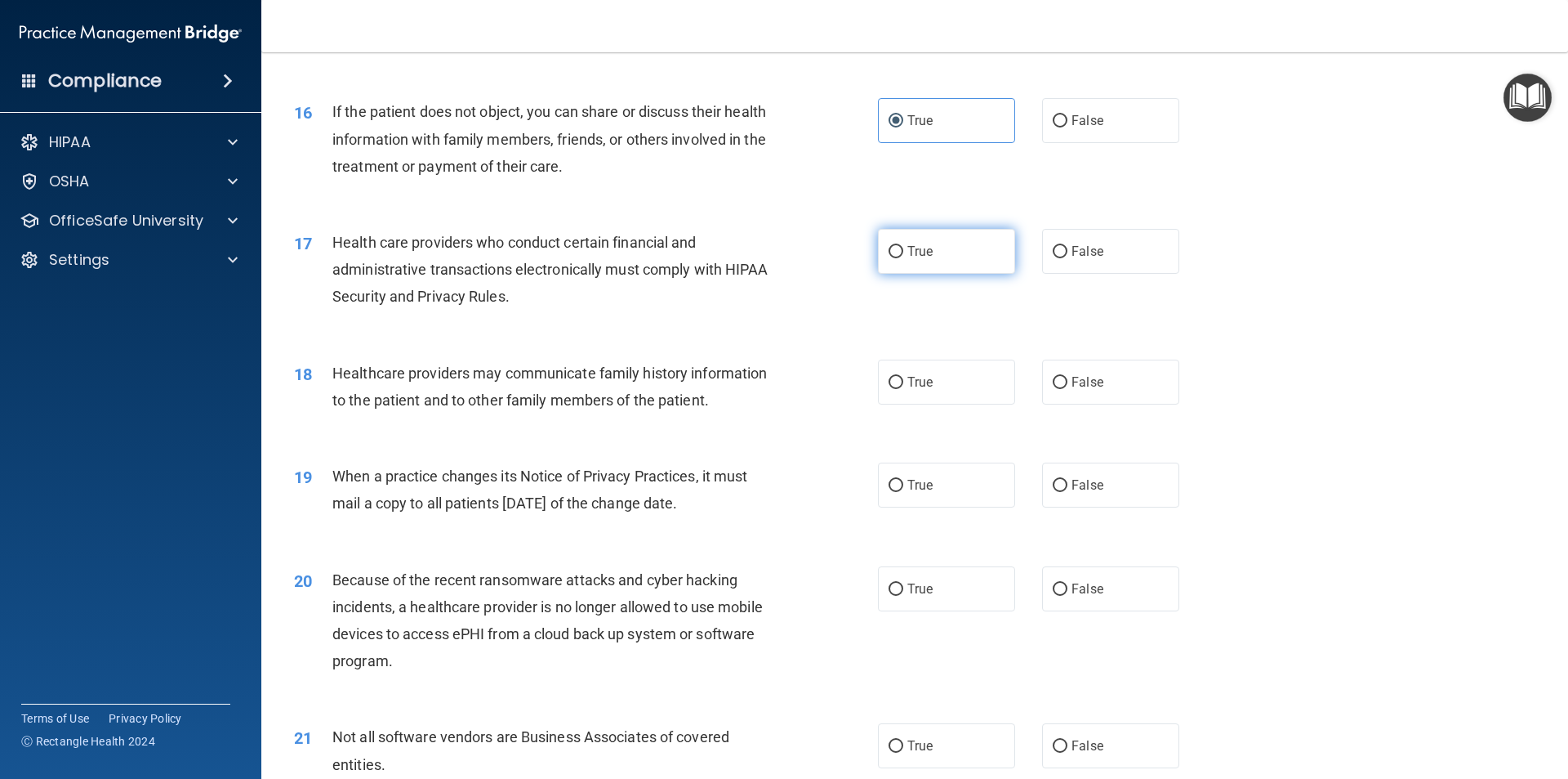
radio input "true"
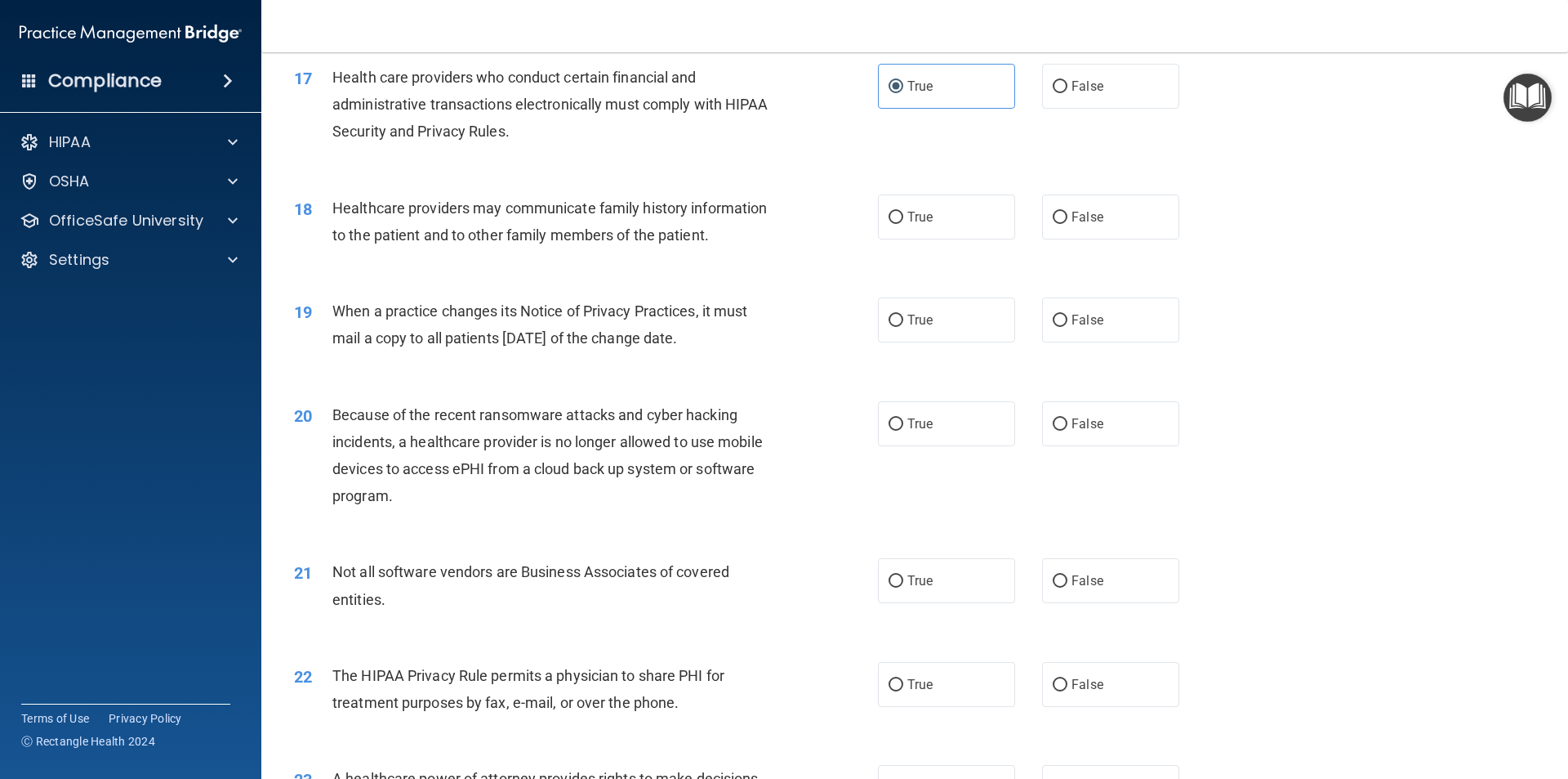
scroll to position [2043, 0]
click at [903, 241] on div "18 Healthcare providers may communicate family history information to the patie…" at bounding box center [914, 227] width 1266 height 103
click at [931, 213] on label "True" at bounding box center [946, 218] width 137 height 45
click at [903, 214] on input "True" at bounding box center [895, 220] width 15 height 12
radio input "true"
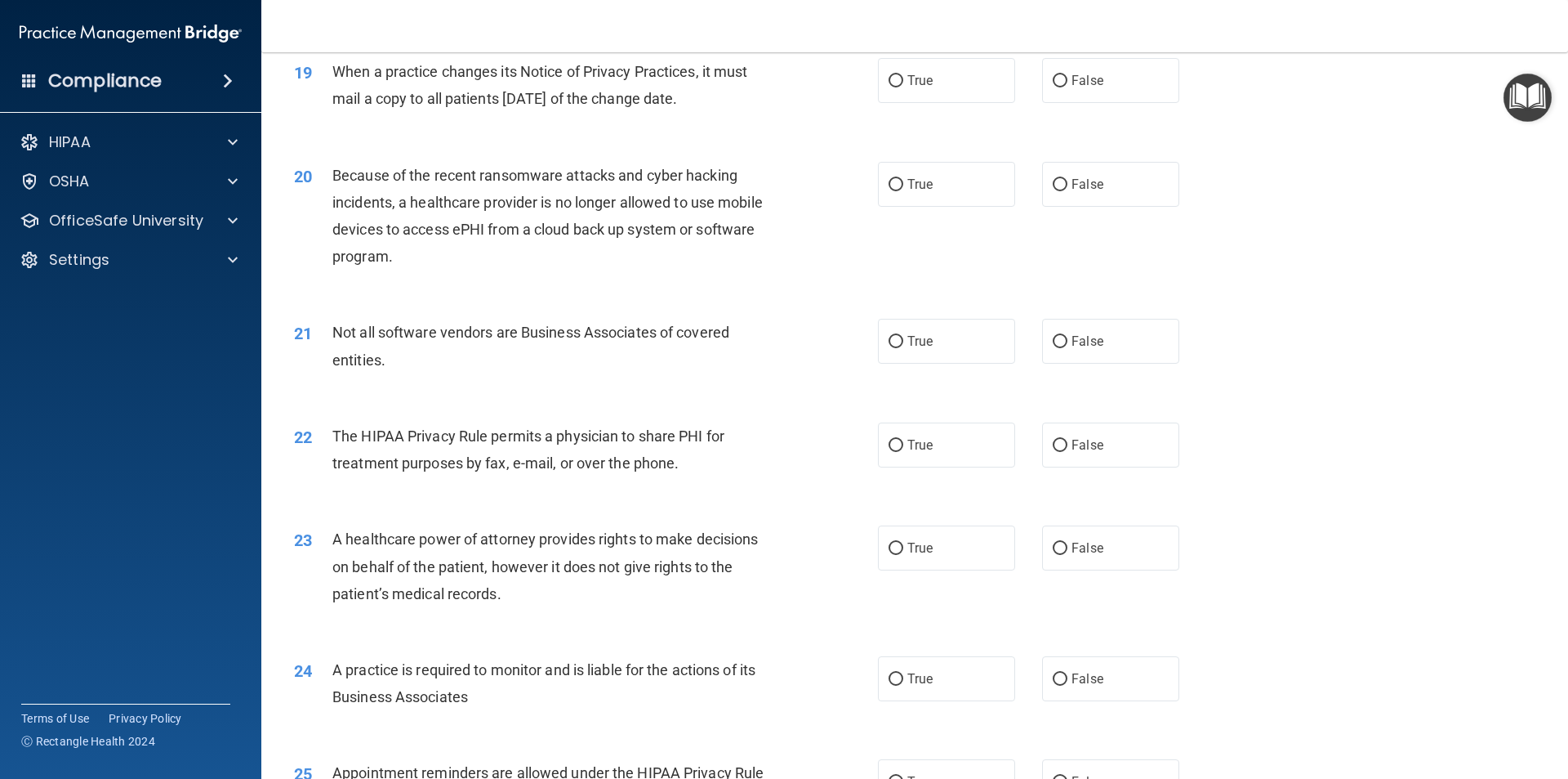
scroll to position [2288, 0]
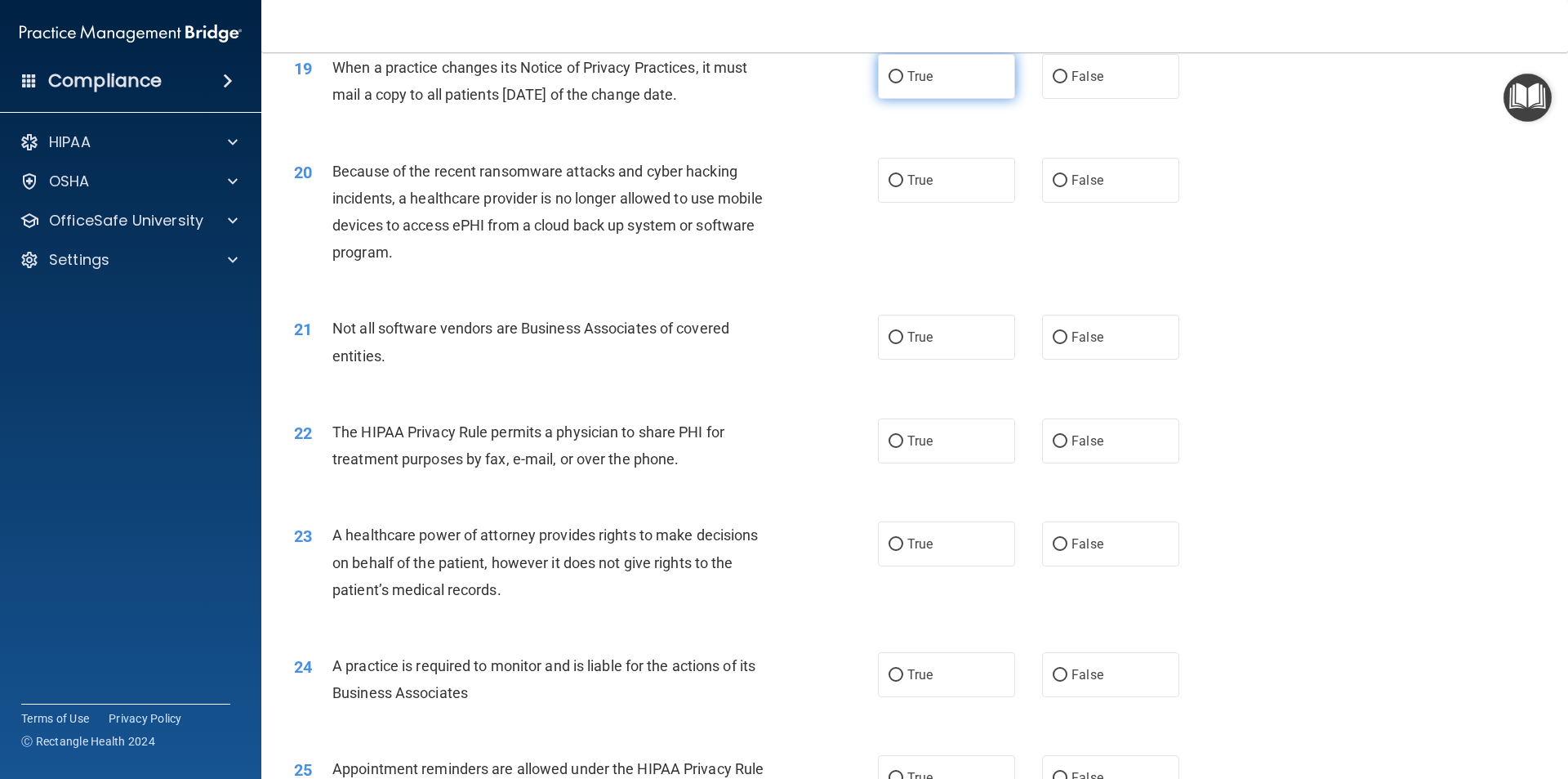
click at [924, 60] on label "True" at bounding box center [946, 76] width 137 height 45
click at [903, 71] on input "True" at bounding box center [895, 77] width 15 height 12
radio input "true"
click at [909, 185] on span "True" at bounding box center [919, 181] width 25 height 16
click at [903, 185] on input "True" at bounding box center [895, 181] width 15 height 12
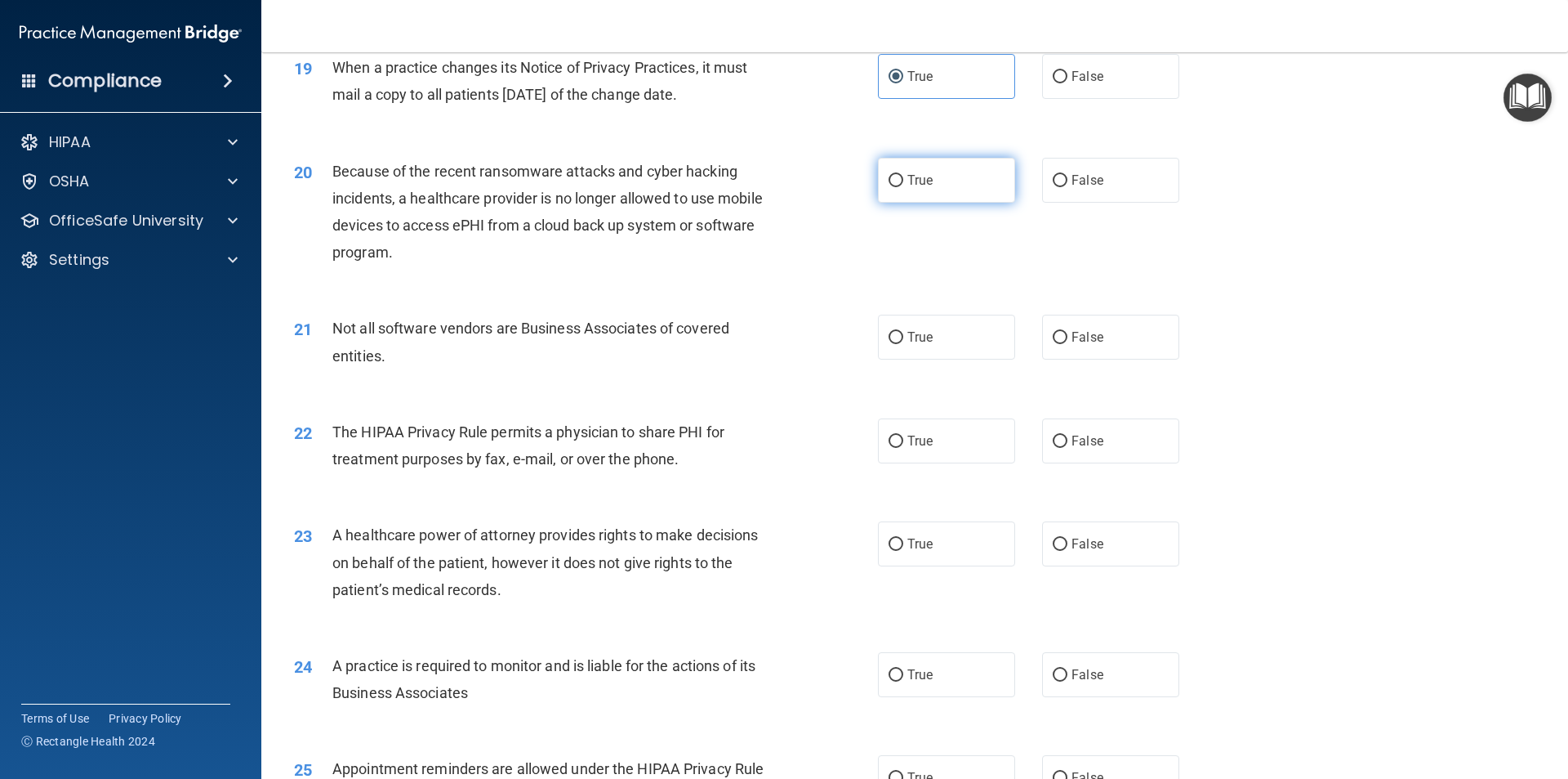
radio input "true"
click at [947, 342] on label "True" at bounding box center [946, 337] width 137 height 45
click at [903, 342] on input "True" at bounding box center [895, 338] width 15 height 12
radio input "true"
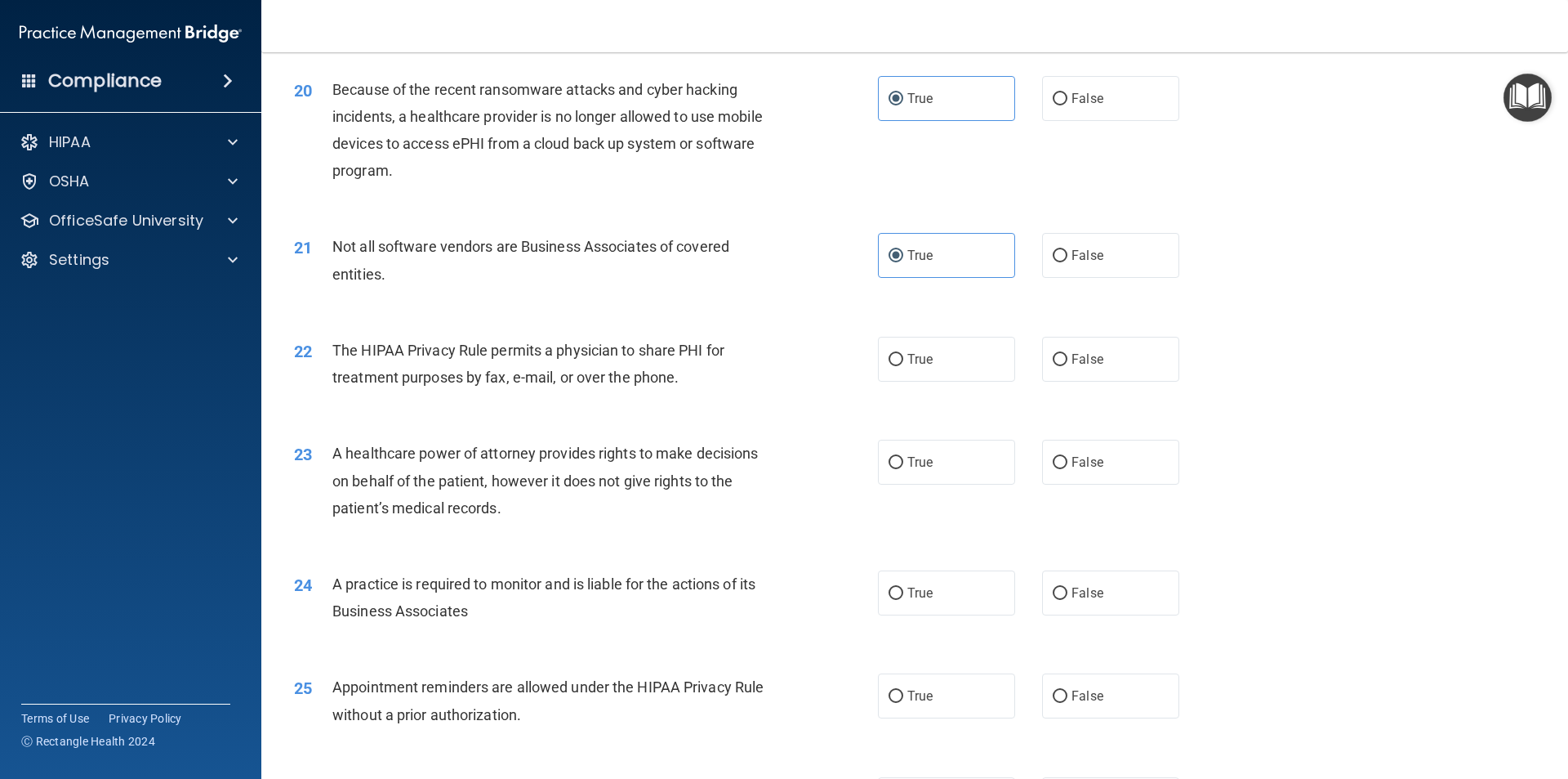
scroll to position [2452, 0]
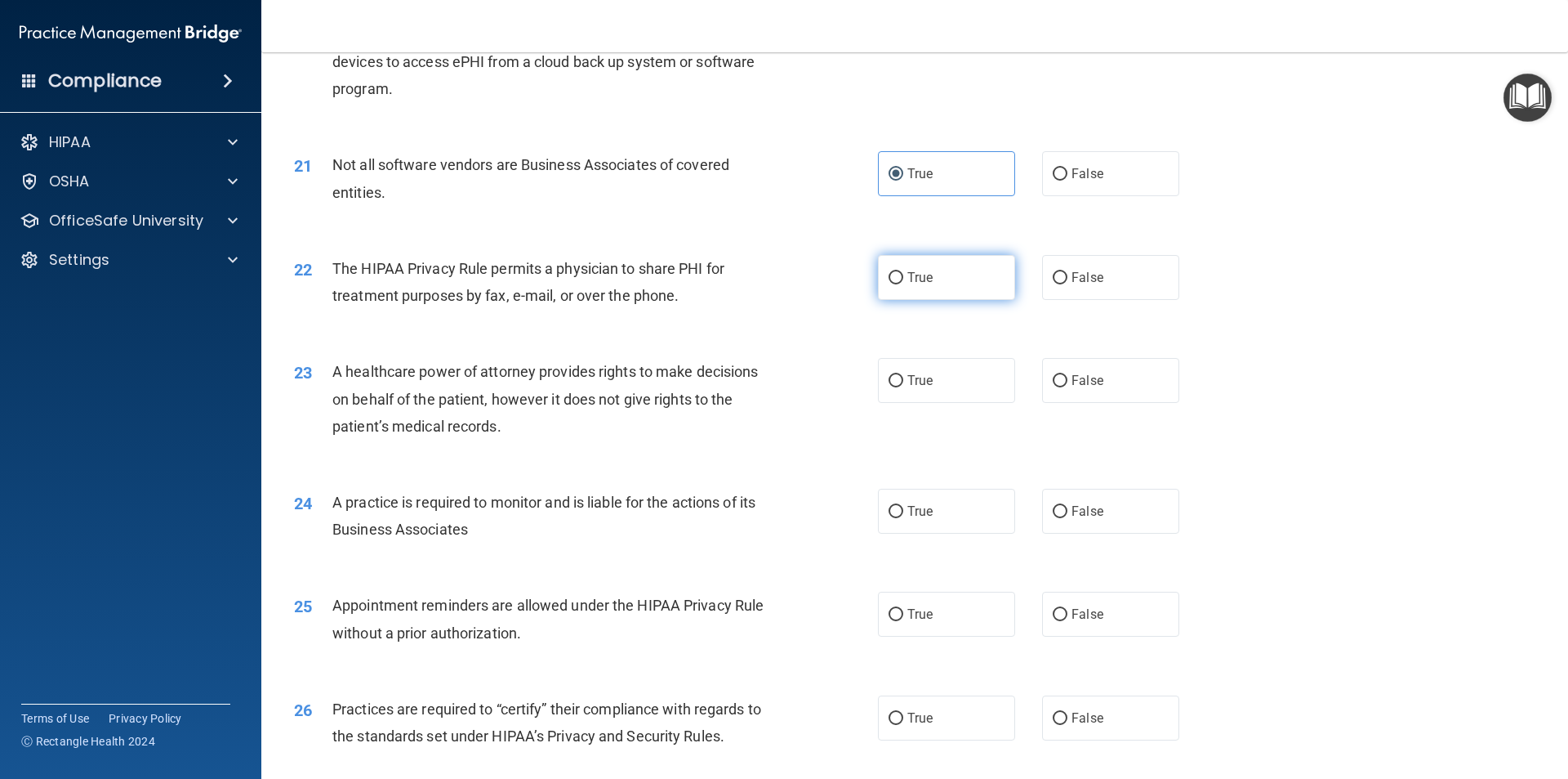
click at [881, 299] on label "True" at bounding box center [946, 277] width 137 height 45
click at [888, 285] on input "True" at bounding box center [895, 279] width 15 height 12
radio input "true"
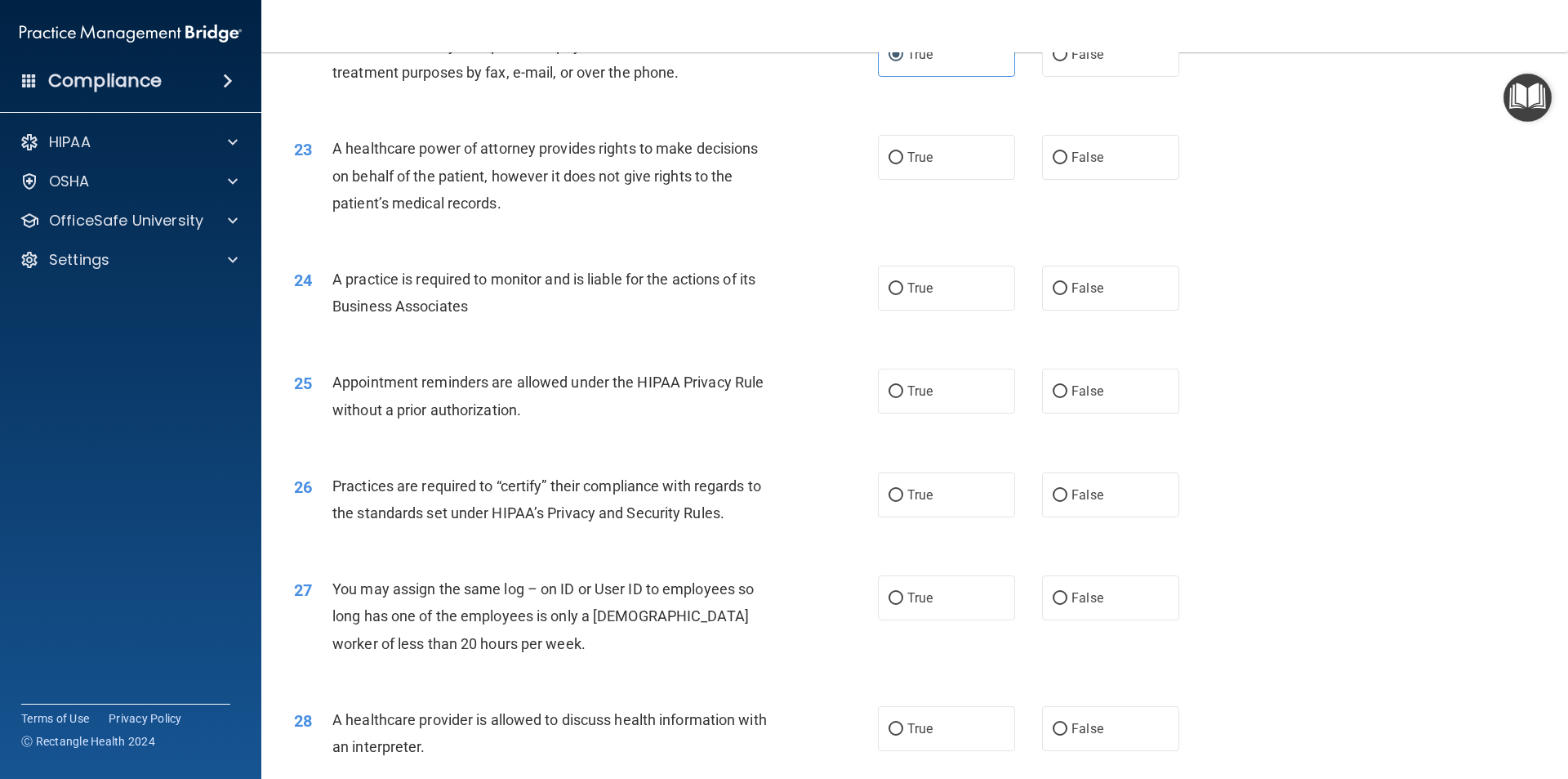
scroll to position [2698, 0]
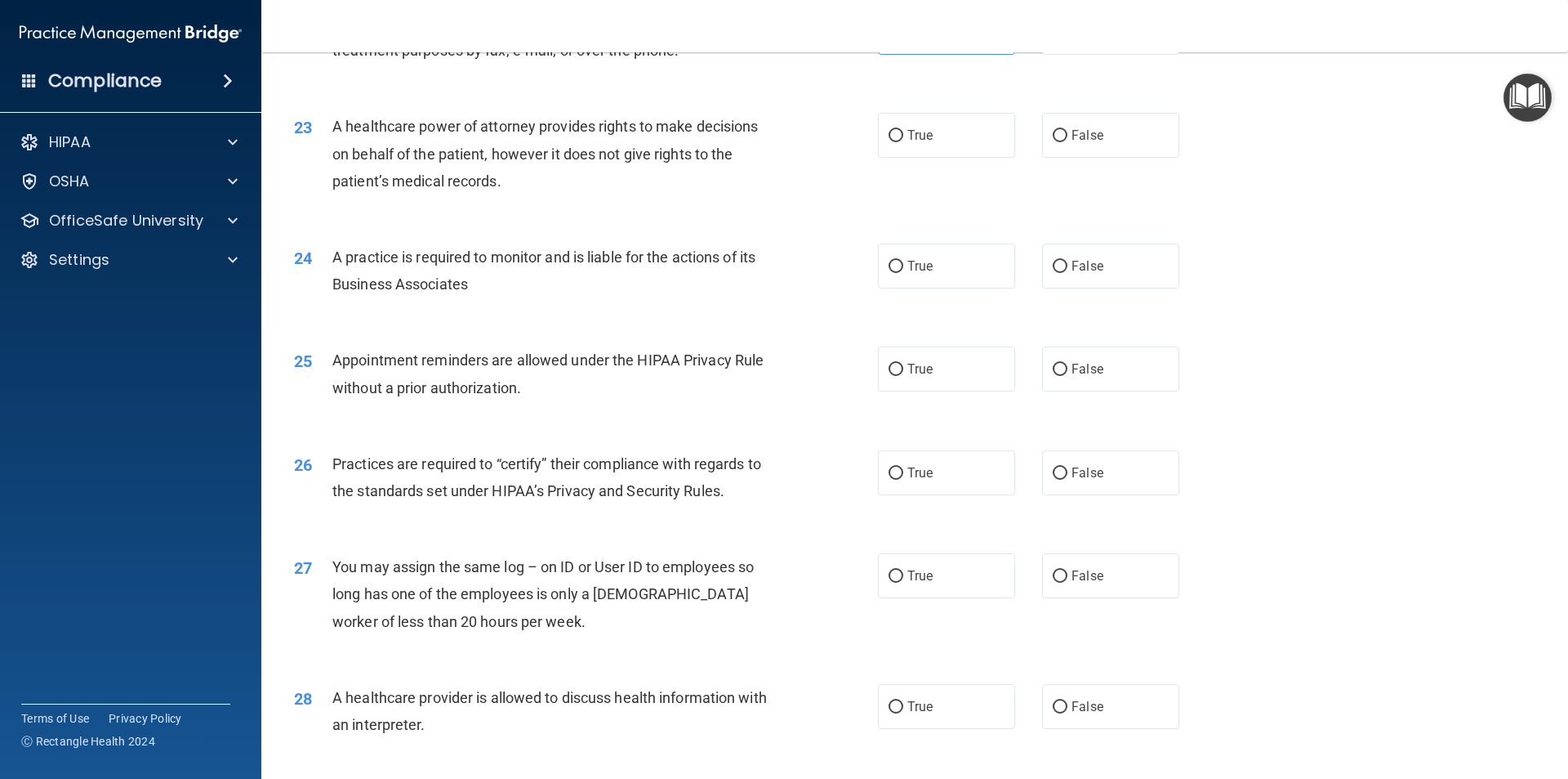
click at [1149, 164] on div "23 A healthcare power of attorney provides rights to make decisions on behalf o…" at bounding box center [914, 157] width 1266 height 131
click at [1140, 148] on label "False" at bounding box center [1110, 135] width 137 height 45
click at [1068, 142] on input "False" at bounding box center [1060, 136] width 15 height 12
radio input "true"
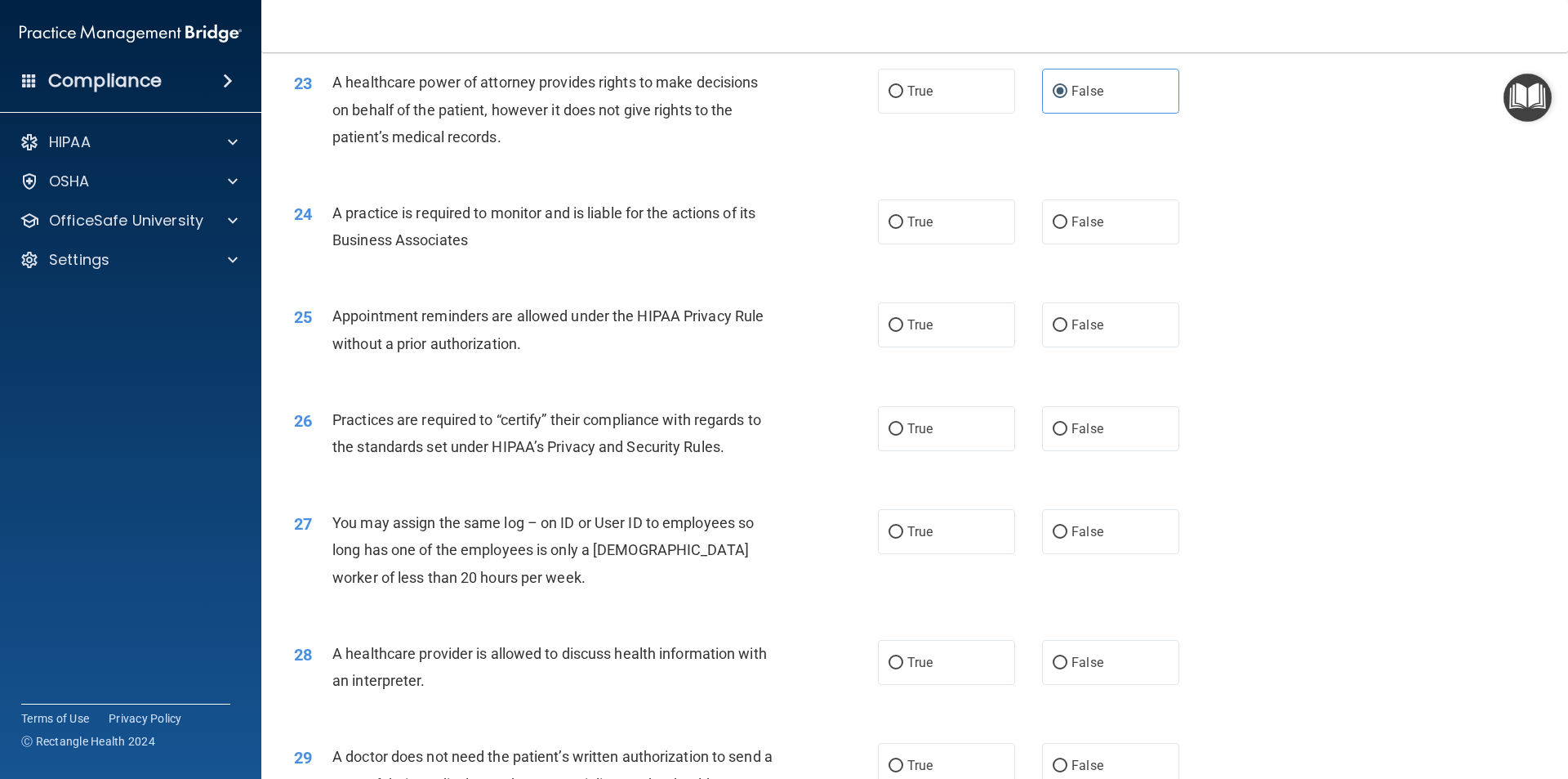
scroll to position [2778, 0]
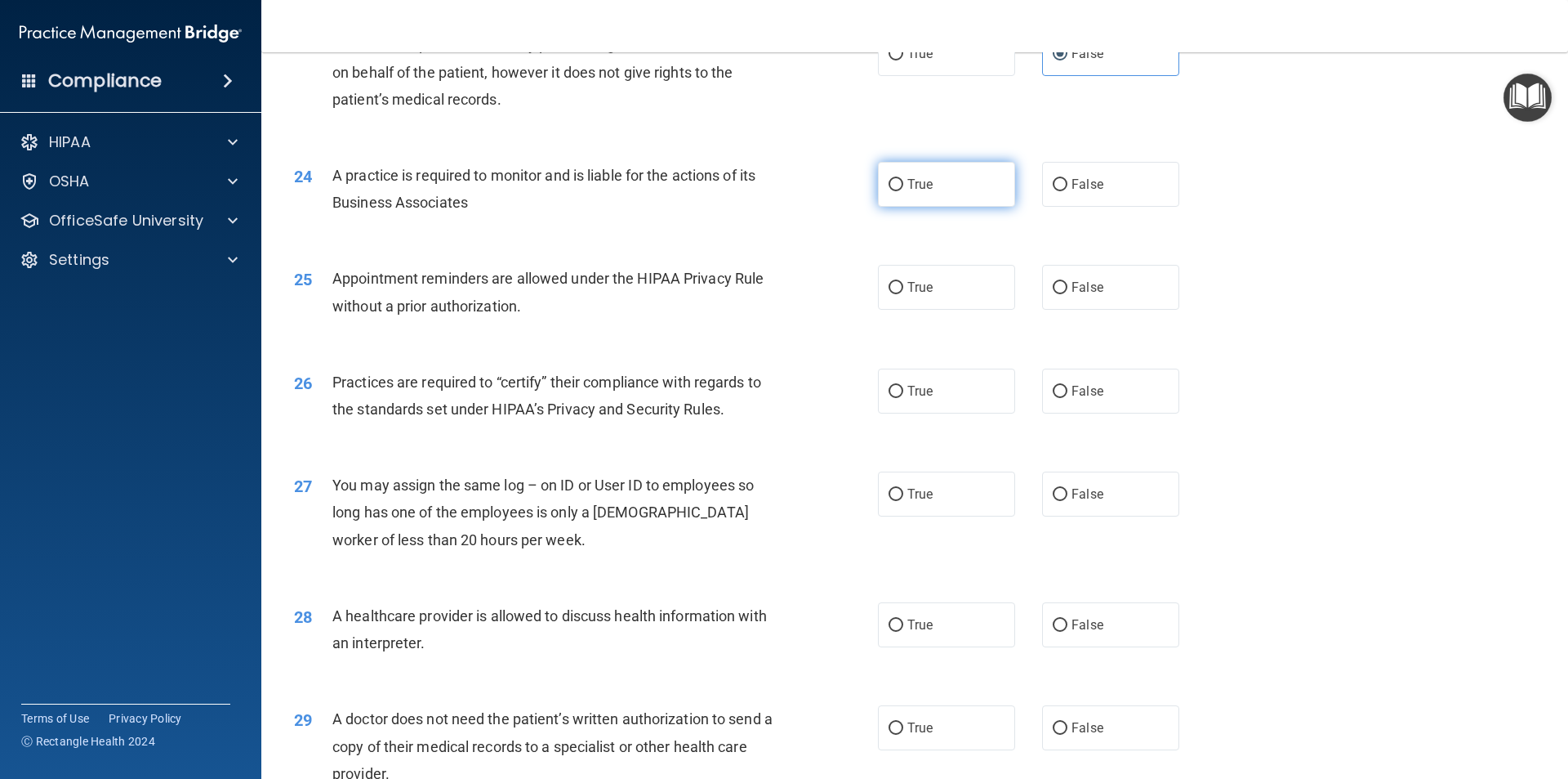
click at [928, 183] on label "True" at bounding box center [946, 184] width 137 height 45
click at [903, 183] on input "True" at bounding box center [895, 185] width 15 height 12
radio input "true"
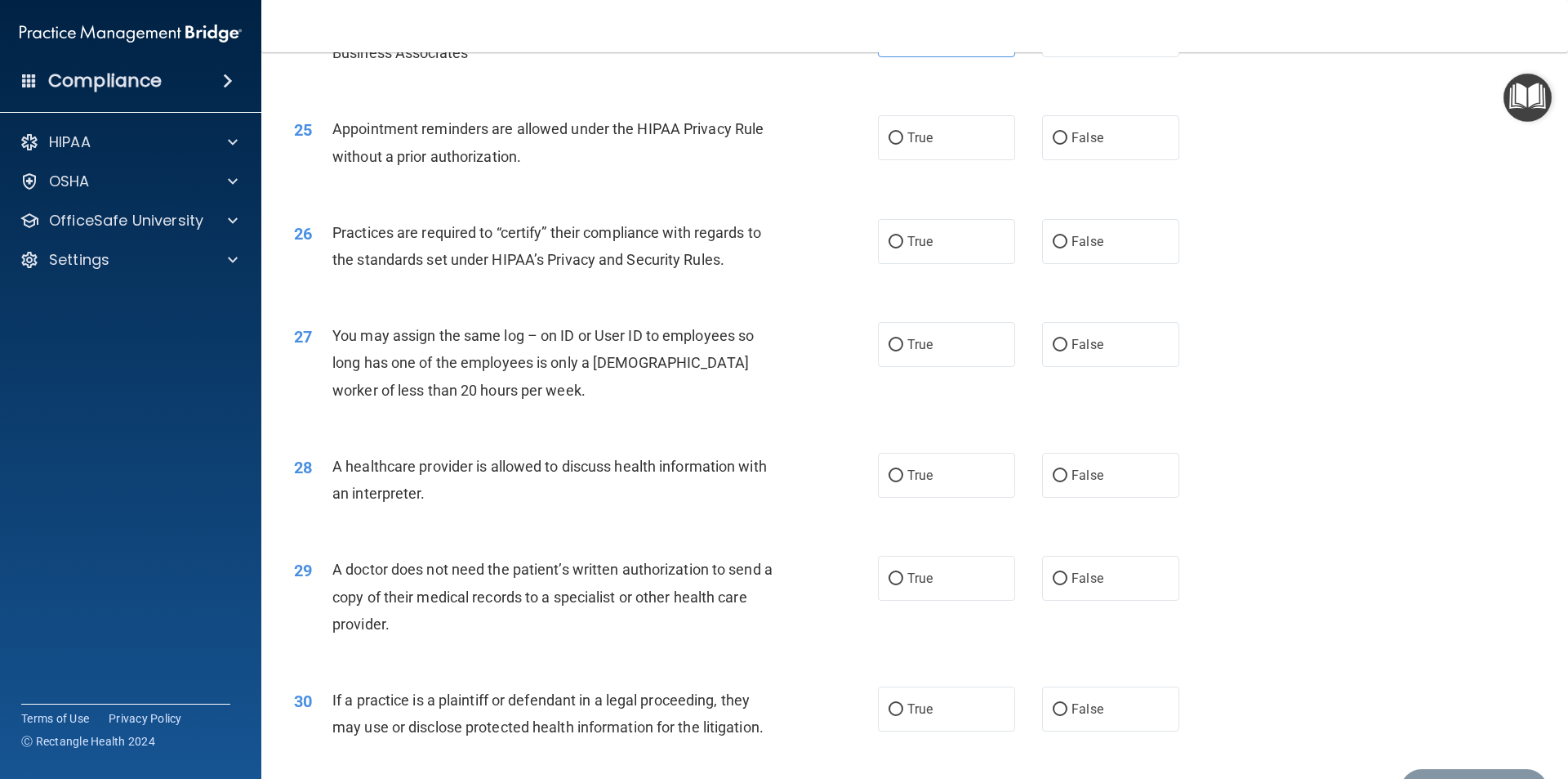
scroll to position [2942, 0]
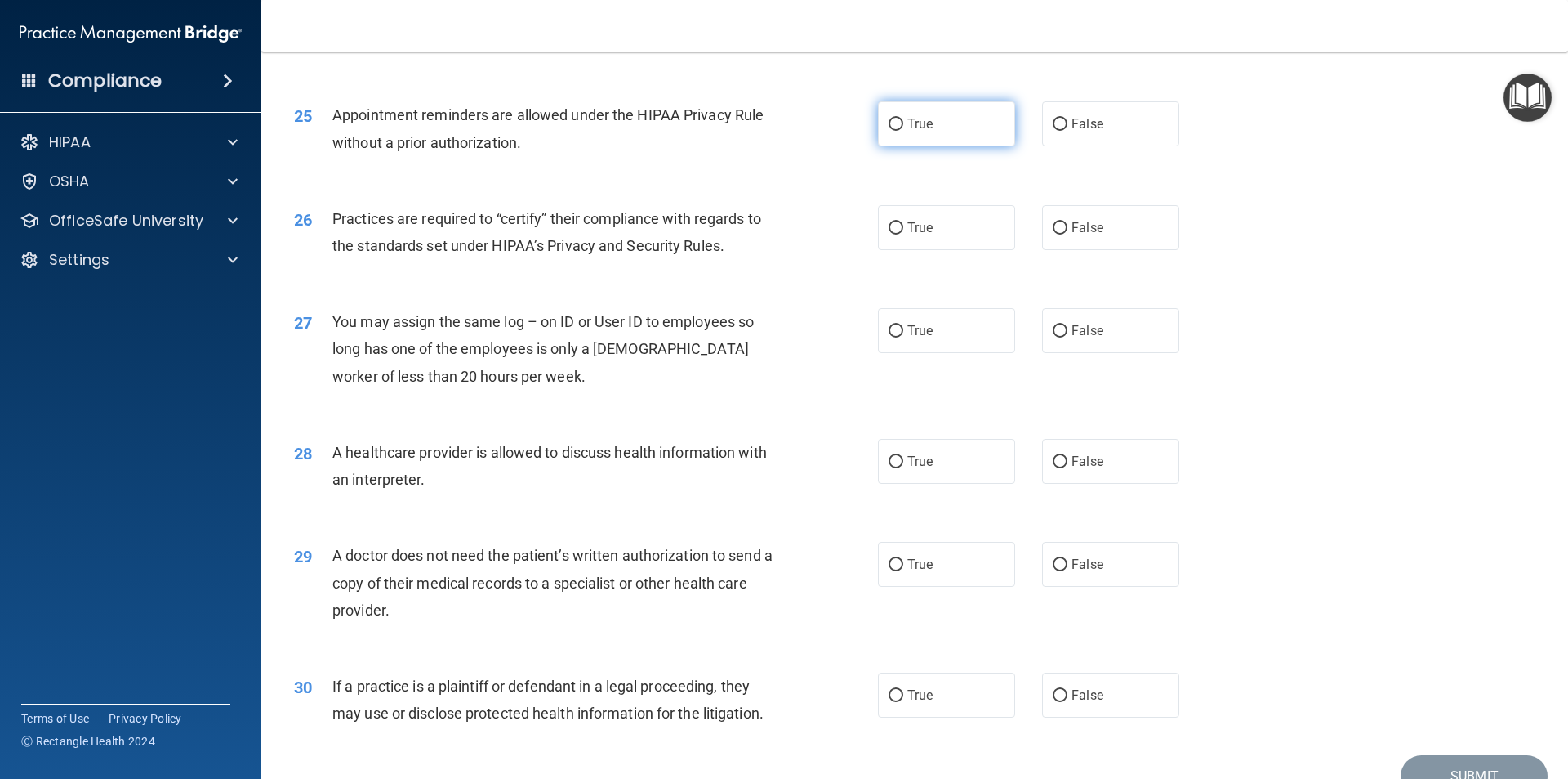
click at [953, 110] on label "True" at bounding box center [946, 123] width 137 height 45
click at [903, 119] on input "True" at bounding box center [895, 125] width 15 height 12
radio input "true"
click at [882, 228] on label "True" at bounding box center [946, 227] width 137 height 45
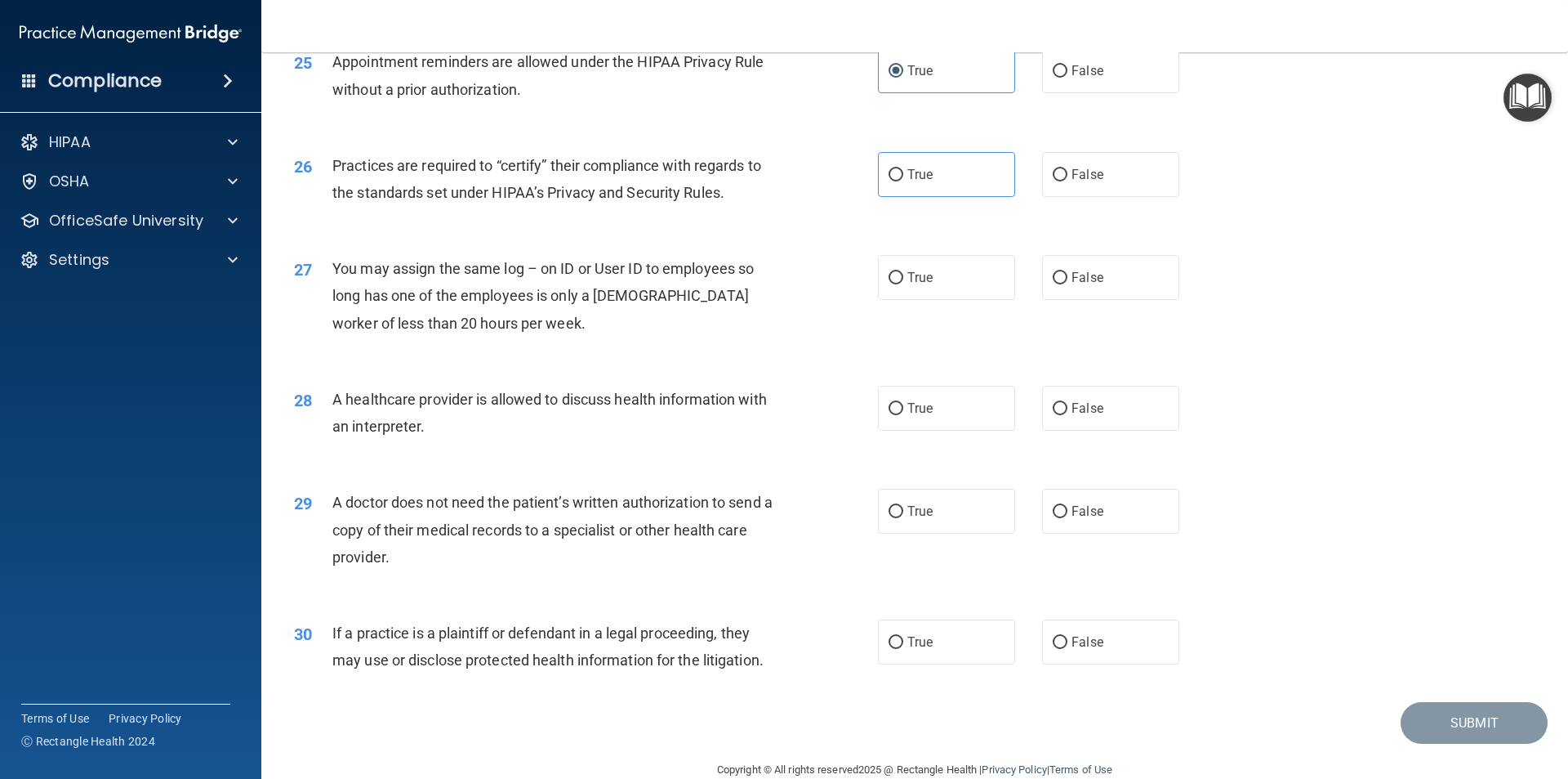
scroll to position [3024, 0]
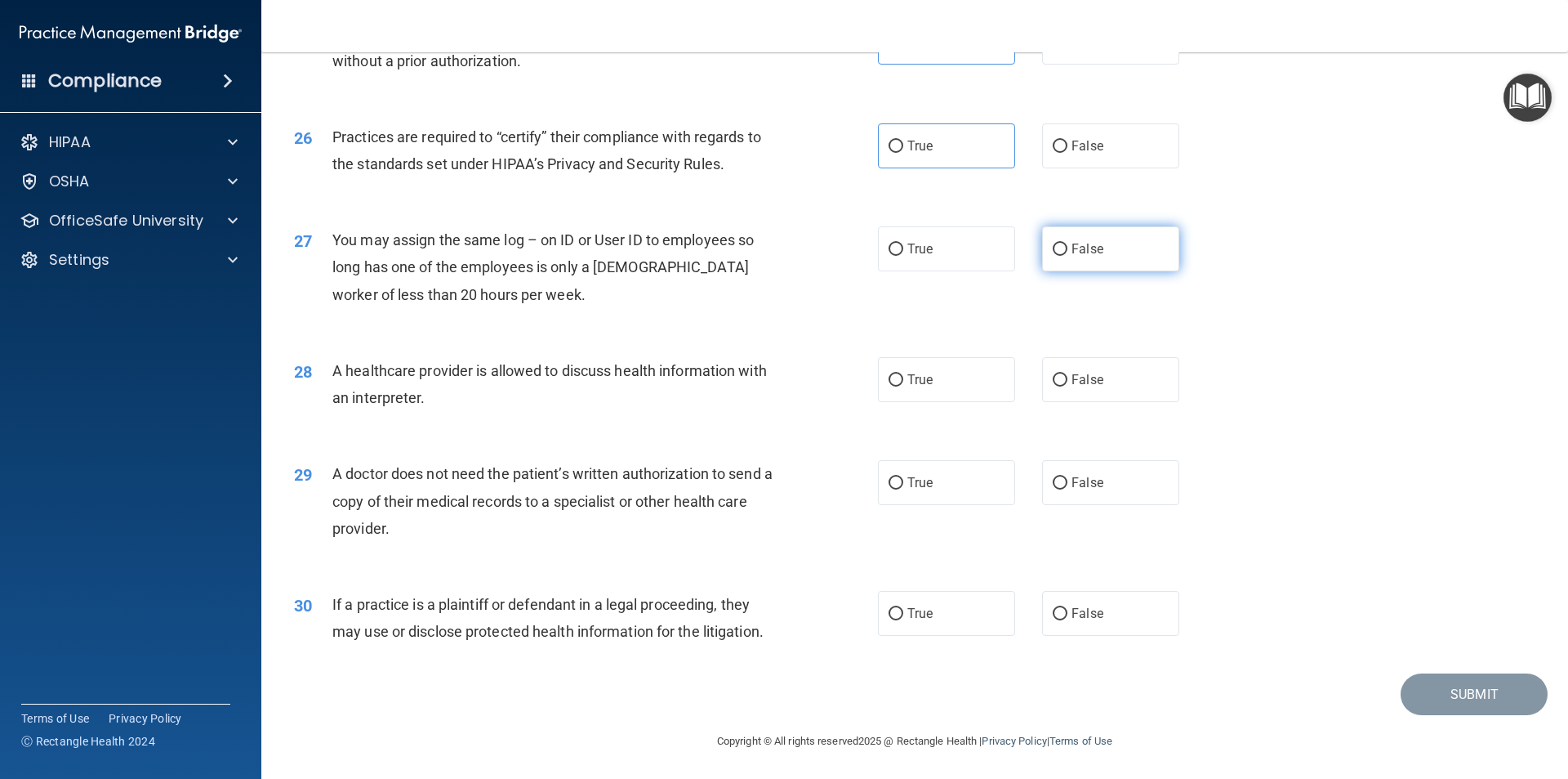
click at [1073, 252] on span "False" at bounding box center [1088, 249] width 32 height 16
click at [1068, 252] on input "False" at bounding box center [1060, 250] width 15 height 12
radio input "true"
click at [1058, 375] on input "False" at bounding box center [1060, 381] width 15 height 12
radio input "true"
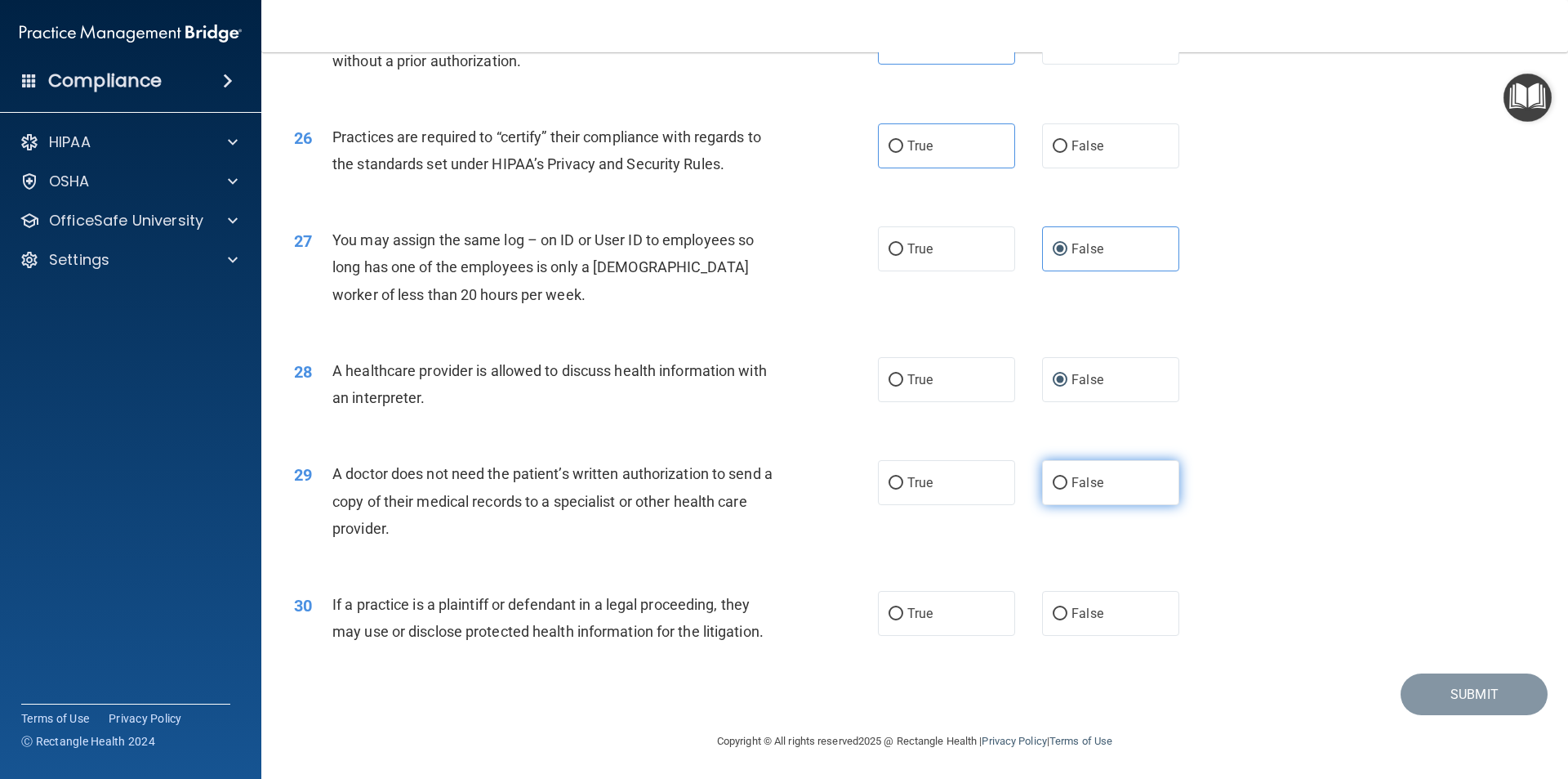
click at [1077, 487] on span "False" at bounding box center [1088, 482] width 32 height 16
click at [1068, 487] on input "False" at bounding box center [1060, 483] width 15 height 12
radio input "true"
click at [956, 494] on label "True" at bounding box center [946, 482] width 137 height 45
click at [903, 489] on input "True" at bounding box center [895, 483] width 15 height 12
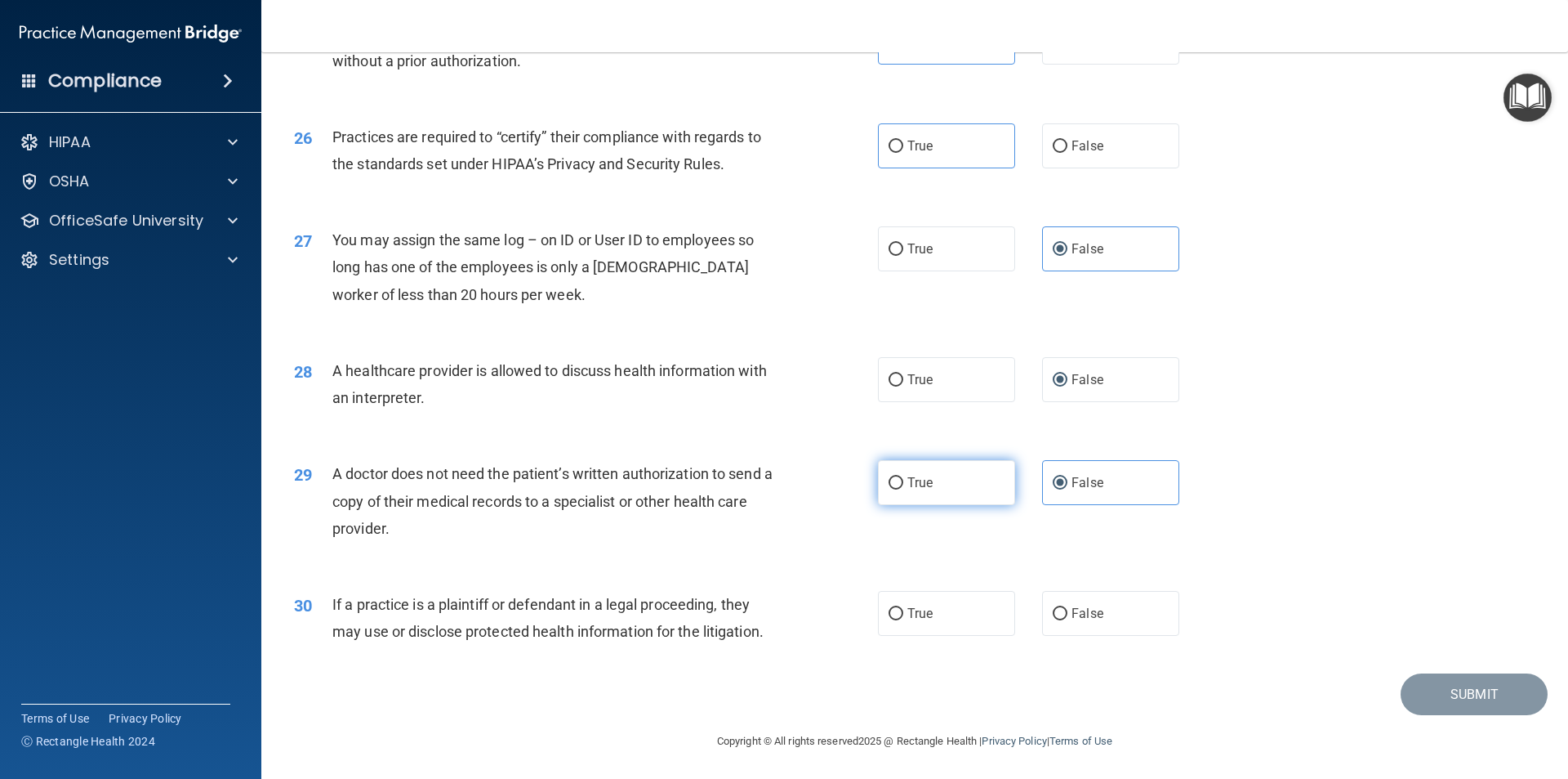
radio input "true"
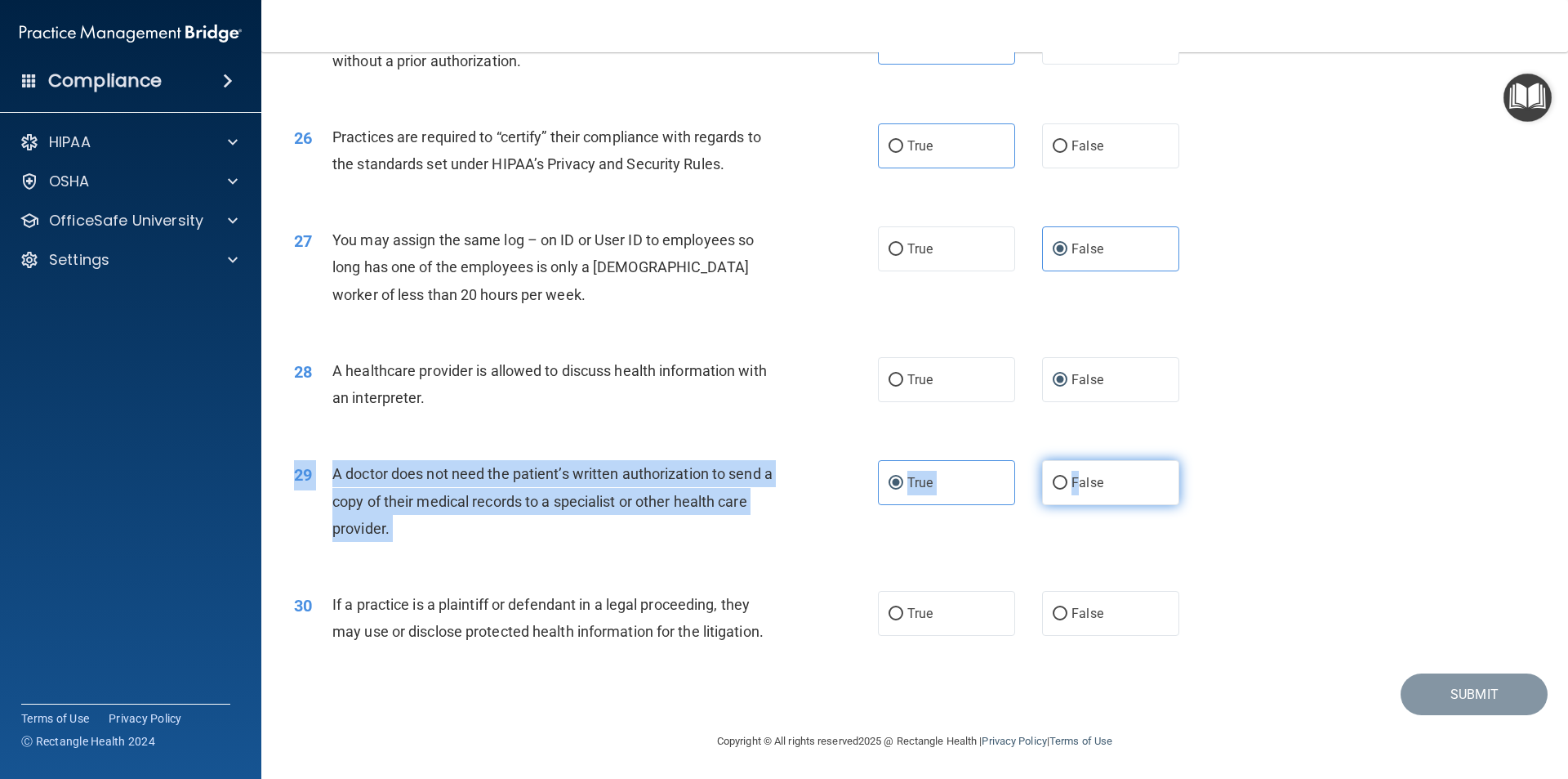
click at [1077, 509] on div "29 A doctor does not need the patient’s written authorization to send a copy of…" at bounding box center [914, 504] width 1266 height 131
click at [1073, 499] on label "False" at bounding box center [1110, 482] width 137 height 45
click at [1068, 489] on input "False" at bounding box center [1060, 483] width 15 height 12
radio input "true"
radio input "false"
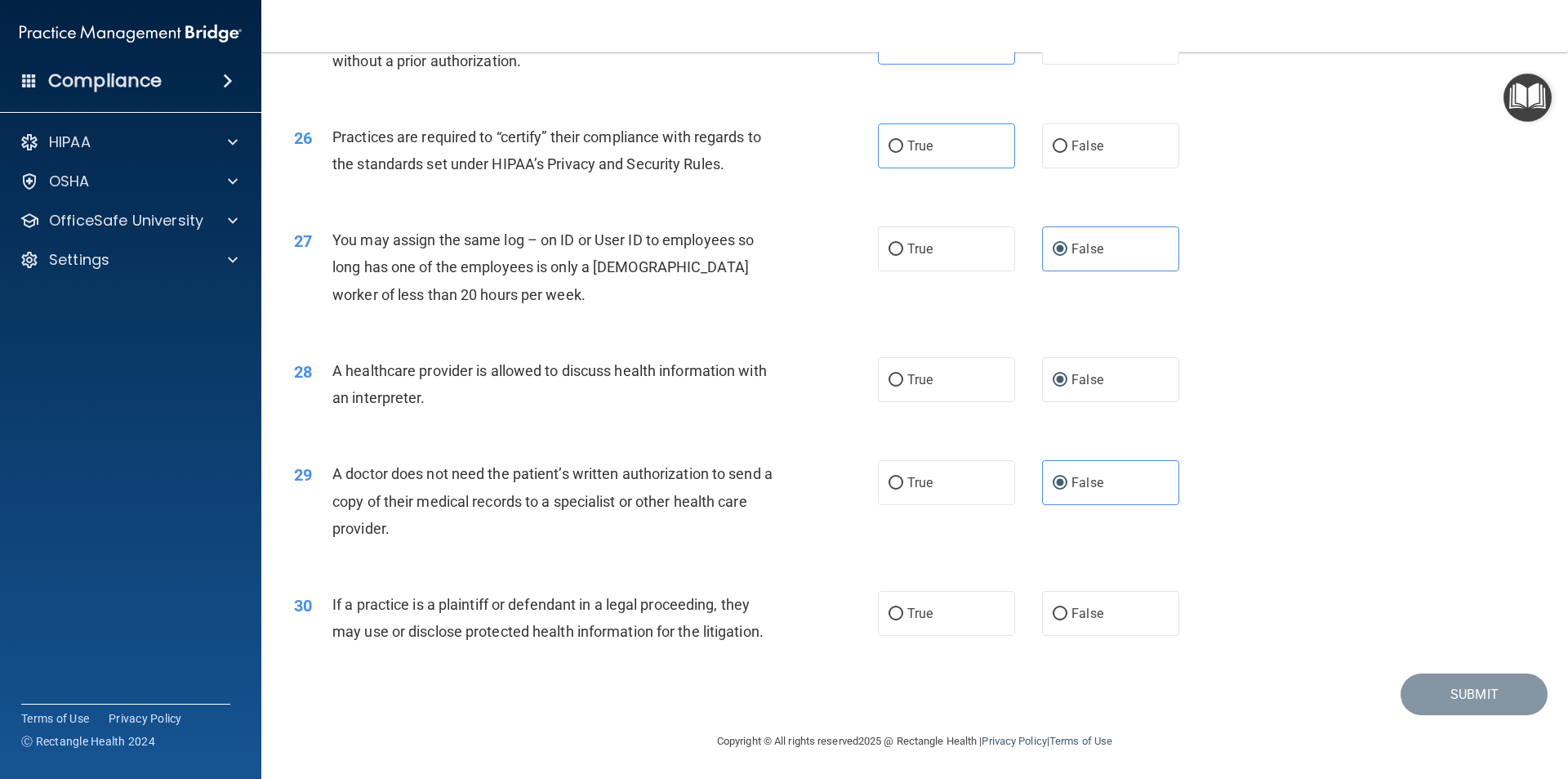
click at [951, 543] on div "29 A doctor does not need the patient’s written authorization to send a copy of…" at bounding box center [914, 504] width 1266 height 131
click at [915, 628] on label "True" at bounding box center [946, 613] width 137 height 45
click at [903, 620] on input "True" at bounding box center [895, 614] width 15 height 12
radio input "true"
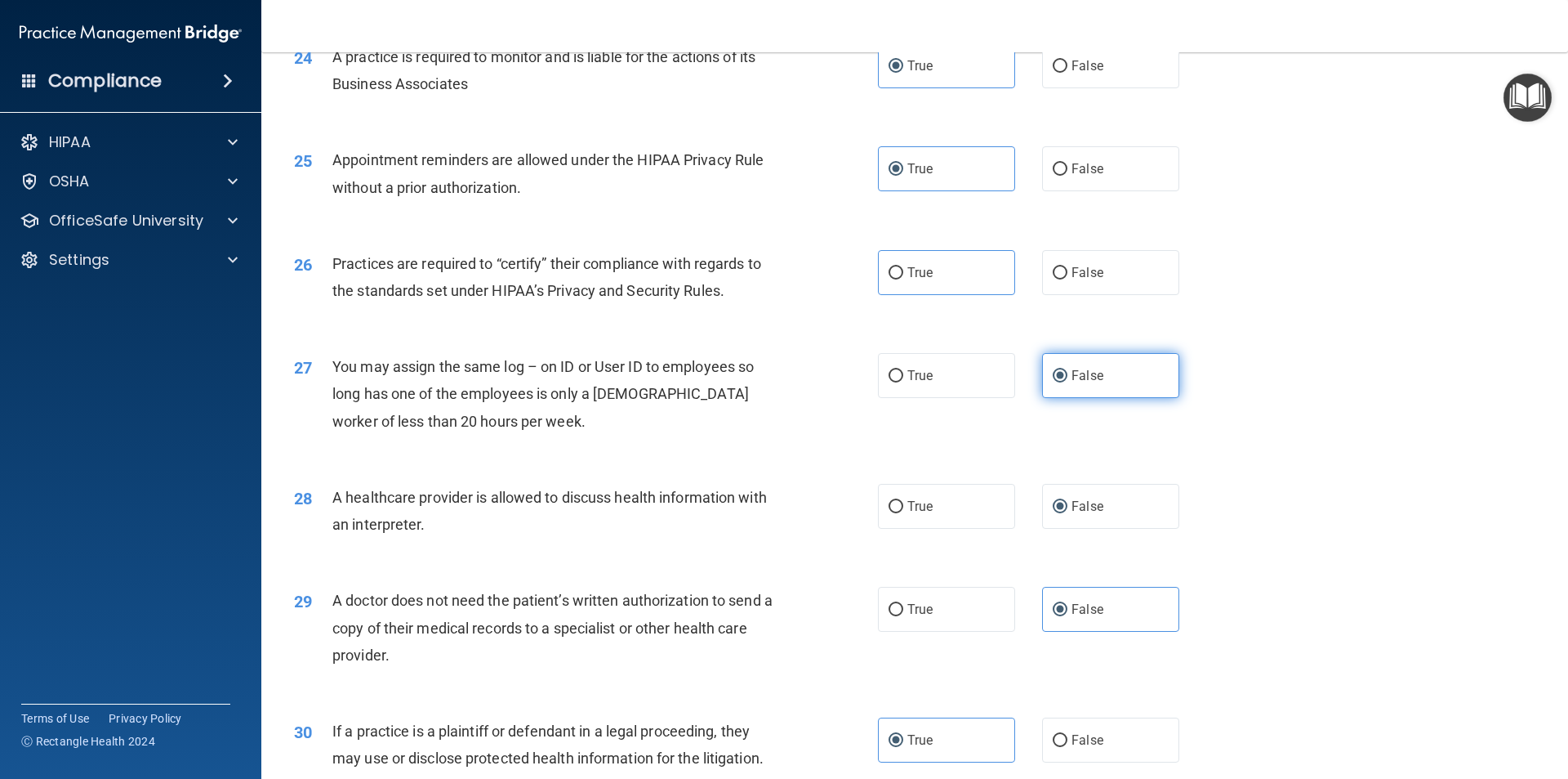
scroll to position [2778, 0]
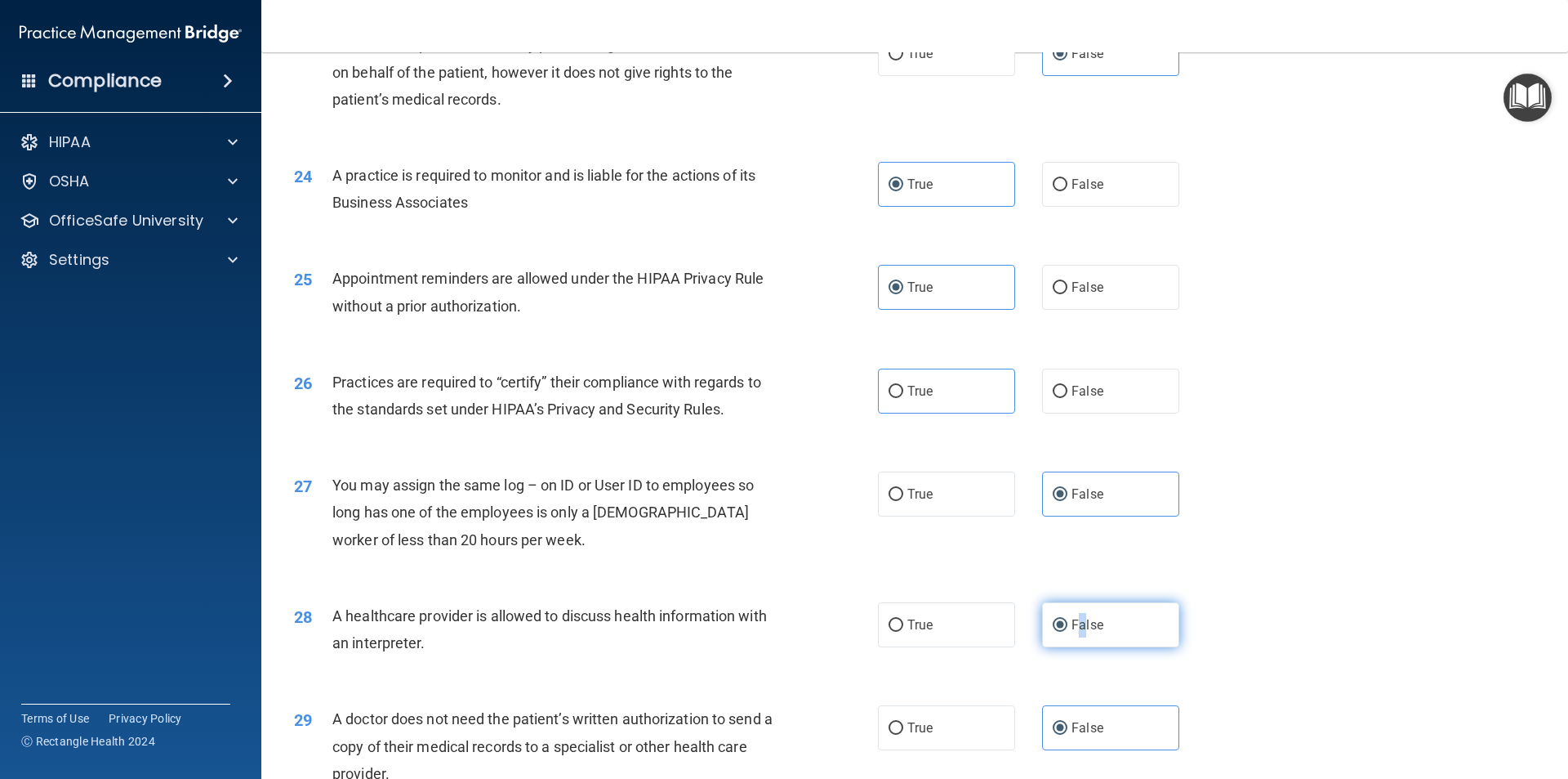
click at [1072, 618] on span "False" at bounding box center [1088, 625] width 32 height 16
drag, startPoint x: 731, startPoint y: 614, endPoint x: 715, endPoint y: 609, distance: 16.8
click at [730, 612] on span "A healthcare provider is allowed to discuss health information with an interpre…" at bounding box center [549, 629] width 434 height 44
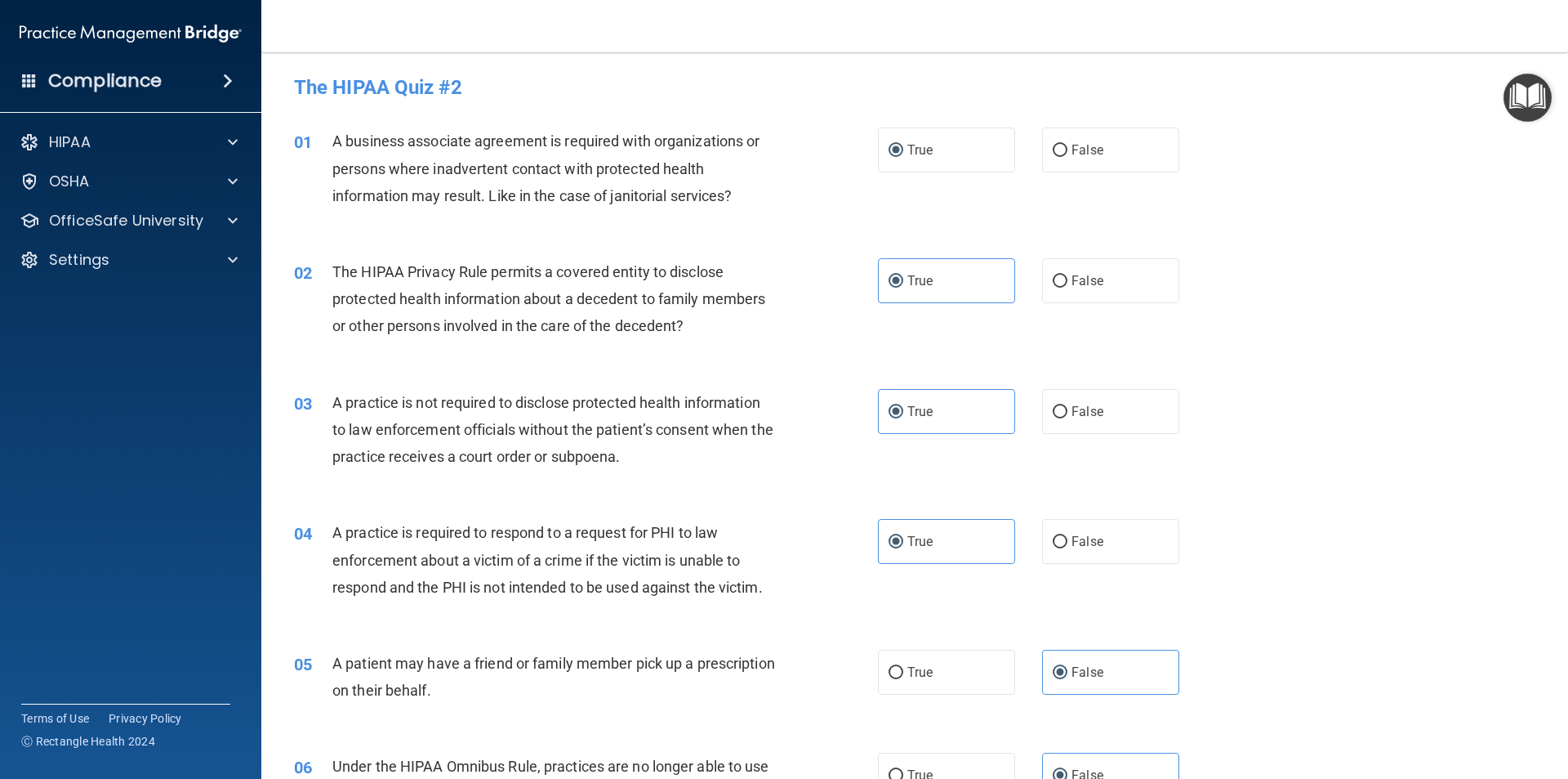
scroll to position [0, 0]
click at [1279, 198] on div "01 A business associate agreement is required with organizations or persons whe…" at bounding box center [914, 174] width 1266 height 131
click at [857, 165] on div "01 A business associate agreement is required with organizations or persons whe…" at bounding box center [586, 174] width 633 height 90
click at [924, 147] on span "True" at bounding box center [919, 152] width 25 height 16
click at [903, 147] on input "True" at bounding box center [895, 152] width 15 height 12
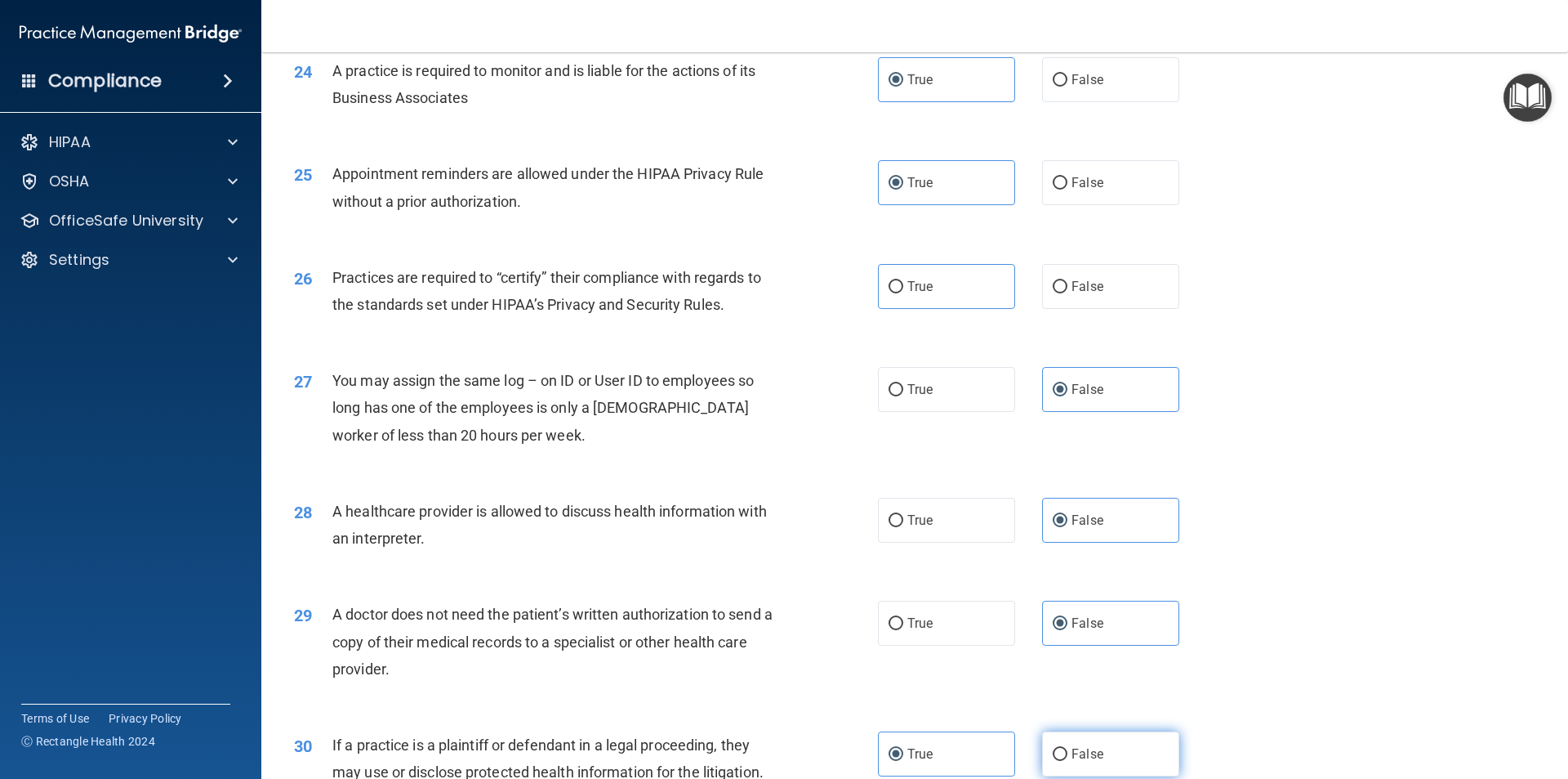
scroll to position [3026, 0]
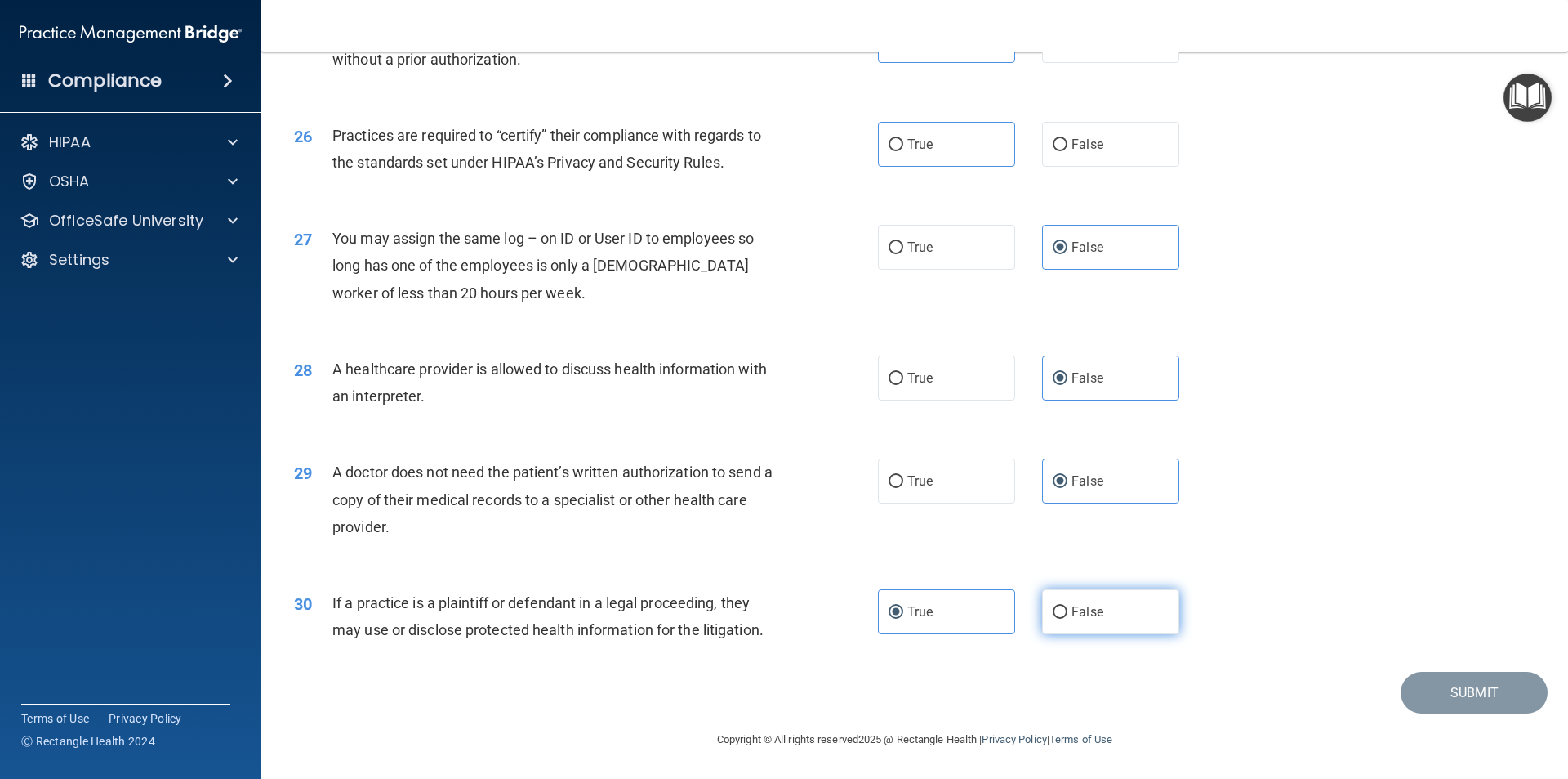
click at [1084, 621] on label "False" at bounding box center [1110, 611] width 137 height 45
click at [1068, 619] on input "False" at bounding box center [1060, 612] width 15 height 12
radio input "true"
drag, startPoint x: 958, startPoint y: 606, endPoint x: 964, endPoint y: 596, distance: 11.7
click at [963, 597] on label "True" at bounding box center [946, 611] width 137 height 45
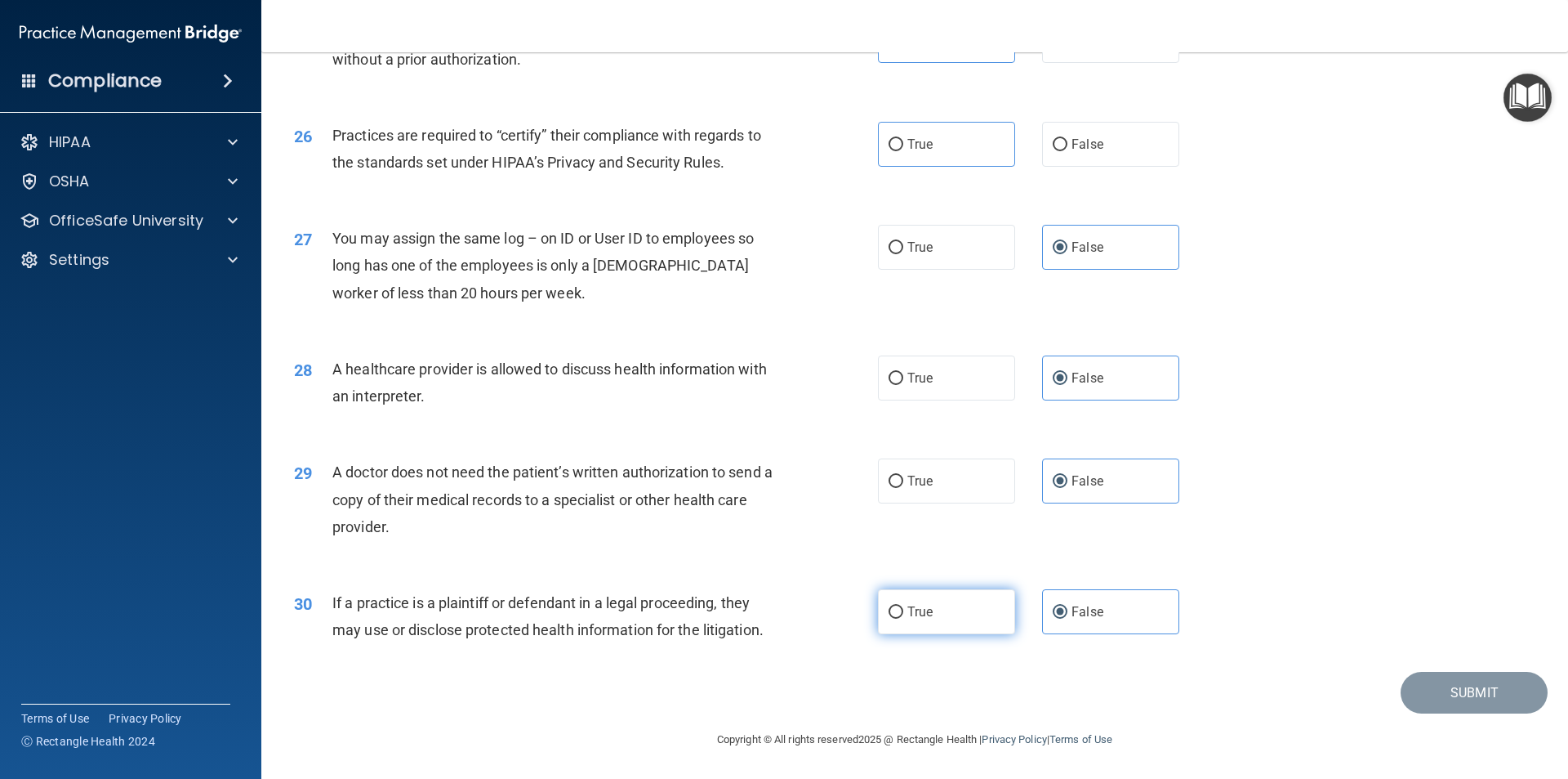
click at [903, 606] on input "True" at bounding box center [895, 612] width 15 height 12
radio input "true"
radio input "false"
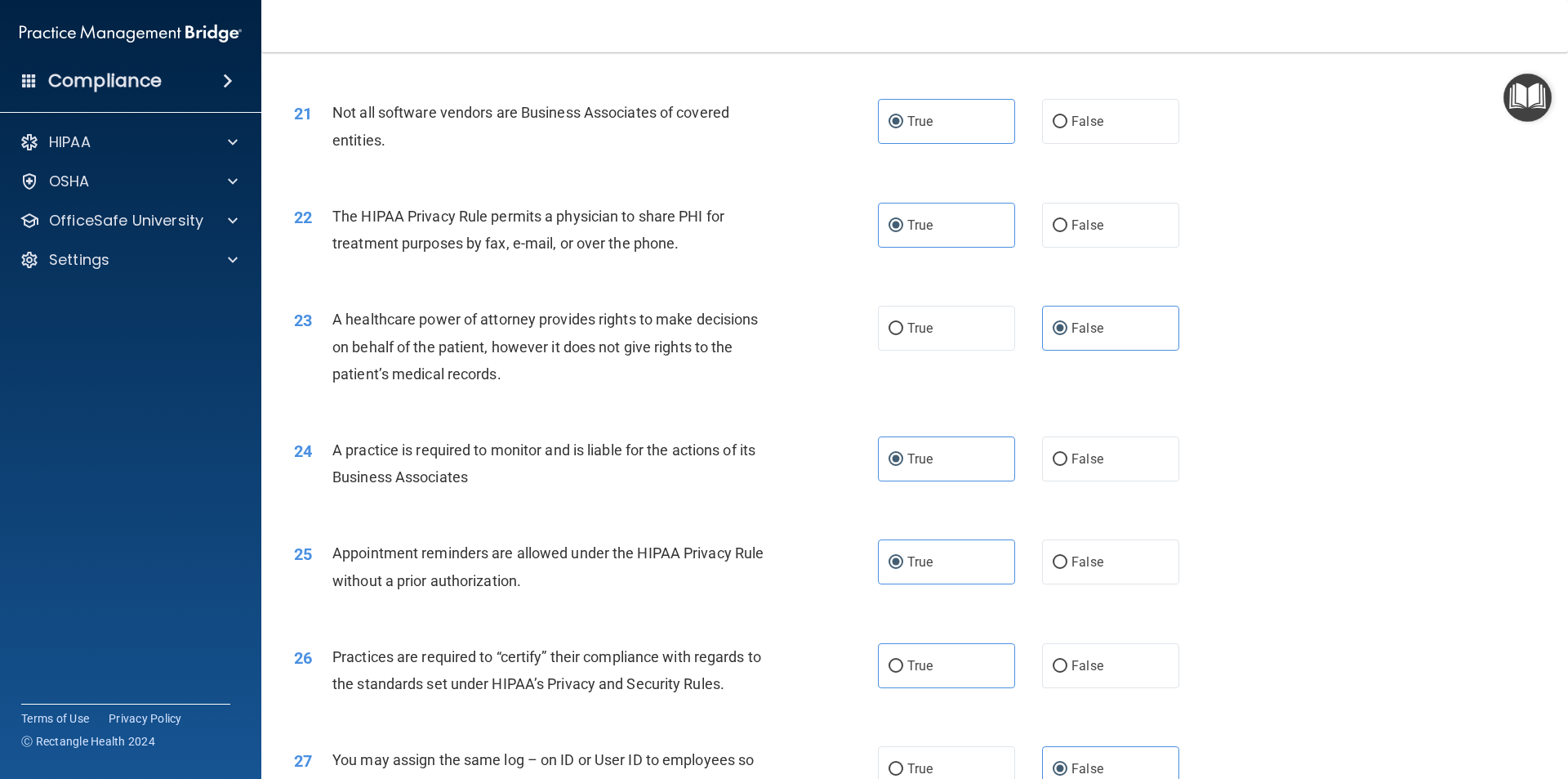
scroll to position [2534, 0]
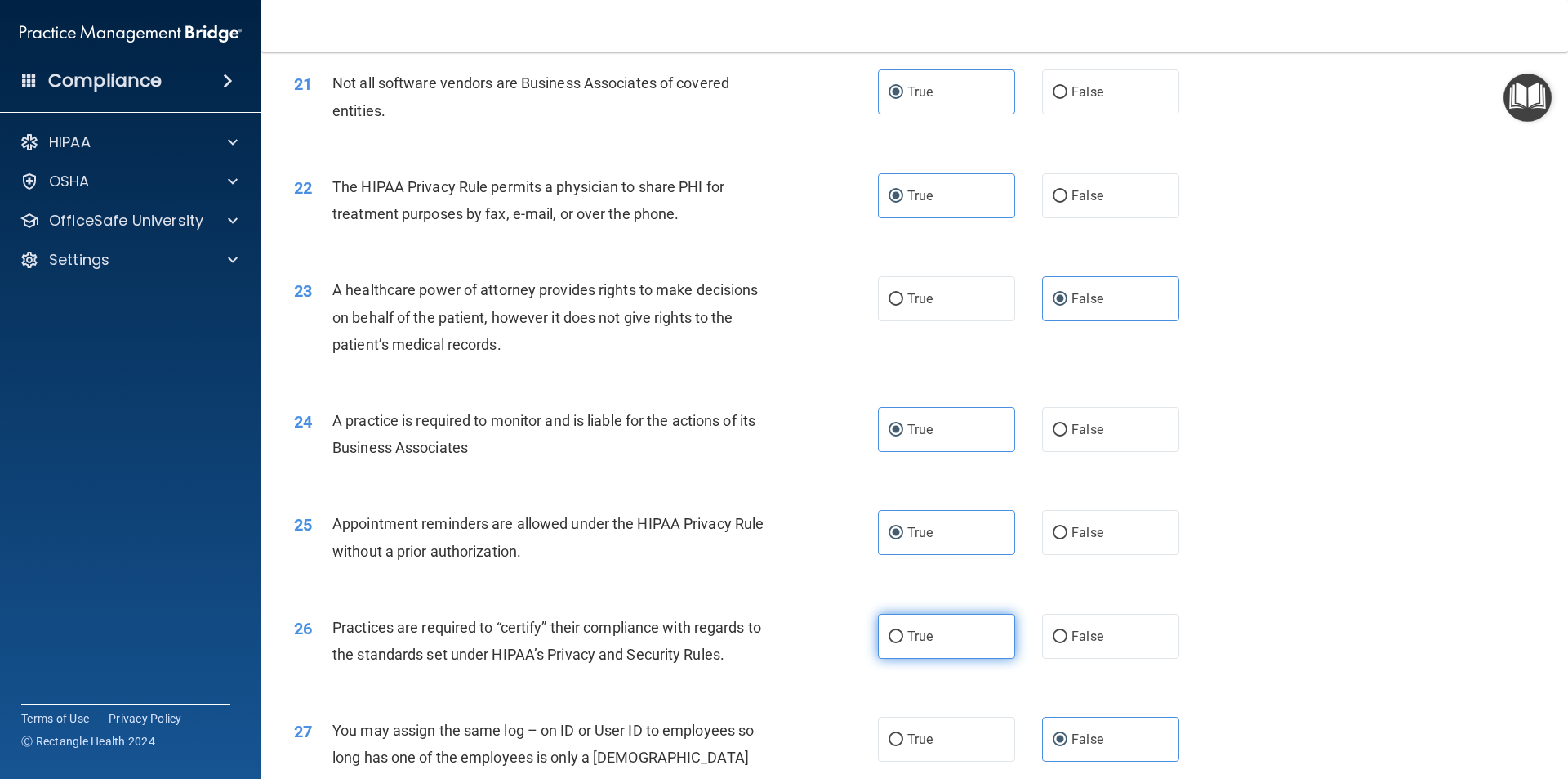
click at [900, 646] on label "True" at bounding box center [946, 636] width 137 height 45
click at [900, 643] on input "True" at bounding box center [895, 637] width 15 height 12
radio input "true"
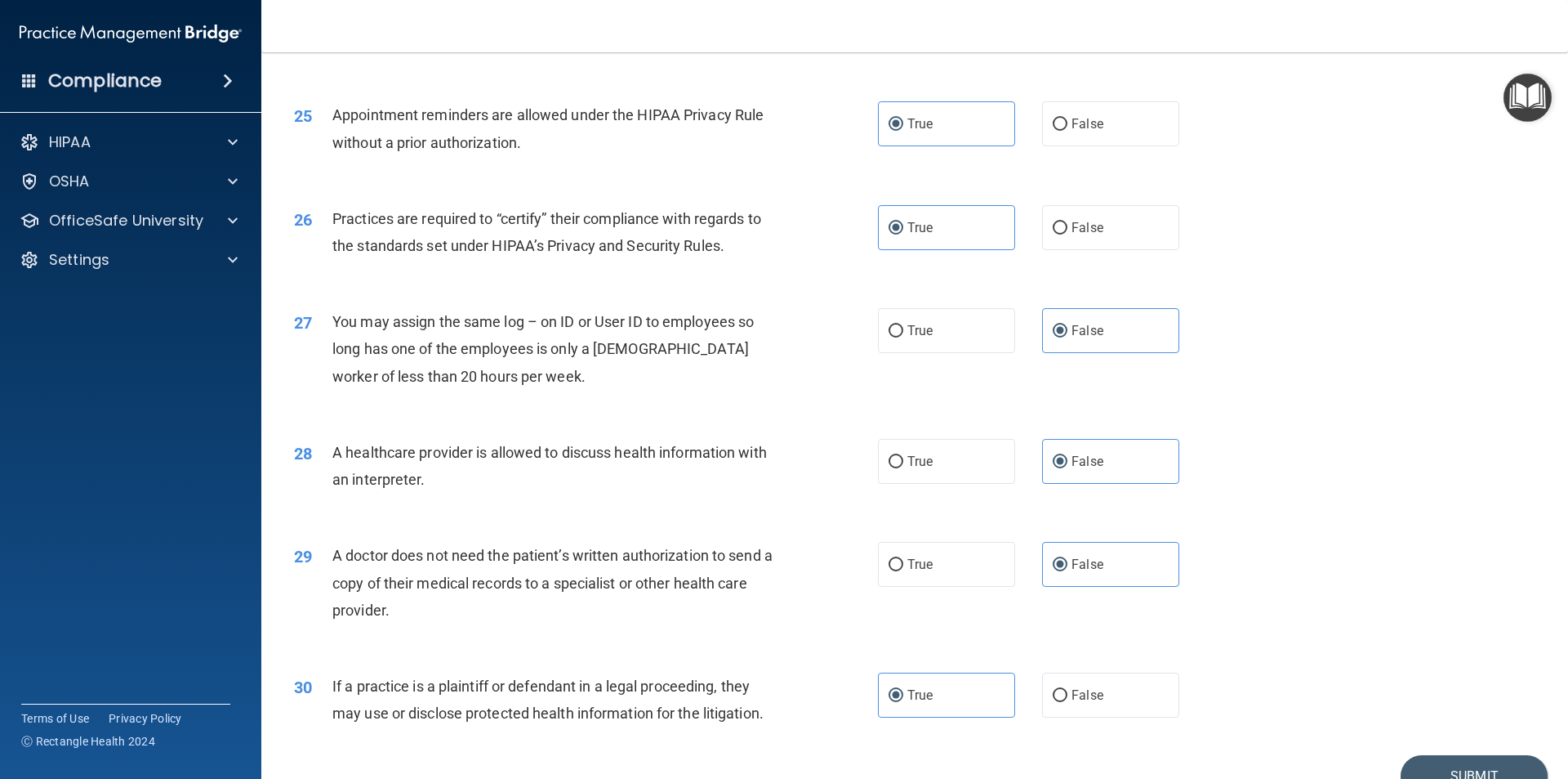
scroll to position [3026, 0]
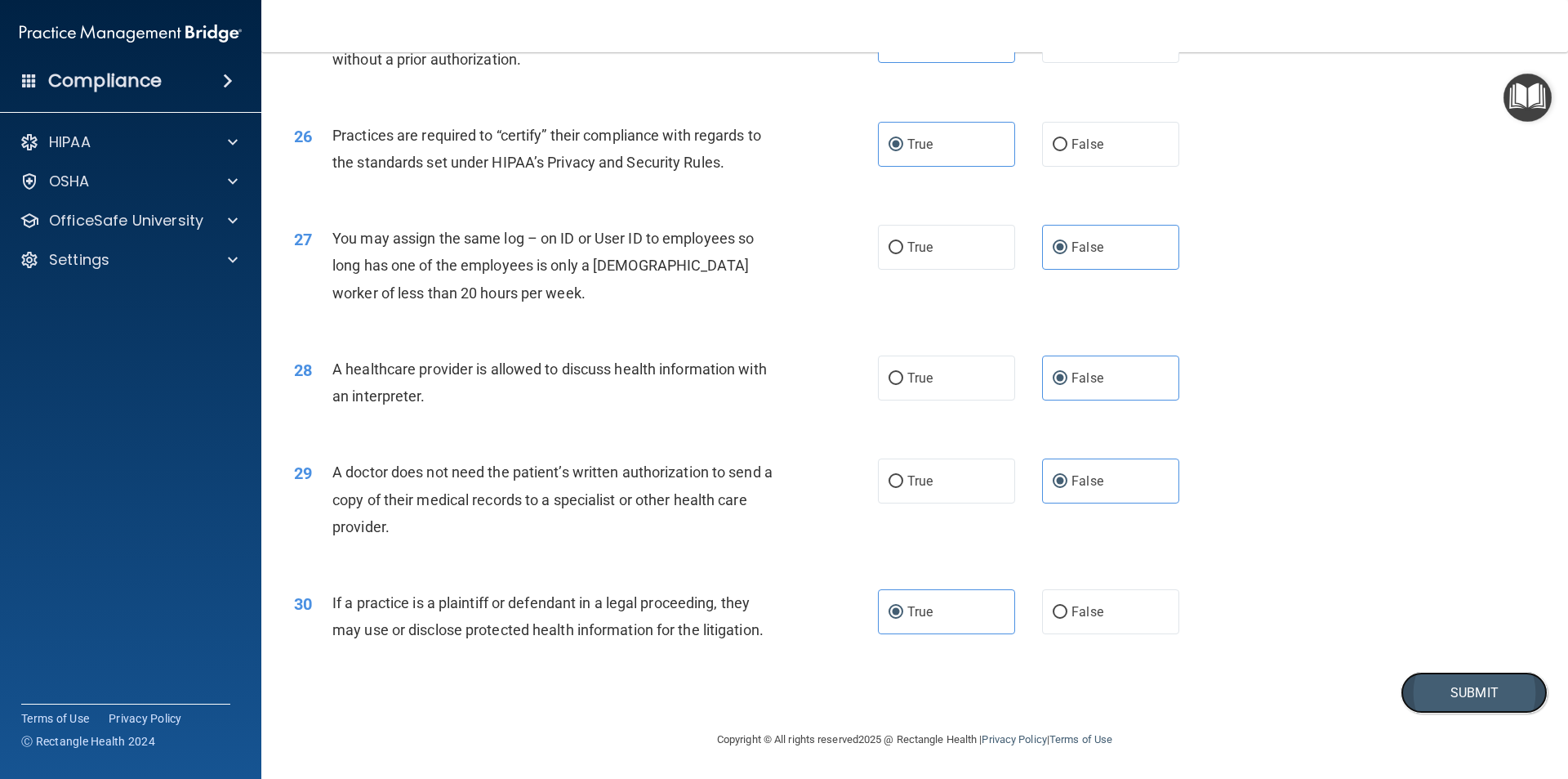
drag, startPoint x: 1493, startPoint y: 681, endPoint x: 1501, endPoint y: 684, distance: 8.5
click at [1500, 683] on button "Submit" at bounding box center [1473, 693] width 147 height 42
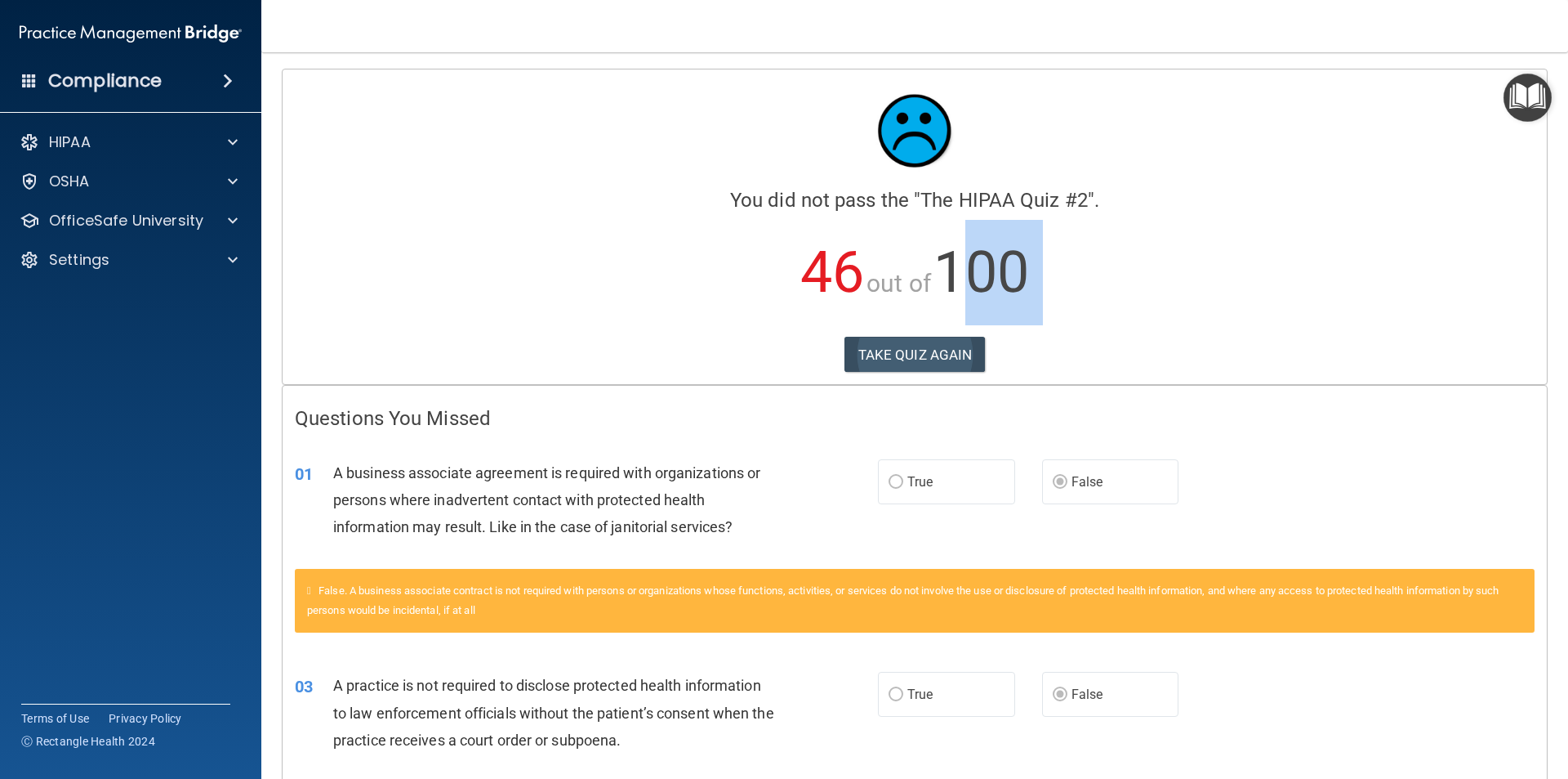
drag, startPoint x: 966, startPoint y: 335, endPoint x: 961, endPoint y: 345, distance: 11.2
click at [961, 345] on div "Calculating your score.... You did not pass the " The HIPAA Quiz #2 ". 46 out o…" at bounding box center [914, 227] width 1265 height 315
click at [964, 342] on button "TAKE QUIZ AGAIN" at bounding box center [915, 355] width 142 height 36
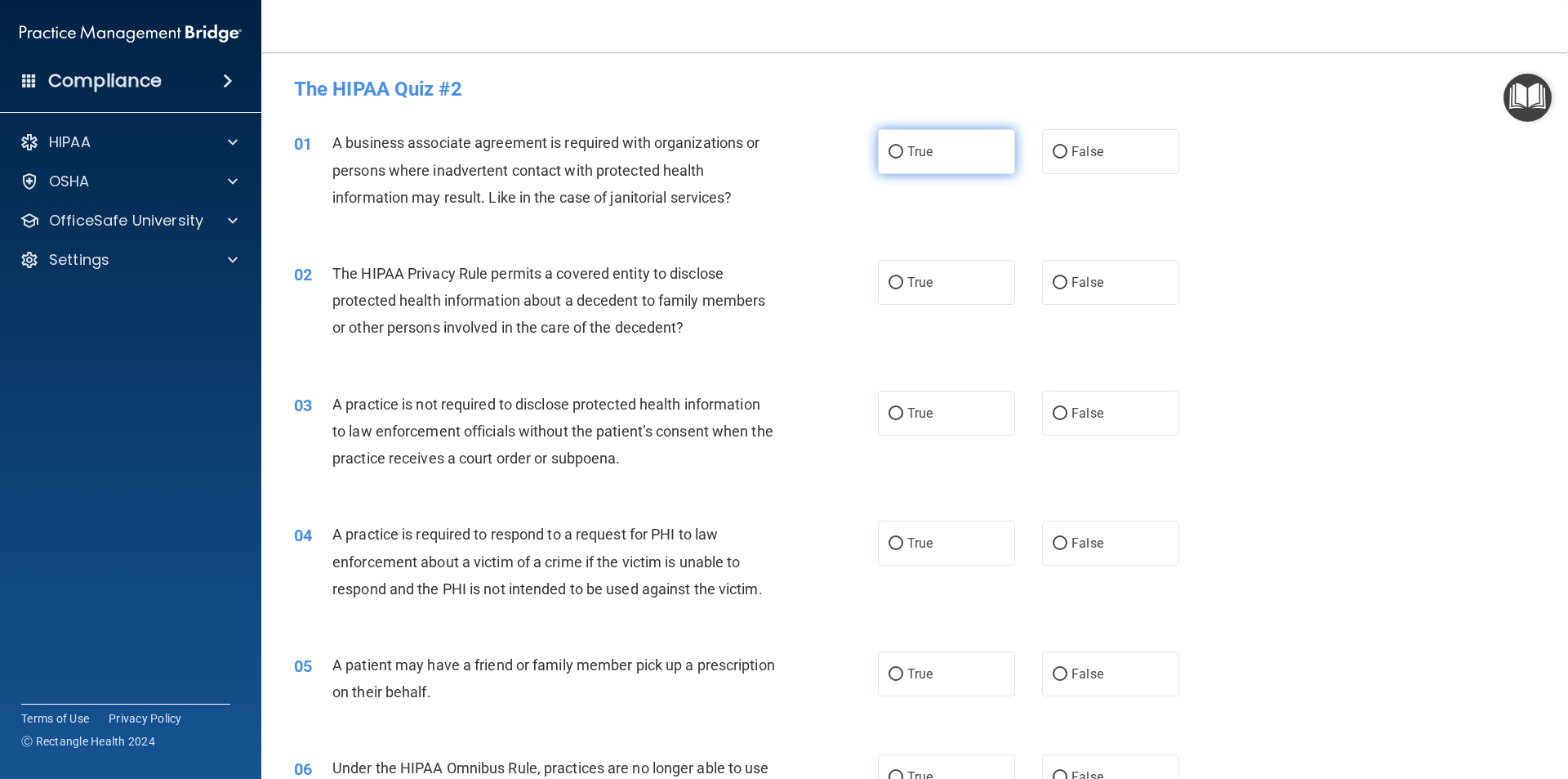
click at [901, 146] on label "True" at bounding box center [946, 151] width 137 height 45
click at [901, 146] on input "True" at bounding box center [895, 152] width 15 height 12
radio input "true"
click at [896, 277] on label "True" at bounding box center [946, 282] width 137 height 45
click at [896, 277] on input "True" at bounding box center [895, 283] width 15 height 12
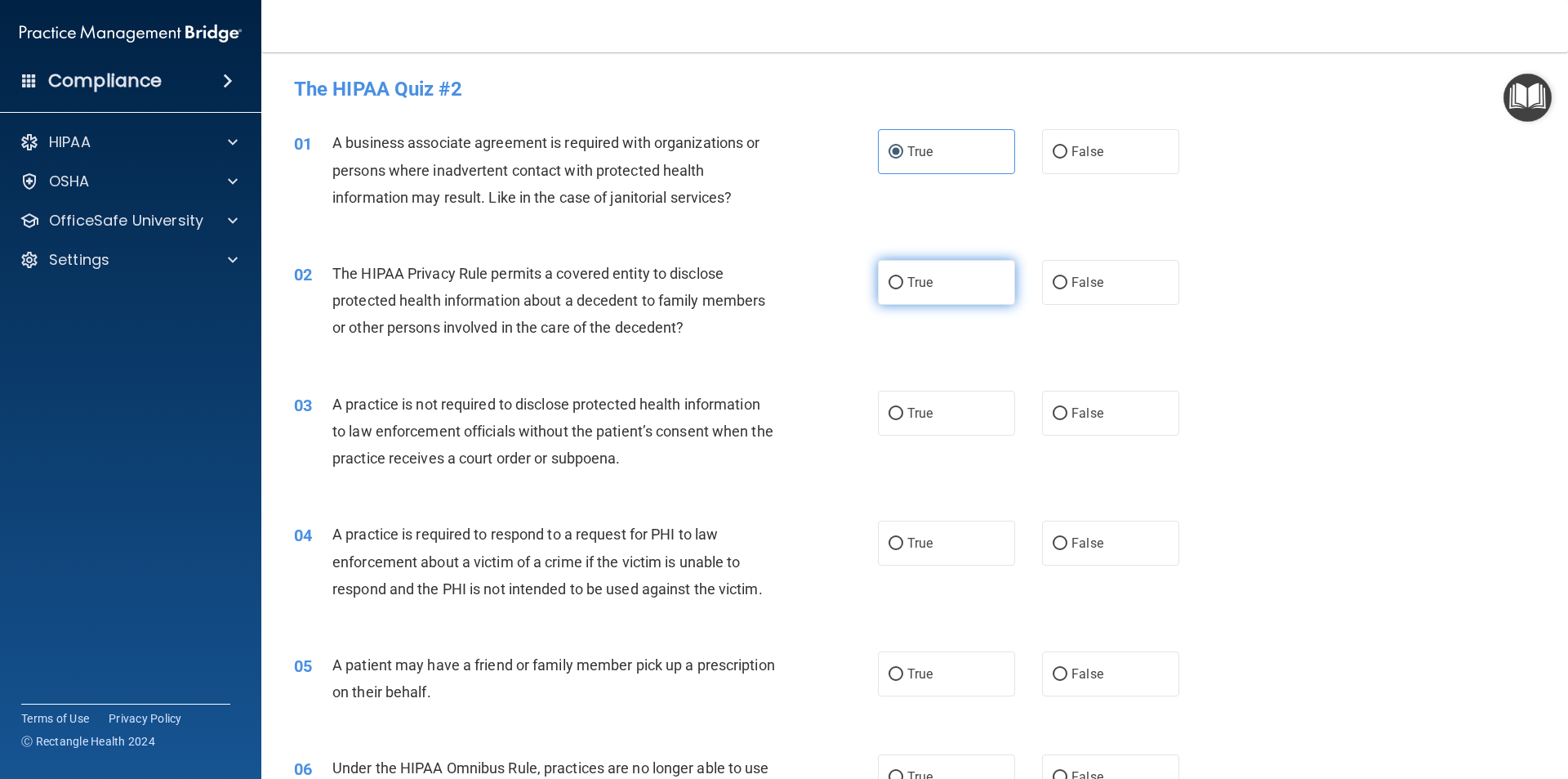
radio input "true"
click at [910, 411] on span "True" at bounding box center [919, 413] width 25 height 16
click at [903, 411] on input "True" at bounding box center [895, 413] width 15 height 12
radio input "true"
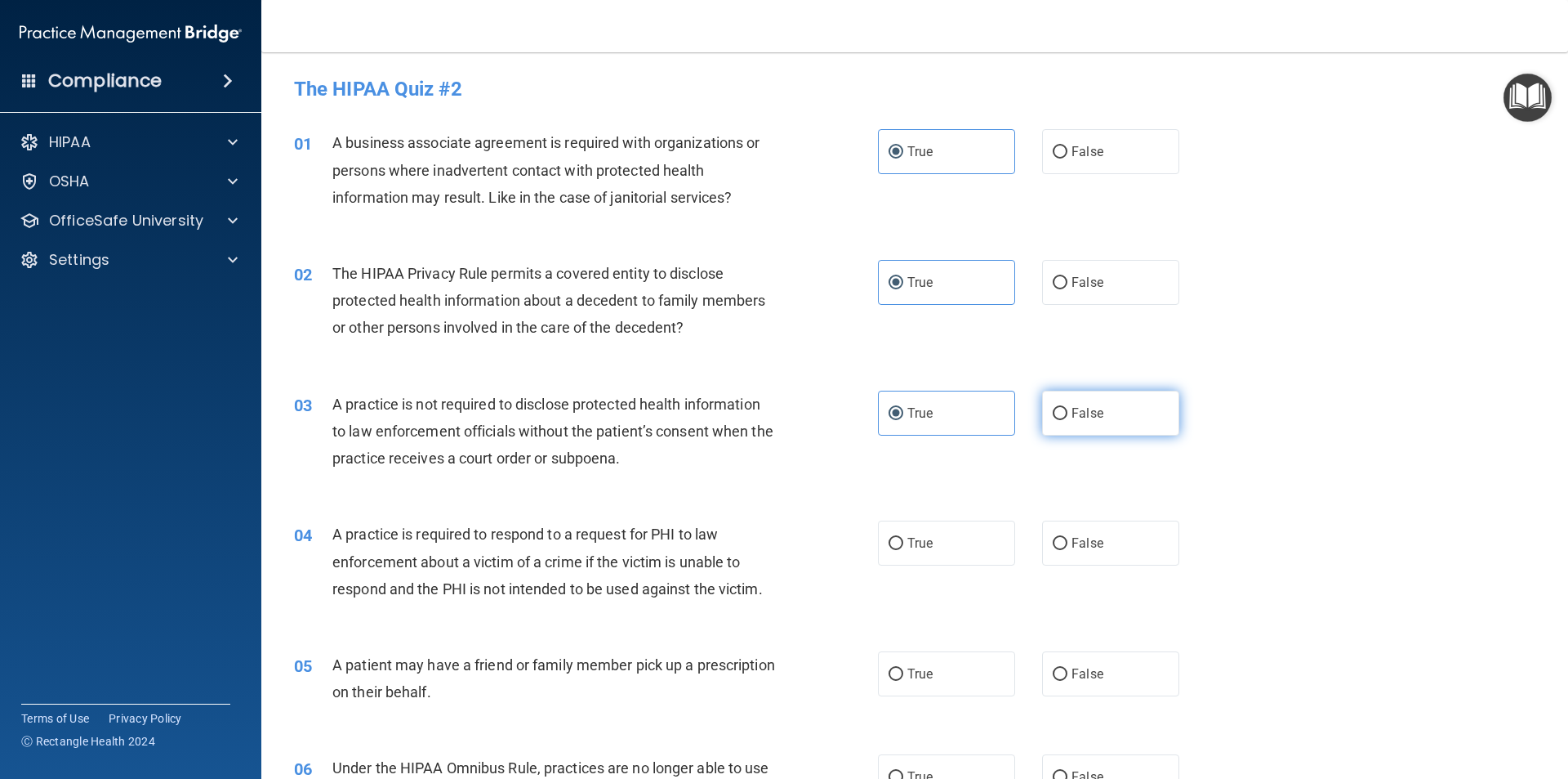
click at [1095, 424] on label "False" at bounding box center [1110, 412] width 137 height 45
click at [1068, 420] on input "False" at bounding box center [1060, 413] width 15 height 12
radio input "true"
drag, startPoint x: 909, startPoint y: 426, endPoint x: 919, endPoint y: 430, distance: 10.8
click at [909, 425] on label "True" at bounding box center [946, 412] width 137 height 45
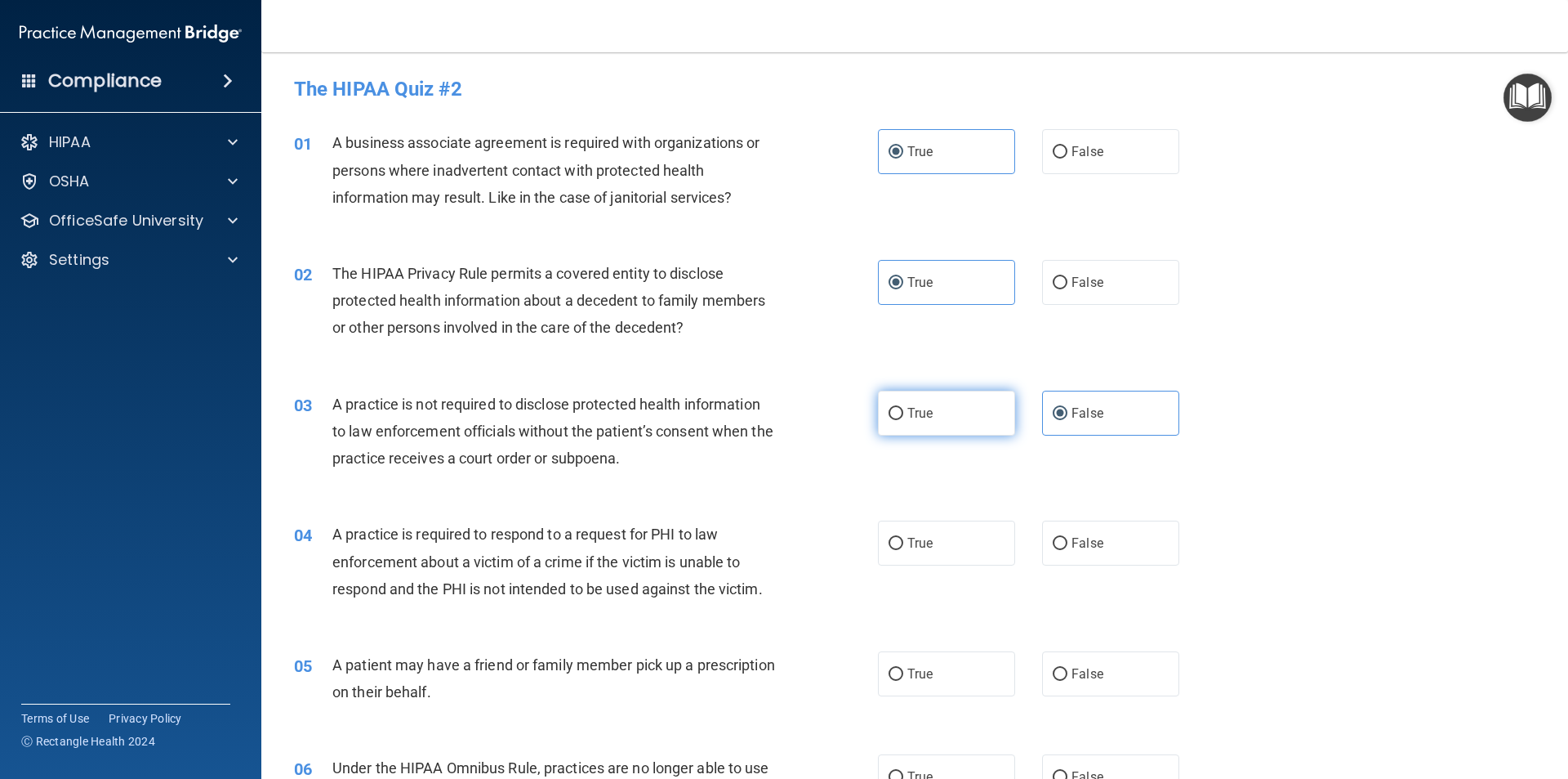
click at [903, 420] on input "True" at bounding box center [895, 413] width 15 height 12
radio input "true"
radio input "false"
drag, startPoint x: 1133, startPoint y: 563, endPoint x: 1128, endPoint y: 581, distance: 18.7
click at [1133, 561] on label "False" at bounding box center [1110, 542] width 137 height 45
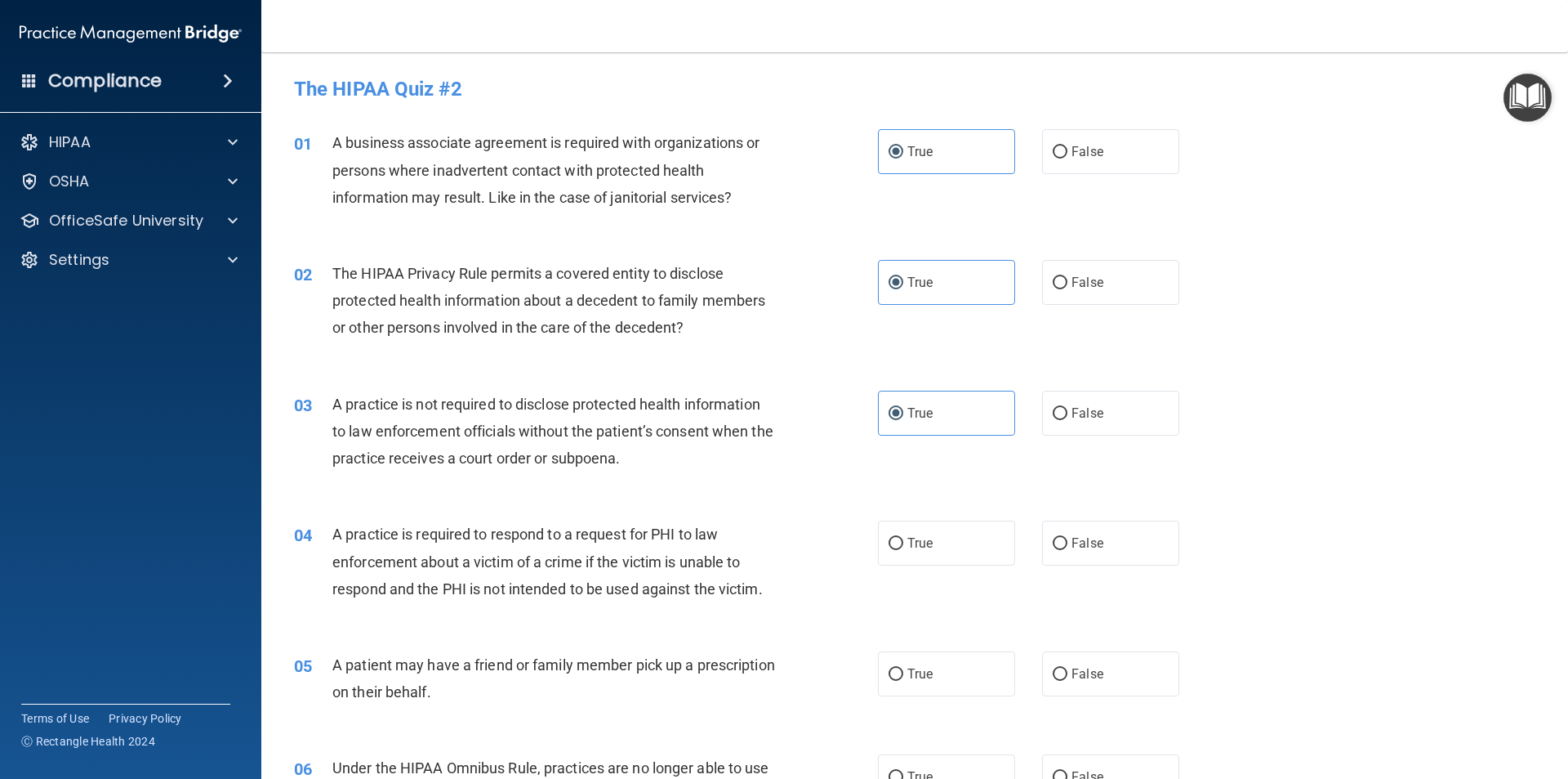
click at [1068, 550] on input "False" at bounding box center [1060, 543] width 15 height 12
radio input "true"
click at [1122, 666] on label "False" at bounding box center [1110, 673] width 137 height 45
click at [1068, 668] on input "False" at bounding box center [1060, 674] width 15 height 12
radio input "true"
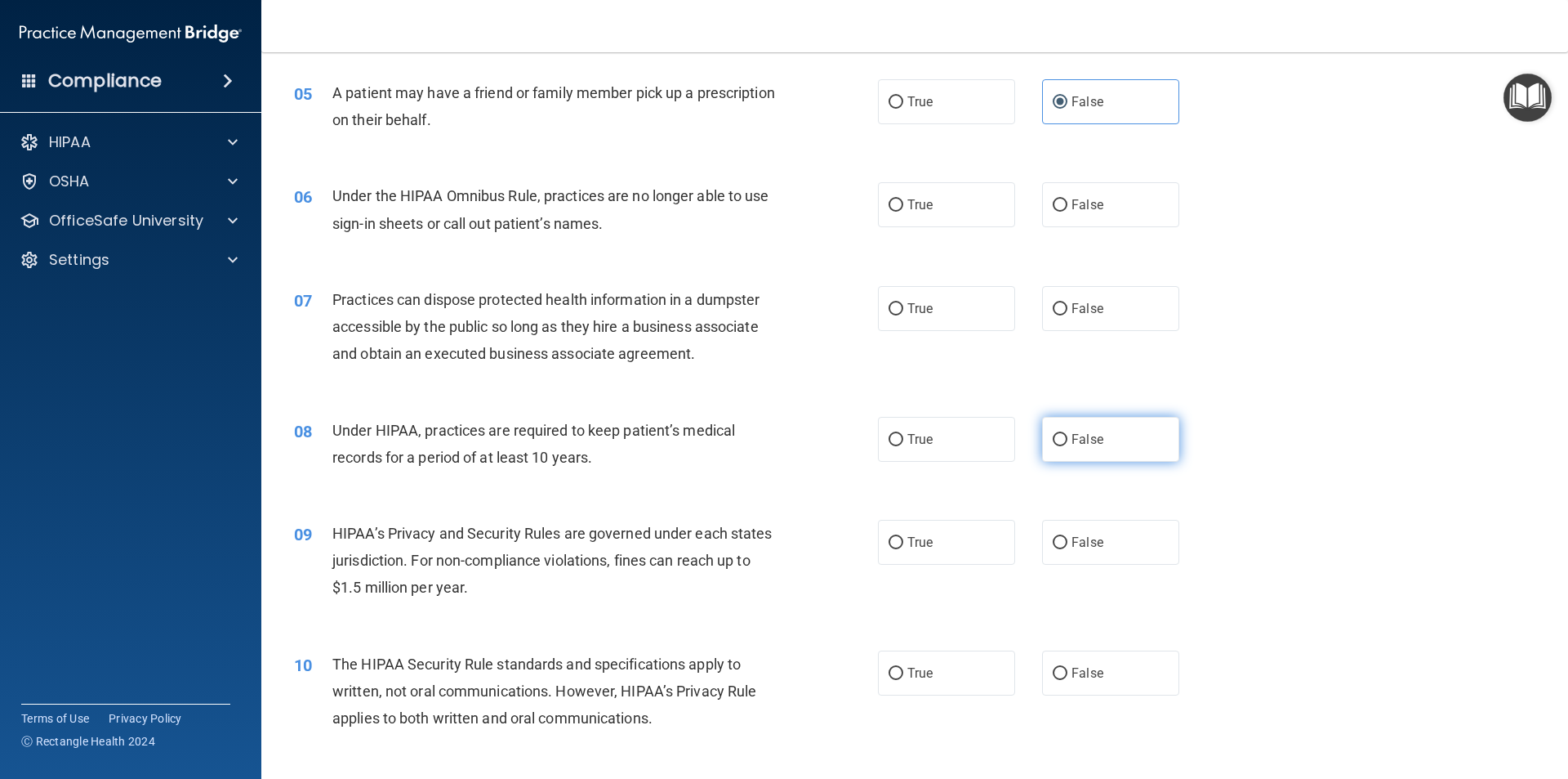
scroll to position [654, 0]
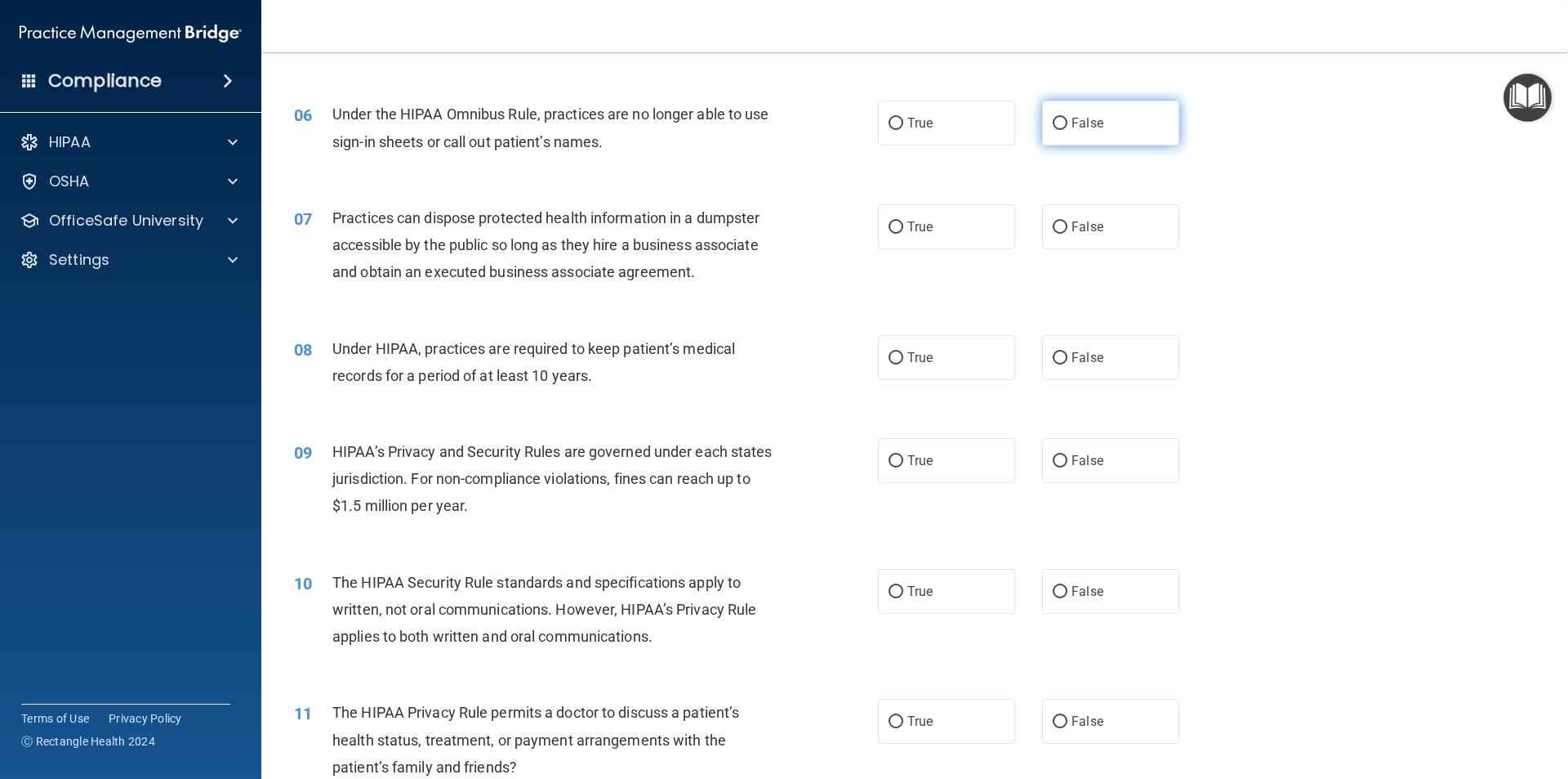
click at [1072, 123] on span "False" at bounding box center [1088, 123] width 32 height 16
click at [1065, 123] on input "False" at bounding box center [1060, 124] width 15 height 12
radio input "true"
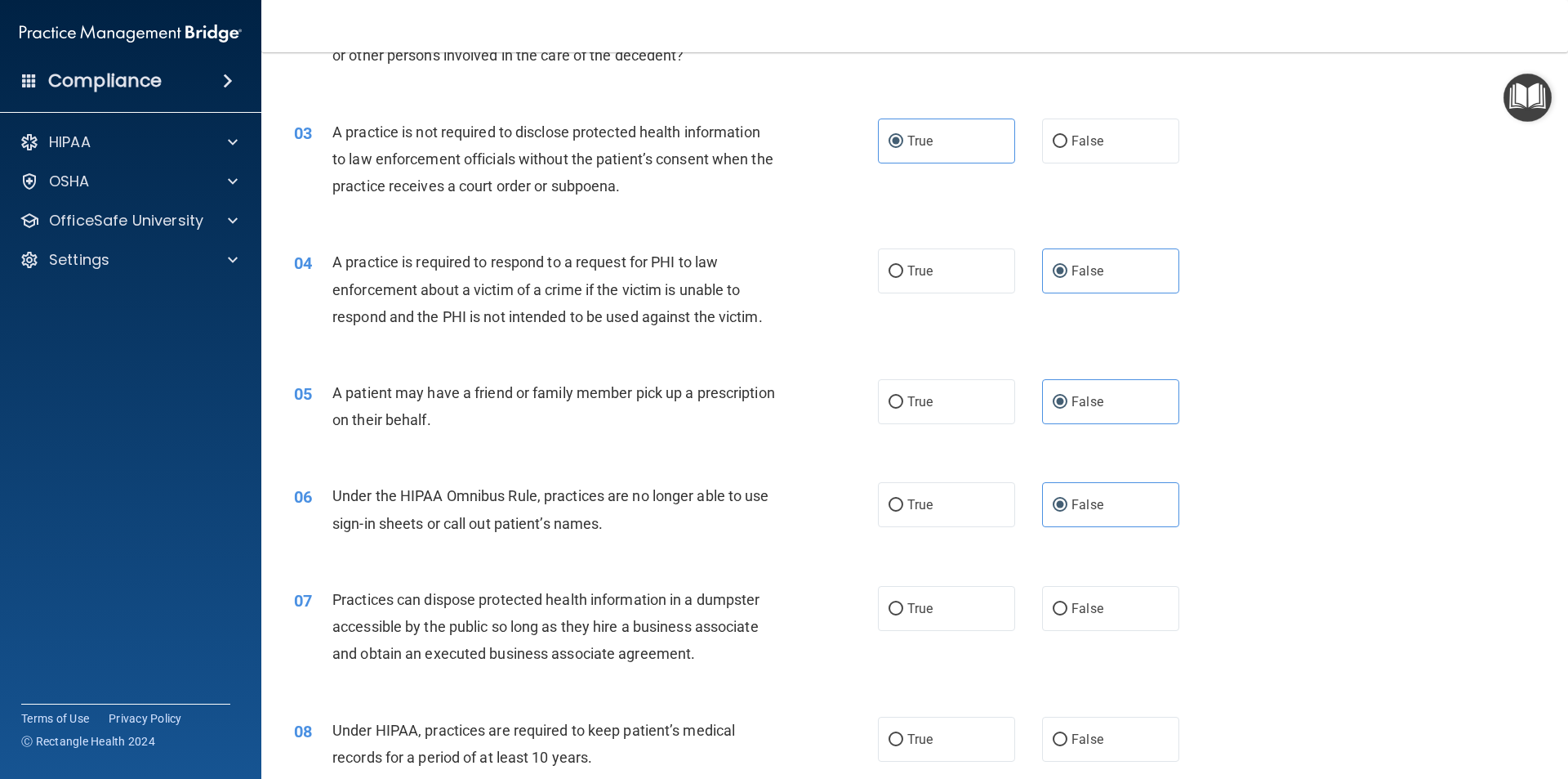
scroll to position [572, 0]
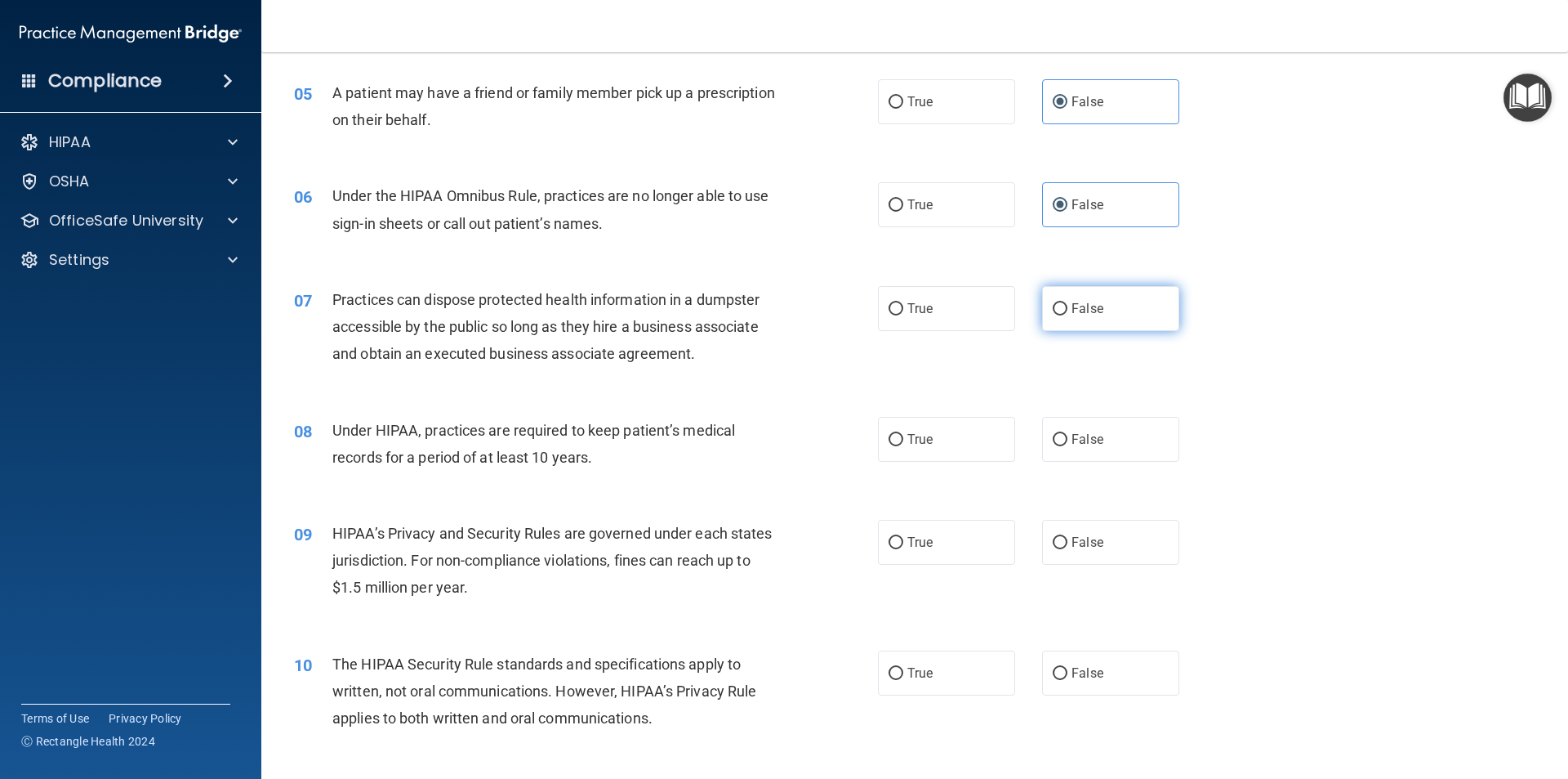
click at [1056, 298] on label "False" at bounding box center [1110, 308] width 137 height 45
click at [1056, 304] on input "False" at bounding box center [1060, 310] width 15 height 12
radio input "true"
click at [1112, 461] on label "False" at bounding box center [1110, 438] width 137 height 45
click at [1068, 446] on input "False" at bounding box center [1060, 440] width 15 height 12
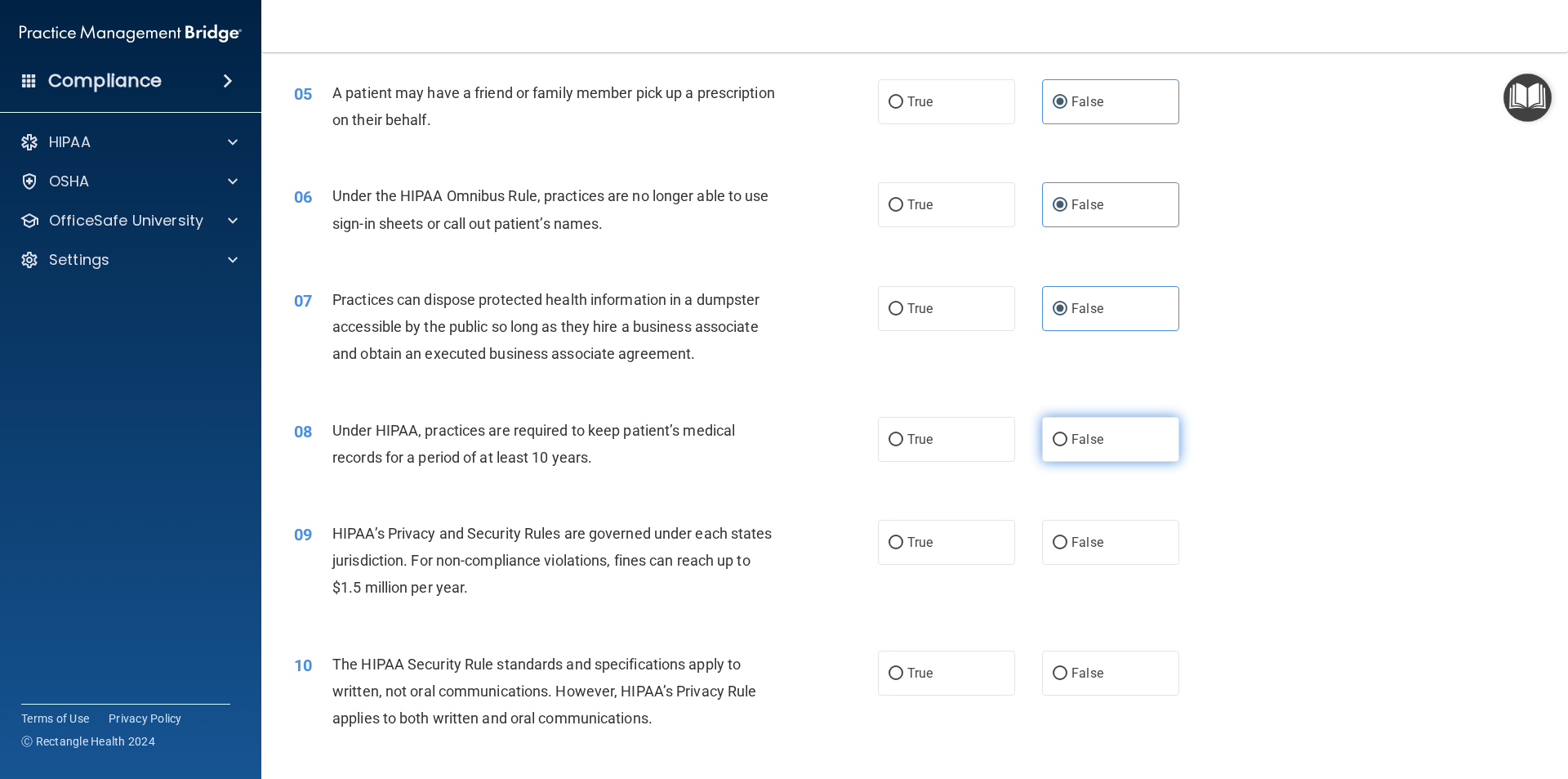
radio input "true"
click at [1106, 533] on label "False" at bounding box center [1110, 541] width 137 height 45
click at [1068, 537] on input "False" at bounding box center [1060, 543] width 15 height 12
radio input "true"
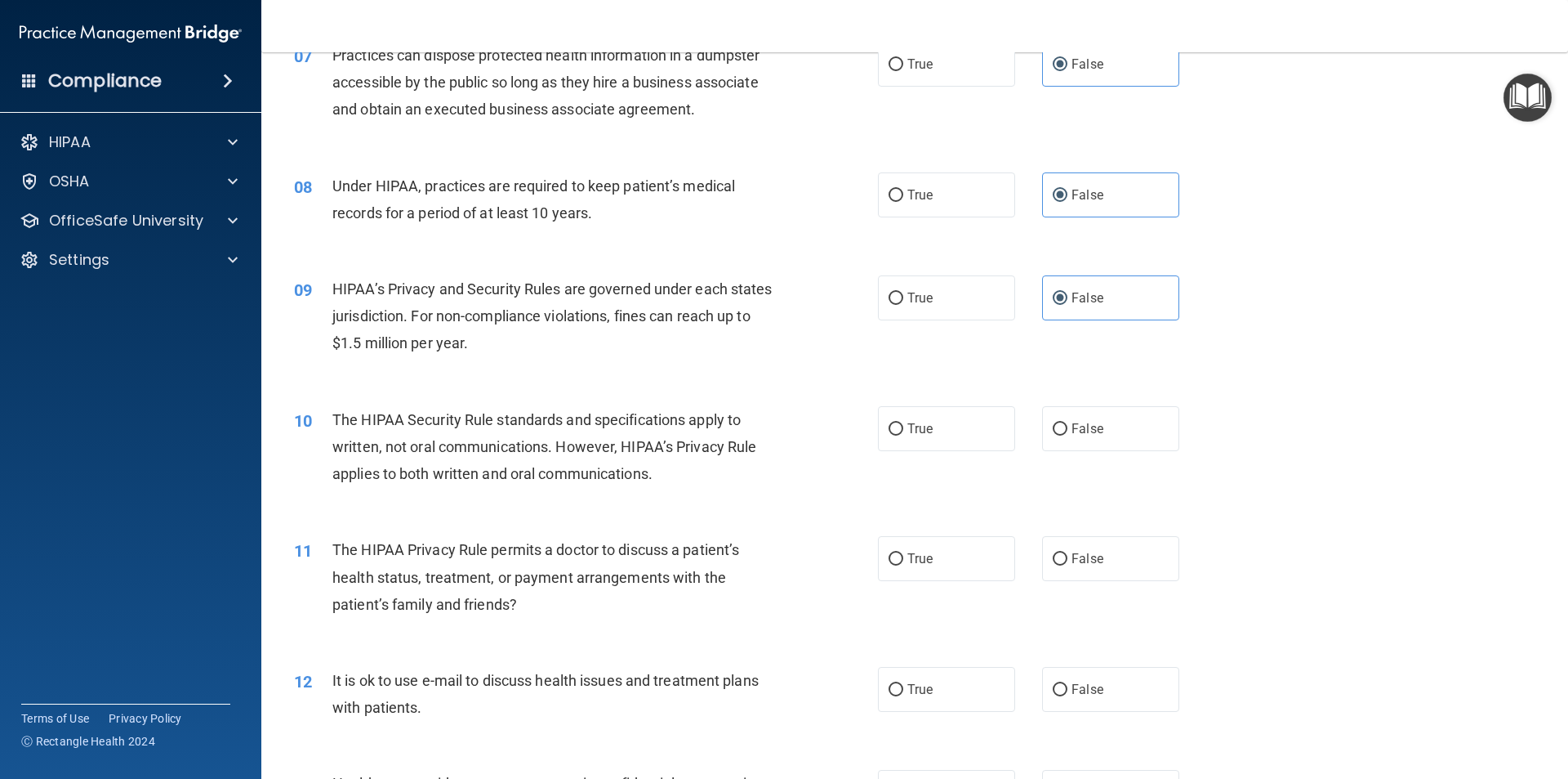
scroll to position [817, 0]
click at [1090, 388] on div "10 The HIPAA Security Rule standards and specifications apply to written, not o…" at bounding box center [914, 449] width 1266 height 131
drag, startPoint x: 1077, startPoint y: 428, endPoint x: 1087, endPoint y: 475, distance: 48.1
click at [1078, 426] on span "False" at bounding box center [1088, 428] width 32 height 16
click at [1068, 426] on input "False" at bounding box center [1060, 428] width 15 height 12
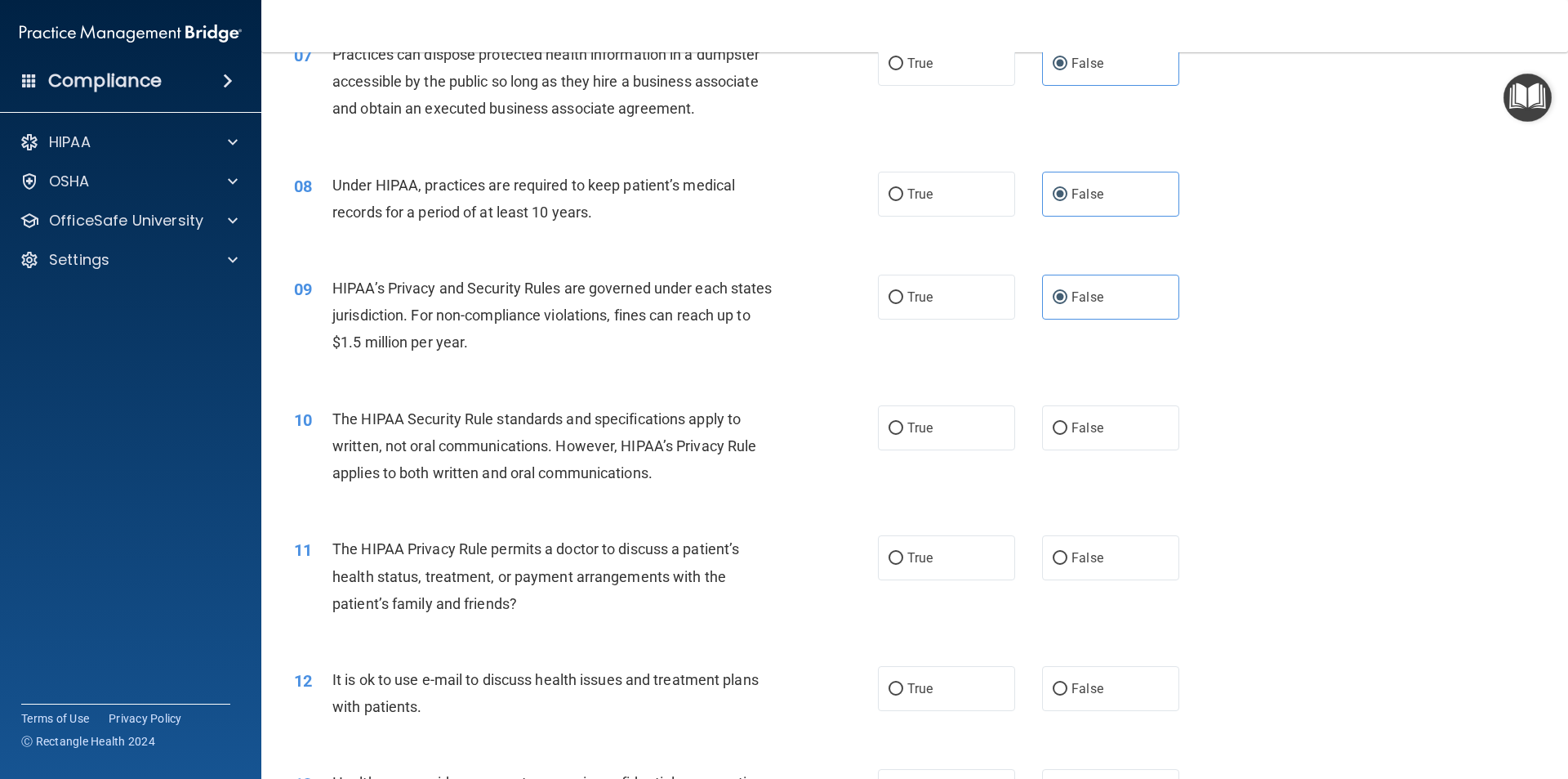
radio input "true"
drag, startPoint x: 1098, startPoint y: 591, endPoint x: 1100, endPoint y: 561, distance: 30.1
click at [1099, 591] on div "11 The HIPAA Privacy Rule permits a doctor to discuss a patient’s health status…" at bounding box center [914, 580] width 1266 height 131
click at [1102, 560] on label "False" at bounding box center [1110, 557] width 137 height 45
click at [1068, 560] on input "False" at bounding box center [1060, 558] width 15 height 12
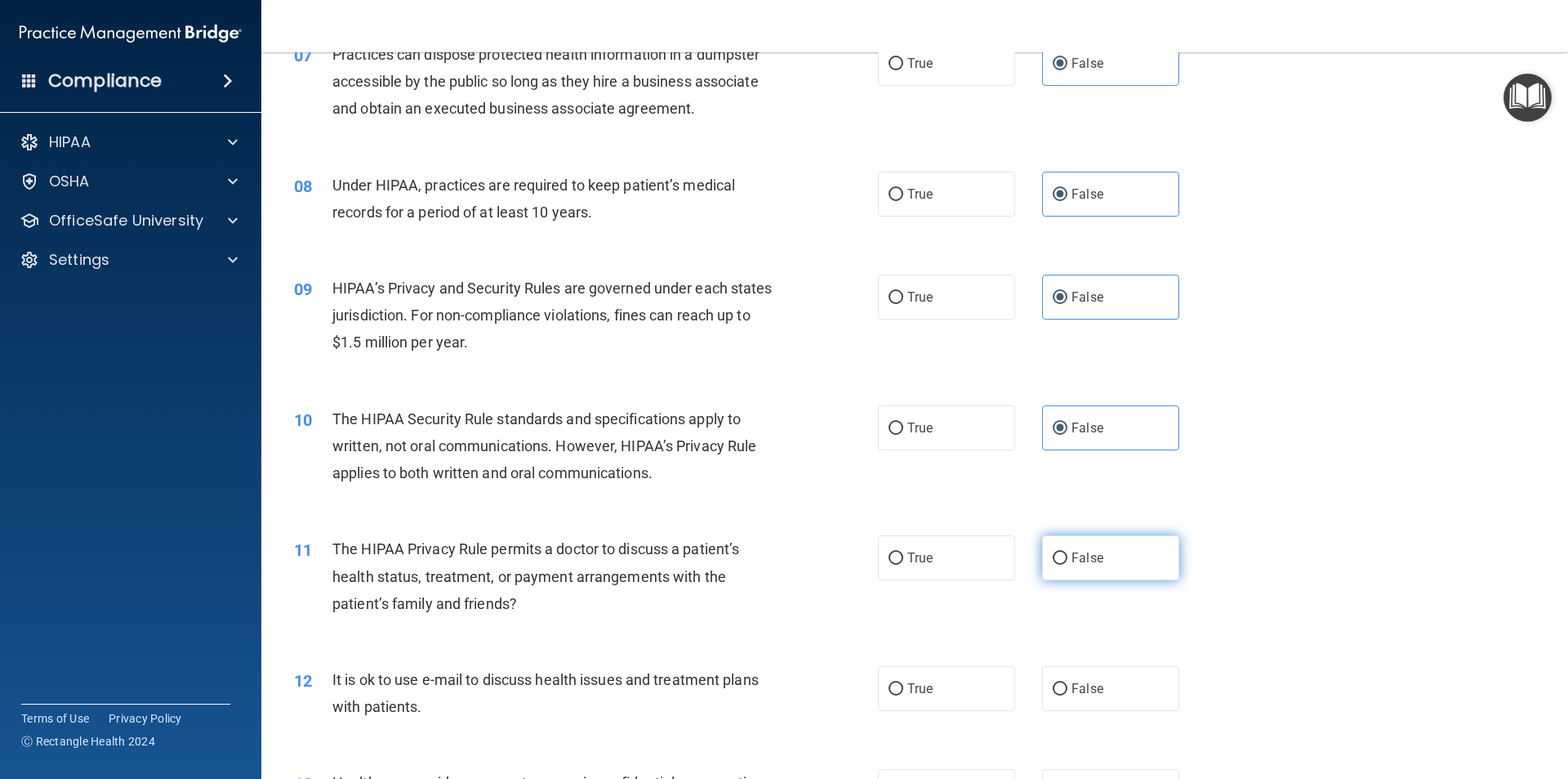
radio input "true"
drag, startPoint x: 1096, startPoint y: 676, endPoint x: 1090, endPoint y: 669, distance: 9.2
click at [1096, 672] on label "False" at bounding box center [1110, 688] width 137 height 45
click at [1068, 683] on input "False" at bounding box center [1060, 689] width 15 height 12
radio input "true"
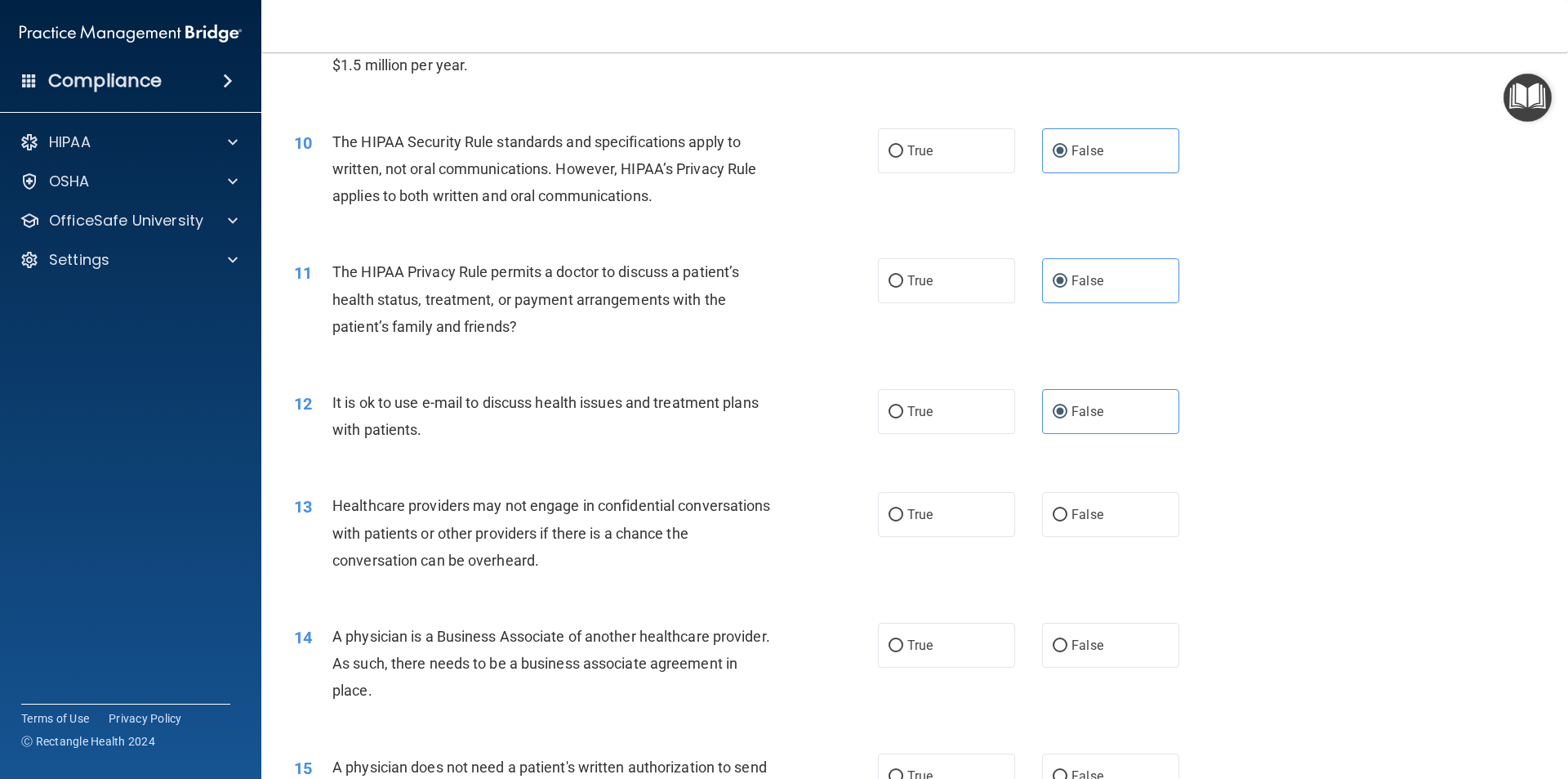
scroll to position [1145, 0]
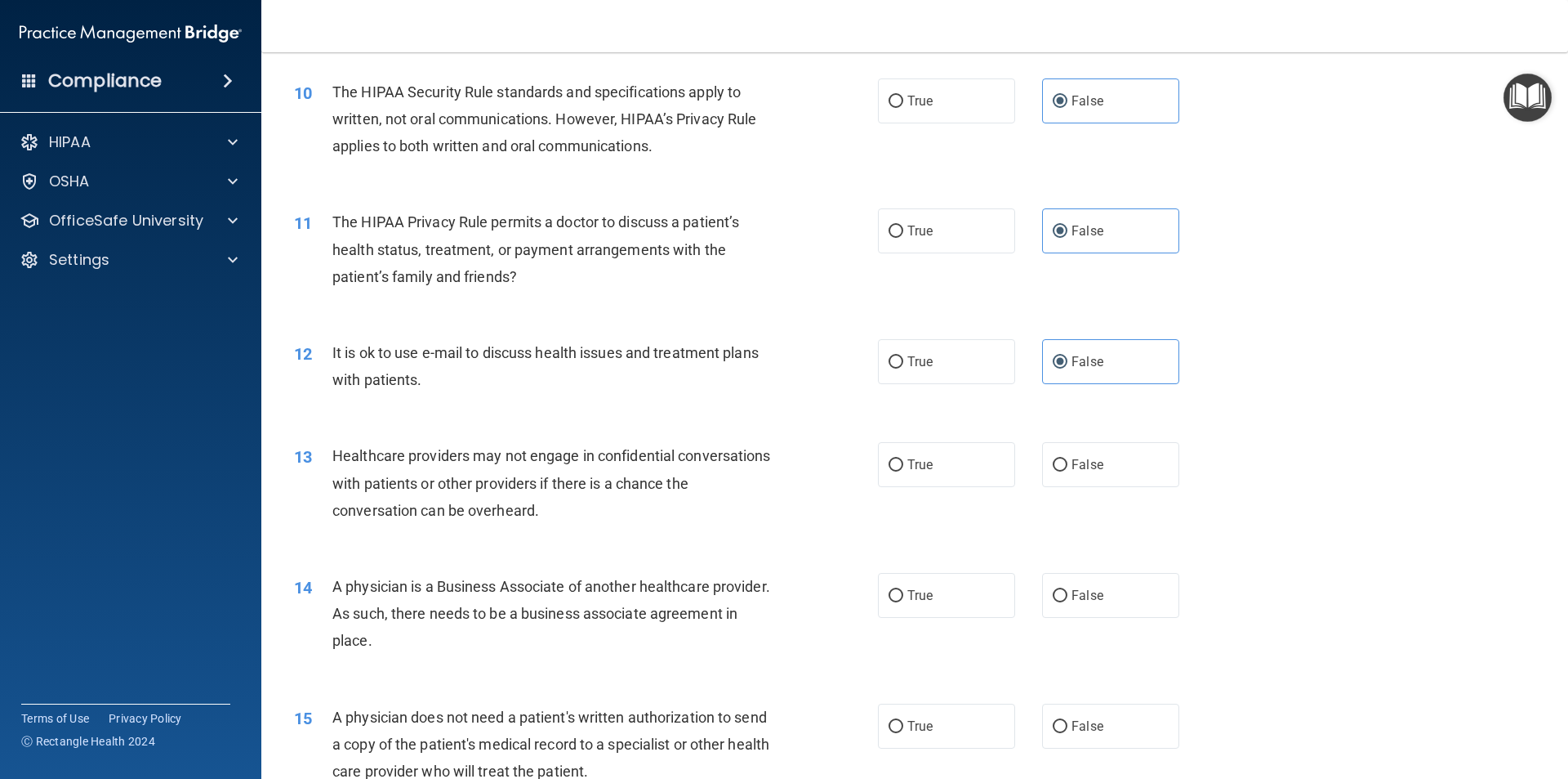
click at [1053, 518] on div "13 Healthcare providers may not engage in confidential conversations with patie…" at bounding box center [914, 486] width 1266 height 131
drag, startPoint x: 1065, startPoint y: 438, endPoint x: 1059, endPoint y: 452, distance: 15.2
click at [1064, 438] on div "13 Healthcare providers may not engage in confidential conversations with patie…" at bounding box center [914, 486] width 1266 height 131
click at [1066, 488] on div "13 Healthcare providers may not engage in confidential conversations with patie…" at bounding box center [914, 486] width 1266 height 131
click at [1072, 461] on span "False" at bounding box center [1088, 464] width 32 height 16
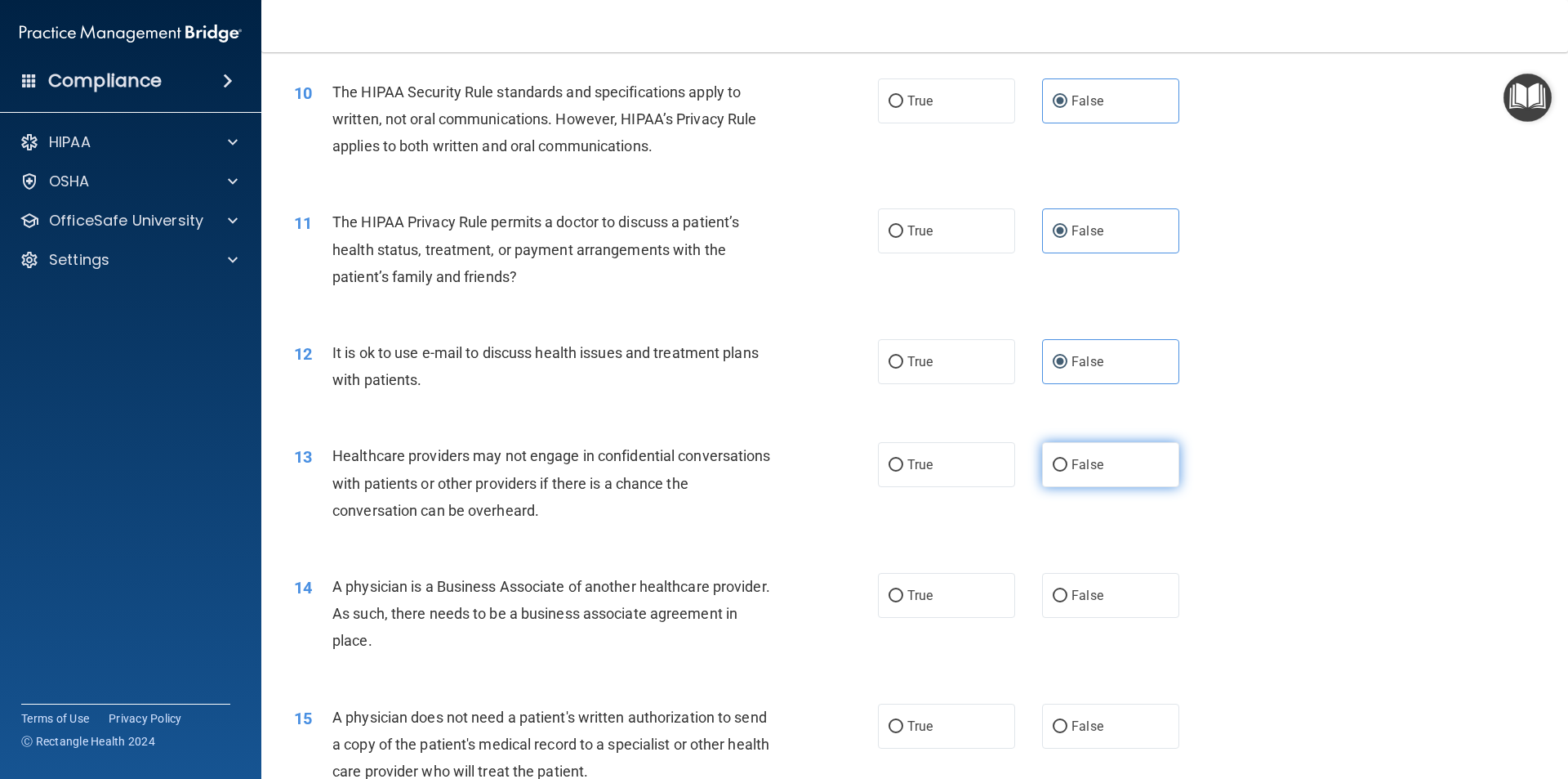
click at [1068, 461] on input "False" at bounding box center [1060, 465] width 15 height 12
radio input "true"
drag, startPoint x: 1101, startPoint y: 601, endPoint x: 1098, endPoint y: 646, distance: 45.1
click at [1102, 602] on label "False" at bounding box center [1110, 595] width 137 height 45
click at [1068, 602] on input "False" at bounding box center [1060, 596] width 15 height 12
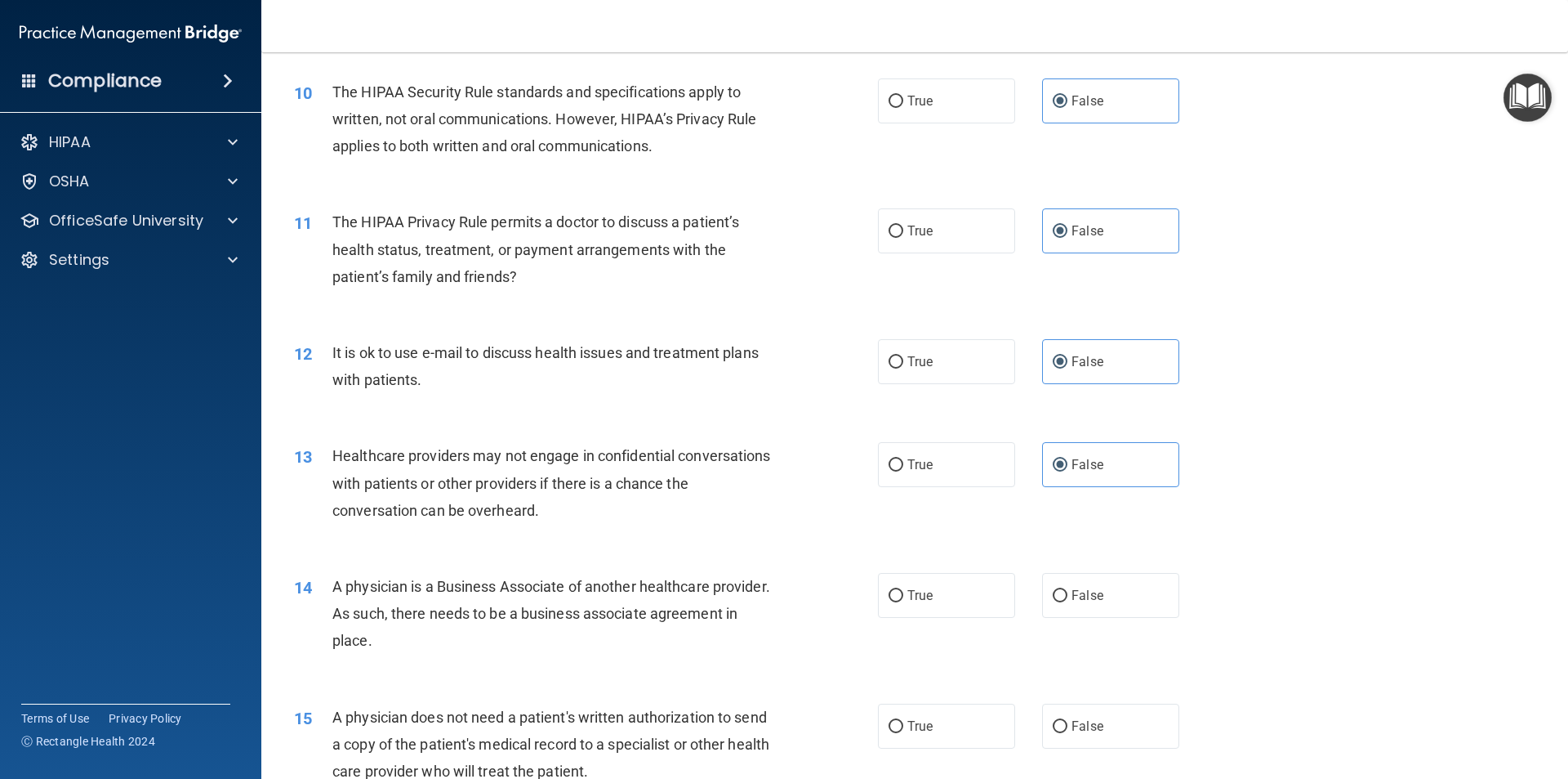
radio input "true"
click at [1078, 723] on span "False" at bounding box center [1088, 726] width 32 height 16
click at [1068, 723] on input "False" at bounding box center [1060, 727] width 15 height 12
radio input "true"
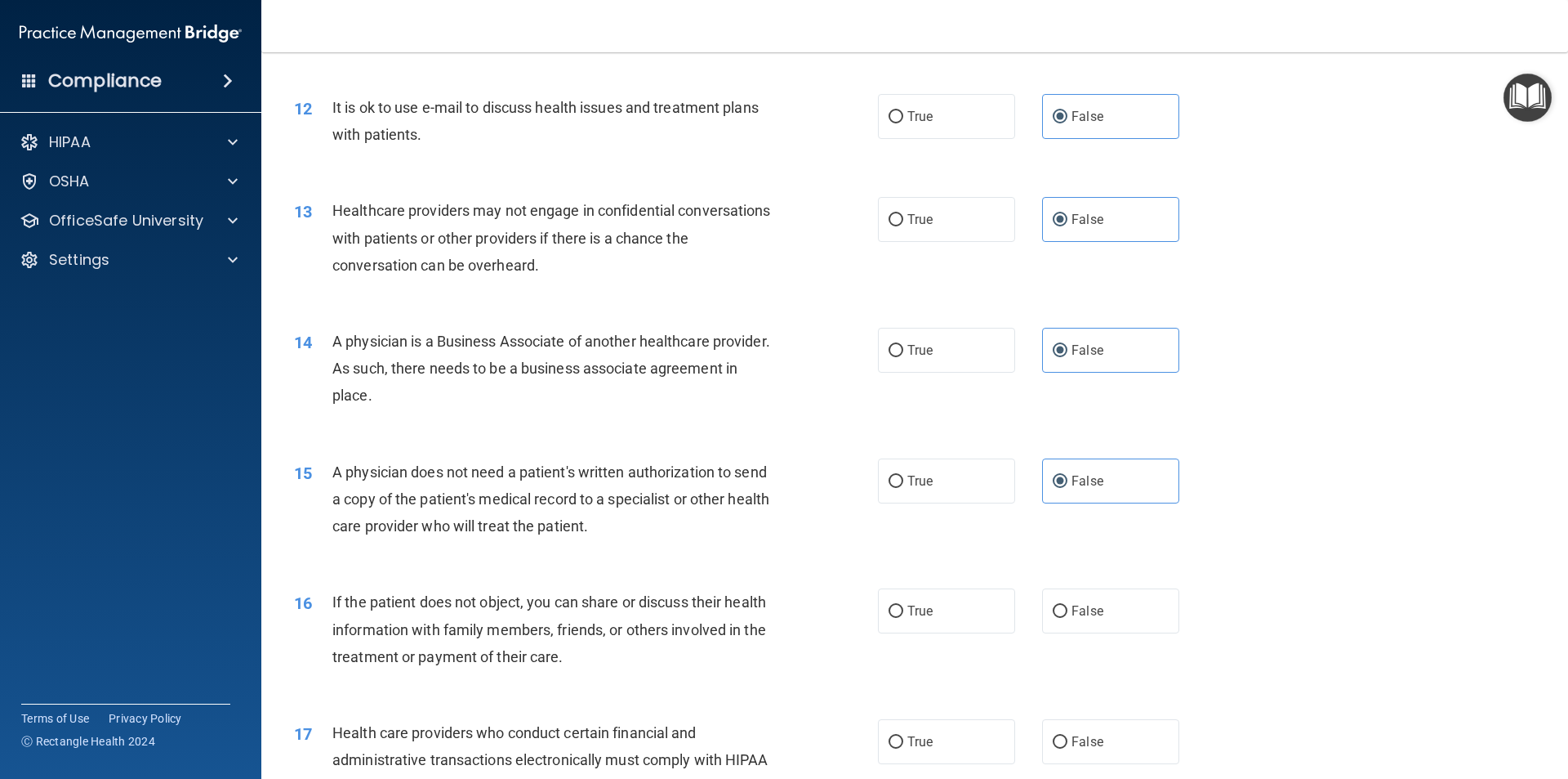
scroll to position [1635, 0]
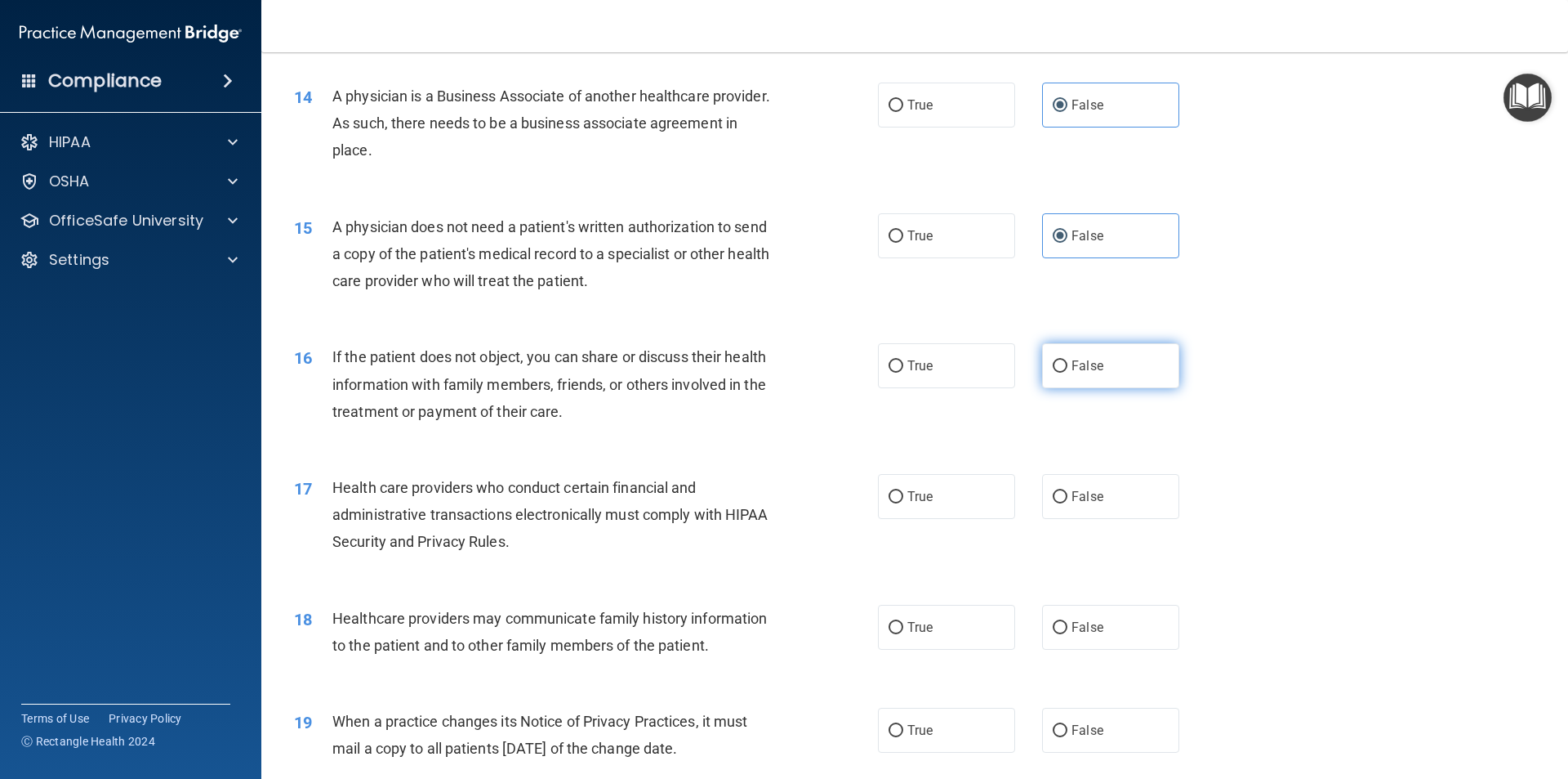
drag, startPoint x: 1041, startPoint y: 355, endPoint x: 1044, endPoint y: 365, distance: 10.4
click at [1043, 355] on label "False" at bounding box center [1110, 366] width 137 height 45
click at [1053, 361] on input "False" at bounding box center [1060, 367] width 15 height 12
radio input "true"
click at [1061, 503] on label "False" at bounding box center [1110, 496] width 137 height 45
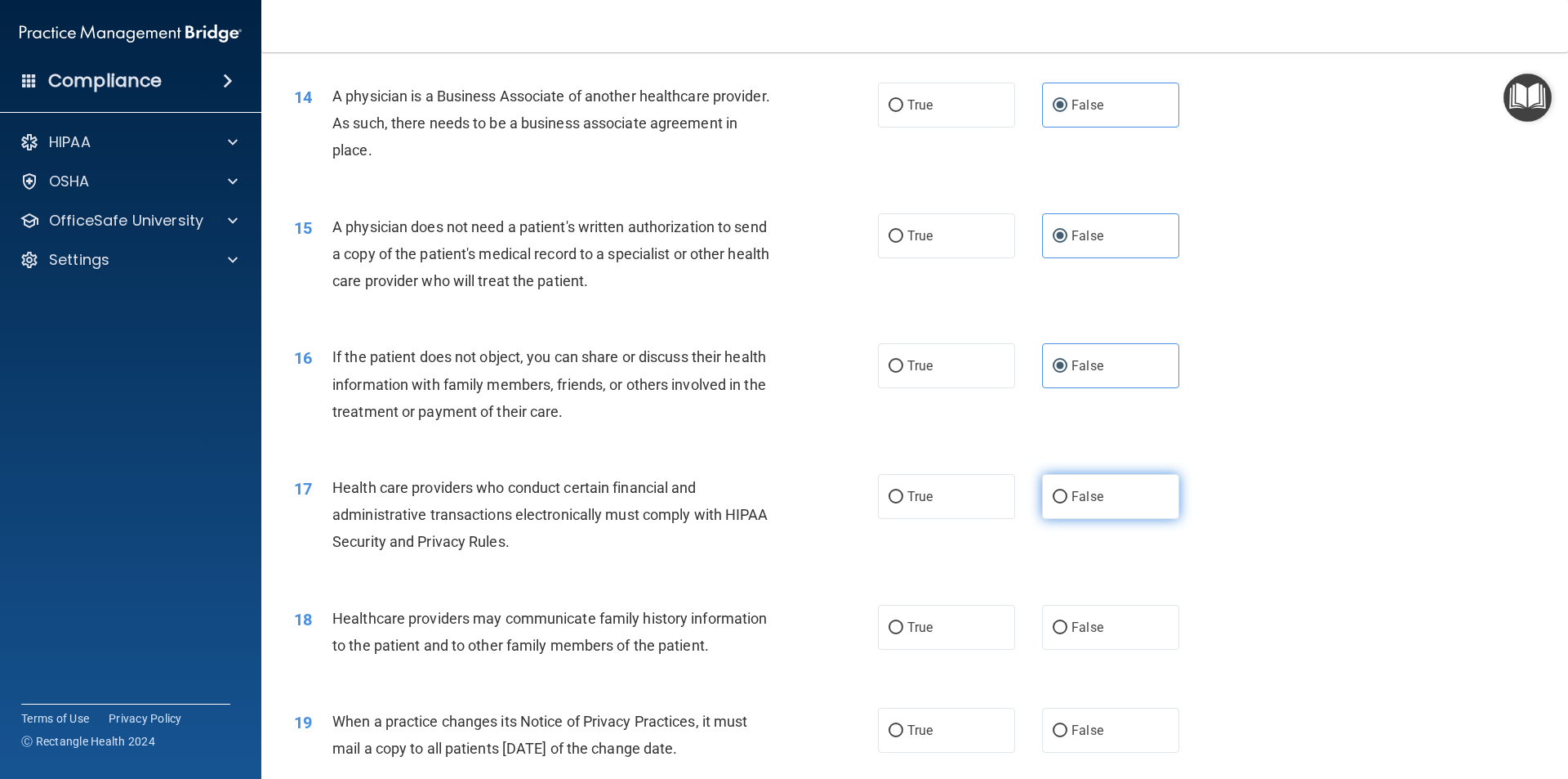
click at [1061, 503] on input "False" at bounding box center [1060, 497] width 15 height 12
radio input "true"
click at [1050, 651] on div "18 Healthcare providers may communicate family history information to the patie…" at bounding box center [914, 635] width 1266 height 103
click at [1086, 621] on label "False" at bounding box center [1110, 627] width 137 height 45
drag, startPoint x: 1059, startPoint y: 706, endPoint x: 1059, endPoint y: 727, distance: 21.0
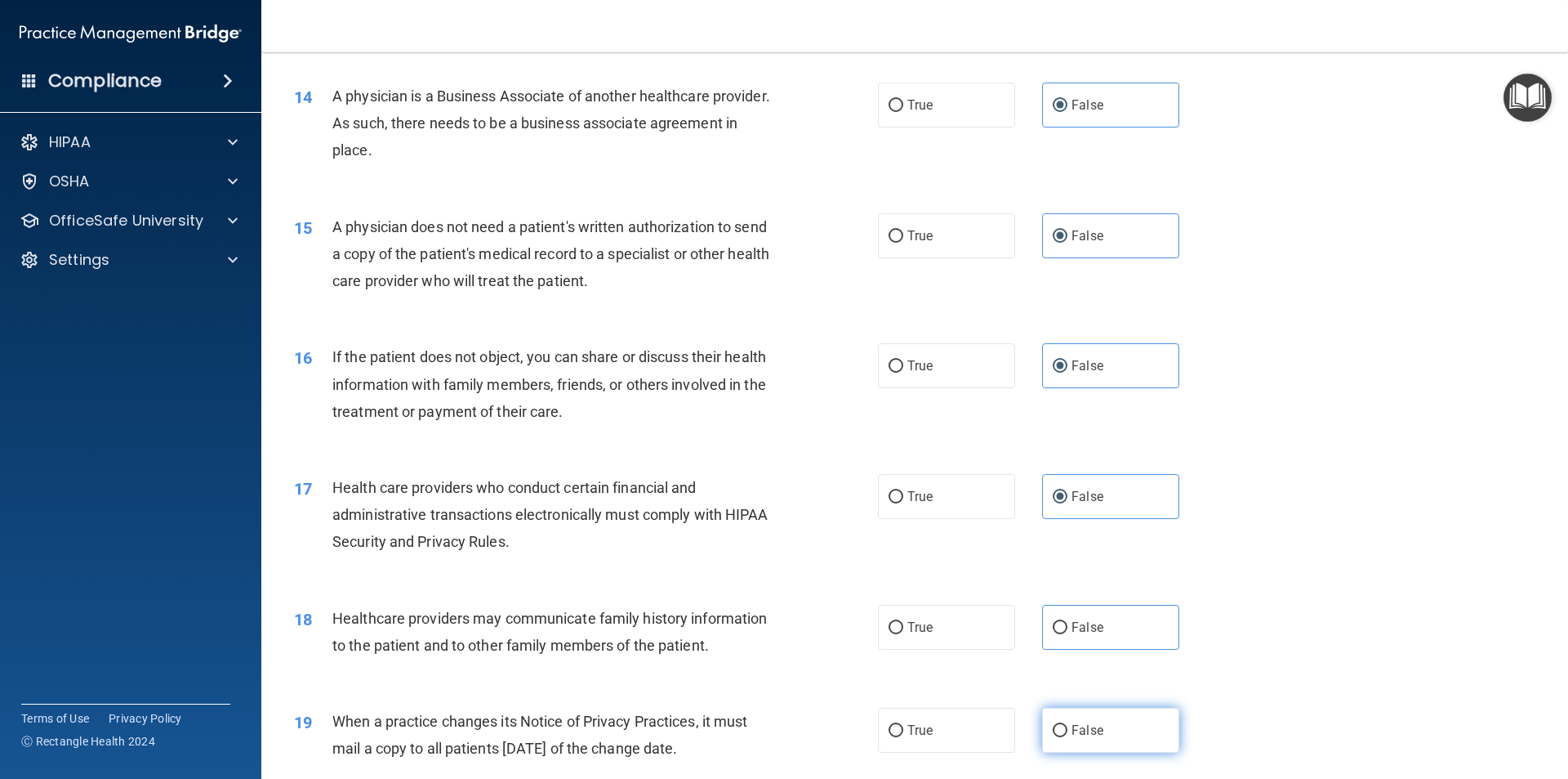
click at [1059, 708] on div "19 When a practice changes its Notice of Privacy Practices, it must mail a copy…" at bounding box center [914, 738] width 1266 height 103
click at [1065, 644] on label "False" at bounding box center [1110, 627] width 137 height 45
click at [1065, 634] on input "False" at bounding box center [1060, 628] width 15 height 12
radio input "true"
drag, startPoint x: 1091, startPoint y: 732, endPoint x: 1085, endPoint y: 720, distance: 13.4
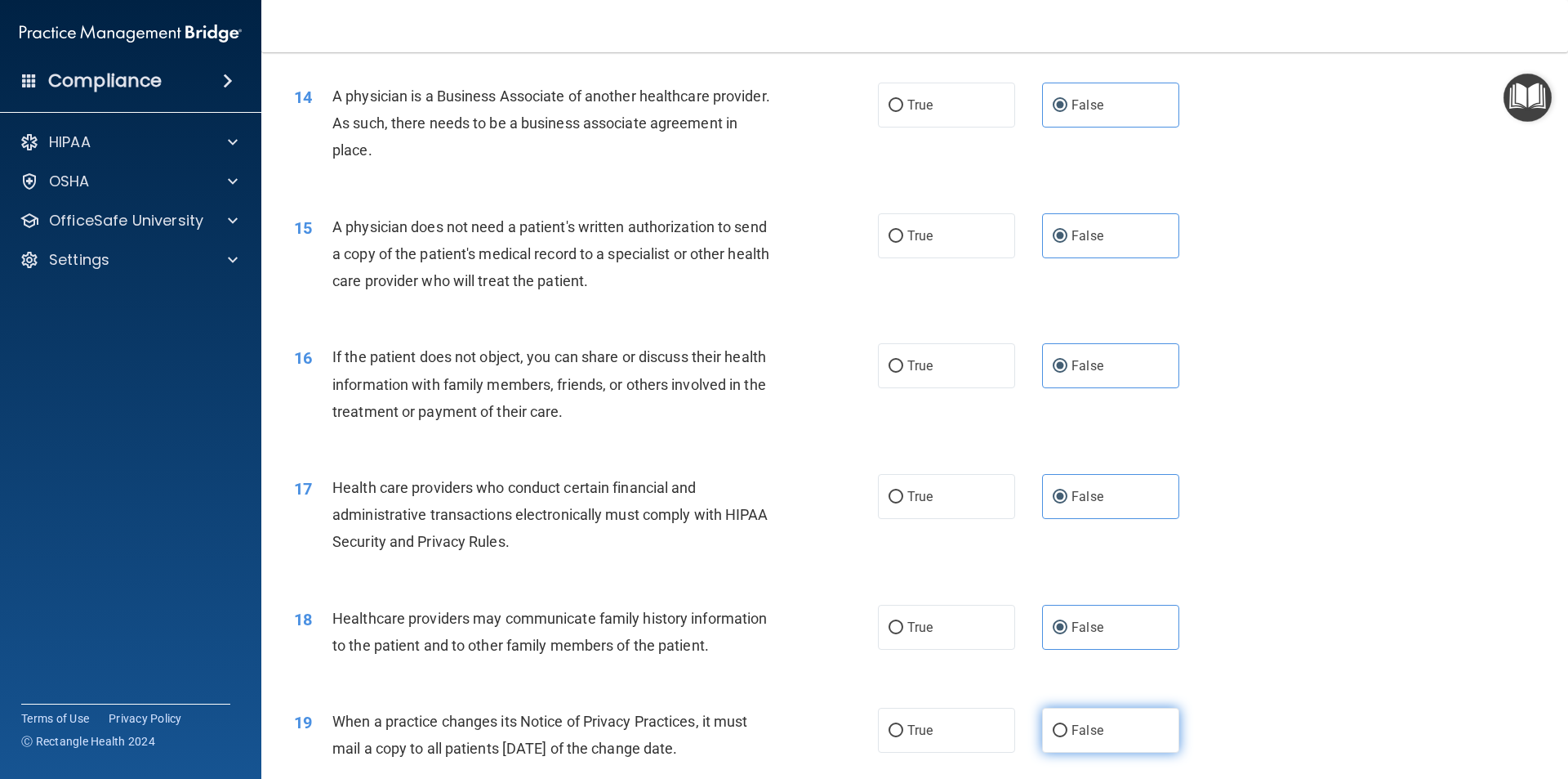
click at [1090, 732] on span "False" at bounding box center [1088, 730] width 32 height 16
click at [1068, 732] on input "False" at bounding box center [1060, 731] width 15 height 12
radio input "true"
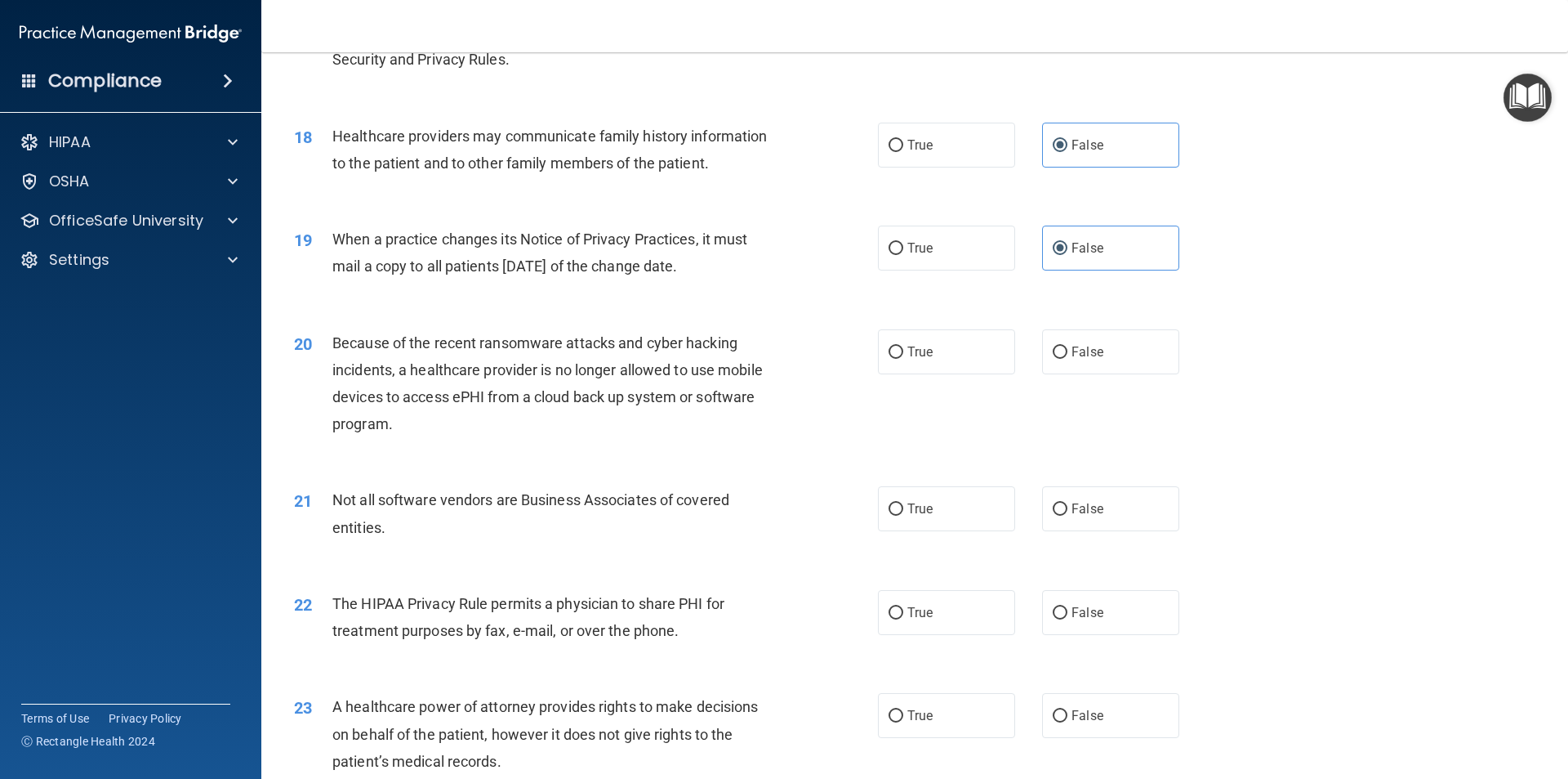
scroll to position [2125, 0]
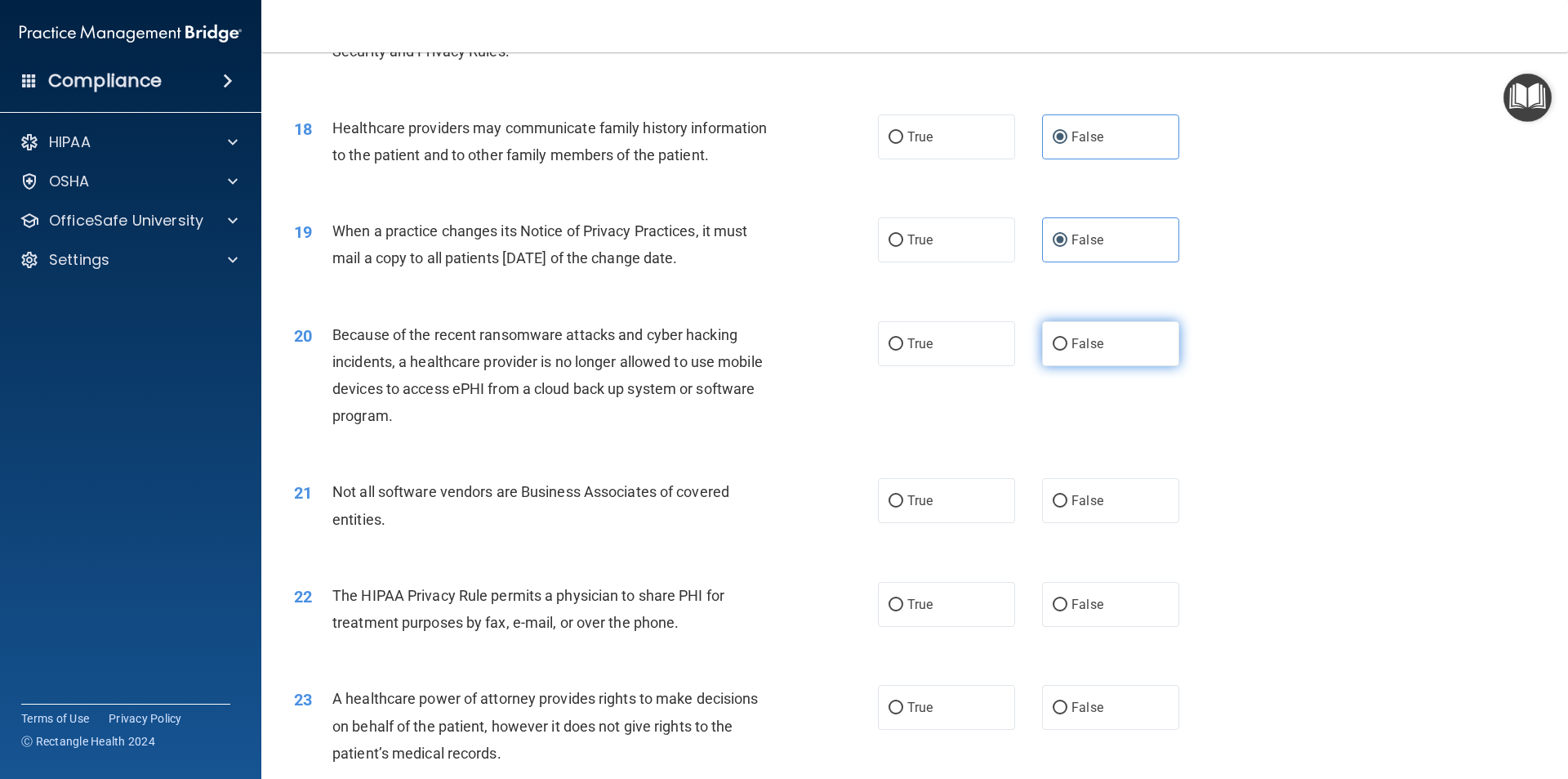
click at [1047, 366] on div "20 Because of the recent ransomware attacks and cyber hacking incidents, a heal…" at bounding box center [914, 380] width 1266 height 158
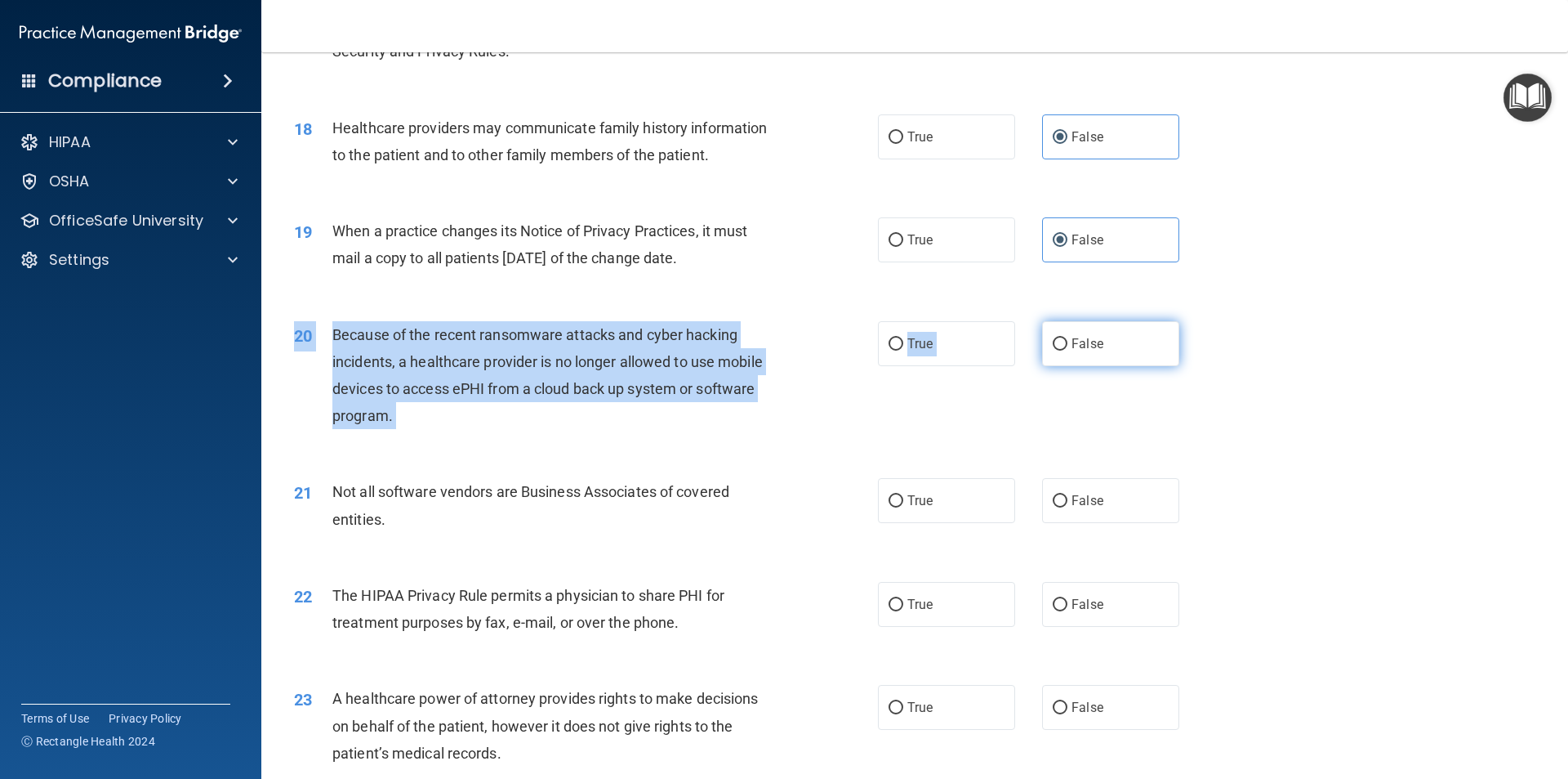
click at [1059, 357] on label "False" at bounding box center [1110, 344] width 137 height 45
click at [1059, 351] on input "False" at bounding box center [1060, 345] width 15 height 12
radio input "true"
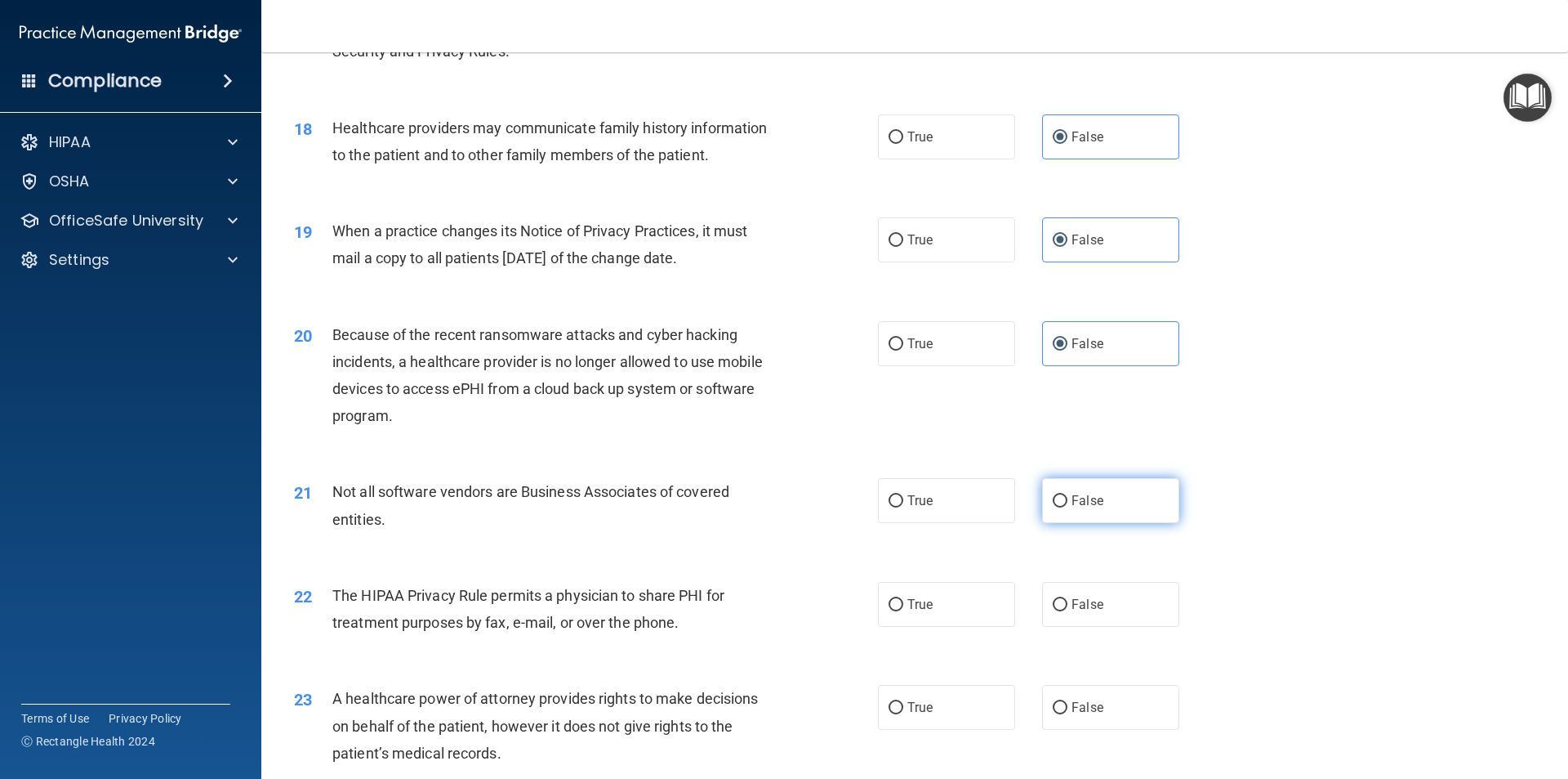
click at [1062, 503] on label "False" at bounding box center [1110, 500] width 137 height 45
click at [1062, 503] on input "False" at bounding box center [1060, 501] width 15 height 12
radio input "true"
click at [1058, 592] on label "False" at bounding box center [1110, 604] width 137 height 45
click at [1058, 599] on input "False" at bounding box center [1060, 605] width 15 height 12
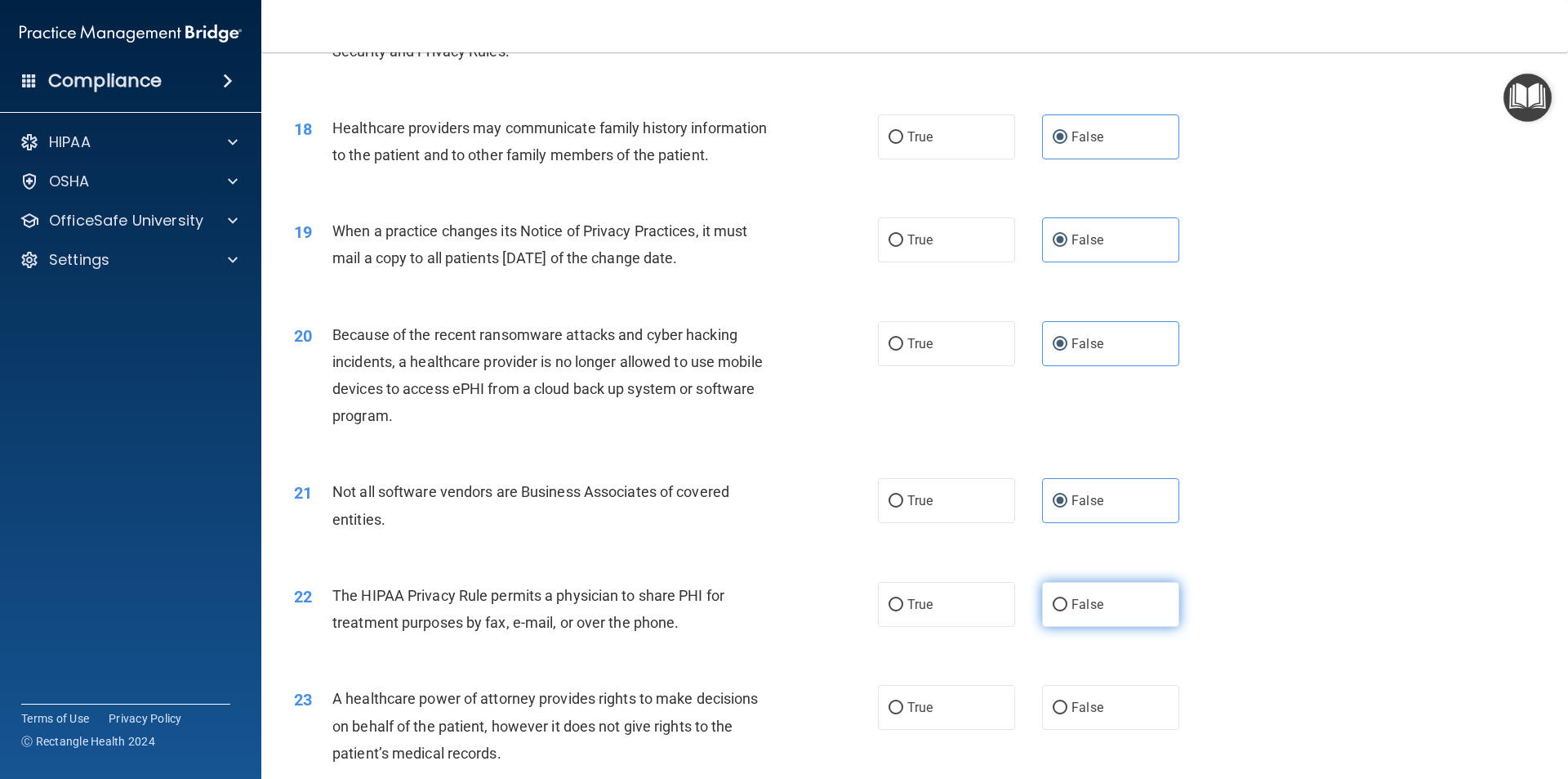
radio input "true"
click at [1062, 699] on label "False" at bounding box center [1110, 707] width 137 height 45
click at [1062, 702] on input "False" at bounding box center [1060, 708] width 15 height 12
radio input "true"
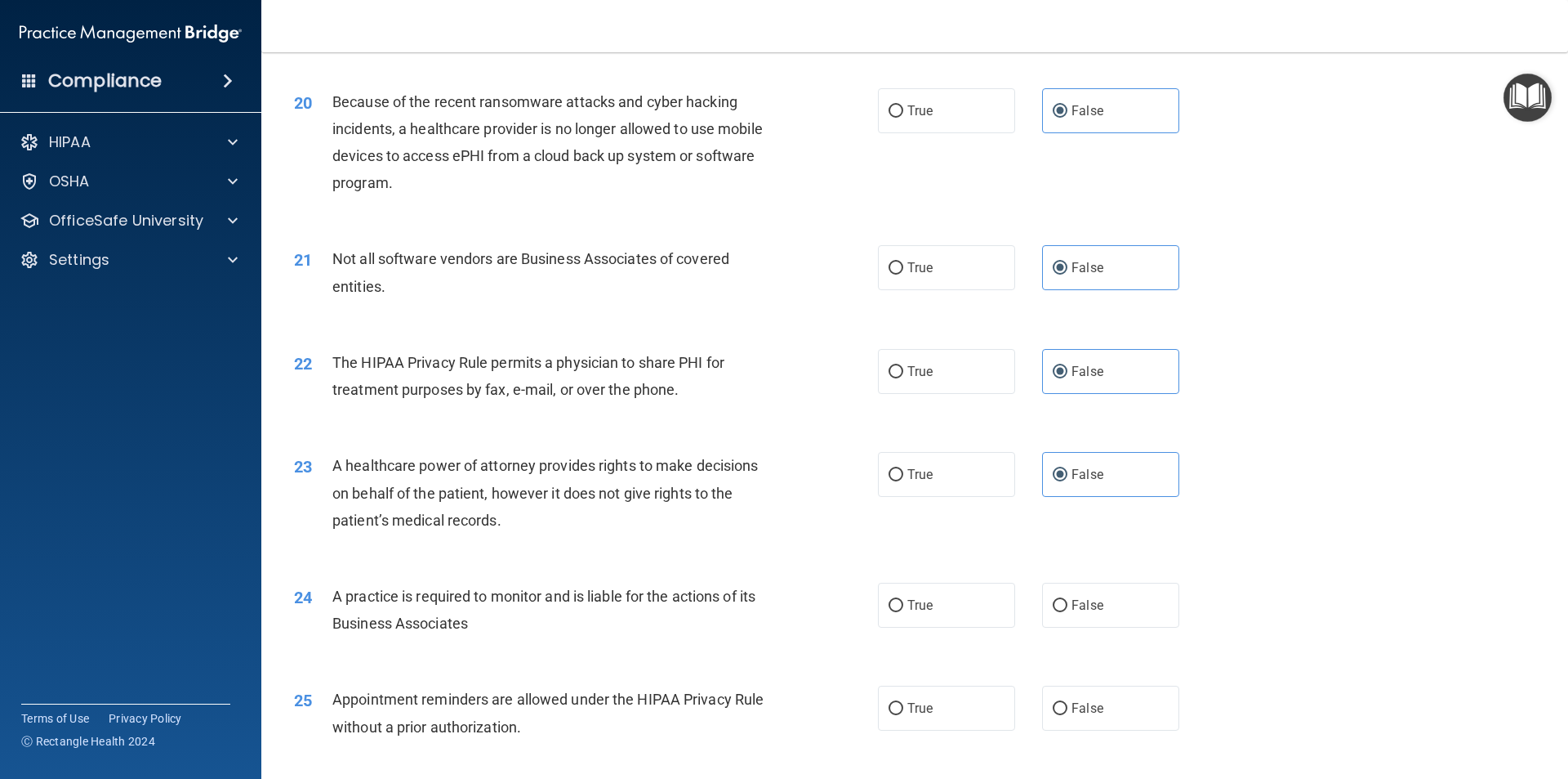
scroll to position [2452, 0]
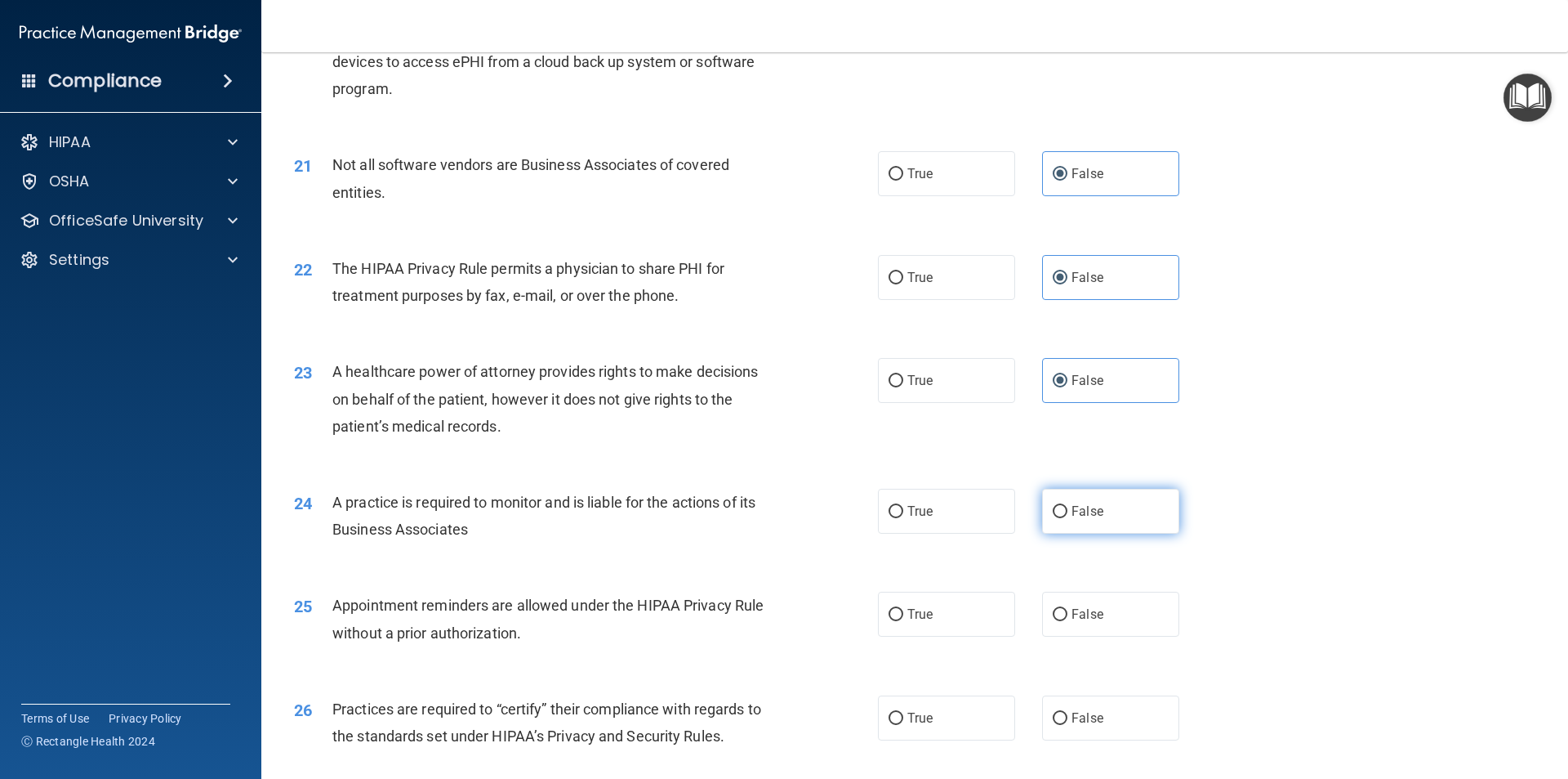
click at [1053, 527] on label "False" at bounding box center [1110, 510] width 137 height 45
click at [1053, 518] on input "False" at bounding box center [1060, 512] width 15 height 12
radio input "true"
click at [1076, 614] on span "False" at bounding box center [1088, 614] width 32 height 16
click at [1068, 614] on input "False" at bounding box center [1060, 615] width 15 height 12
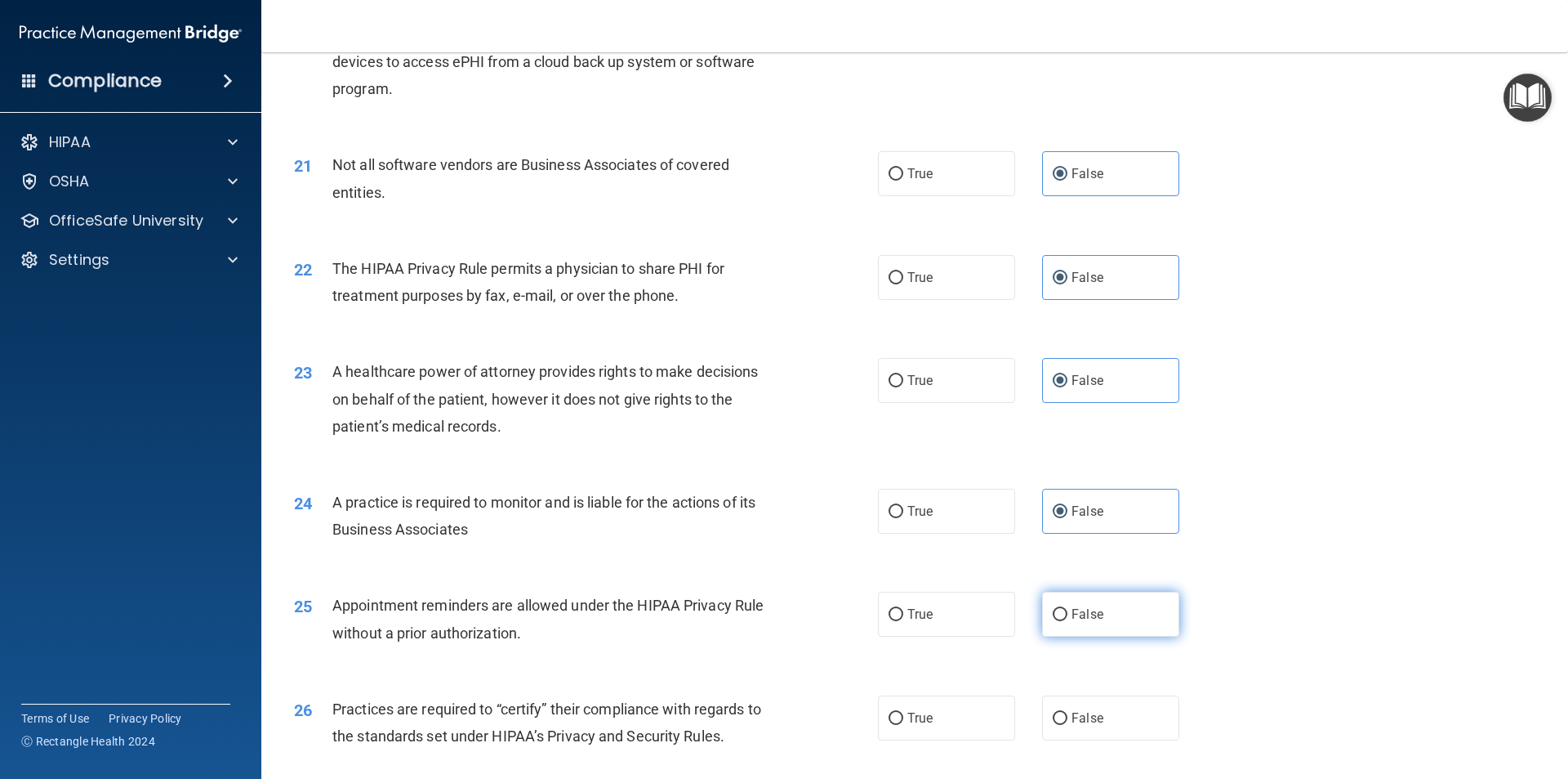
radio input "true"
click at [1055, 746] on div "26 Practices are required to “certify” their compliance with regards to the sta…" at bounding box center [914, 726] width 1266 height 103
click at [1060, 712] on label "False" at bounding box center [1110, 717] width 137 height 45
click at [1060, 713] on input "False" at bounding box center [1060, 719] width 15 height 12
radio input "true"
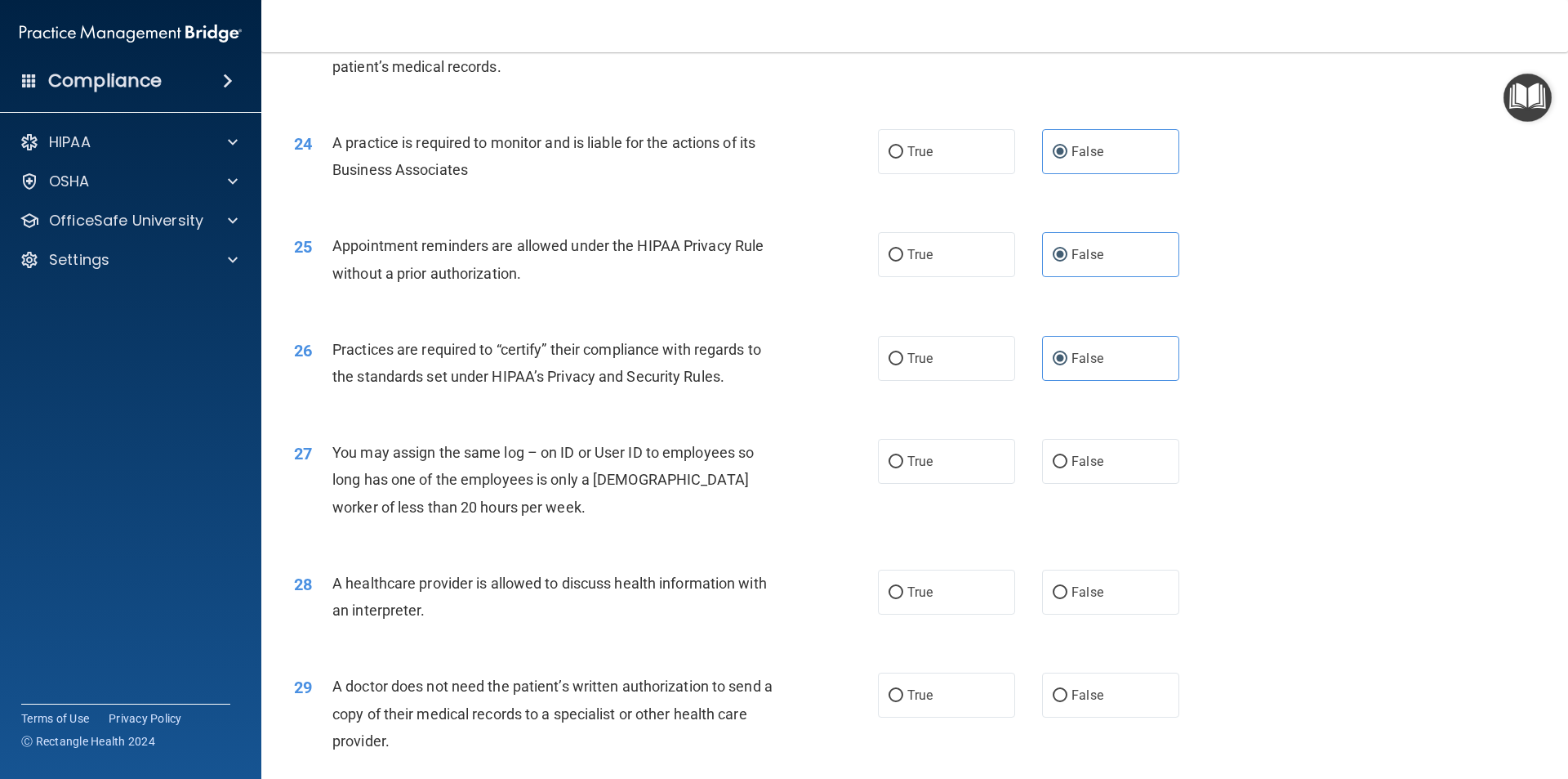
scroll to position [2860, 0]
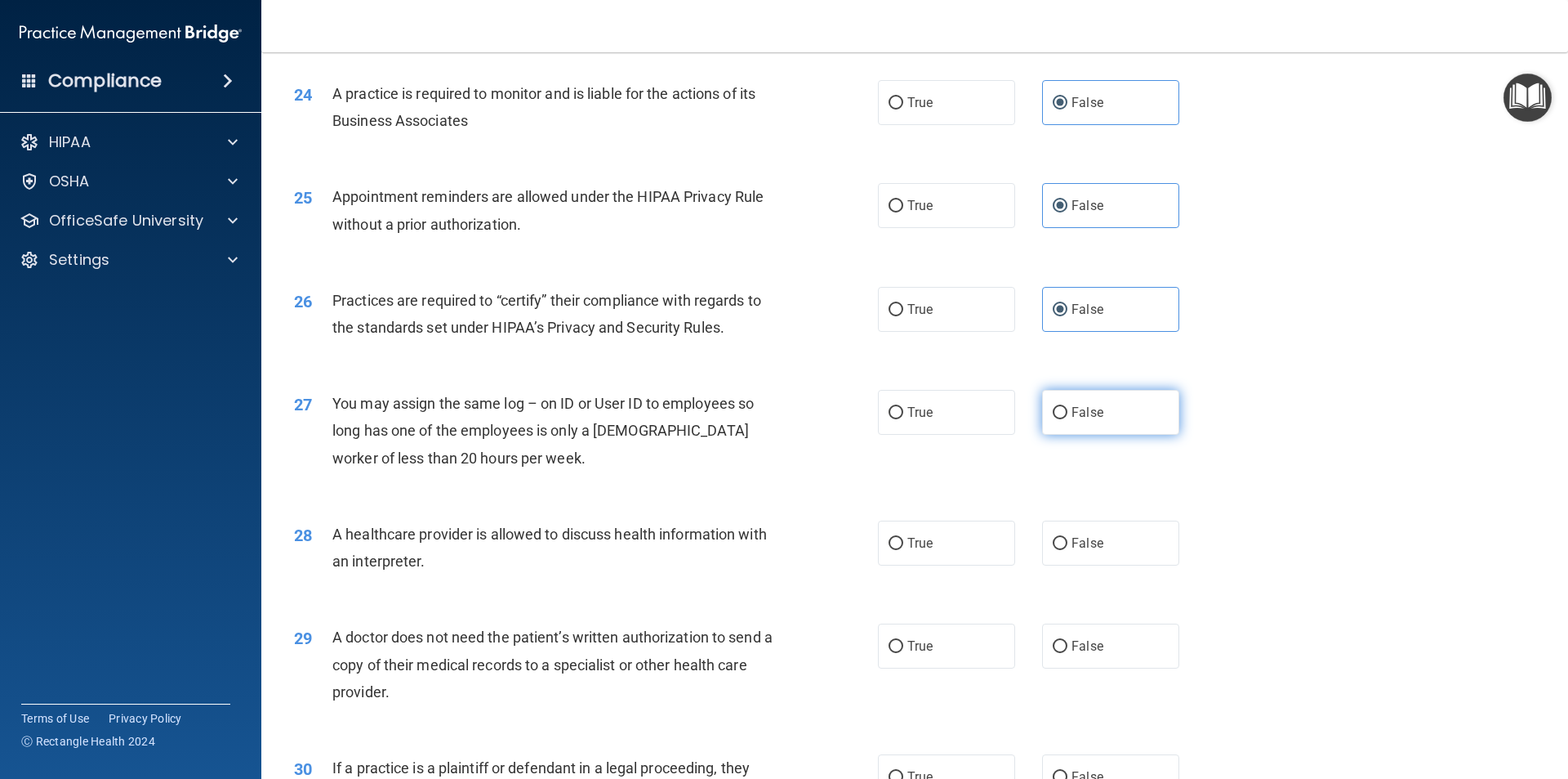
click at [1100, 390] on div "27 You may assign the same log – on ID or User ID to employees so long has one …" at bounding box center [914, 434] width 1266 height 131
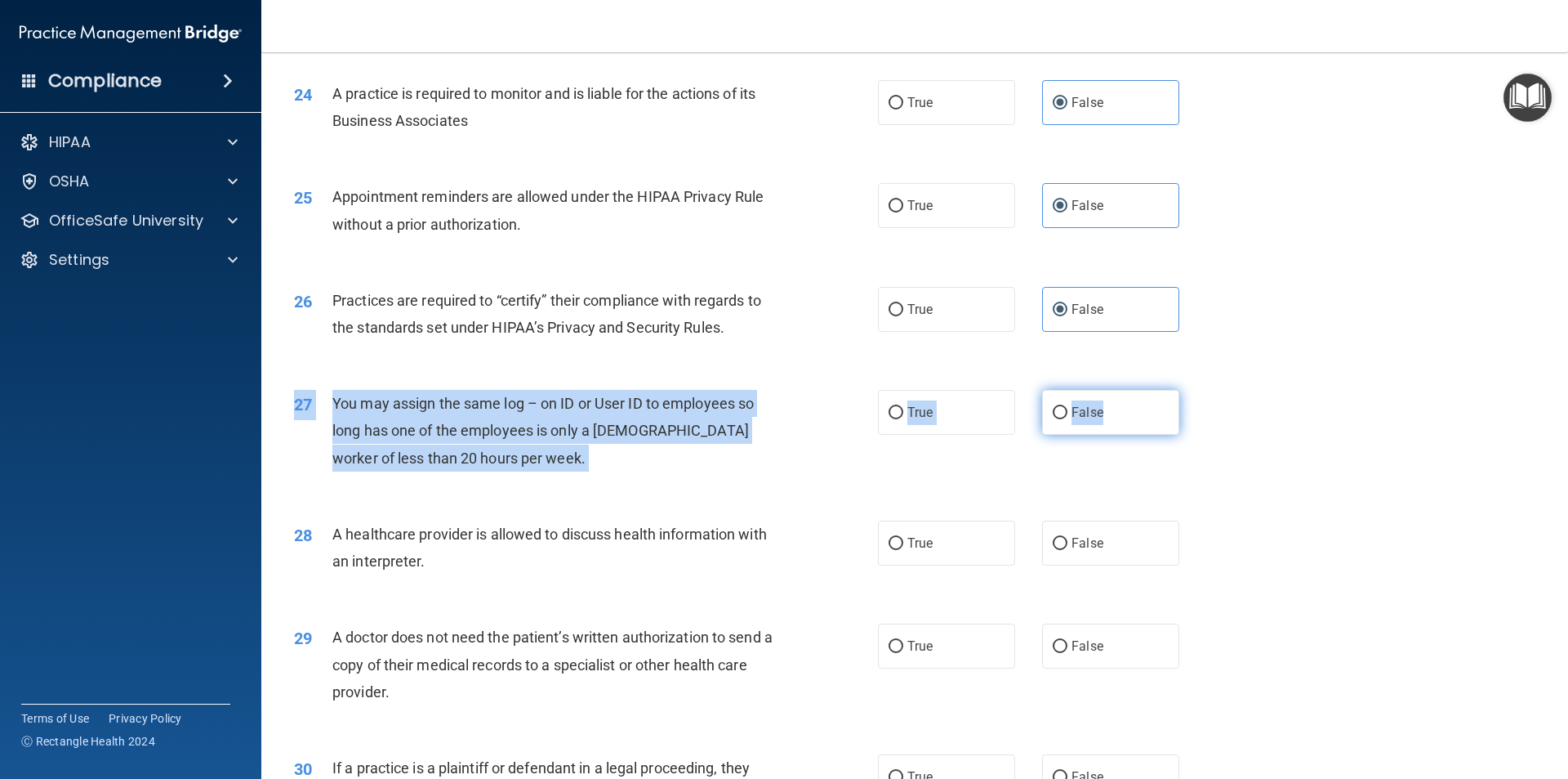
click at [1102, 425] on label "False" at bounding box center [1110, 411] width 137 height 45
click at [1068, 419] on input "False" at bounding box center [1060, 413] width 15 height 12
radio input "true"
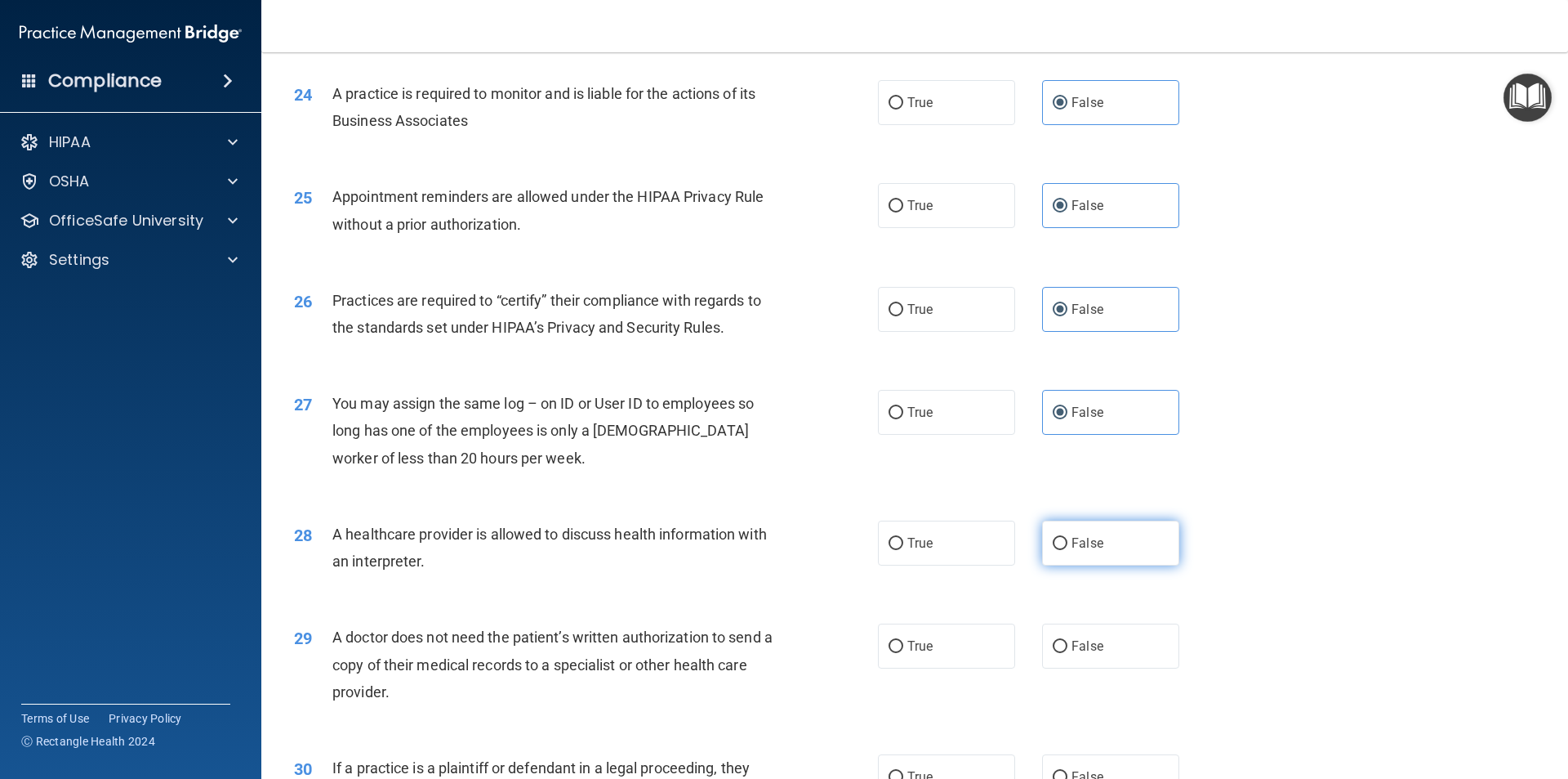
drag, startPoint x: 1079, startPoint y: 524, endPoint x: 1083, endPoint y: 533, distance: 9.8
click at [1079, 524] on label "False" at bounding box center [1110, 542] width 137 height 45
click at [1068, 537] on input "False" at bounding box center [1060, 543] width 15 height 12
radio input "true"
drag, startPoint x: 1088, startPoint y: 667, endPoint x: 1077, endPoint y: 661, distance: 12.5
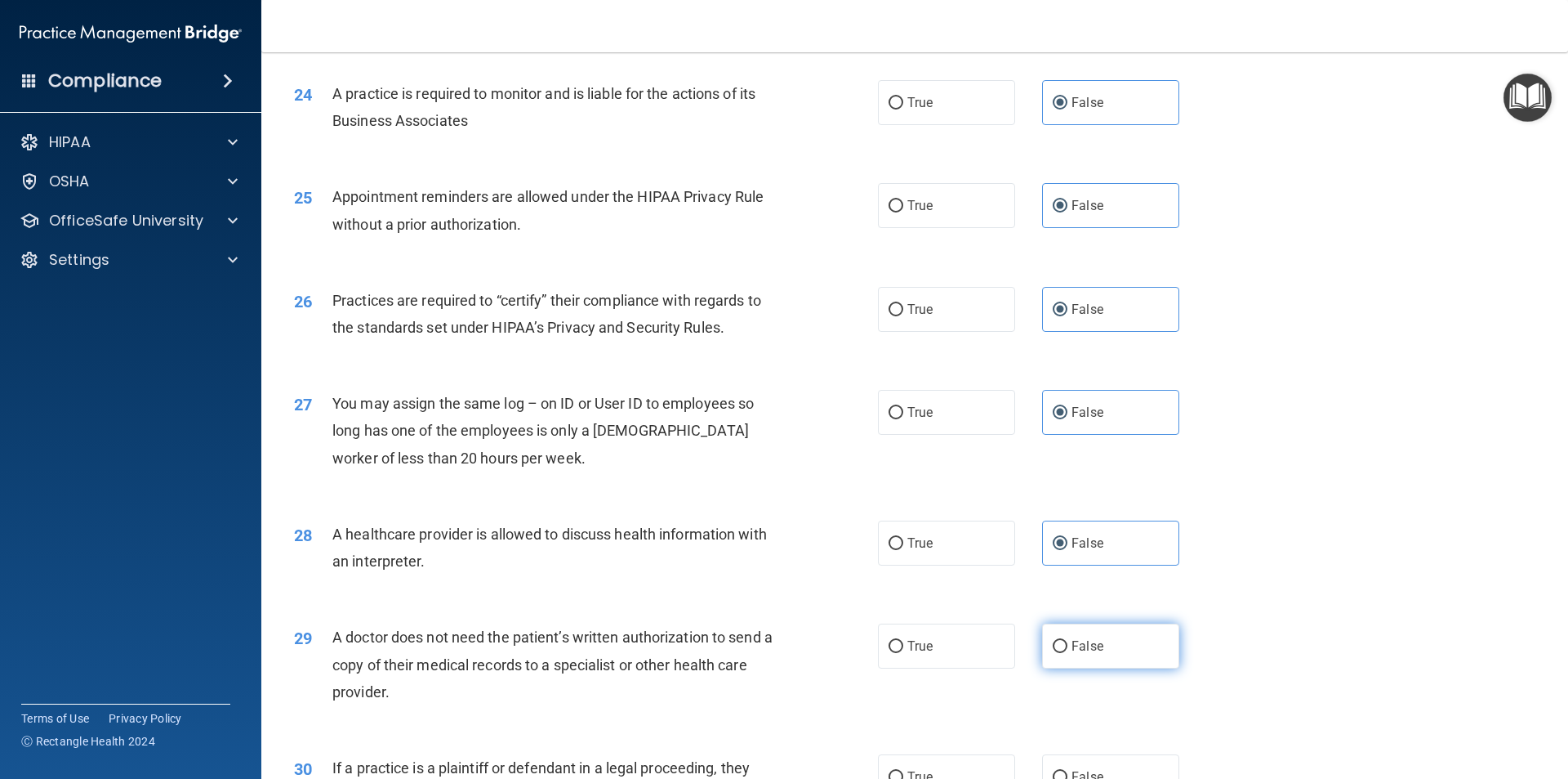
click at [1088, 665] on label "False" at bounding box center [1110, 645] width 137 height 45
click at [1068, 653] on input "False" at bounding box center [1060, 647] width 15 height 12
radio input "true"
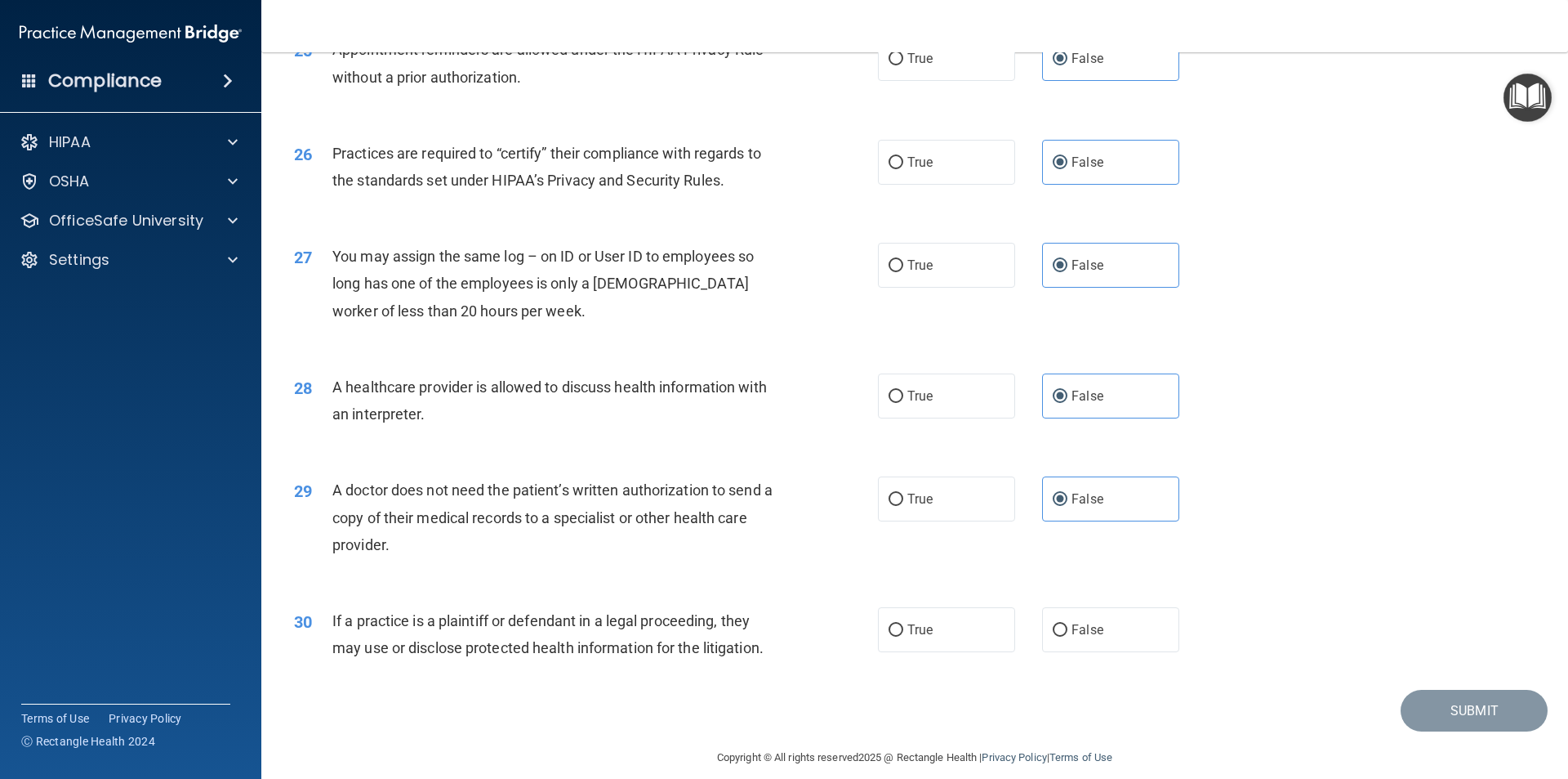
scroll to position [3026, 0]
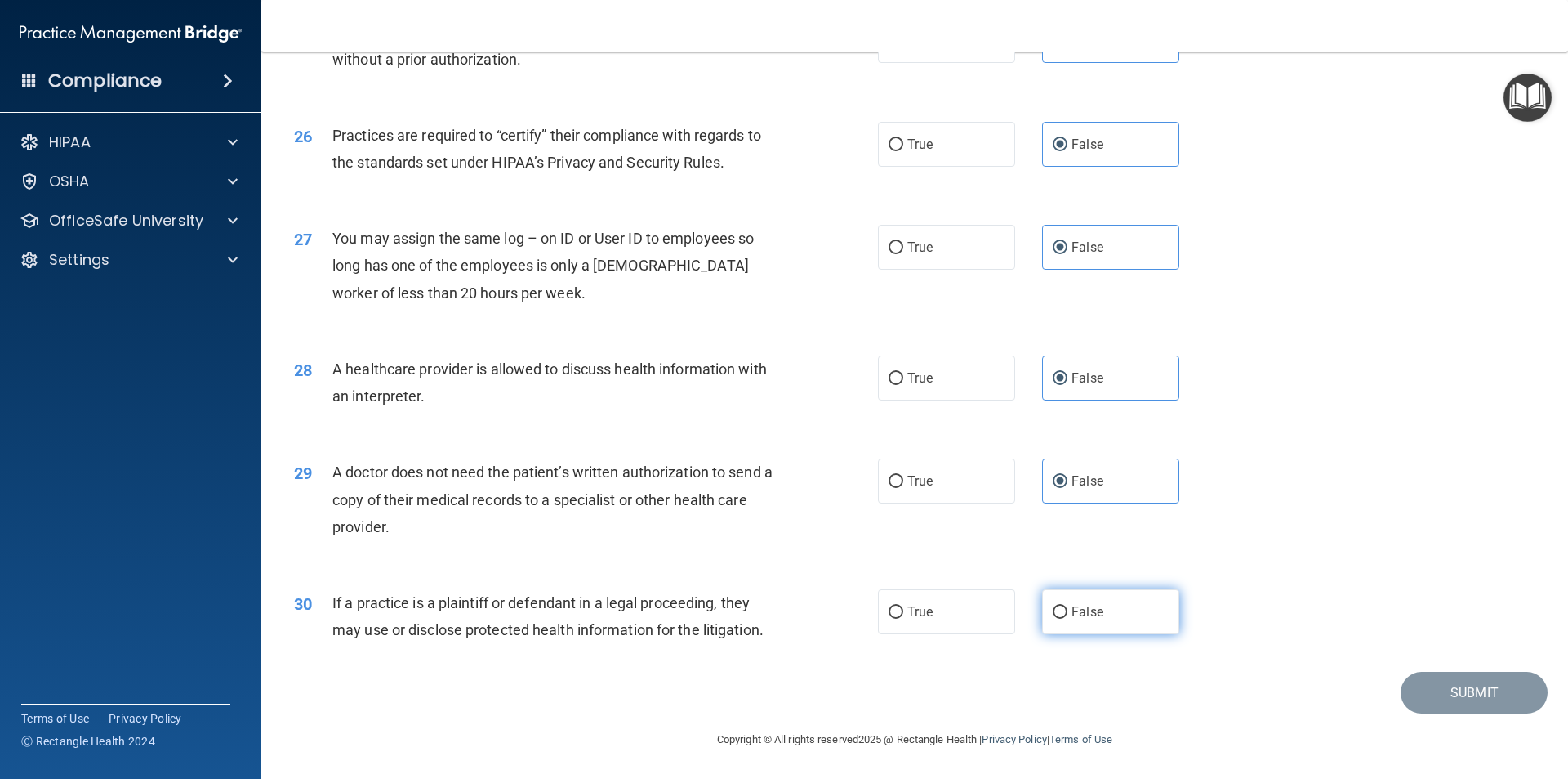
click at [1118, 631] on label "False" at bounding box center [1110, 611] width 137 height 45
click at [1068, 619] on input "False" at bounding box center [1060, 612] width 15 height 12
radio input "true"
click at [1485, 677] on button "Submit" at bounding box center [1473, 693] width 147 height 42
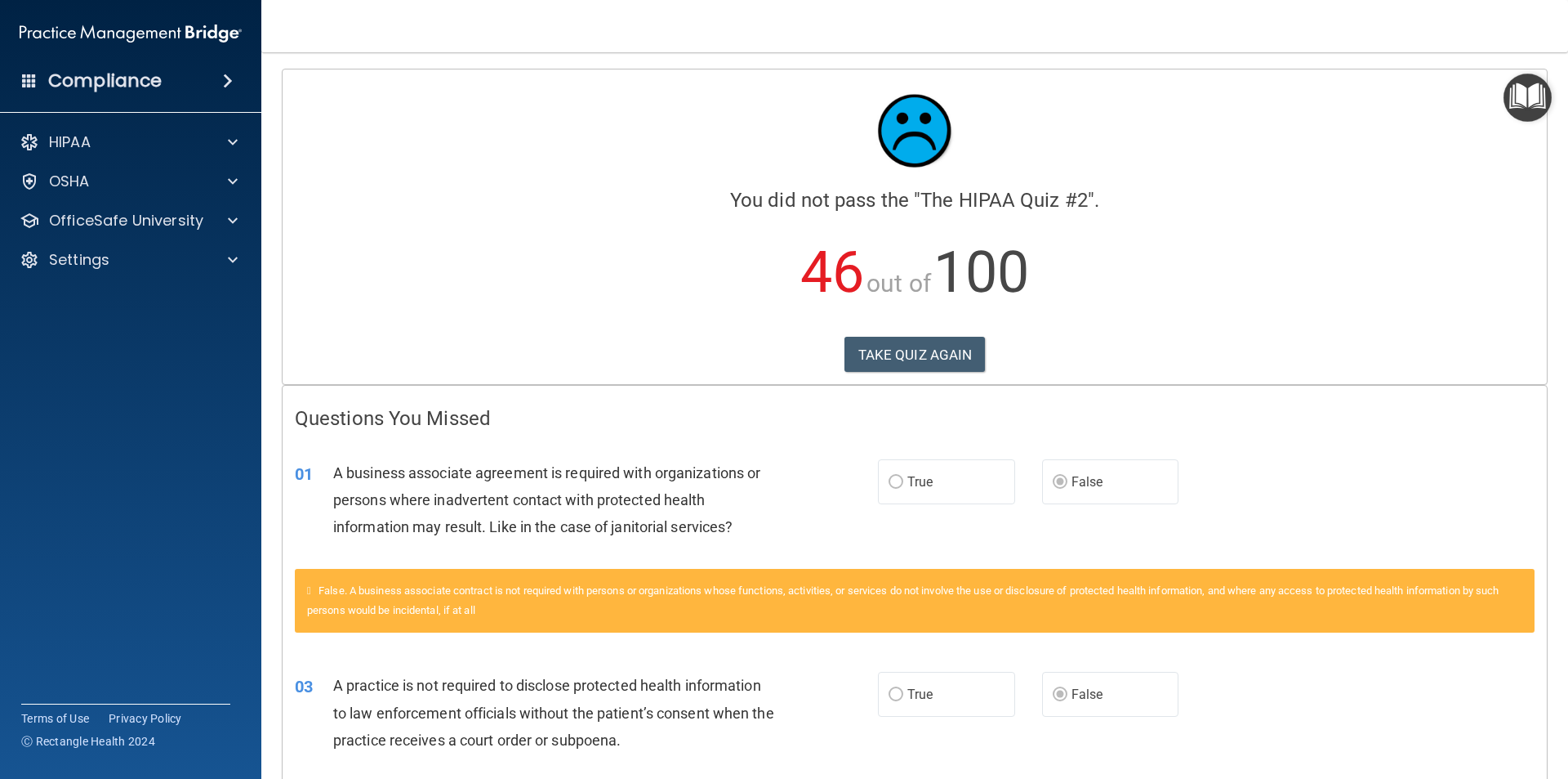
click at [939, 373] on div "Calculating your score.... You did not pass the " The HIPAA Quiz #2 ". 46 out o…" at bounding box center [914, 227] width 1265 height 315
click at [931, 361] on button "TAKE QUIZ AGAIN" at bounding box center [915, 355] width 142 height 36
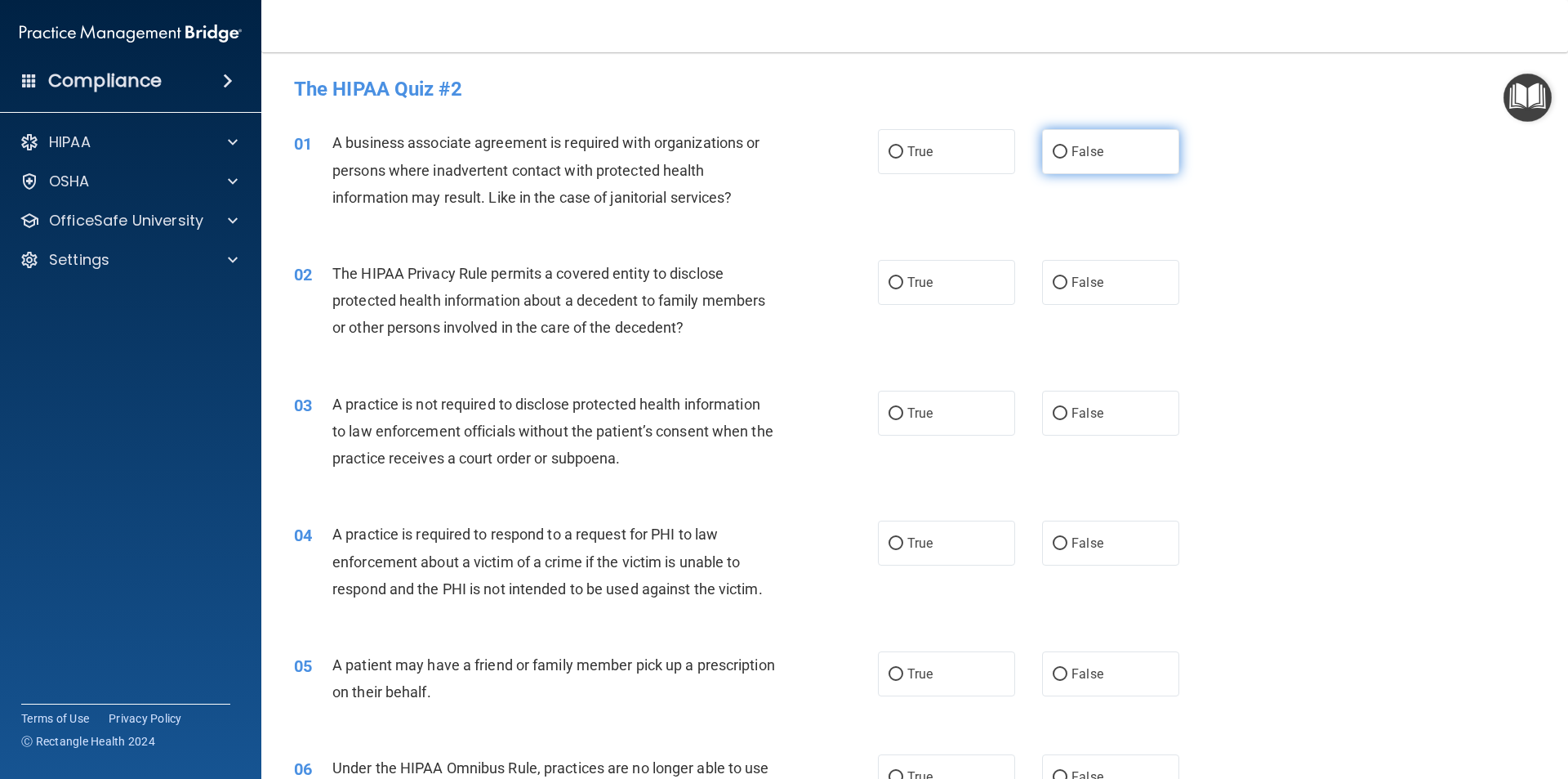
click at [1076, 163] on label "False" at bounding box center [1110, 151] width 137 height 45
click at [1068, 159] on input "False" at bounding box center [1060, 152] width 15 height 12
radio input "true"
click at [943, 309] on div "02 The HIPAA Privacy Rule permits a covered entity to disclose protected health…" at bounding box center [914, 305] width 1266 height 131
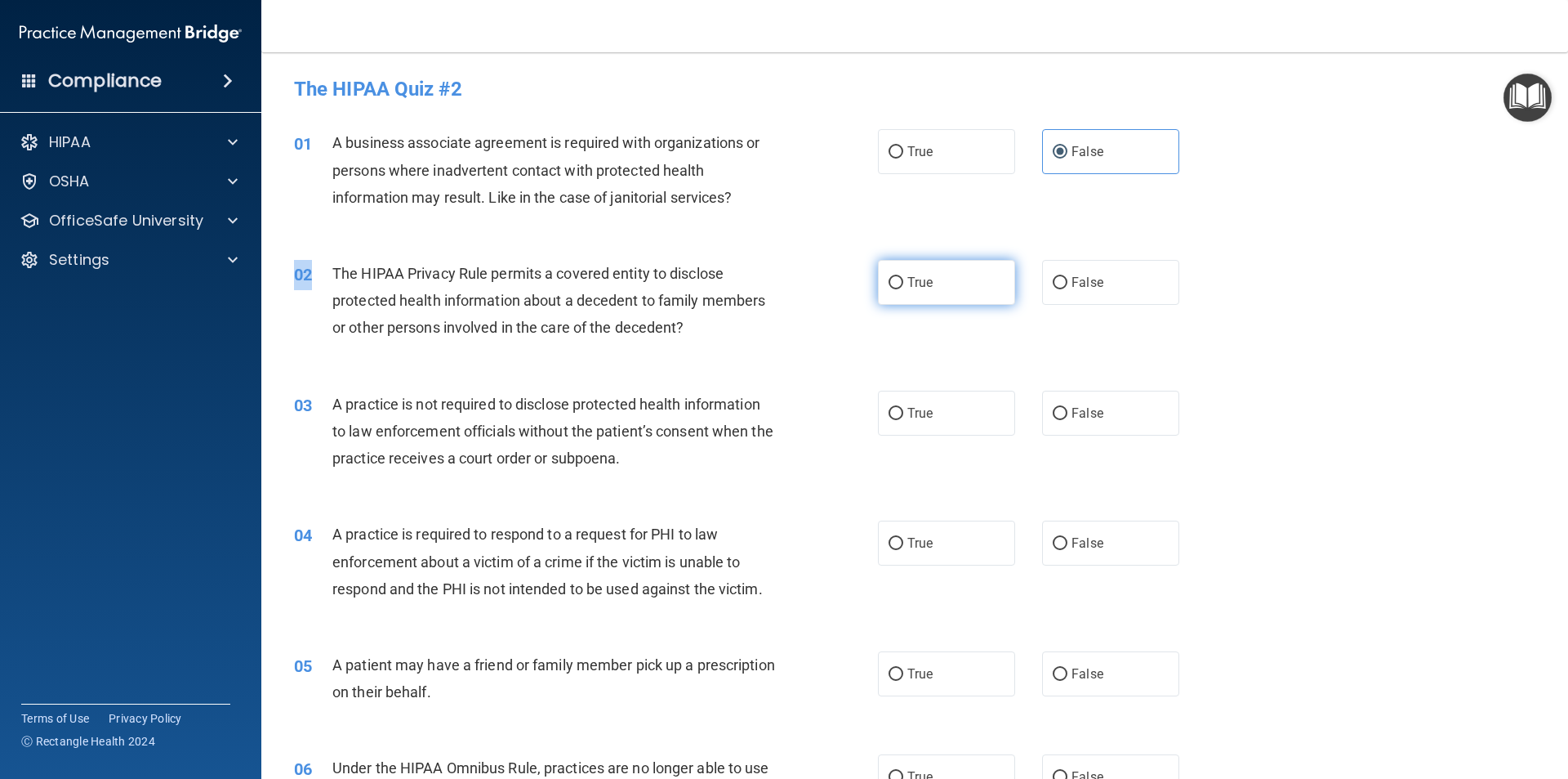
click at [943, 307] on div "02 The HIPAA Privacy Rule permits a covered entity to disclose protected health…" at bounding box center [914, 305] width 1266 height 131
click at [950, 292] on label "True" at bounding box center [946, 282] width 137 height 45
click at [903, 290] on input "True" at bounding box center [895, 283] width 15 height 12
radio input "true"
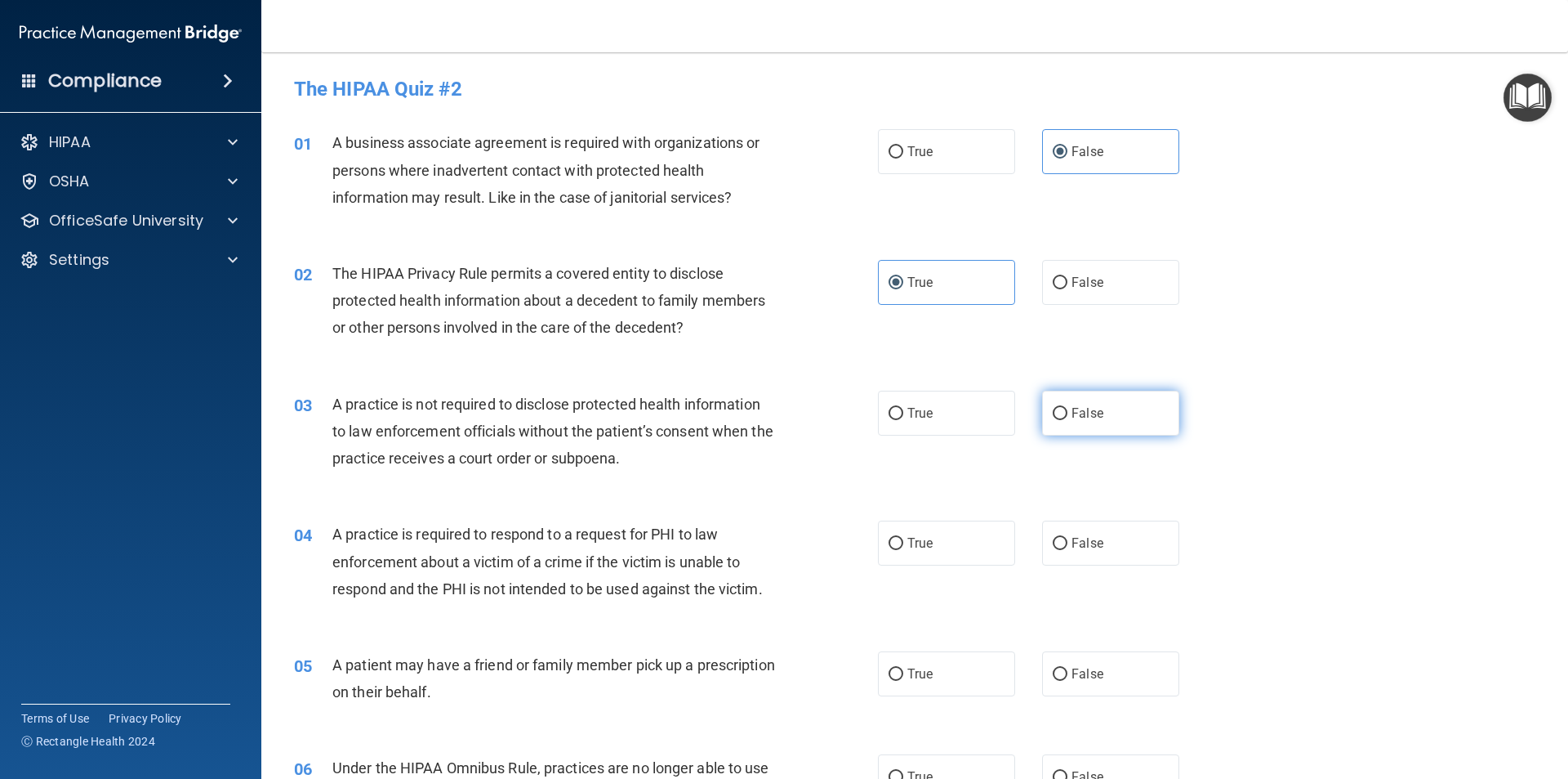
click at [1078, 411] on span "False" at bounding box center [1088, 413] width 32 height 16
click at [1068, 411] on input "False" at bounding box center [1060, 413] width 15 height 12
radio input "true"
click at [964, 563] on label "True" at bounding box center [946, 542] width 137 height 45
click at [903, 550] on input "True" at bounding box center [895, 543] width 15 height 12
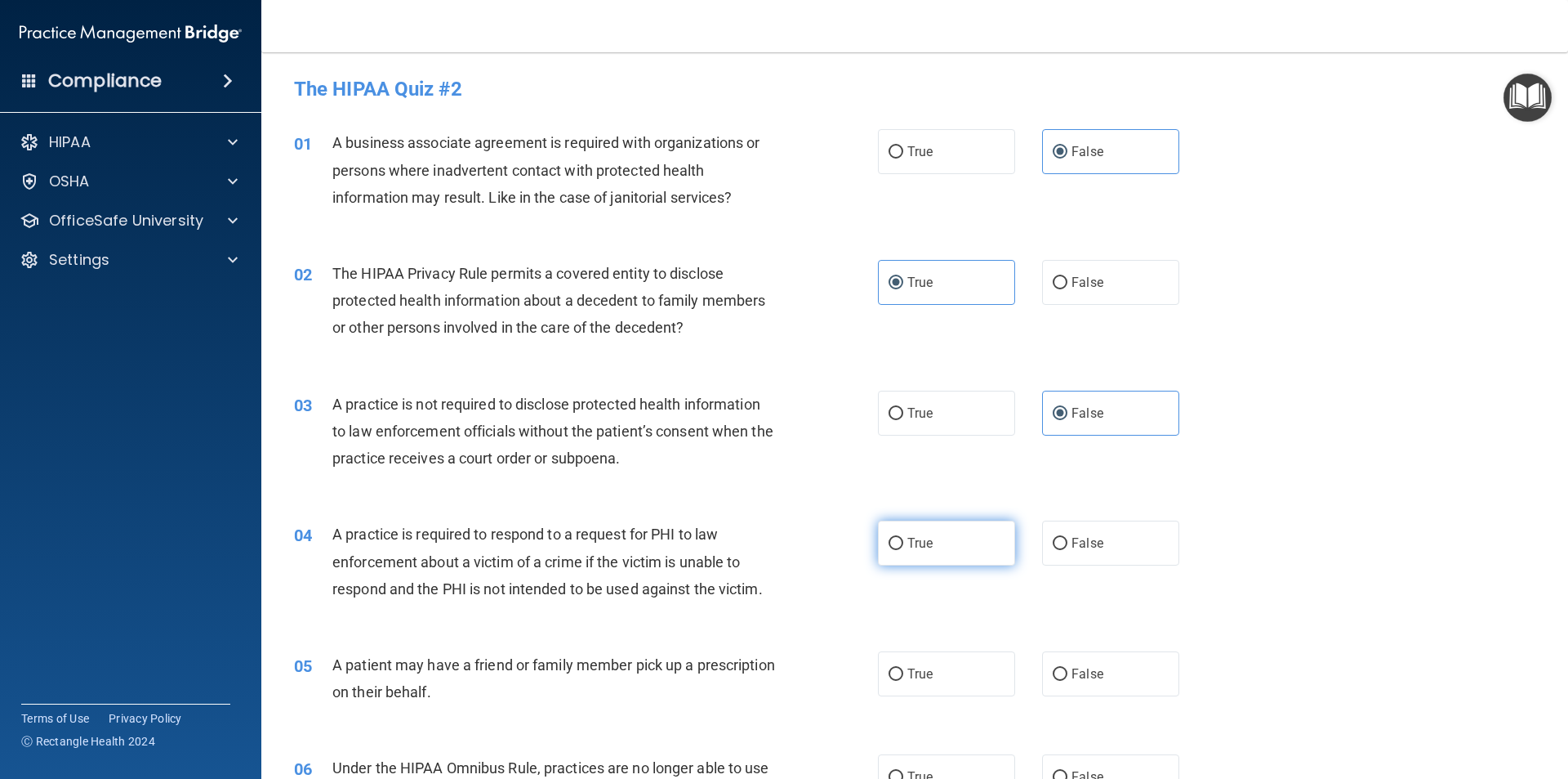
radio input "true"
click at [934, 674] on label "True" at bounding box center [946, 673] width 137 height 45
click at [903, 674] on input "True" at bounding box center [895, 674] width 15 height 12
radio input "true"
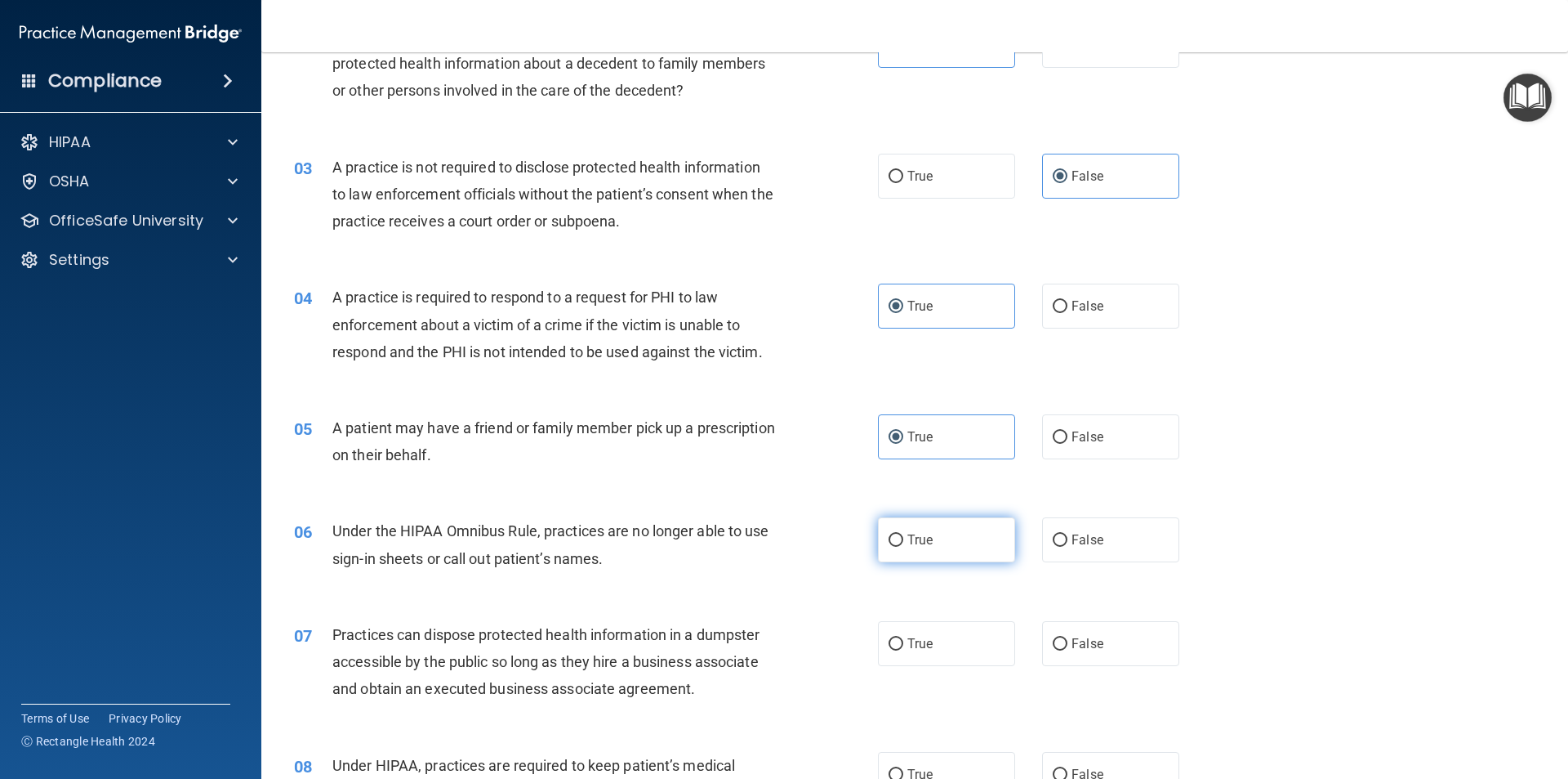
scroll to position [246, 0]
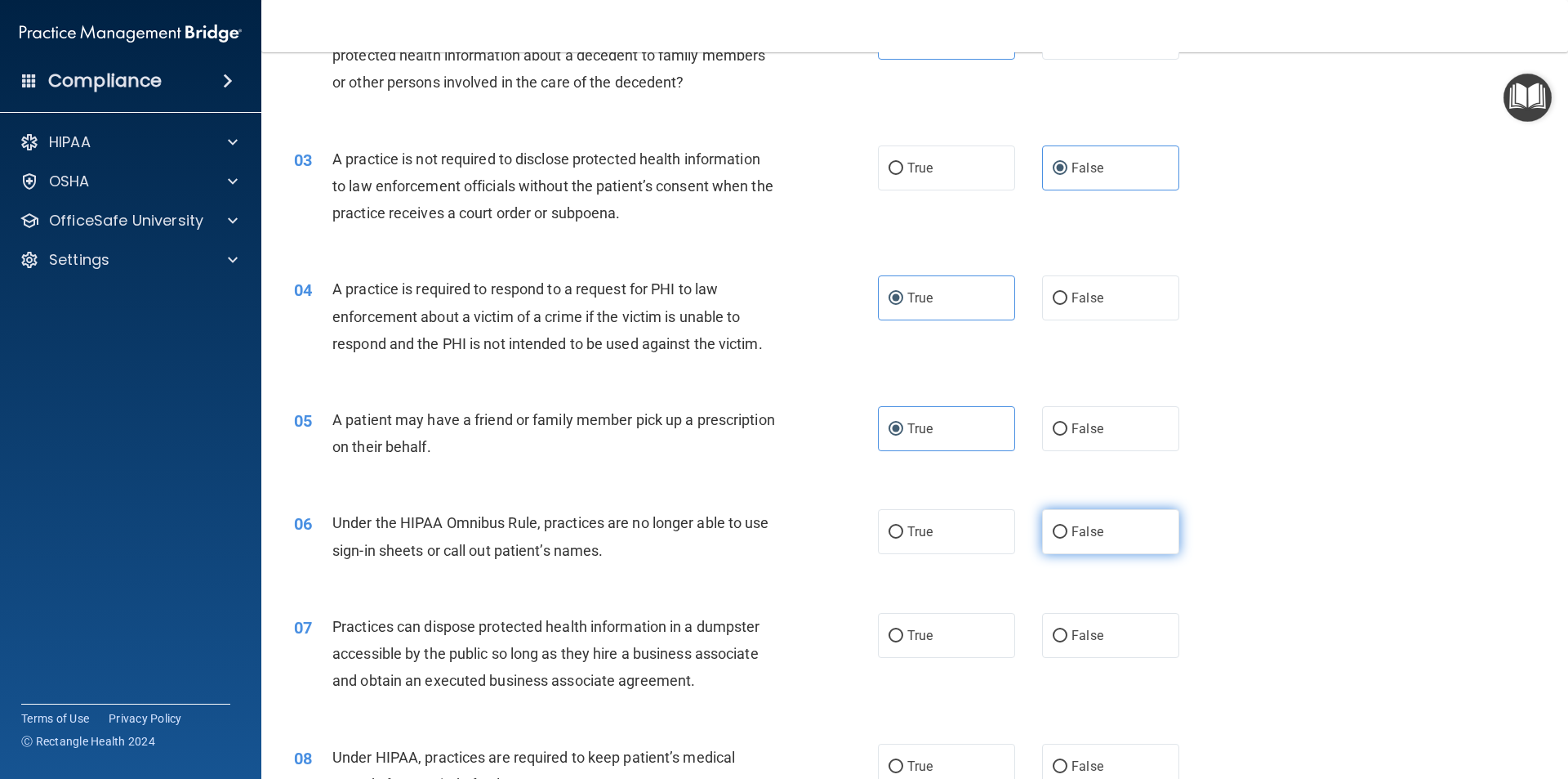
click at [1076, 547] on label "False" at bounding box center [1110, 531] width 137 height 45
click at [1068, 538] on input "False" at bounding box center [1060, 532] width 15 height 12
radio input "true"
click at [1059, 641] on input "False" at bounding box center [1060, 636] width 15 height 12
radio input "true"
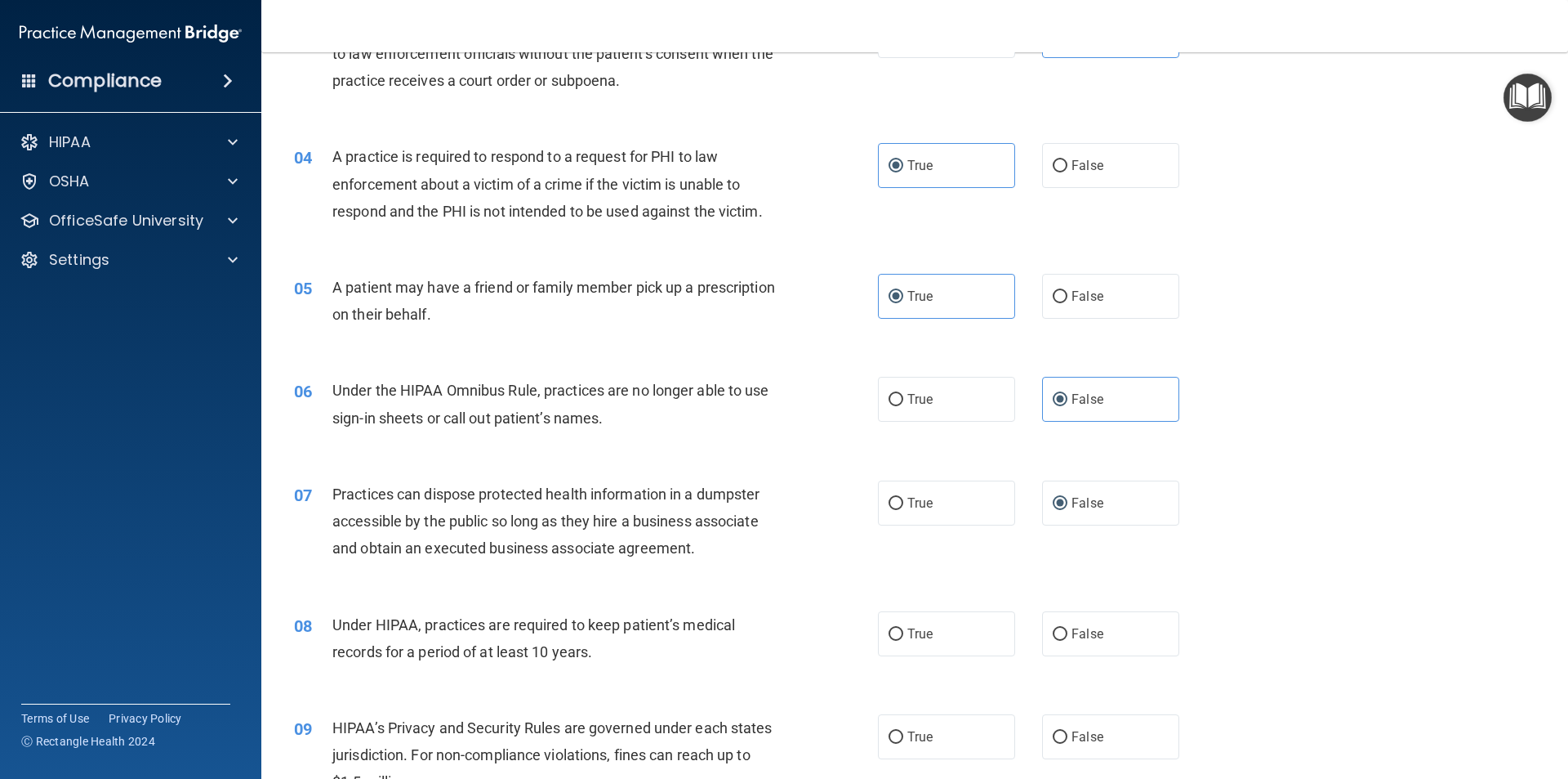
scroll to position [408, 0]
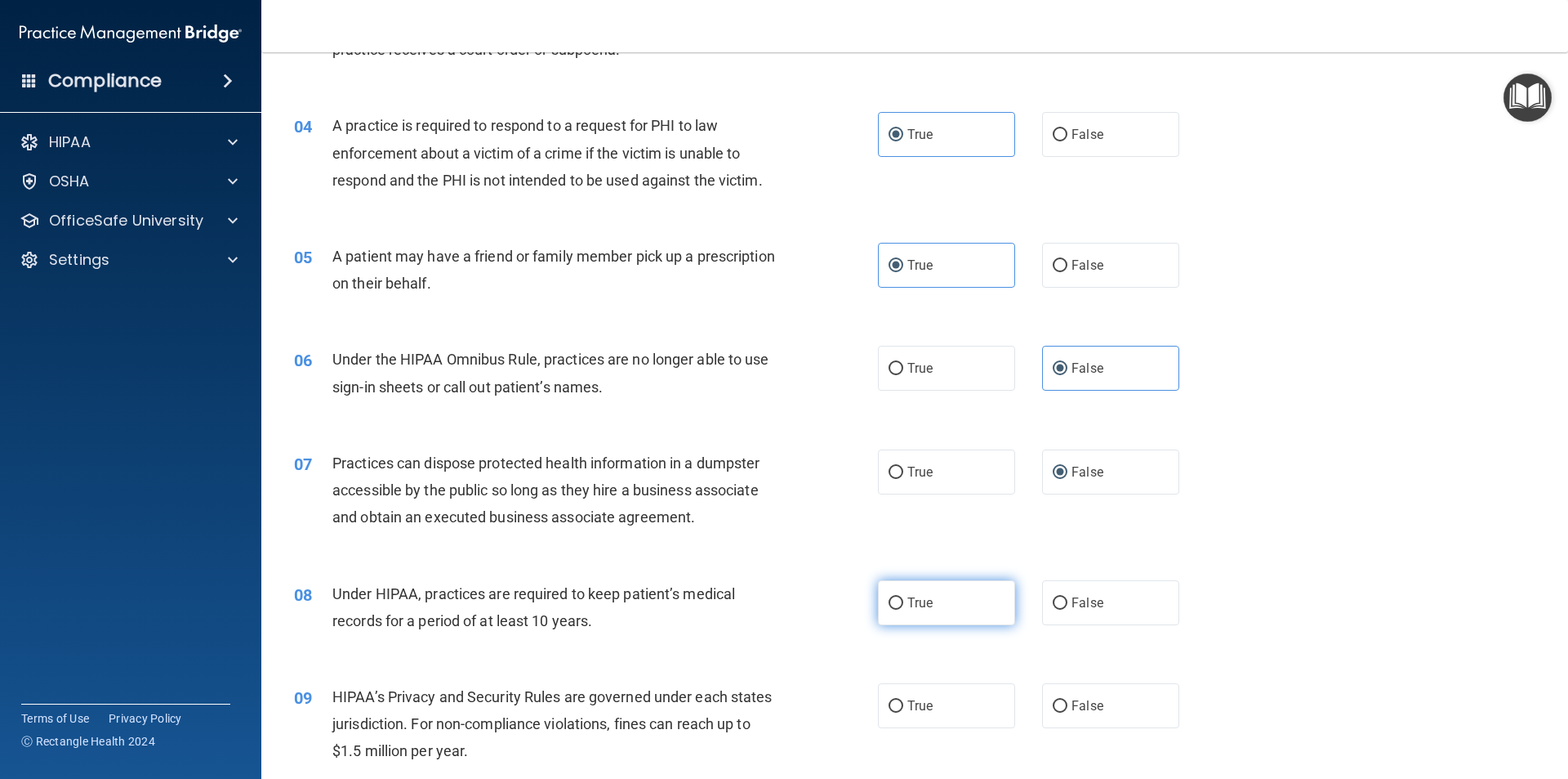
click at [955, 620] on label "True" at bounding box center [946, 602] width 137 height 45
click at [903, 610] on input "True" at bounding box center [895, 603] width 15 height 12
radio input "true"
click at [927, 711] on span "True" at bounding box center [919, 706] width 25 height 16
click at [903, 711] on input "True" at bounding box center [895, 706] width 15 height 12
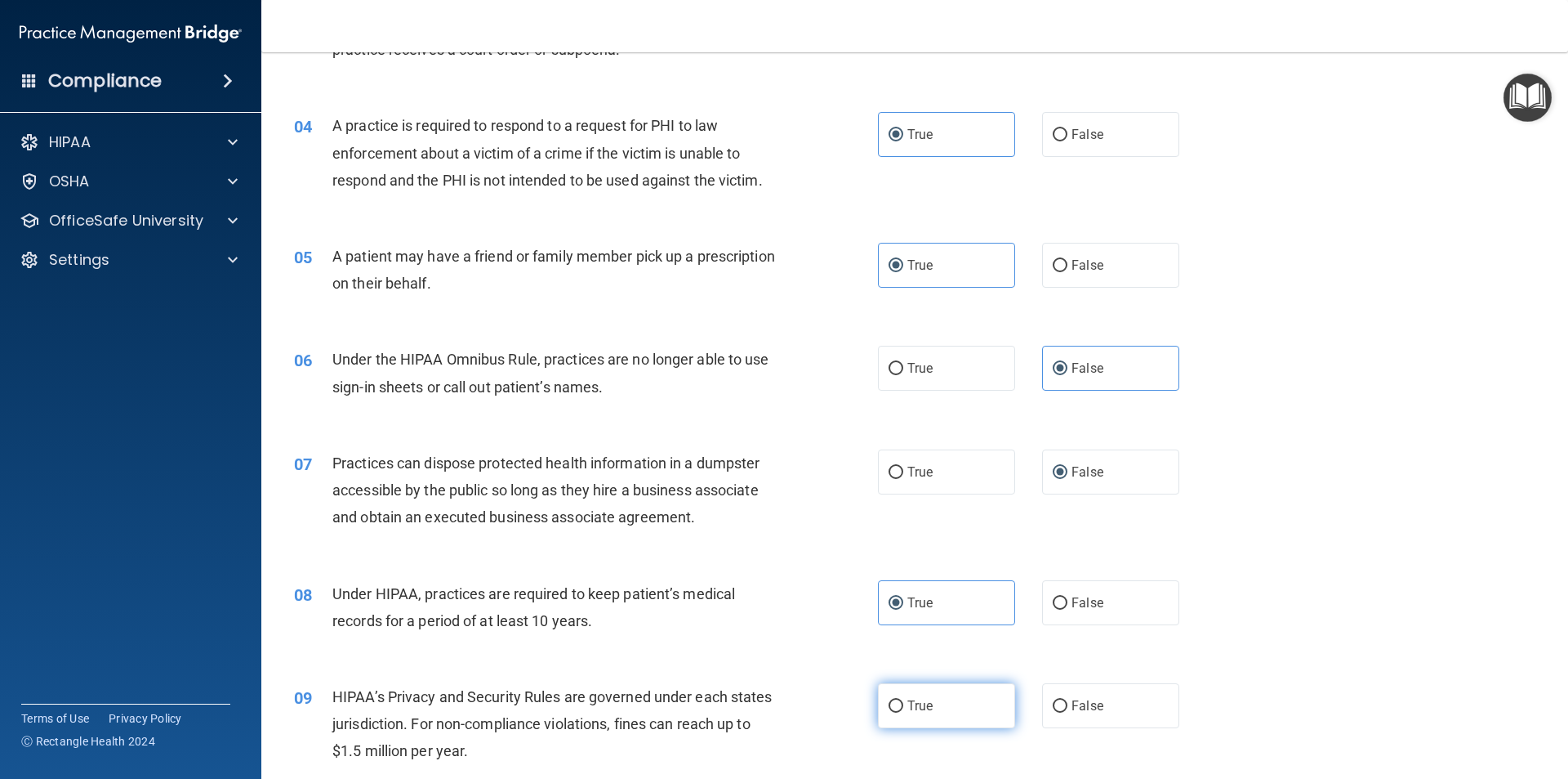
radio input "true"
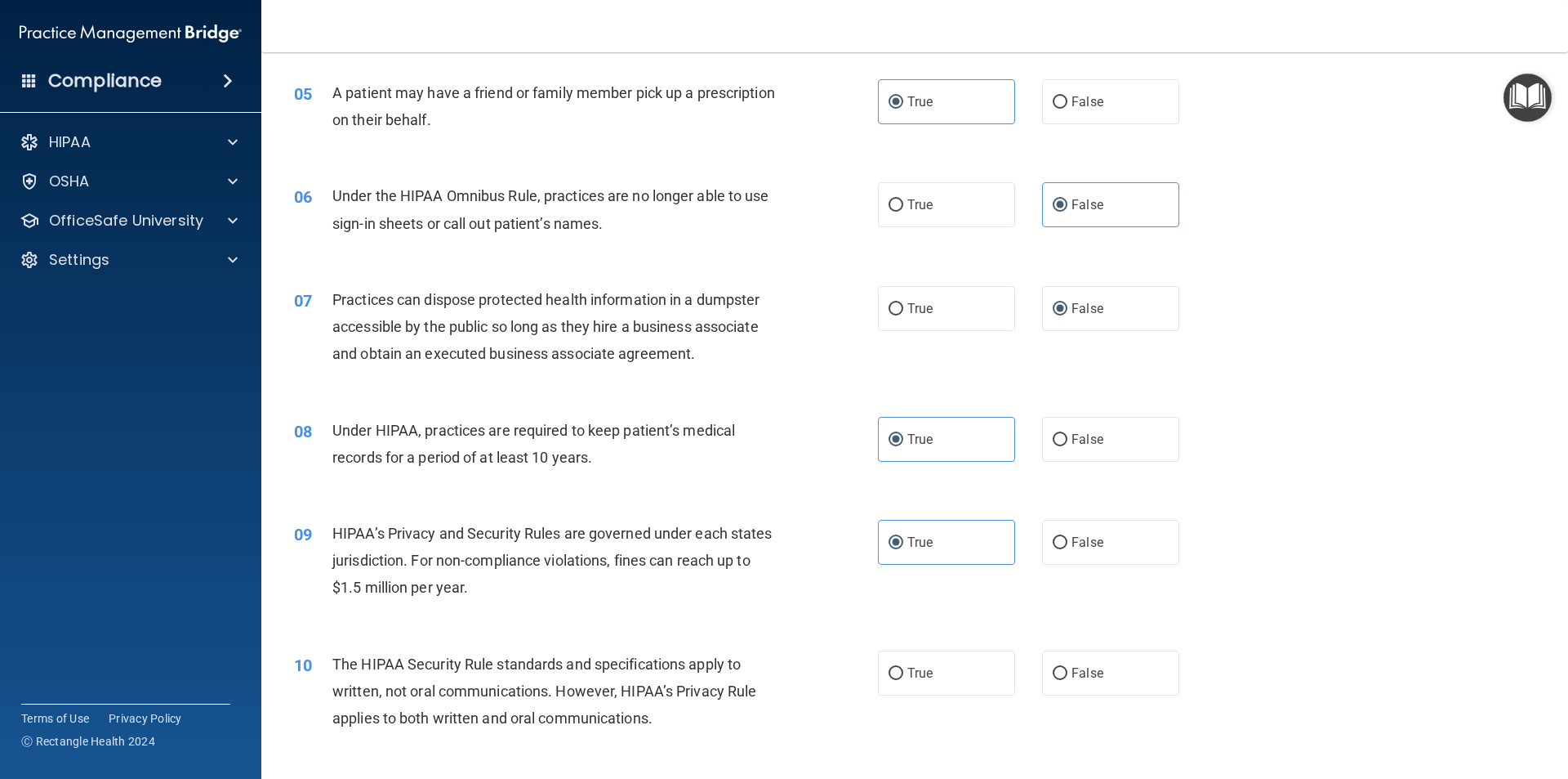
scroll to position [654, 0]
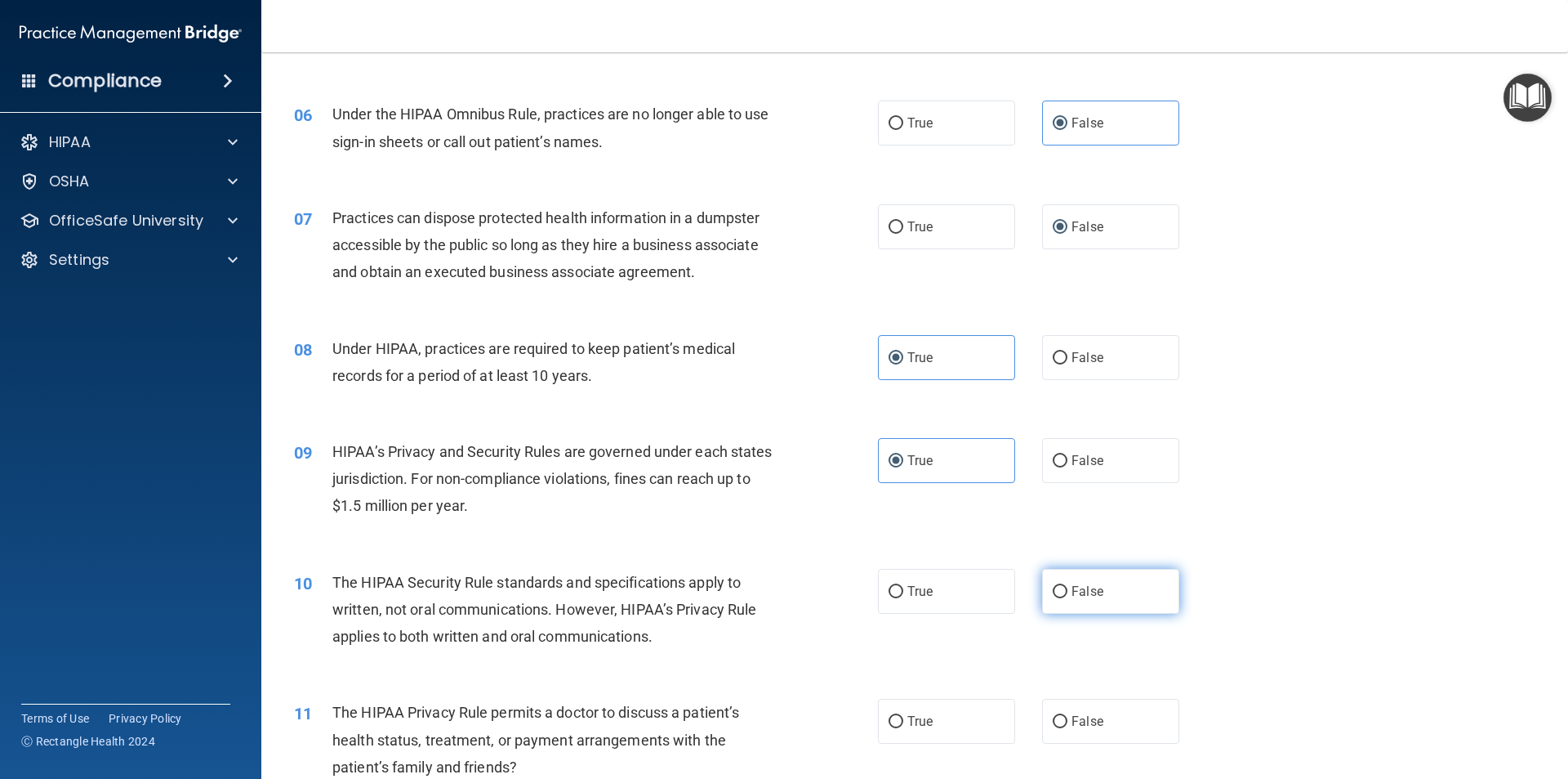
click at [1079, 582] on label "False" at bounding box center [1110, 591] width 137 height 45
click at [1068, 586] on input "False" at bounding box center [1060, 592] width 15 height 12
radio input "true"
click at [946, 738] on label "True" at bounding box center [946, 721] width 137 height 45
click at [903, 728] on input "True" at bounding box center [895, 722] width 15 height 12
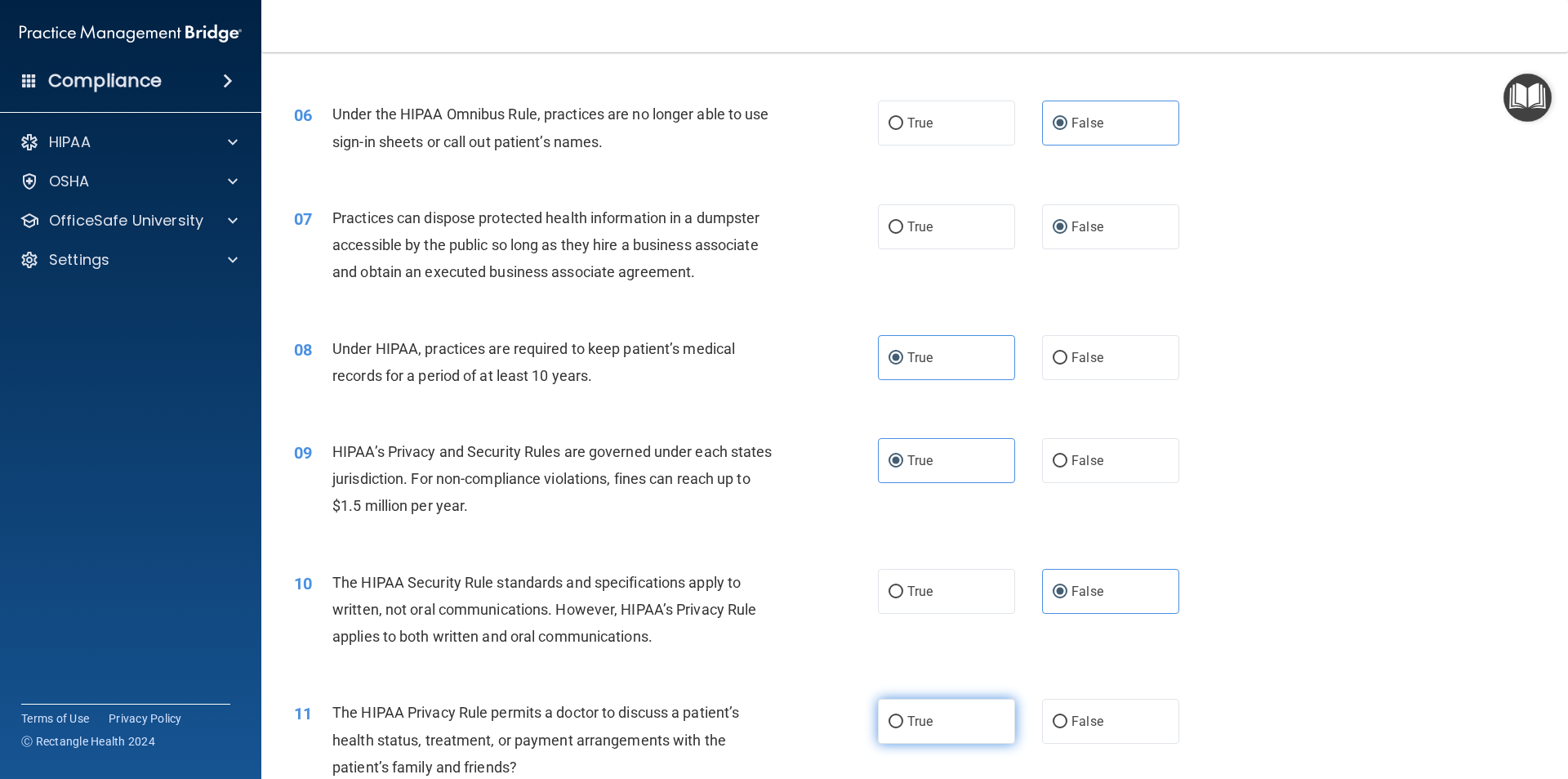
radio input "true"
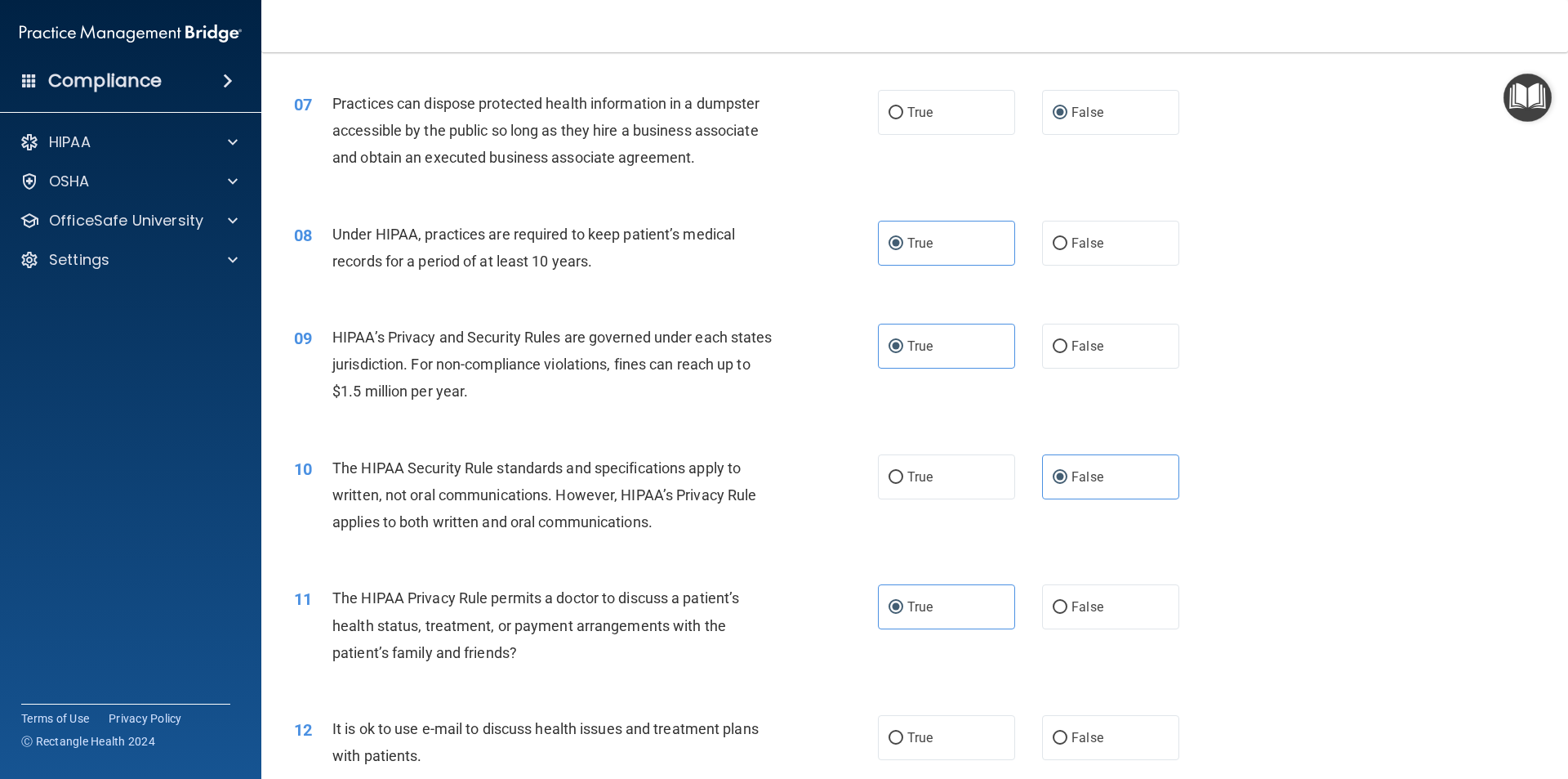
scroll to position [899, 0]
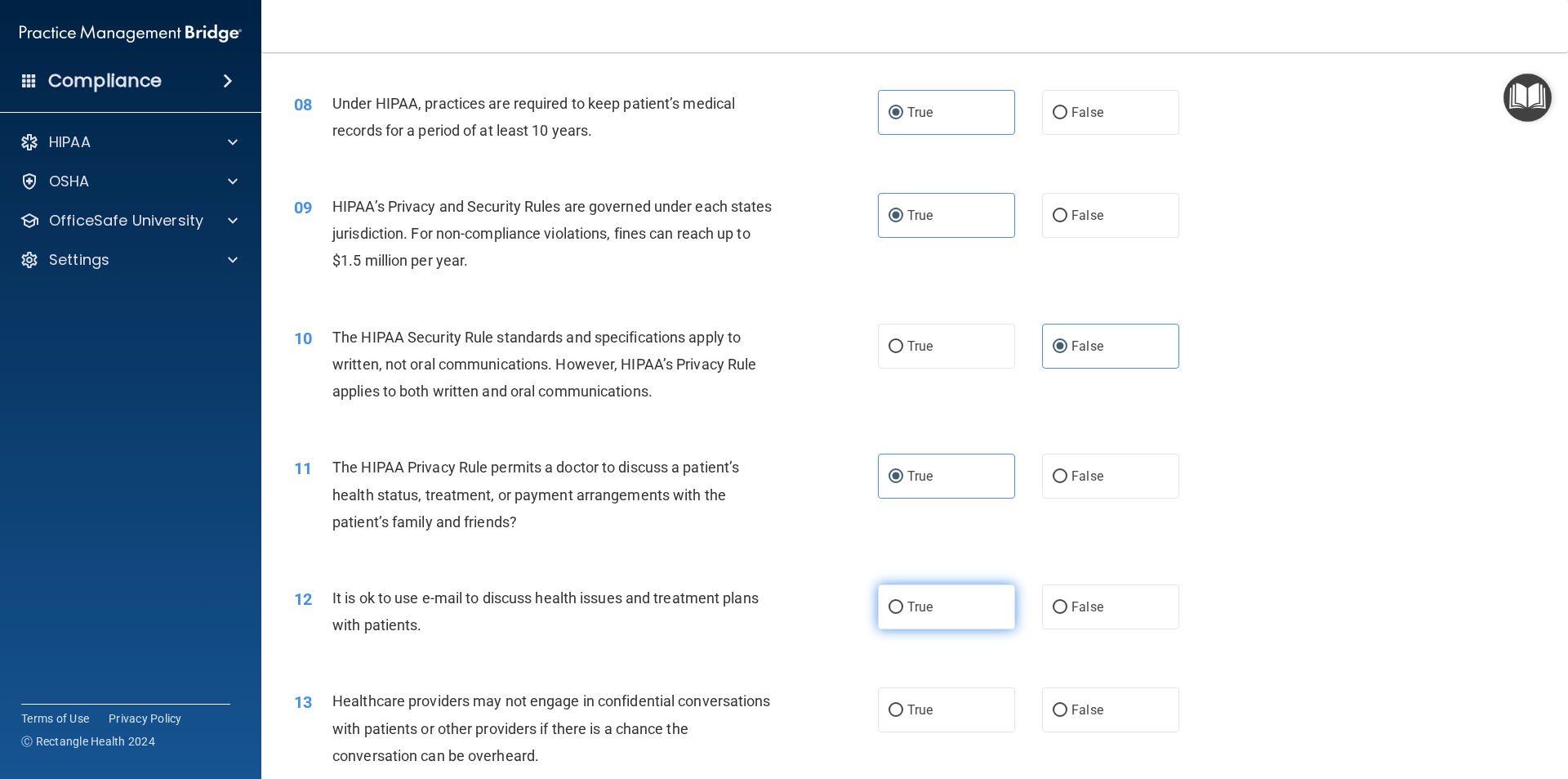
click at [961, 623] on label "True" at bounding box center [946, 606] width 137 height 45
click at [903, 614] on input "True" at bounding box center [895, 607] width 15 height 12
radio input "true"
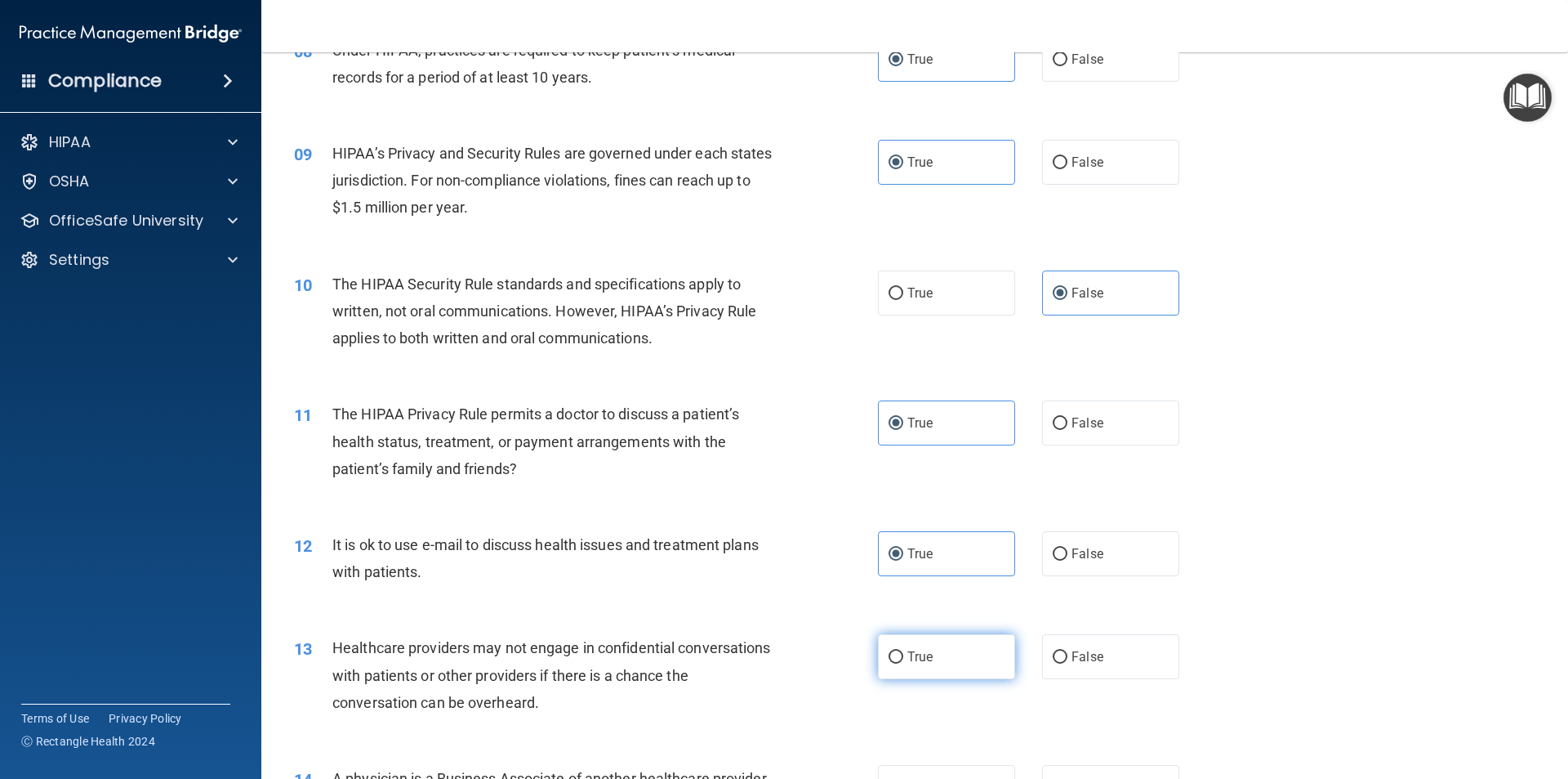
scroll to position [981, 0]
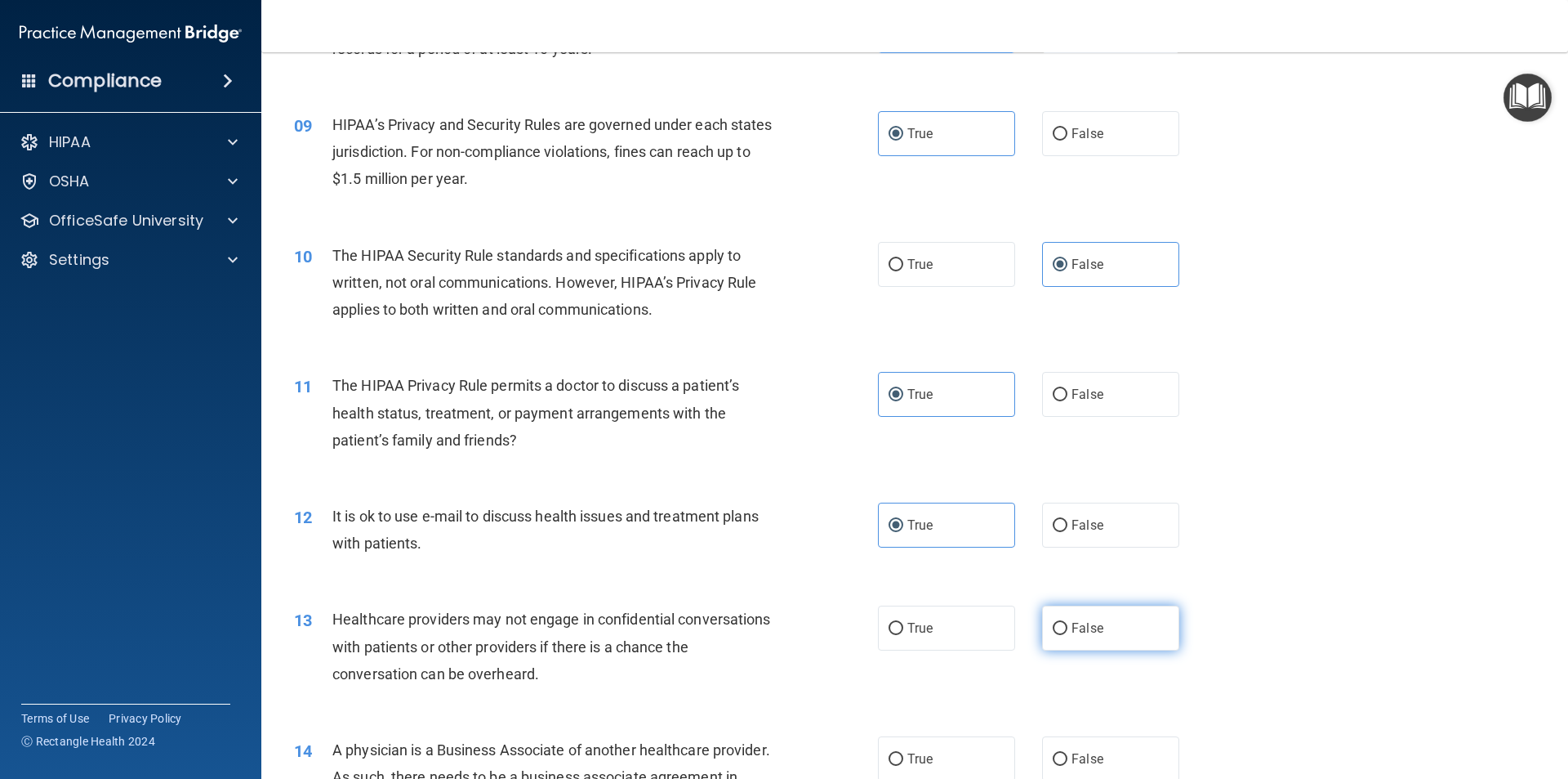
click at [1108, 633] on label "False" at bounding box center [1110, 627] width 137 height 45
click at [1068, 633] on input "False" at bounding box center [1060, 629] width 15 height 12
radio input "true"
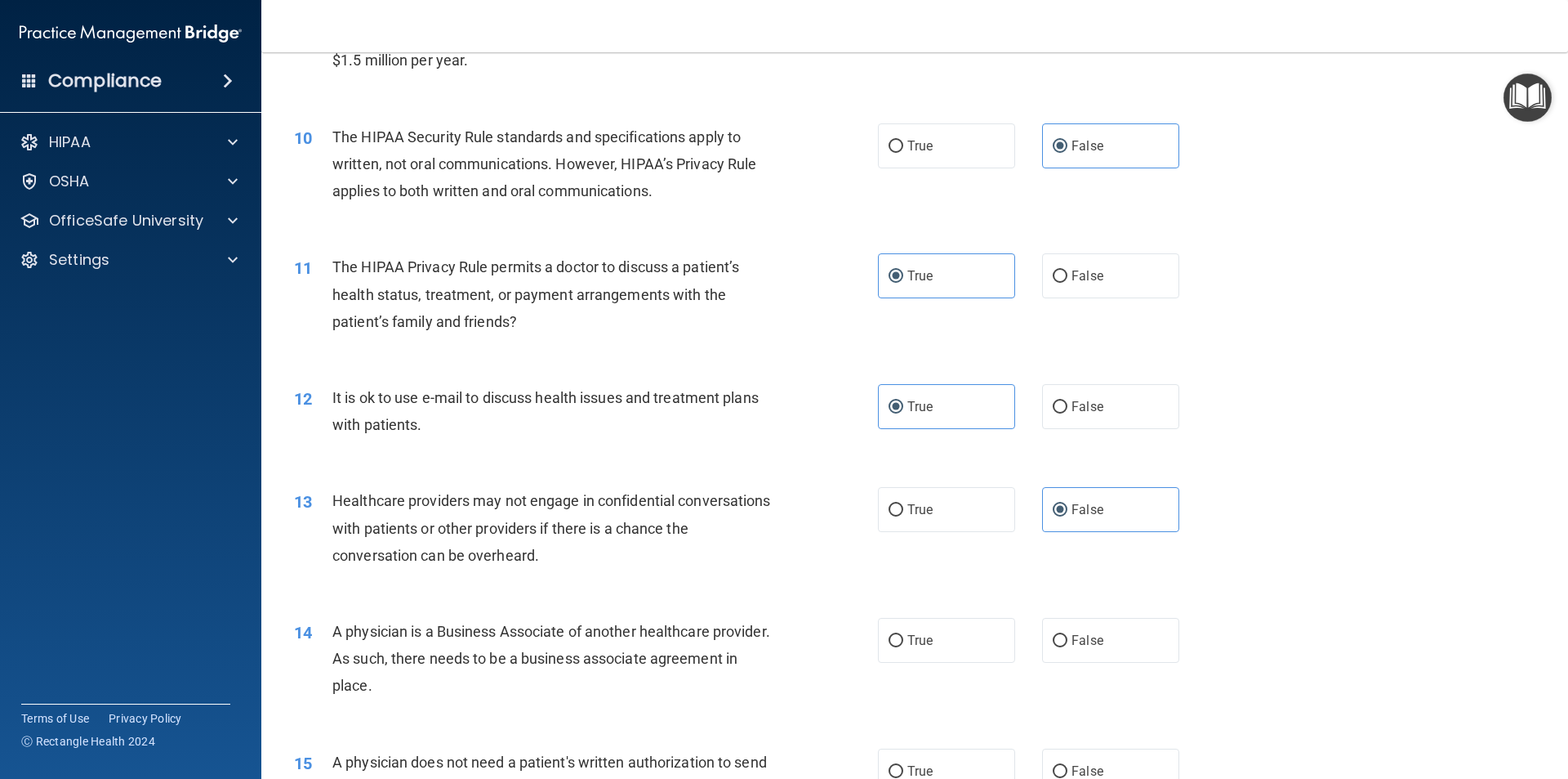
scroll to position [1226, 0]
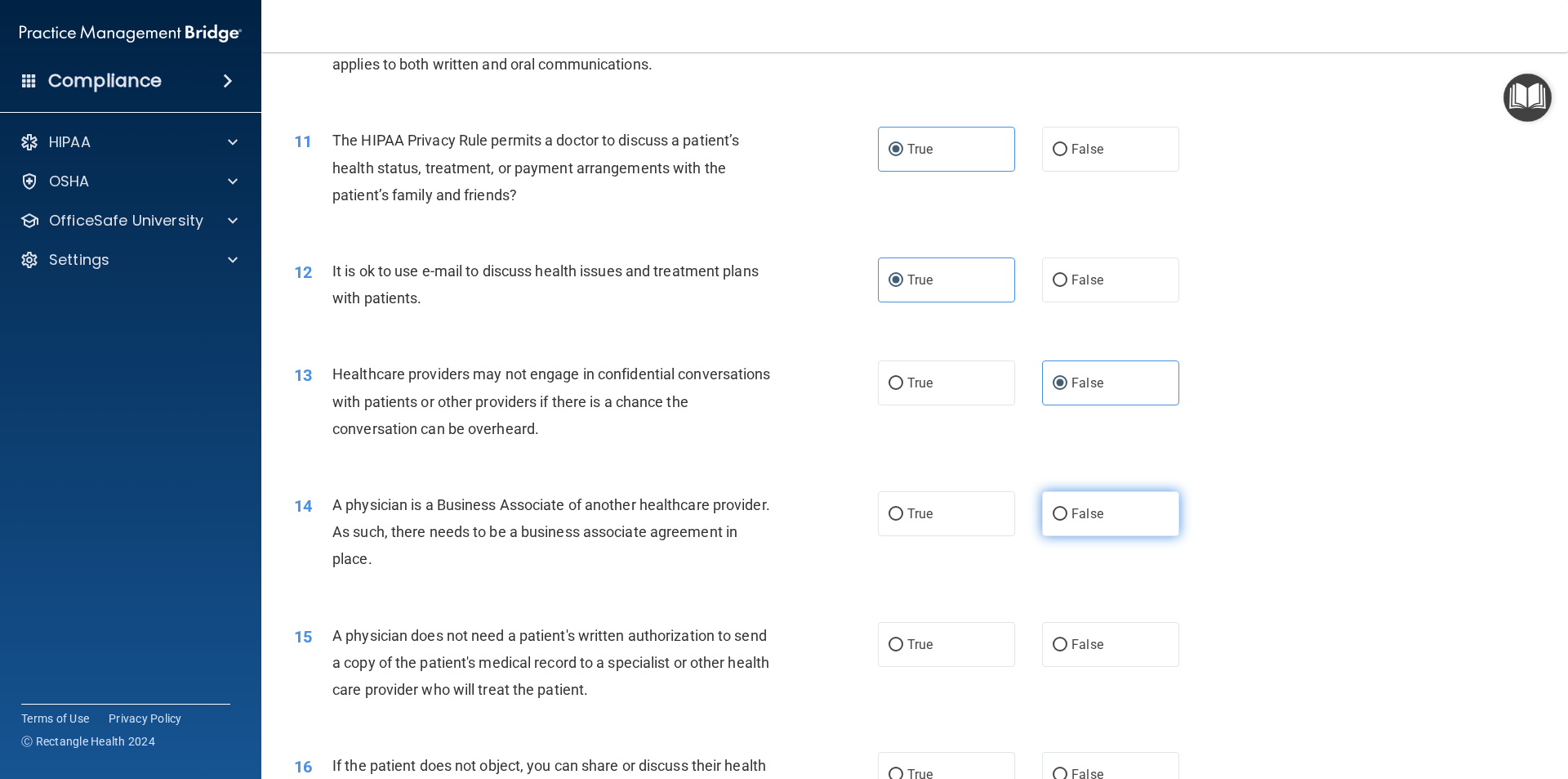
click at [1086, 508] on span "False" at bounding box center [1088, 514] width 32 height 16
click at [1068, 508] on input "False" at bounding box center [1060, 514] width 15 height 12
radio input "true"
click at [1100, 641] on label "False" at bounding box center [1110, 644] width 137 height 45
click at [1068, 641] on input "False" at bounding box center [1060, 645] width 15 height 12
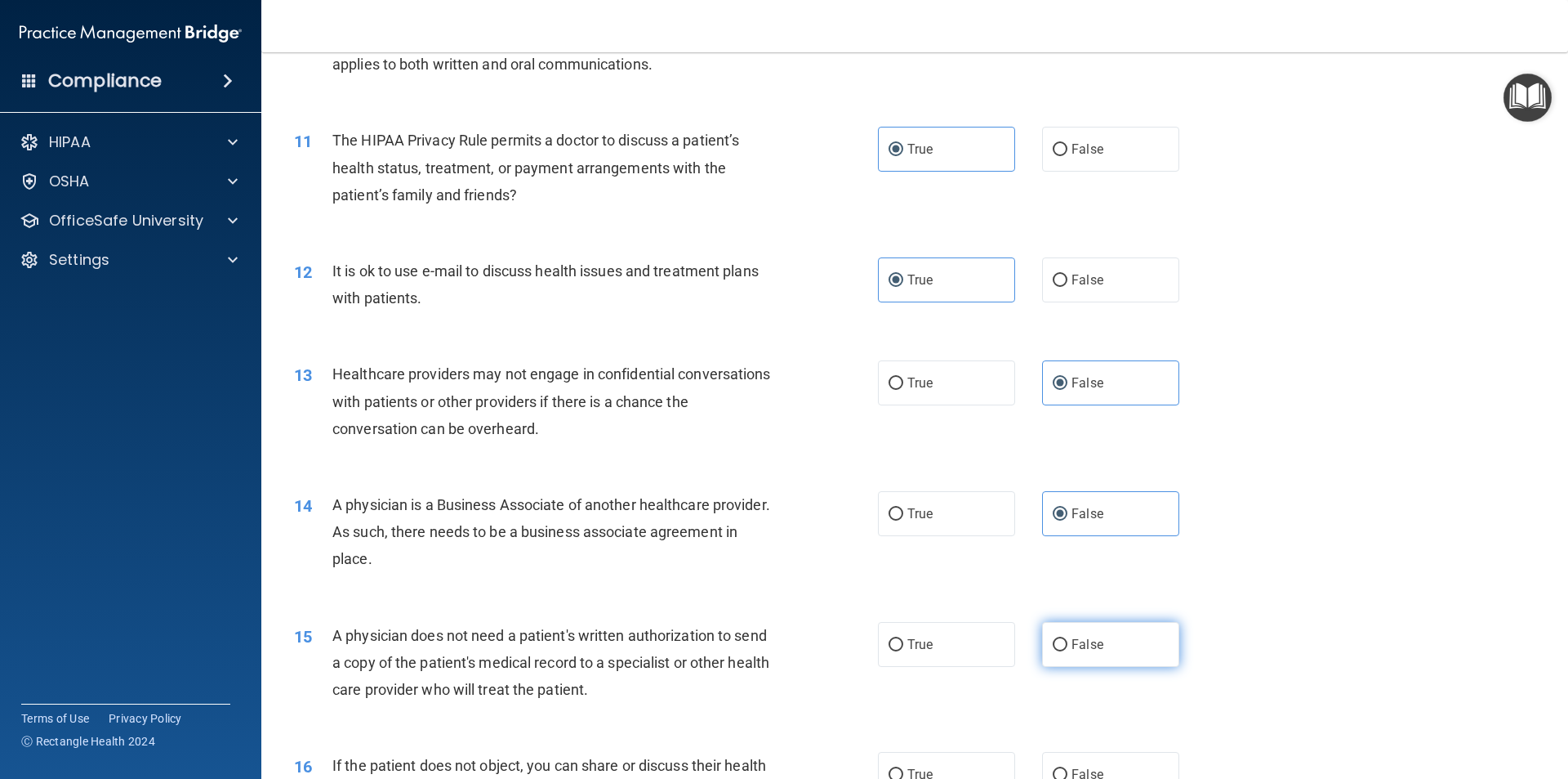
radio input "true"
drag, startPoint x: 1079, startPoint y: 765, endPoint x: 1091, endPoint y: 763, distance: 12.2
click at [1087, 763] on label "False" at bounding box center [1110, 774] width 137 height 45
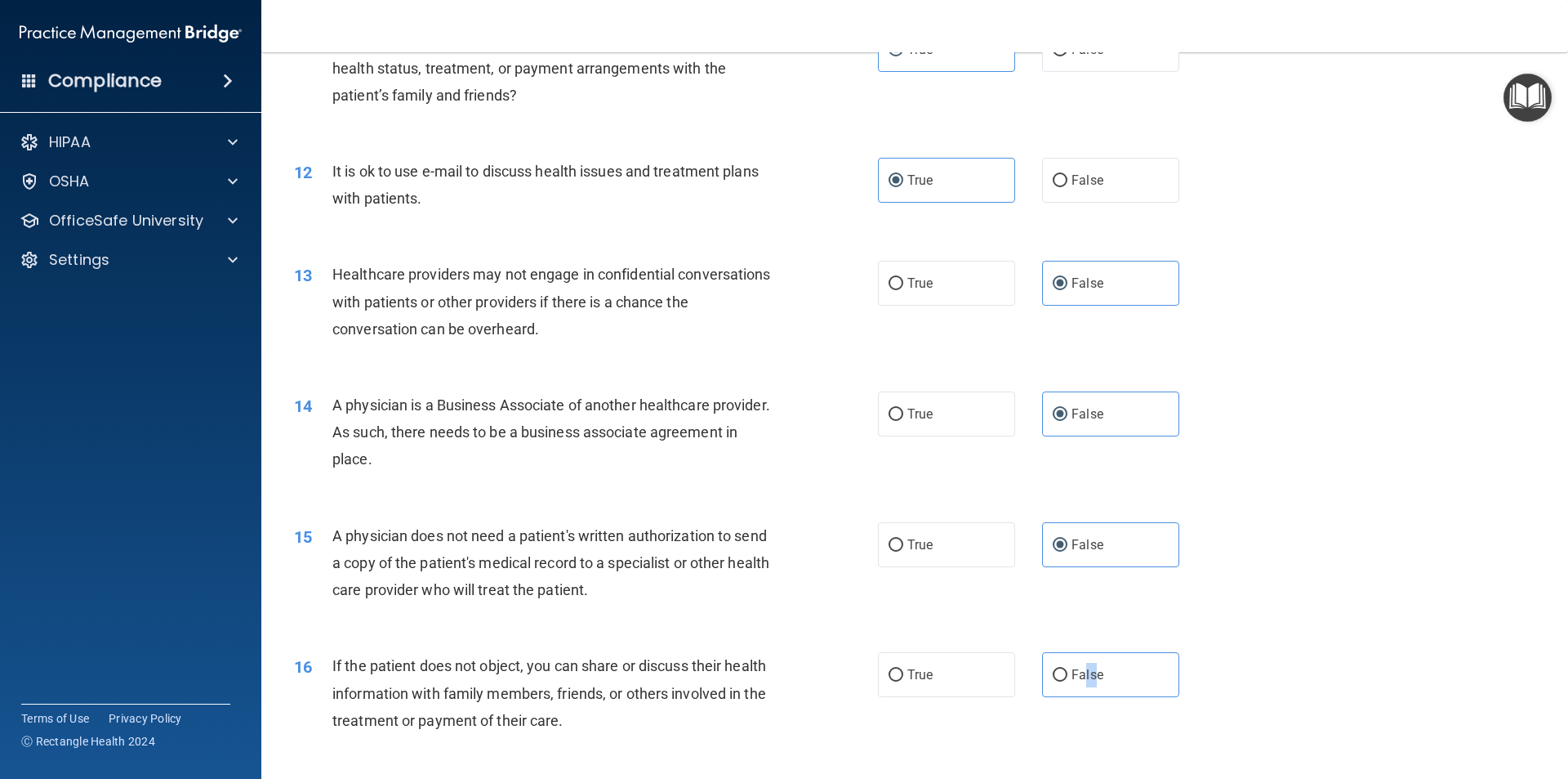
scroll to position [1481, 0]
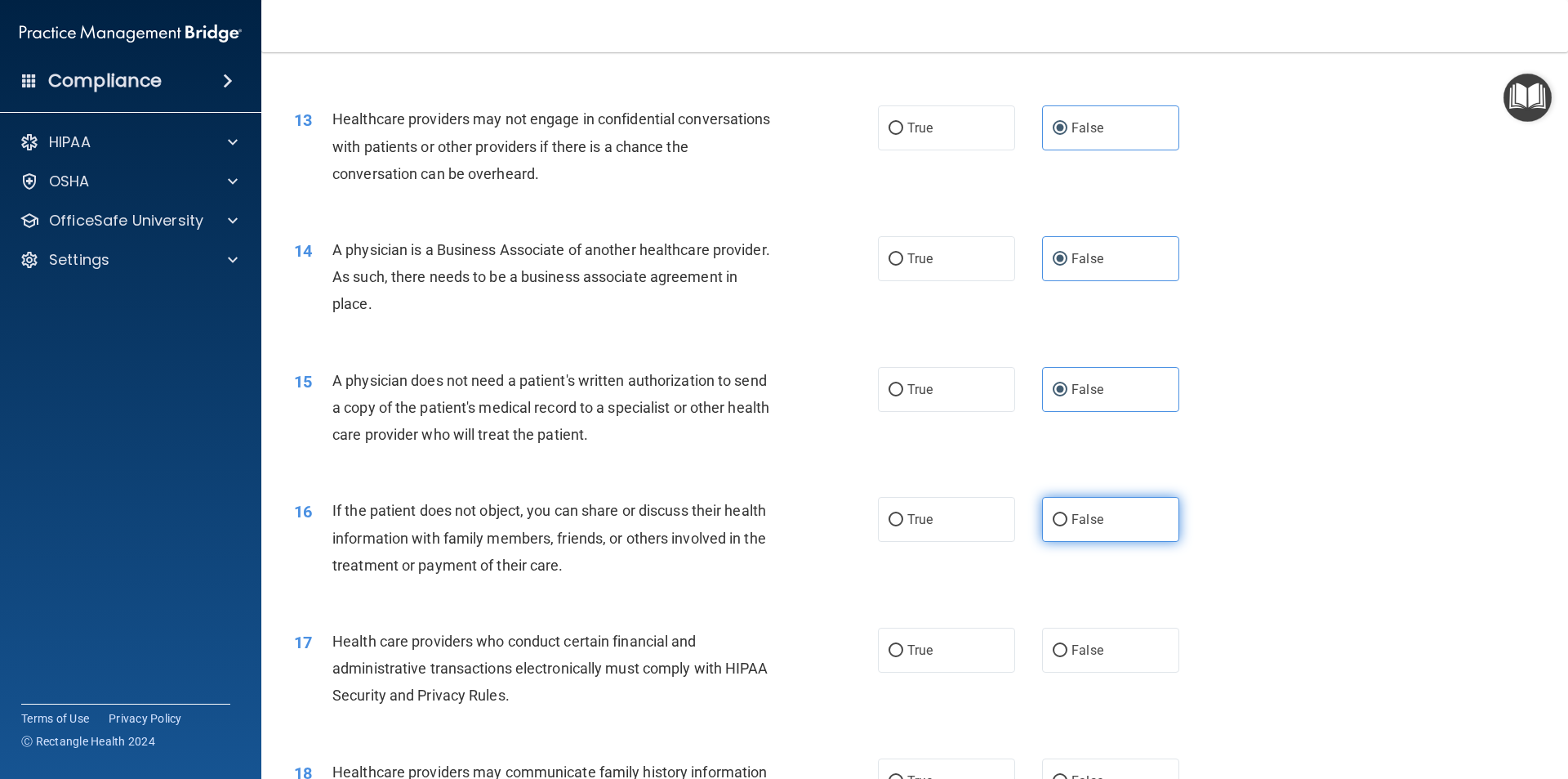
click at [1072, 524] on span "False" at bounding box center [1088, 519] width 32 height 16
click at [1068, 524] on input "False" at bounding box center [1060, 520] width 15 height 12
radio input "true"
click at [1056, 645] on input "False" at bounding box center [1060, 651] width 15 height 12
radio input "true"
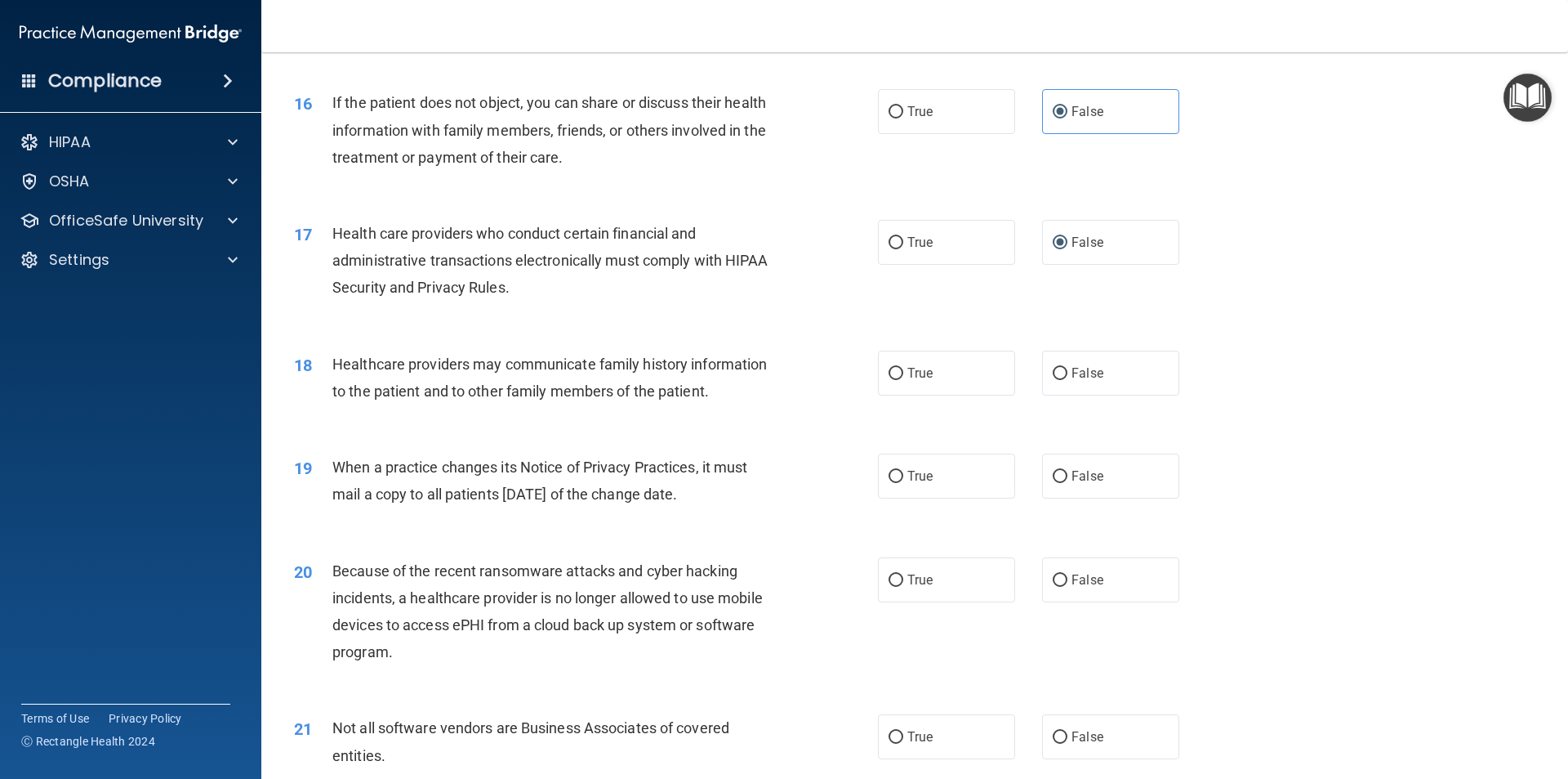
scroll to position [1890, 0]
click at [1059, 375] on label "False" at bounding box center [1110, 372] width 137 height 45
click at [1048, 385] on label "False" at bounding box center [1110, 372] width 137 height 45
click at [1053, 380] on input "False" at bounding box center [1060, 373] width 15 height 12
radio input "true"
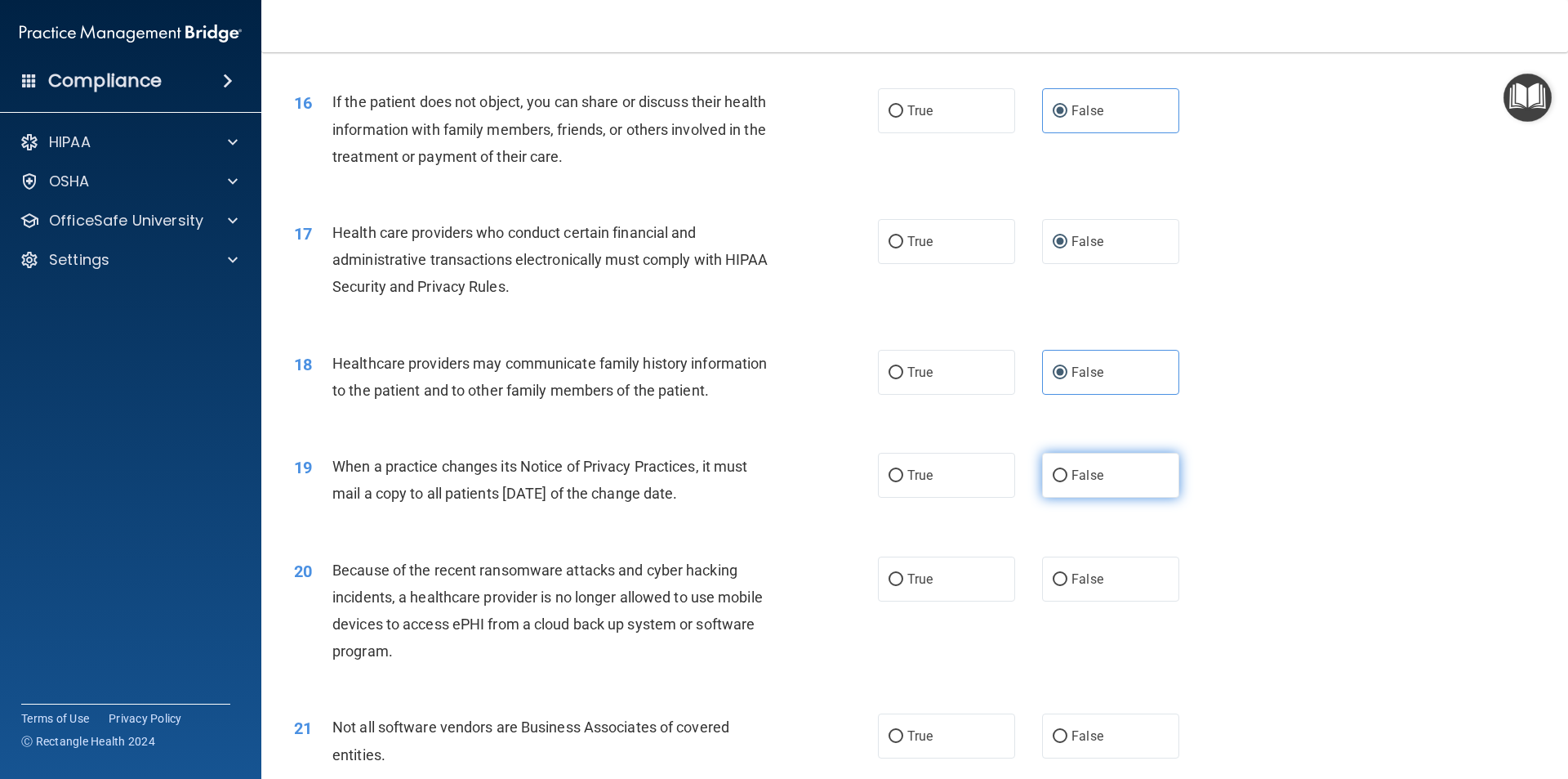
click at [1054, 470] on input "False" at bounding box center [1060, 476] width 15 height 12
radio input "true"
click at [1064, 573] on label "False" at bounding box center [1110, 578] width 137 height 45
click at [1064, 573] on input "False" at bounding box center [1060, 579] width 15 height 12
radio input "true"
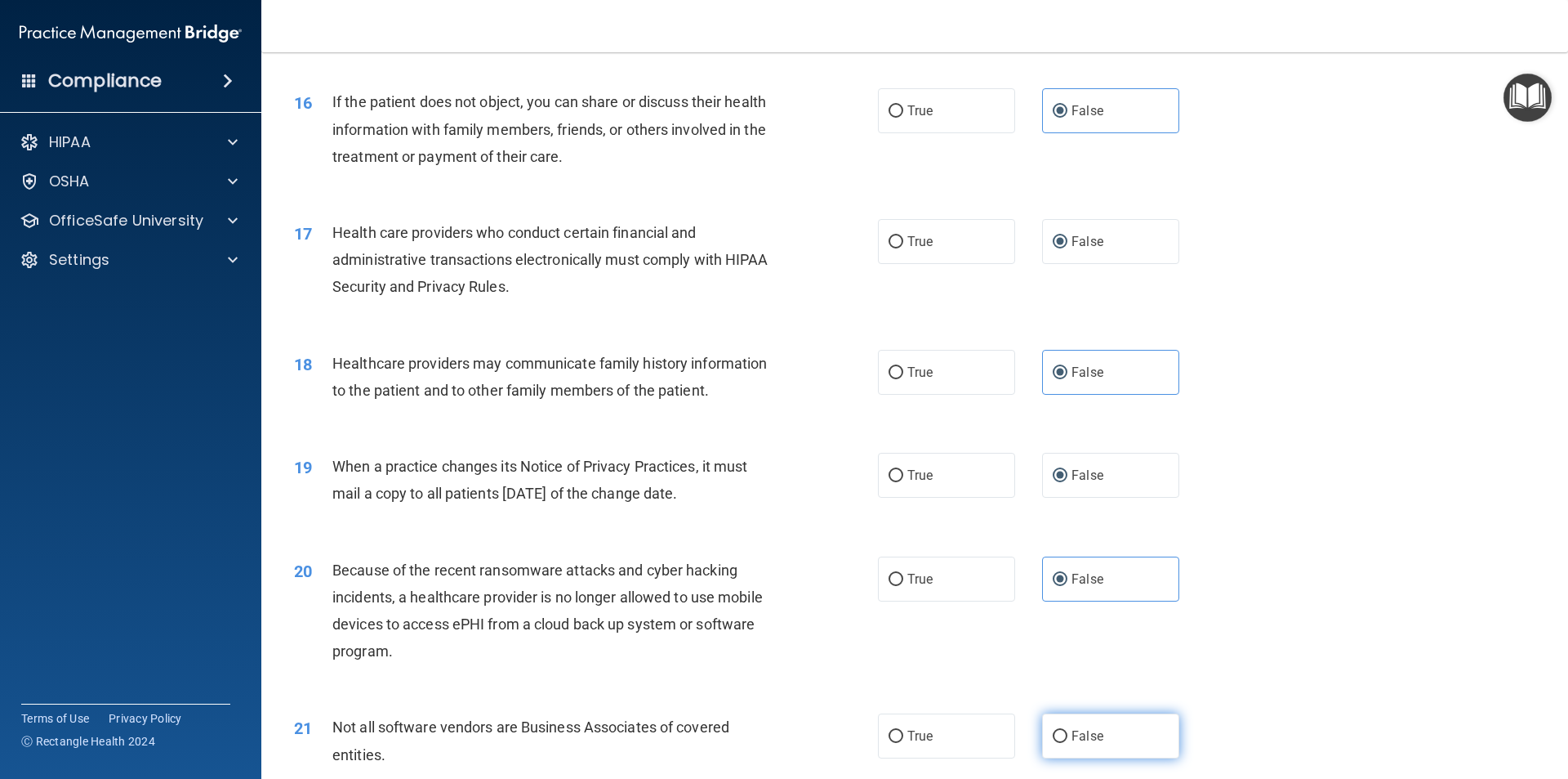
click at [1049, 744] on label "False" at bounding box center [1110, 735] width 137 height 45
click at [1053, 743] on input "False" at bounding box center [1060, 737] width 15 height 12
radio input "true"
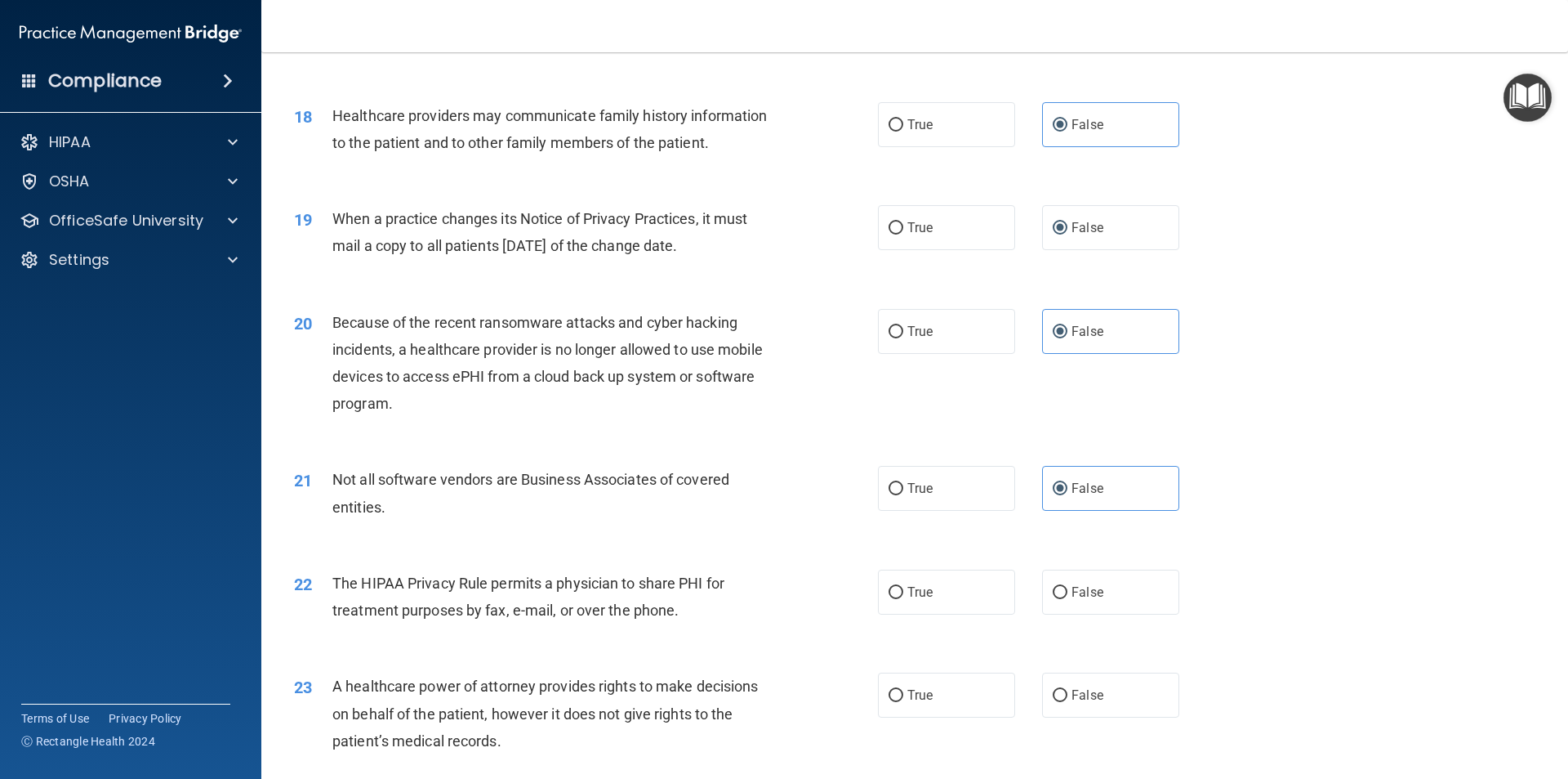
scroll to position [2216, 0]
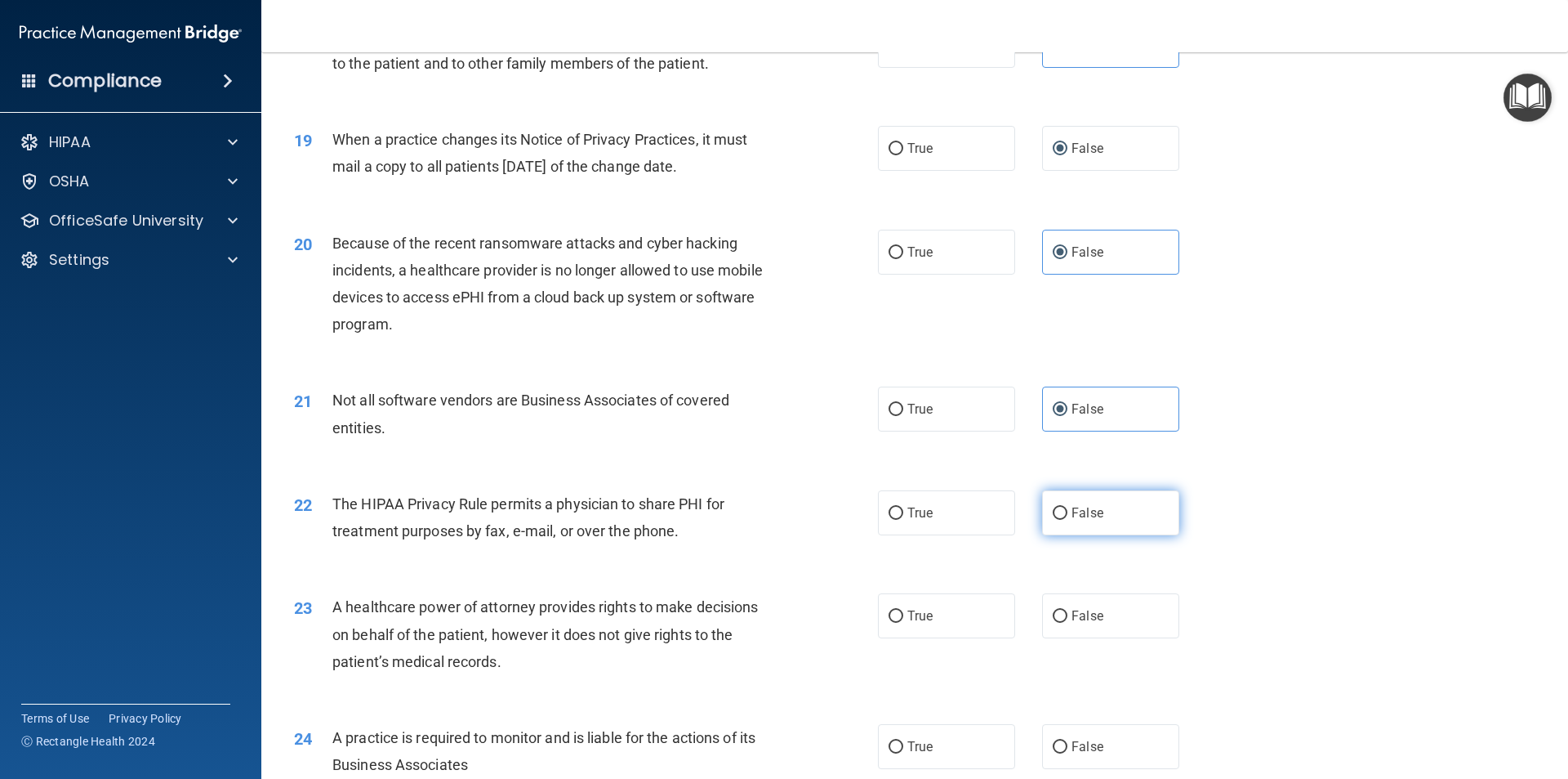
click at [1048, 506] on label "False" at bounding box center [1110, 512] width 137 height 45
click at [1056, 620] on input "False" at bounding box center [1060, 616] width 15 height 12
radio input "true"
click at [1054, 524] on label "False" at bounding box center [1110, 512] width 137 height 45
click at [1054, 519] on input "False" at bounding box center [1060, 513] width 15 height 12
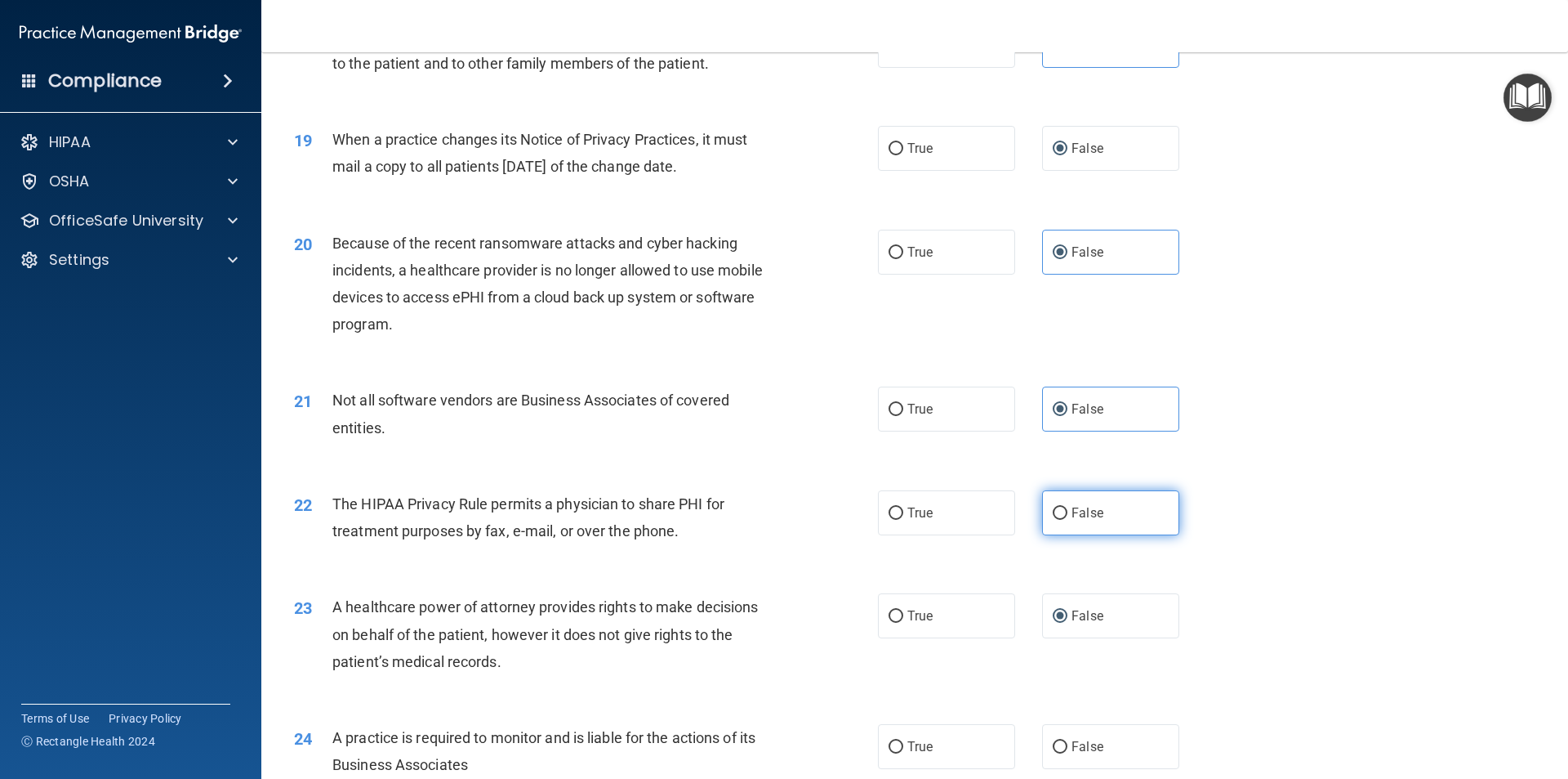
radio input "true"
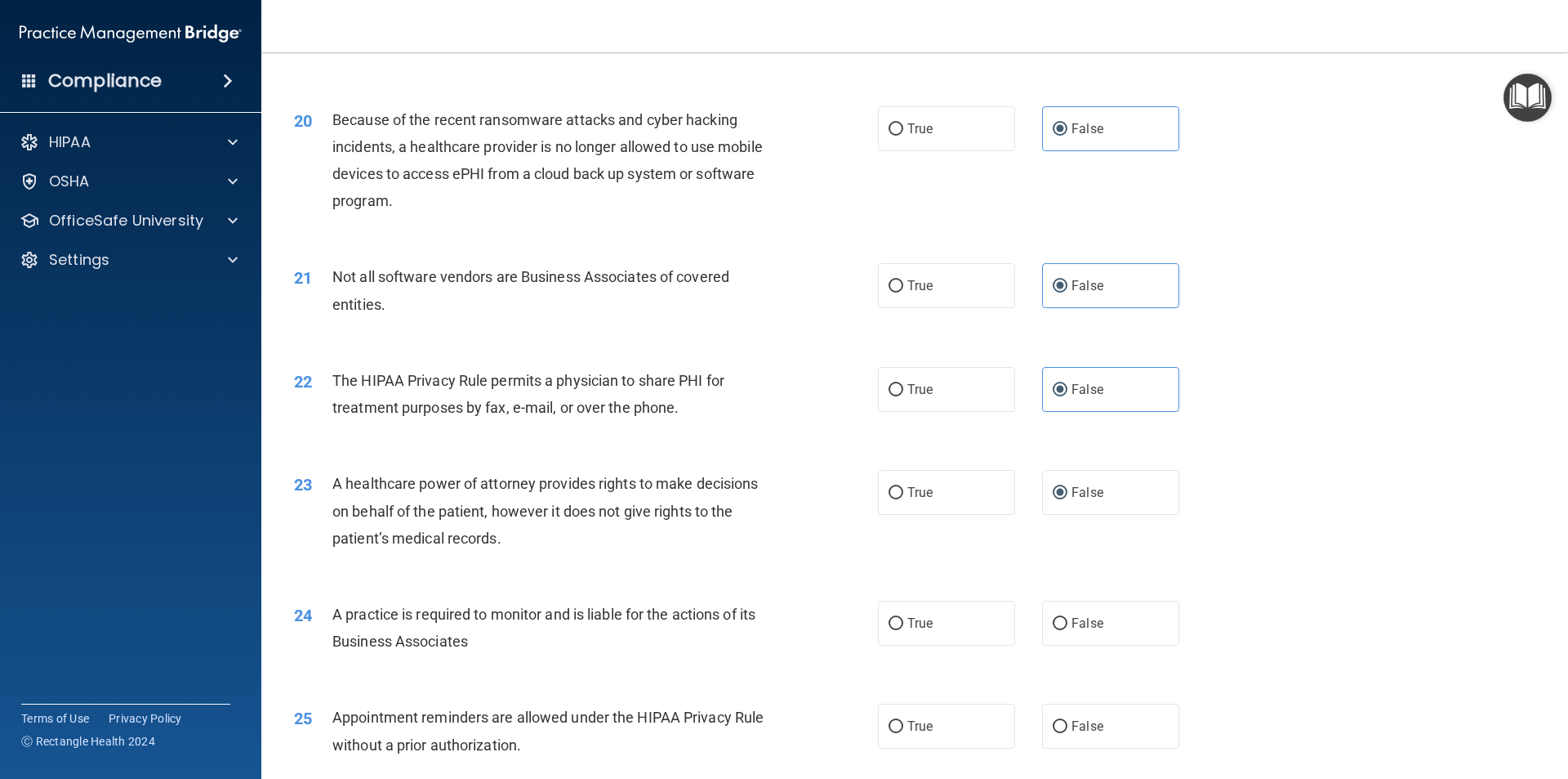
scroll to position [2380, 0]
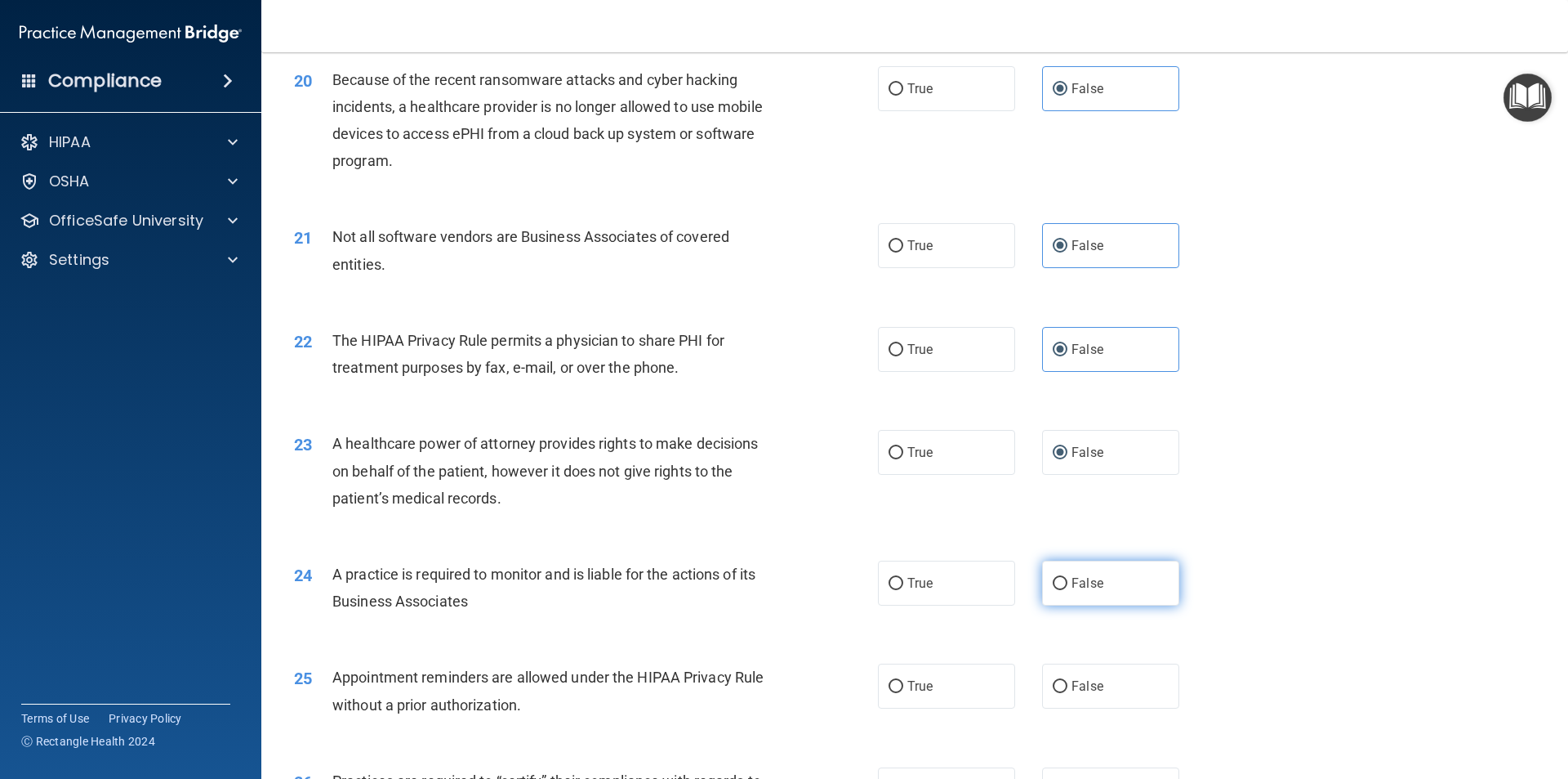
click at [1056, 578] on input "False" at bounding box center [1060, 584] width 15 height 12
radio input "true"
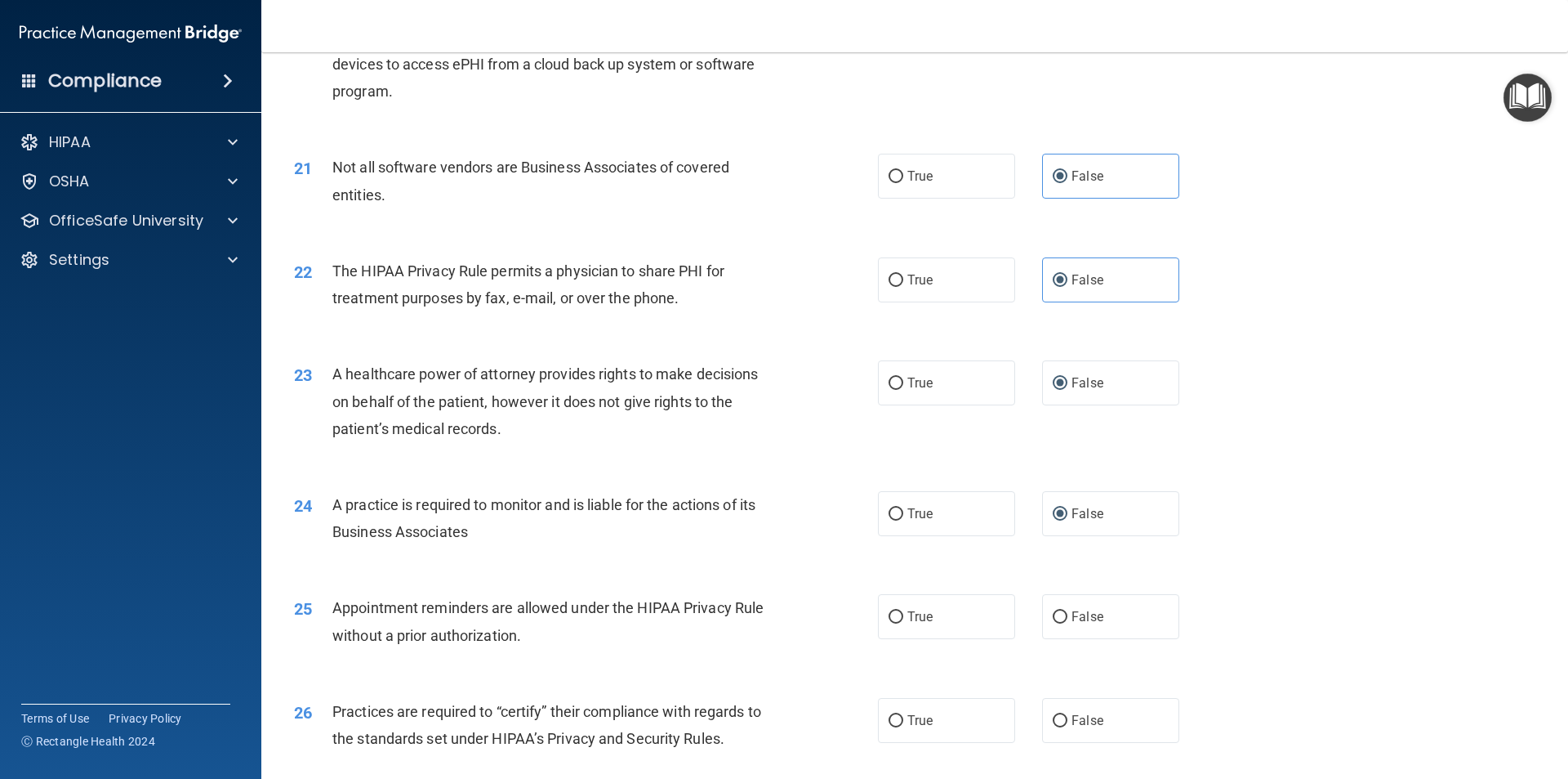
scroll to position [2544, 0]
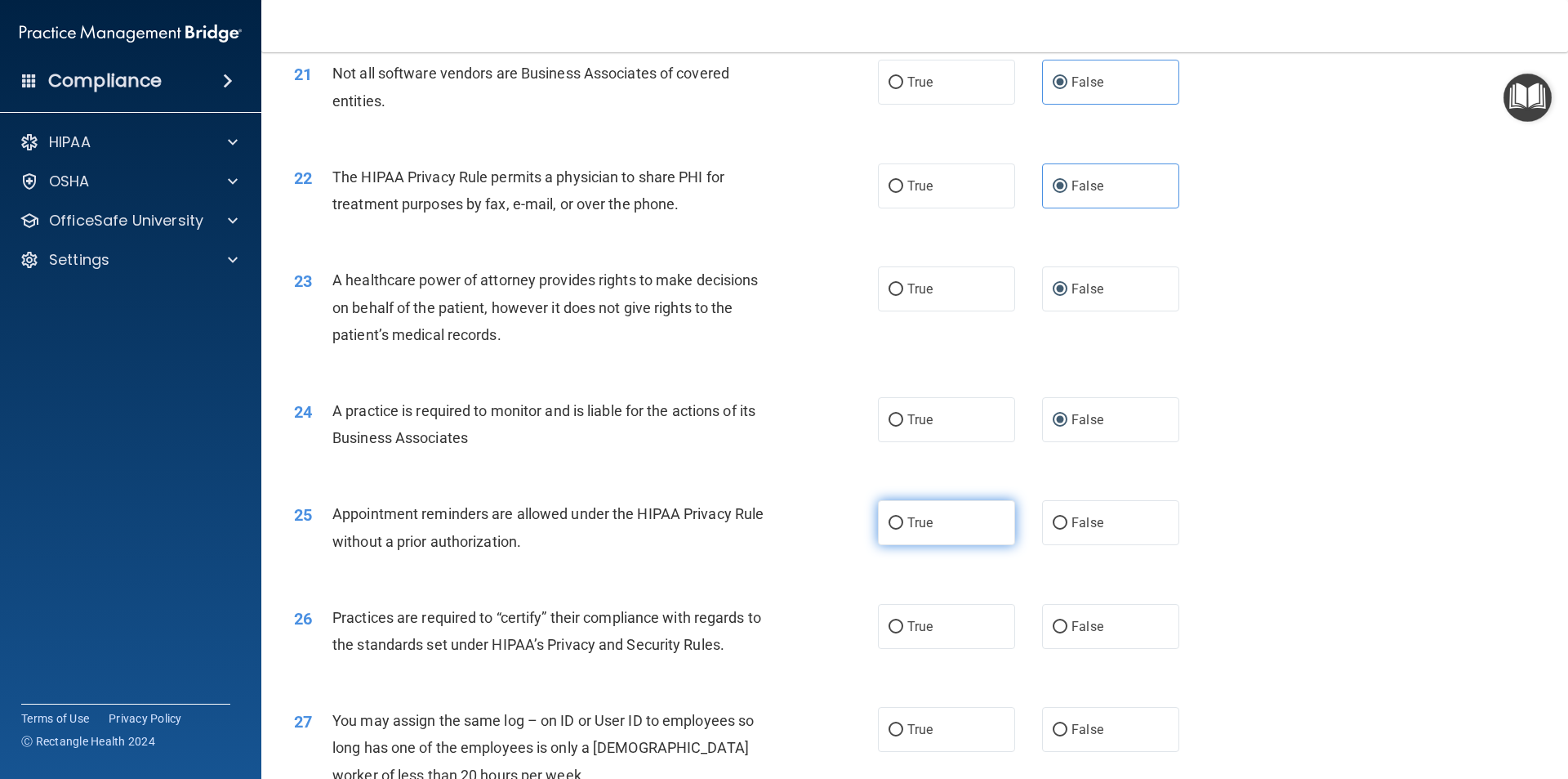
click at [899, 527] on label "True" at bounding box center [946, 522] width 137 height 45
click at [899, 527] on input "True" at bounding box center [895, 523] width 15 height 12
radio input "true"
click at [1043, 528] on label "False" at bounding box center [1110, 522] width 137 height 45
click at [1053, 528] on input "False" at bounding box center [1060, 523] width 15 height 12
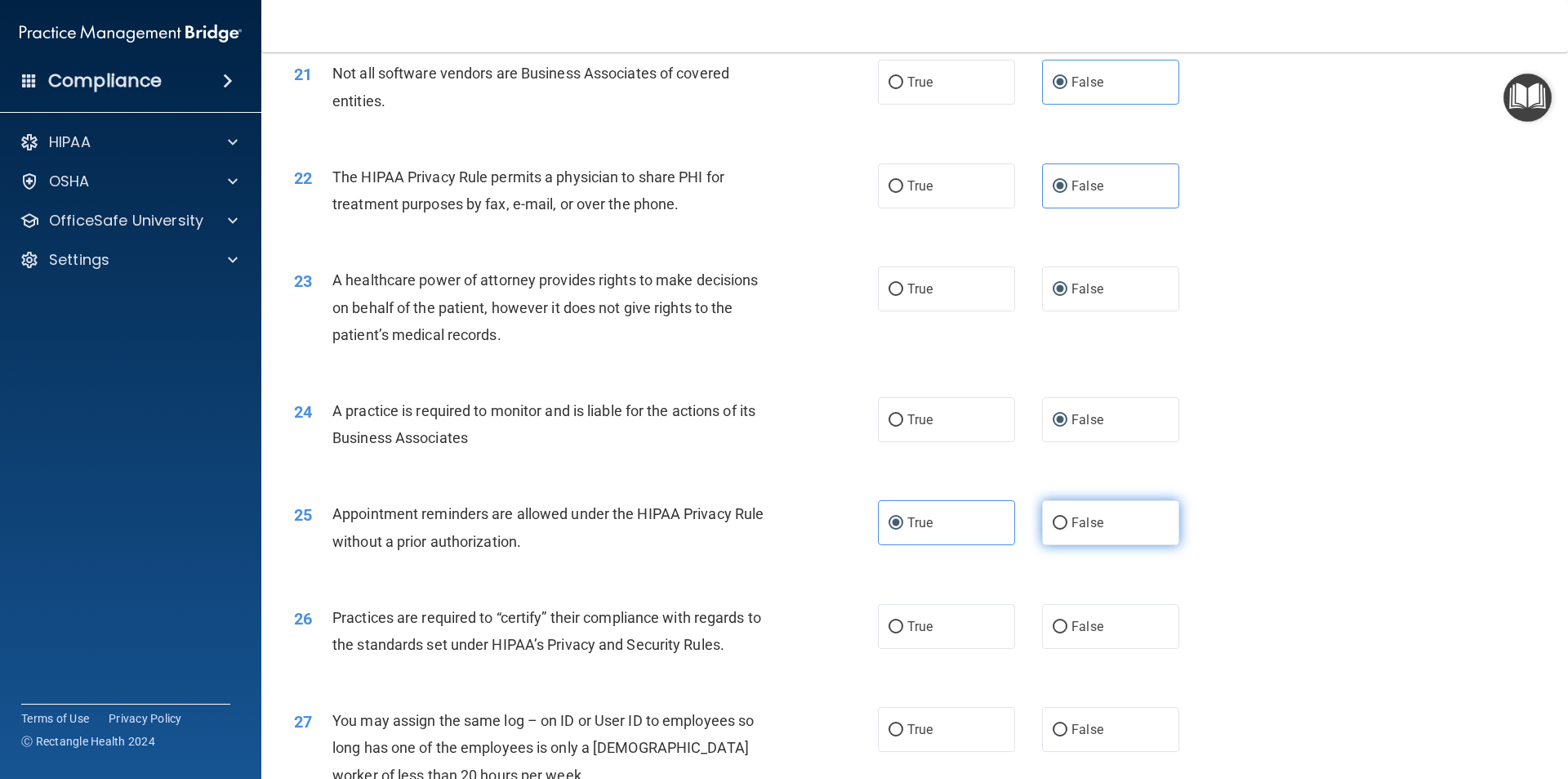
radio input "true"
click at [919, 535] on label "True" at bounding box center [946, 522] width 137 height 45
click at [903, 529] on input "True" at bounding box center [895, 523] width 15 height 12
radio input "true"
radio input "false"
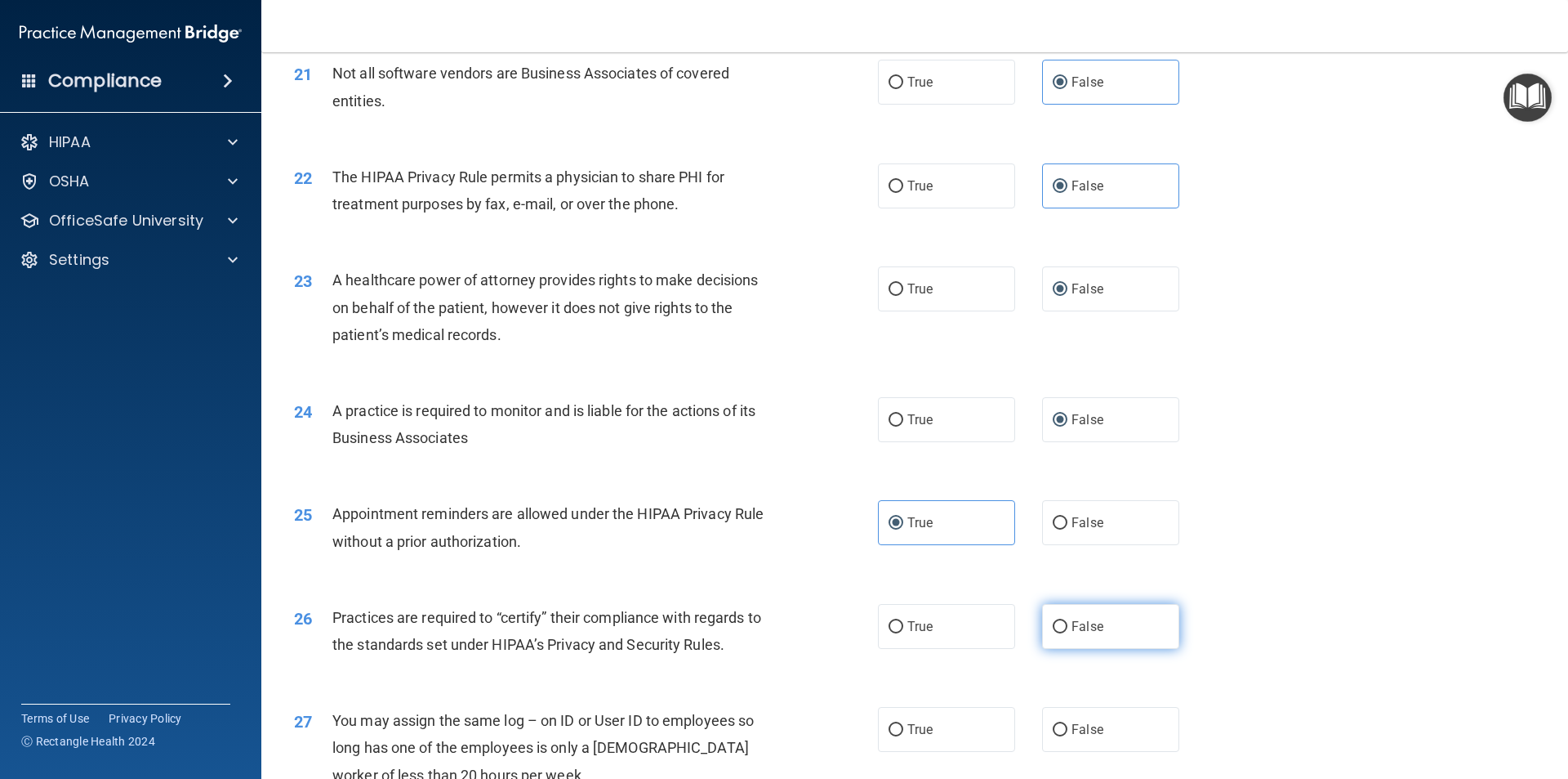
click at [1047, 610] on label "False" at bounding box center [1110, 626] width 137 height 45
click at [1053, 621] on input "False" at bounding box center [1060, 627] width 15 height 12
radio input "true"
click at [1073, 726] on span "False" at bounding box center [1088, 730] width 32 height 16
click at [1068, 726] on input "False" at bounding box center [1060, 730] width 15 height 12
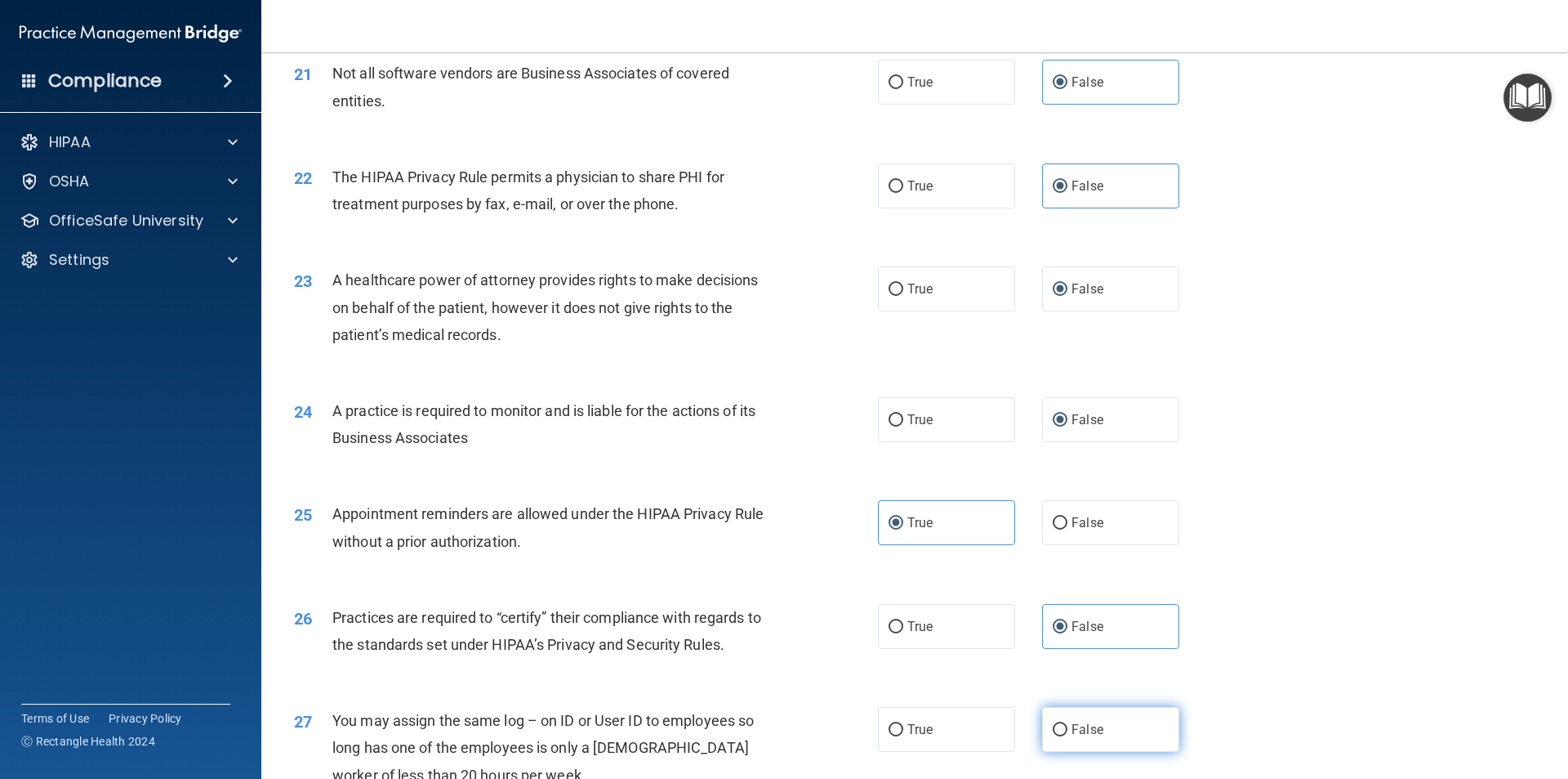
radio input "true"
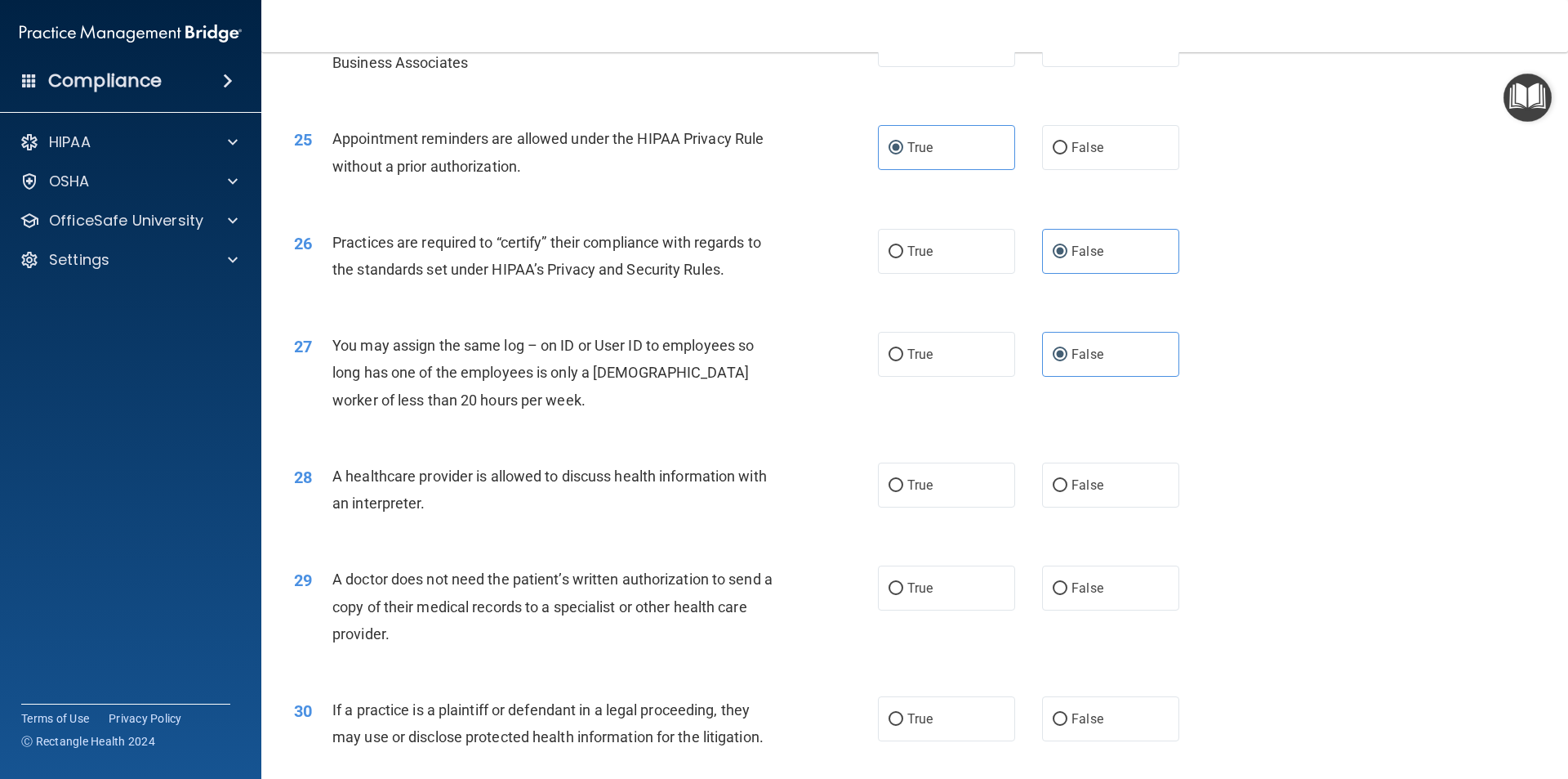
scroll to position [3026, 0]
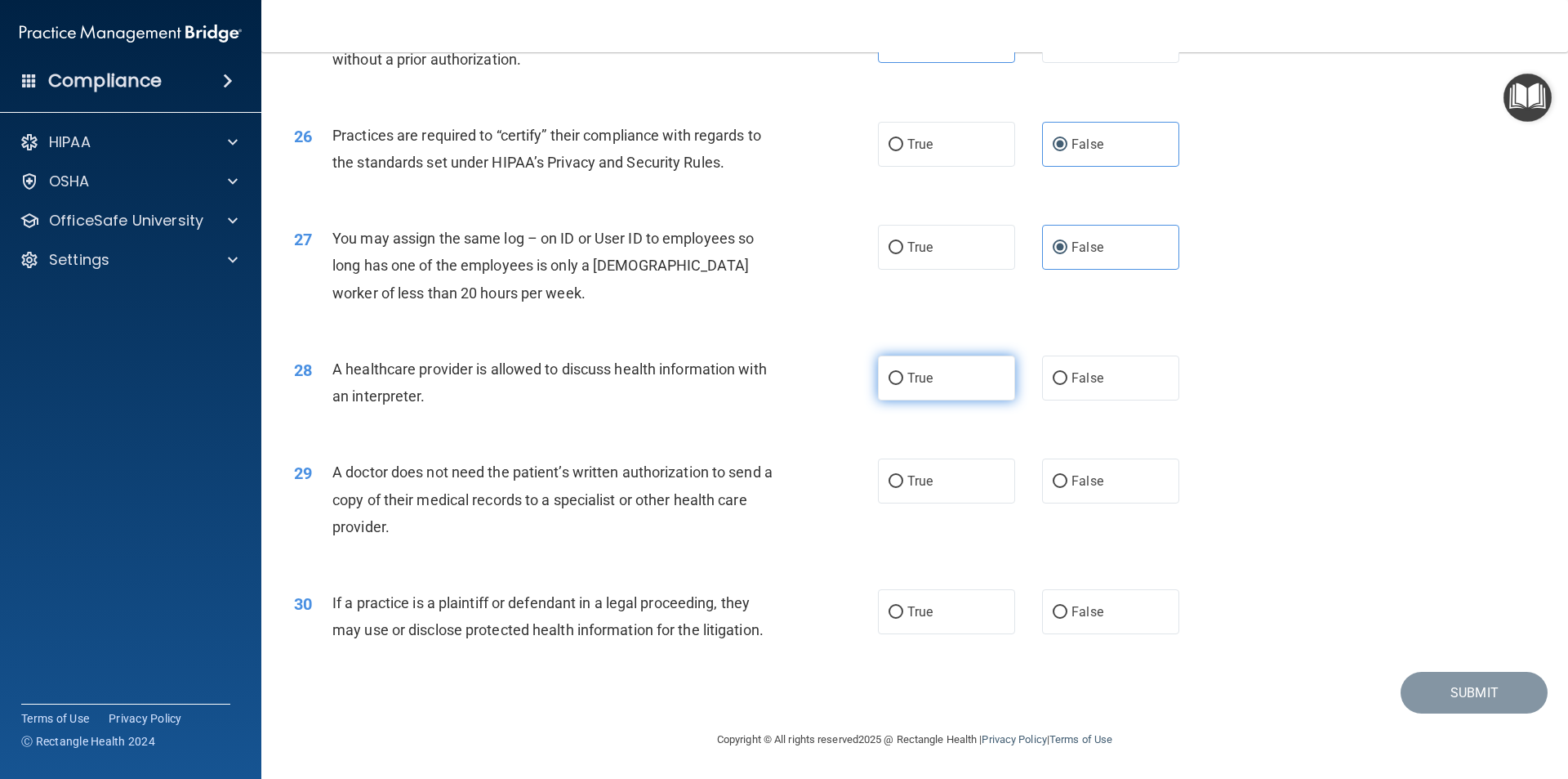
click at [902, 369] on label "True" at bounding box center [946, 378] width 137 height 45
click at [902, 373] on input "True" at bounding box center [895, 379] width 15 height 12
radio input "true"
click at [934, 465] on label "True" at bounding box center [946, 480] width 137 height 45
click at [903, 475] on input "True" at bounding box center [895, 481] width 15 height 12
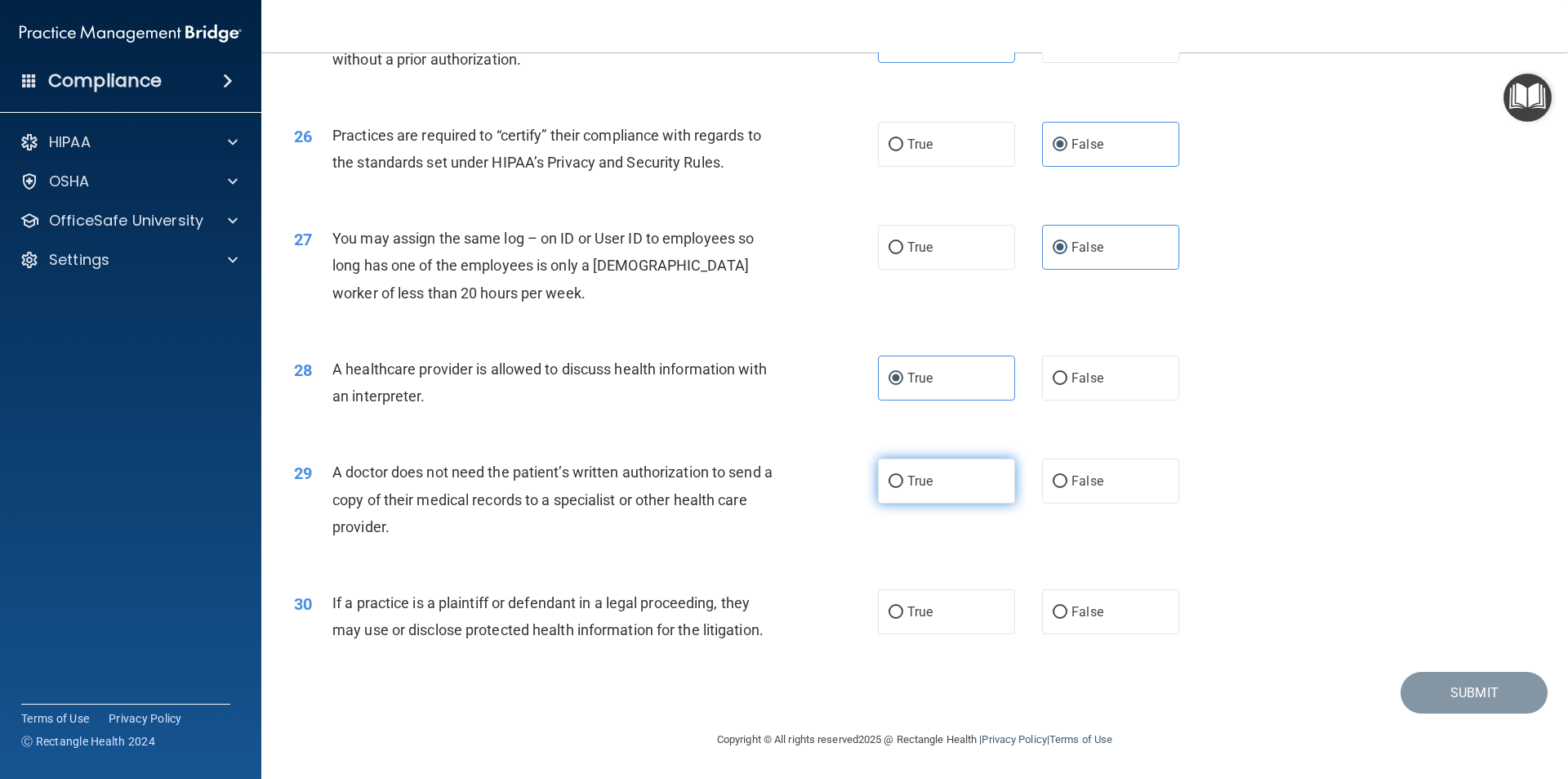
radio input "true"
click at [1099, 623] on label "False" at bounding box center [1110, 611] width 137 height 45
click at [1068, 619] on input "False" at bounding box center [1060, 612] width 15 height 12
radio input "true"
click at [1475, 700] on button "Submit" at bounding box center [1473, 693] width 147 height 42
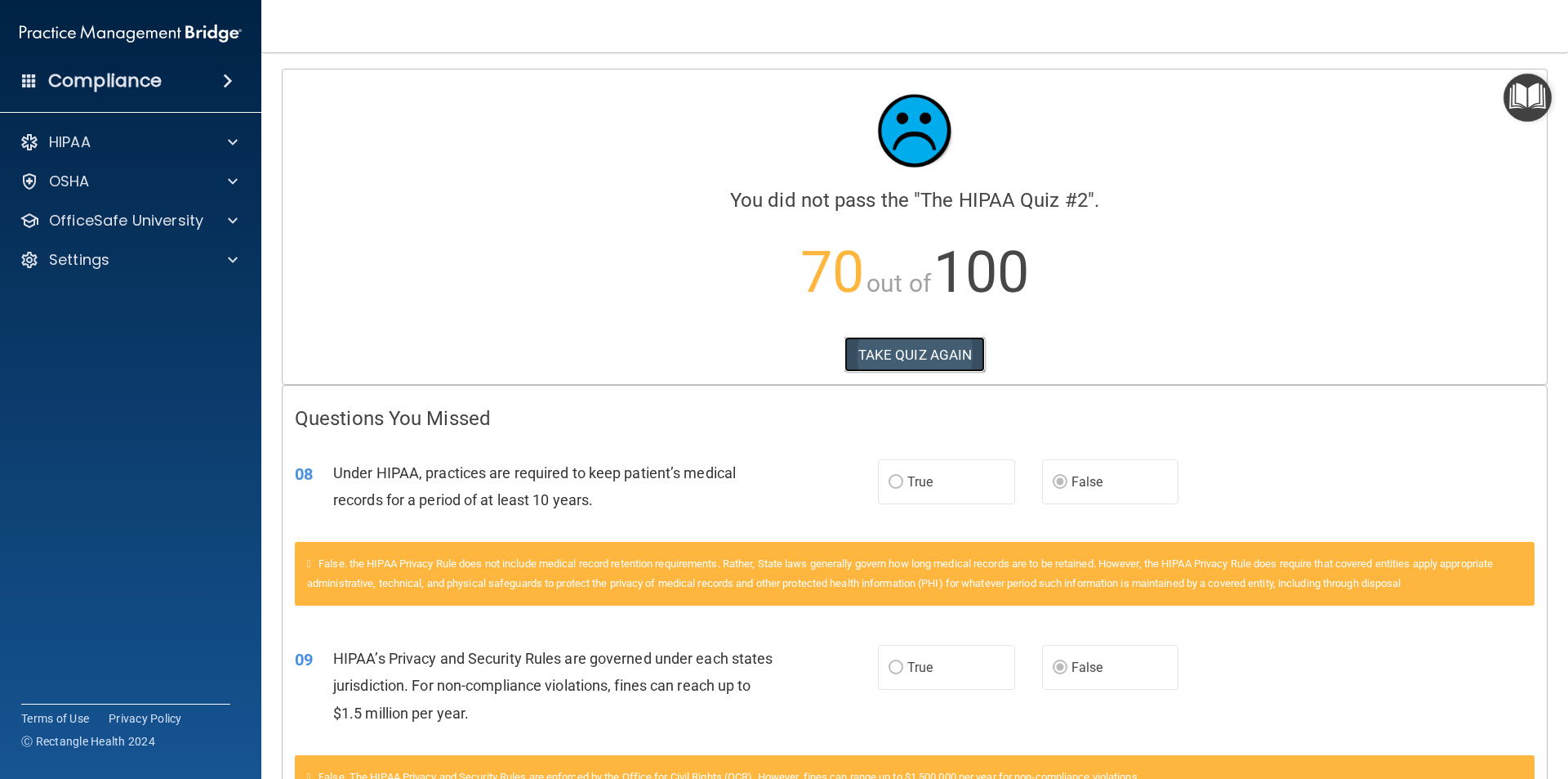
drag, startPoint x: 916, startPoint y: 351, endPoint x: 933, endPoint y: 345, distance: 18.0
click at [927, 347] on button "TAKE QUIZ AGAIN" at bounding box center [915, 355] width 142 height 36
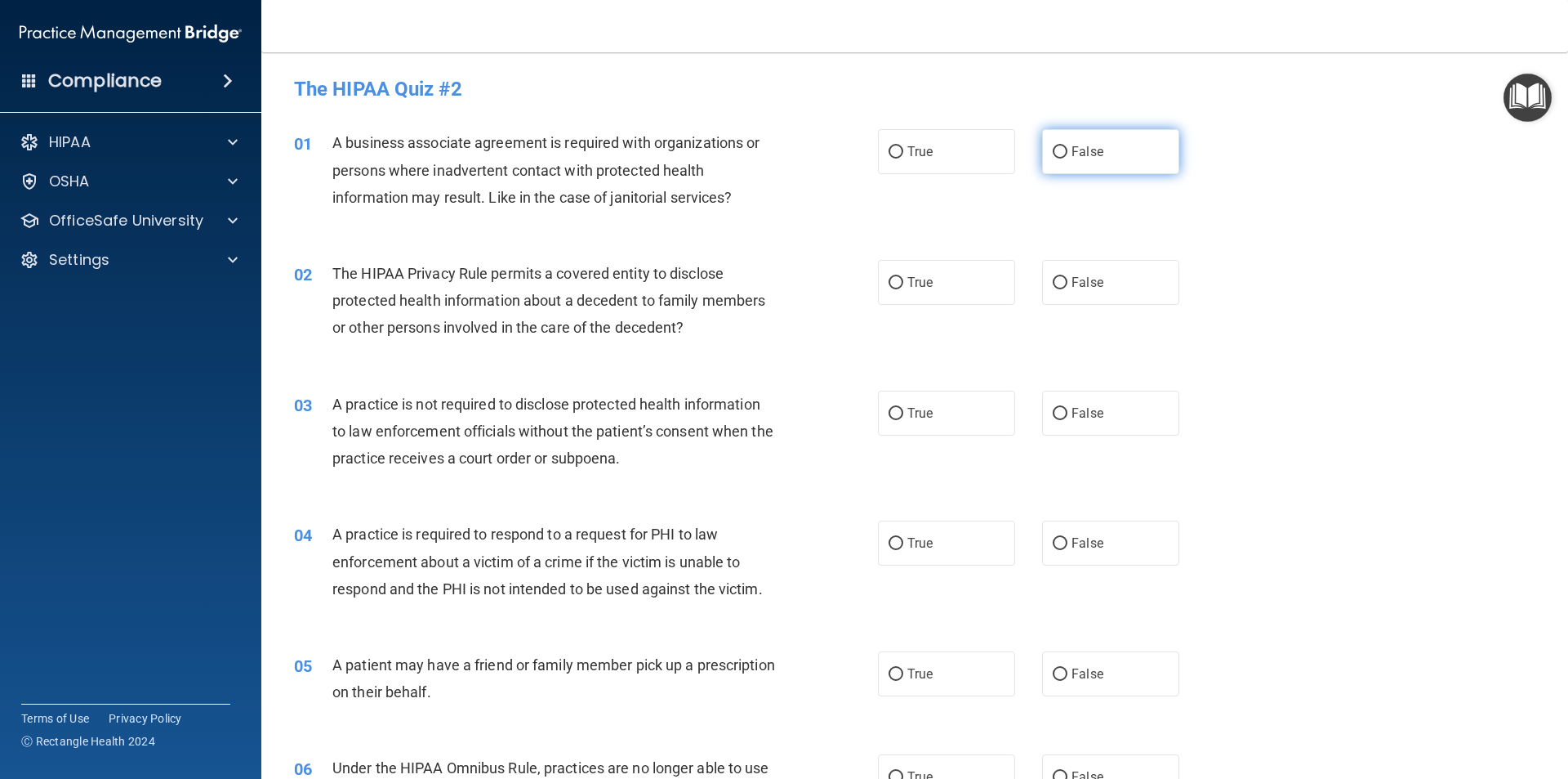
click at [1107, 136] on label "False" at bounding box center [1110, 151] width 137 height 45
click at [1068, 146] on input "False" at bounding box center [1060, 152] width 15 height 12
radio input "true"
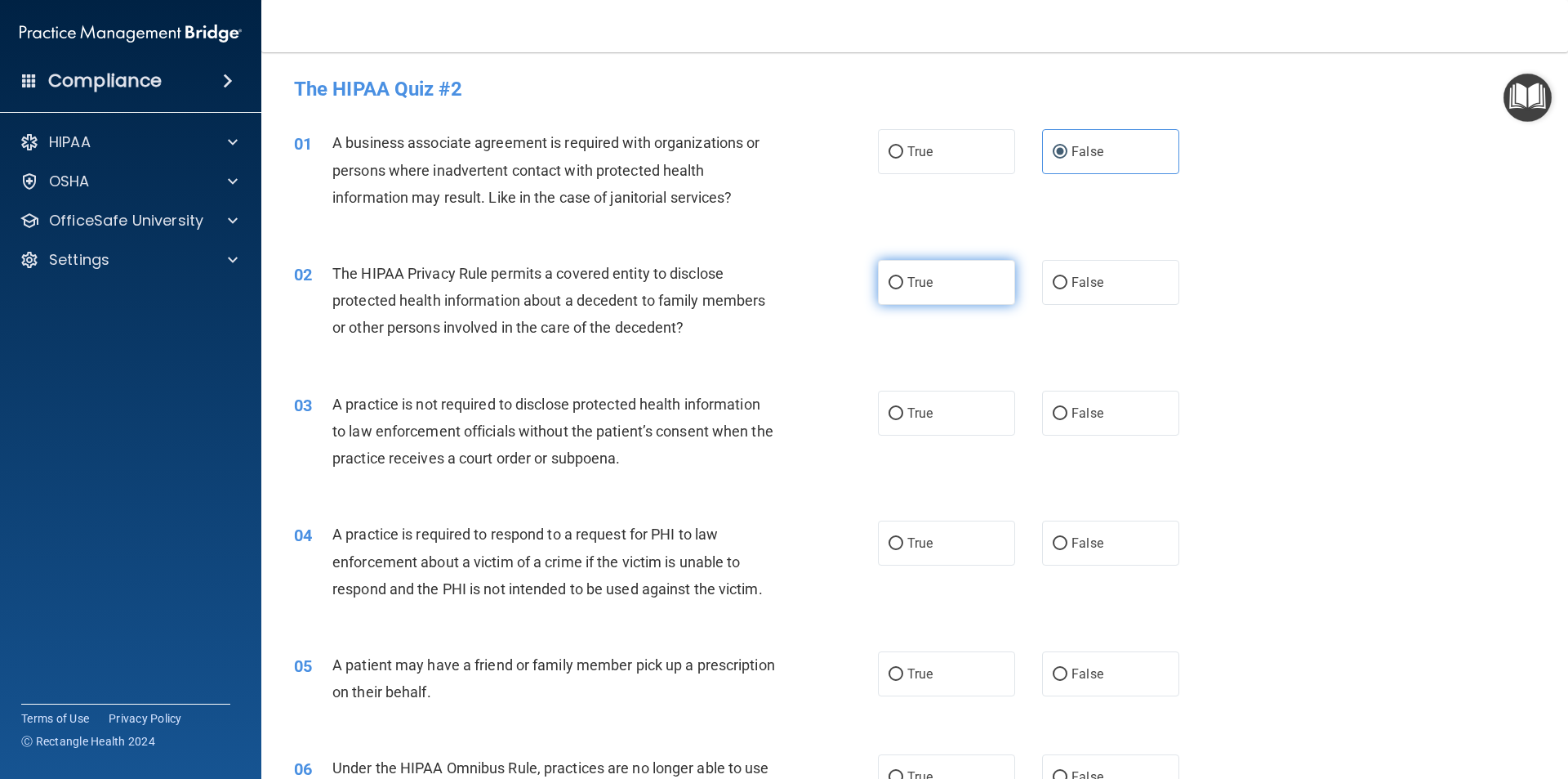
click at [894, 277] on input "True" at bounding box center [895, 283] width 15 height 12
radio input "true"
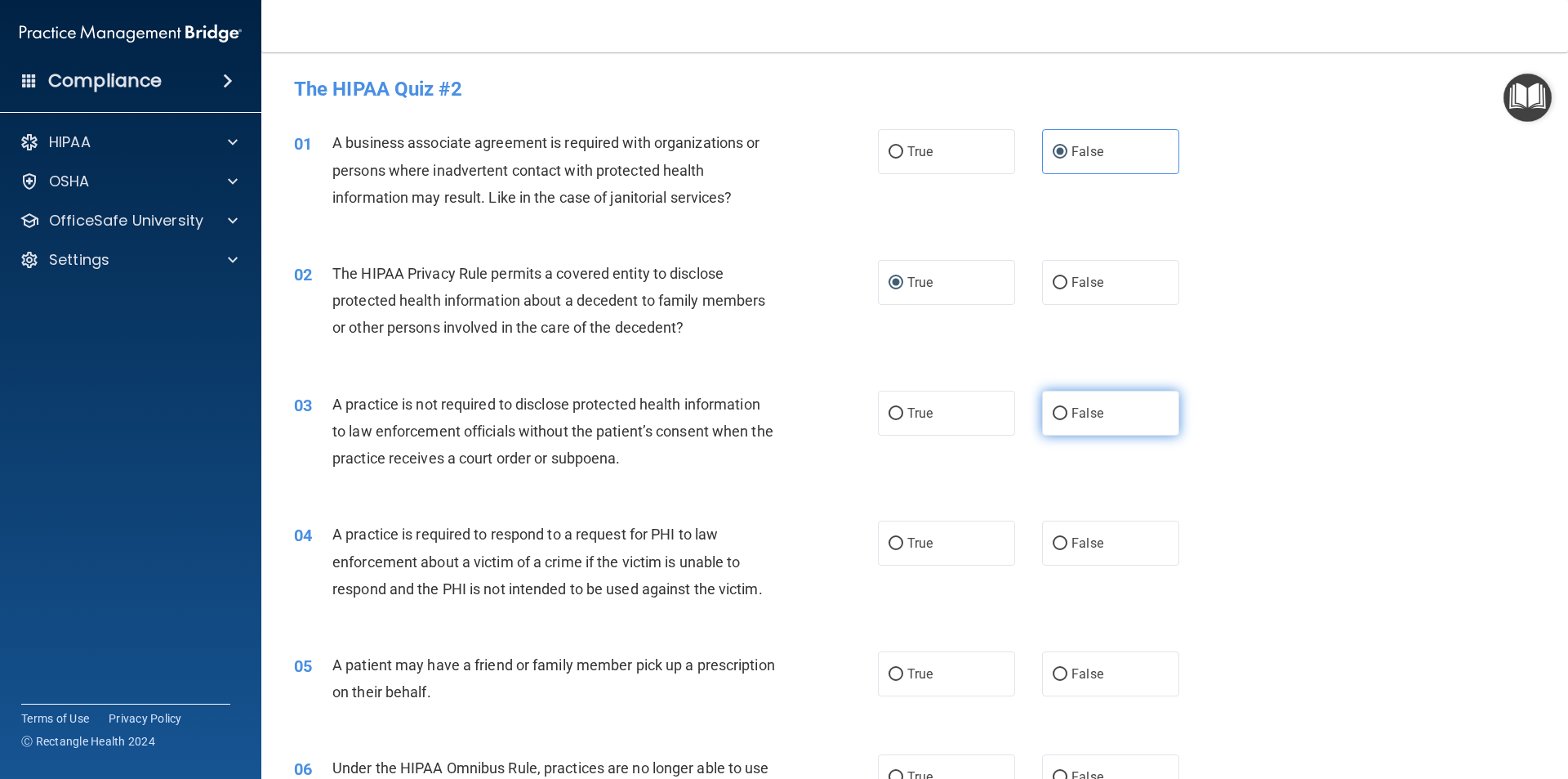
click at [1109, 412] on label "False" at bounding box center [1110, 412] width 137 height 45
click at [1068, 412] on input "False" at bounding box center [1060, 413] width 15 height 12
radio input "true"
click at [939, 549] on label "True" at bounding box center [946, 542] width 137 height 45
click at [903, 549] on input "True" at bounding box center [895, 543] width 15 height 12
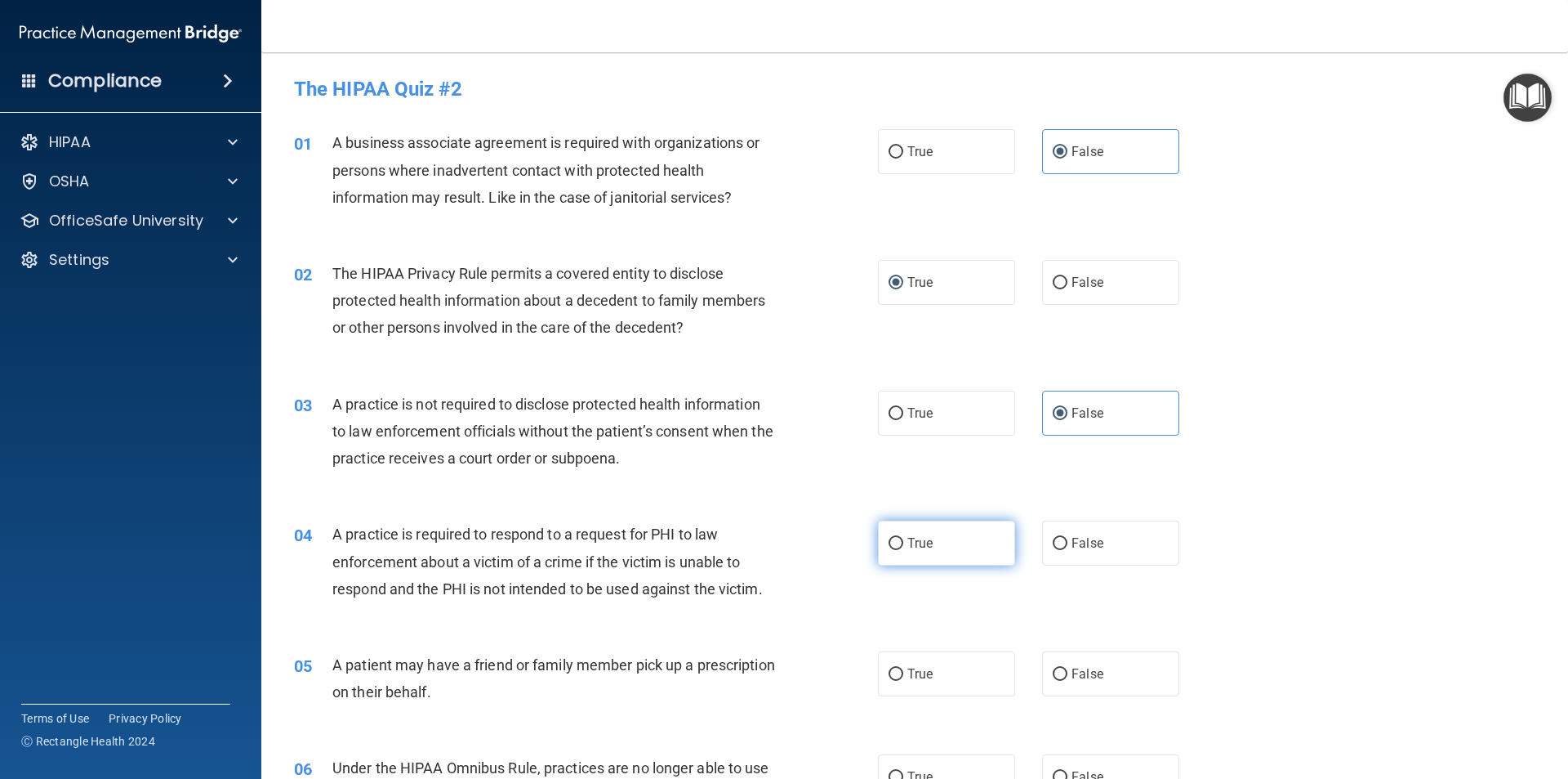
radio input "true"
click at [918, 683] on label "True" at bounding box center [946, 673] width 137 height 45
click at [903, 681] on input "True" at bounding box center [895, 674] width 15 height 12
radio input "true"
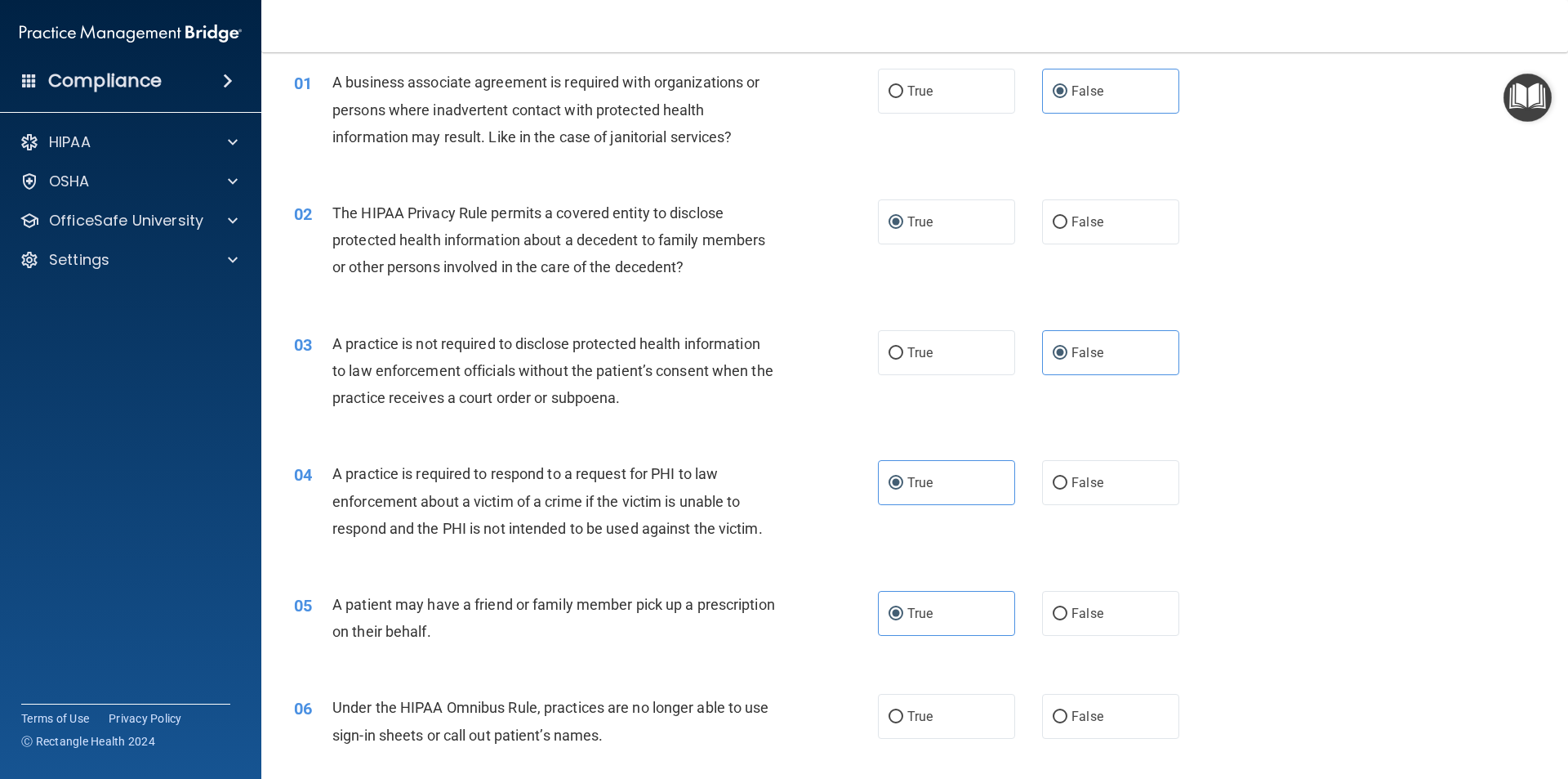
scroll to position [164, 0]
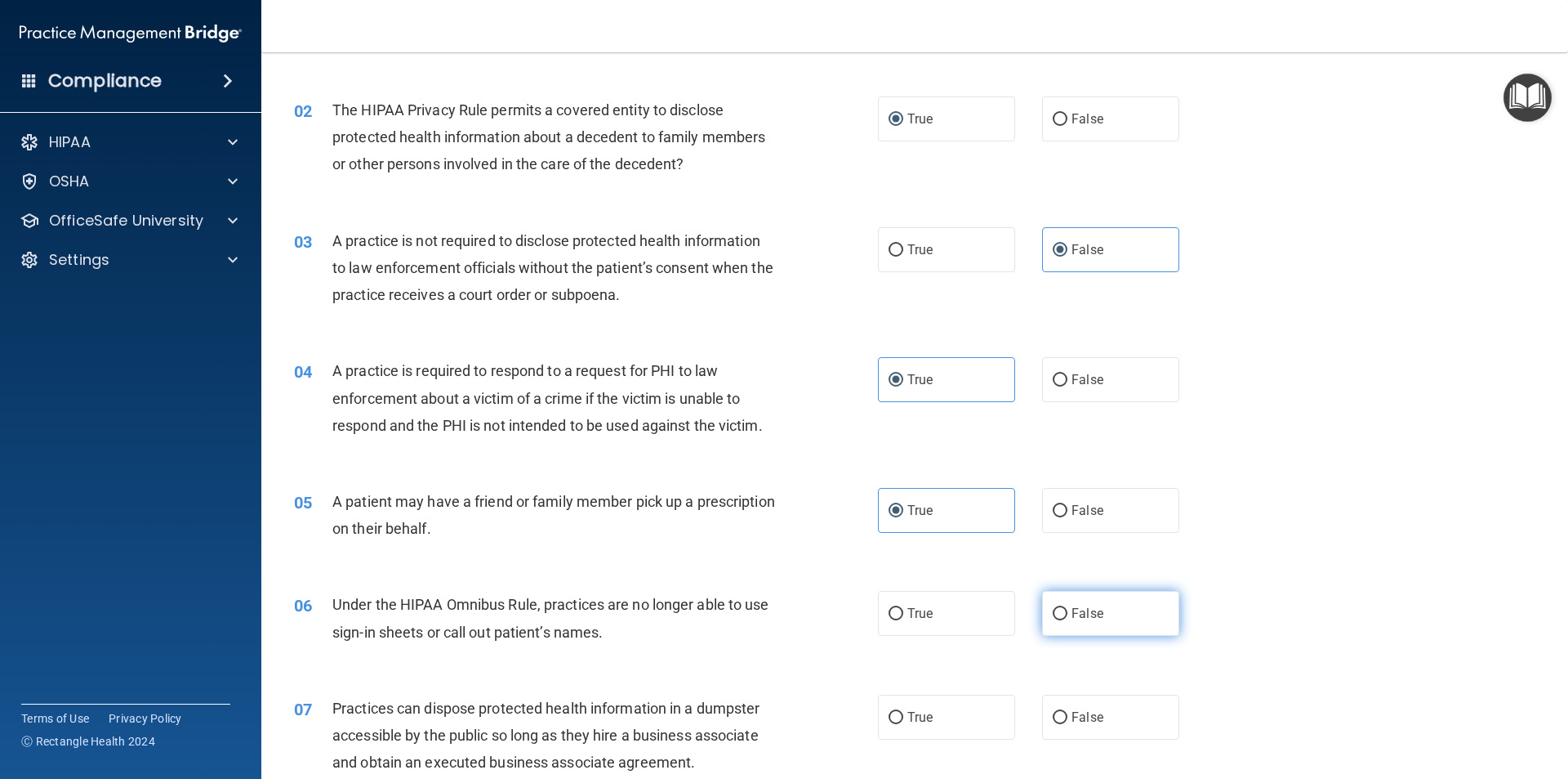
click at [1082, 620] on span "False" at bounding box center [1088, 613] width 32 height 16
click at [1068, 620] on input "False" at bounding box center [1060, 614] width 15 height 12
radio input "true"
click at [1067, 705] on label "False" at bounding box center [1110, 717] width 137 height 45
click at [1067, 712] on input "False" at bounding box center [1060, 718] width 15 height 12
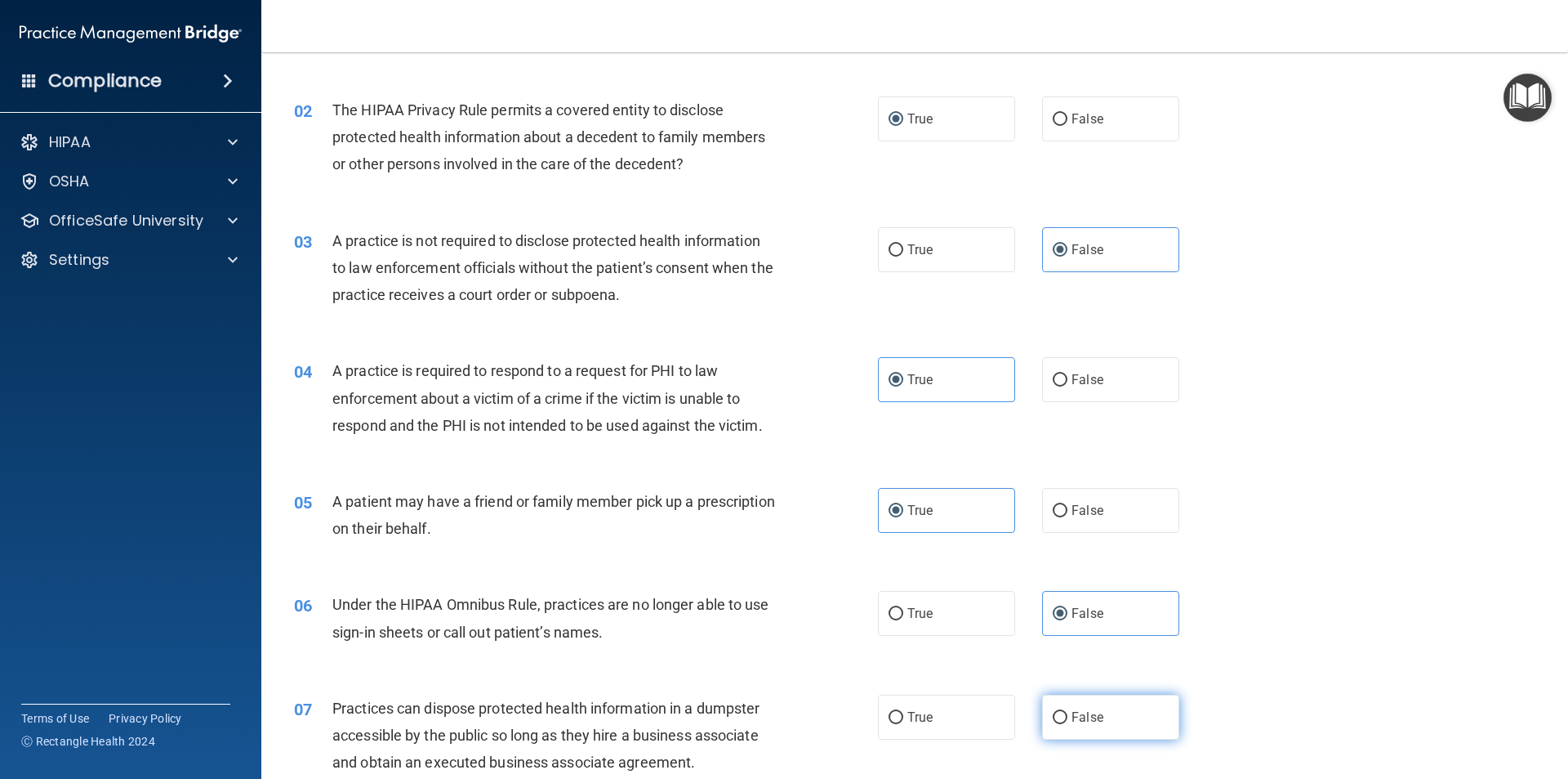
radio input "true"
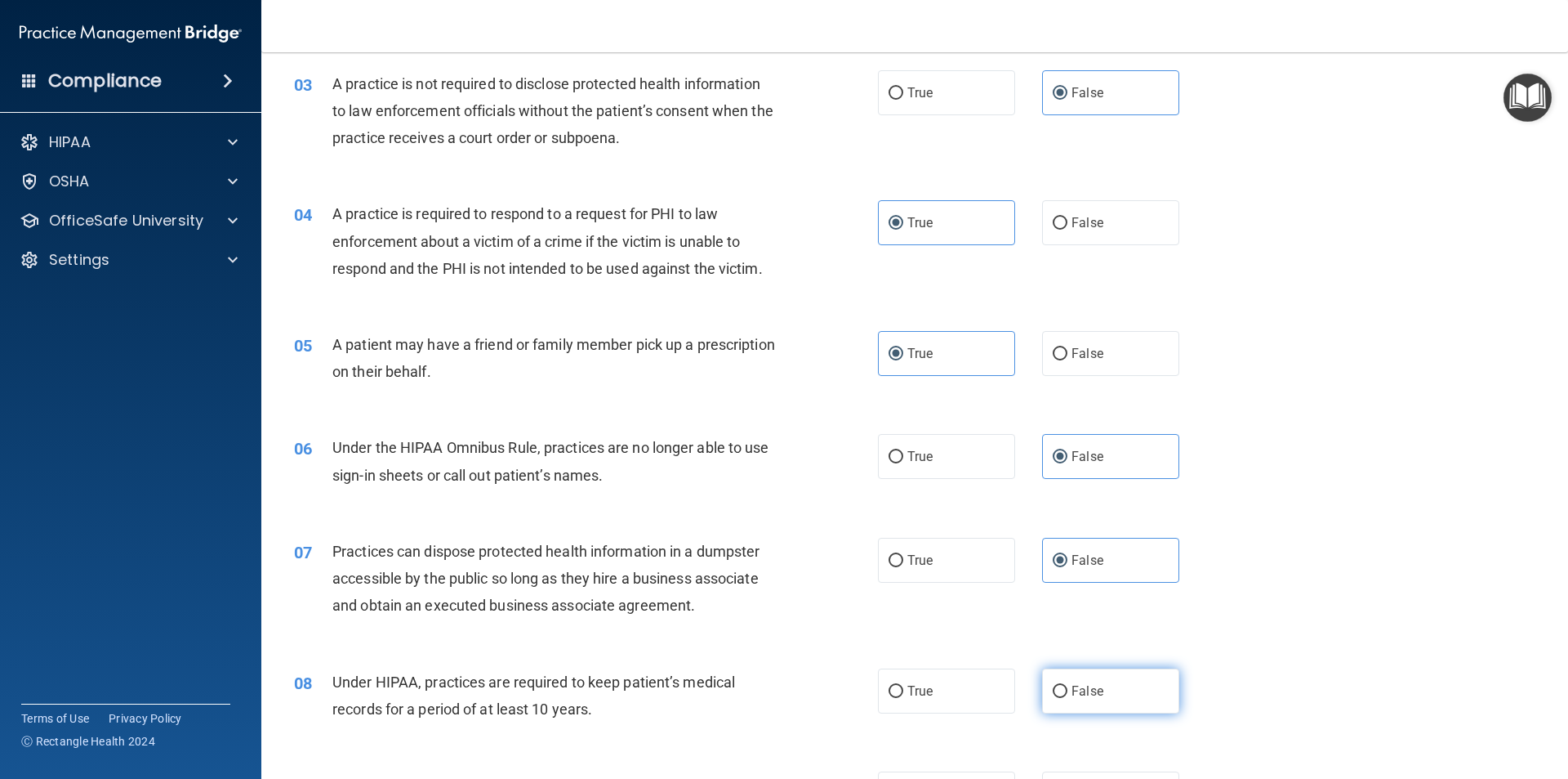
scroll to position [327, 0]
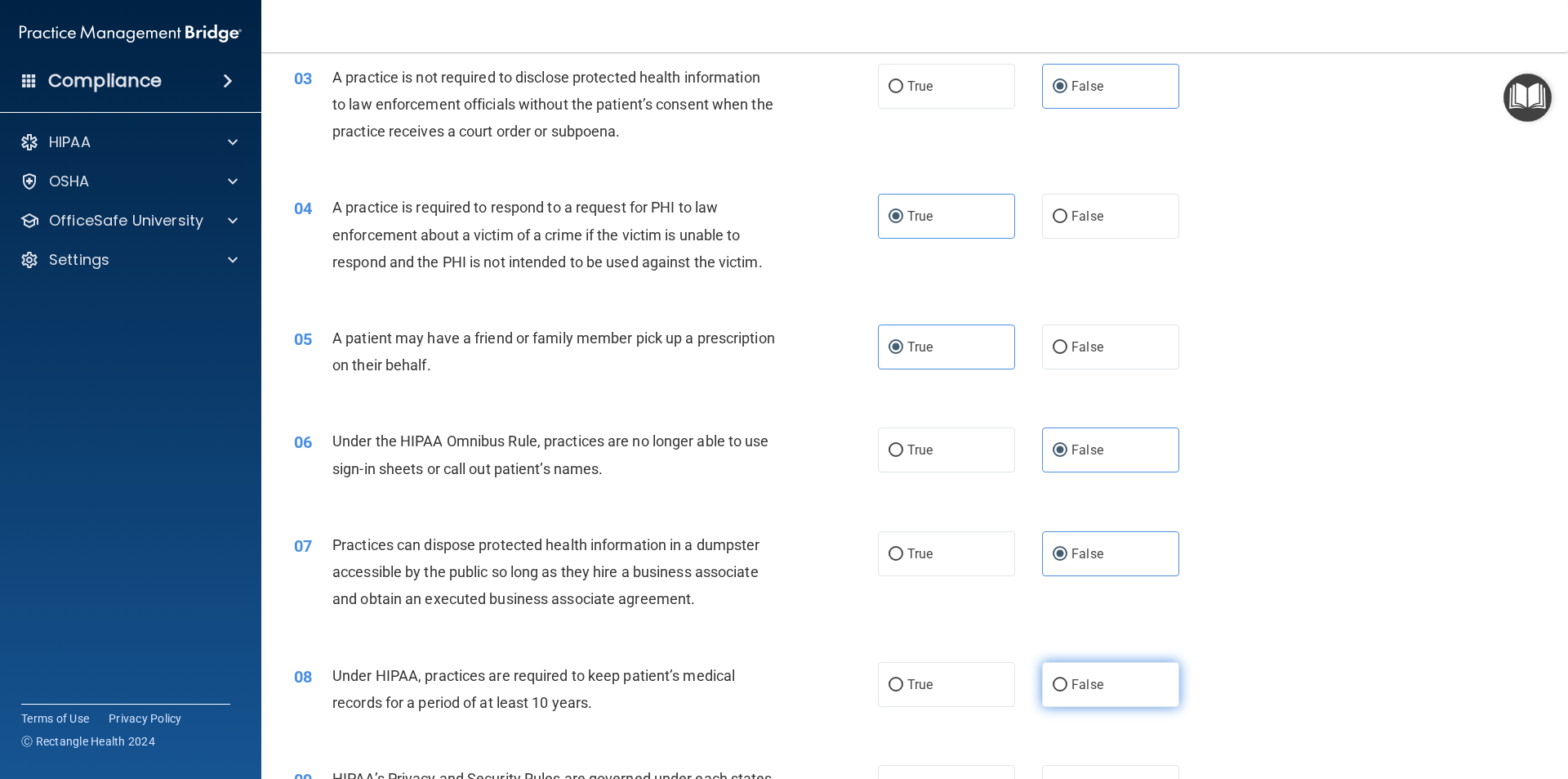
click at [1111, 686] on label "False" at bounding box center [1110, 684] width 137 height 45
click at [1068, 686] on input "False" at bounding box center [1060, 685] width 15 height 12
radio input "true"
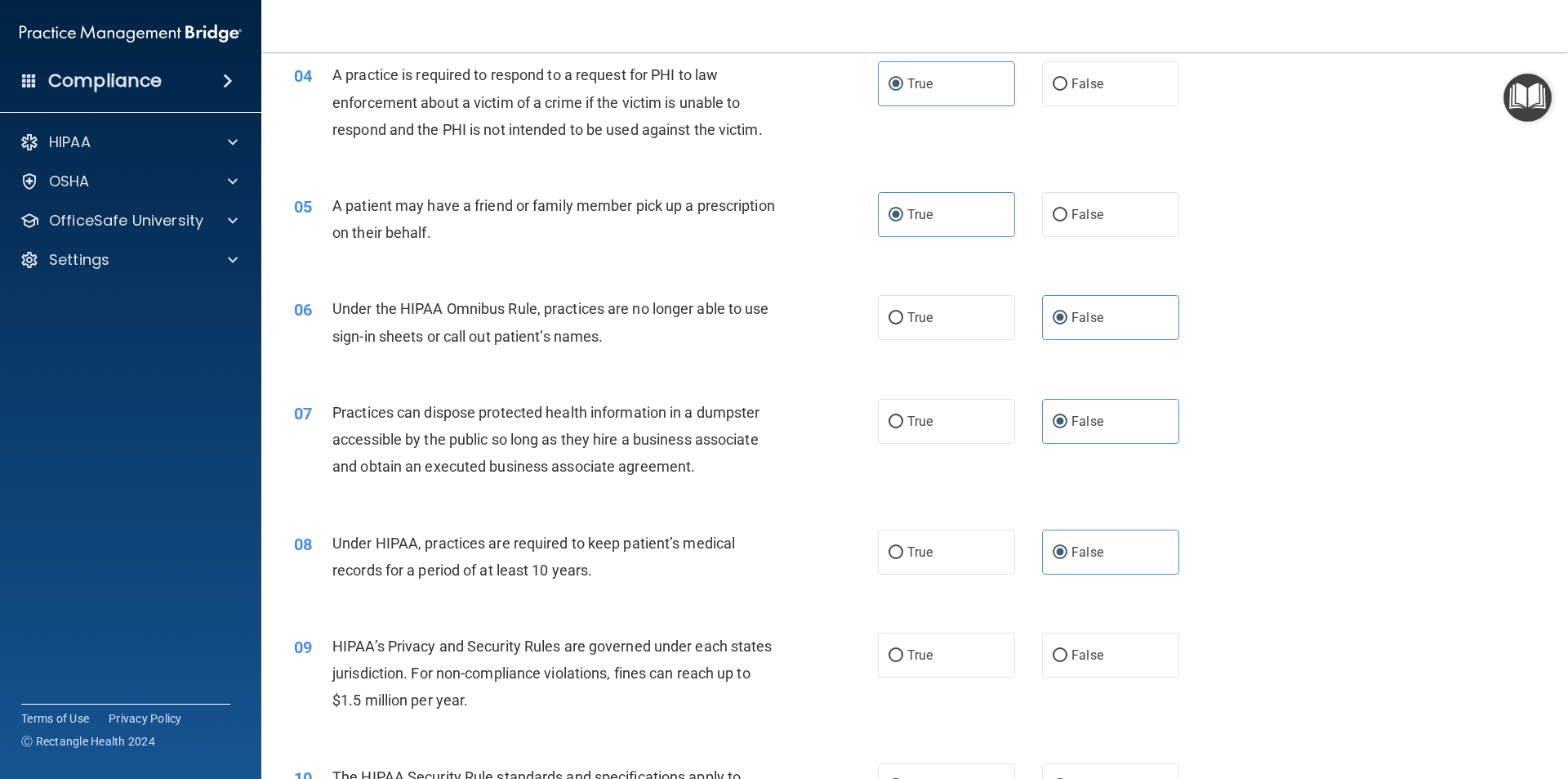
scroll to position [490, 0]
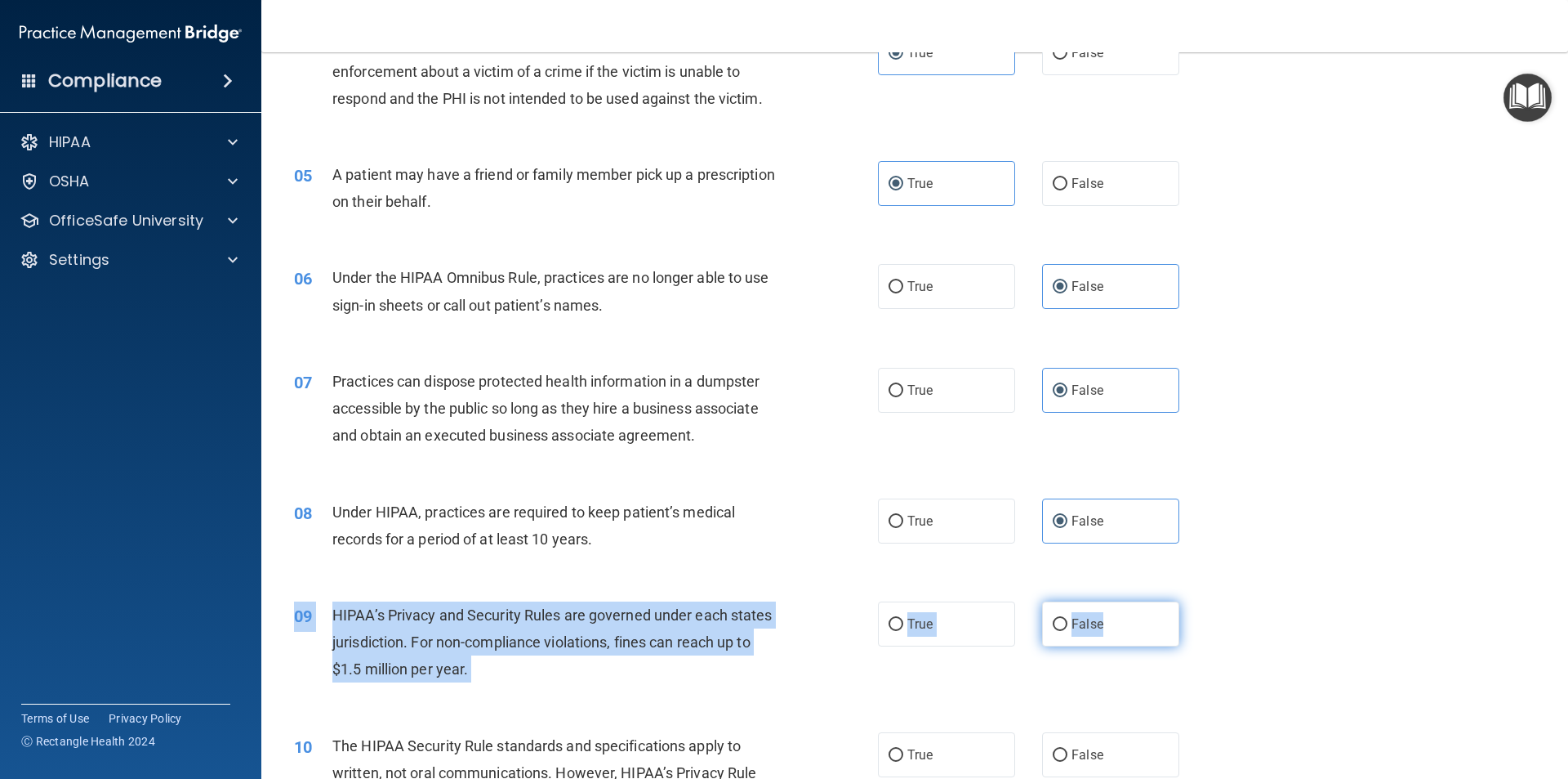
drag, startPoint x: 1100, startPoint y: 600, endPoint x: 1102, endPoint y: 614, distance: 14.1
click at [1102, 610] on div "09 HIPAA’s Privacy and Security Rules are governed under each states jurisdicti…" at bounding box center [914, 646] width 1266 height 131
click at [1100, 621] on label "False" at bounding box center [1110, 623] width 137 height 45
click at [1068, 621] on input "False" at bounding box center [1060, 625] width 15 height 12
radio input "true"
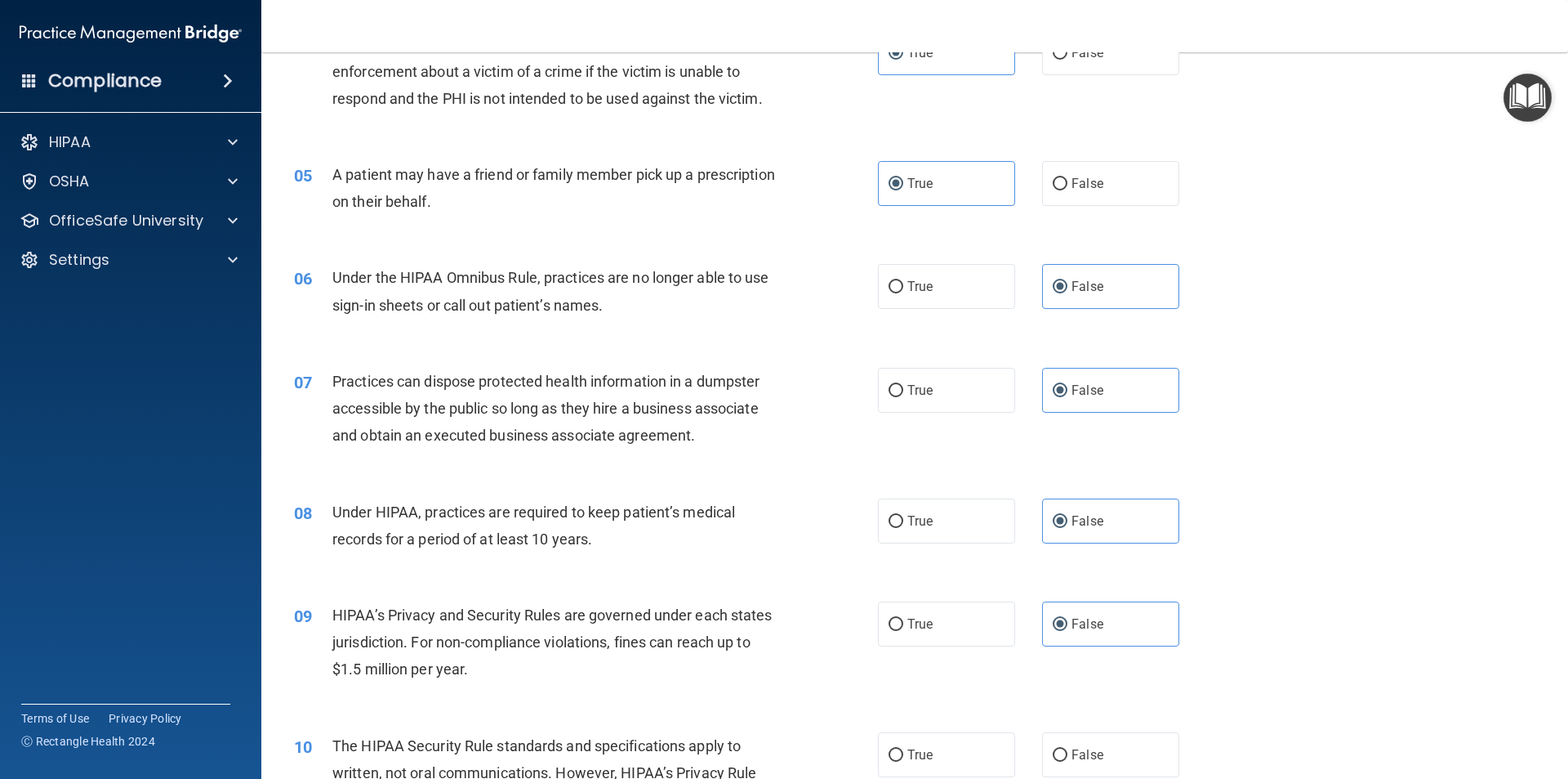
click at [1311, 558] on div "08 Under HIPAA, practices are required to keep patient’s medical records for a …" at bounding box center [914, 529] width 1266 height 103
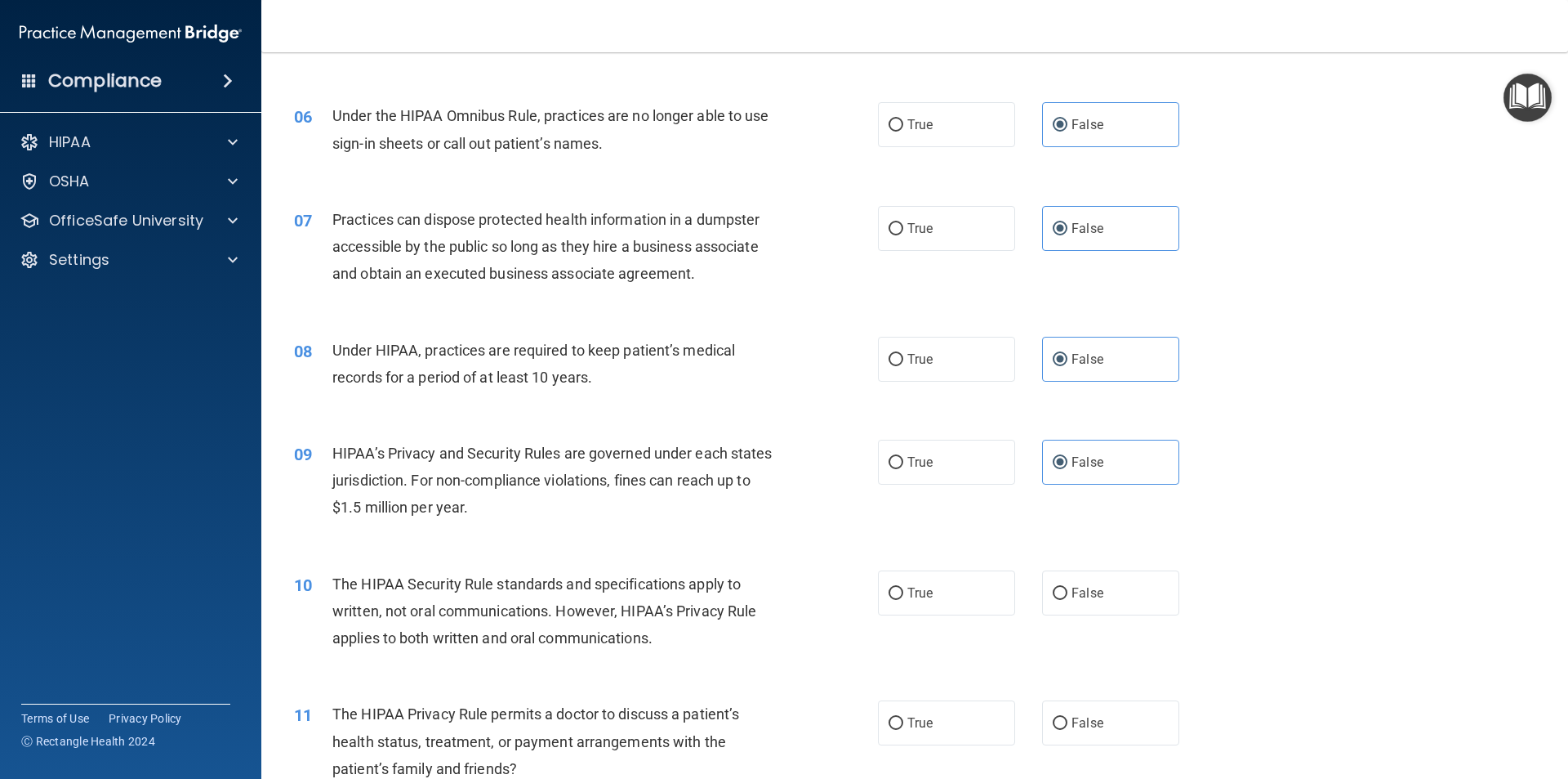
scroll to position [654, 0]
click at [989, 610] on label "True" at bounding box center [946, 591] width 137 height 45
click at [903, 598] on input "True" at bounding box center [895, 592] width 15 height 12
radio input "true"
click at [926, 708] on label "True" at bounding box center [946, 721] width 137 height 45
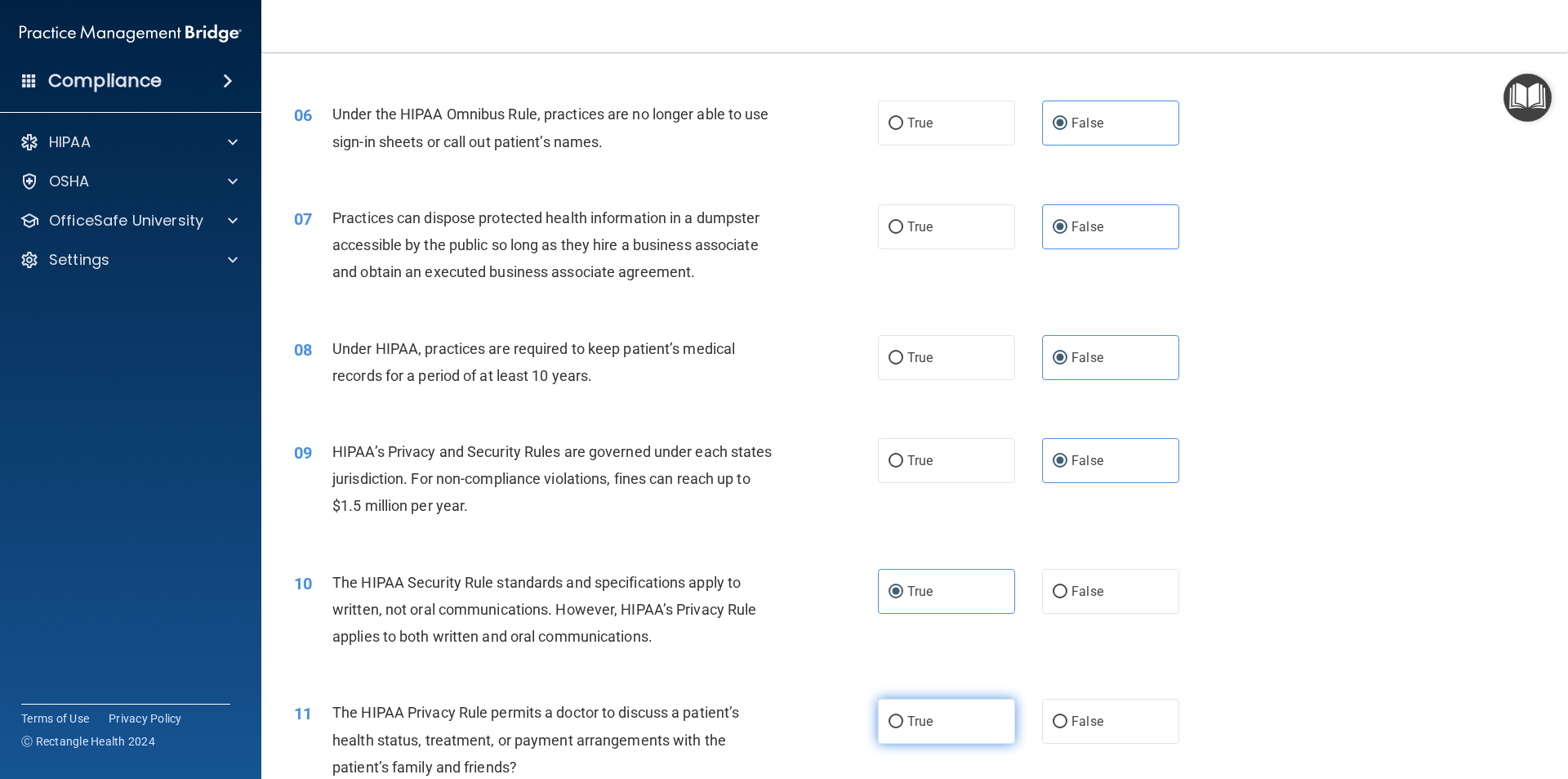
click at [903, 716] on input "True" at bounding box center [895, 722] width 15 height 12
radio input "true"
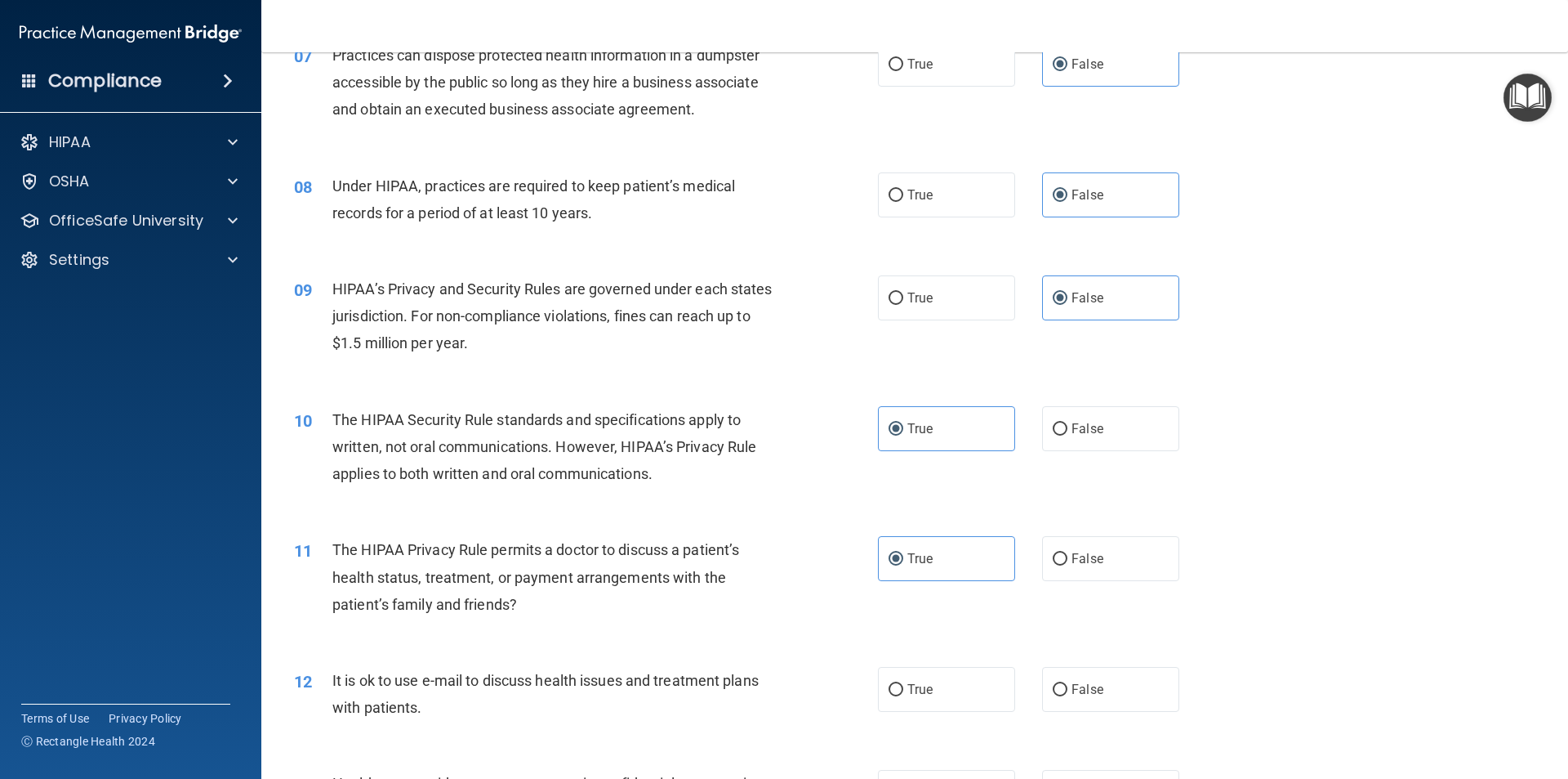
scroll to position [817, 0]
click at [927, 679] on label "True" at bounding box center [946, 688] width 137 height 45
click at [903, 683] on input "True" at bounding box center [895, 689] width 15 height 12
radio input "true"
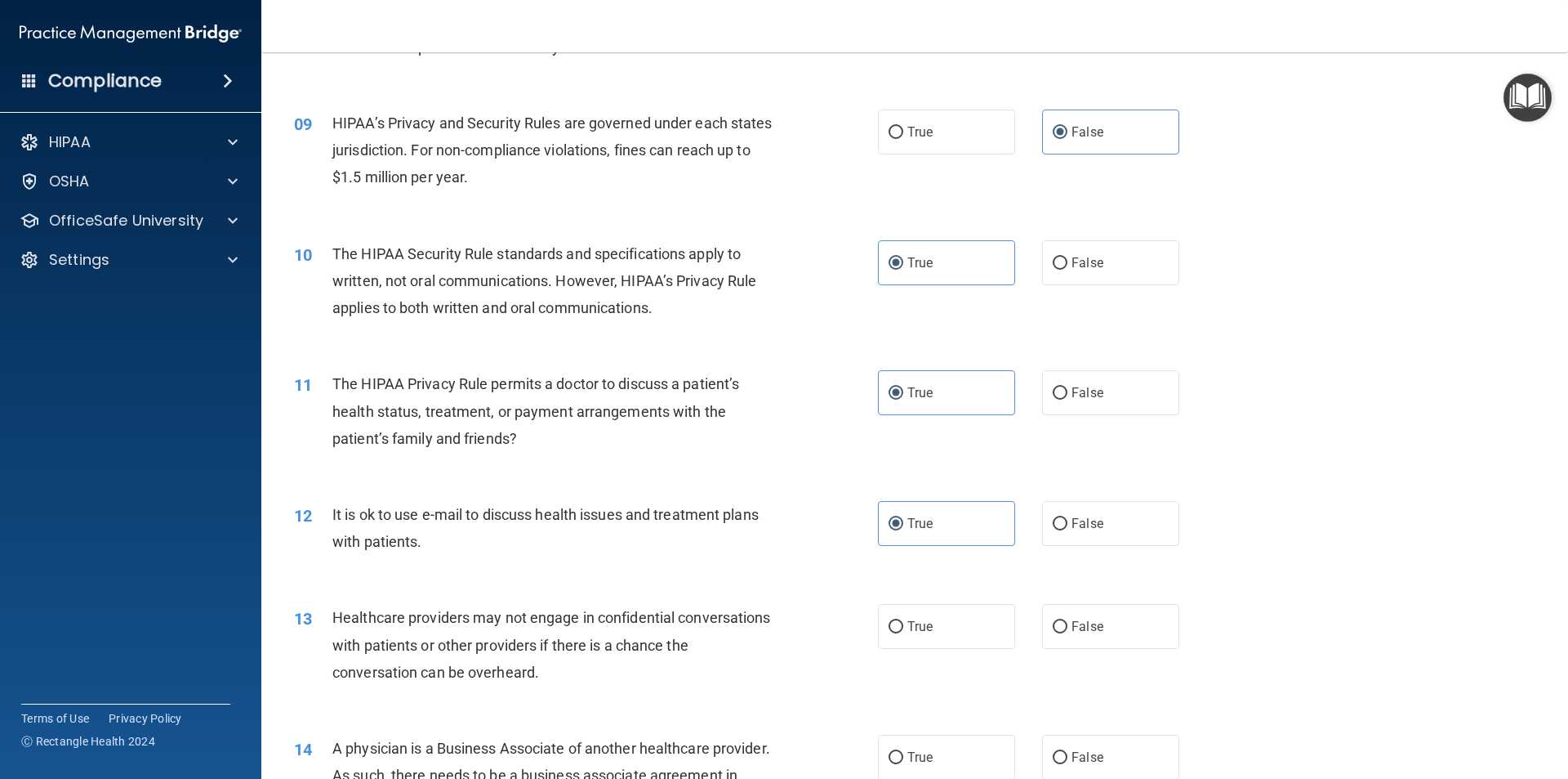
scroll to position [1063, 0]
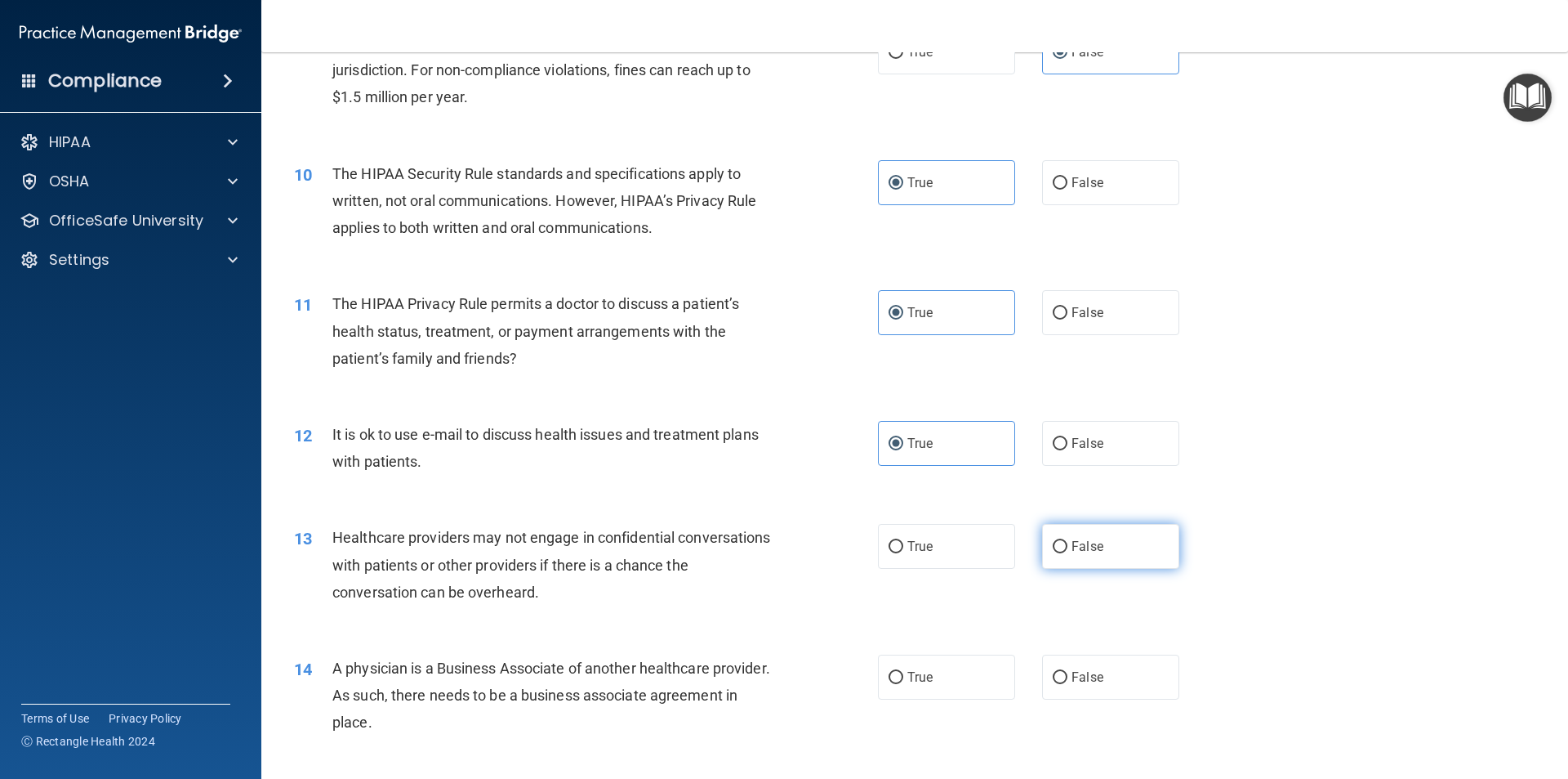
click at [1109, 542] on label "False" at bounding box center [1110, 546] width 137 height 45
click at [1068, 542] on input "False" at bounding box center [1060, 547] width 15 height 12
radio input "true"
click at [1091, 686] on label "False" at bounding box center [1110, 677] width 137 height 45
click at [1068, 684] on input "False" at bounding box center [1060, 678] width 15 height 12
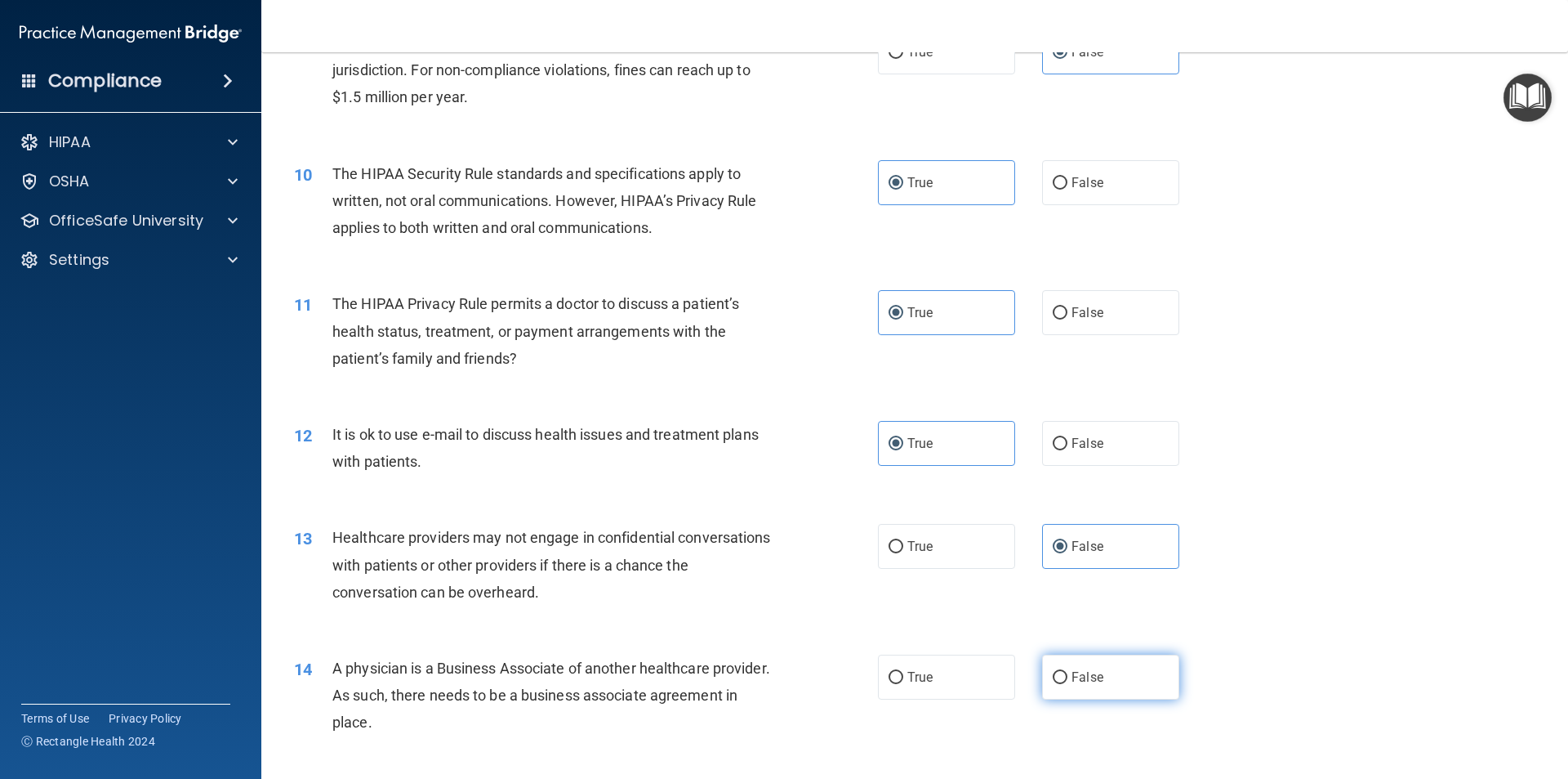
radio input "true"
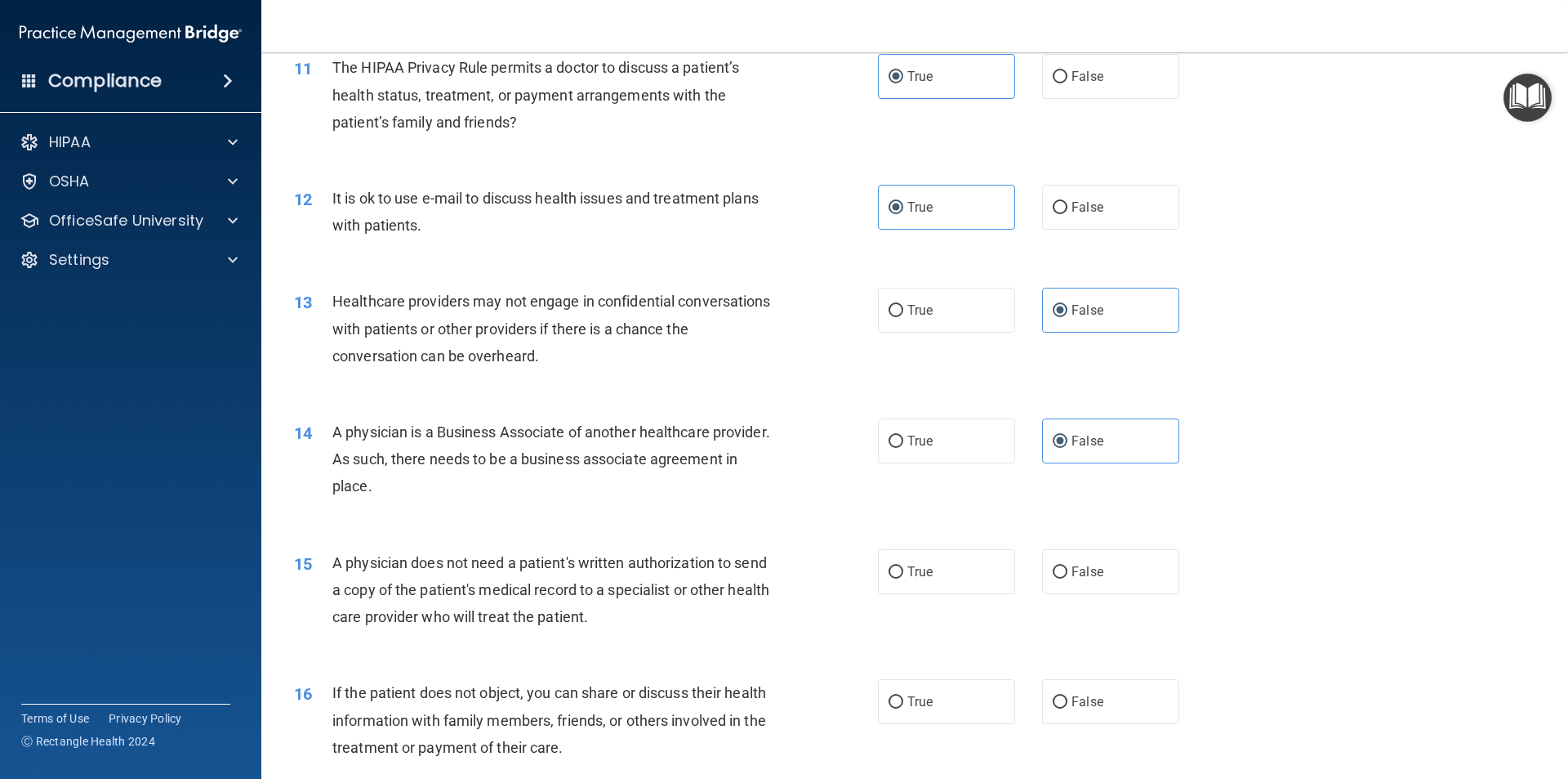
scroll to position [1307, 0]
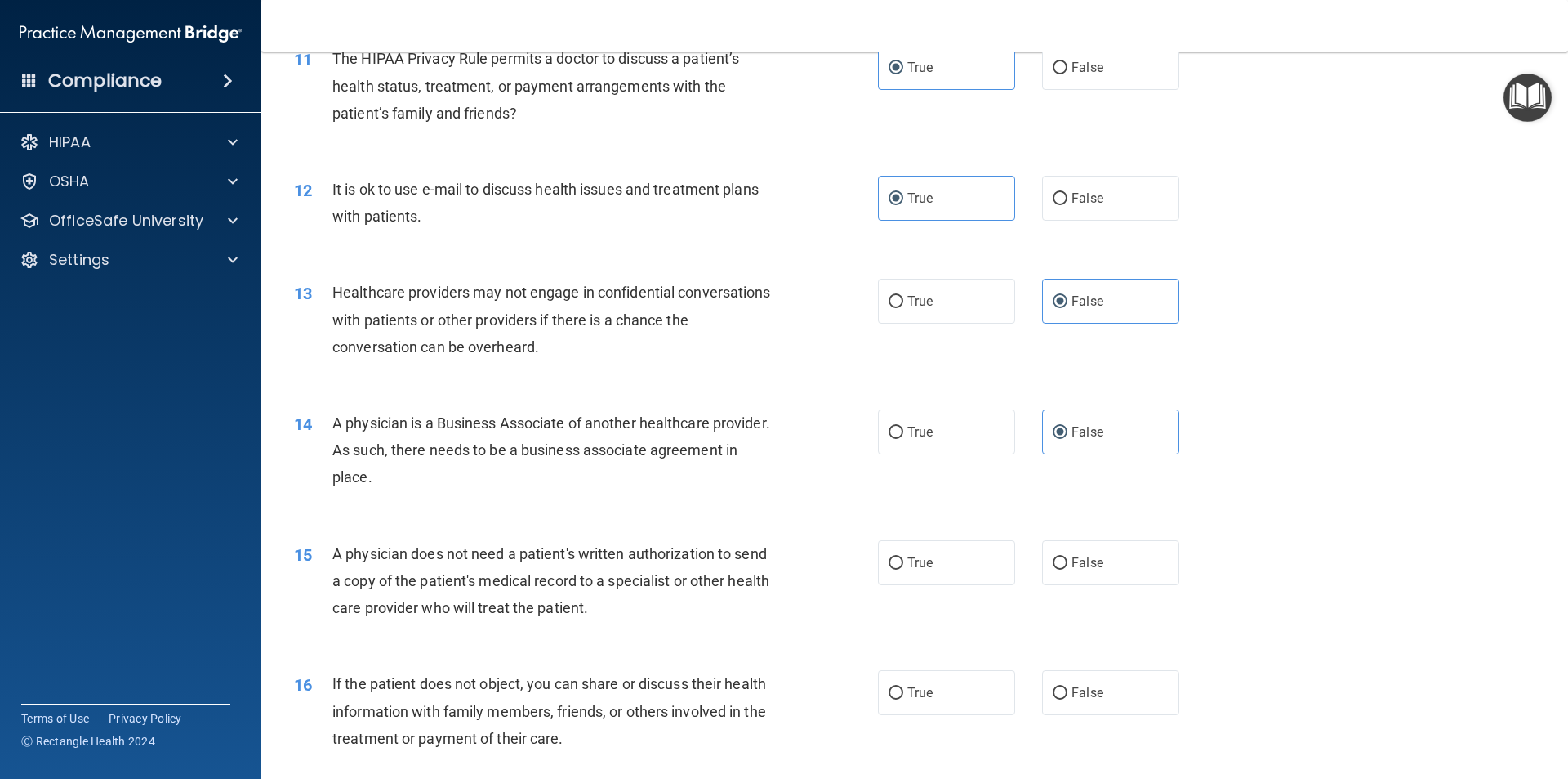
click at [950, 591] on div "15 A physician does not need a patient's written authorization to send a copy o…" at bounding box center [914, 584] width 1266 height 131
click at [954, 577] on label "True" at bounding box center [946, 562] width 137 height 45
click at [903, 569] on input "True" at bounding box center [895, 563] width 15 height 12
radio input "true"
click at [940, 704] on label "True" at bounding box center [946, 692] width 137 height 45
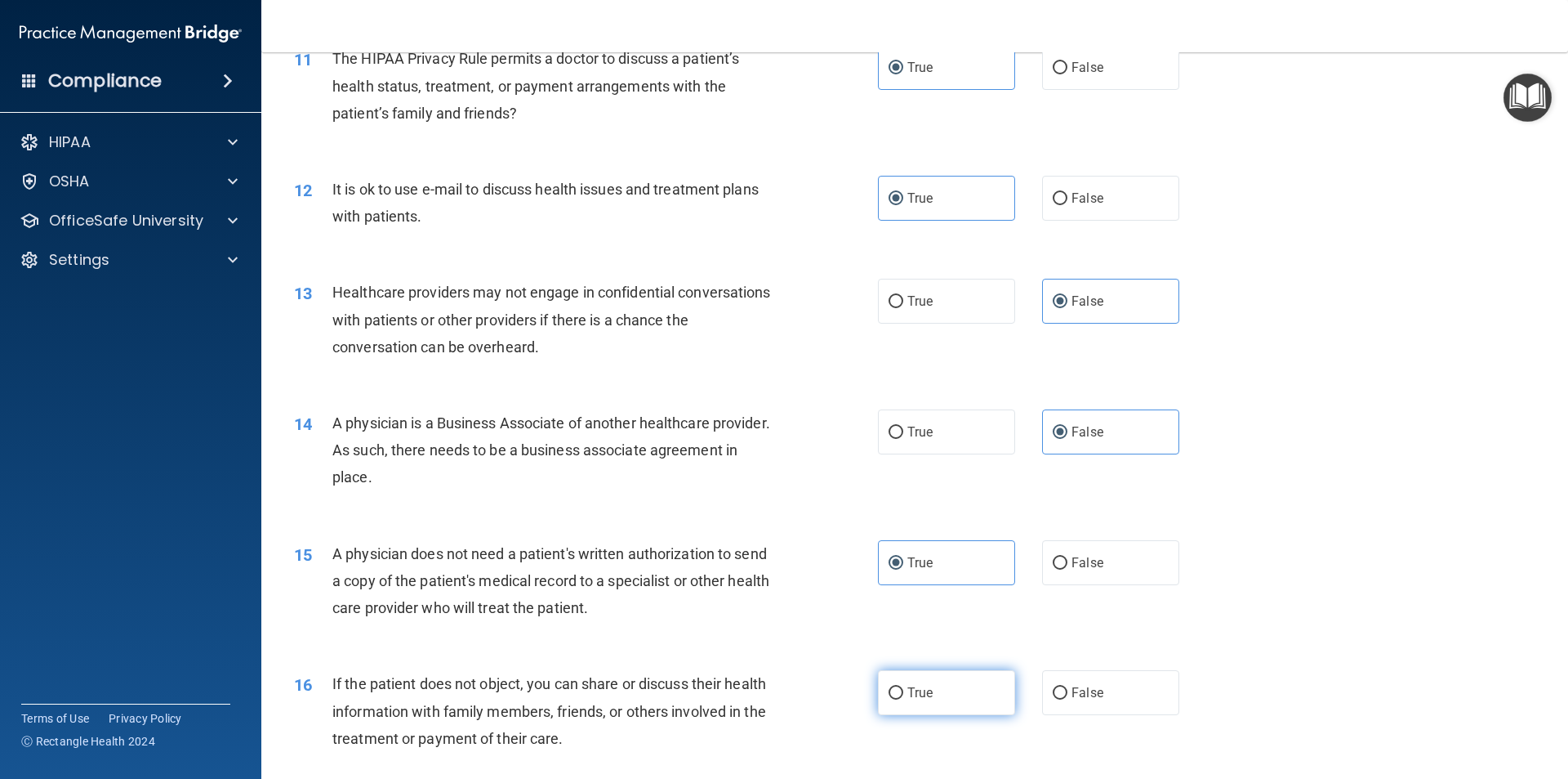
click at [903, 700] on input "True" at bounding box center [895, 693] width 15 height 12
radio input "true"
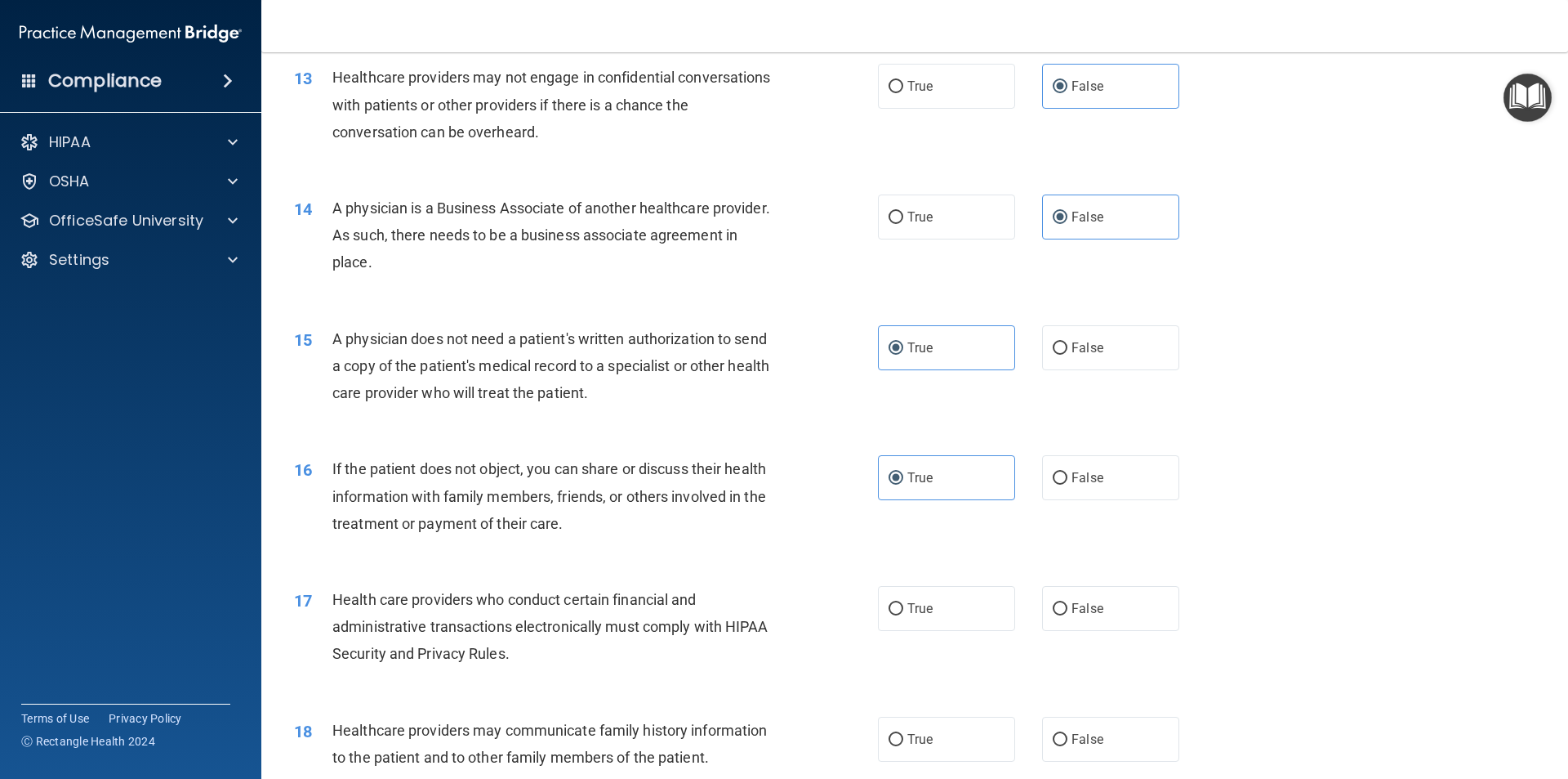
scroll to position [1553, 0]
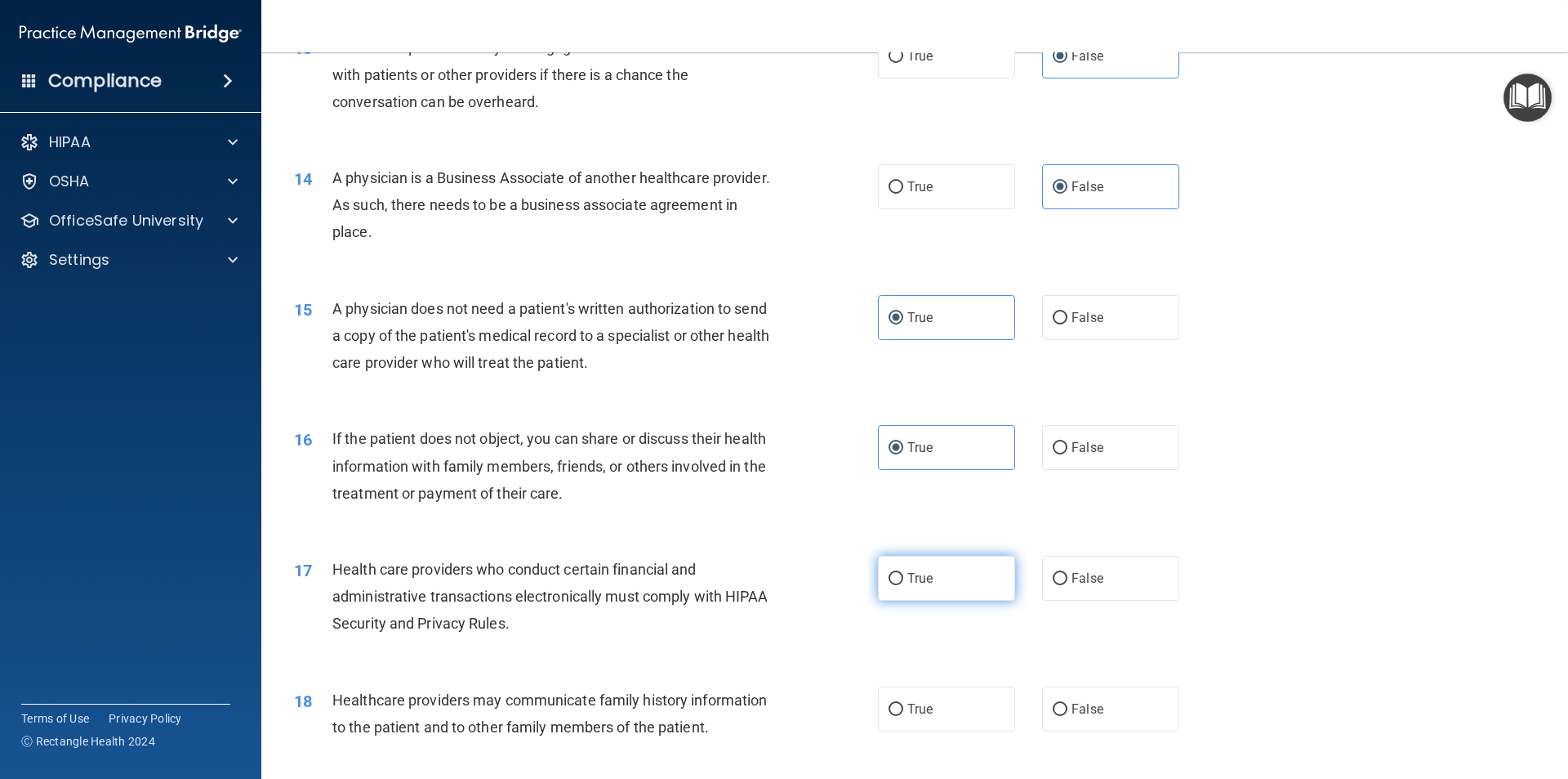
click at [941, 582] on label "True" at bounding box center [946, 577] width 137 height 45
click at [903, 582] on input "True" at bounding box center [895, 579] width 15 height 12
radio input "true"
click at [1091, 718] on label "False" at bounding box center [1110, 708] width 137 height 45
click at [1068, 716] on input "False" at bounding box center [1060, 710] width 15 height 12
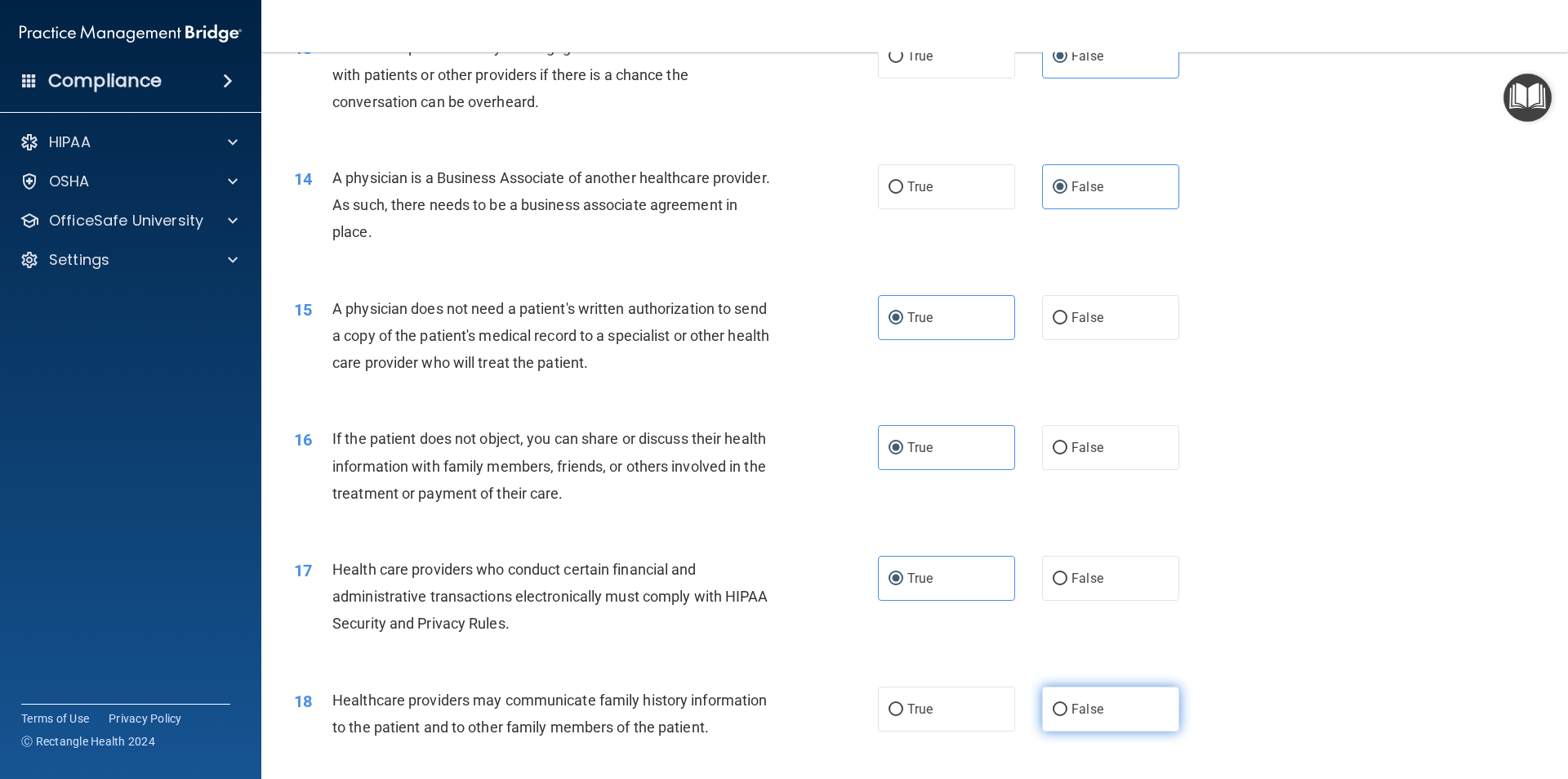
radio input "true"
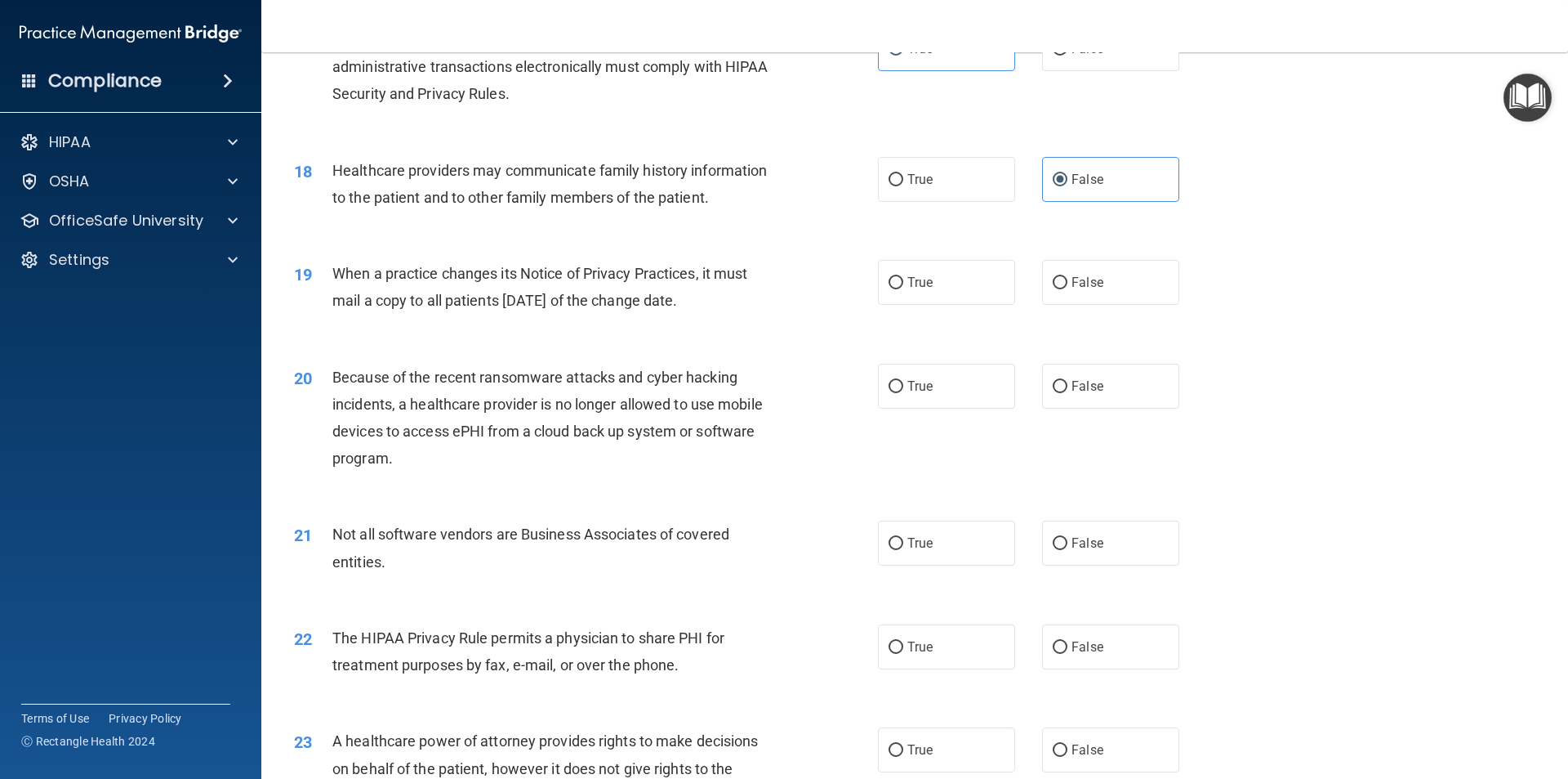
scroll to position [2125, 0]
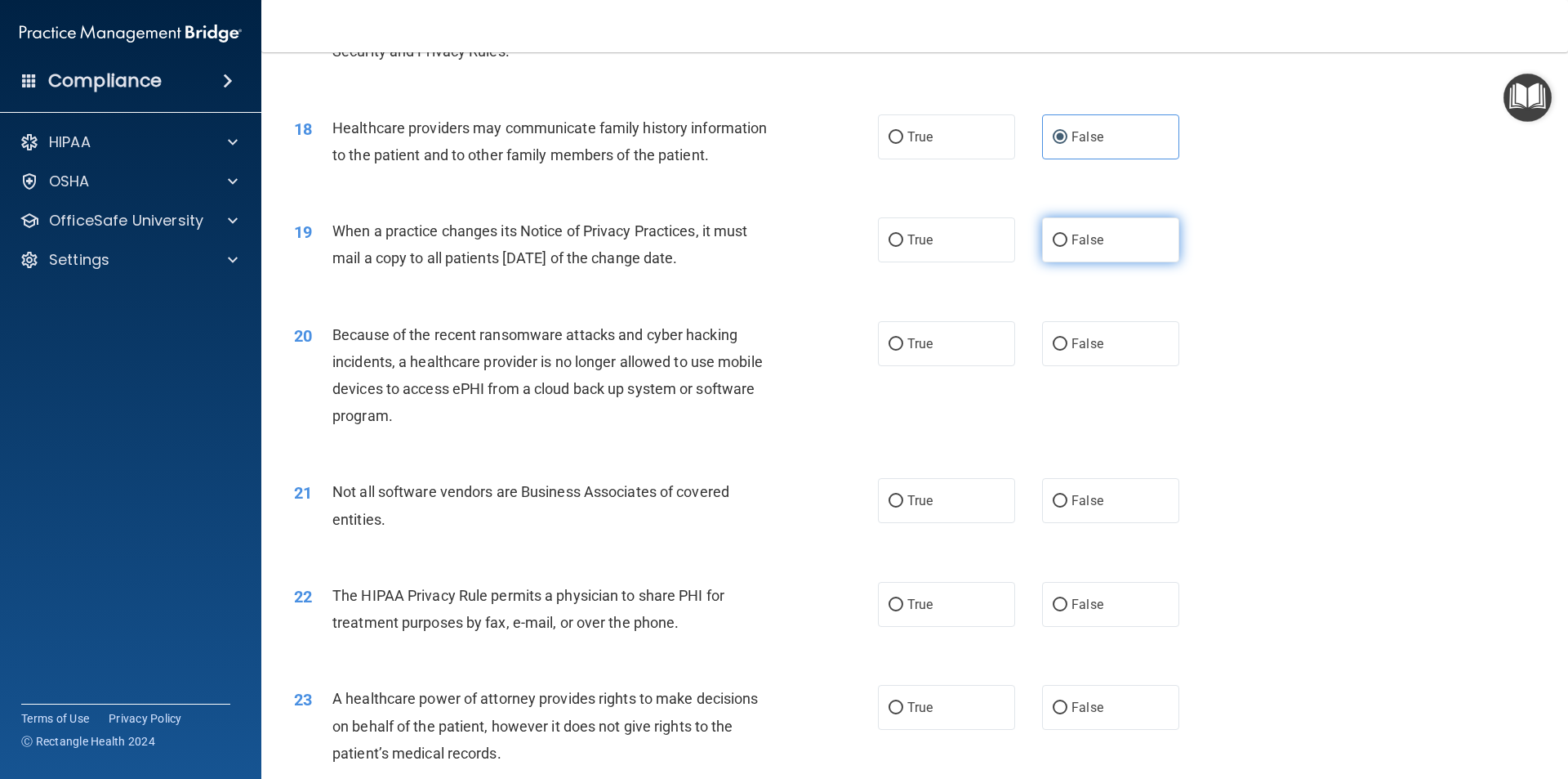
click at [1072, 237] on span "False" at bounding box center [1088, 240] width 32 height 16
click at [1064, 237] on input "False" at bounding box center [1060, 241] width 15 height 12
radio input "true"
click at [1050, 316] on div "20 Because of the recent ransomware attacks and cyber hacking incidents, a heal…" at bounding box center [914, 380] width 1266 height 158
click at [1056, 339] on input "False" at bounding box center [1060, 345] width 15 height 12
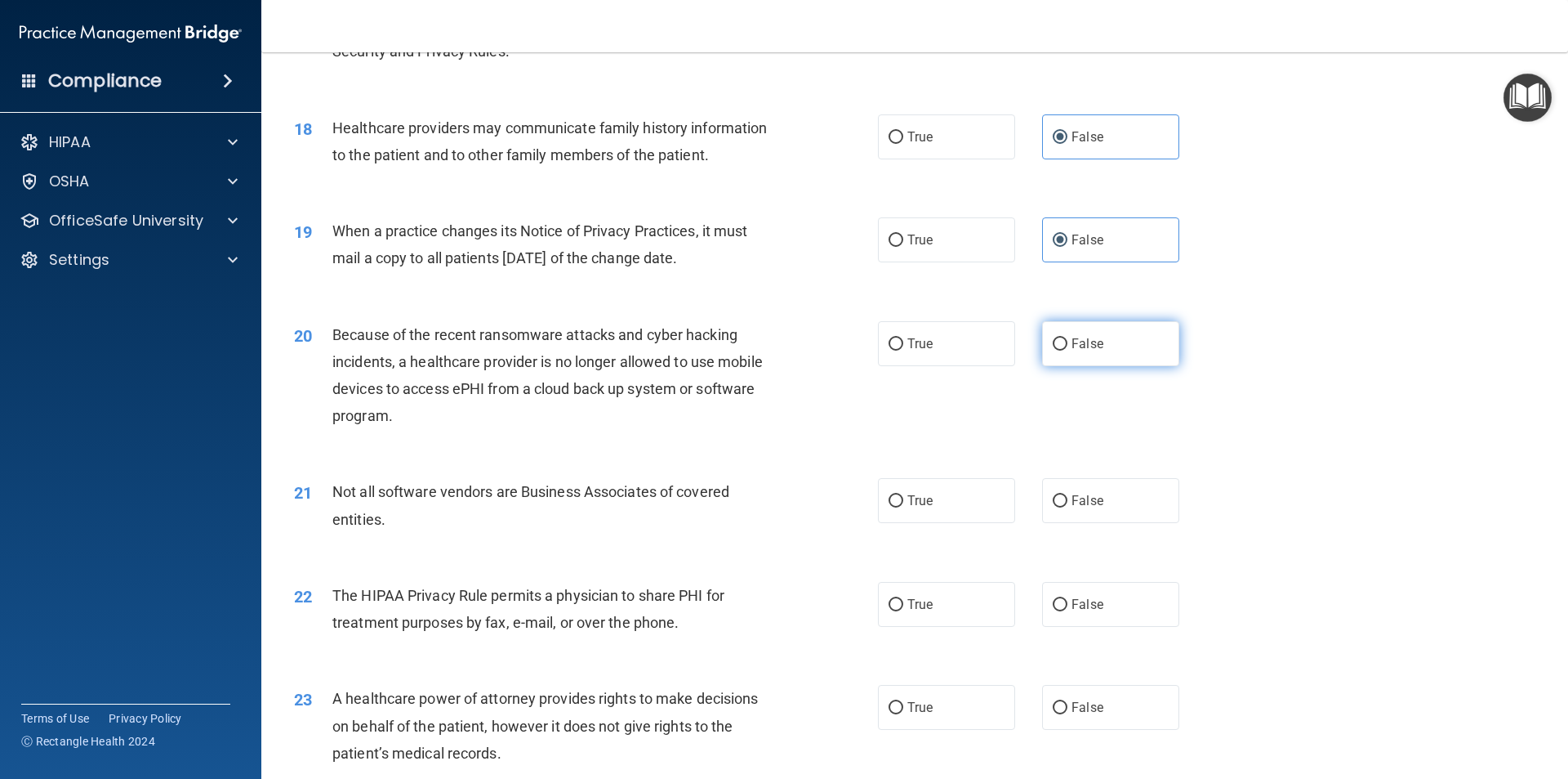
radio input "true"
click at [907, 494] on span "True" at bounding box center [919, 500] width 25 height 16
click at [903, 495] on input "True" at bounding box center [895, 501] width 15 height 12
radio input "true"
click at [917, 579] on div "22 The HIPAA Privacy Rule permits a physician to share PHI for treatment purpos…" at bounding box center [914, 612] width 1266 height 103
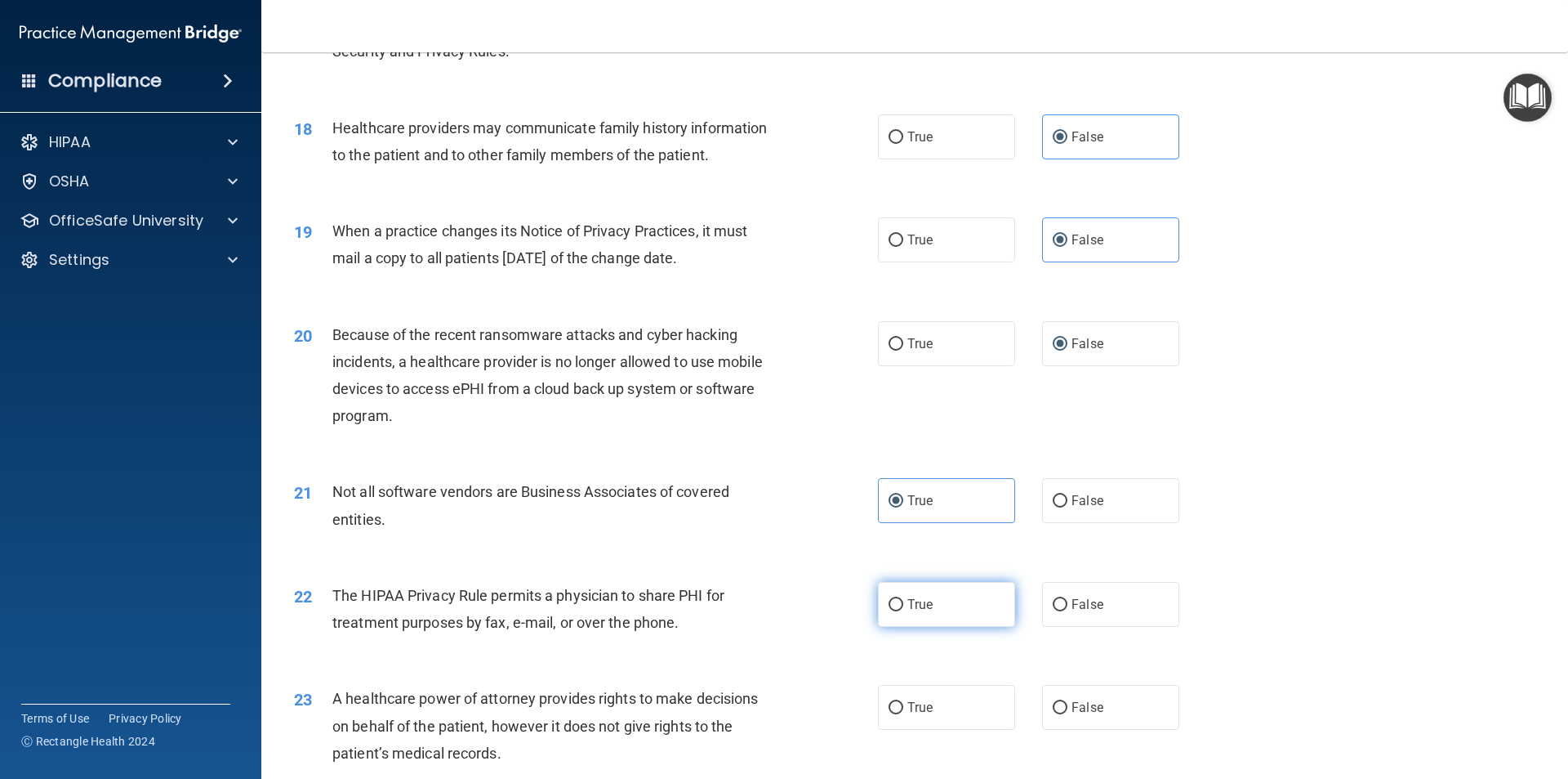
click at [925, 590] on label "True" at bounding box center [946, 604] width 137 height 45
click at [903, 599] on input "True" at bounding box center [895, 605] width 15 height 12
radio input "true"
click at [1068, 721] on label "False" at bounding box center [1110, 707] width 137 height 45
click at [1068, 714] on input "False" at bounding box center [1060, 708] width 15 height 12
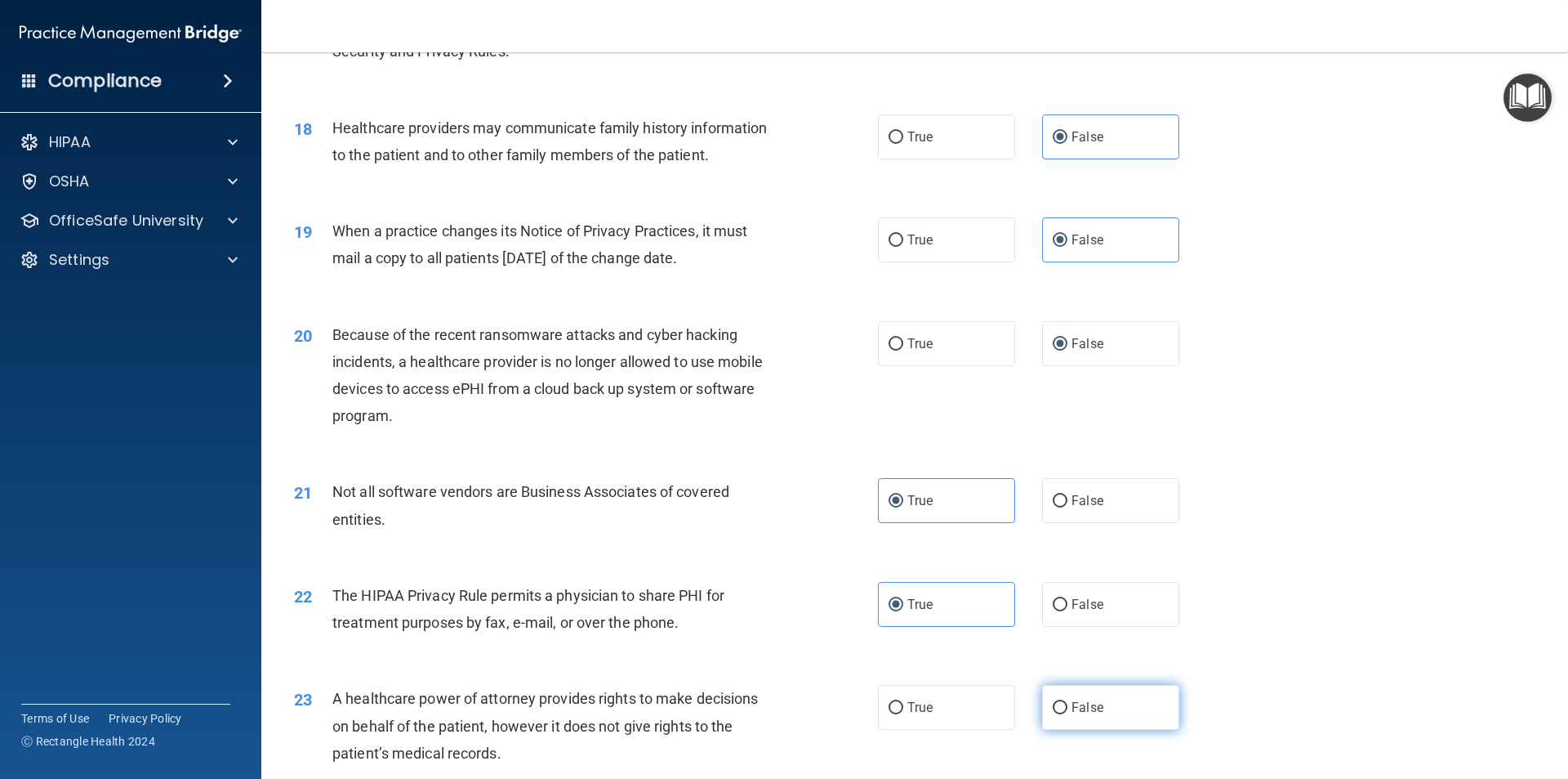
radio input "true"
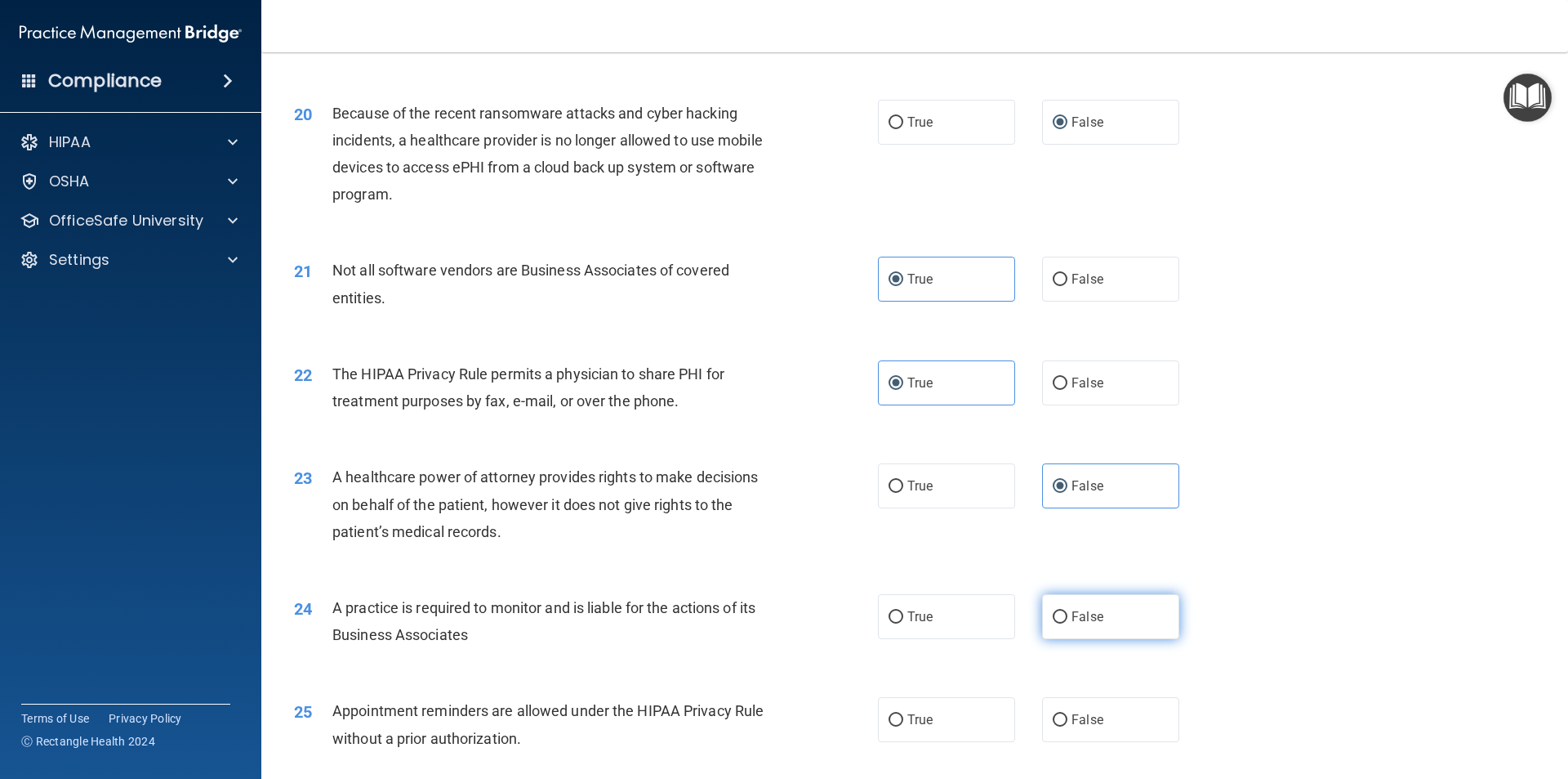
scroll to position [2370, 0]
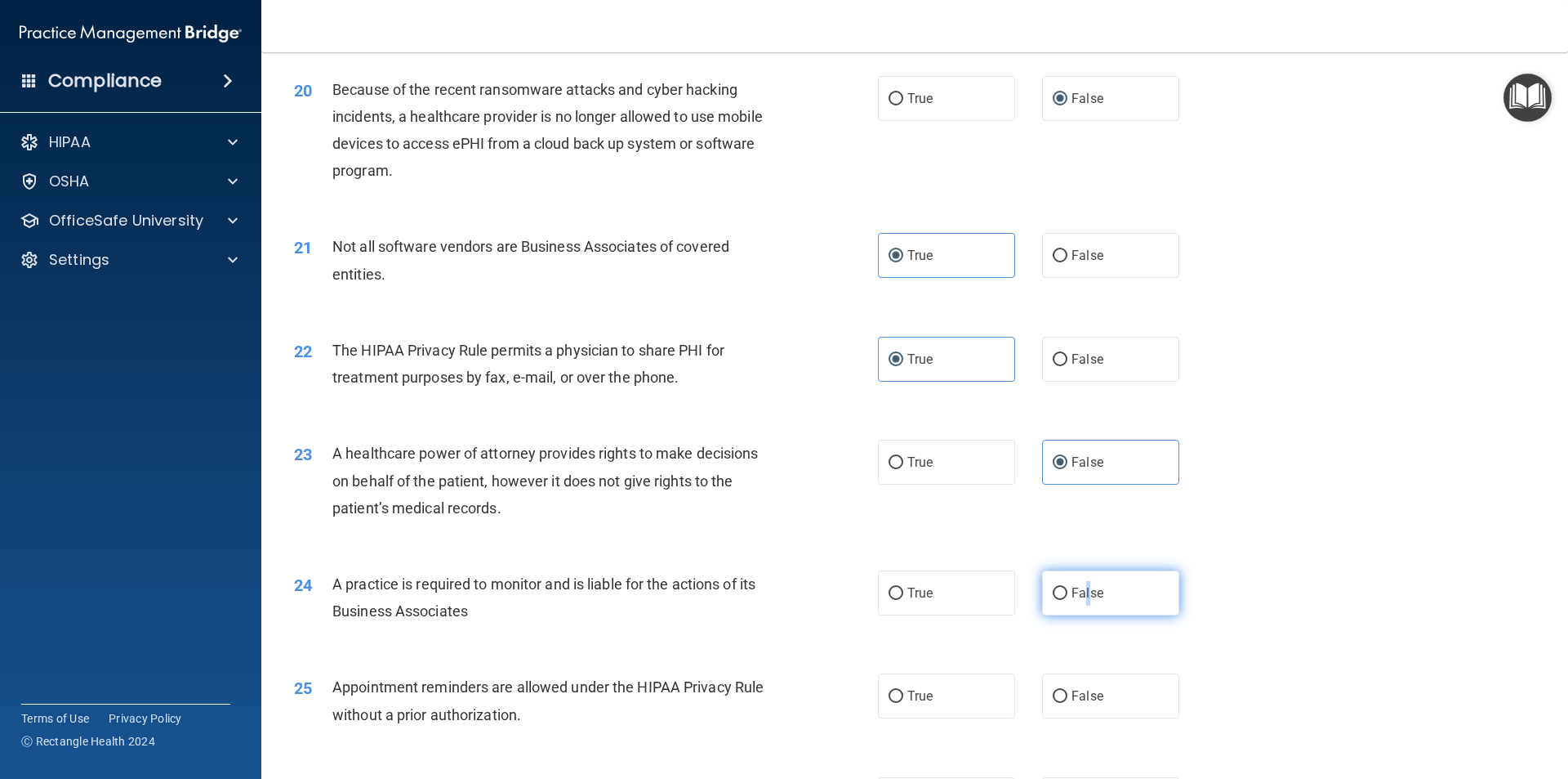
click at [1078, 589] on span "False" at bounding box center [1088, 593] width 32 height 16
click at [1074, 707] on label "False" at bounding box center [1110, 695] width 137 height 45
click at [1068, 703] on input "False" at bounding box center [1060, 697] width 15 height 12
radio input "true"
drag, startPoint x: 964, startPoint y: 714, endPoint x: 969, endPoint y: 704, distance: 11.2
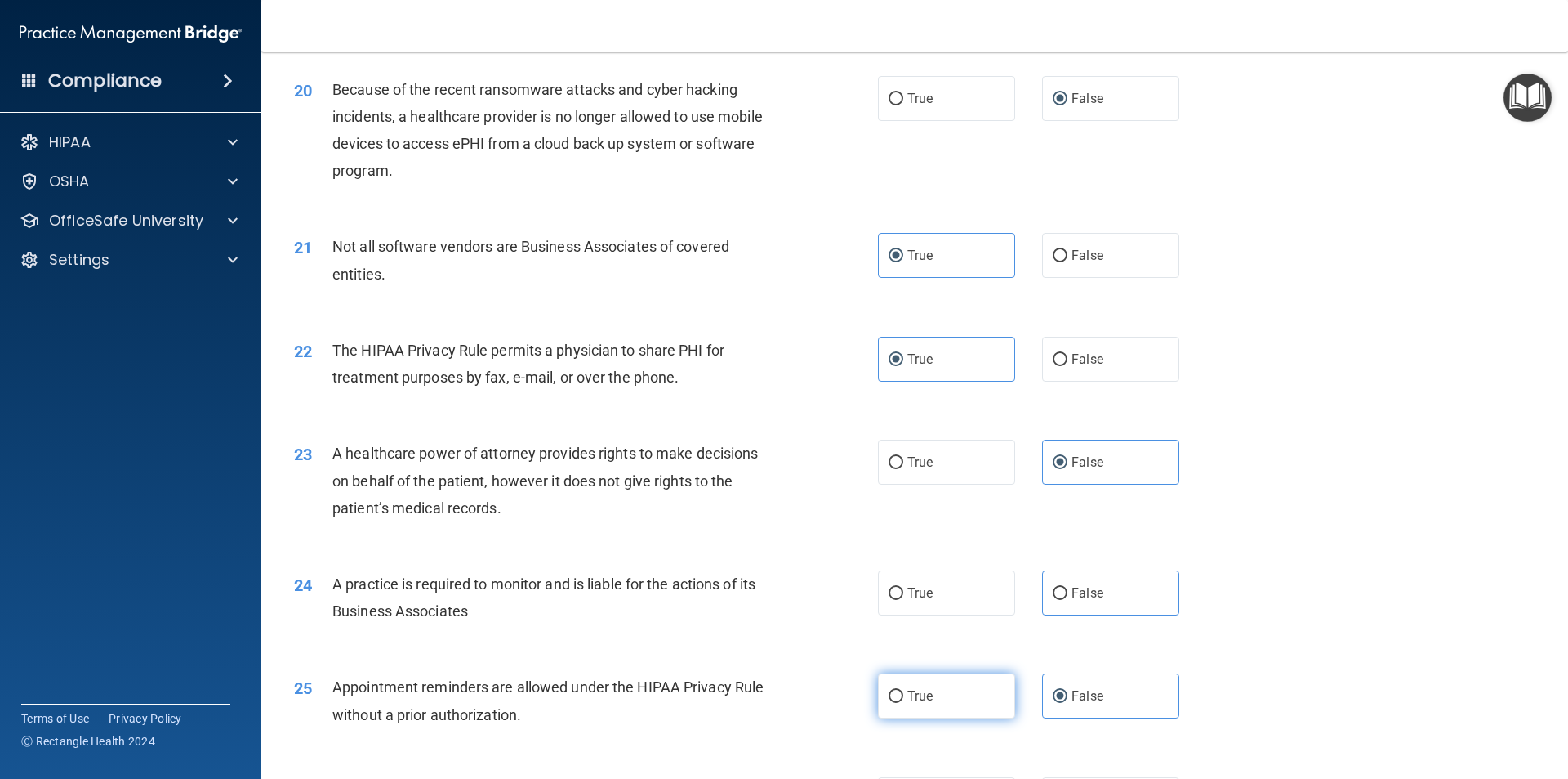
click at [964, 712] on label "True" at bounding box center [946, 695] width 137 height 45
click at [903, 703] on input "True" at bounding box center [895, 697] width 15 height 12
radio input "true"
radio input "false"
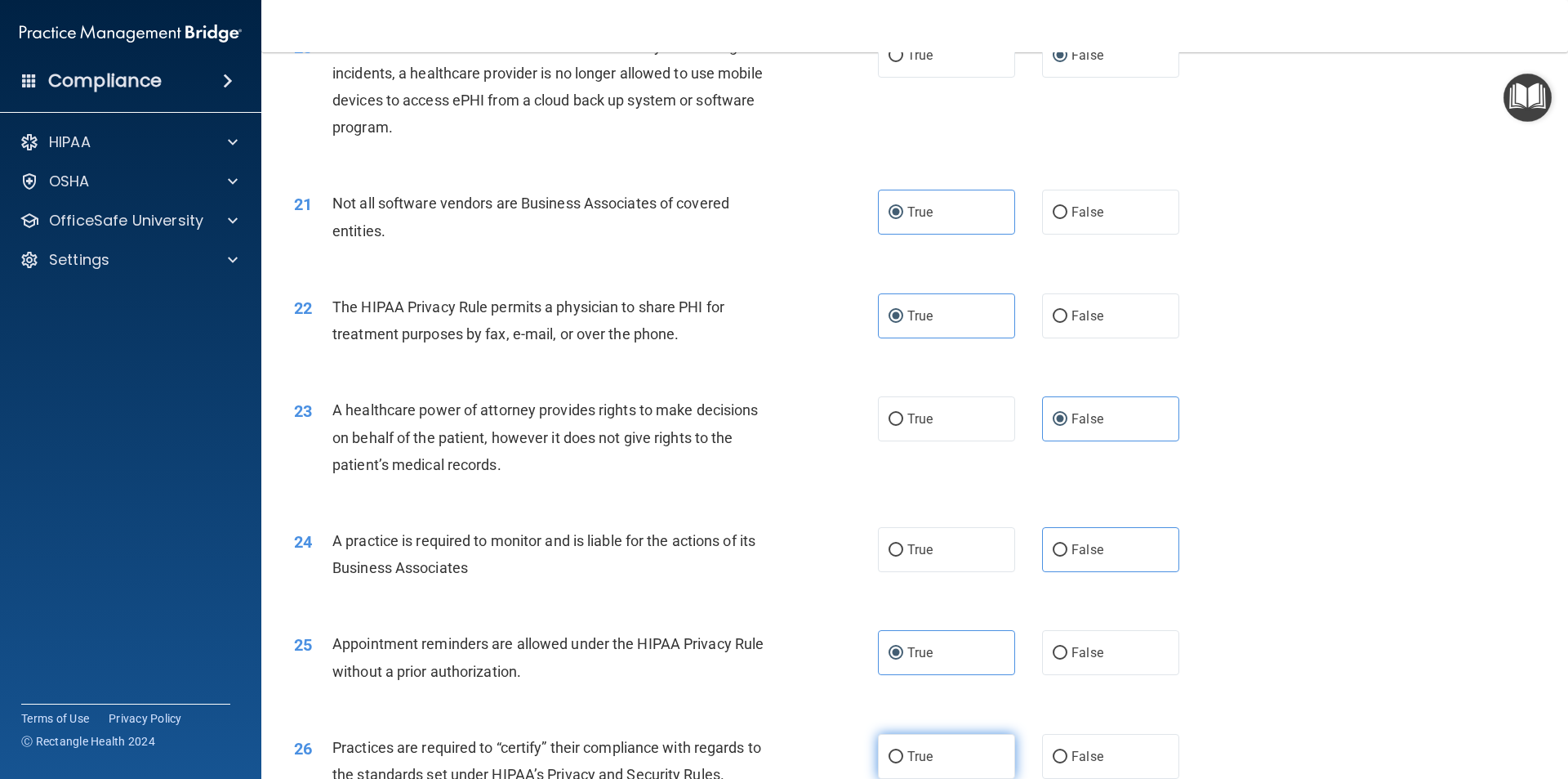
scroll to position [2452, 0]
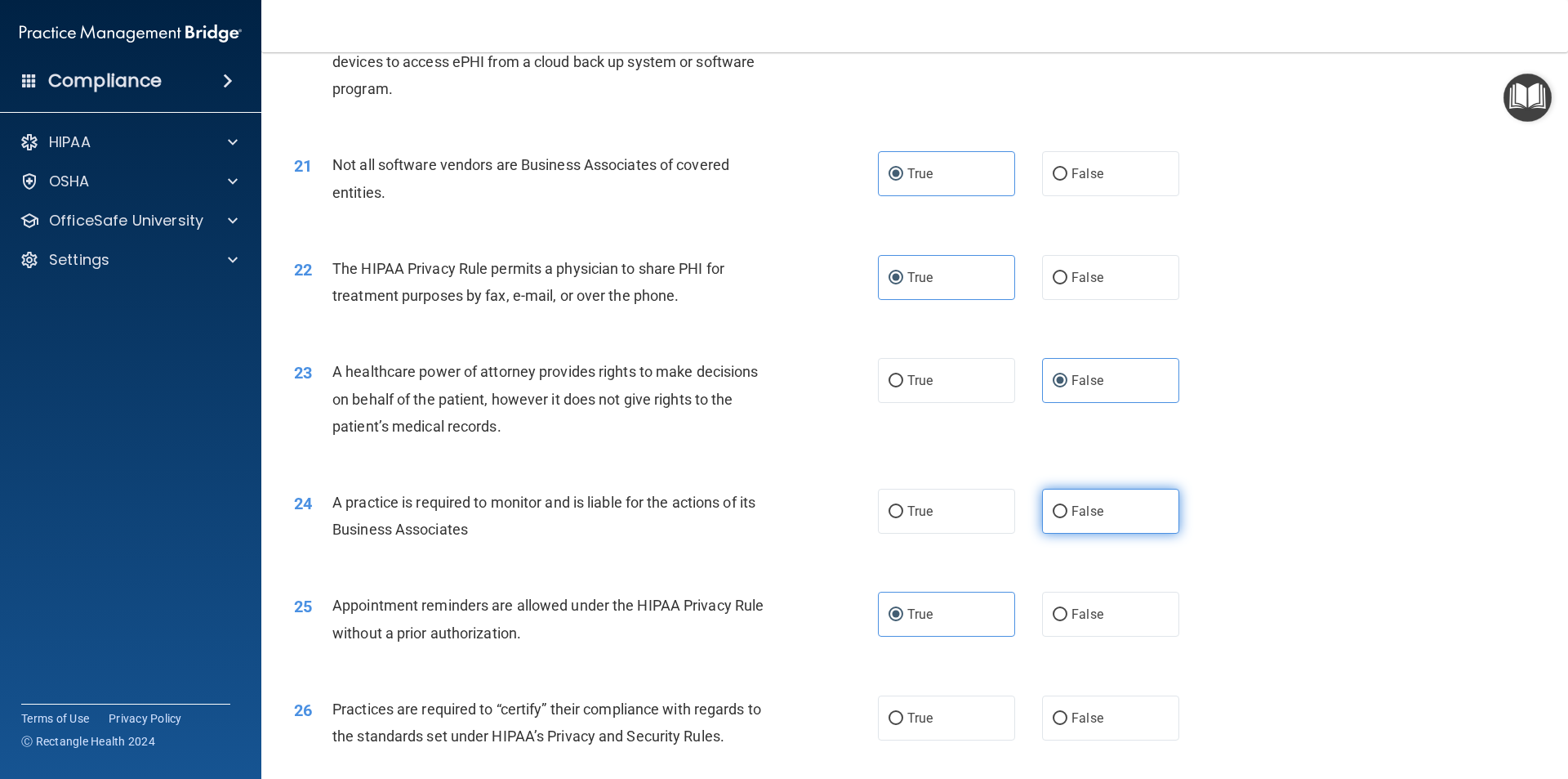
drag, startPoint x: 1127, startPoint y: 499, endPoint x: 1135, endPoint y: 494, distance: 9.4
click at [1134, 494] on label "False" at bounding box center [1110, 510] width 137 height 45
click at [1068, 506] on input "False" at bounding box center [1060, 512] width 15 height 12
radio input "true"
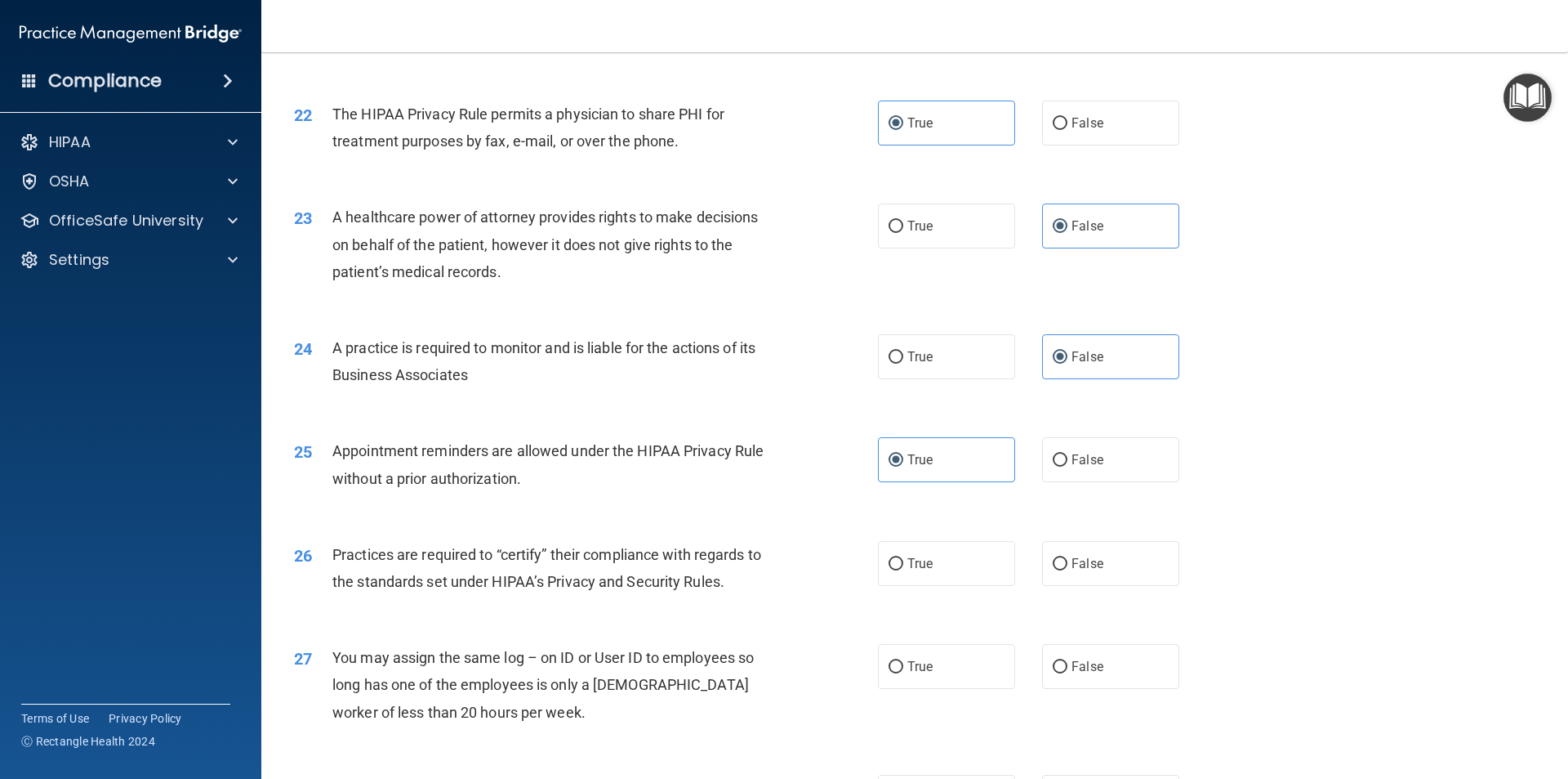
scroll to position [2616, 0]
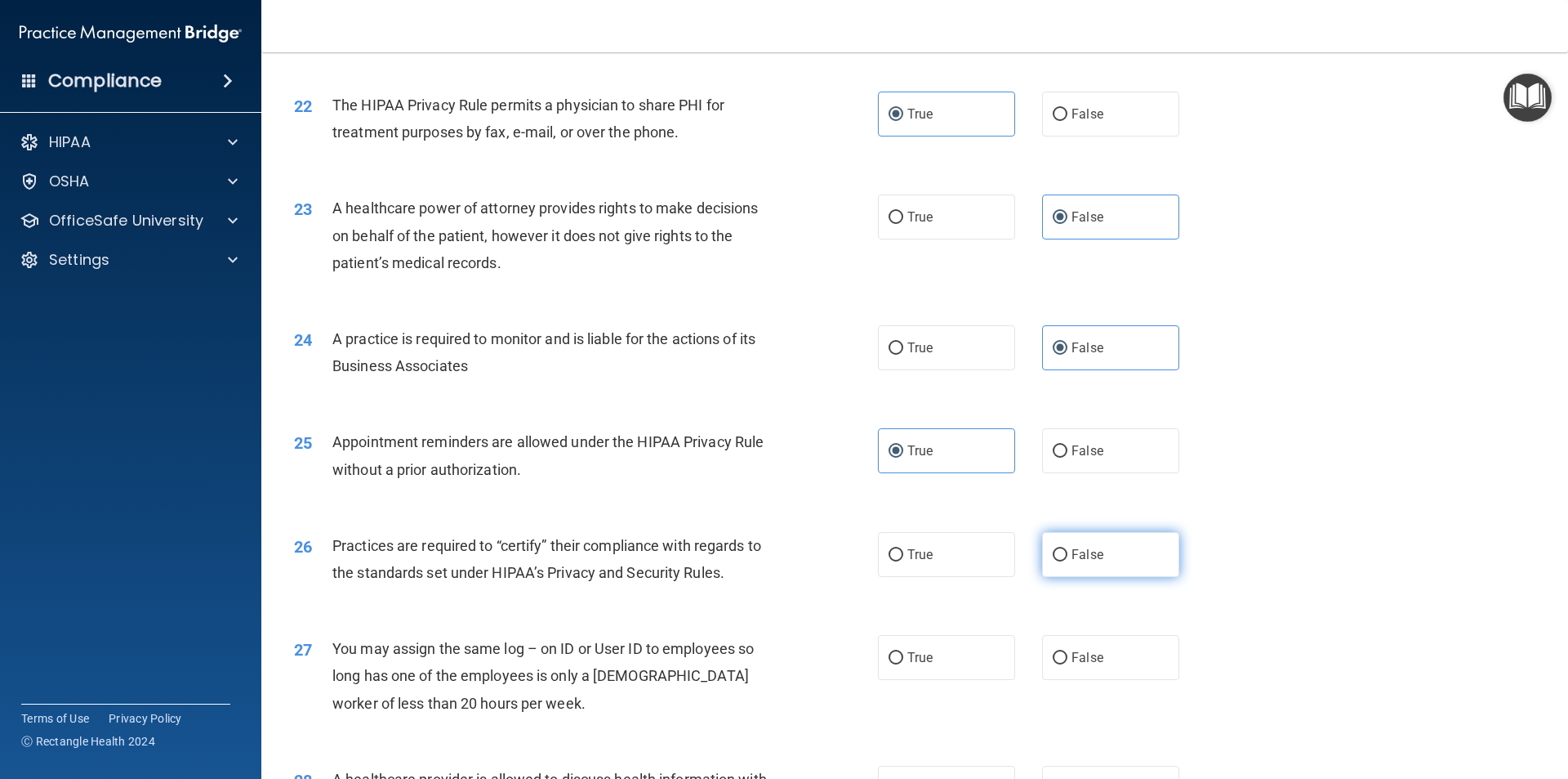
click at [1084, 566] on label "False" at bounding box center [1110, 554] width 137 height 45
click at [1068, 561] on input "False" at bounding box center [1060, 555] width 15 height 12
radio input "true"
click at [1110, 671] on label "False" at bounding box center [1110, 657] width 137 height 45
click at [1068, 664] on input "False" at bounding box center [1060, 658] width 15 height 12
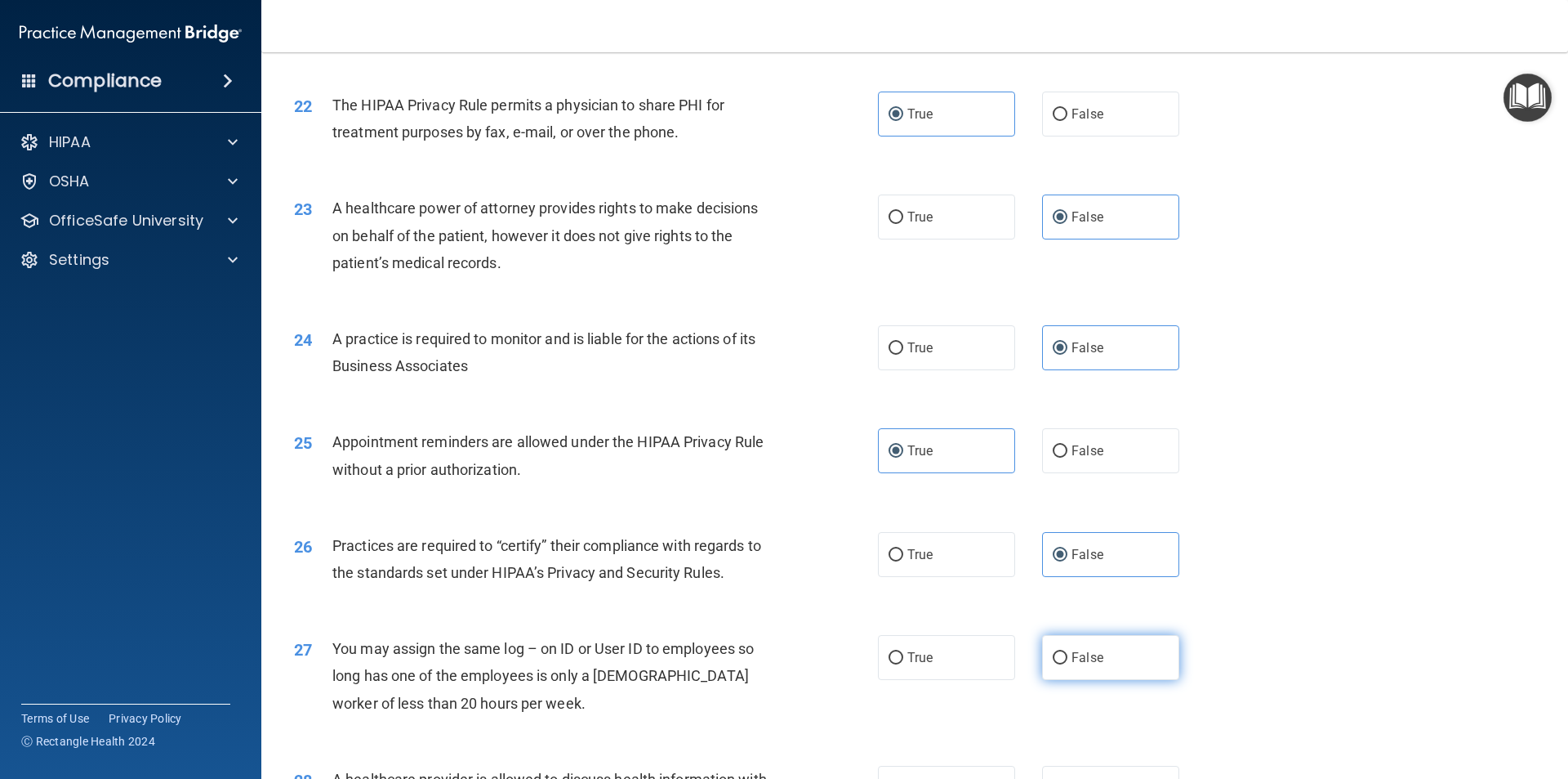
radio input "true"
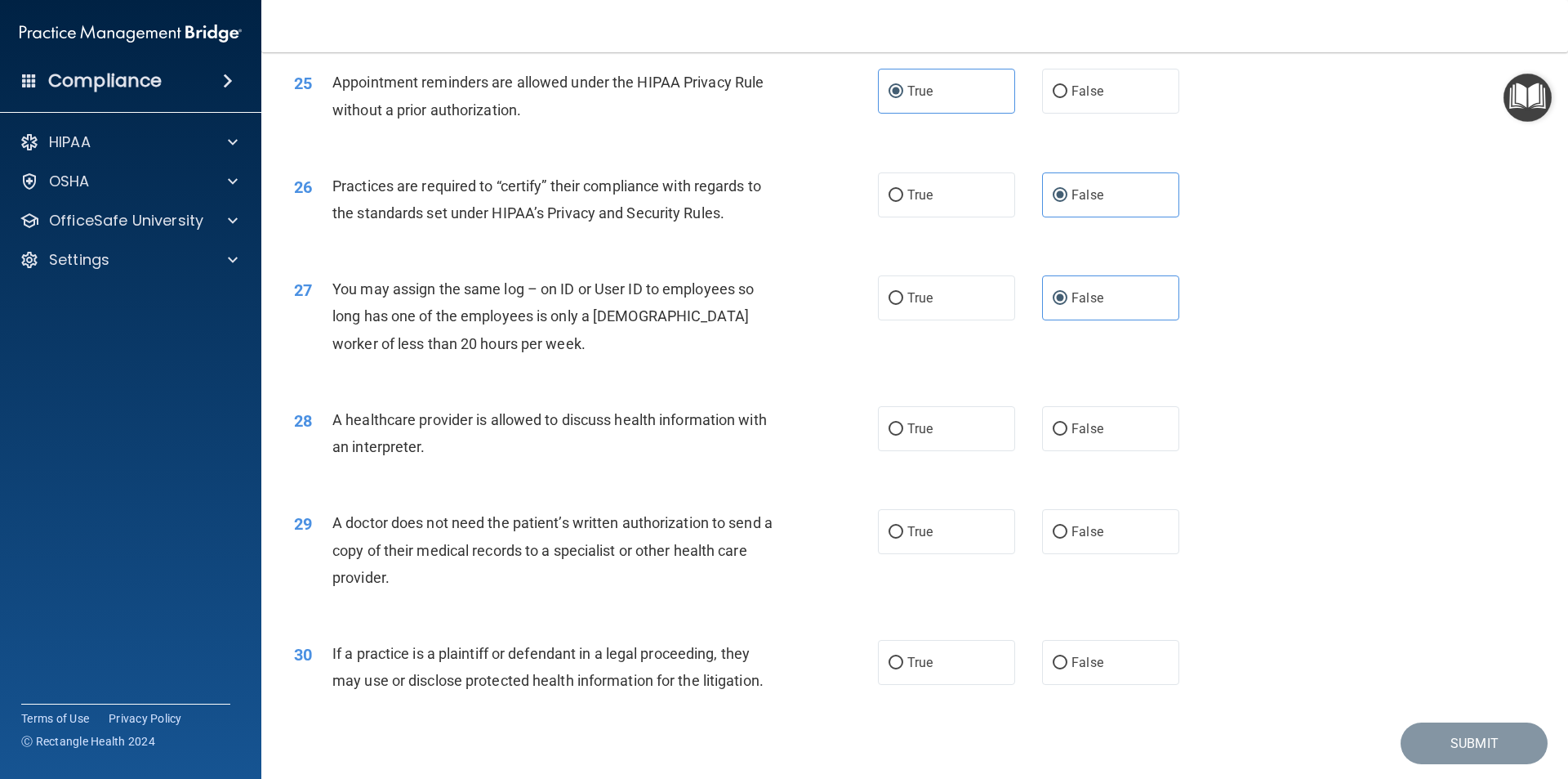
scroll to position [3024, 0]
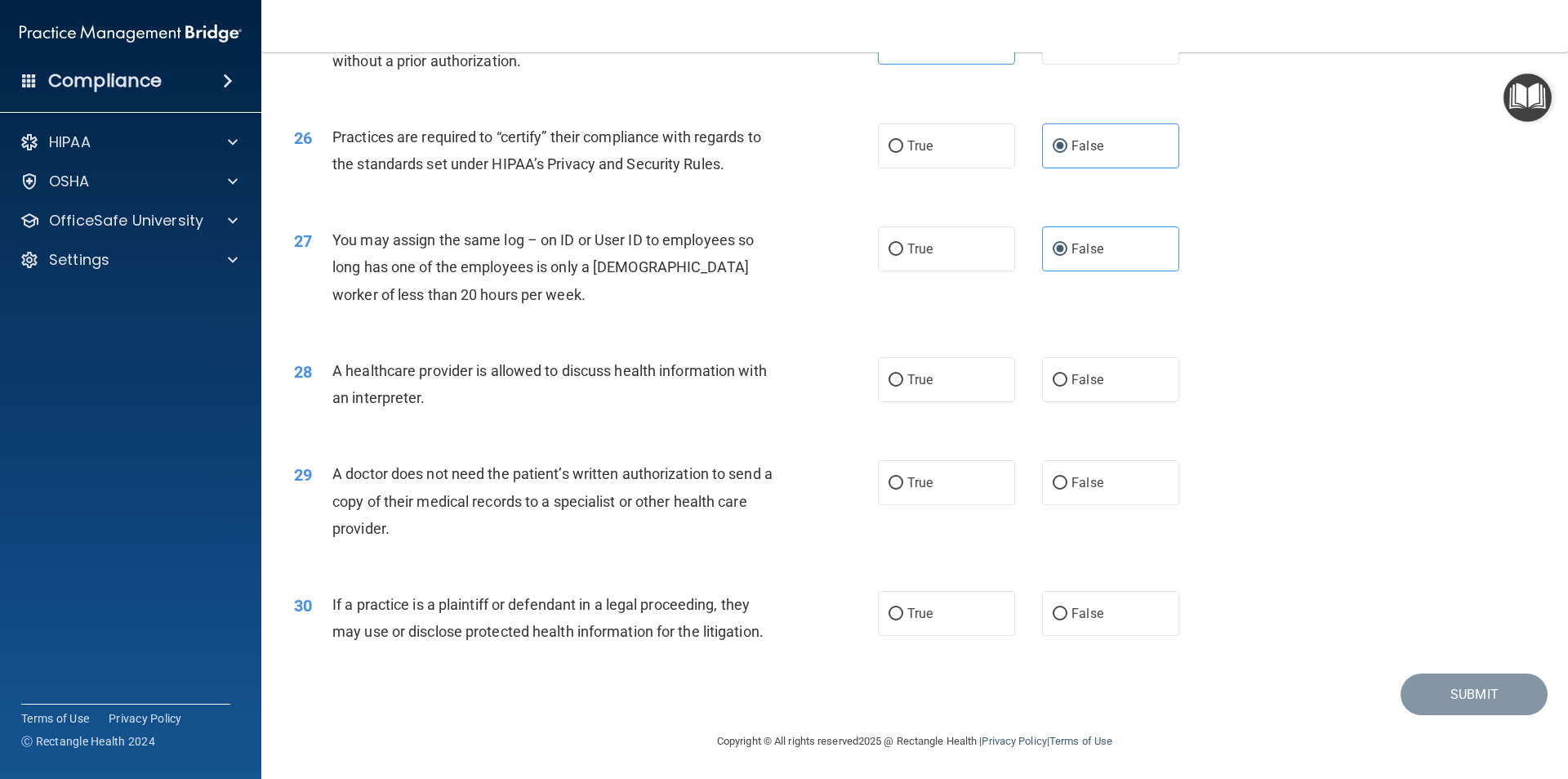
click at [925, 411] on div "28 A healthcare provider is allowed to discuss health information with an inter…" at bounding box center [914, 388] width 1266 height 103
click at [921, 378] on span "True" at bounding box center [919, 380] width 25 height 16
click at [903, 378] on input "True" at bounding box center [895, 381] width 15 height 12
radio input "true"
drag, startPoint x: 946, startPoint y: 460, endPoint x: 942, endPoint y: 613, distance: 153.1
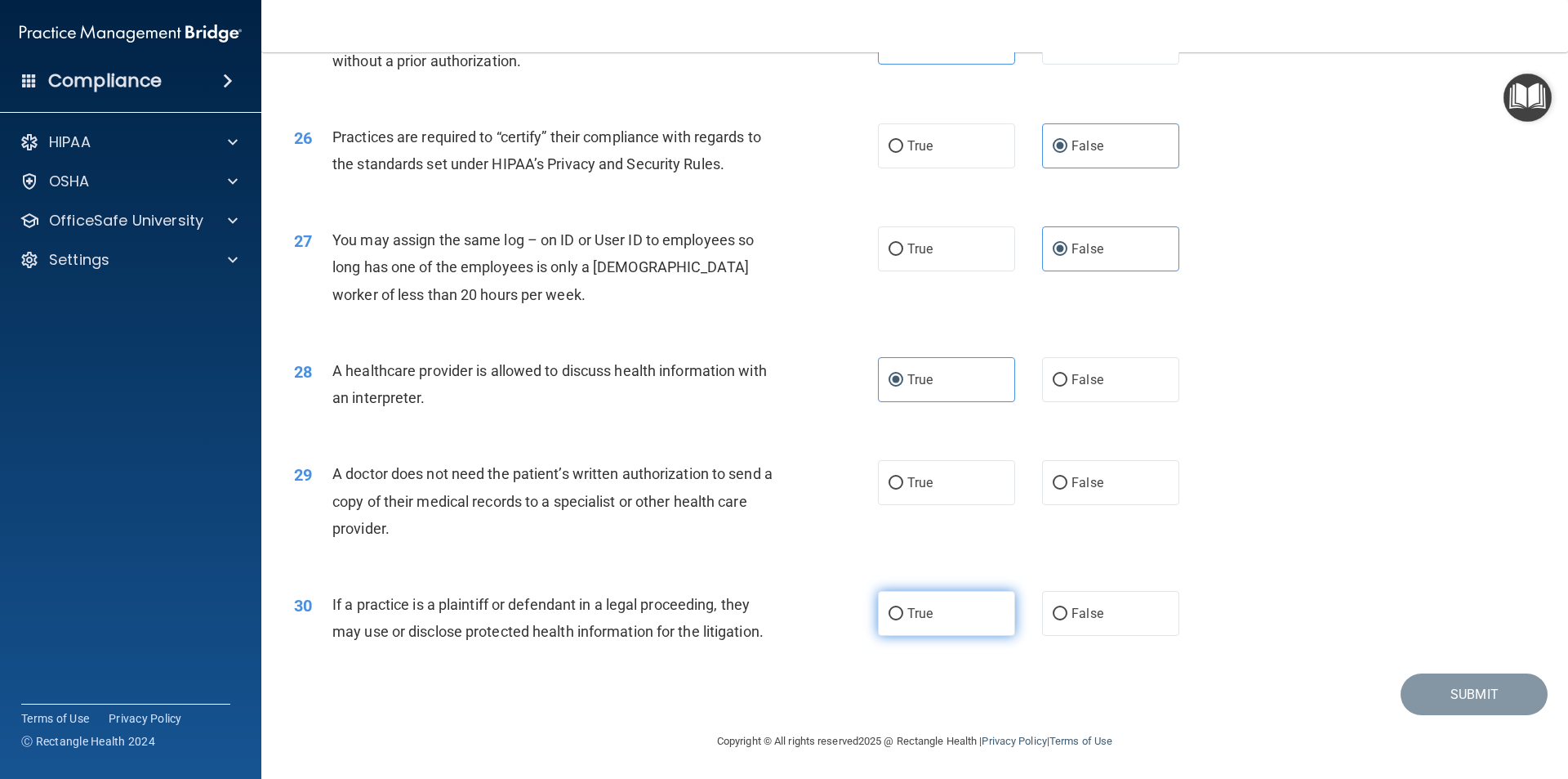
click at [947, 461] on label "True" at bounding box center [946, 482] width 137 height 45
click at [903, 477] on input "True" at bounding box center [895, 483] width 15 height 12
radio input "true"
drag, startPoint x: 931, startPoint y: 619, endPoint x: 937, endPoint y: 632, distance: 14.3
click at [934, 630] on label "True" at bounding box center [946, 613] width 137 height 45
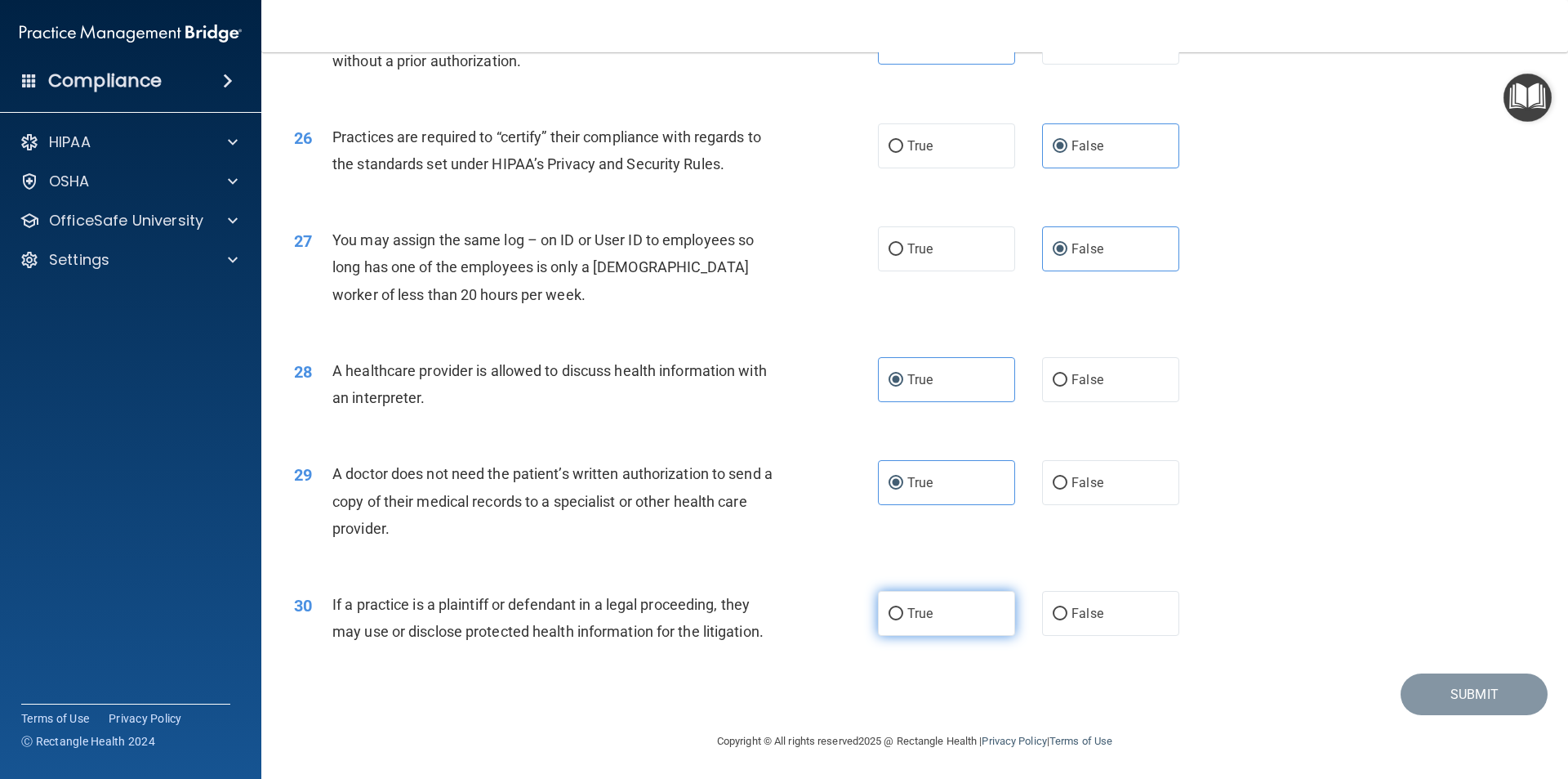
click at [903, 620] on input "True" at bounding box center [895, 614] width 15 height 12
radio input "true"
click at [1481, 684] on button "Submit" at bounding box center [1473, 693] width 147 height 42
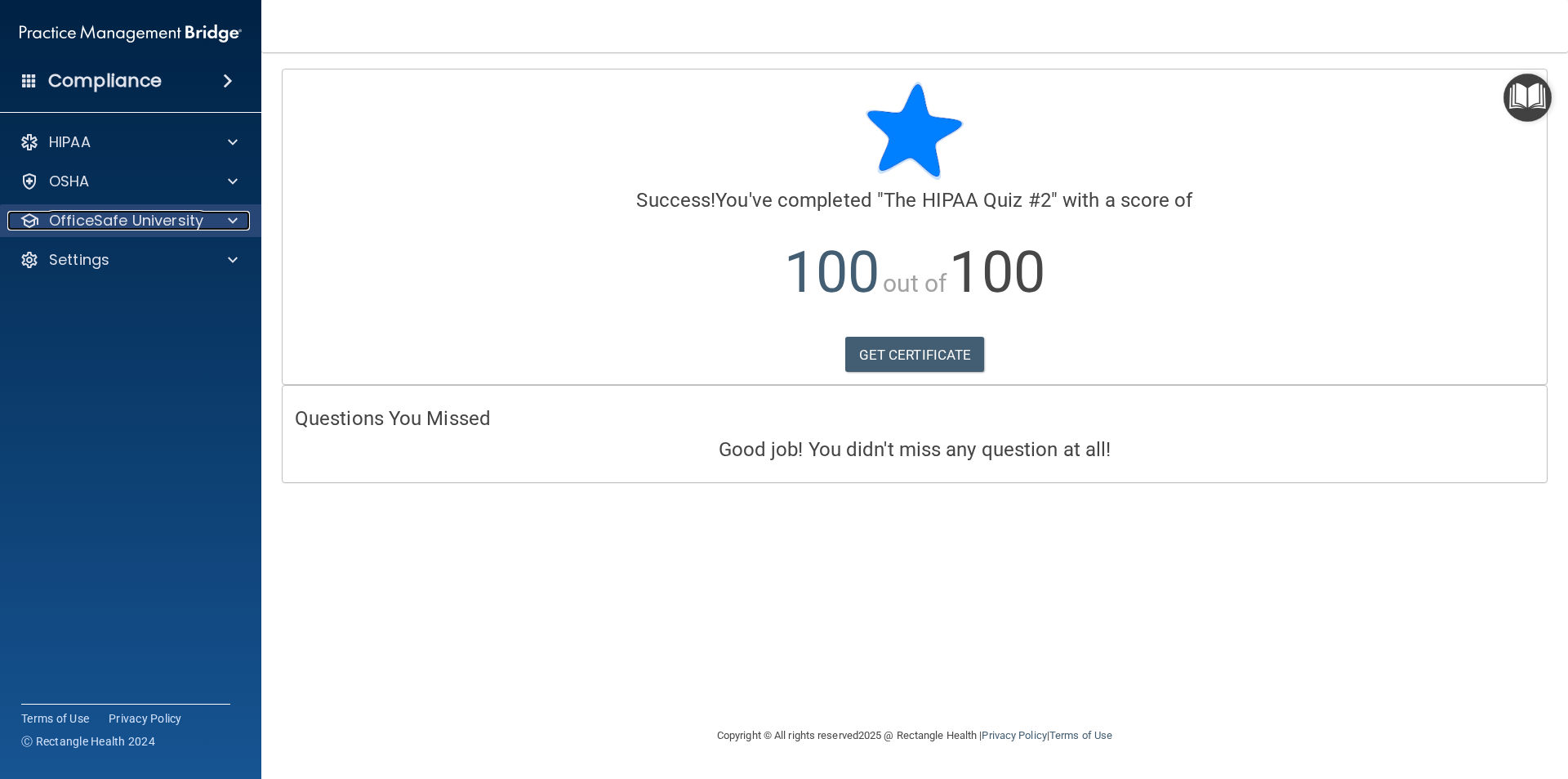
click at [226, 230] on div at bounding box center [230, 221] width 41 height 20
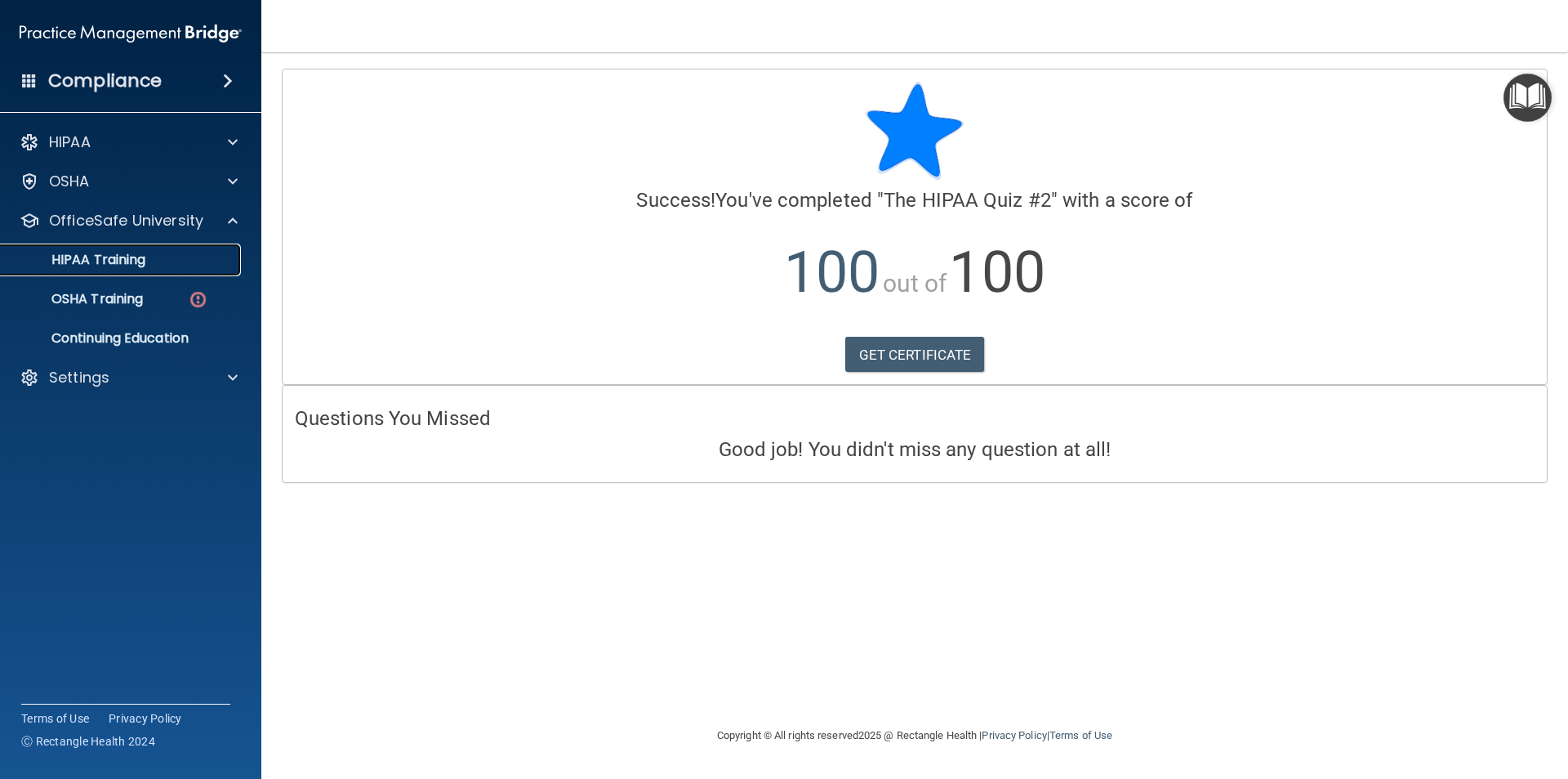
click at [79, 267] on p "HIPAA Training" at bounding box center [78, 260] width 135 height 16
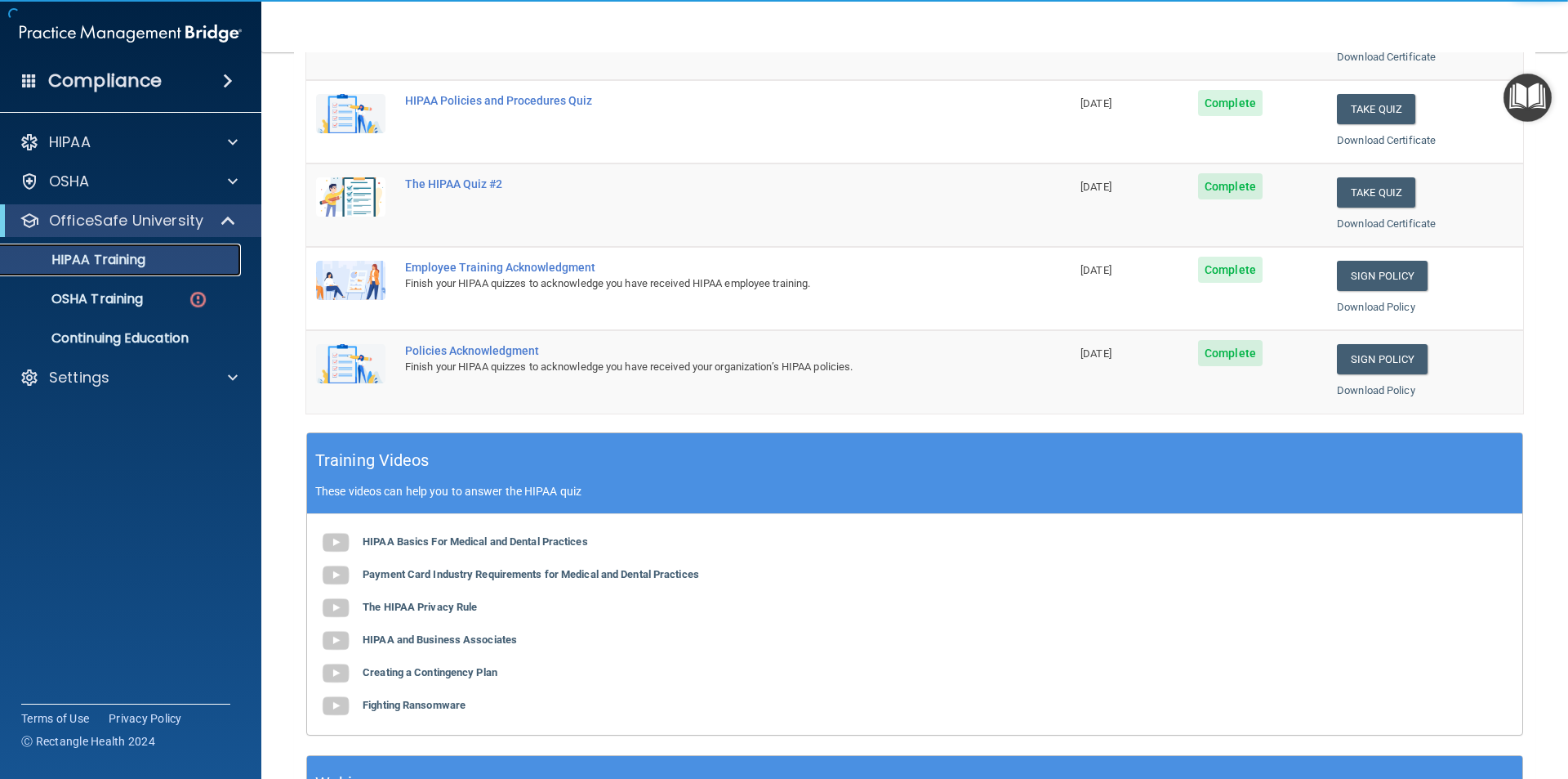
scroll to position [327, 0]
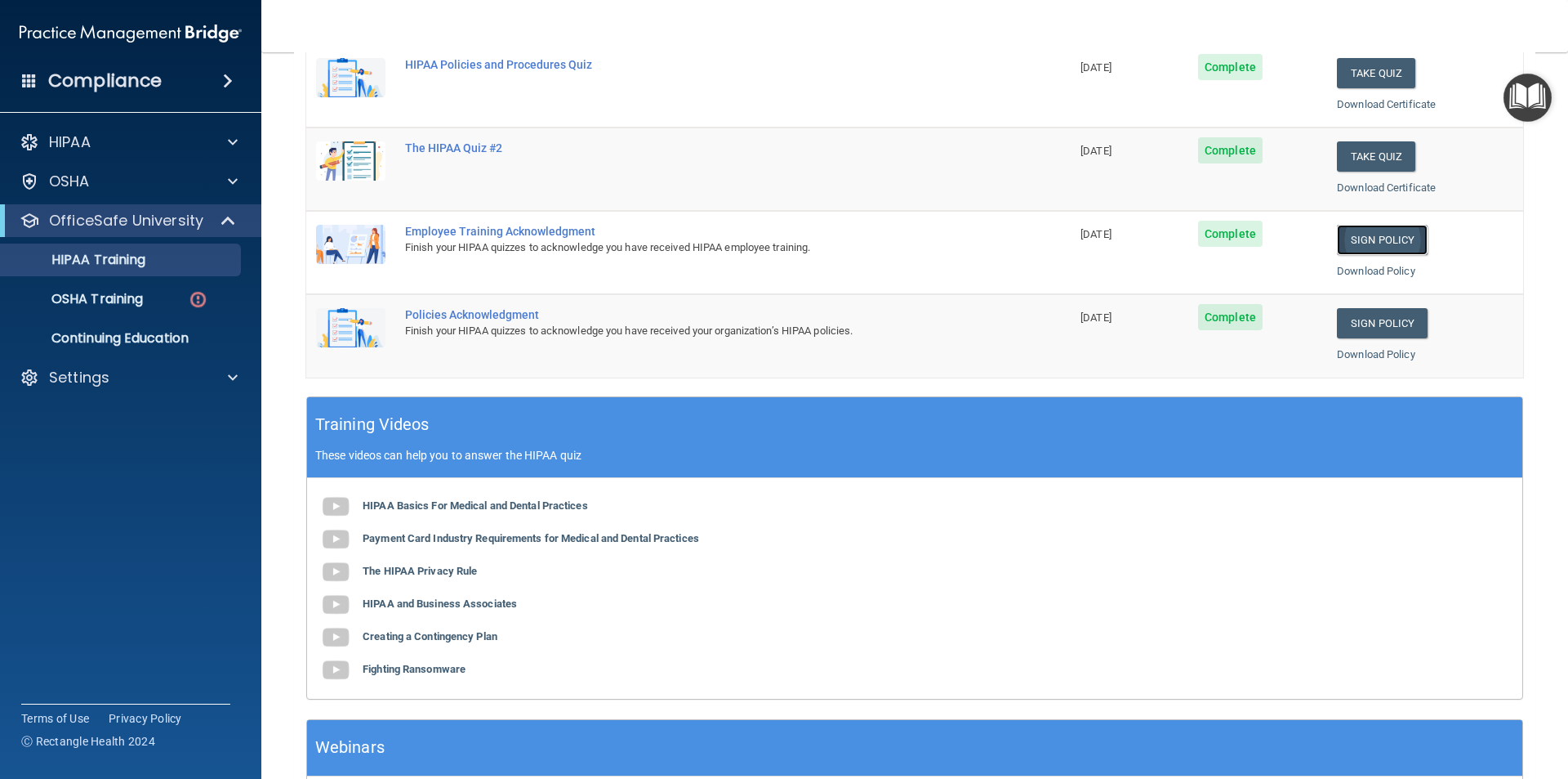
click at [1380, 251] on link "Sign Policy" at bounding box center [1382, 240] width 91 height 30
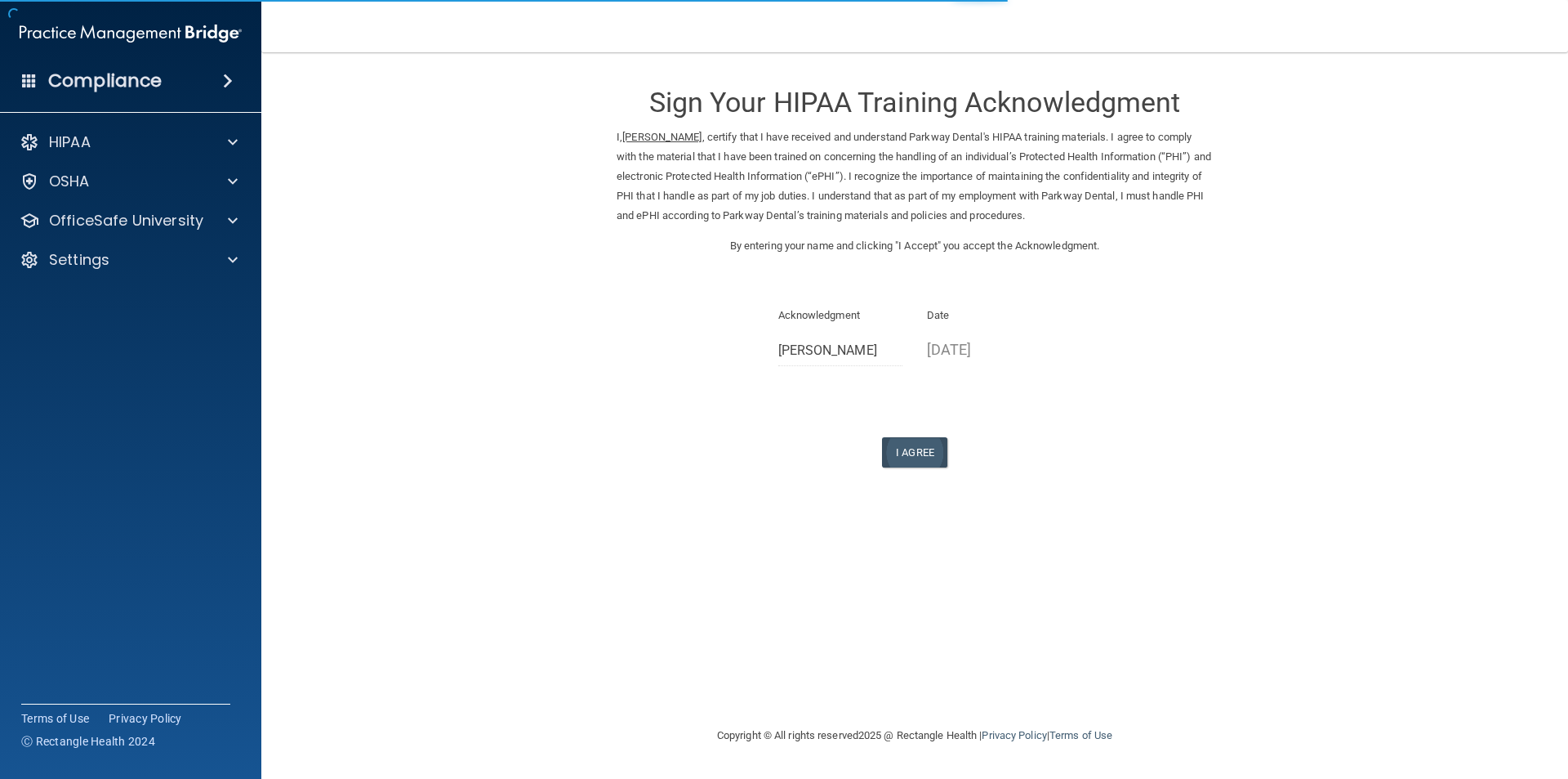
drag, startPoint x: 882, startPoint y: 482, endPoint x: 919, endPoint y: 456, distance: 45.2
click at [899, 470] on form "Sign Your HIPAA Training Acknowledgment I, [PERSON_NAME] , certify that I have …" at bounding box center [915, 288] width 1242 height 438
click at [919, 456] on button "I Agree" at bounding box center [914, 452] width 65 height 30
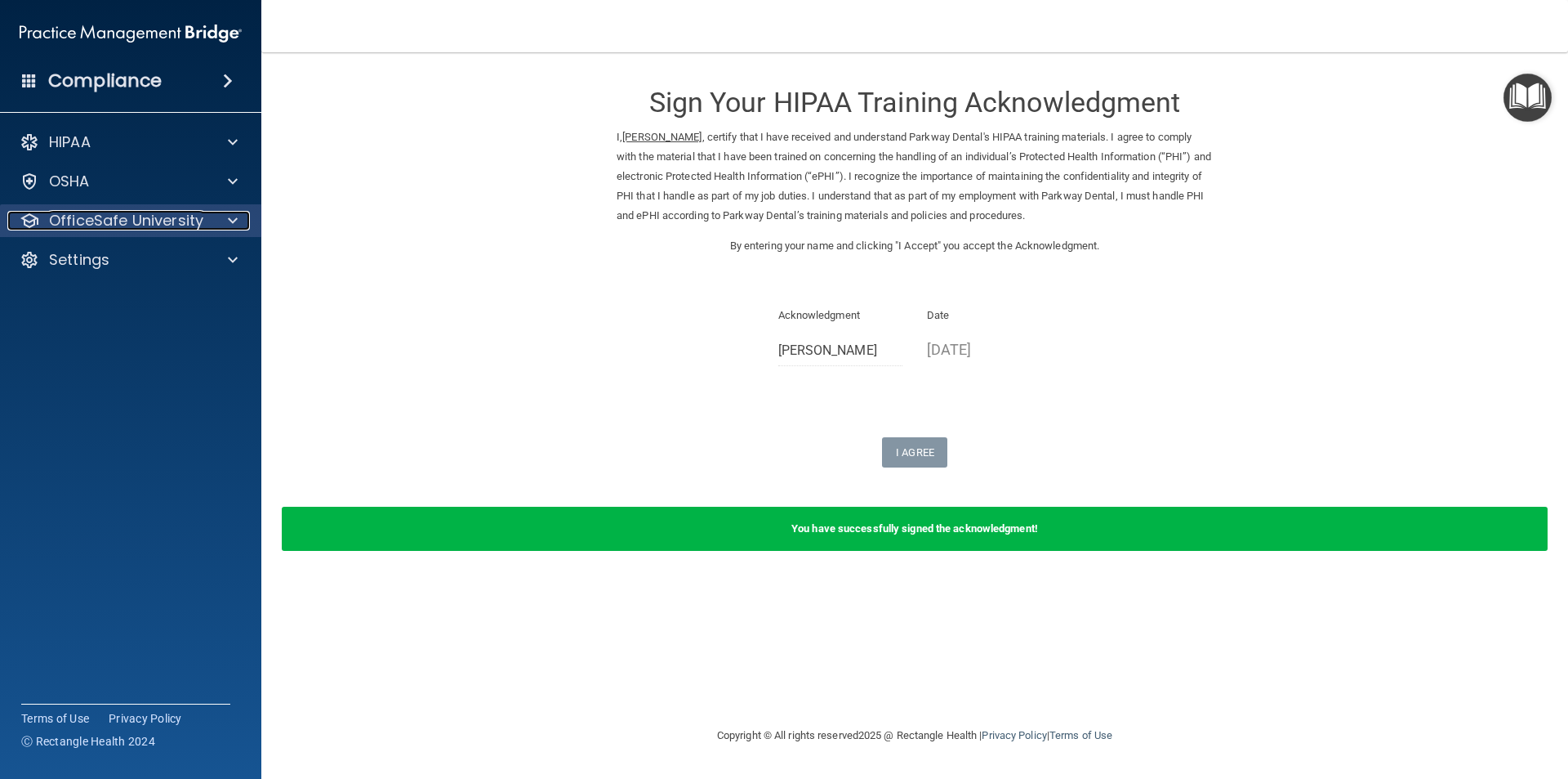
click at [219, 223] on div at bounding box center [230, 221] width 41 height 20
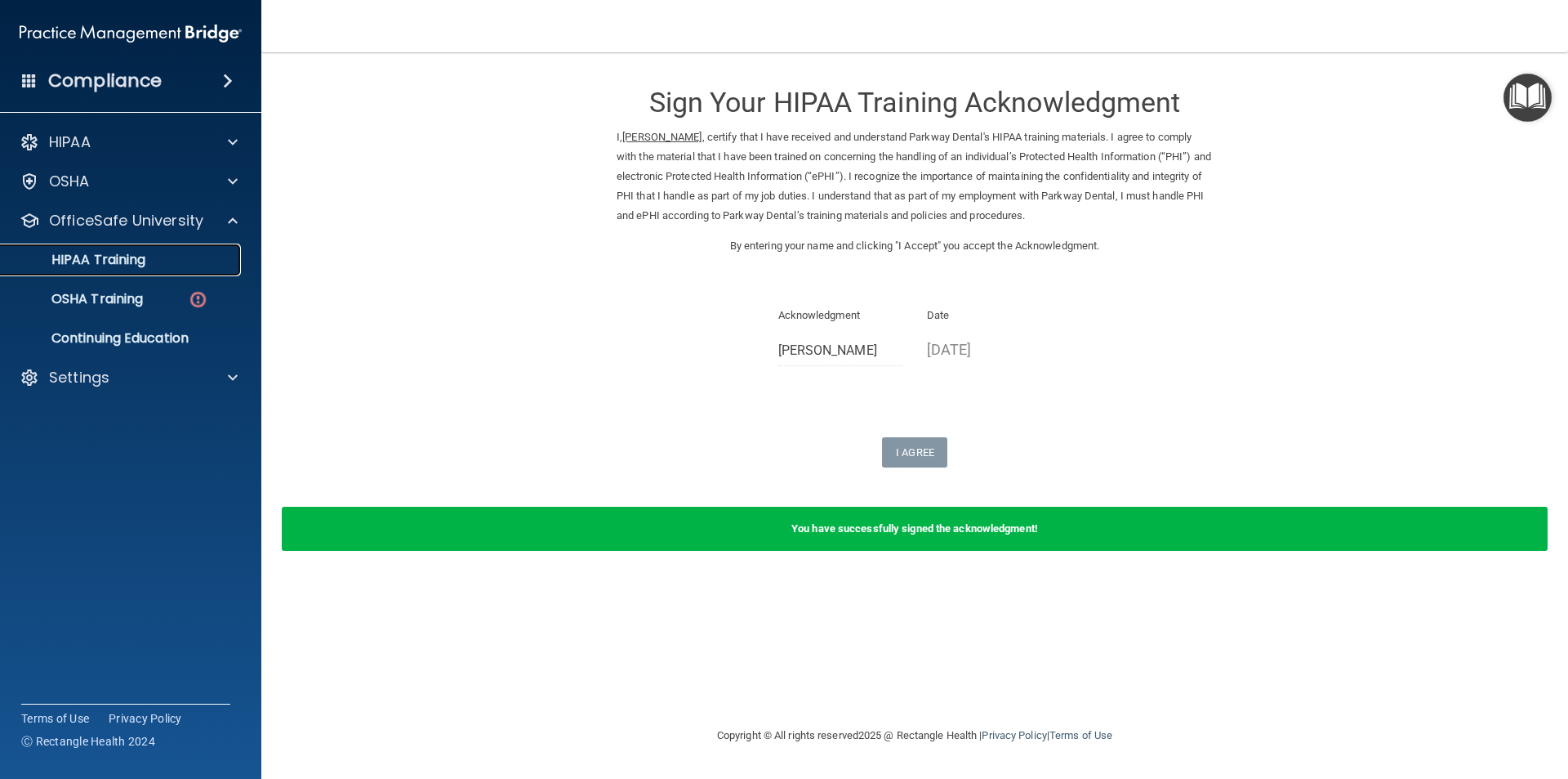
click at [182, 255] on div "HIPAA Training" at bounding box center [122, 260] width 223 height 16
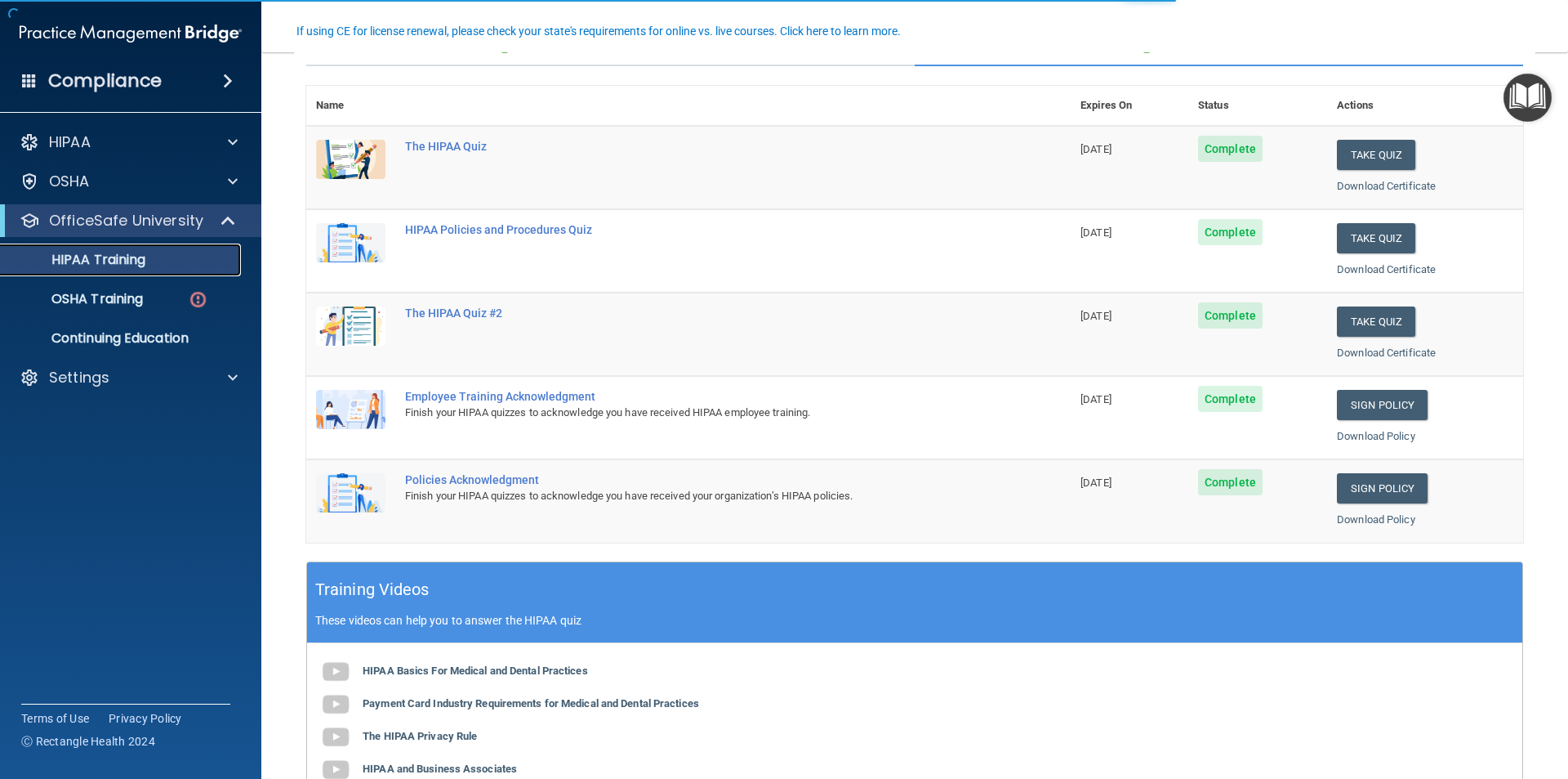
scroll to position [164, 0]
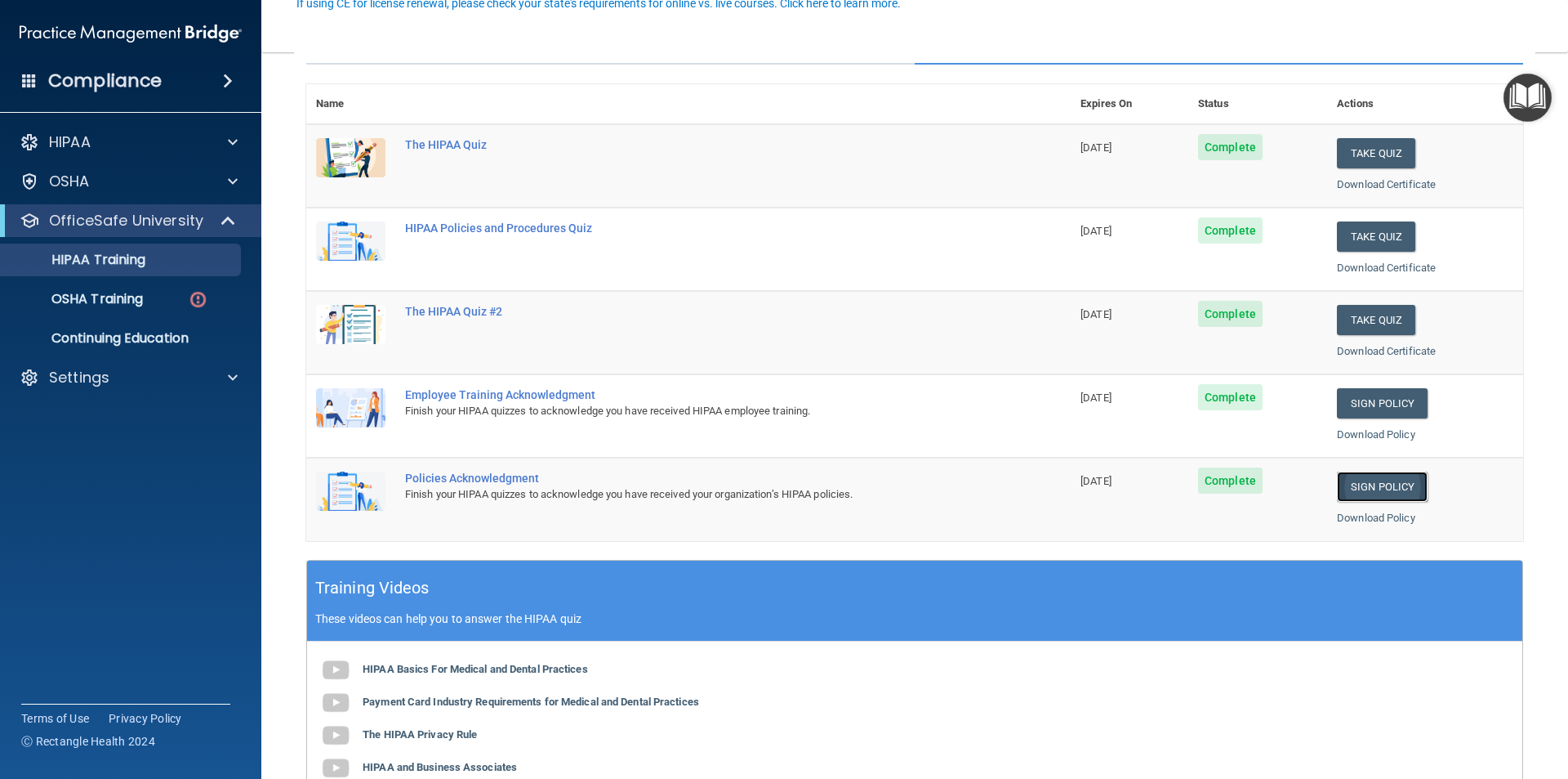
click at [1398, 496] on link "Sign Policy" at bounding box center [1382, 486] width 91 height 30
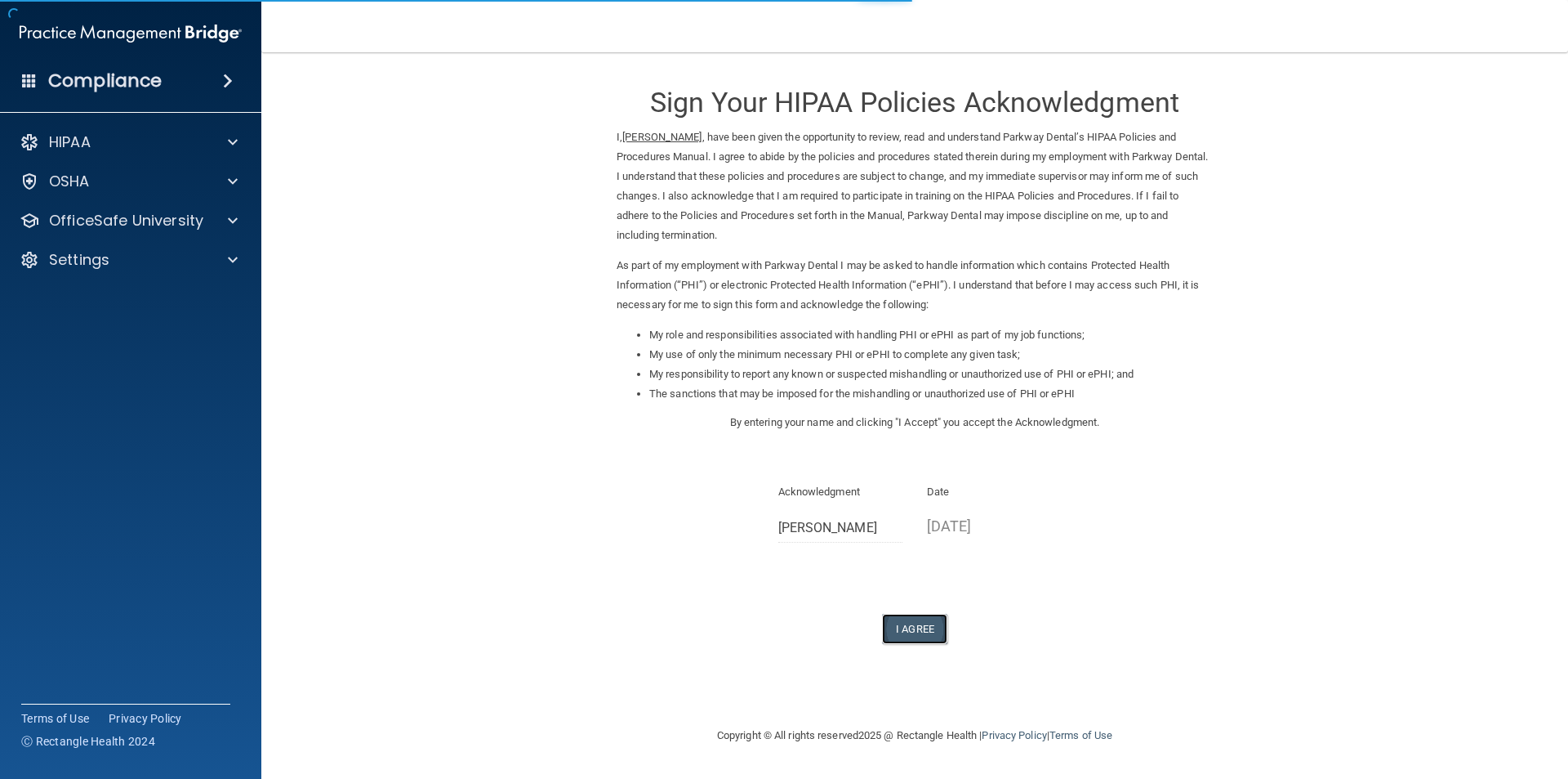
click at [907, 623] on button "I Agree" at bounding box center [914, 629] width 65 height 30
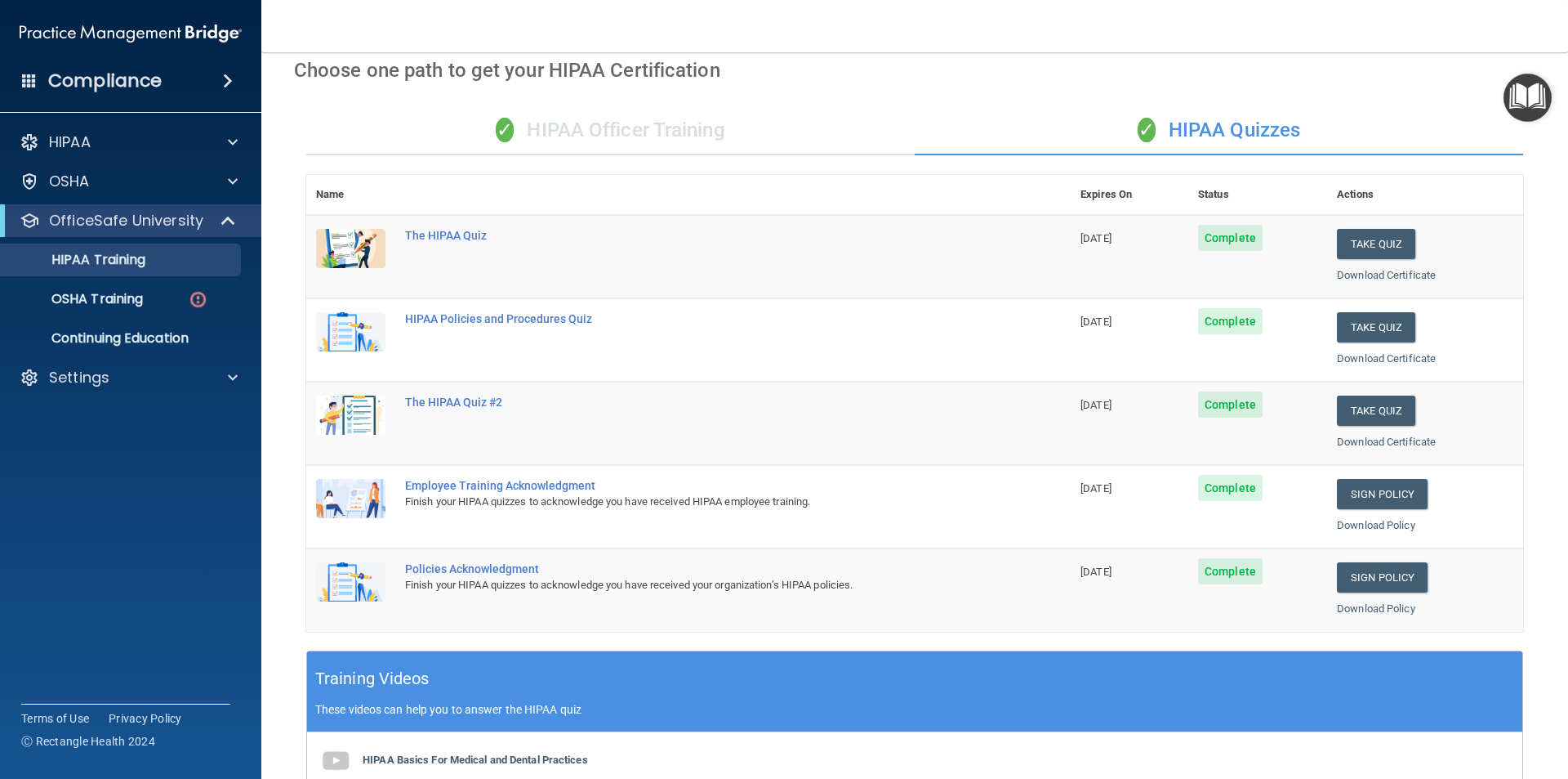
scroll to position [43, 0]
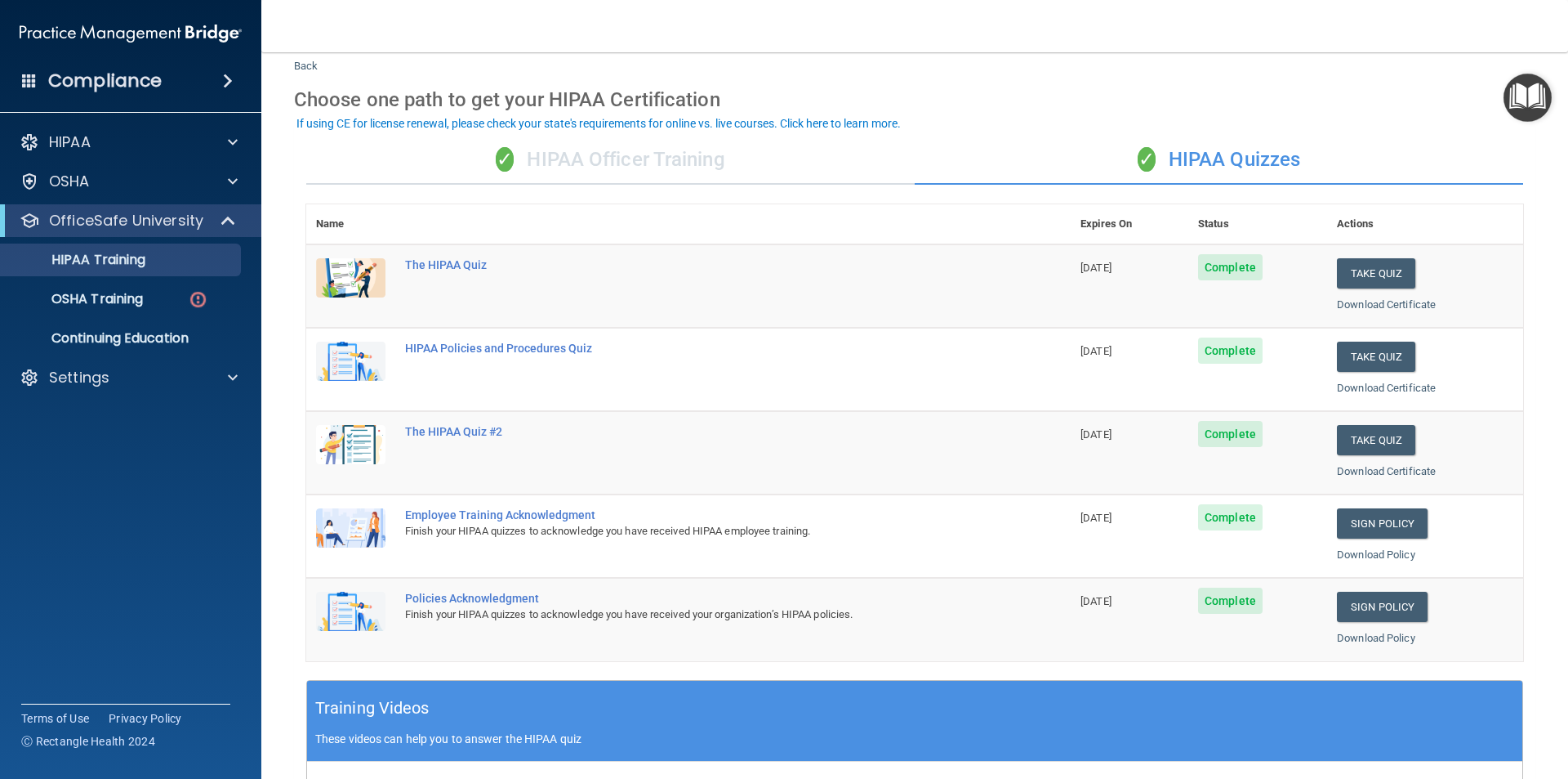
click at [766, 148] on div "✓ HIPAA Officer Training" at bounding box center [611, 160] width 609 height 49
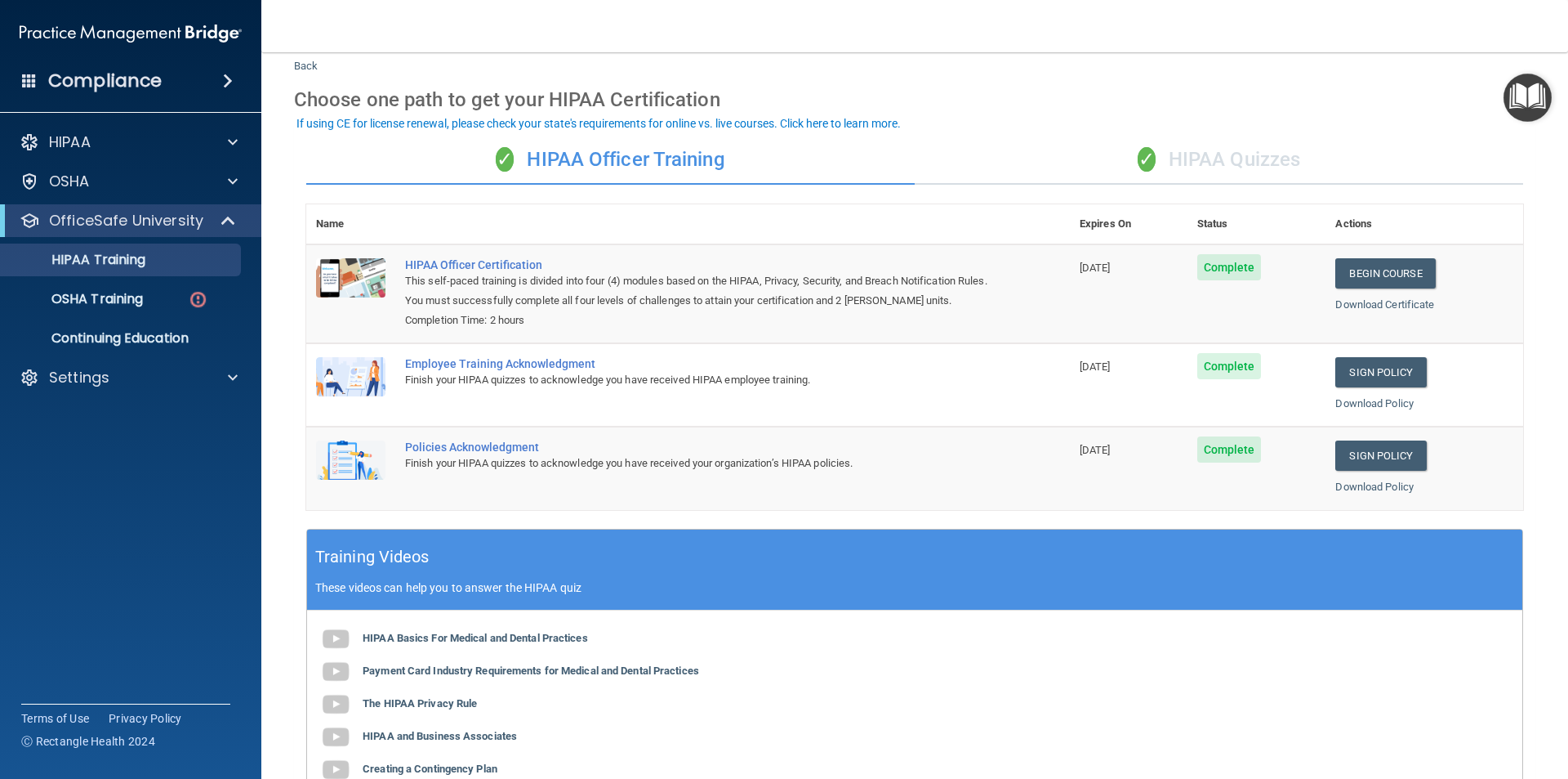
click at [1184, 149] on div "✓ HIPAA Quizzes" at bounding box center [1220, 160] width 609 height 49
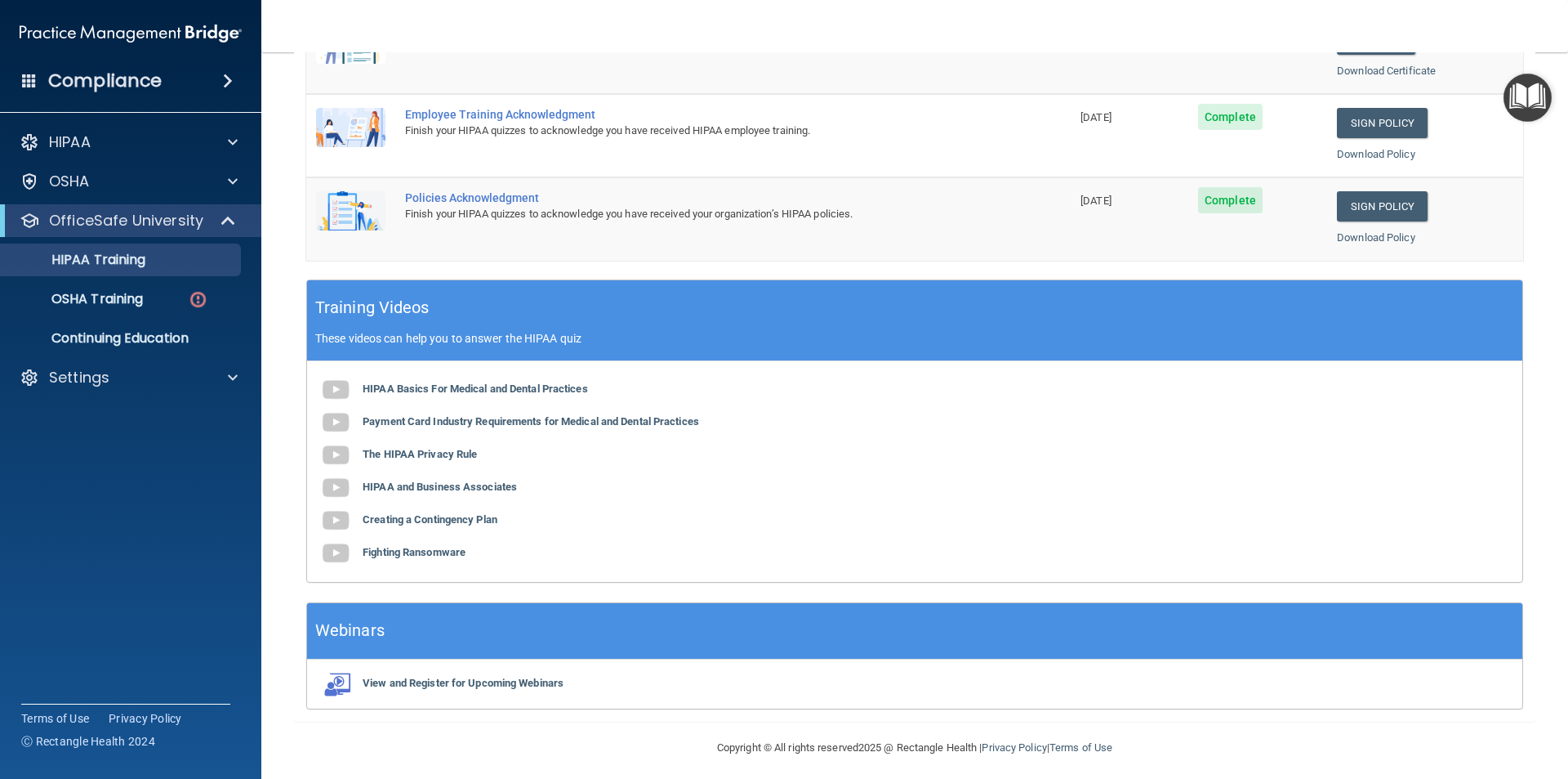
scroll to position [452, 0]
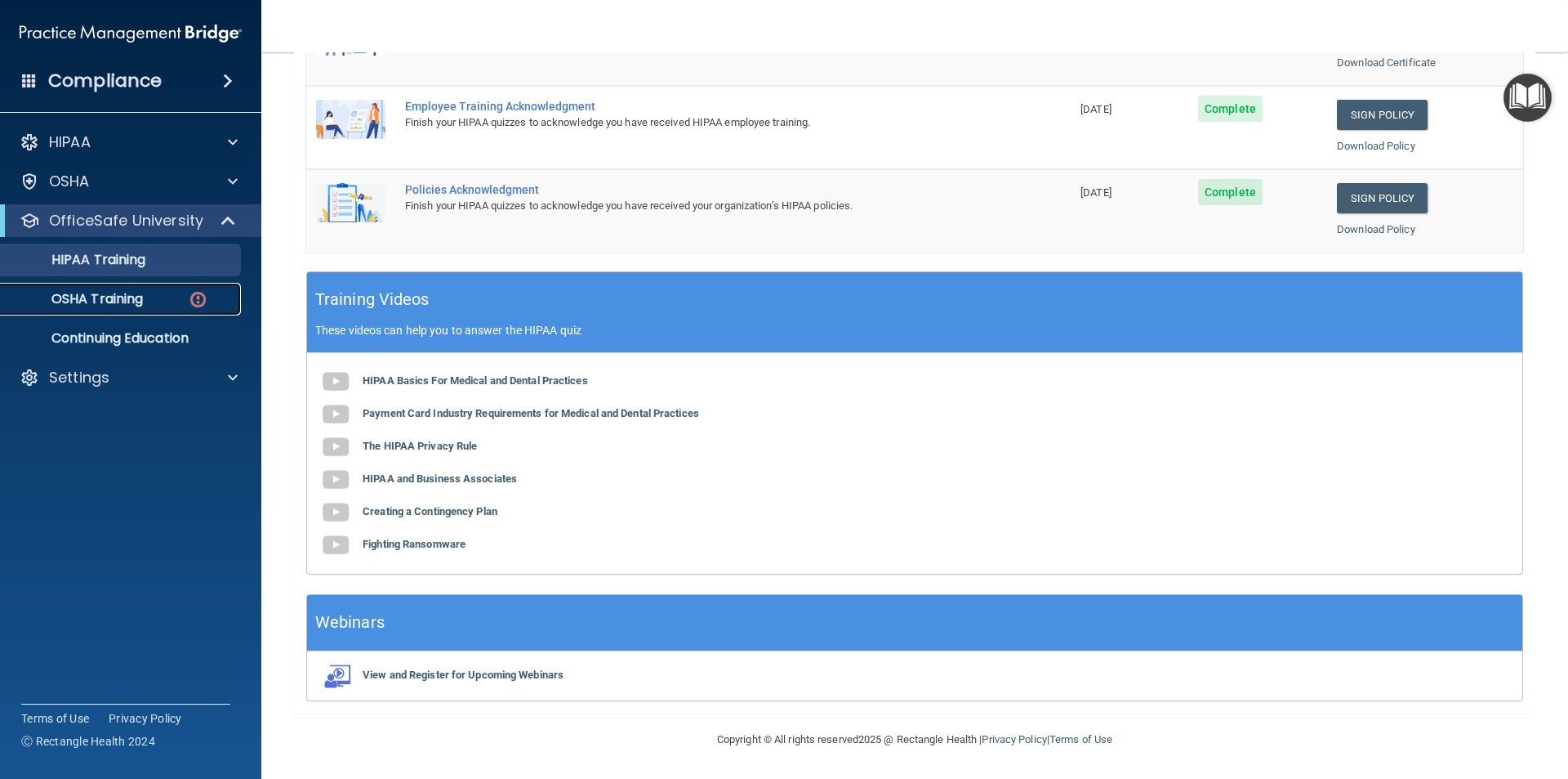
click at [167, 309] on link "OSHA Training" at bounding box center [113, 299] width 258 height 33
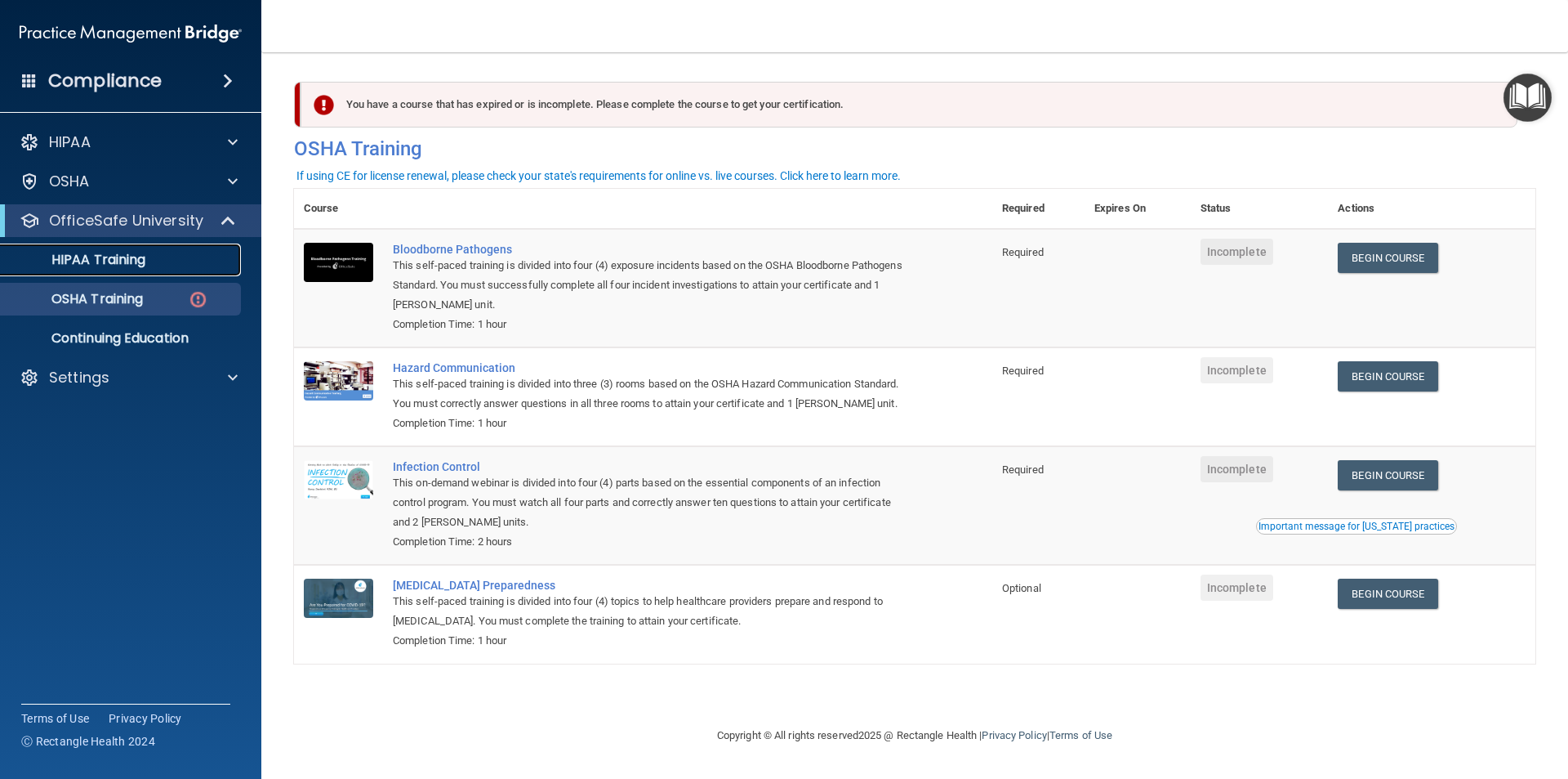
click at [49, 270] on link "HIPAA Training" at bounding box center [113, 260] width 258 height 33
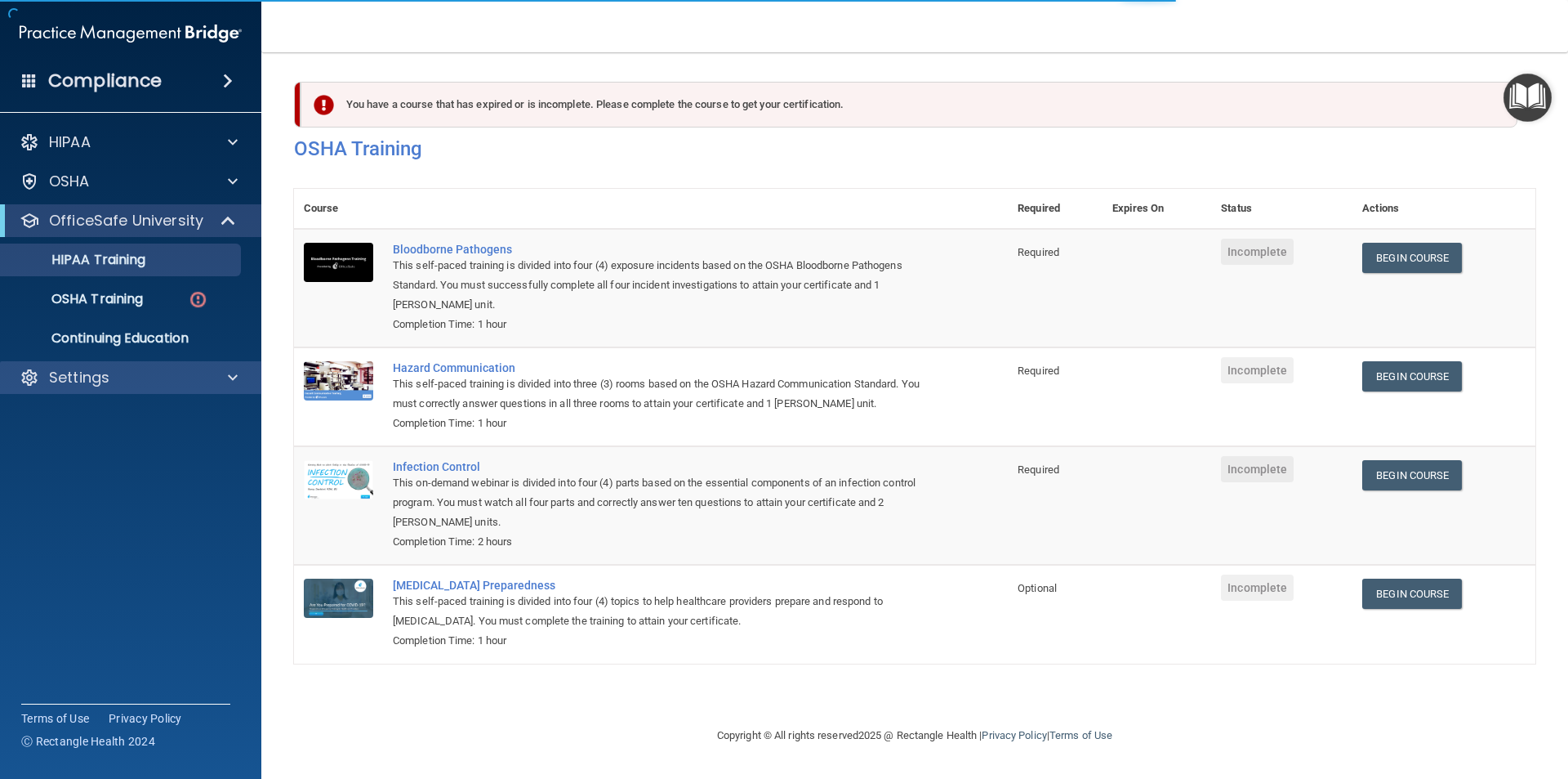
click at [127, 393] on div "Settings" at bounding box center [131, 378] width 262 height 33
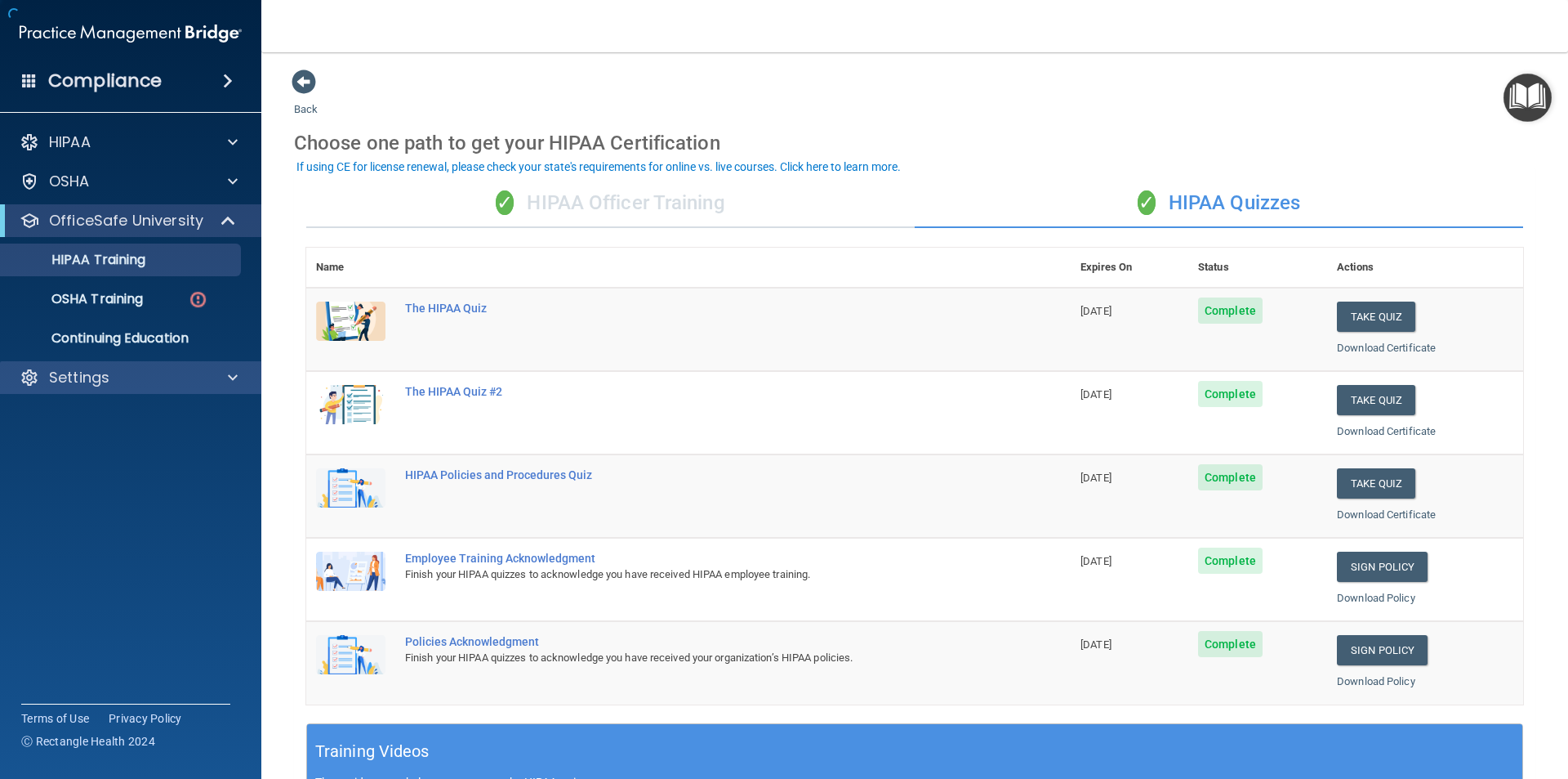
click at [229, 393] on div "HIPAA Documents and Policies Report an Incident Business Associates Emergency P…" at bounding box center [131, 263] width 262 height 288
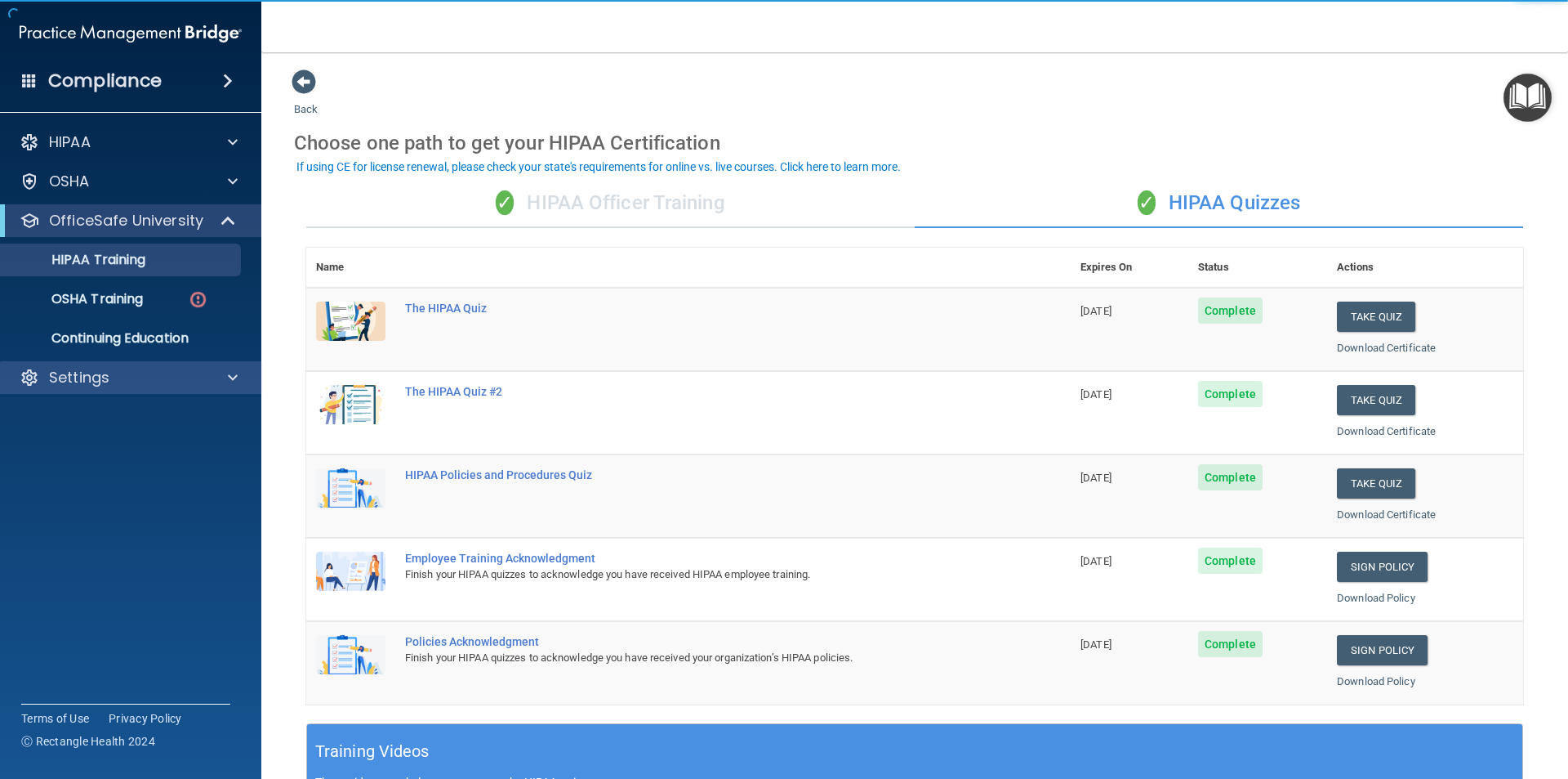
click at [245, 363] on div "Settings" at bounding box center [131, 378] width 262 height 33
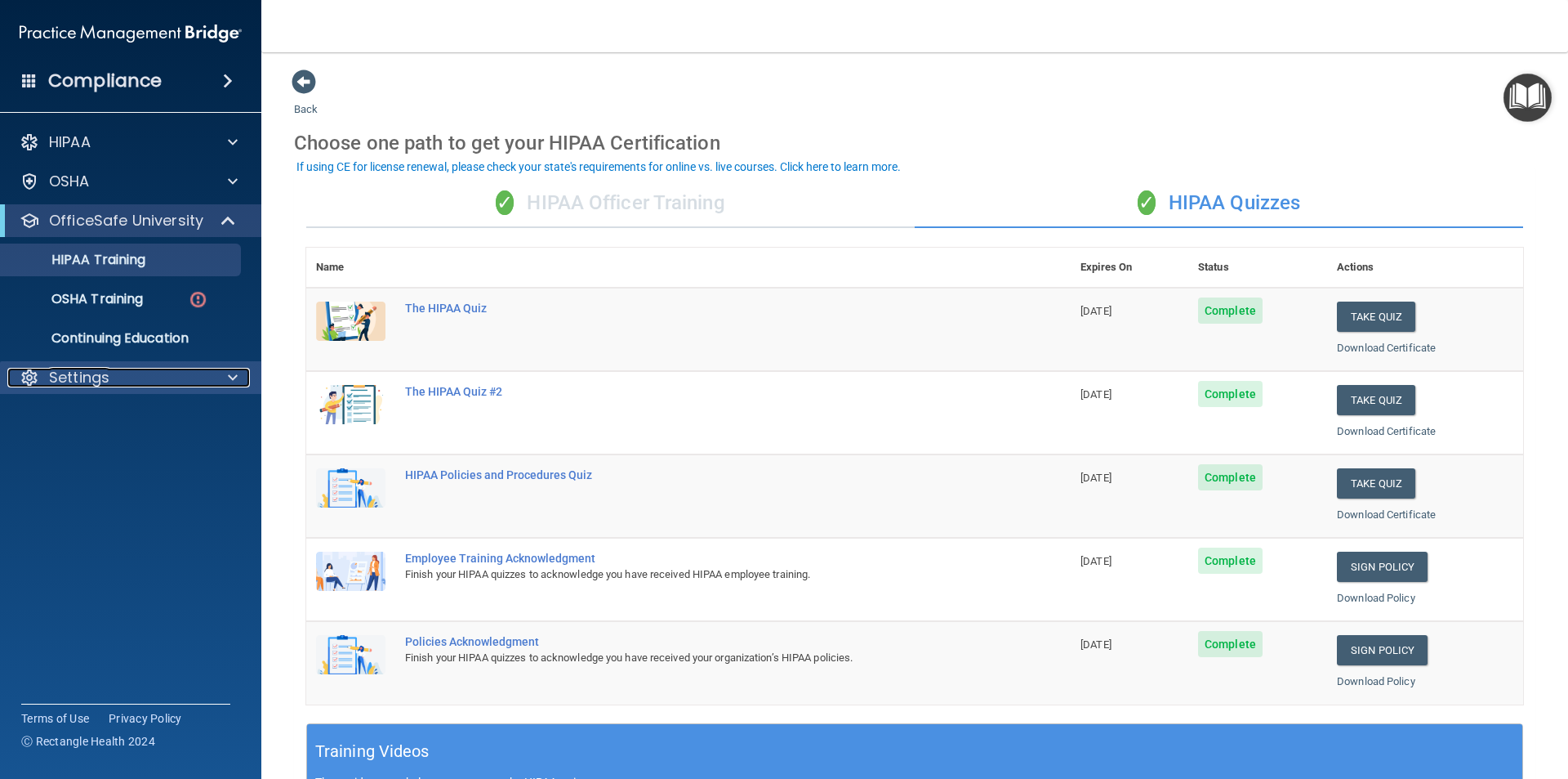
click at [233, 378] on span at bounding box center [233, 378] width 10 height 20
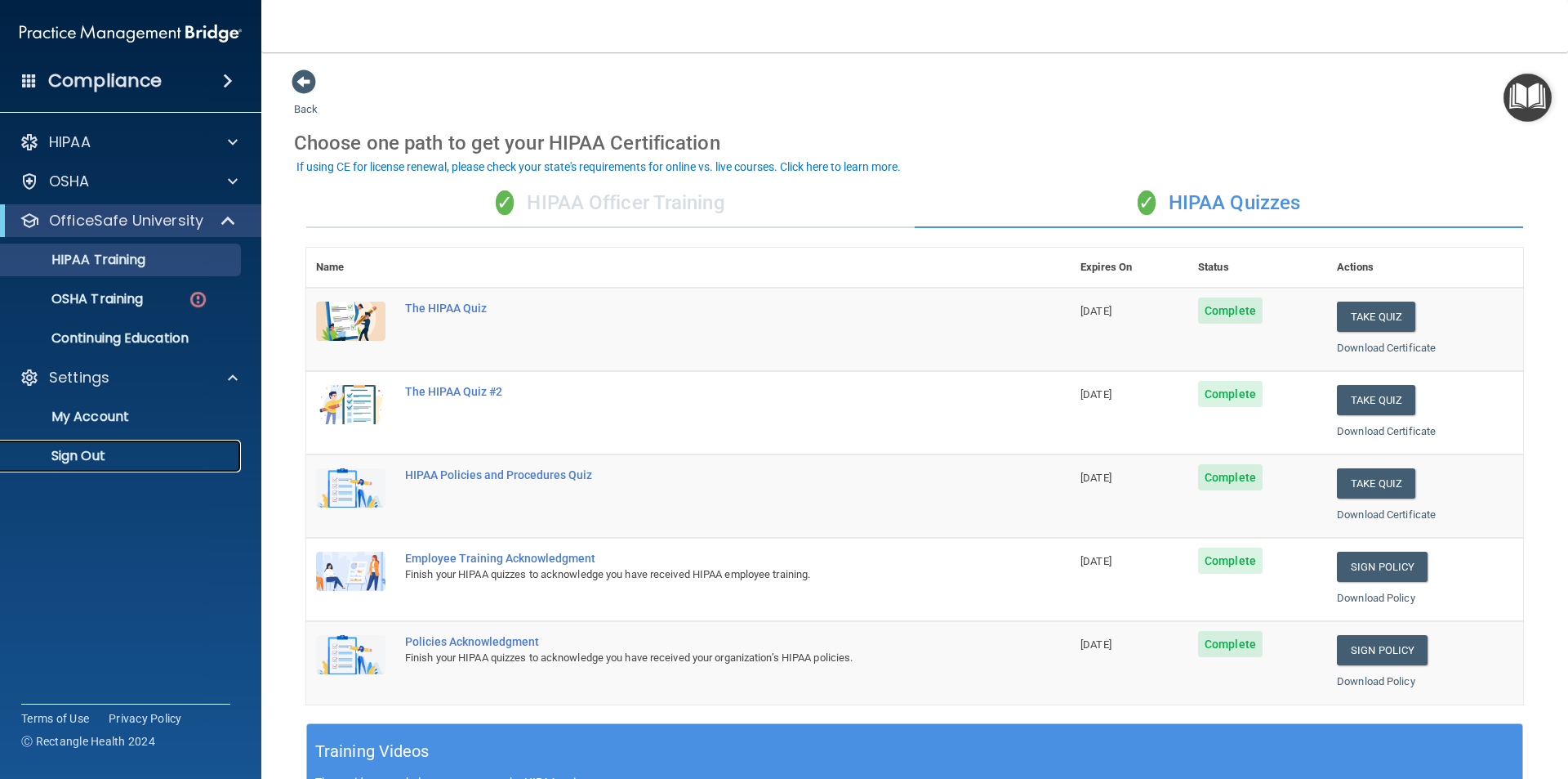
click at [88, 455] on p "Sign Out" at bounding box center [122, 455] width 223 height 16
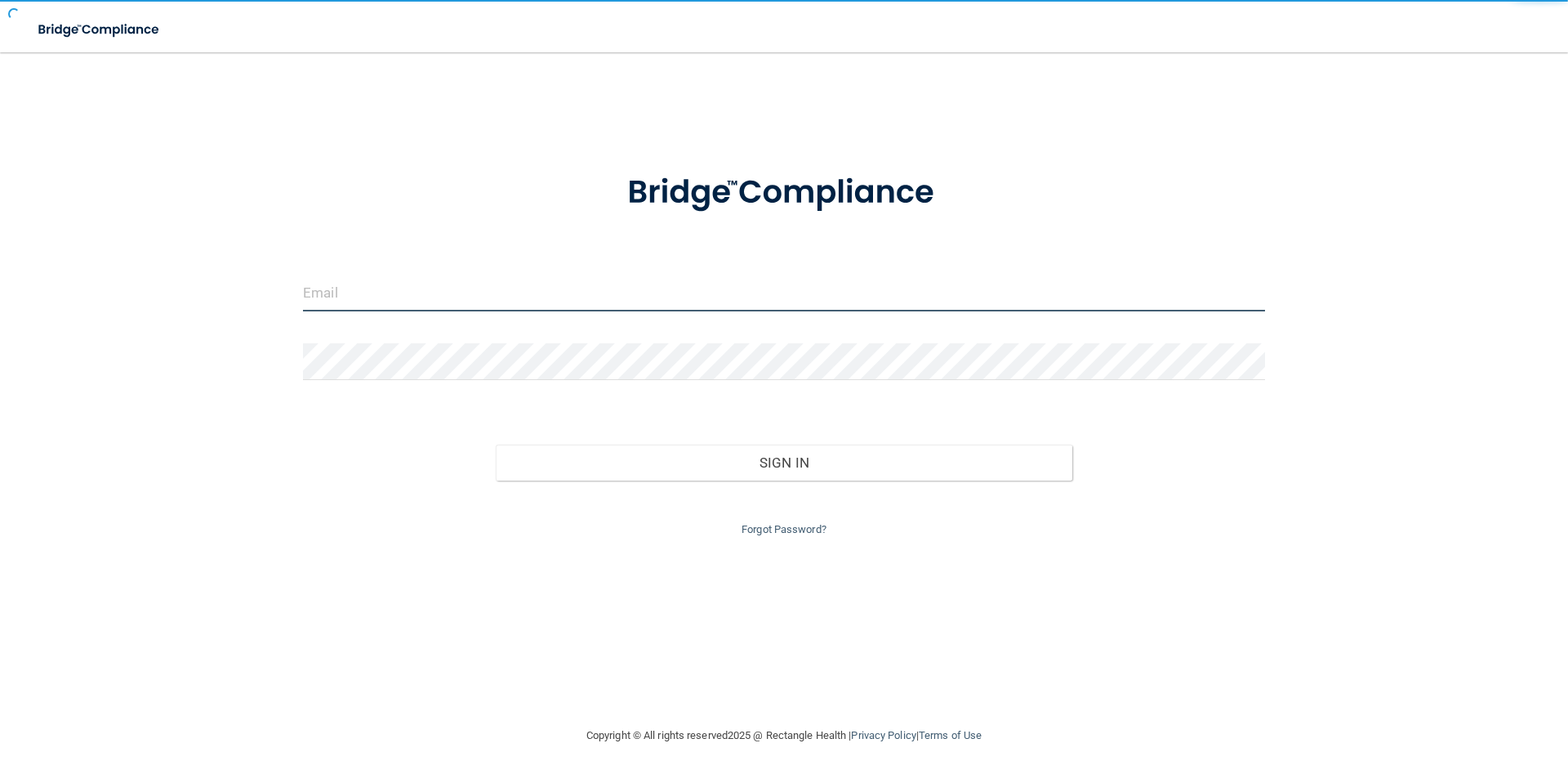
type input "[EMAIL_ADDRESS][DOMAIN_NAME]"
